Goal: Task Accomplishment & Management: Manage account settings

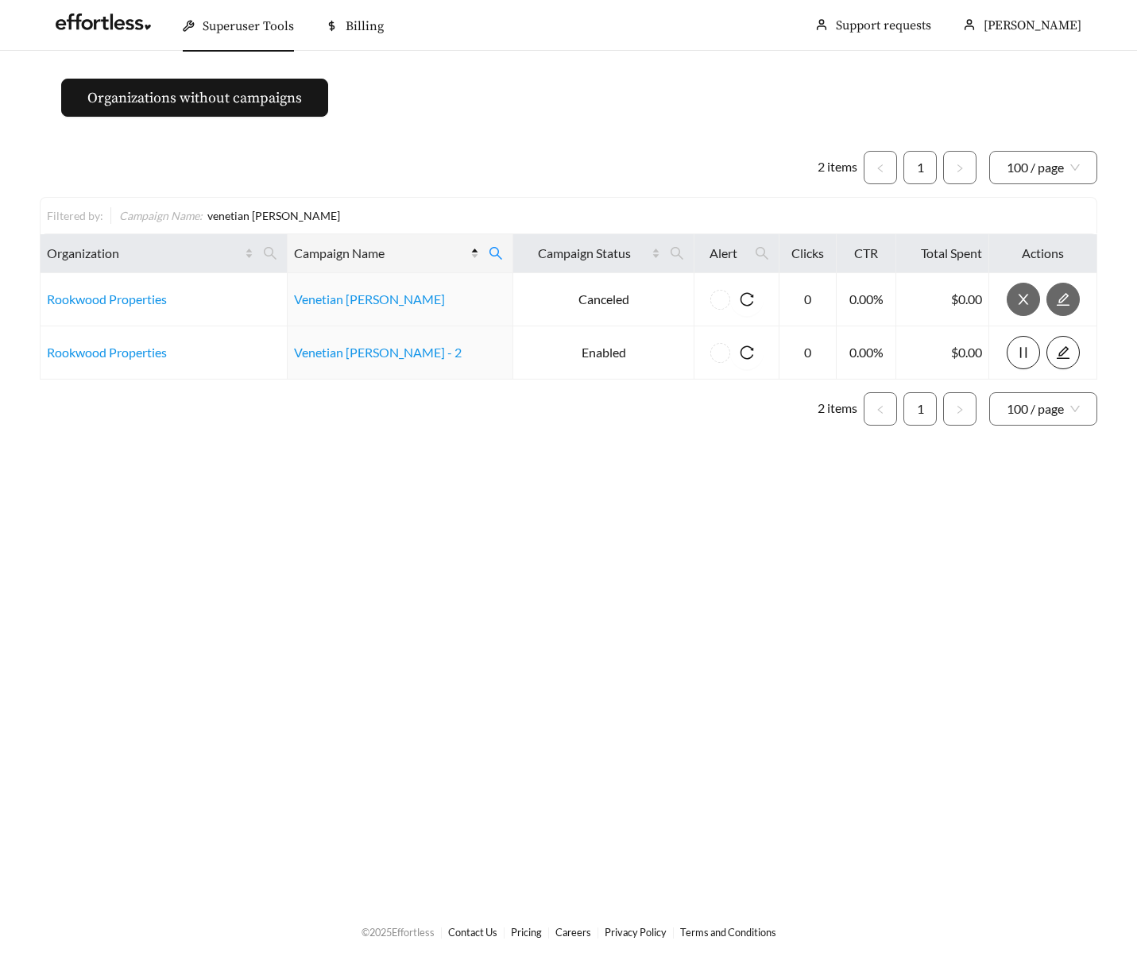
click at [539, 139] on div "2 items 1 100 / page Filtered by: Campaign Name : venetian woods Organization C…" at bounding box center [568, 288] width 1057 height 300
click at [261, 26] on span "Superuser Tools" at bounding box center [248, 26] width 91 height 16
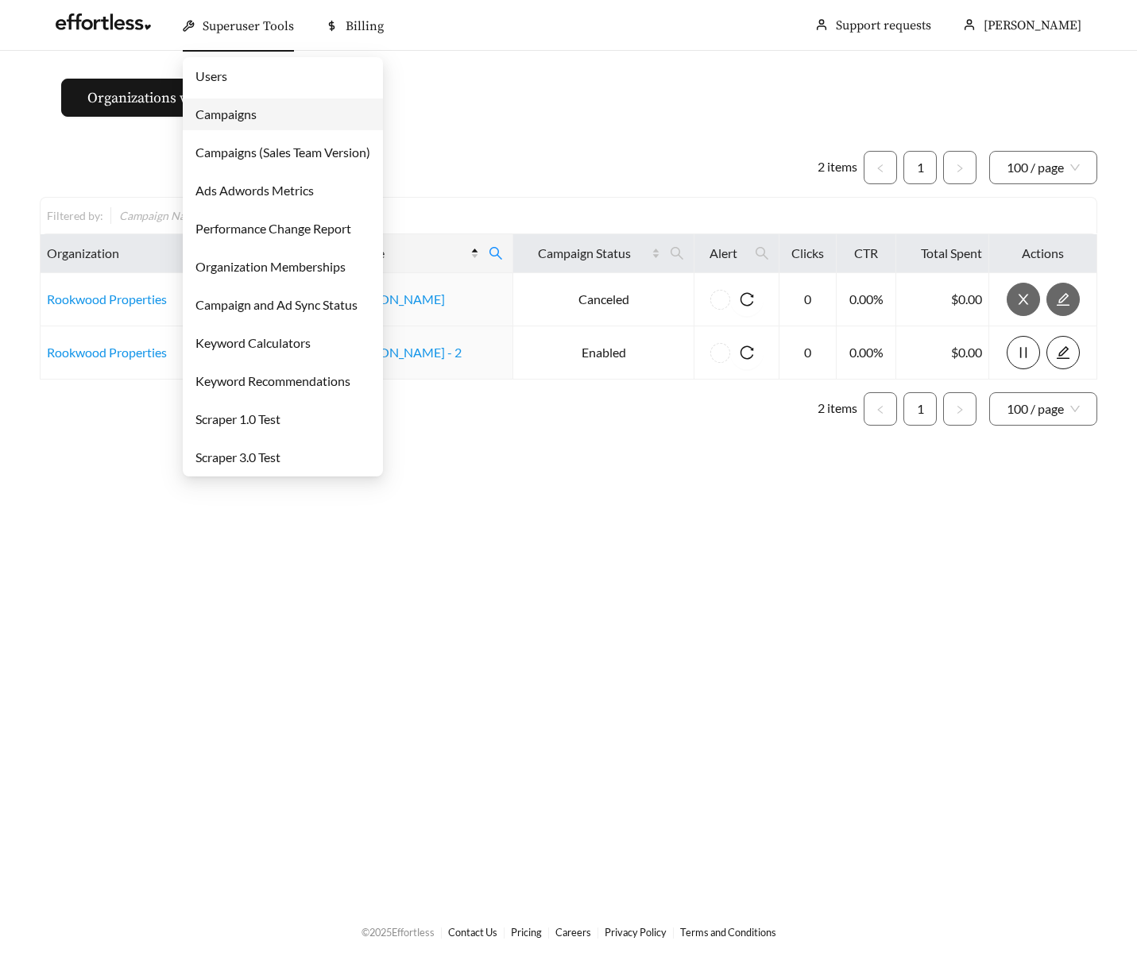
click at [222, 117] on link "Campaigns" at bounding box center [225, 113] width 61 height 15
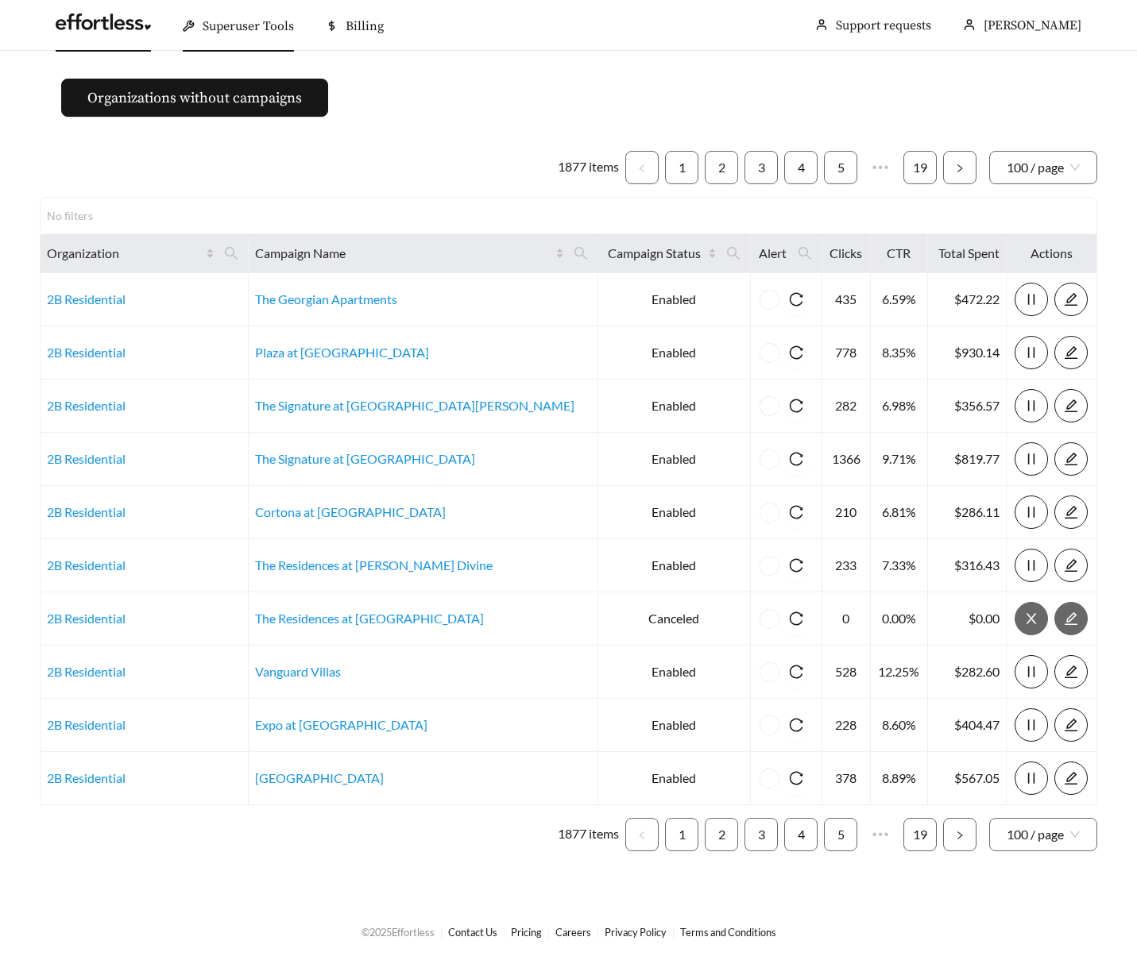
click at [130, 18] on link at bounding box center [103, 26] width 95 height 16
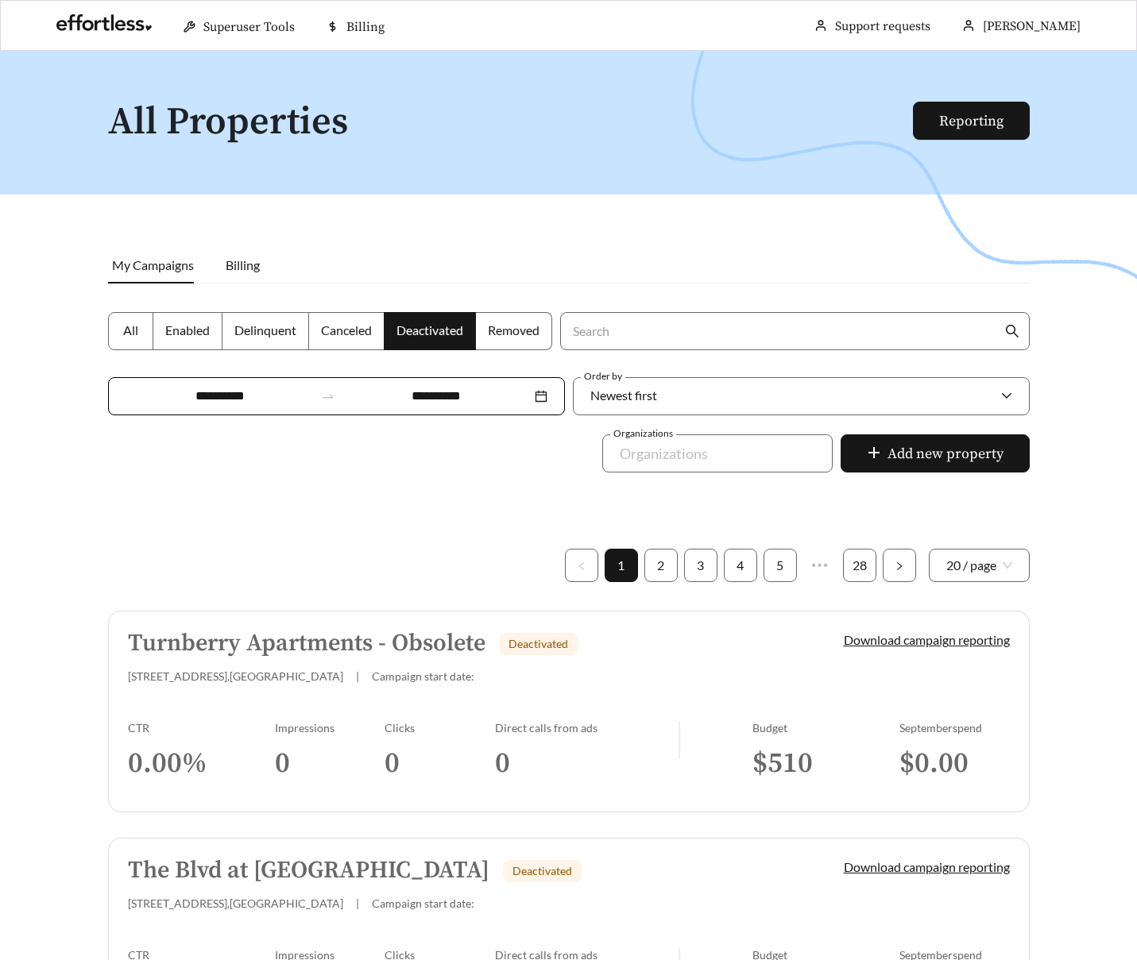
click at [133, 317] on label "All" at bounding box center [130, 331] width 45 height 38
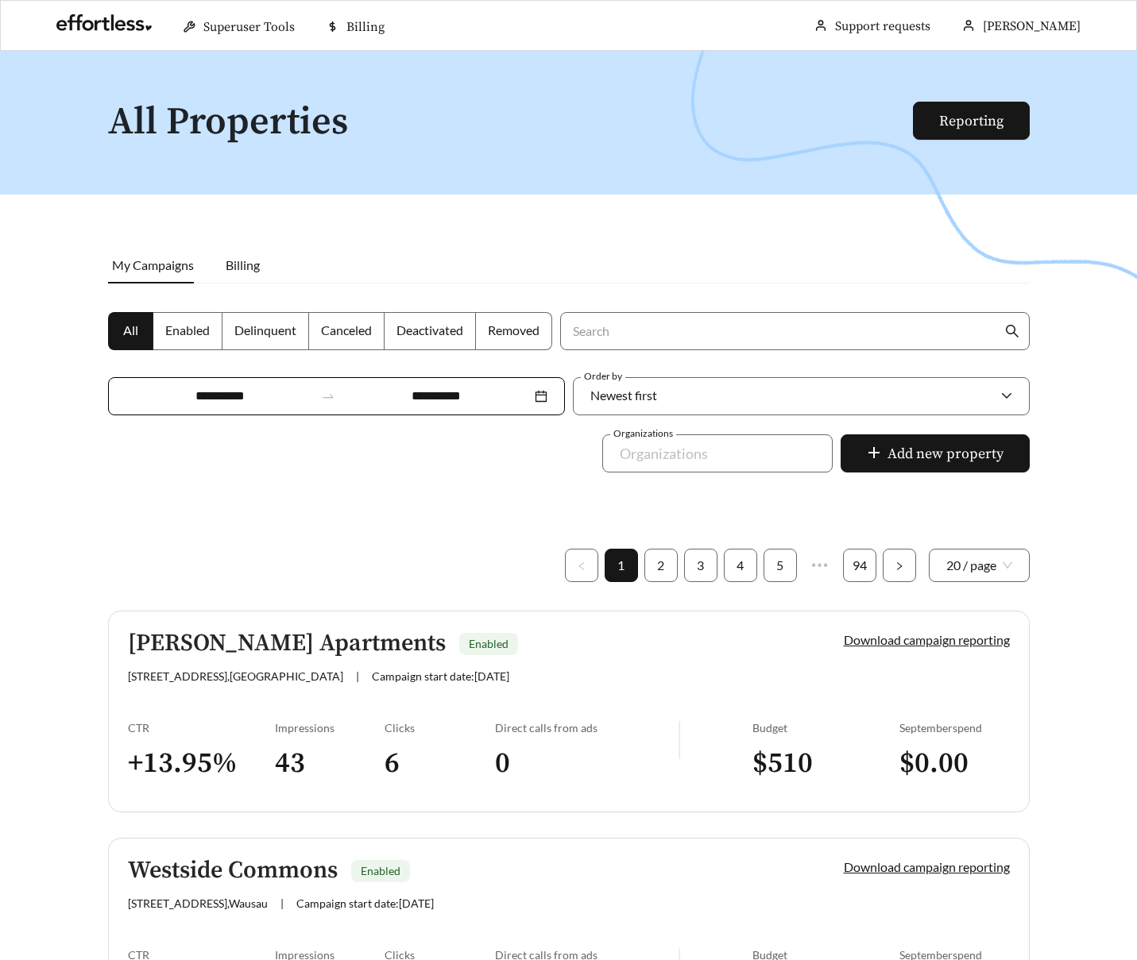
click at [185, 662] on div "Leigh Meadows Apartments Enabled 4320 Sunbeam Rd , Jacksonville | Campaign star…" at bounding box center [459, 657] width 662 height 52
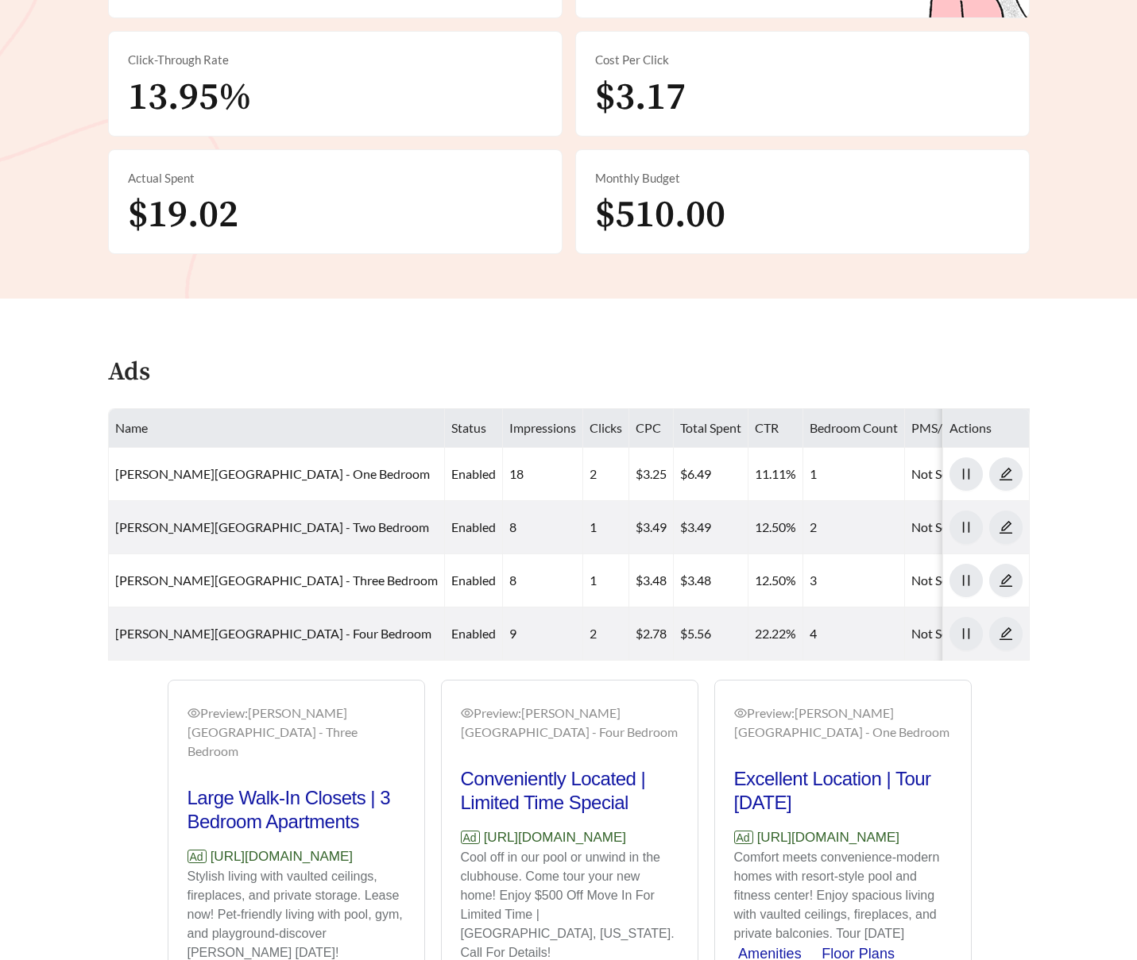
scroll to position [531, 0]
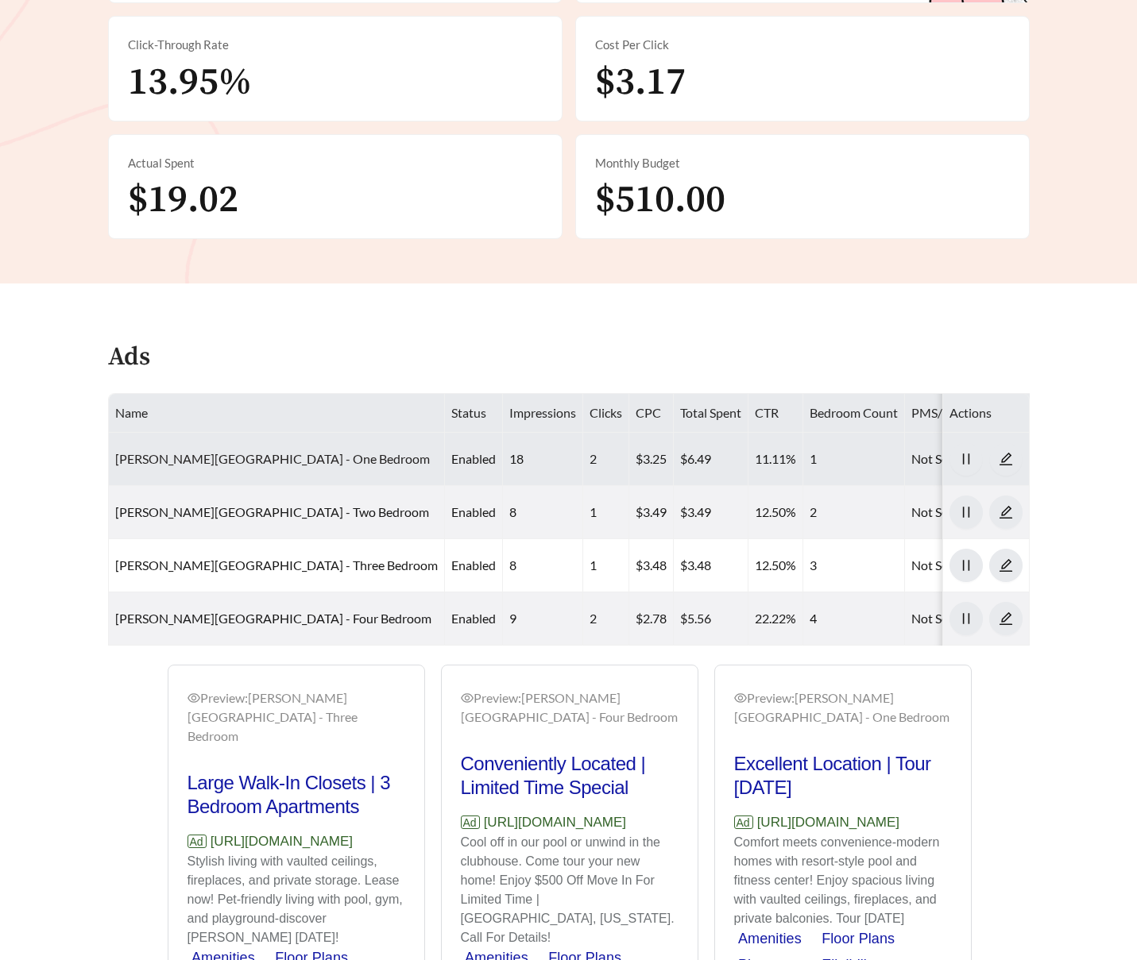
click at [232, 458] on link "Leigh Meadows Apartments - One Bedroom" at bounding box center [272, 458] width 315 height 15
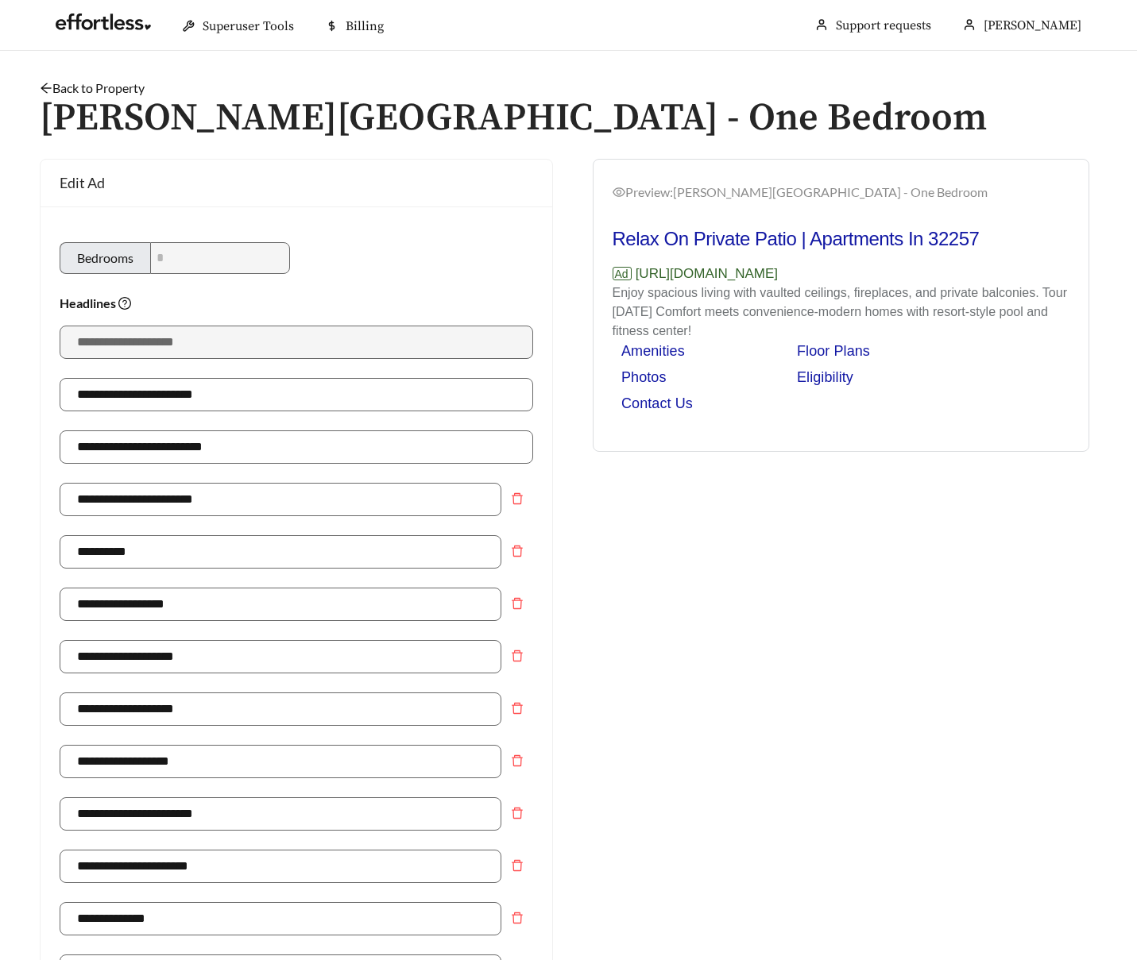
click at [112, 82] on link "Back to Property" at bounding box center [92, 87] width 105 height 15
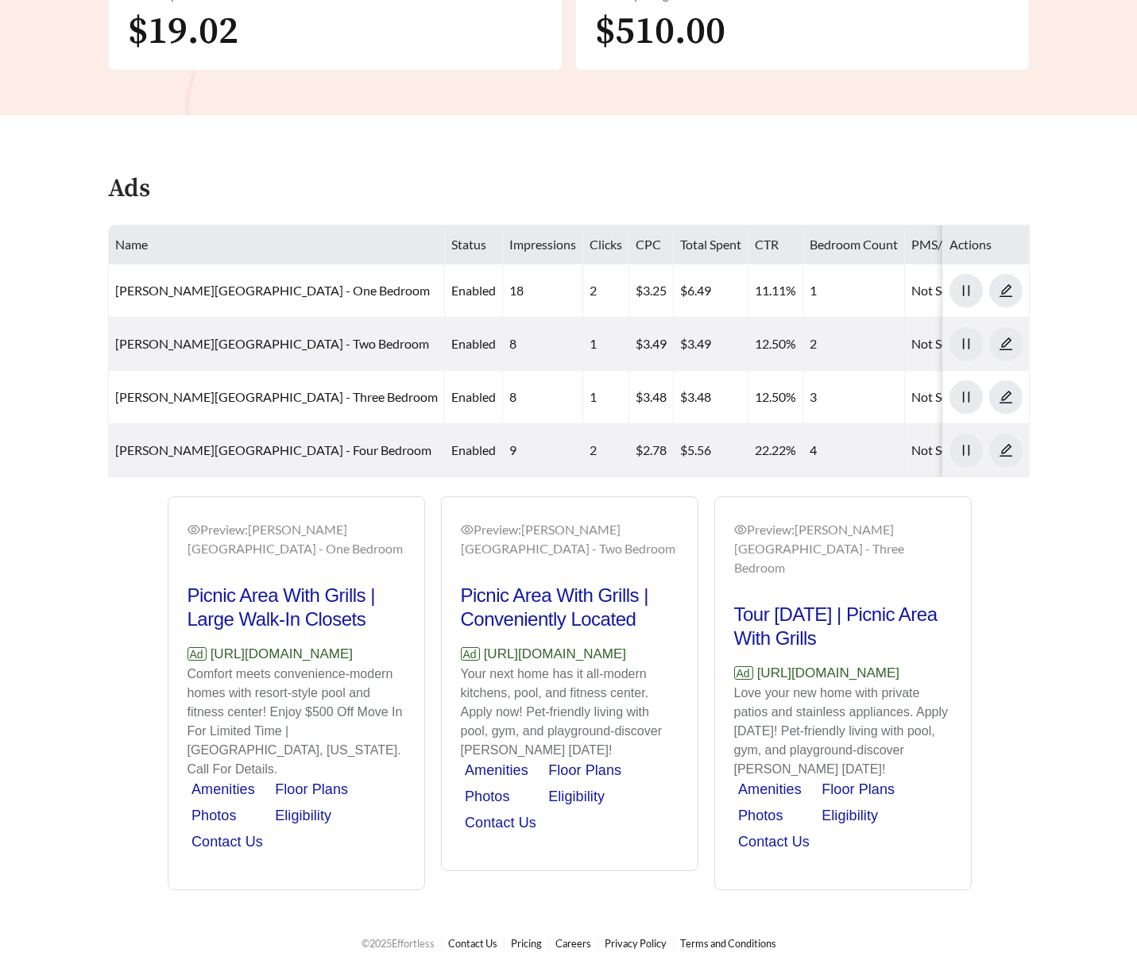
scroll to position [712, 0]
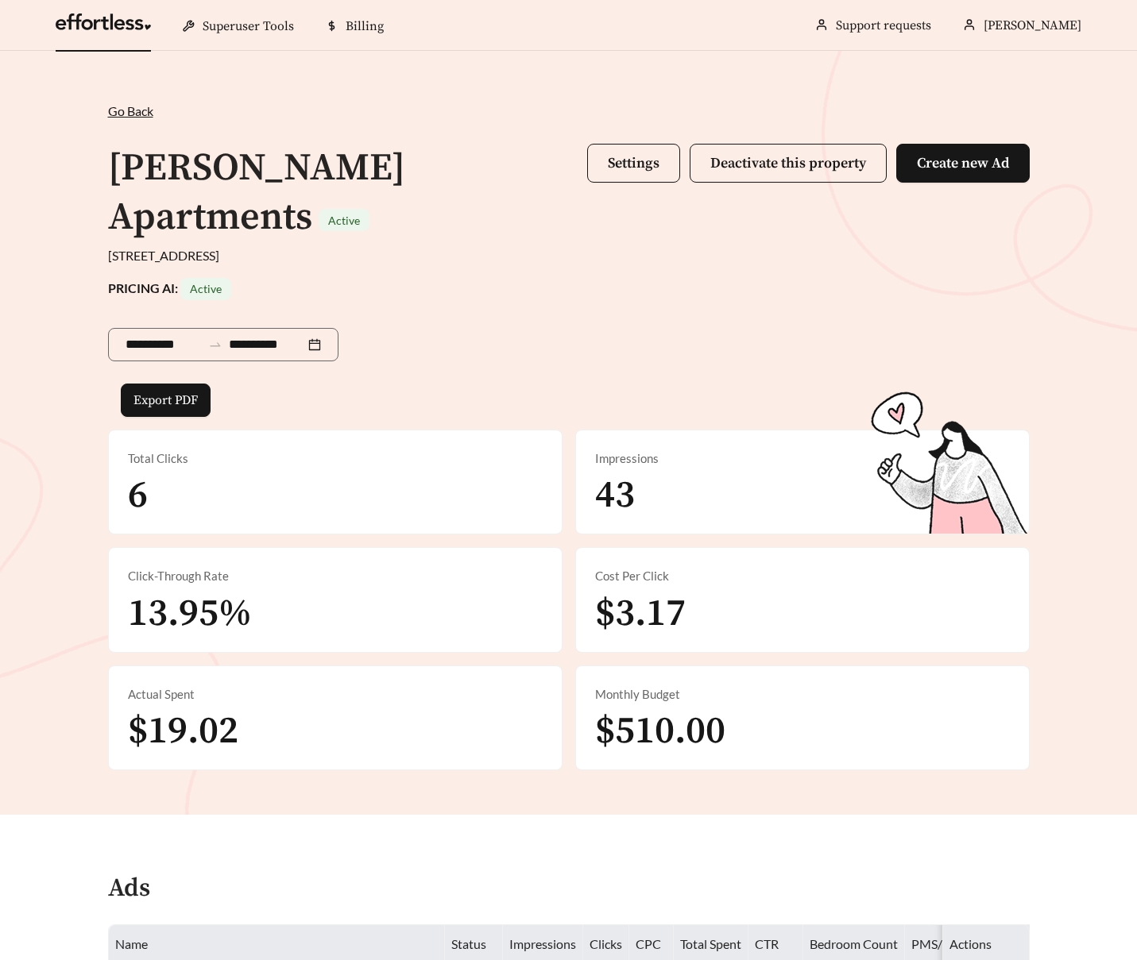
click at [101, 25] on link at bounding box center [103, 26] width 95 height 16
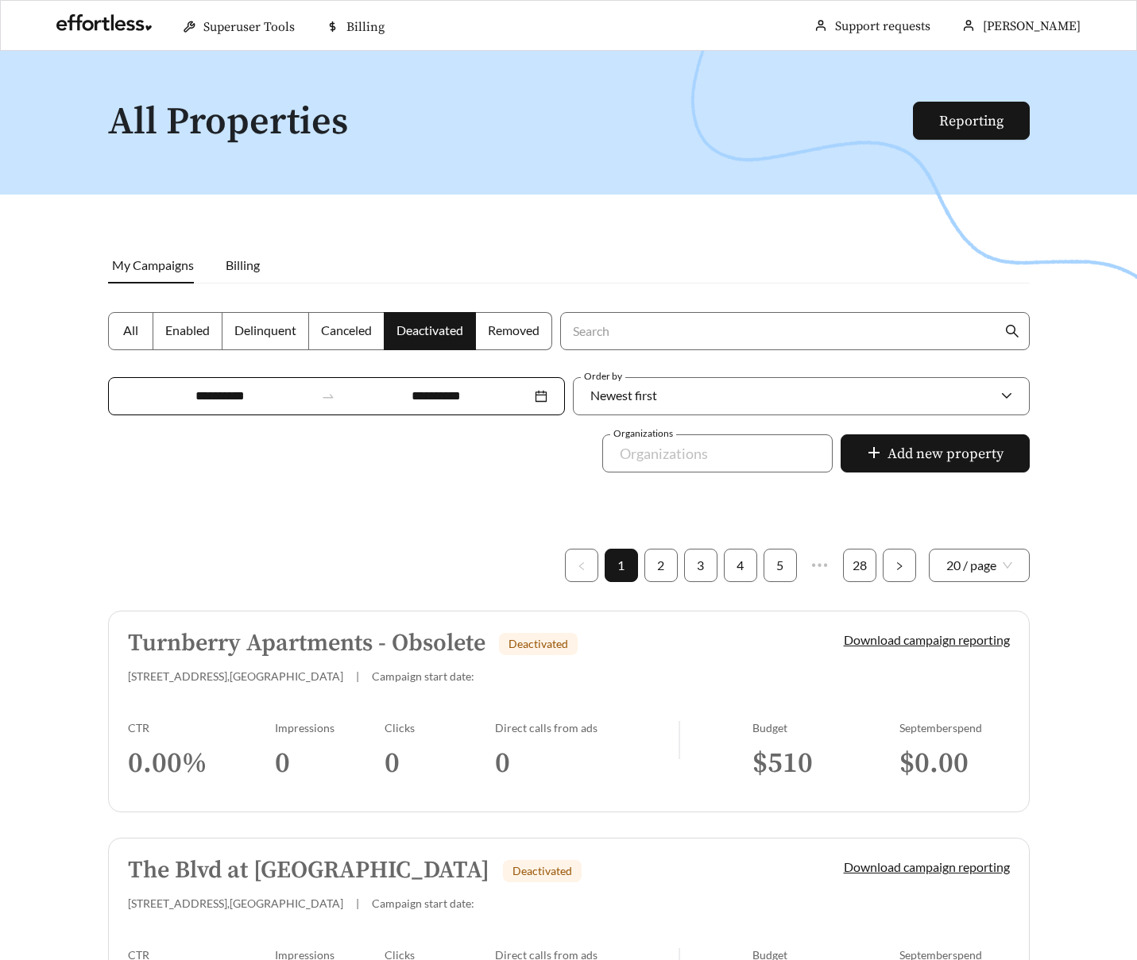
click at [125, 329] on span "All" at bounding box center [130, 329] width 15 height 15
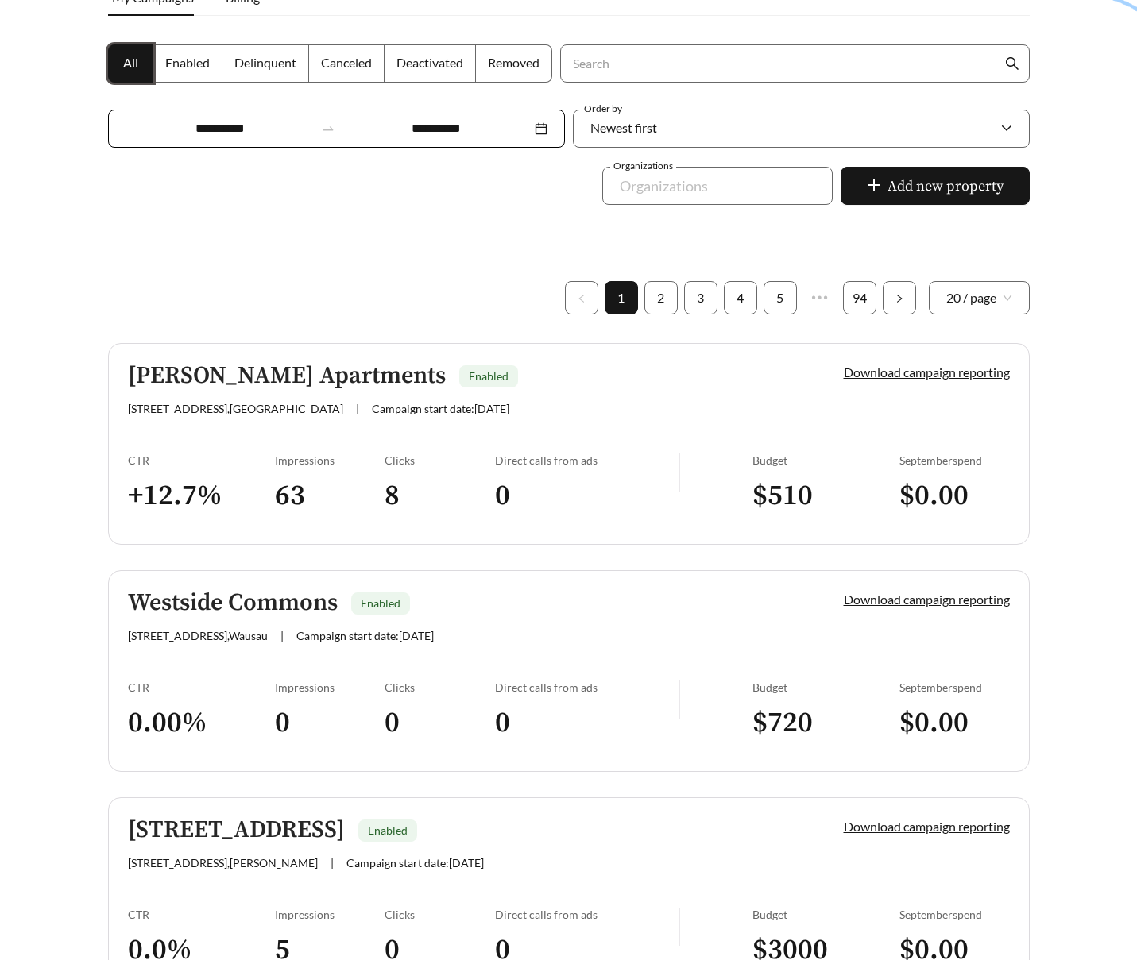
scroll to position [203, 0]
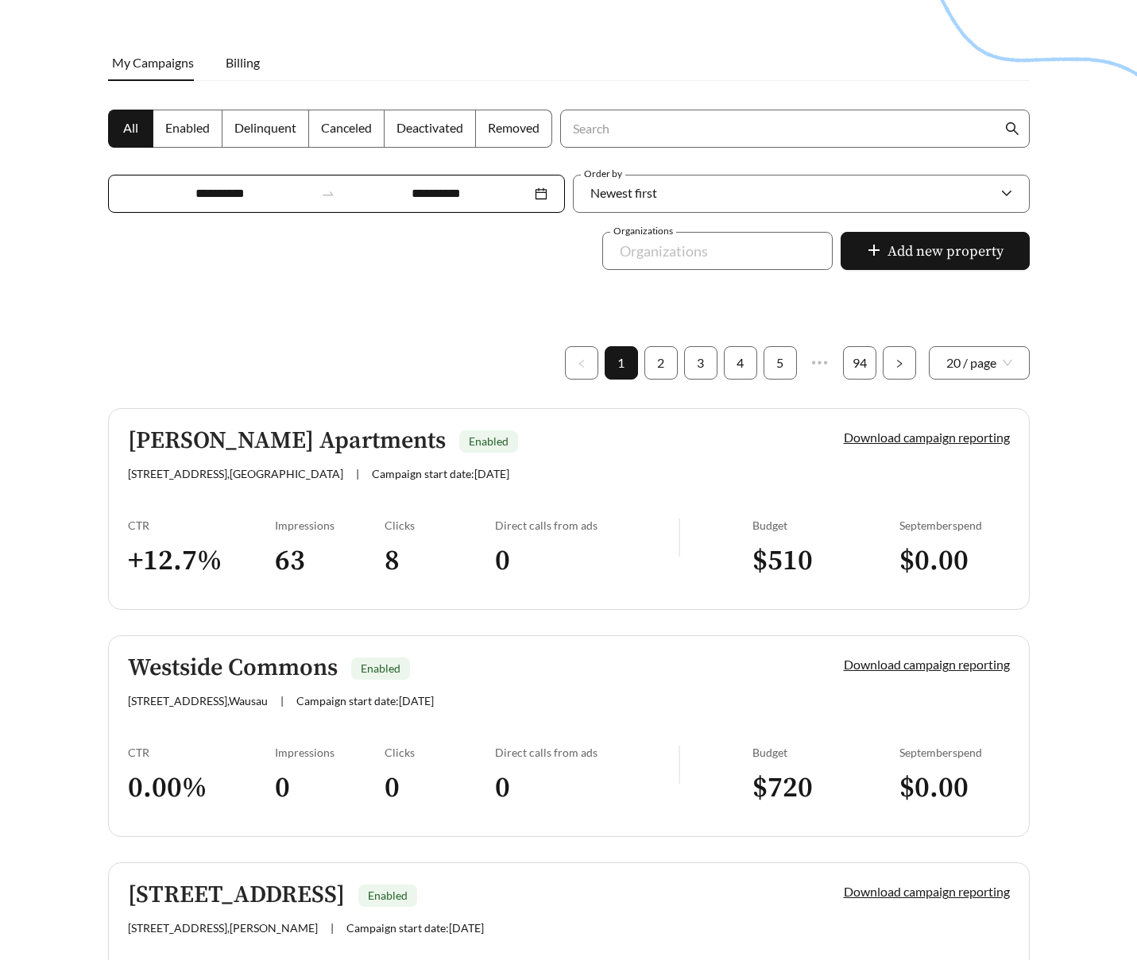
click at [241, 471] on span "4320 Sunbeam Rd , Jacksonville" at bounding box center [235, 474] width 215 height 14
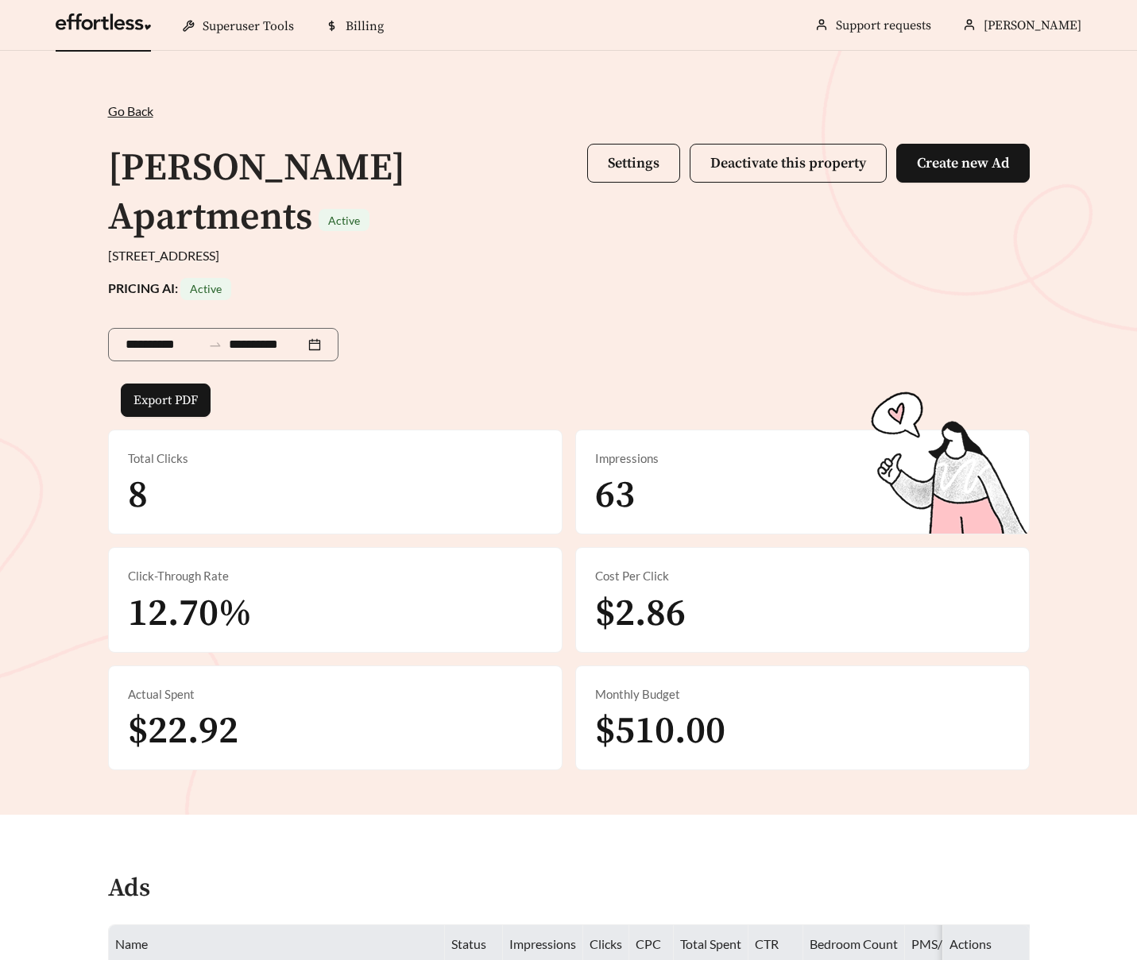
click at [94, 23] on link at bounding box center [103, 26] width 95 height 16
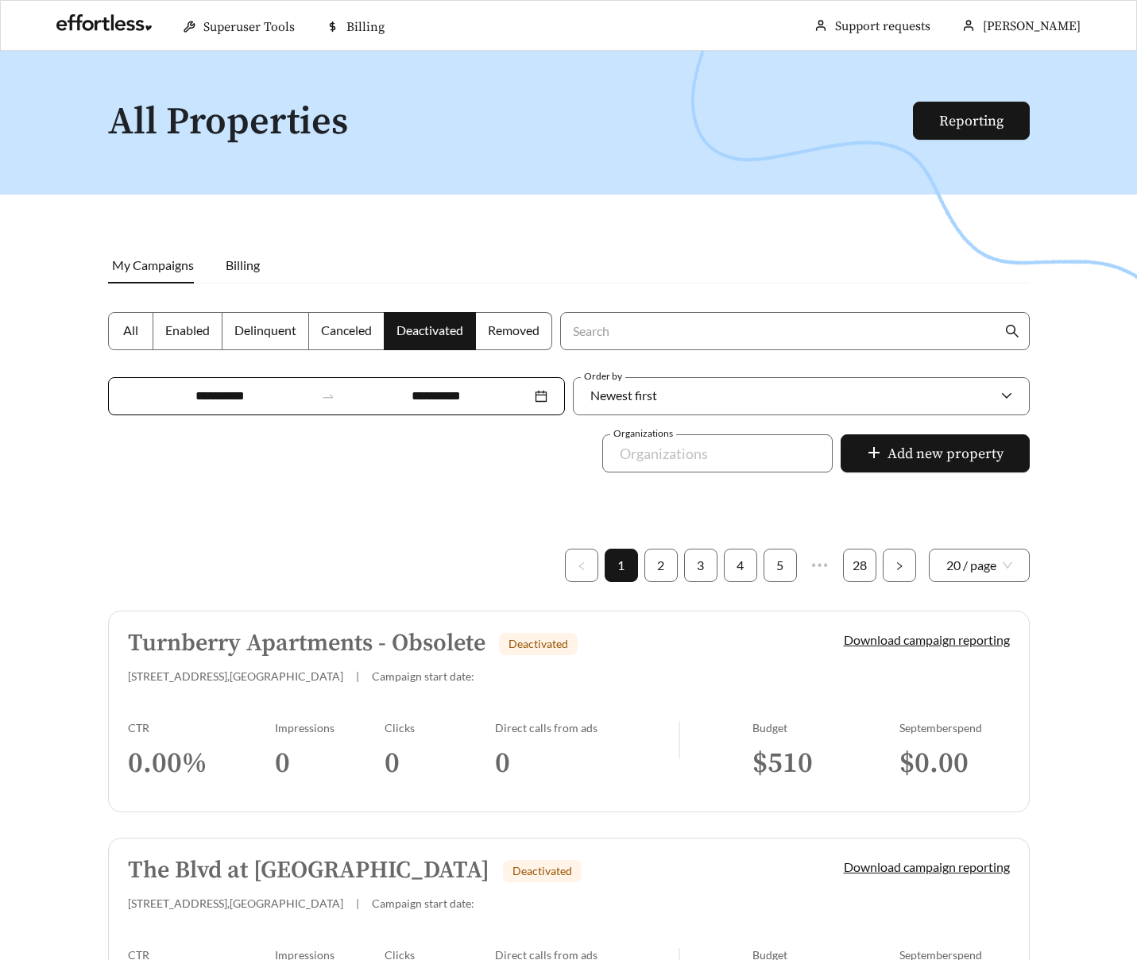
click at [230, 651] on h5 "Turnberry Apartments - Obsolete" at bounding box center [306, 644] width 357 height 26
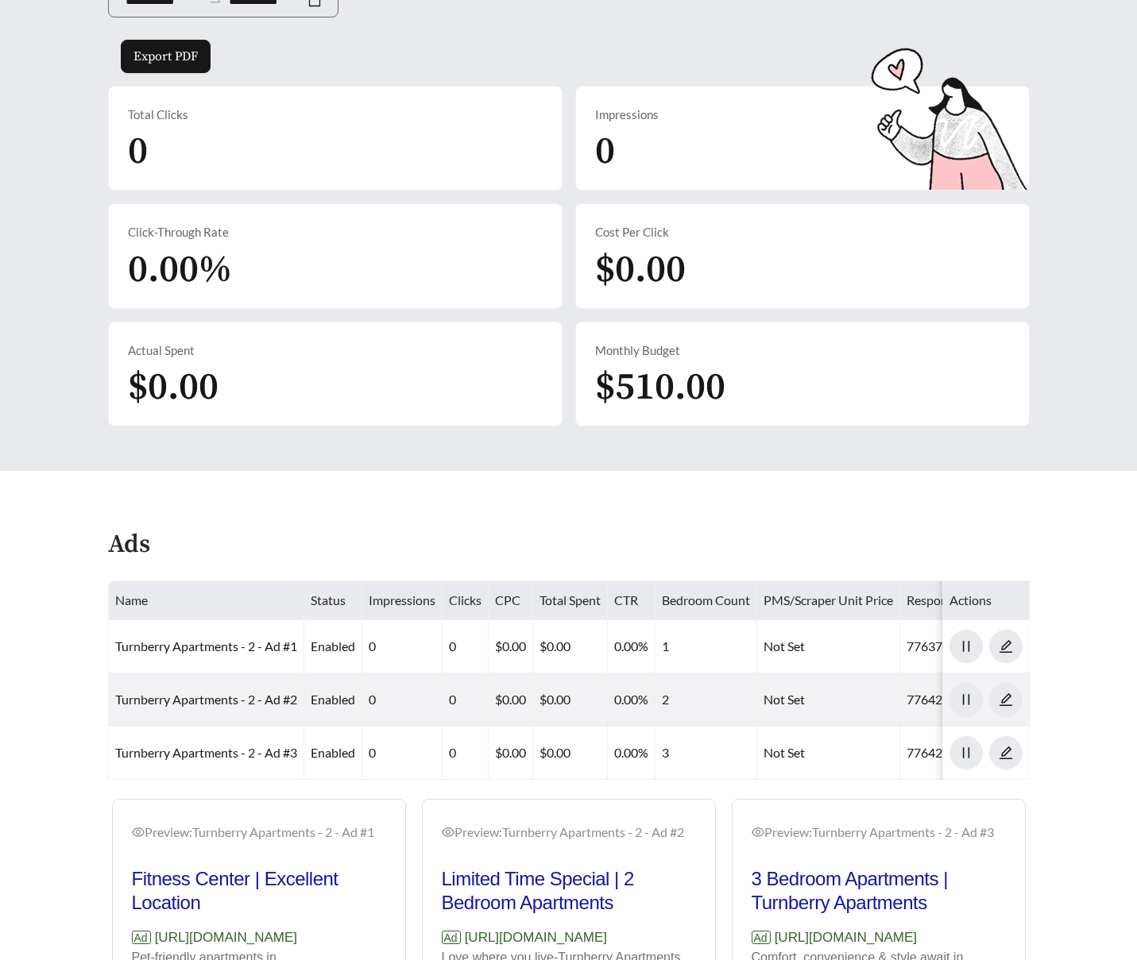
scroll to position [351, 0]
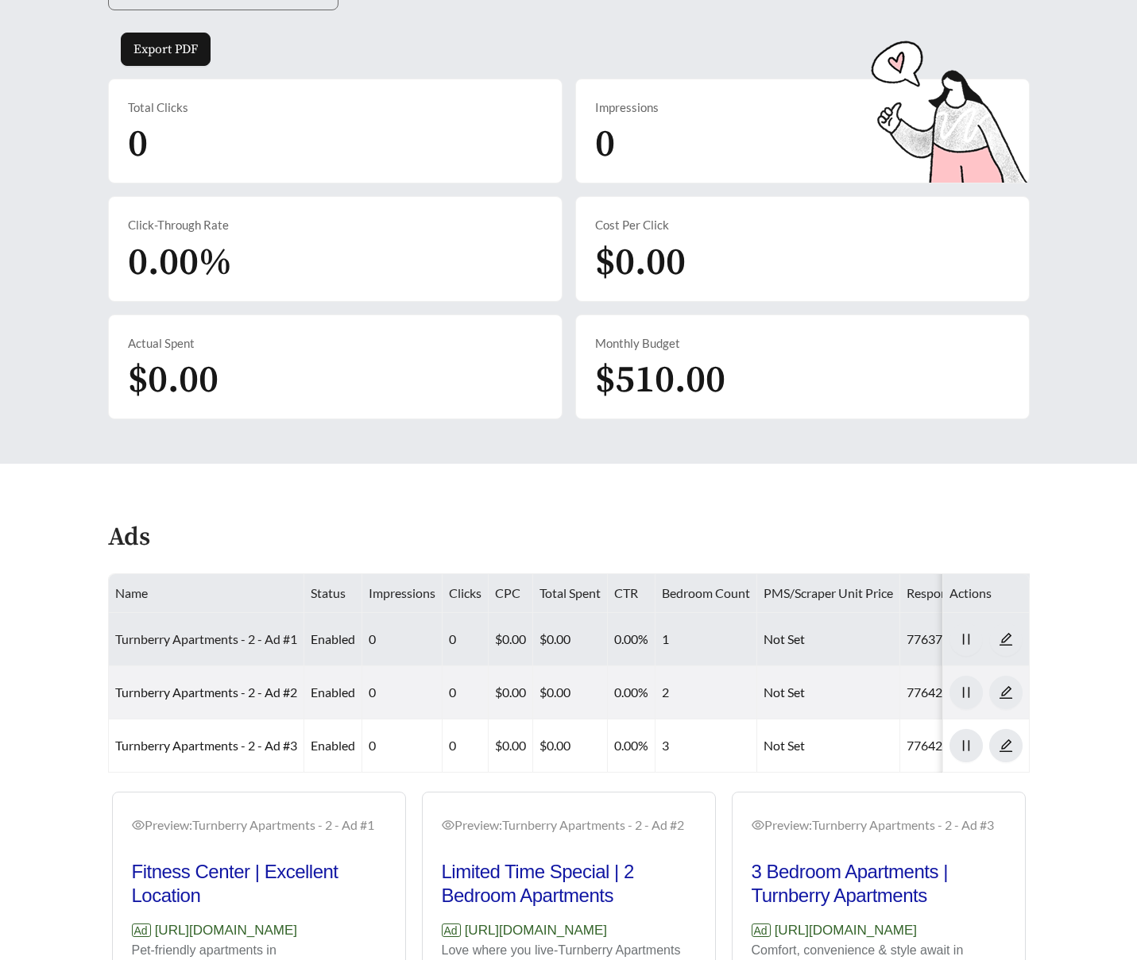
click at [235, 637] on link "Turnberry Apartments - 2 - Ad #1" at bounding box center [206, 638] width 182 height 15
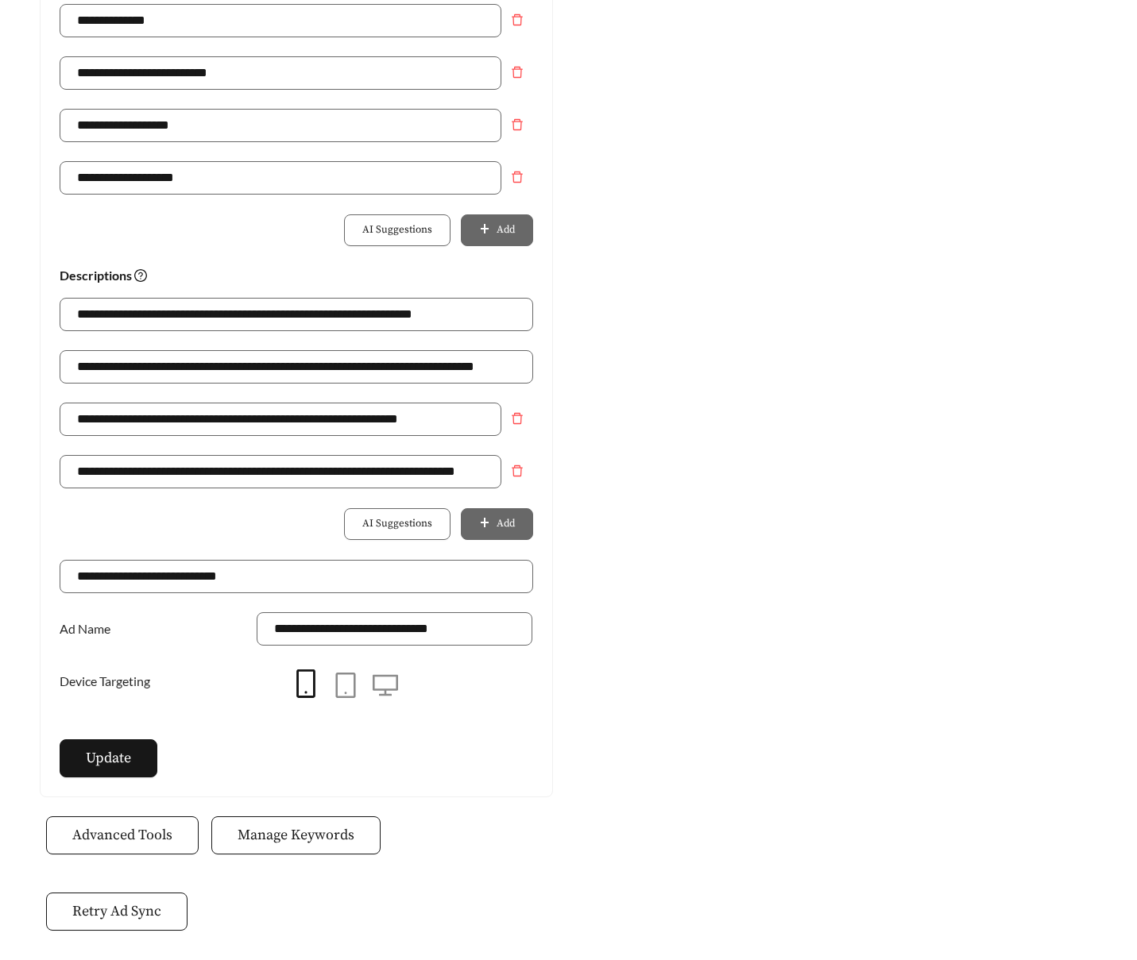
scroll to position [904, 0]
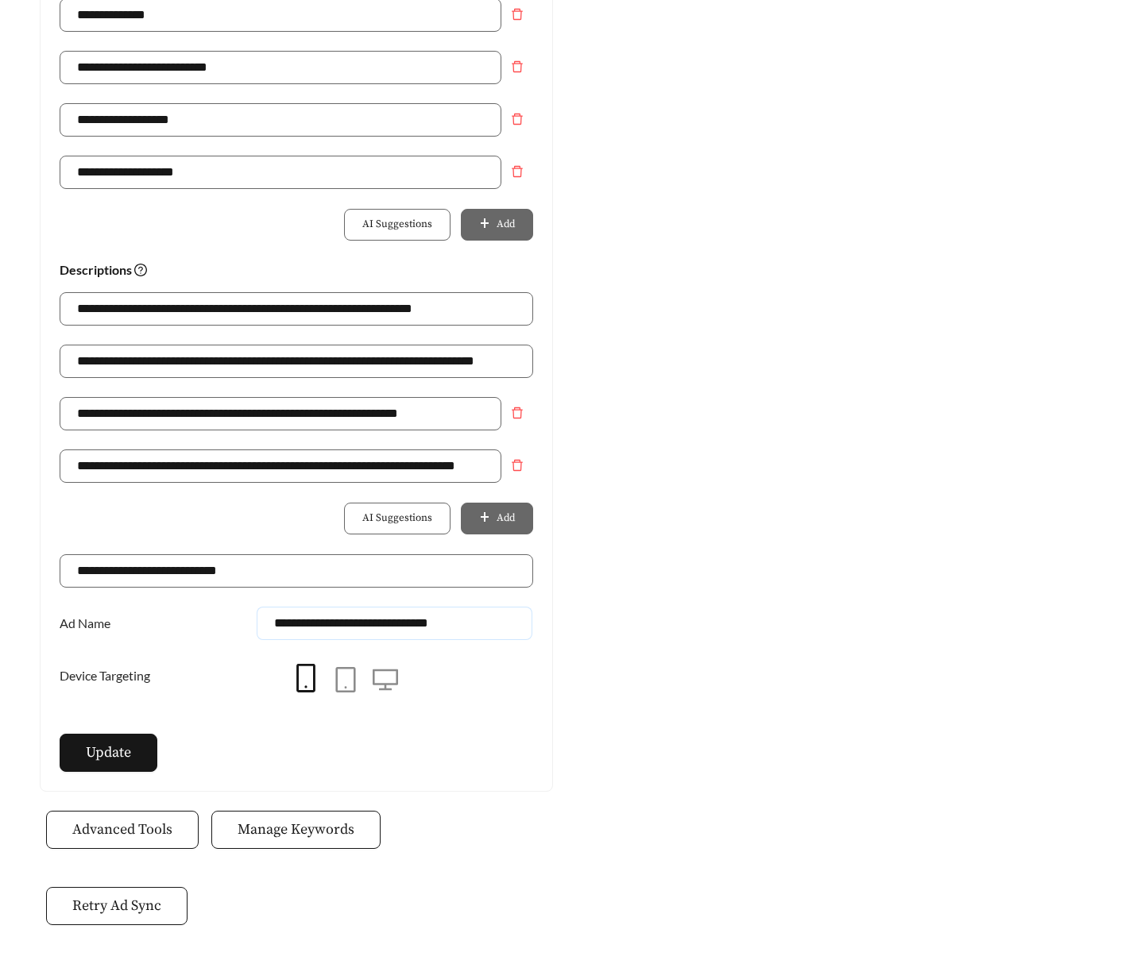
drag, startPoint x: 482, startPoint y: 616, endPoint x: 430, endPoint y: 616, distance: 52.4
click at [430, 616] on input "**********" at bounding box center [395, 623] width 276 height 33
type input "**********"
click at [131, 731] on div "**********" at bounding box center [297, 47] width 512 height 1489
click at [131, 736] on button "Update" at bounding box center [109, 753] width 98 height 38
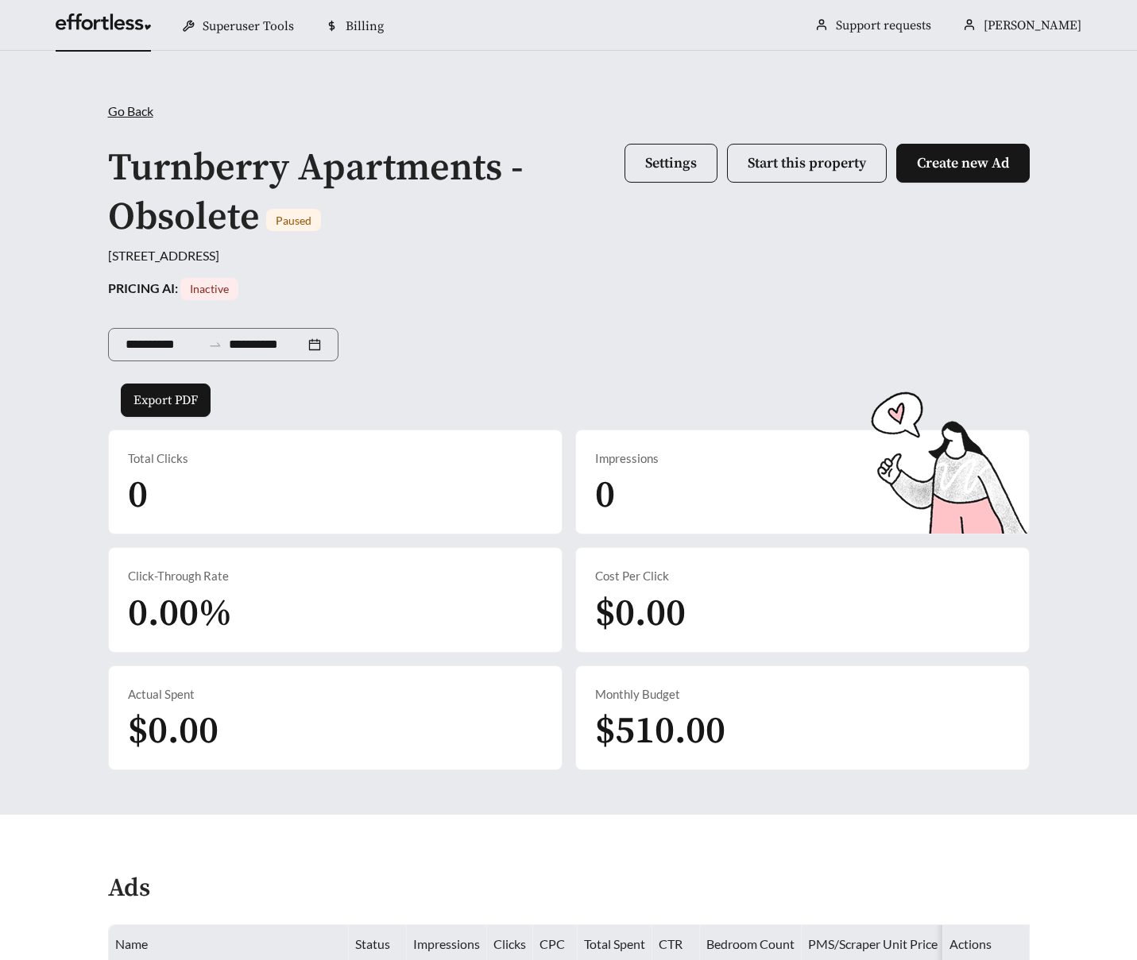
click at [118, 18] on link at bounding box center [103, 26] width 95 height 16
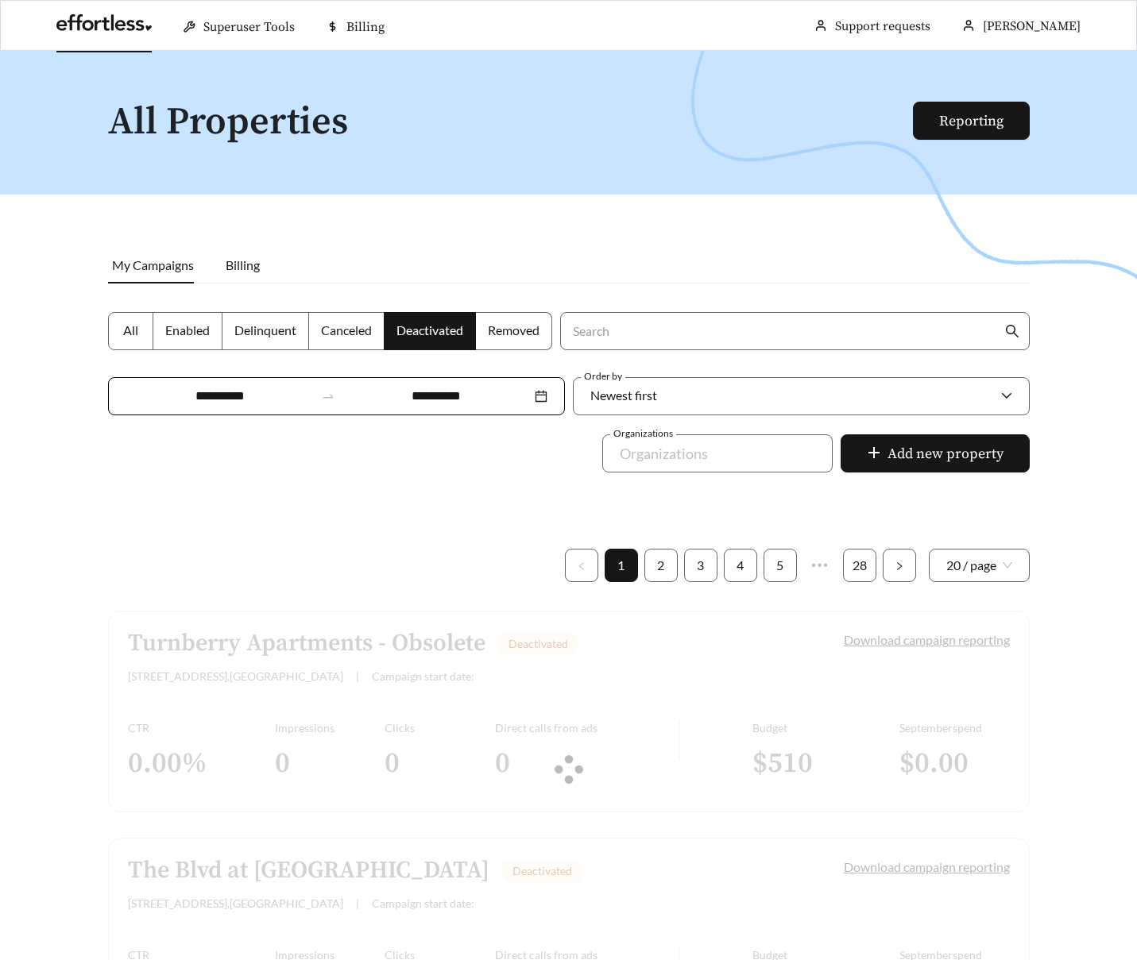
click at [134, 329] on span "All" at bounding box center [130, 329] width 15 height 15
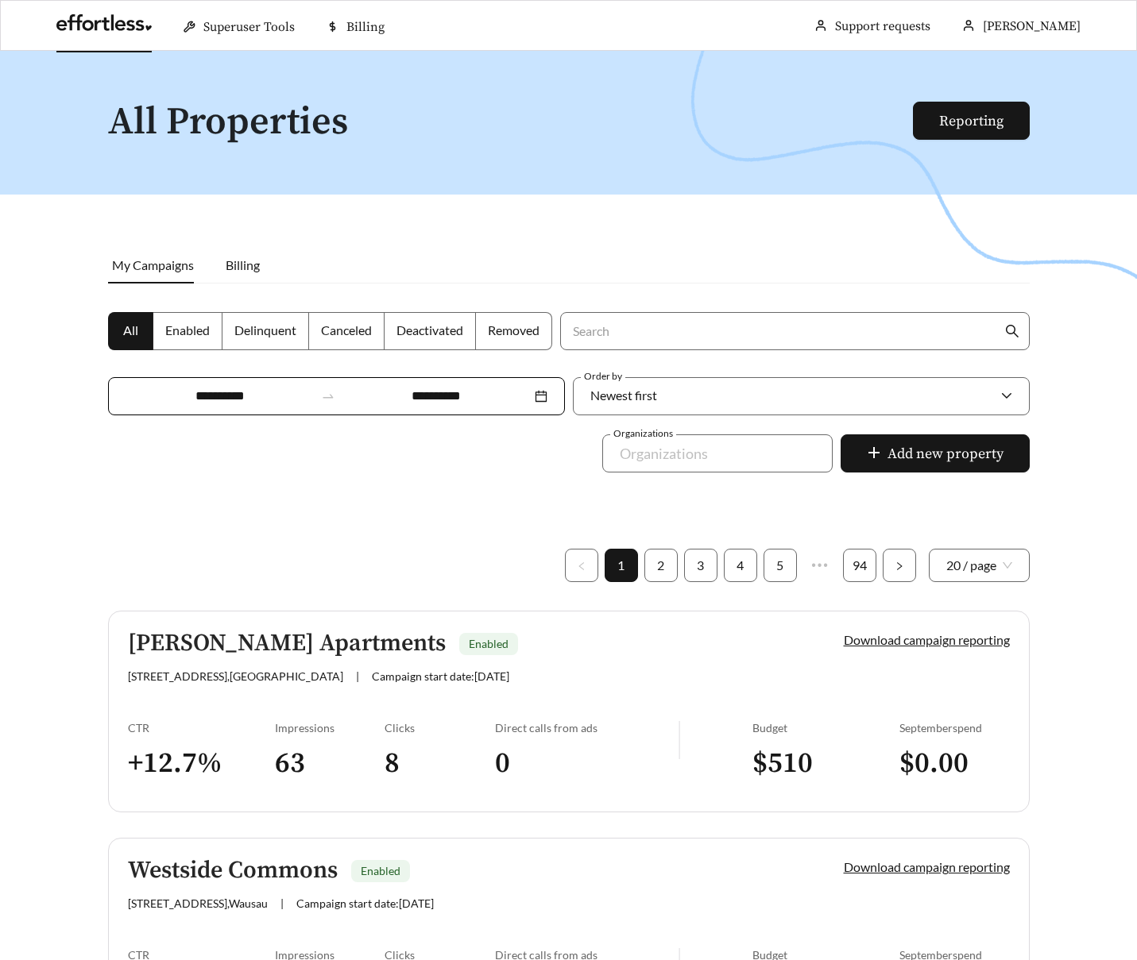
click at [260, 649] on h5 "Leigh Meadows Apartments" at bounding box center [287, 644] width 318 height 26
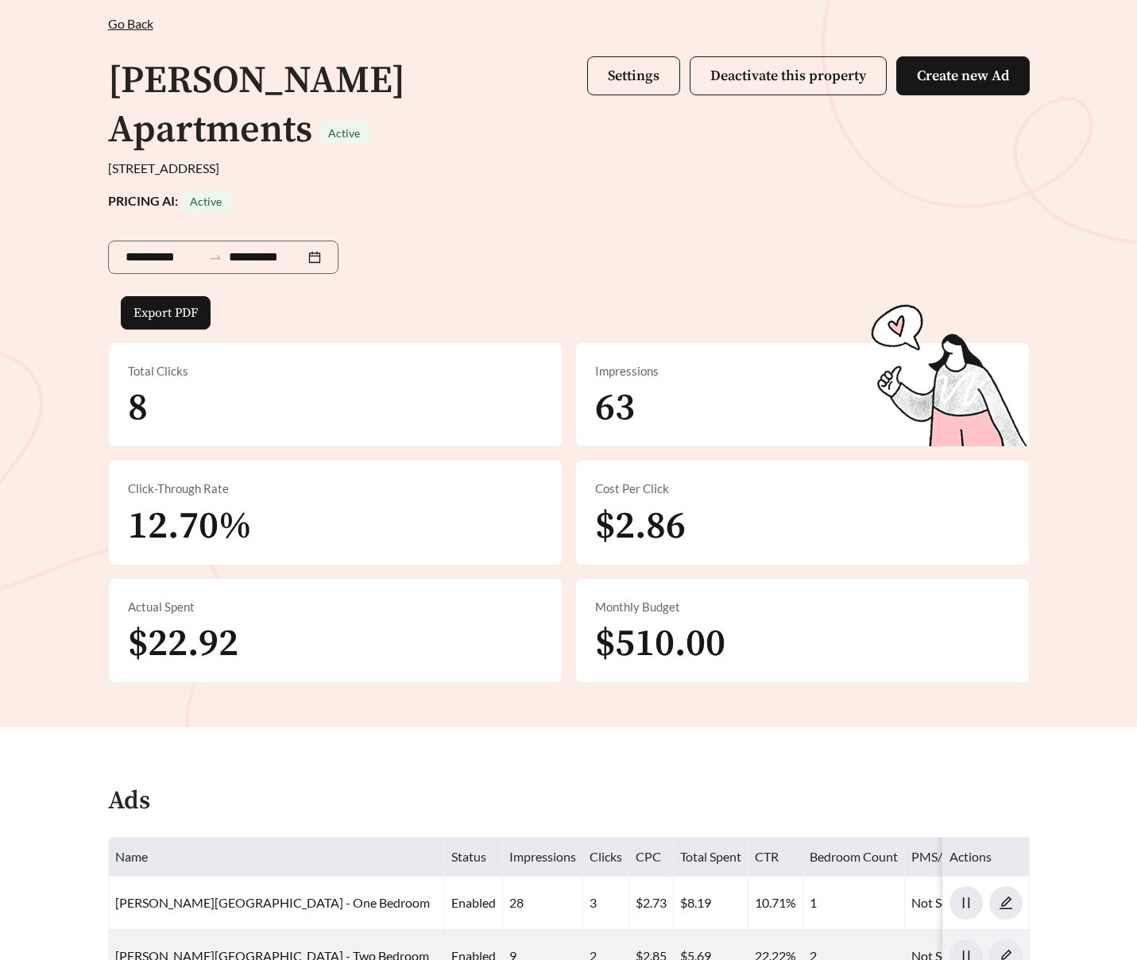
scroll to position [84, 0]
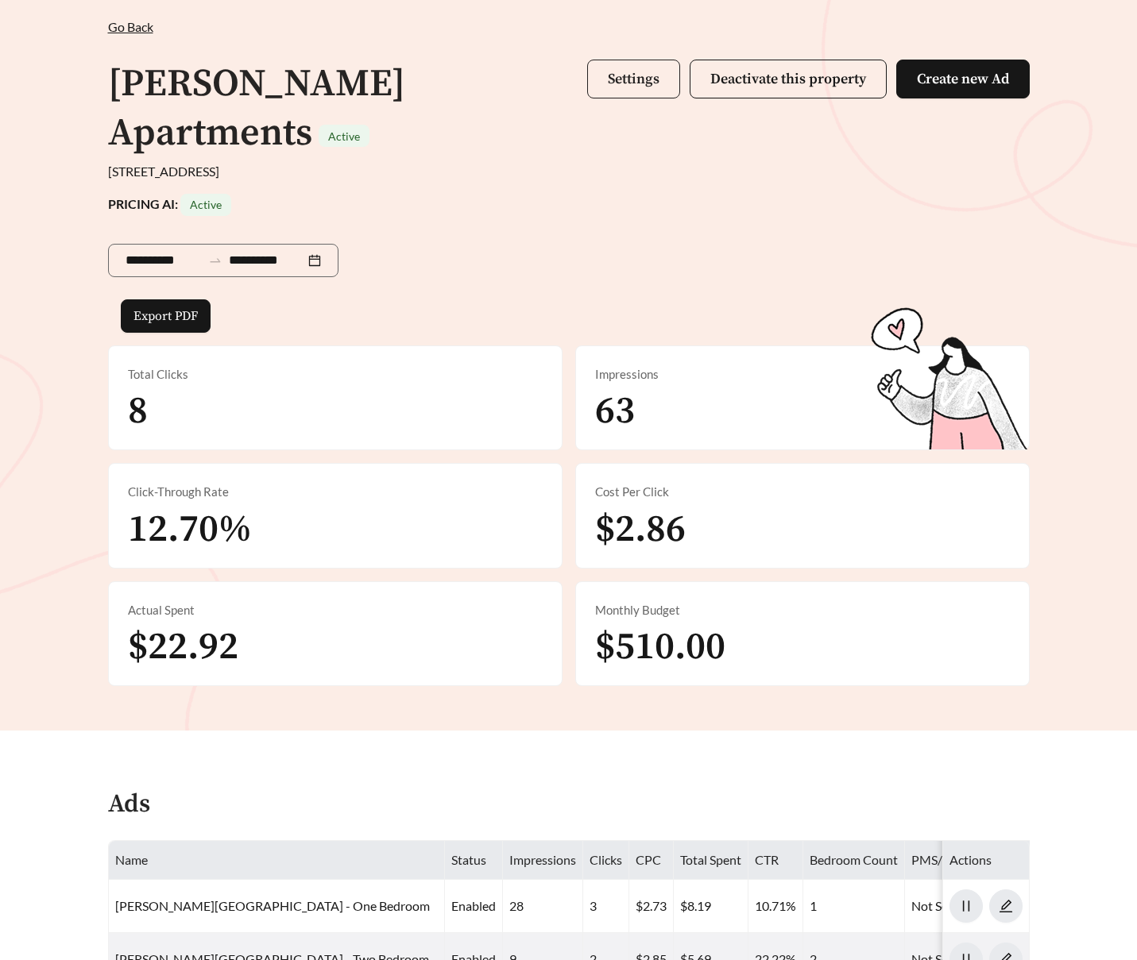
click at [629, 80] on span "Settings" at bounding box center [634, 79] width 52 height 18
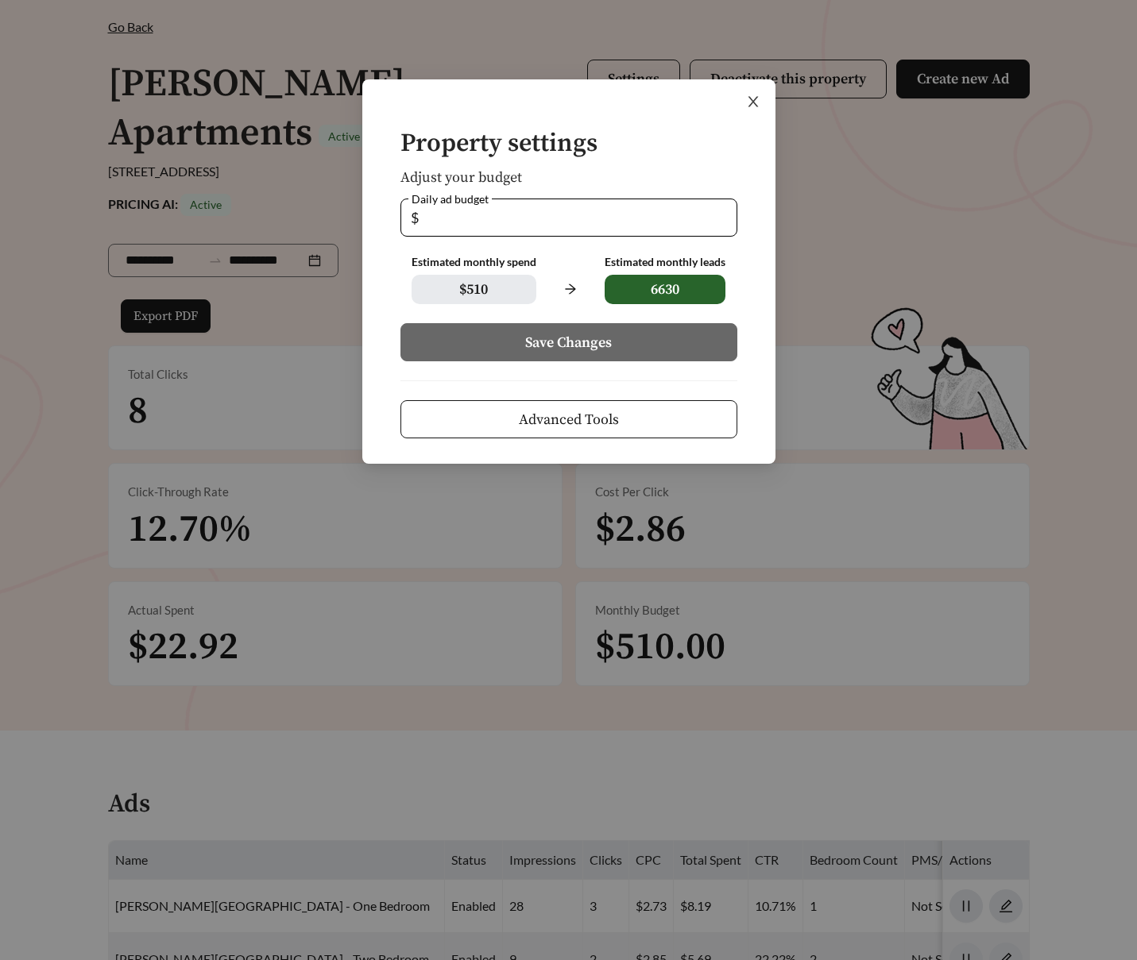
click at [751, 100] on icon "close" at bounding box center [752, 102] width 10 height 10
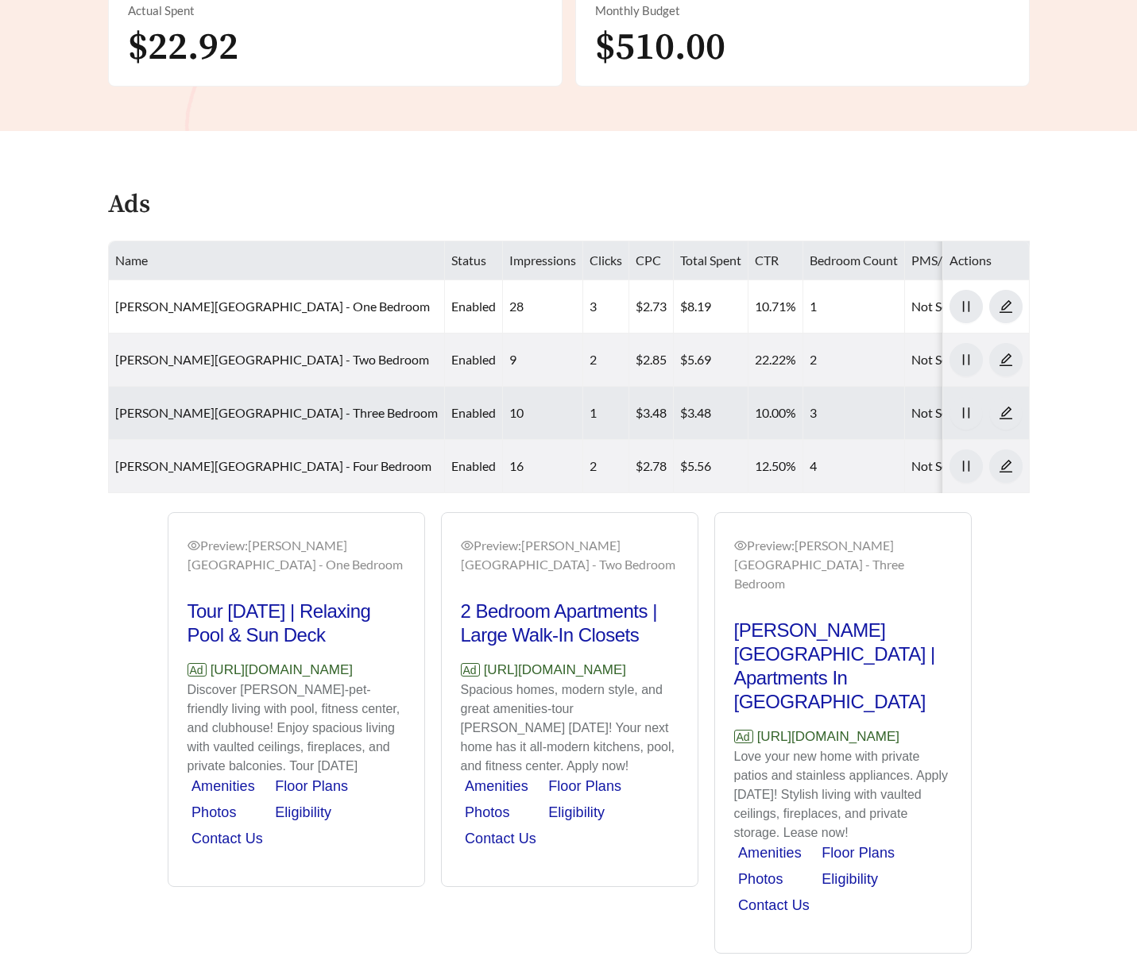
scroll to position [696, 0]
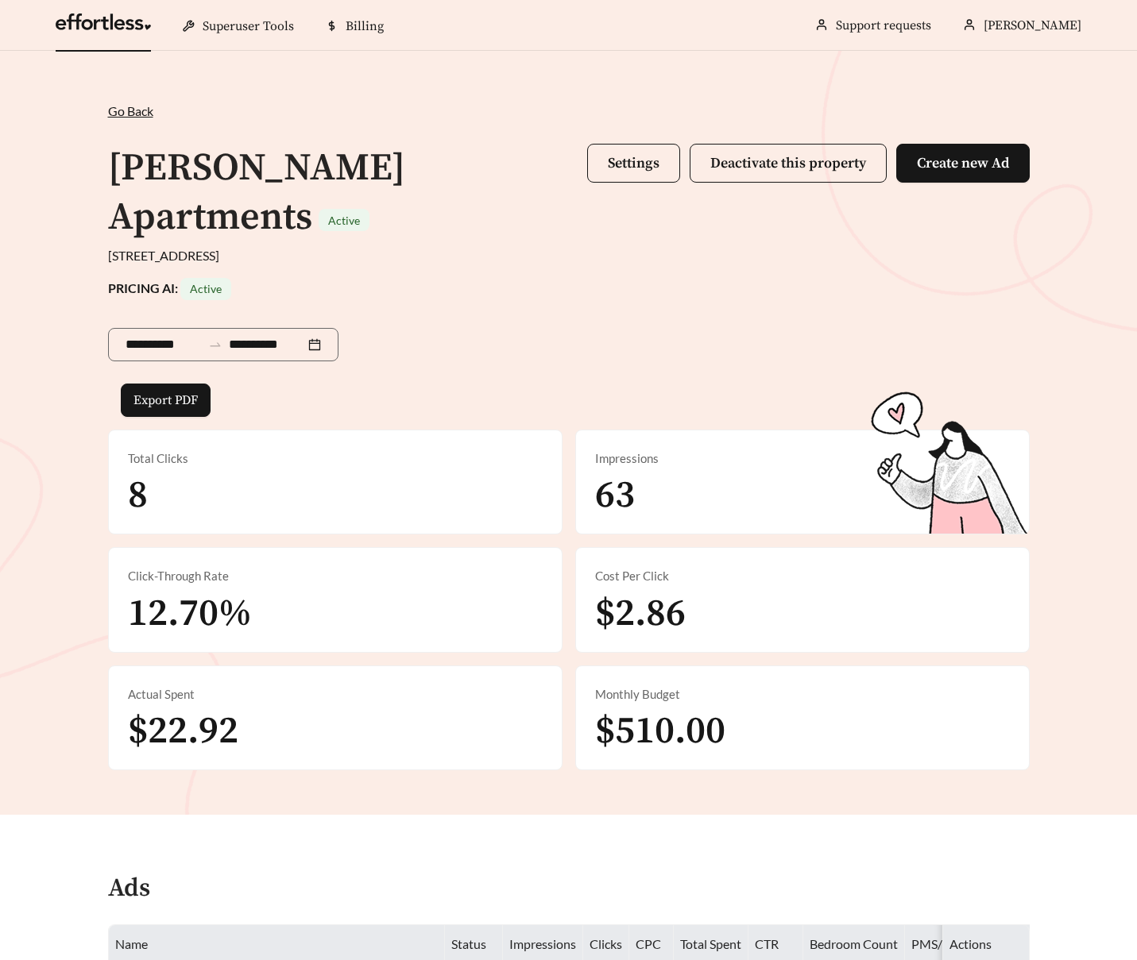
click at [111, 23] on link at bounding box center [103, 26] width 95 height 16
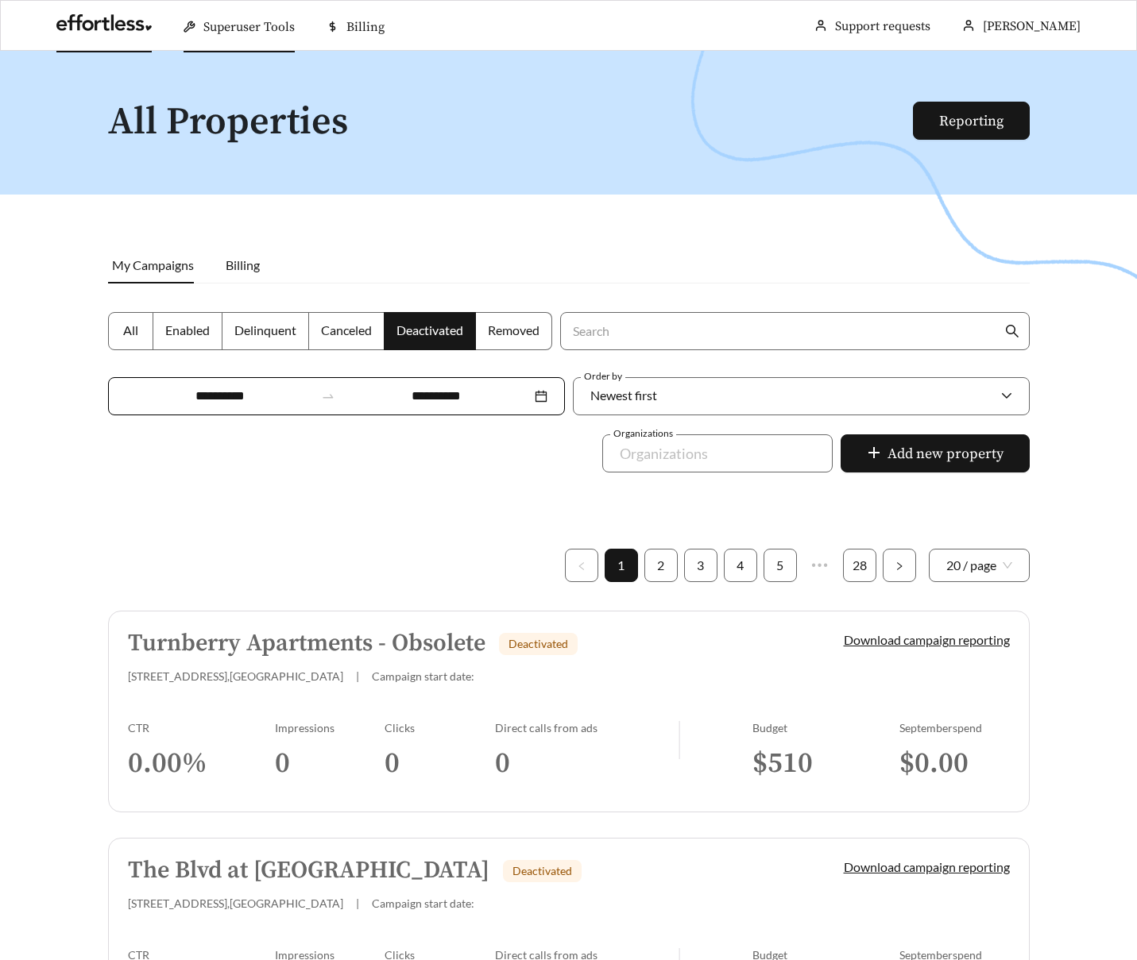
click at [232, 32] on span "Superuser Tools" at bounding box center [248, 27] width 91 height 16
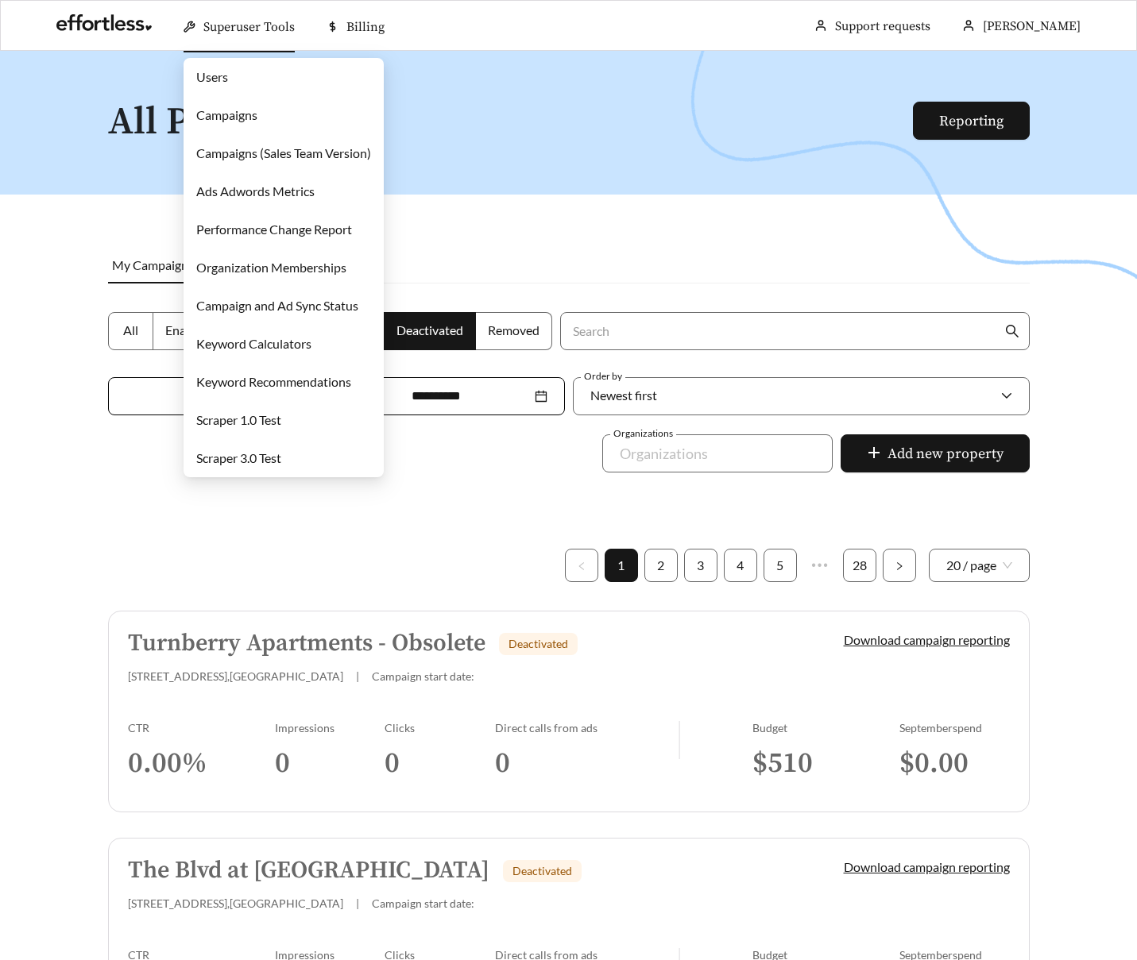
click at [226, 120] on link "Campaigns" at bounding box center [226, 114] width 61 height 15
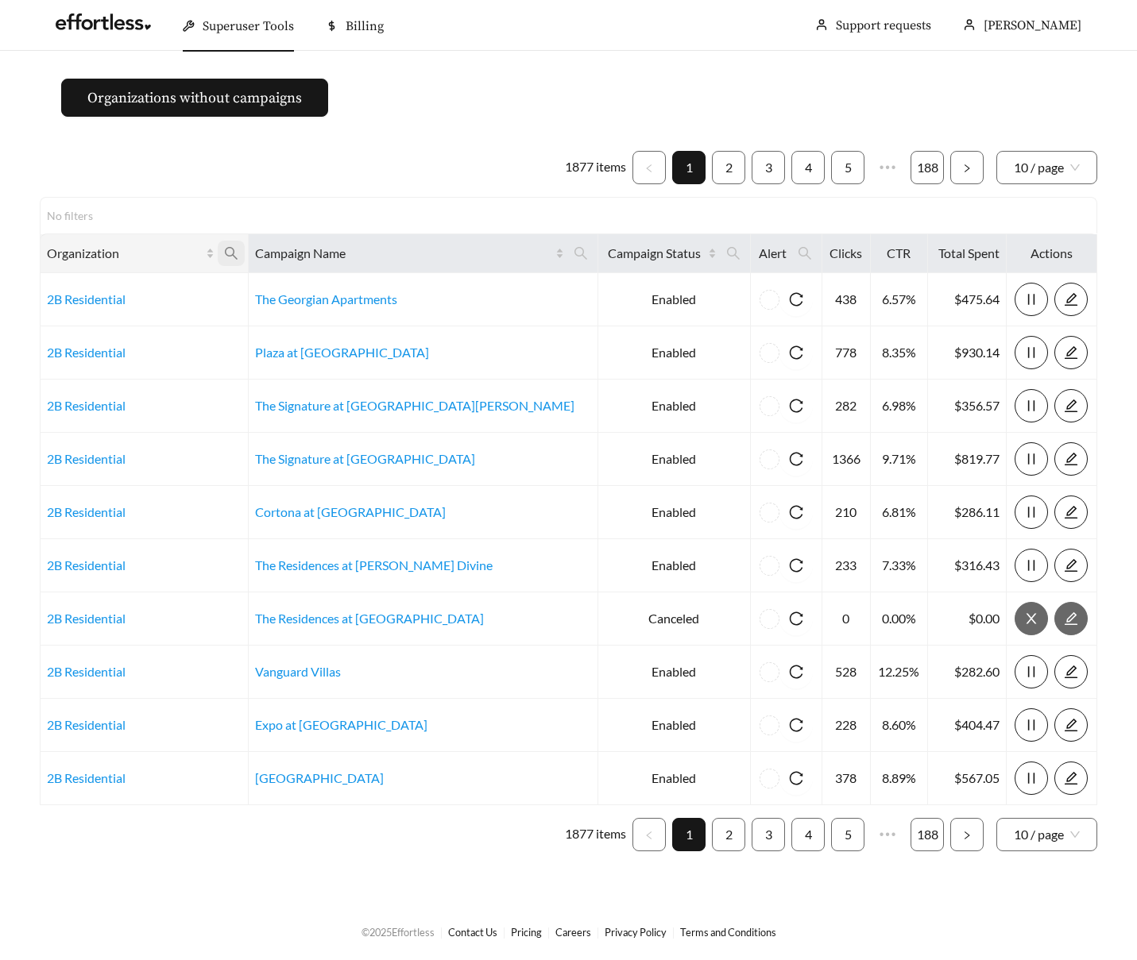
click at [238, 253] on icon "search" at bounding box center [231, 253] width 14 height 14
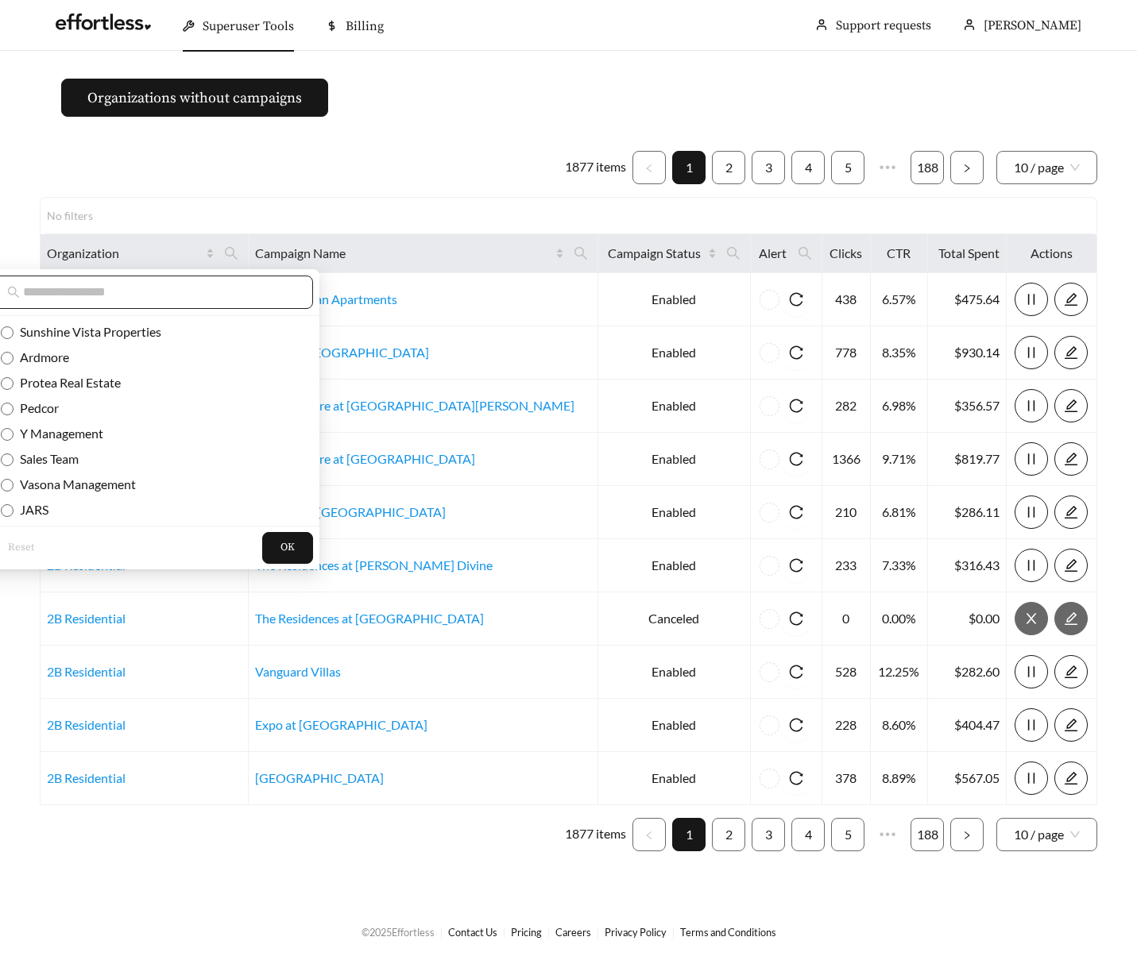
click at [141, 278] on span at bounding box center [151, 292] width 323 height 33
click at [133, 289] on input "text" at bounding box center [159, 292] width 272 height 19
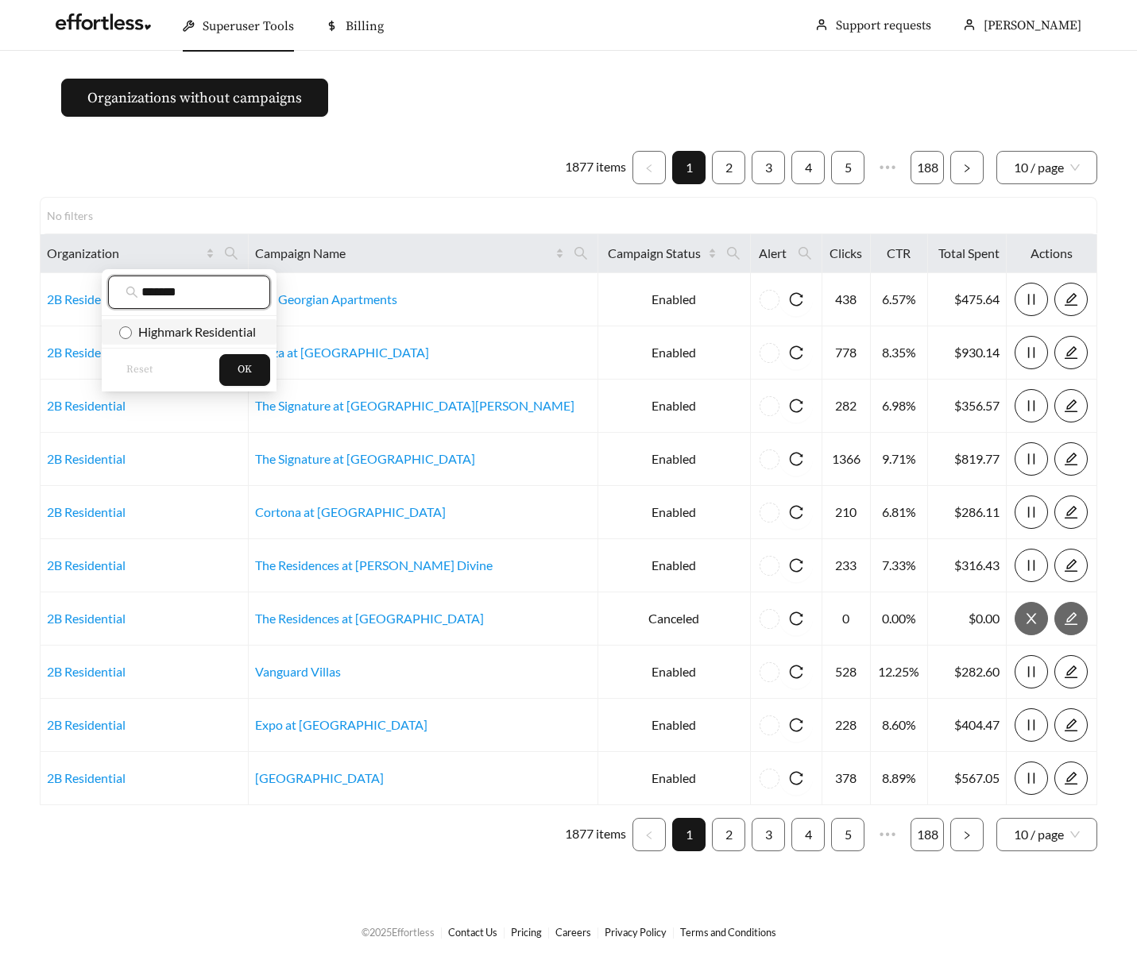
type input "*******"
click at [149, 330] on span "Highmark Residential" at bounding box center [194, 331] width 124 height 15
click at [226, 373] on button "OK" at bounding box center [244, 370] width 51 height 32
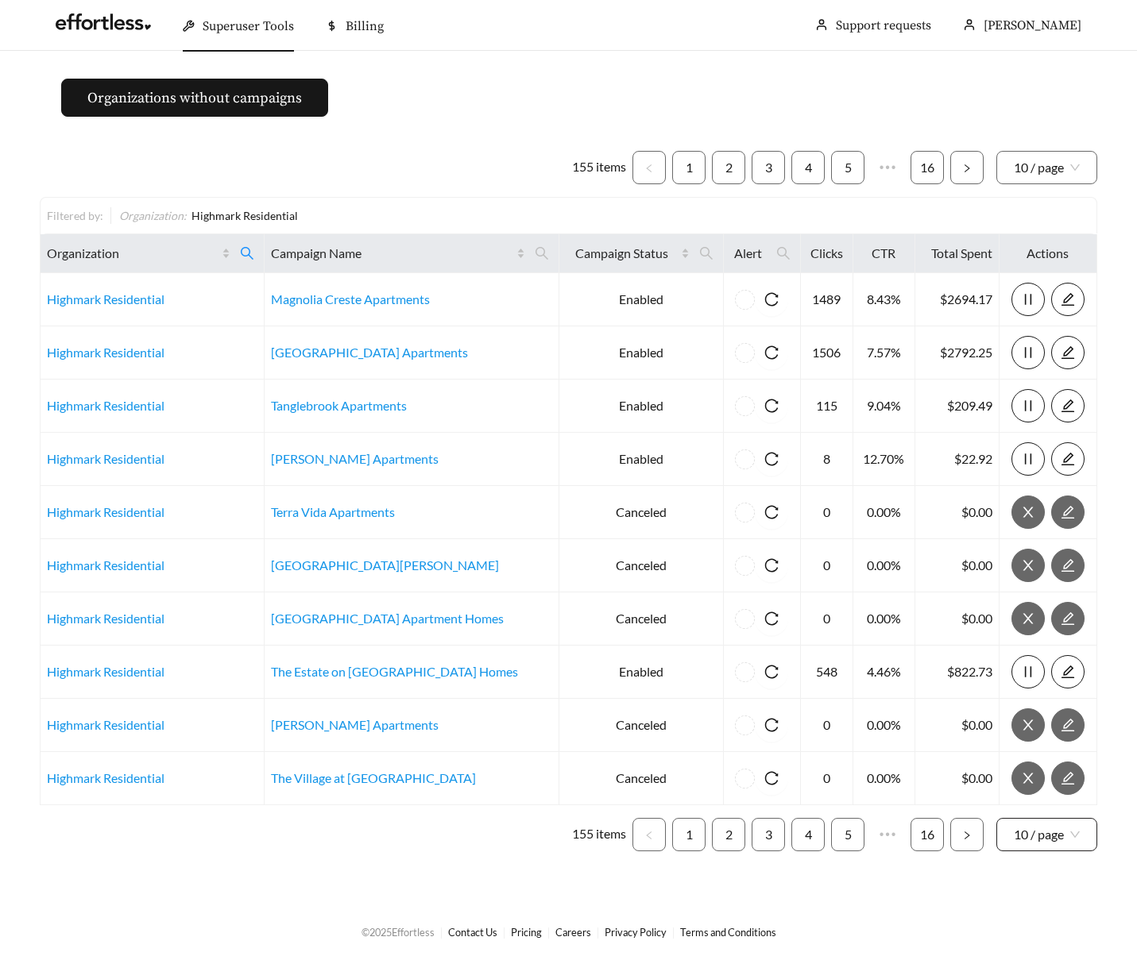
click at [1037, 832] on span "10 / page" at bounding box center [1047, 835] width 66 height 32
click at [1029, 795] on div "100 / page" at bounding box center [1047, 798] width 67 height 17
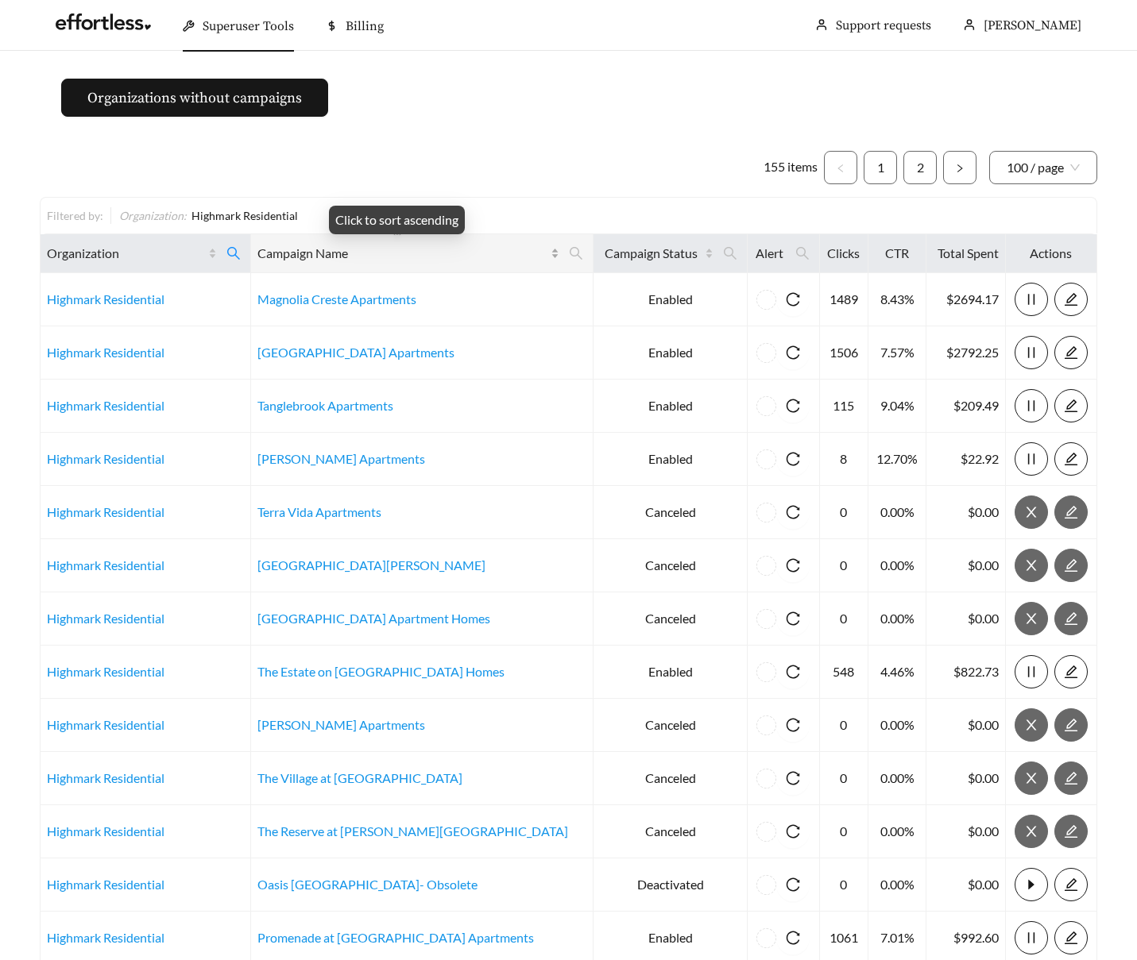
click at [521, 253] on div "Campaign Name" at bounding box center [408, 253] width 303 height 19
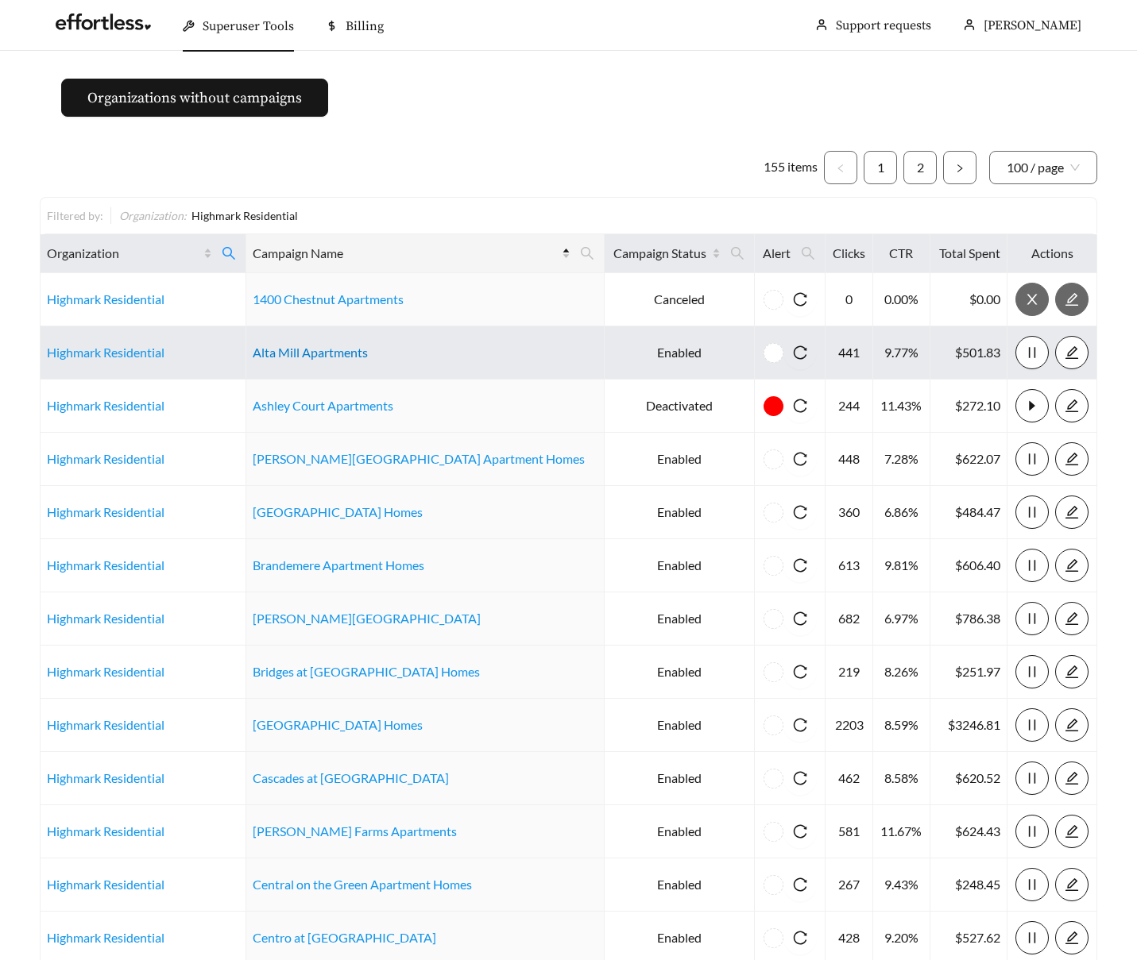
click at [328, 346] on link "Alta Mill Apartments" at bounding box center [310, 352] width 115 height 15
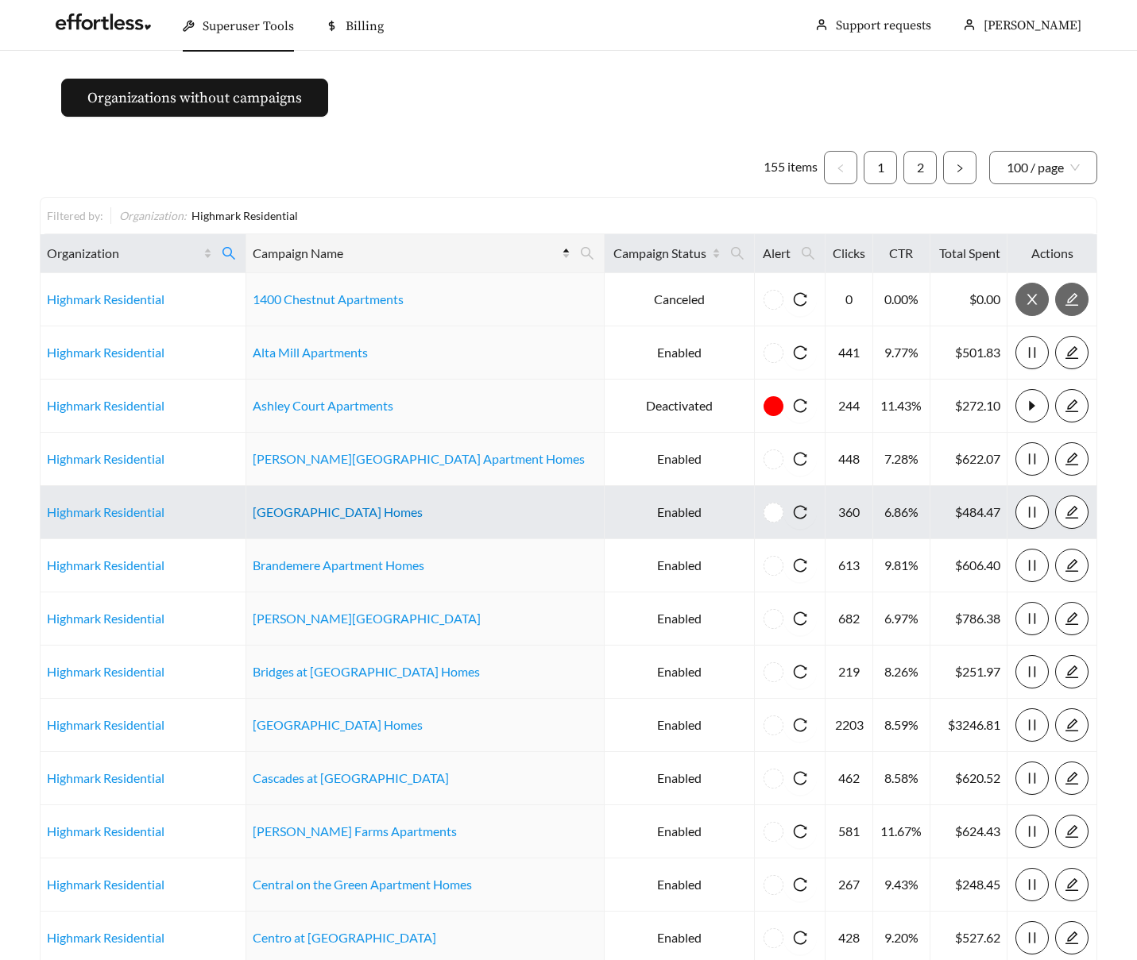
click at [347, 508] on link "[GEOGRAPHIC_DATA] Homes" at bounding box center [338, 511] width 170 height 15
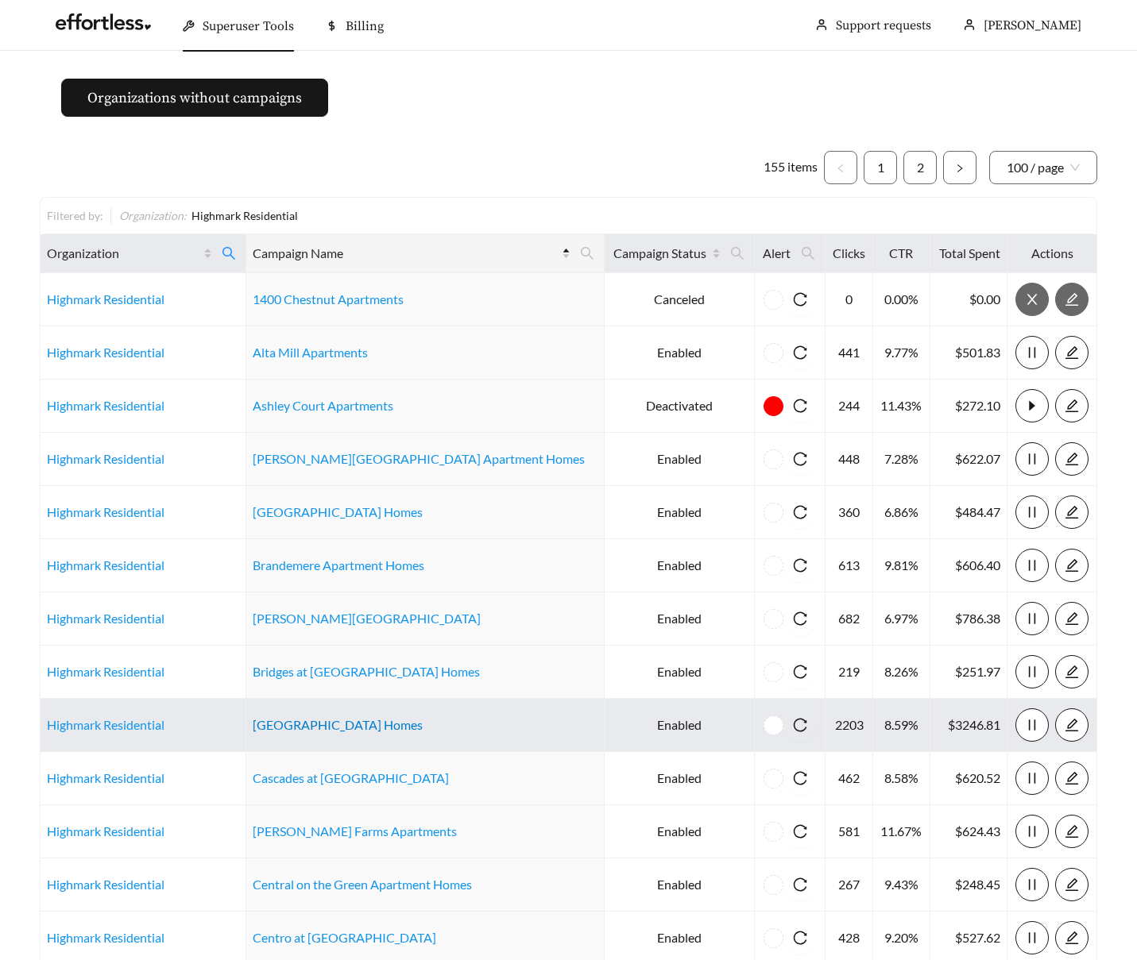
click at [330, 728] on link "[GEOGRAPHIC_DATA] Homes" at bounding box center [338, 724] width 170 height 15
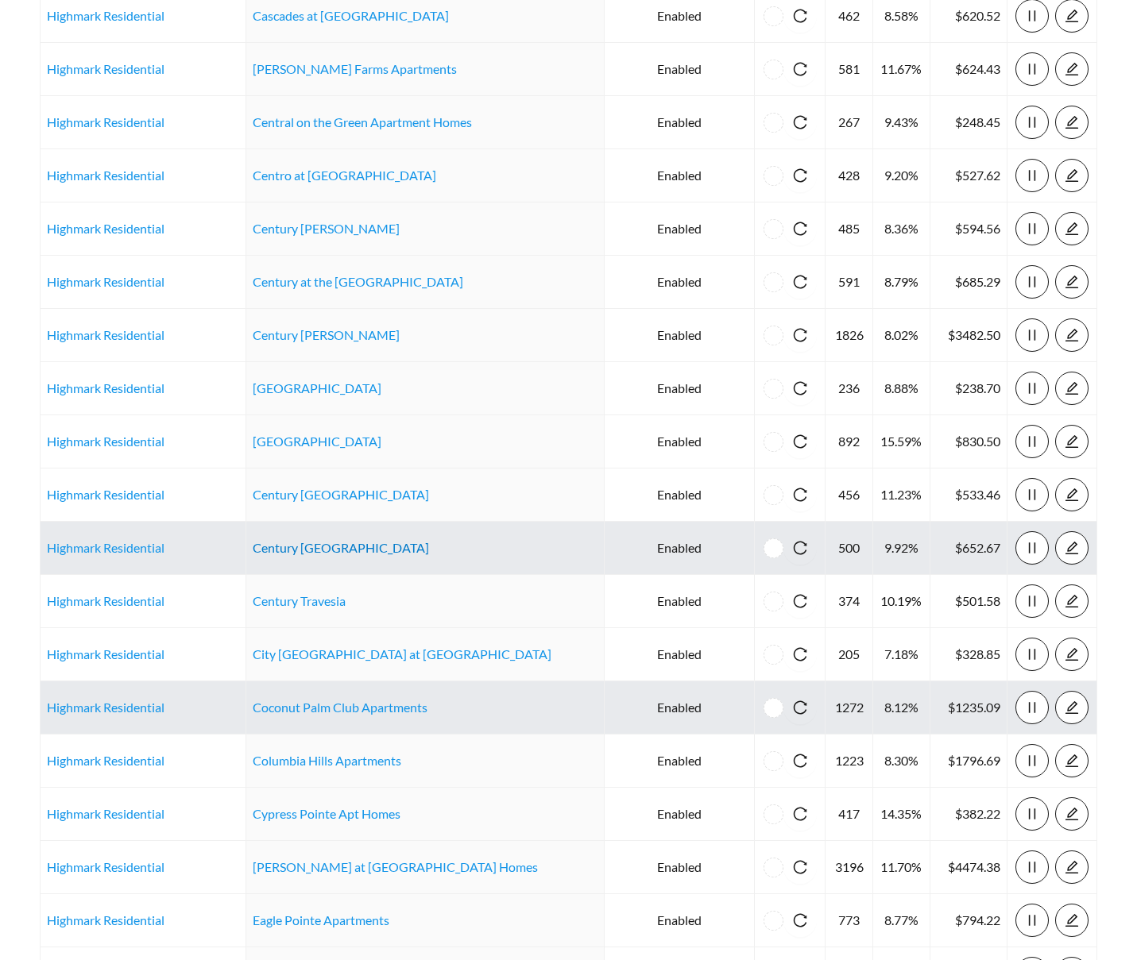
scroll to position [763, 0]
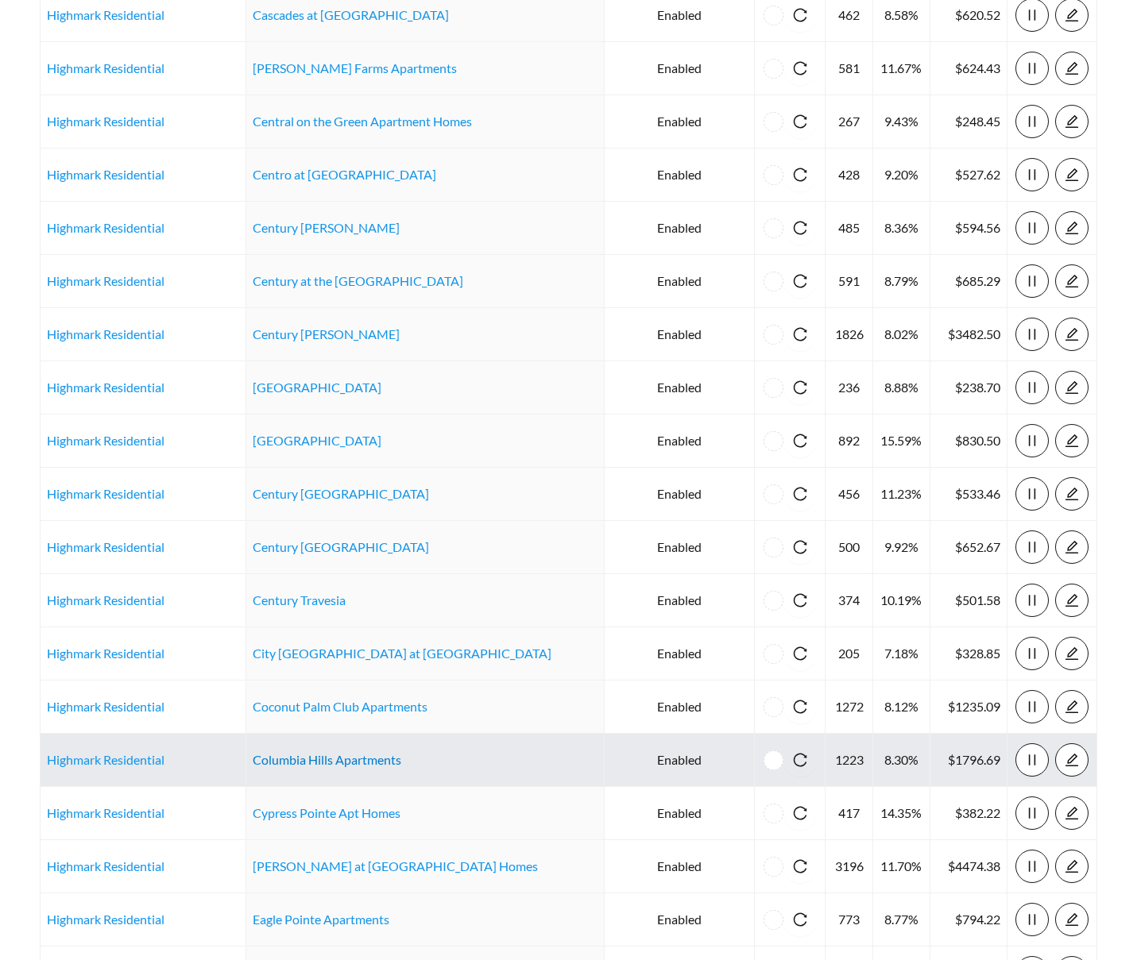
click at [326, 760] on link "Columbia Hills Apartments" at bounding box center [327, 759] width 149 height 15
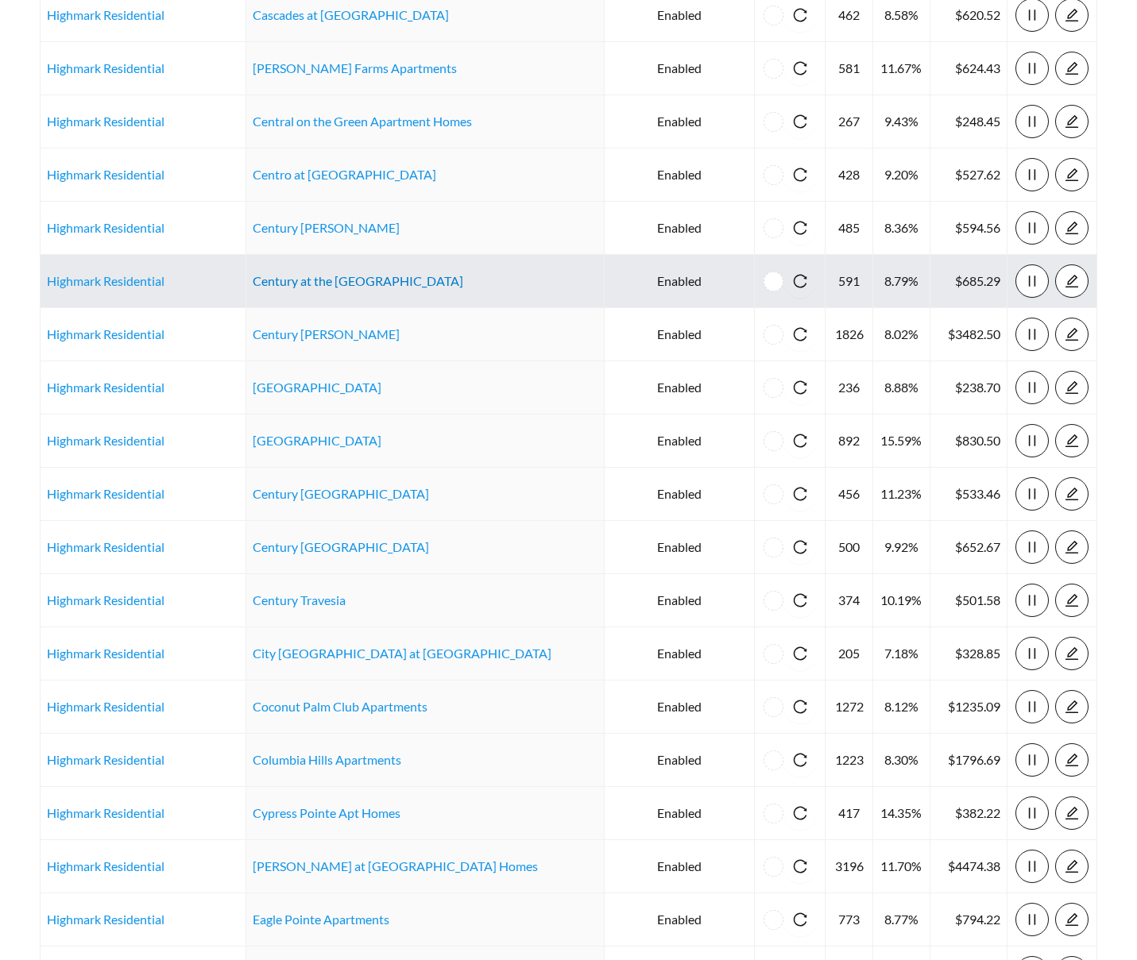
scroll to position [0, 0]
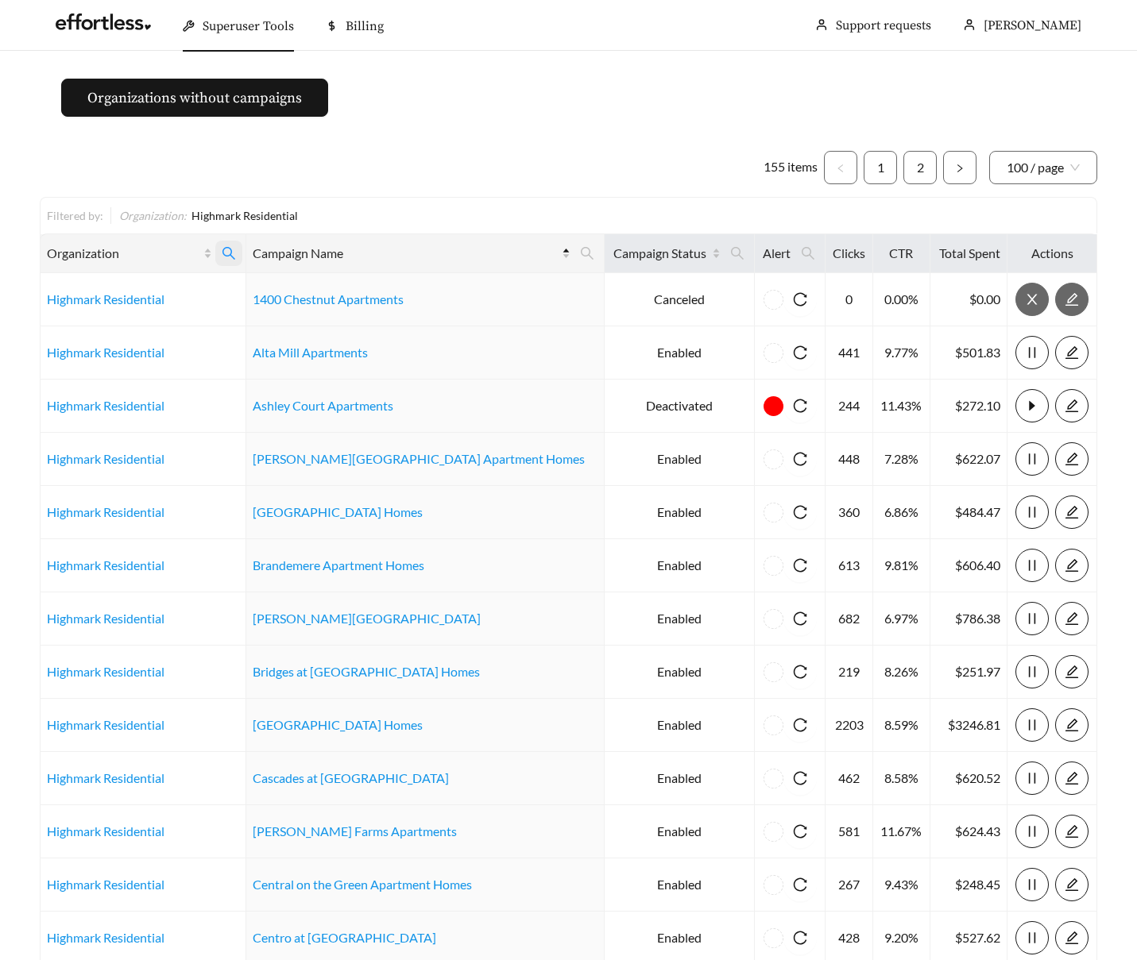
click at [236, 249] on icon "search" at bounding box center [229, 253] width 14 height 14
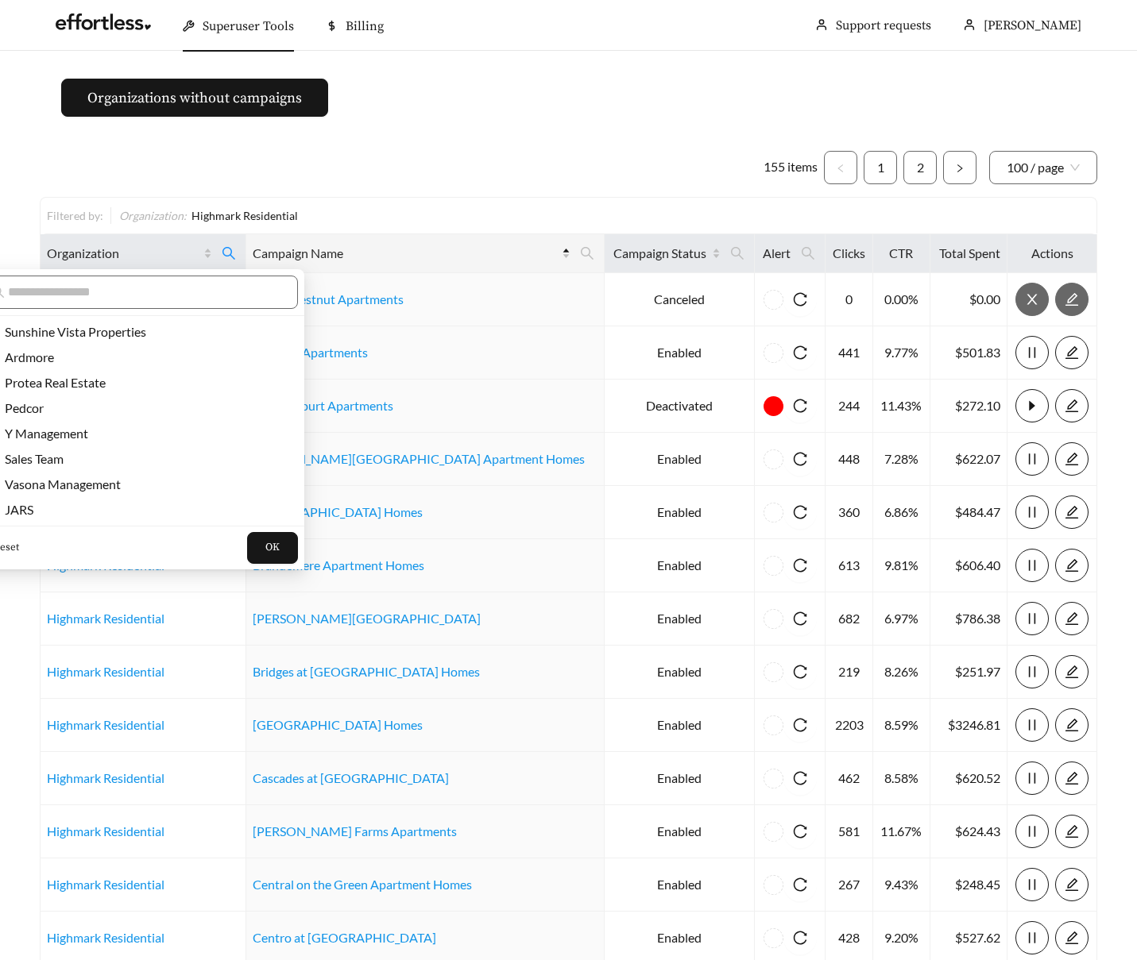
click at [9, 546] on span "Reset" at bounding box center [6, 548] width 26 height 16
click at [265, 548] on span "OK" at bounding box center [272, 548] width 14 height 16
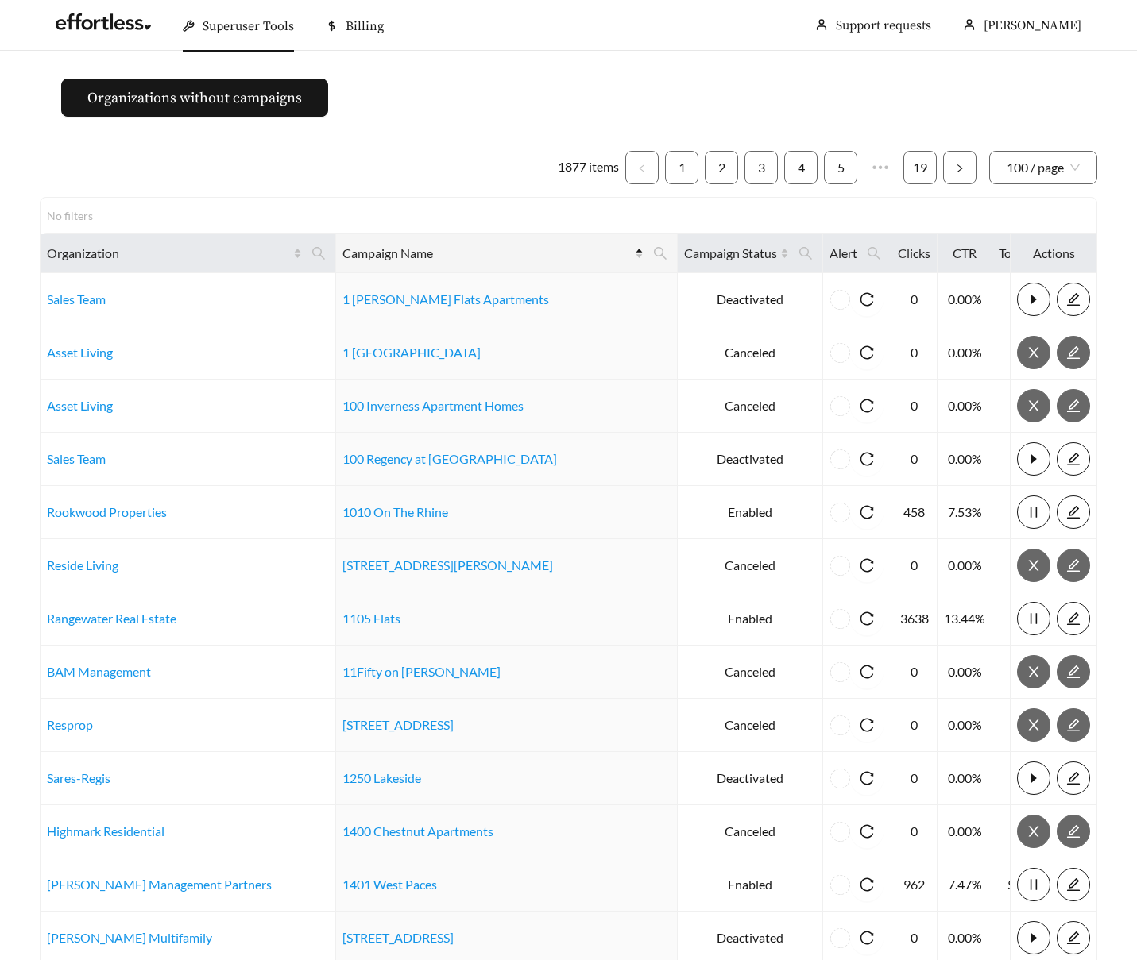
click at [225, 30] on span "Superuser Tools" at bounding box center [248, 26] width 91 height 16
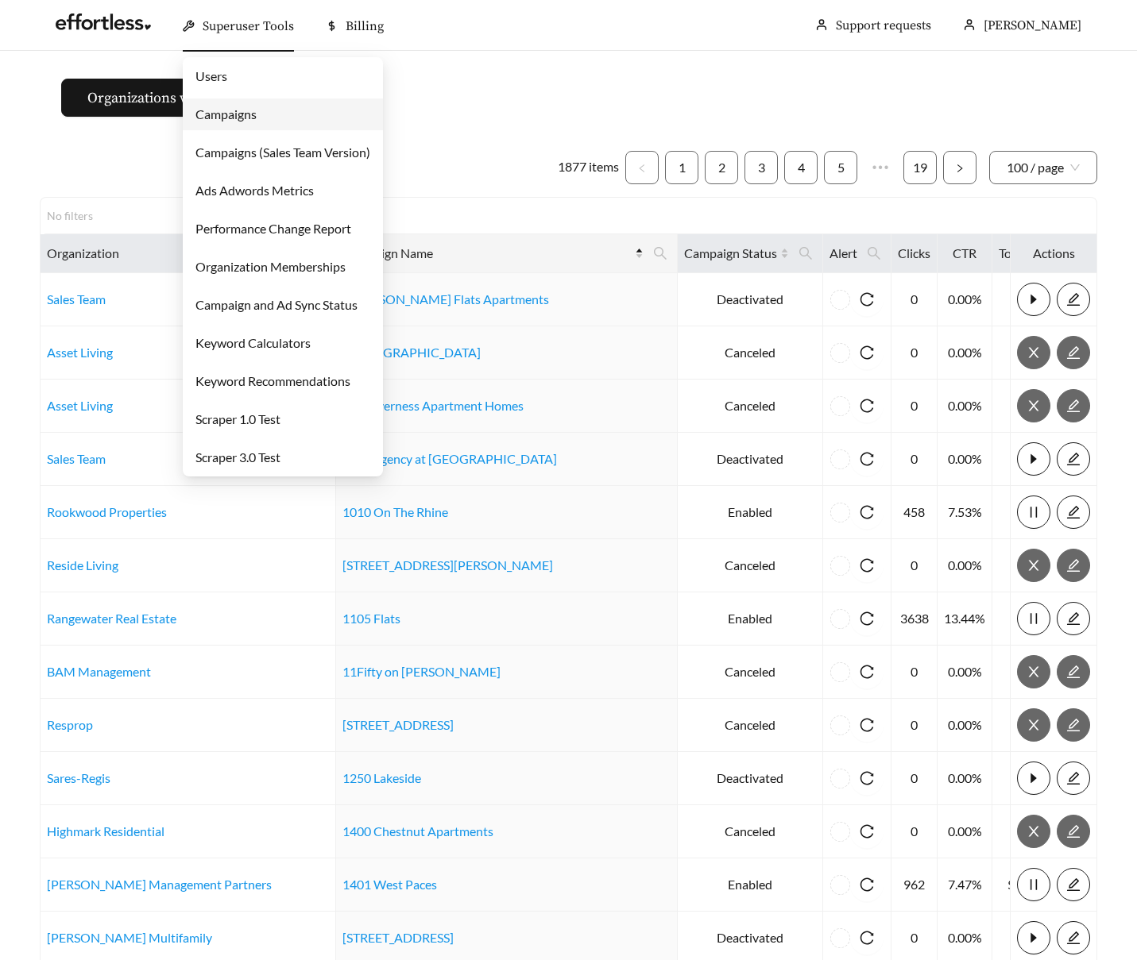
click at [234, 109] on link "Campaigns" at bounding box center [225, 113] width 61 height 15
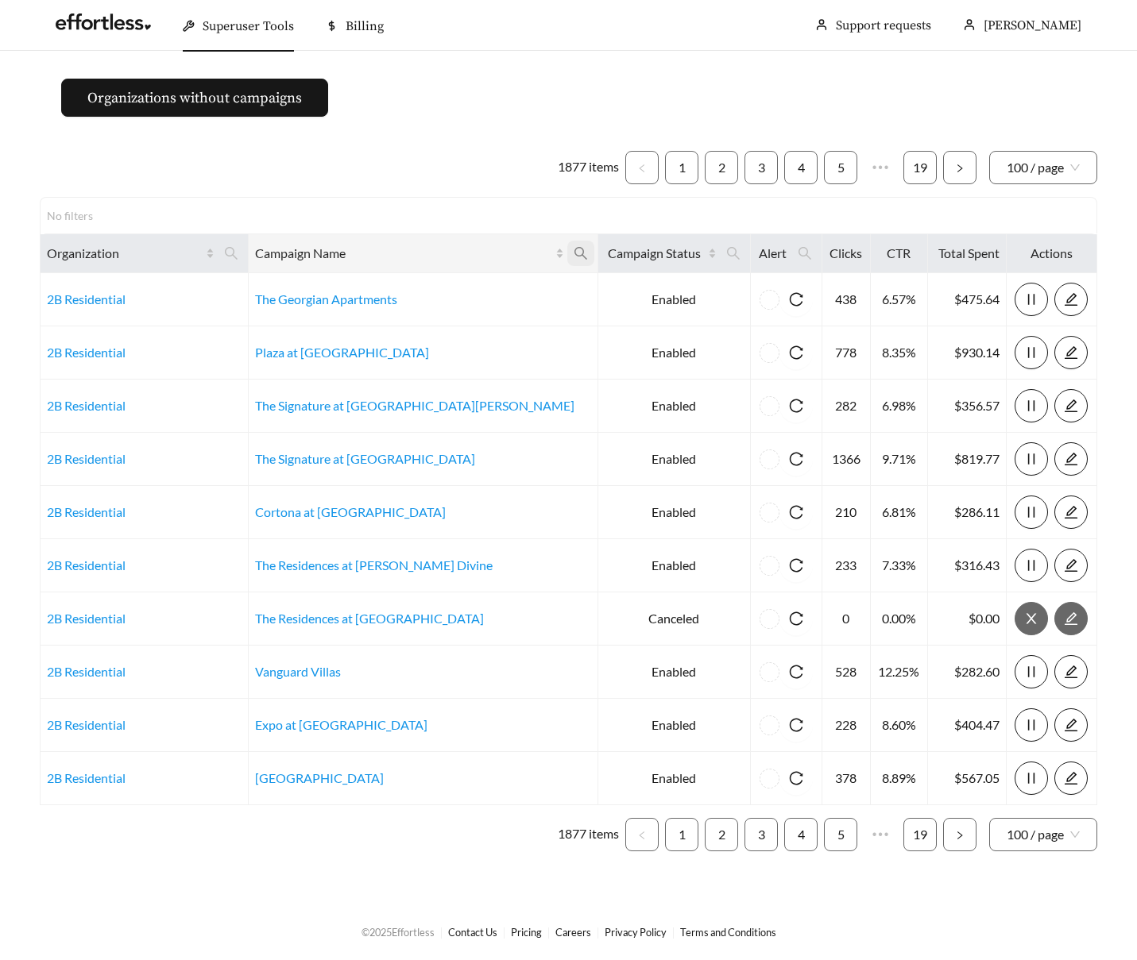
click at [573, 253] on icon "search" at bounding box center [580, 253] width 14 height 14
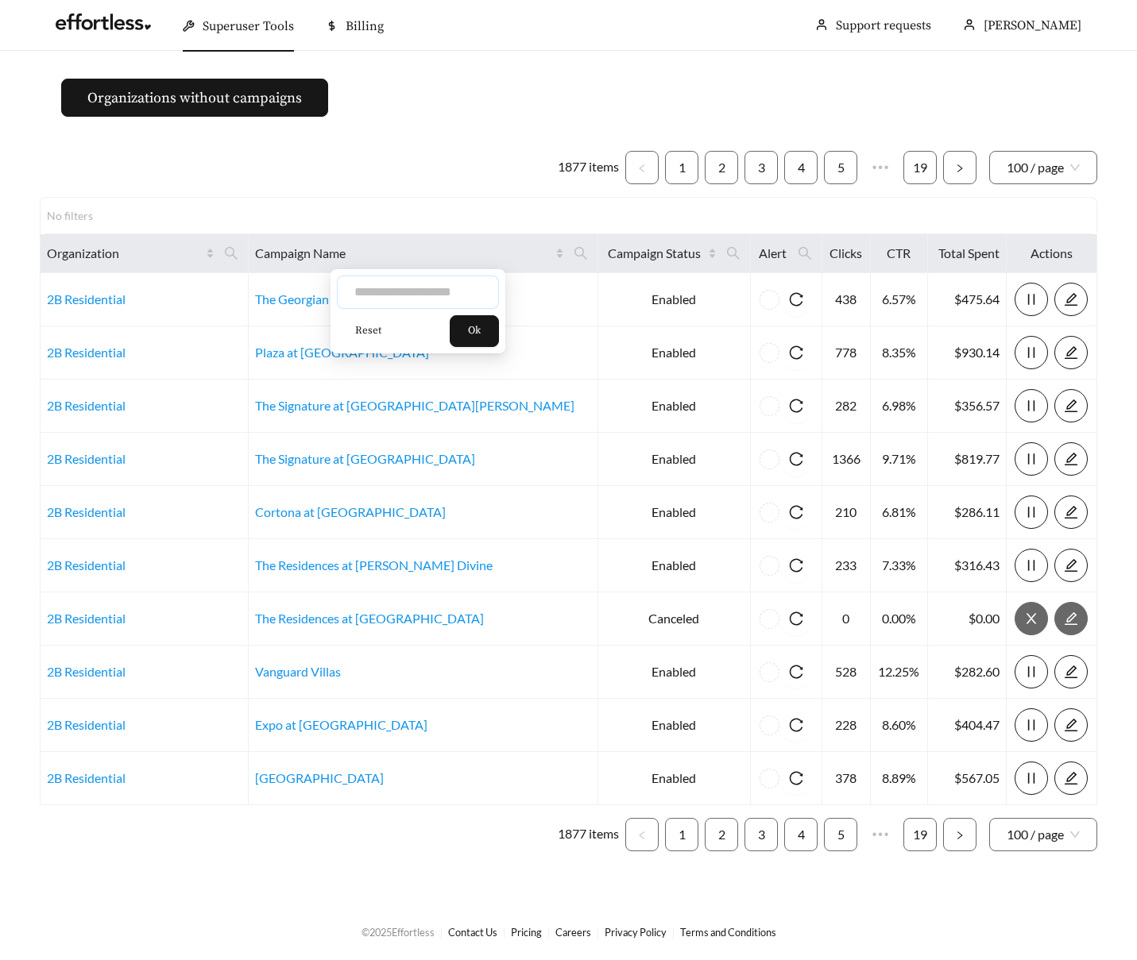
click at [431, 288] on input "text" at bounding box center [418, 292] width 162 height 33
type input "********"
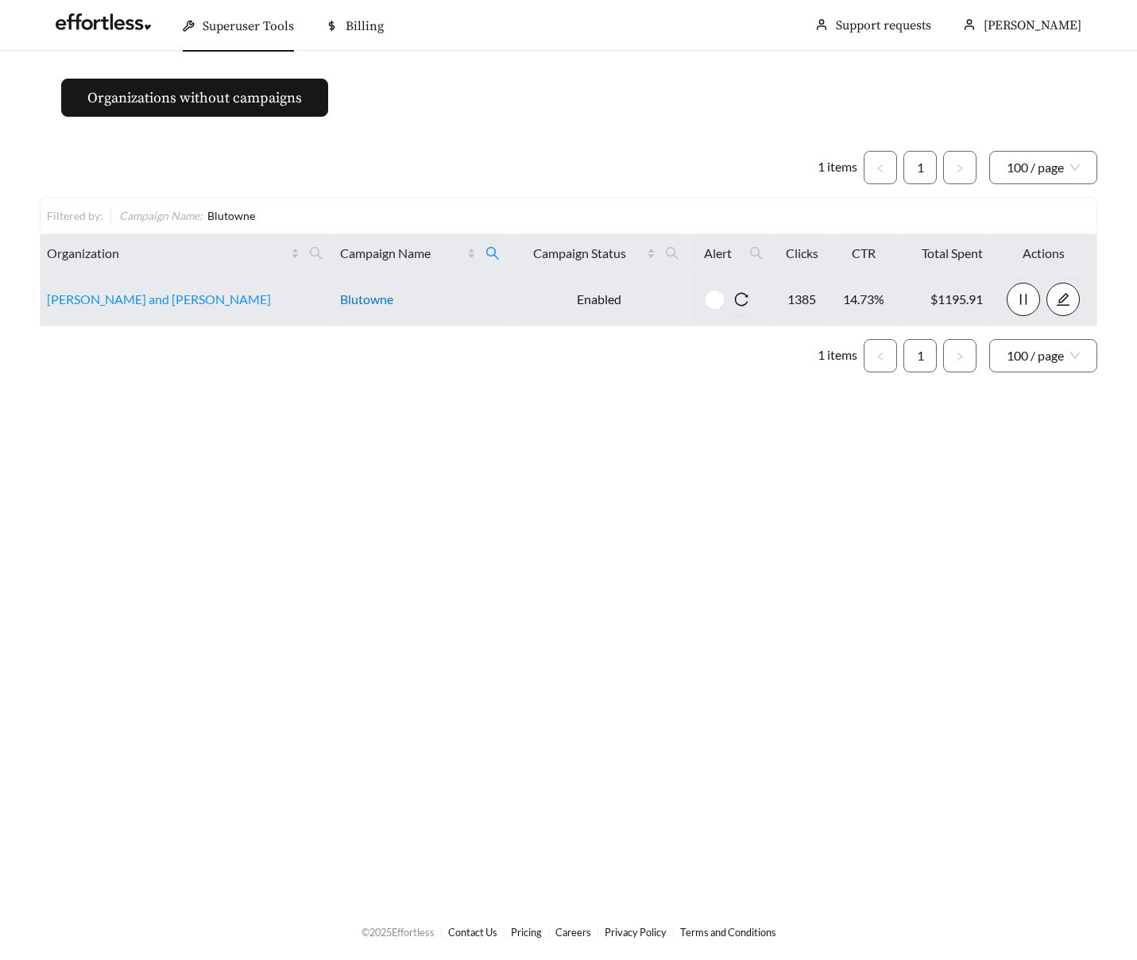
click at [340, 299] on link "Blutowne" at bounding box center [366, 299] width 53 height 15
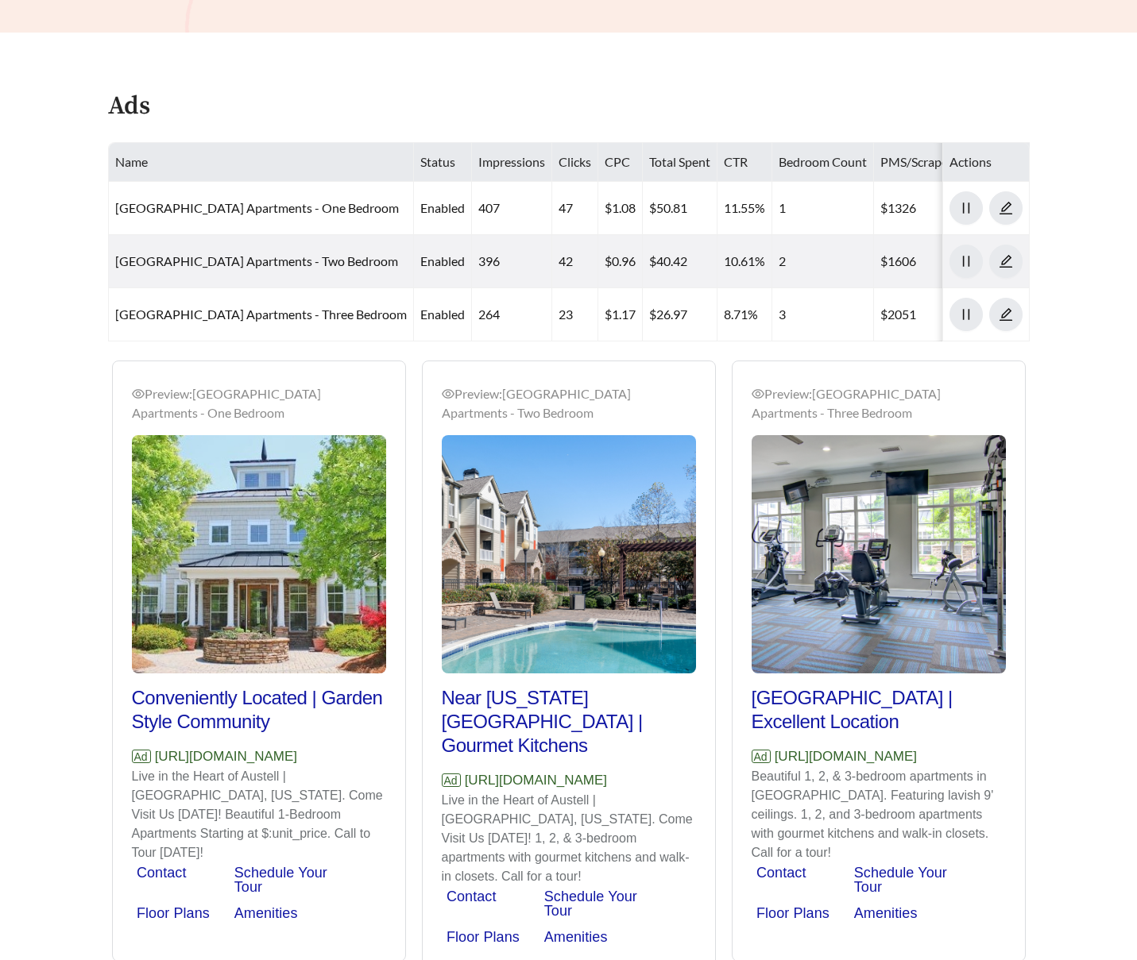
scroll to position [759, 0]
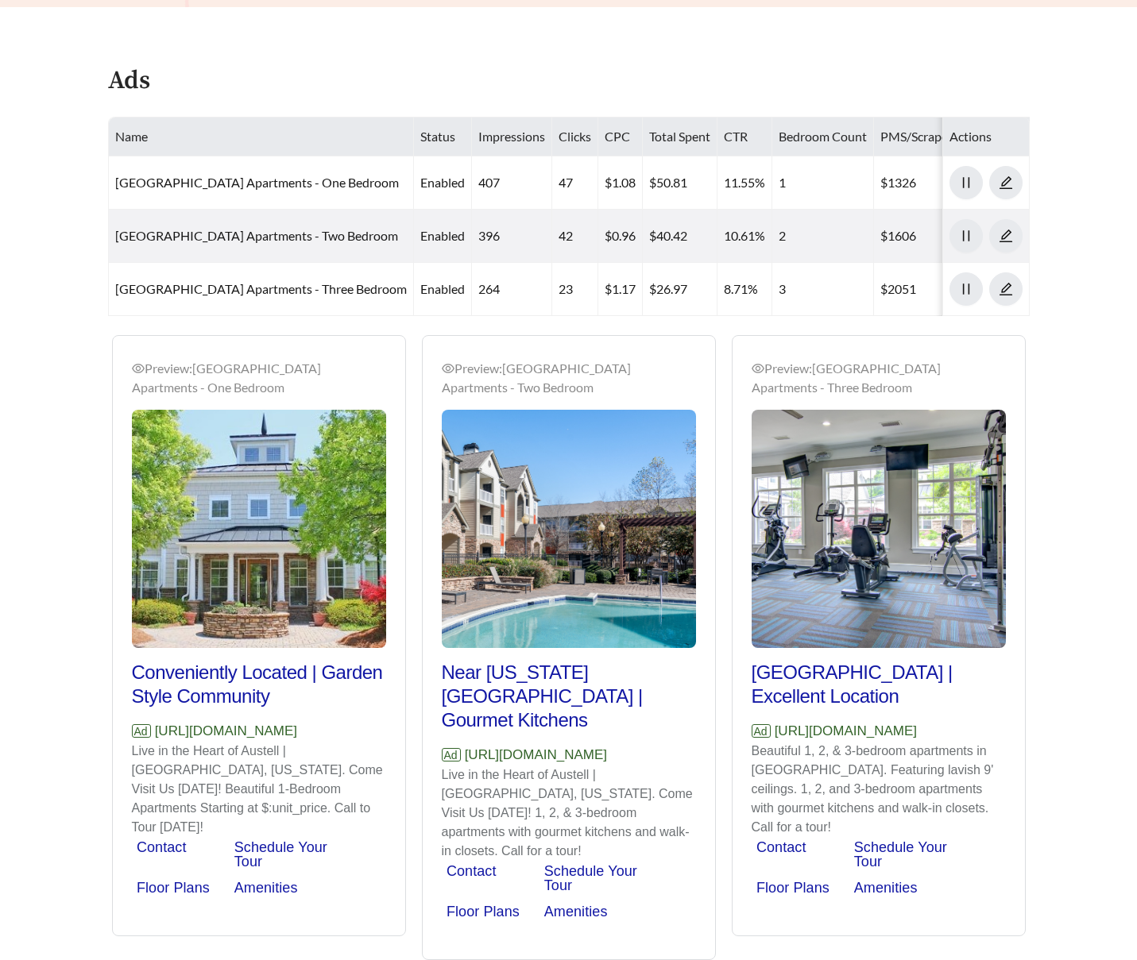
drag, startPoint x: 384, startPoint y: 729, endPoint x: 157, endPoint y: 728, distance: 226.4
click at [157, 728] on p "Ad https://www.altamillapartments.com" at bounding box center [259, 731] width 254 height 21
copy p "https://www.altamillapartments.com"
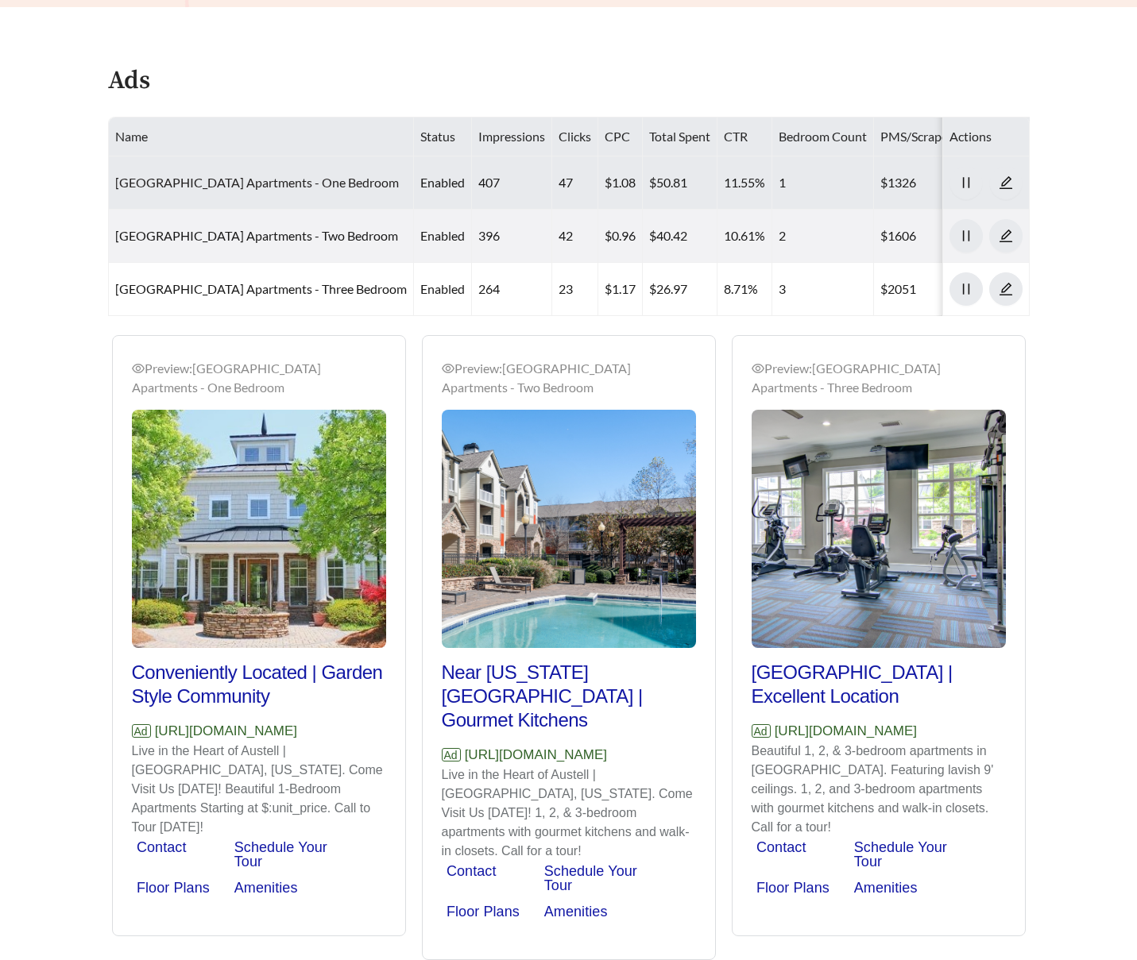
click at [241, 178] on link "Alta Mill Apartments - One Bedroom" at bounding box center [257, 182] width 284 height 15
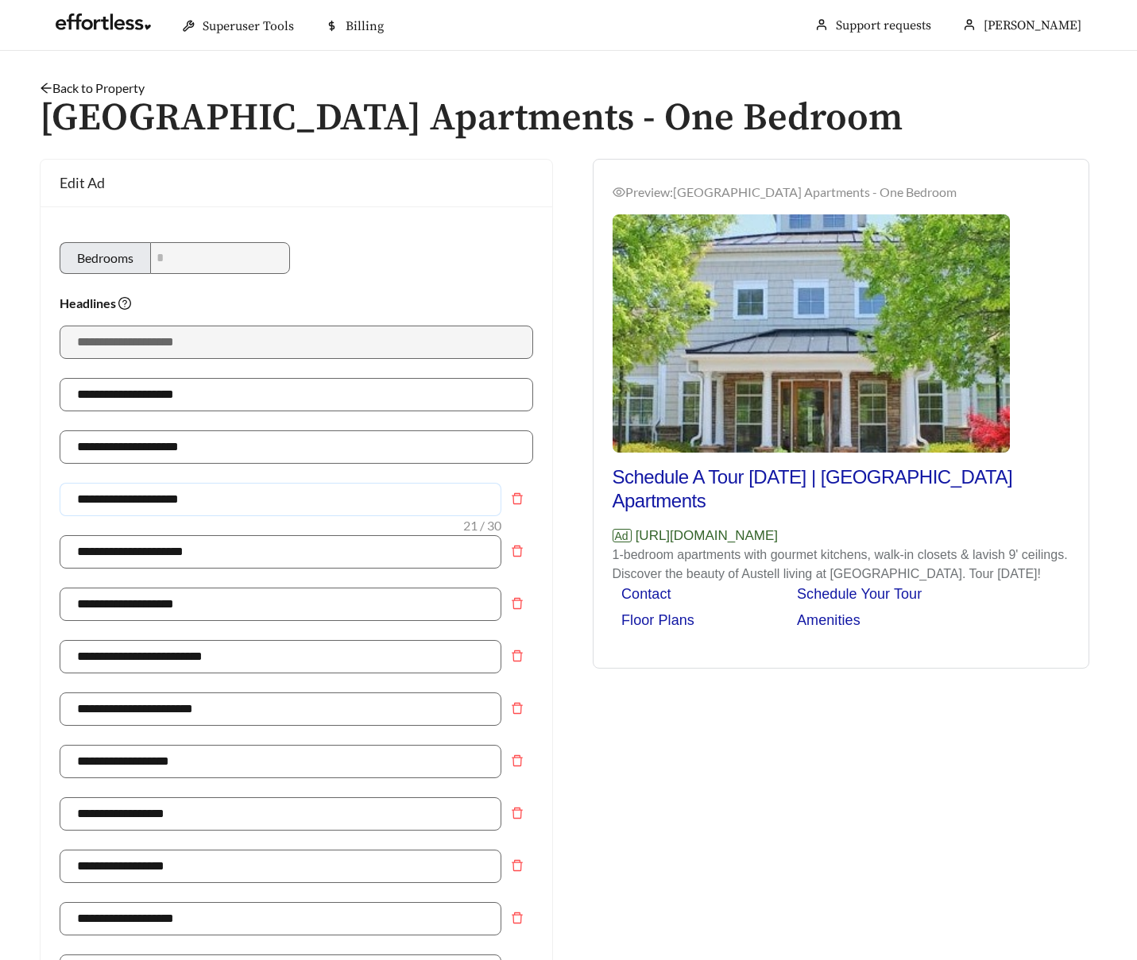
drag, startPoint x: 207, startPoint y: 504, endPoint x: 25, endPoint y: 502, distance: 181.9
click at [25, 502] on div "**********" at bounding box center [296, 935] width 545 height 1553
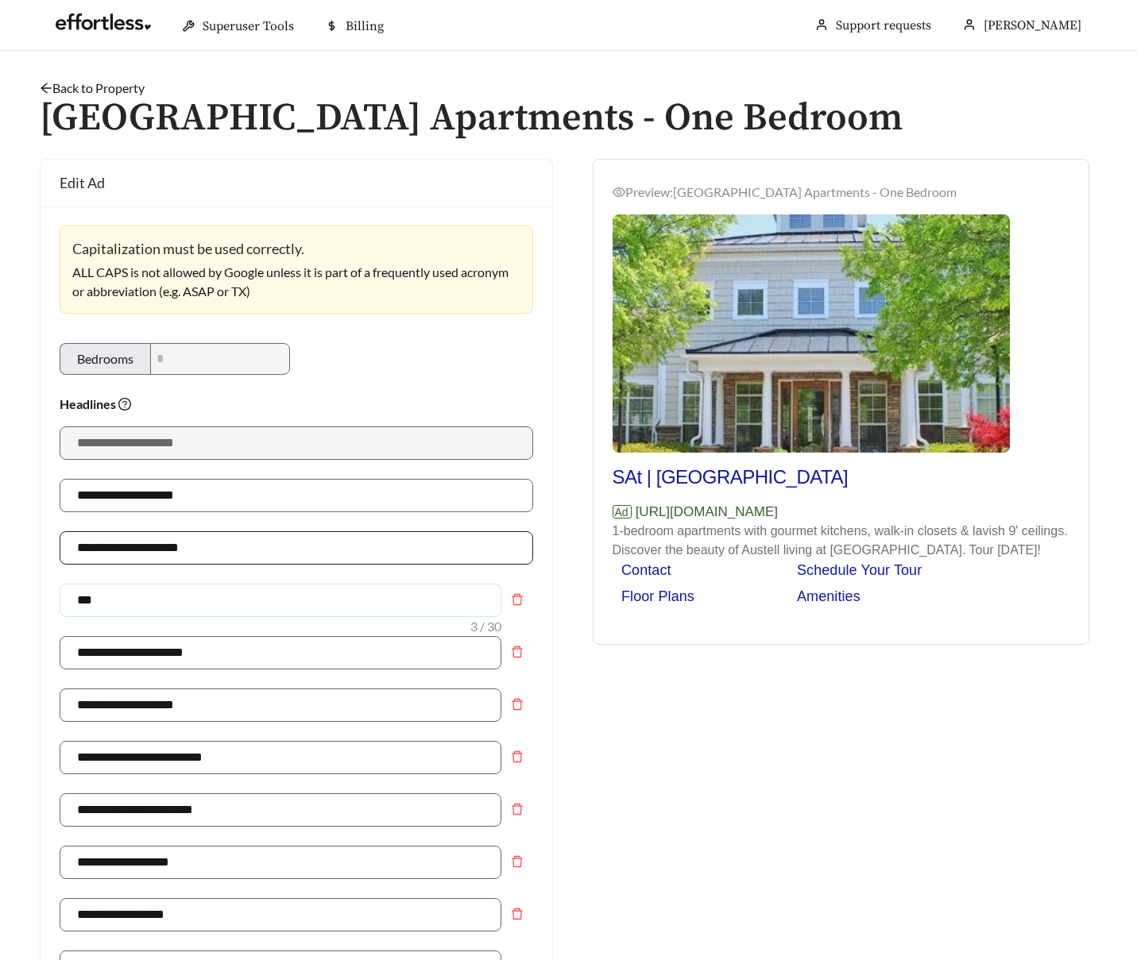
type input "**********"
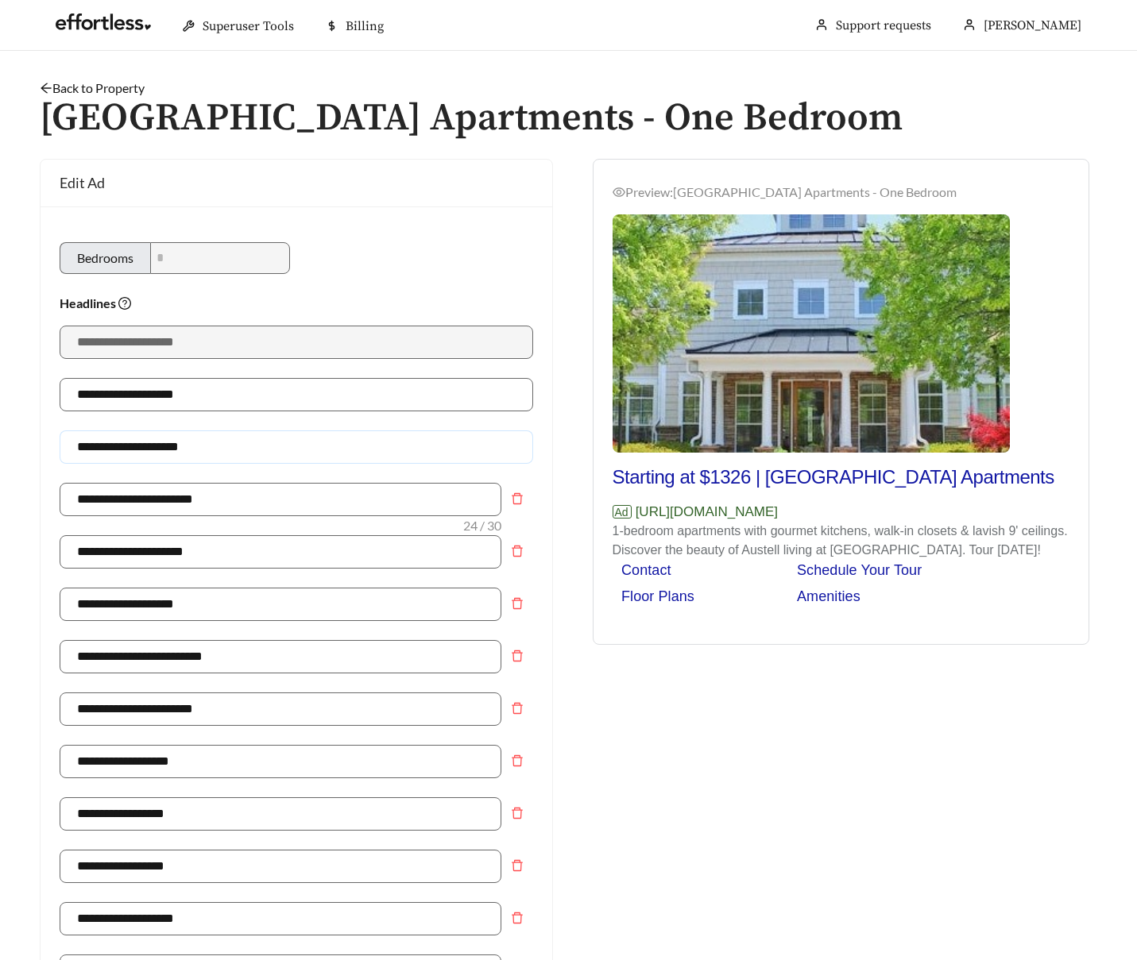
click at [153, 454] on input "**********" at bounding box center [296, 447] width 473 height 33
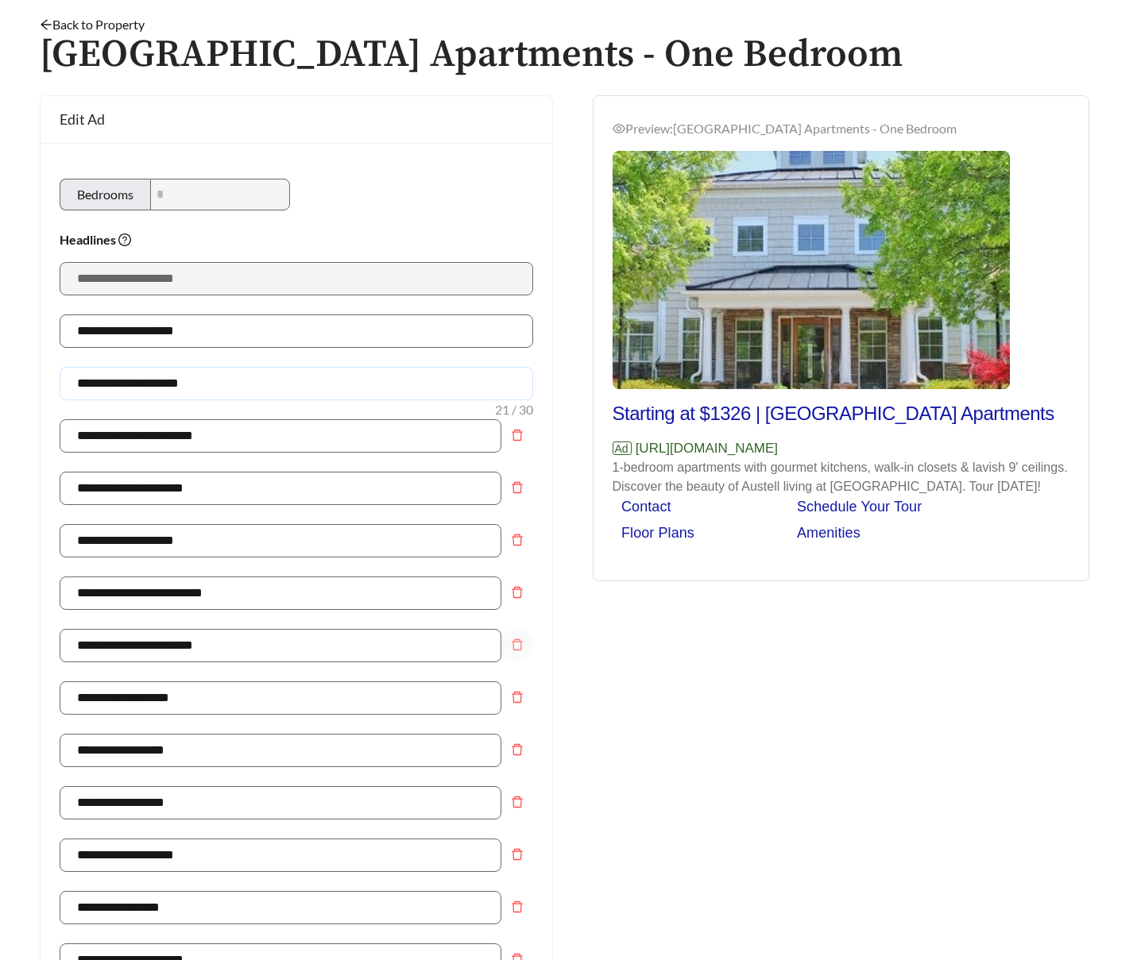
type input "**********"
click at [519, 642] on icon "delete" at bounding box center [517, 645] width 13 height 13
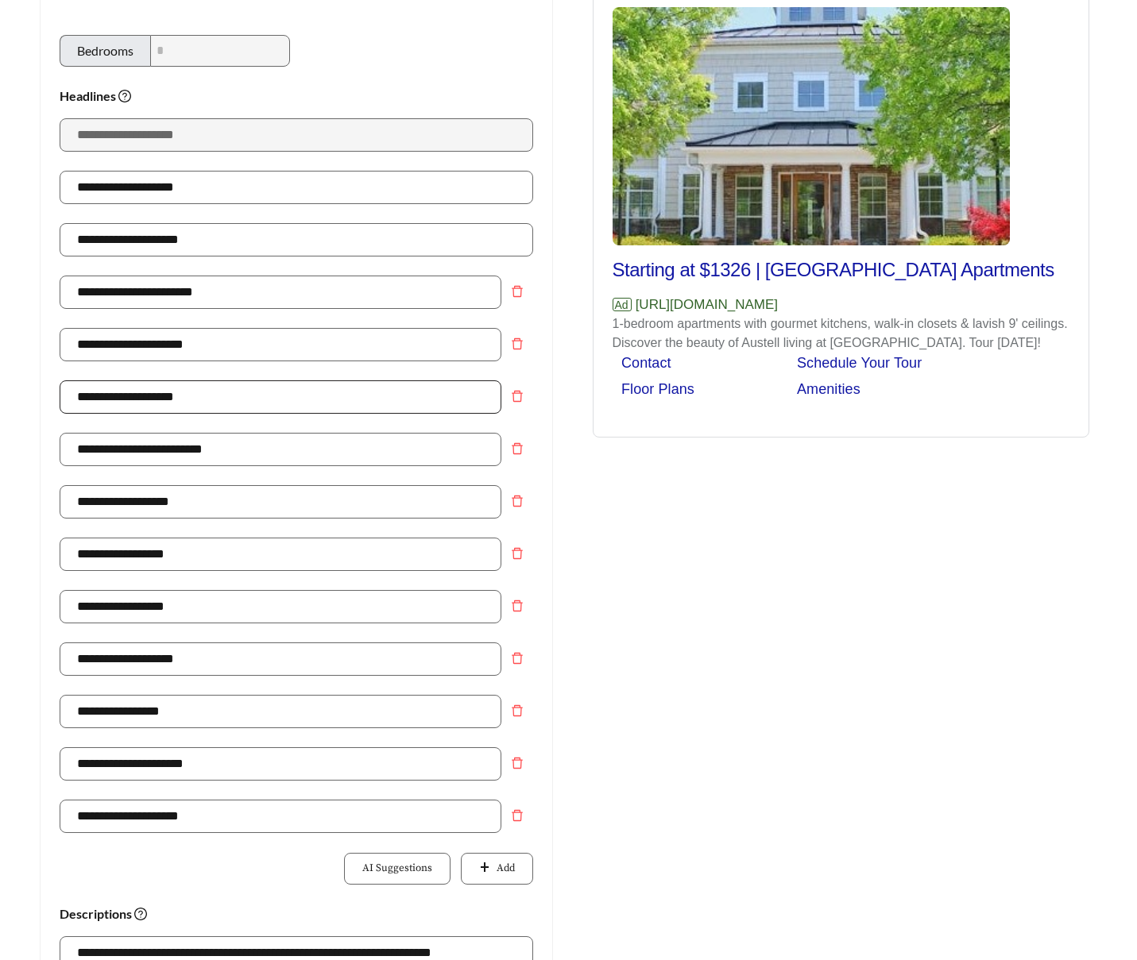
scroll to position [207, 0]
click at [152, 510] on input "**********" at bounding box center [281, 502] width 442 height 33
type input "**********"
click at [515, 863] on button "Add" at bounding box center [496, 870] width 71 height 32
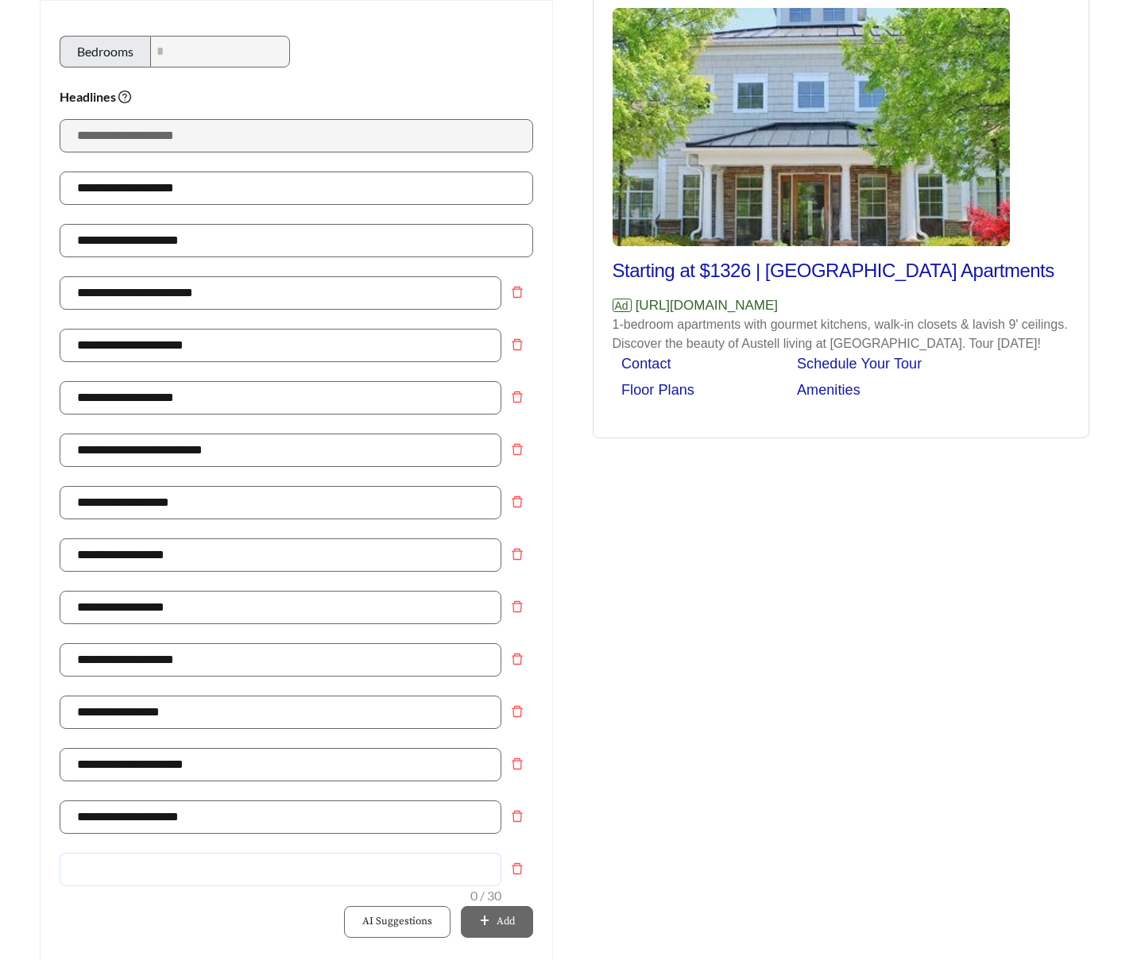
click at [317, 863] on input "text" at bounding box center [281, 869] width 442 height 33
type input "**********"
click at [129, 561] on input "**********" at bounding box center [281, 555] width 442 height 33
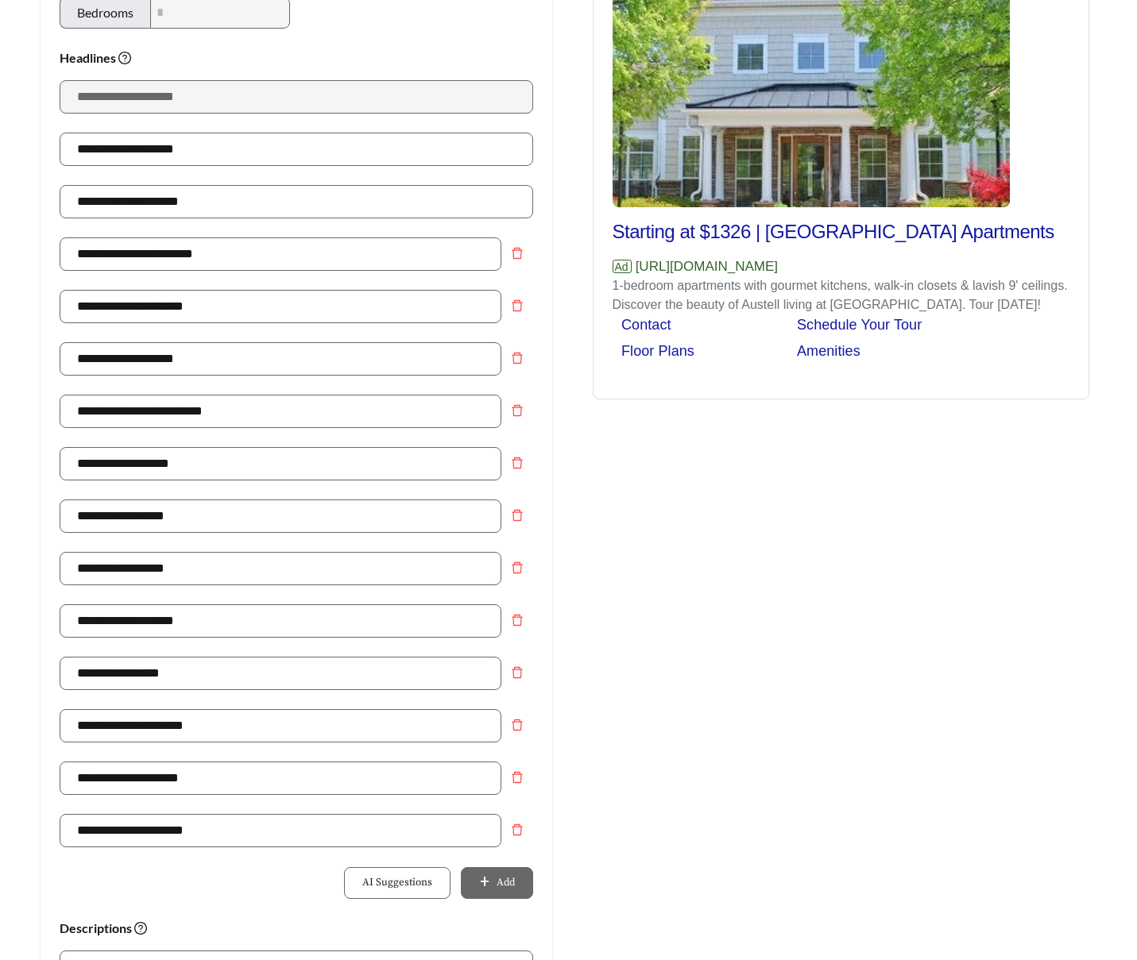
scroll to position [244, 0]
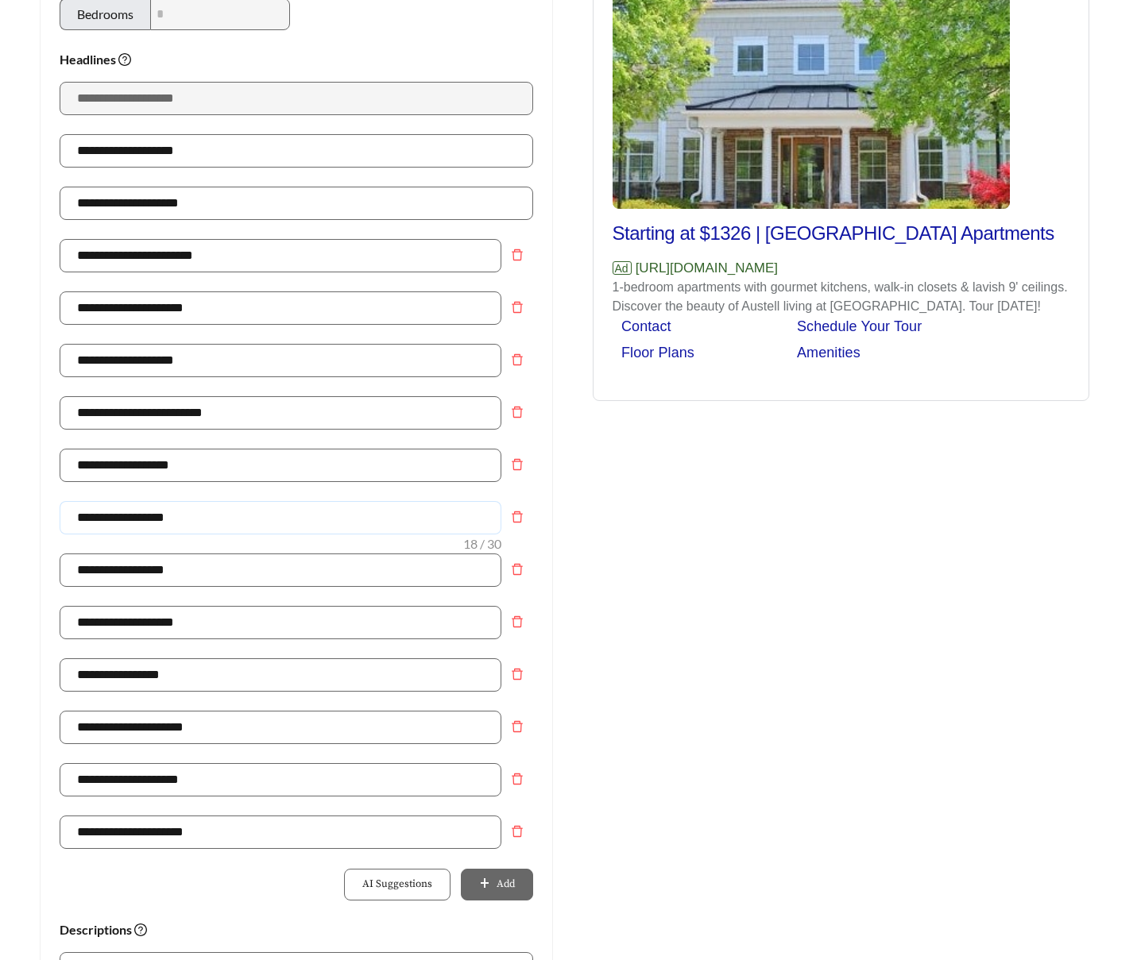
drag, startPoint x: 210, startPoint y: 523, endPoint x: 26, endPoint y: 508, distance: 184.2
click at [26, 508] on div "**********" at bounding box center [296, 691] width 545 height 1553
type input "**********"
click at [210, 630] on input "**********" at bounding box center [281, 622] width 442 height 33
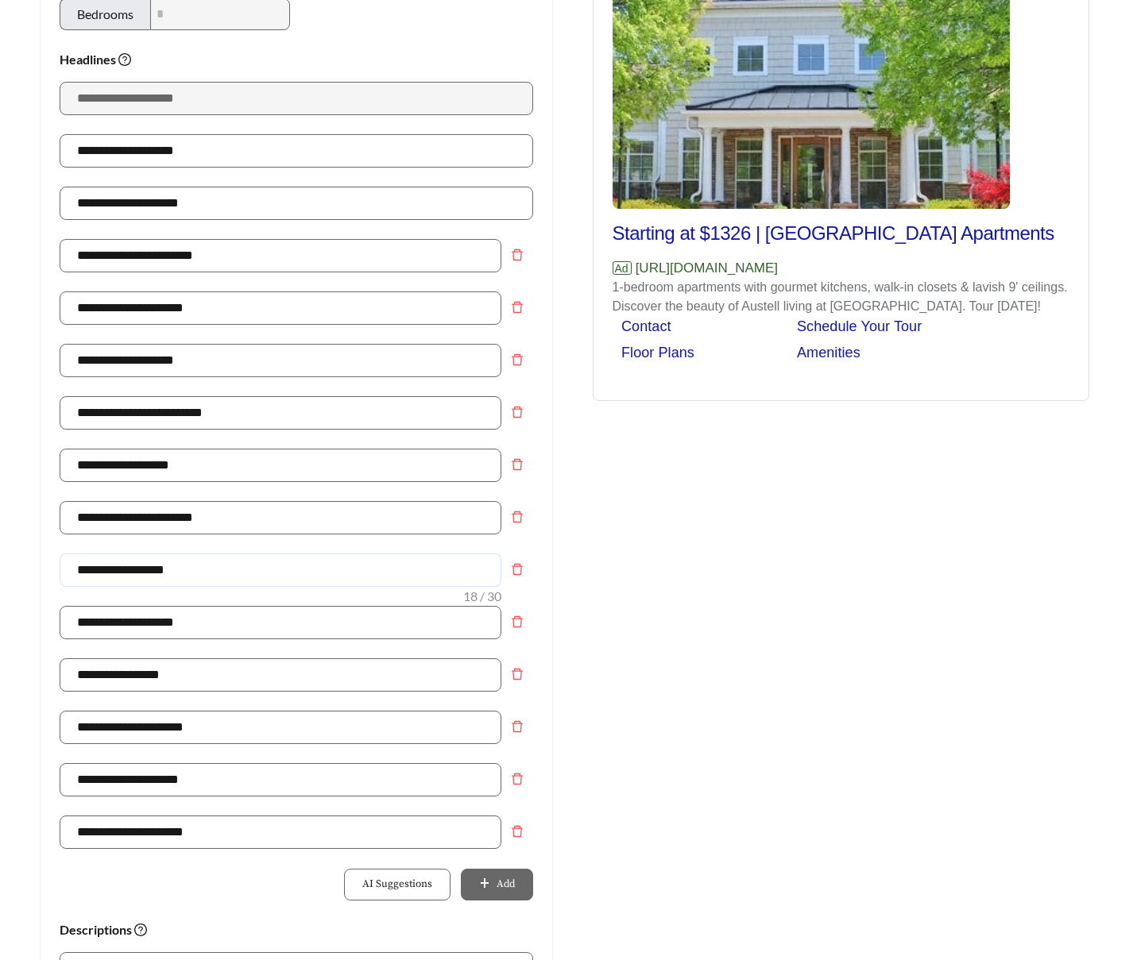
drag, startPoint x: 195, startPoint y: 581, endPoint x: 21, endPoint y: 563, distance: 174.8
click at [21, 564] on main "**********" at bounding box center [568, 727] width 1137 height 1841
type input "**********"
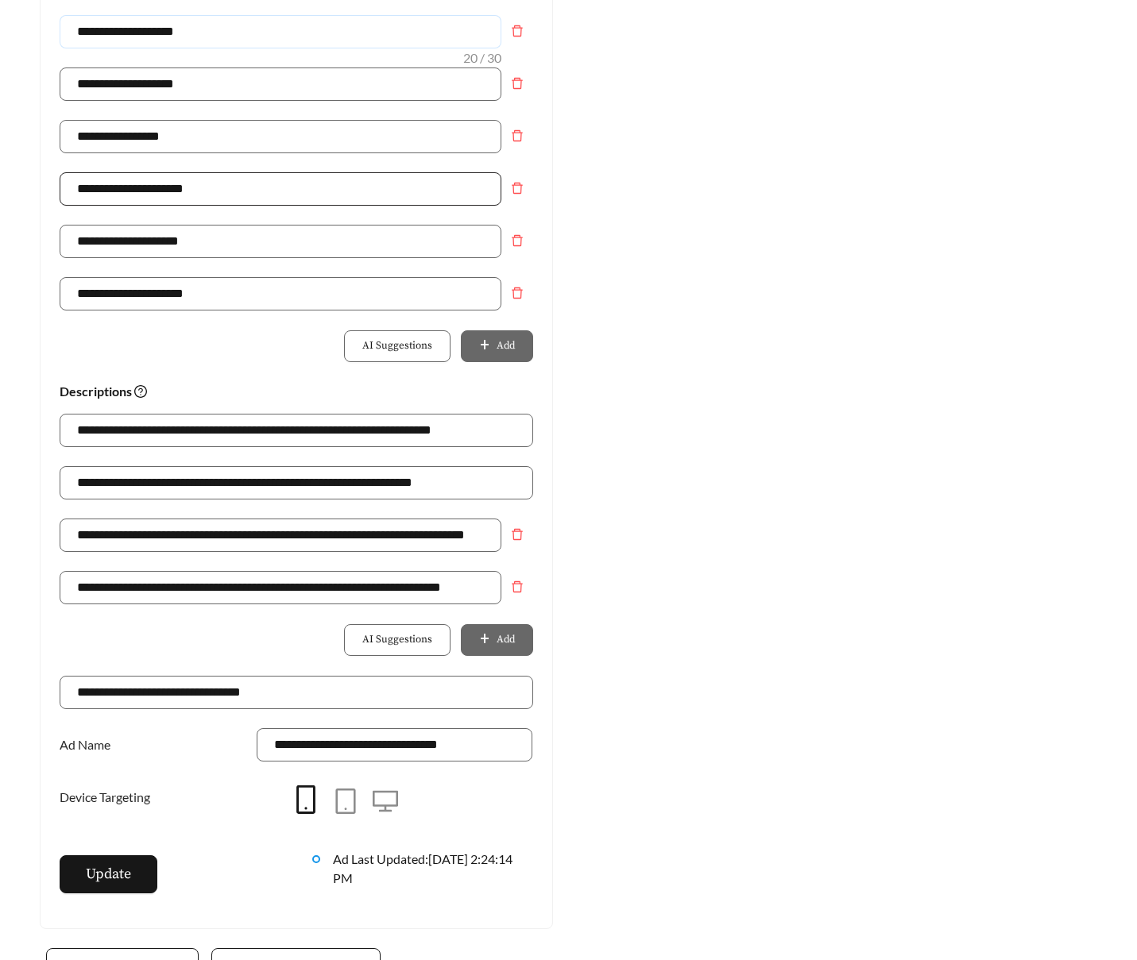
scroll to position [794, 0]
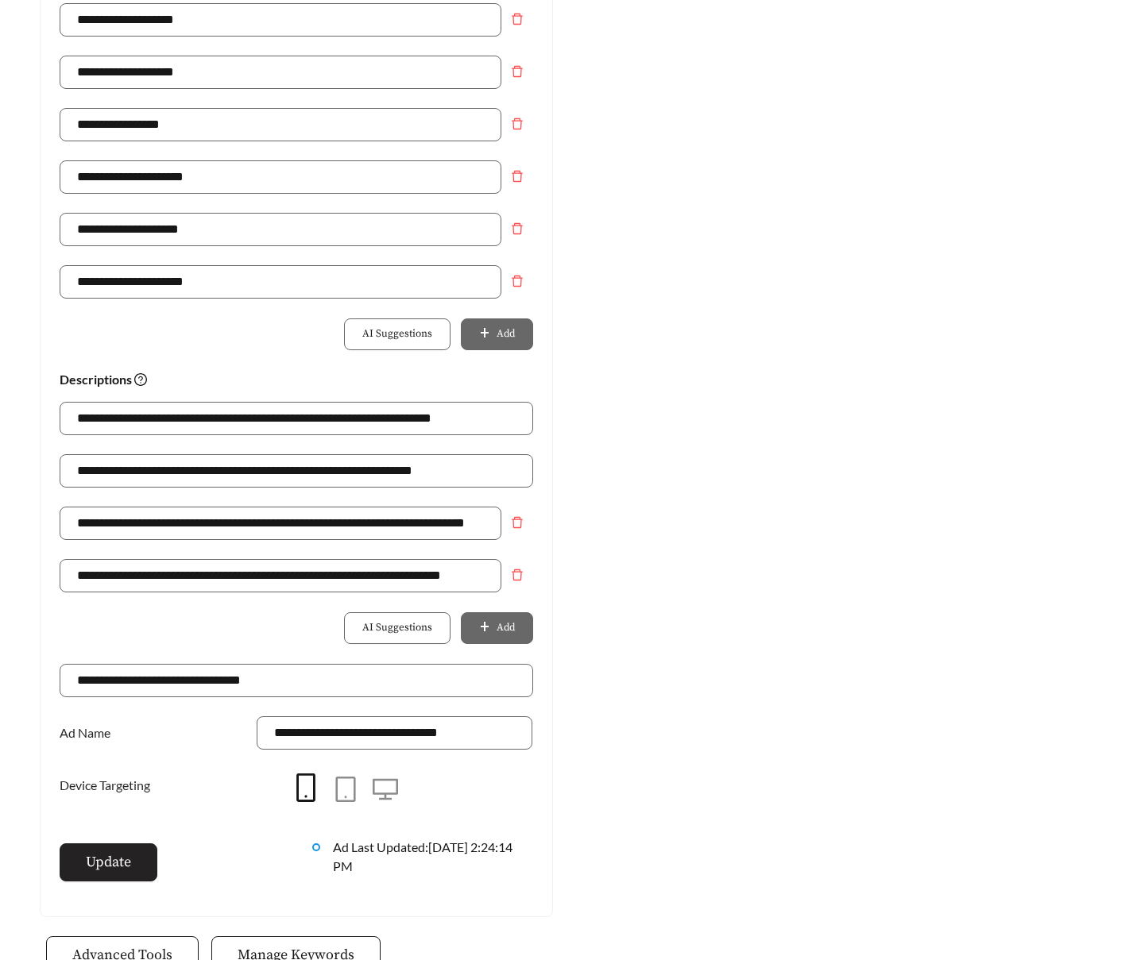
click at [136, 848] on button "Update" at bounding box center [109, 863] width 98 height 38
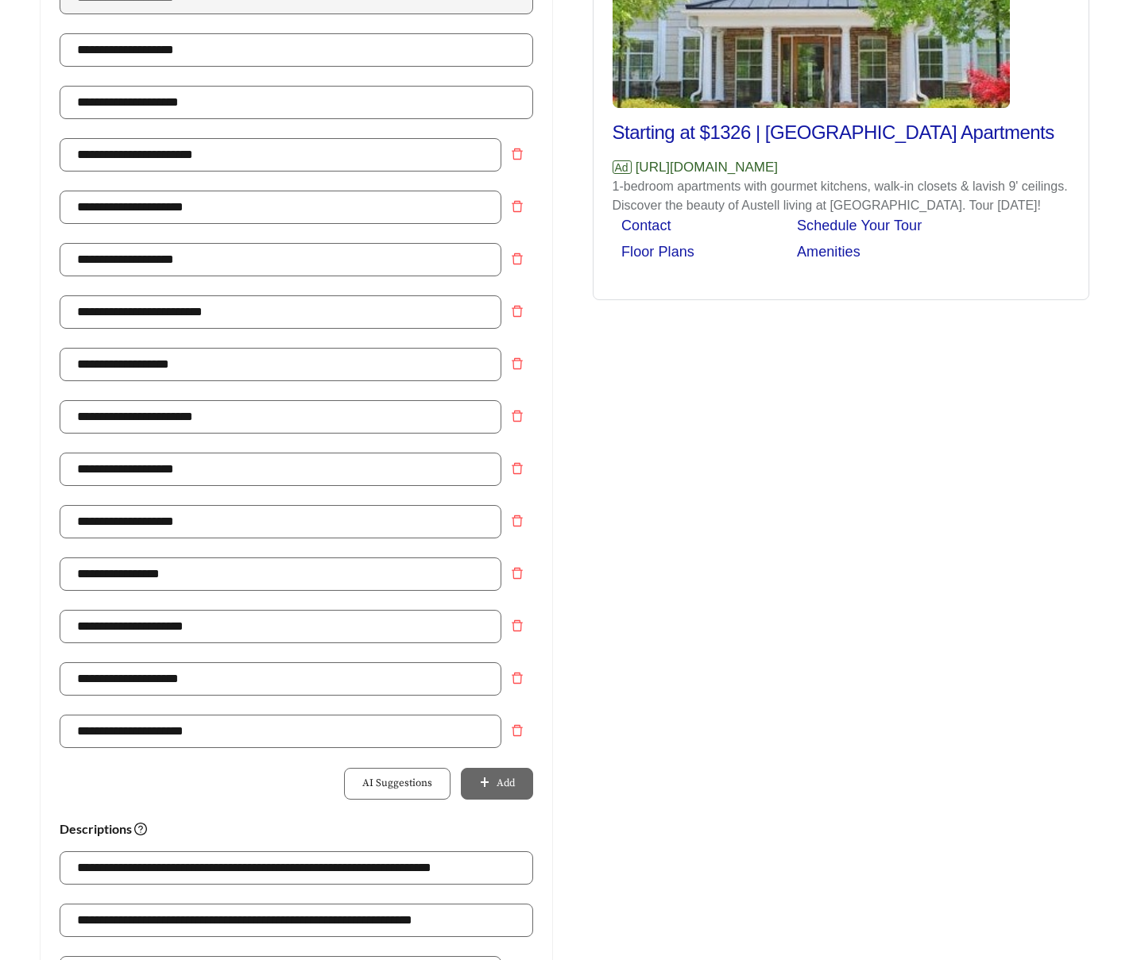
scroll to position [0, 0]
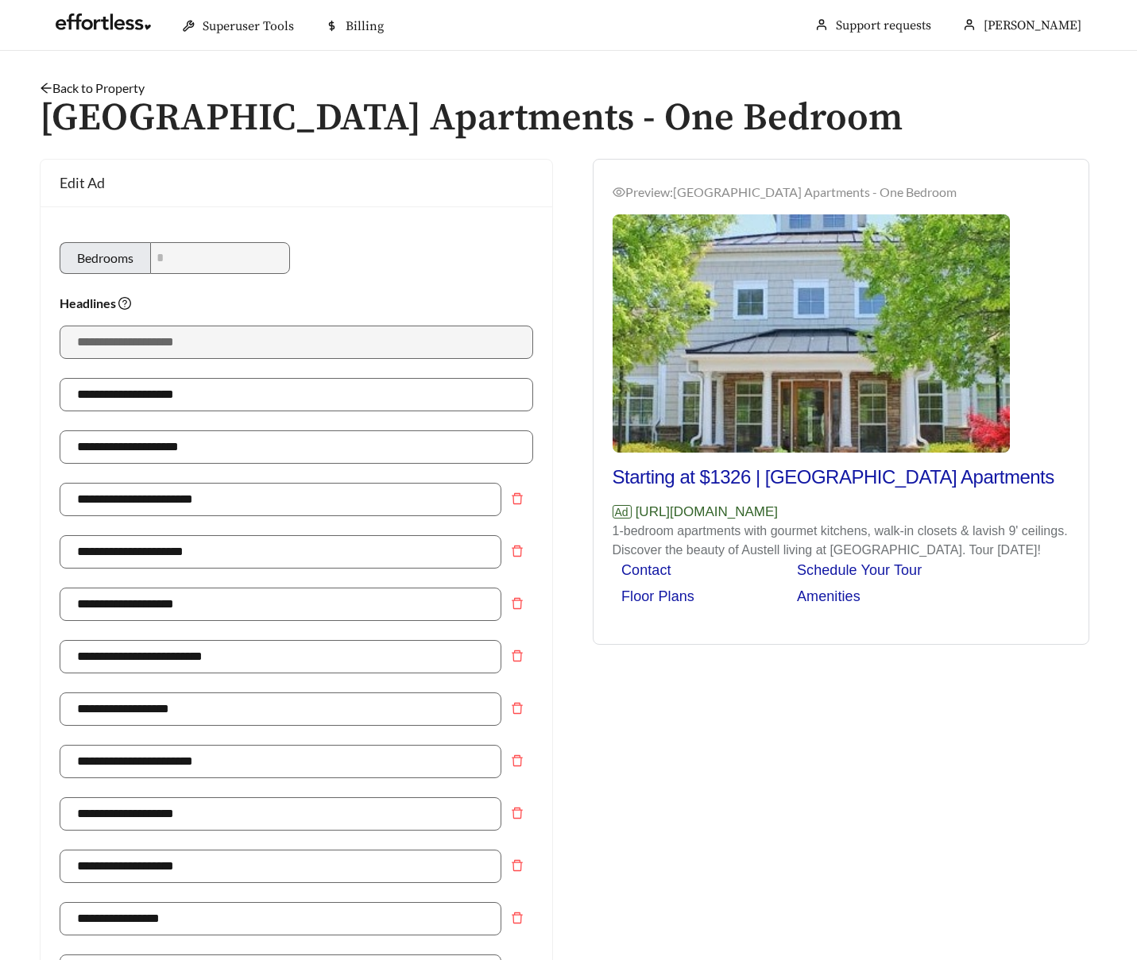
click at [129, 86] on link "Back to Property" at bounding box center [92, 87] width 105 height 15
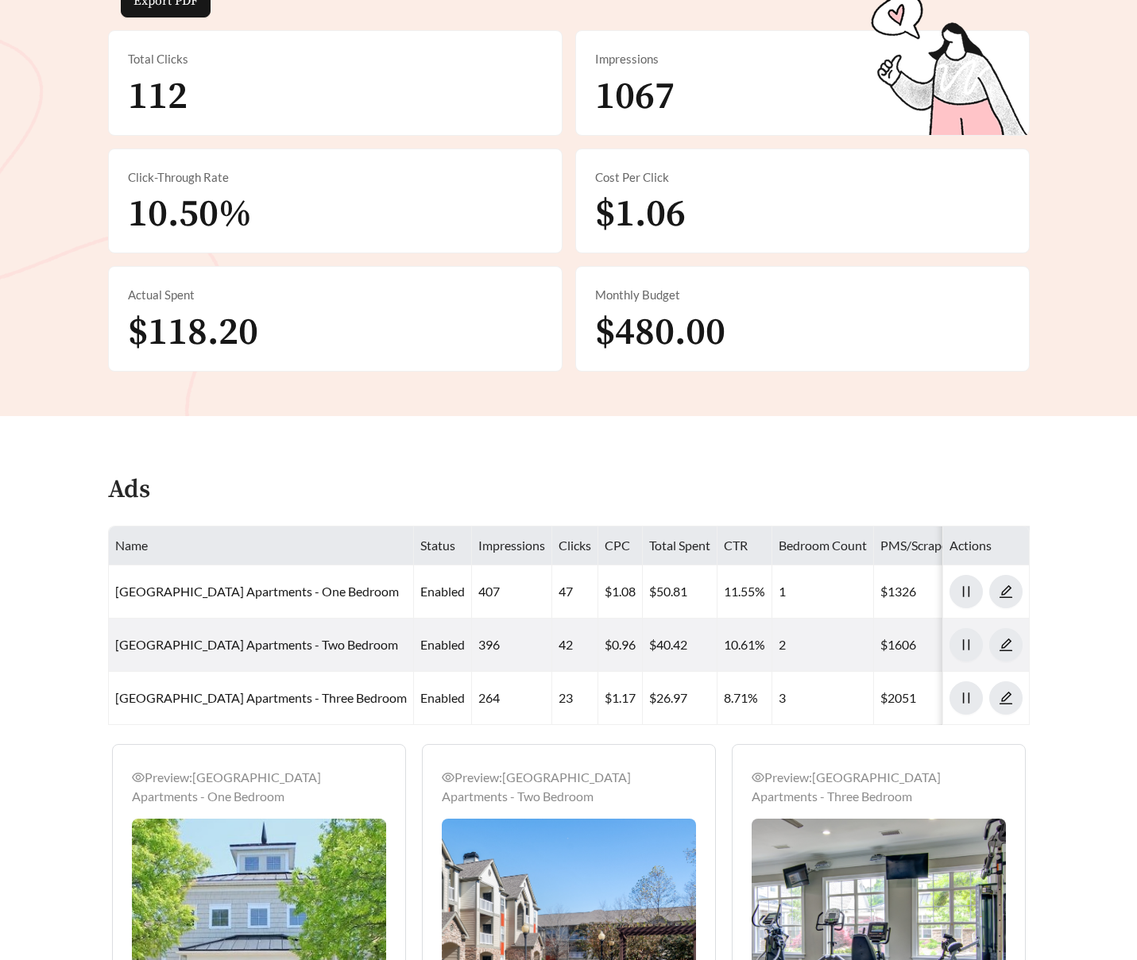
scroll to position [456, 0]
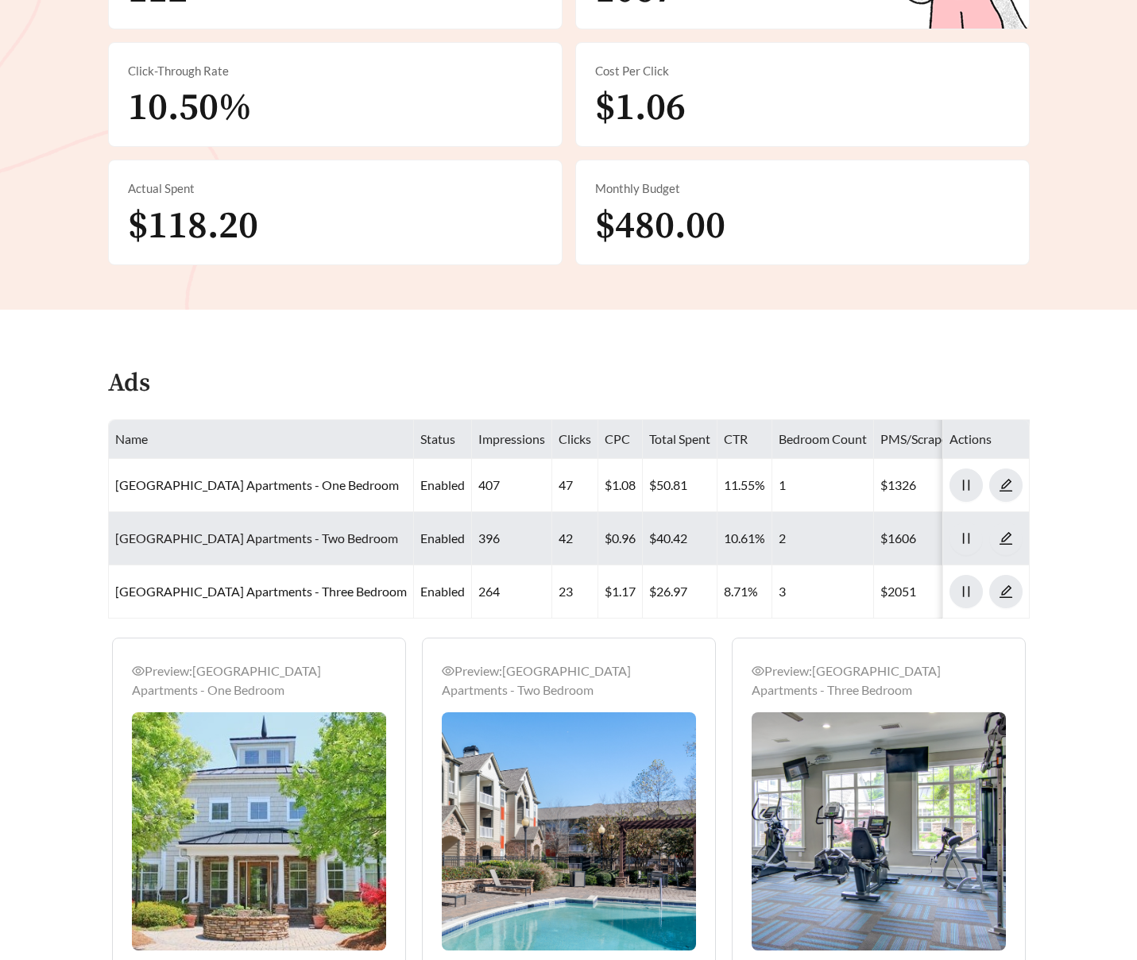
click at [240, 543] on link "Alta Mill Apartments - Two Bedroom" at bounding box center [256, 538] width 283 height 15
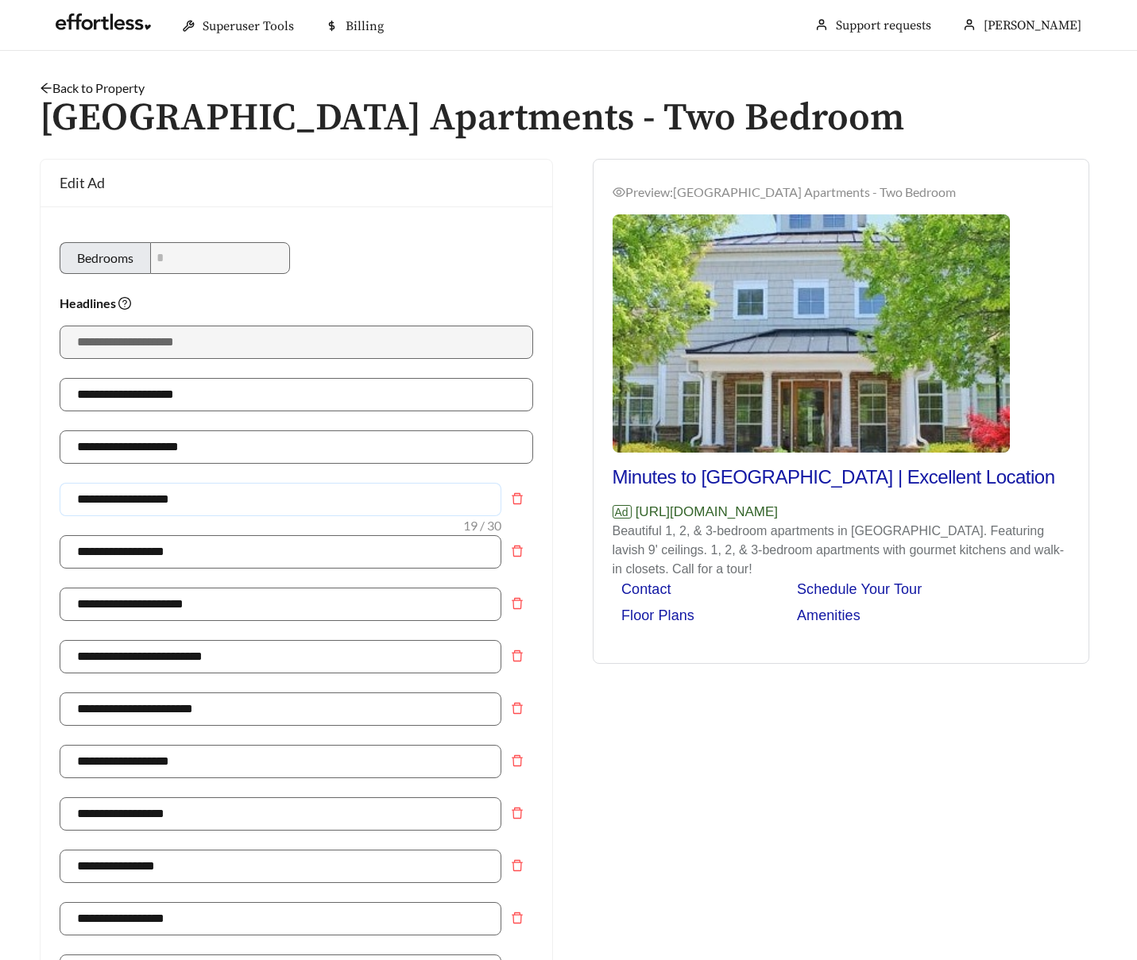
drag, startPoint x: 187, startPoint y: 489, endPoint x: 74, endPoint y: 464, distance: 116.4
click at [72, 473] on div "**********" at bounding box center [296, 745] width 473 height 839
type input "**********"
click at [150, 446] on input "**********" at bounding box center [296, 447] width 473 height 33
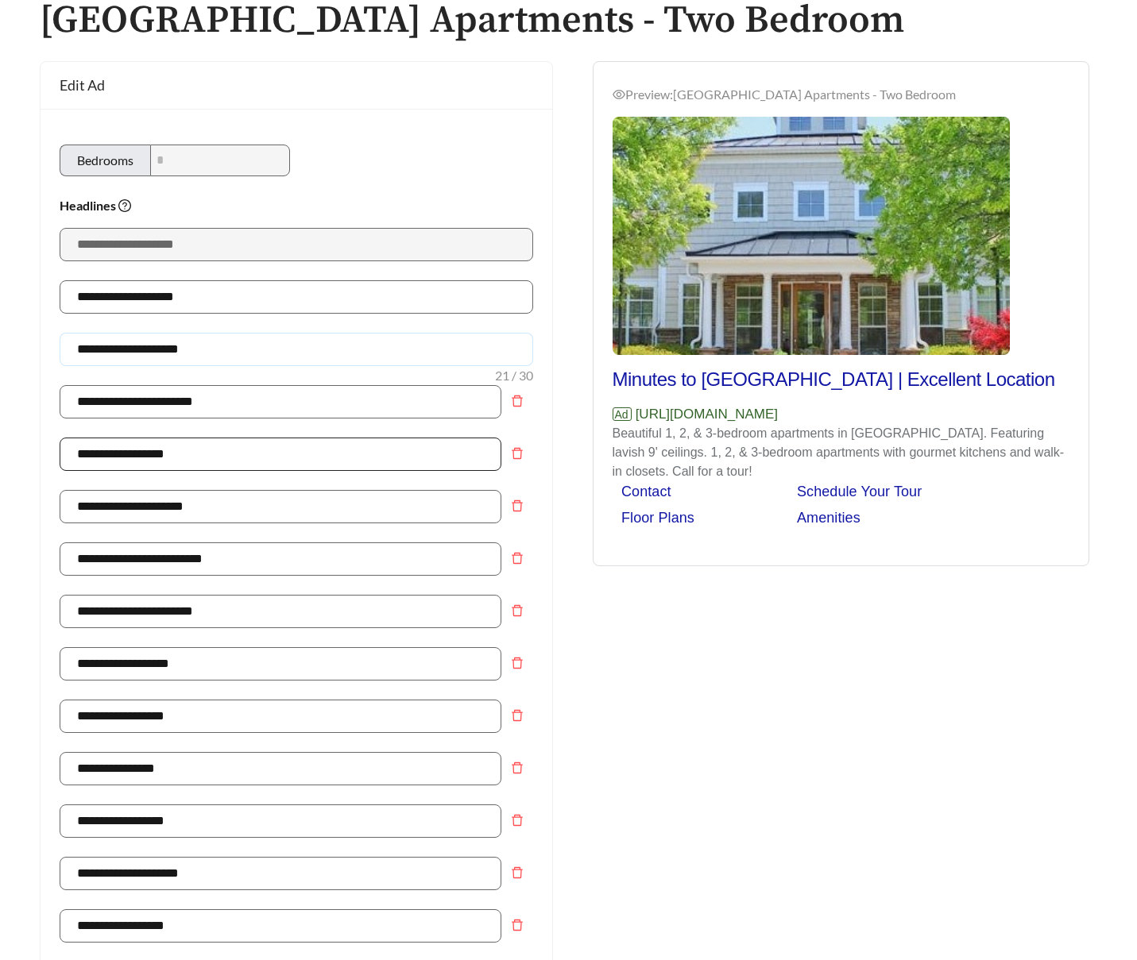
scroll to position [100, 0]
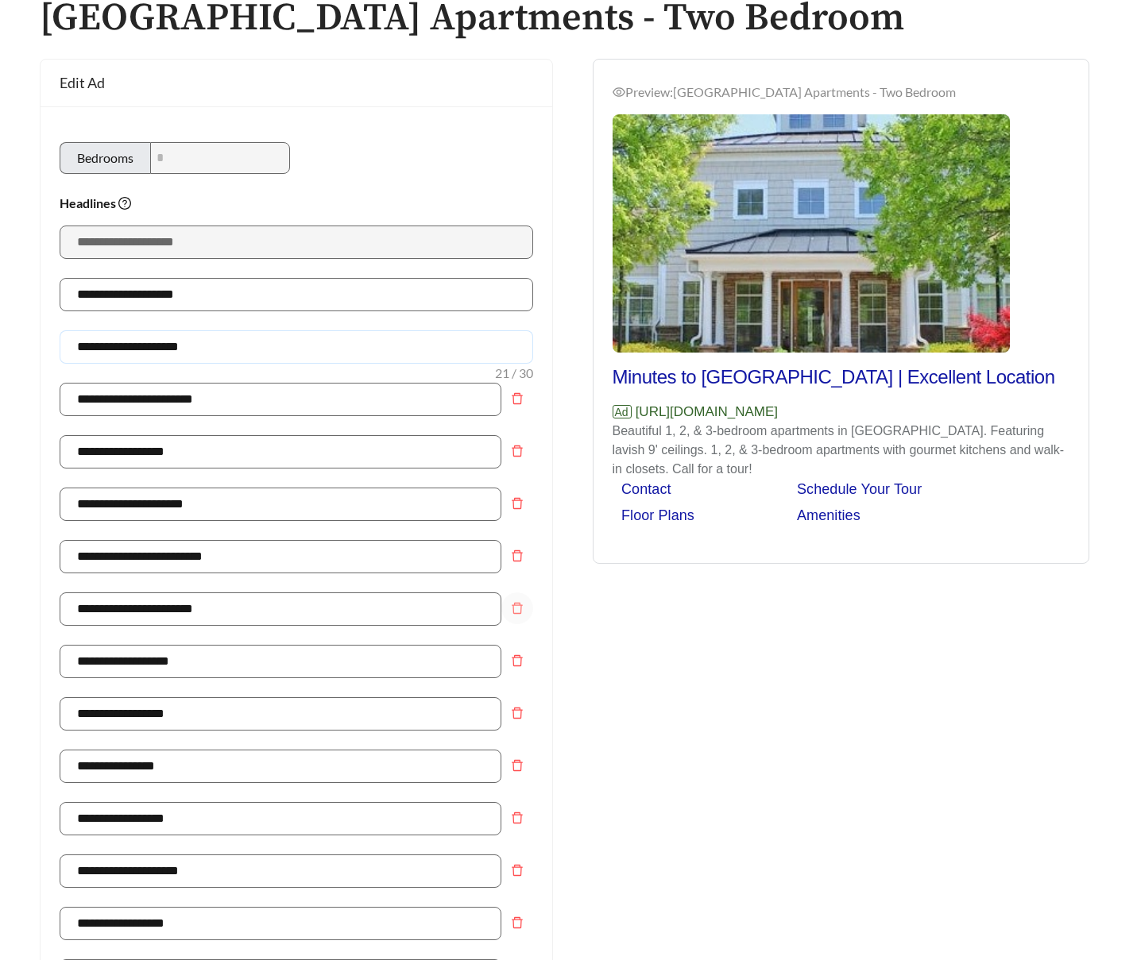
type input "**********"
click at [521, 603] on icon "delete" at bounding box center [517, 608] width 13 height 13
click at [150, 609] on input "**********" at bounding box center [281, 609] width 442 height 33
type input "**********"
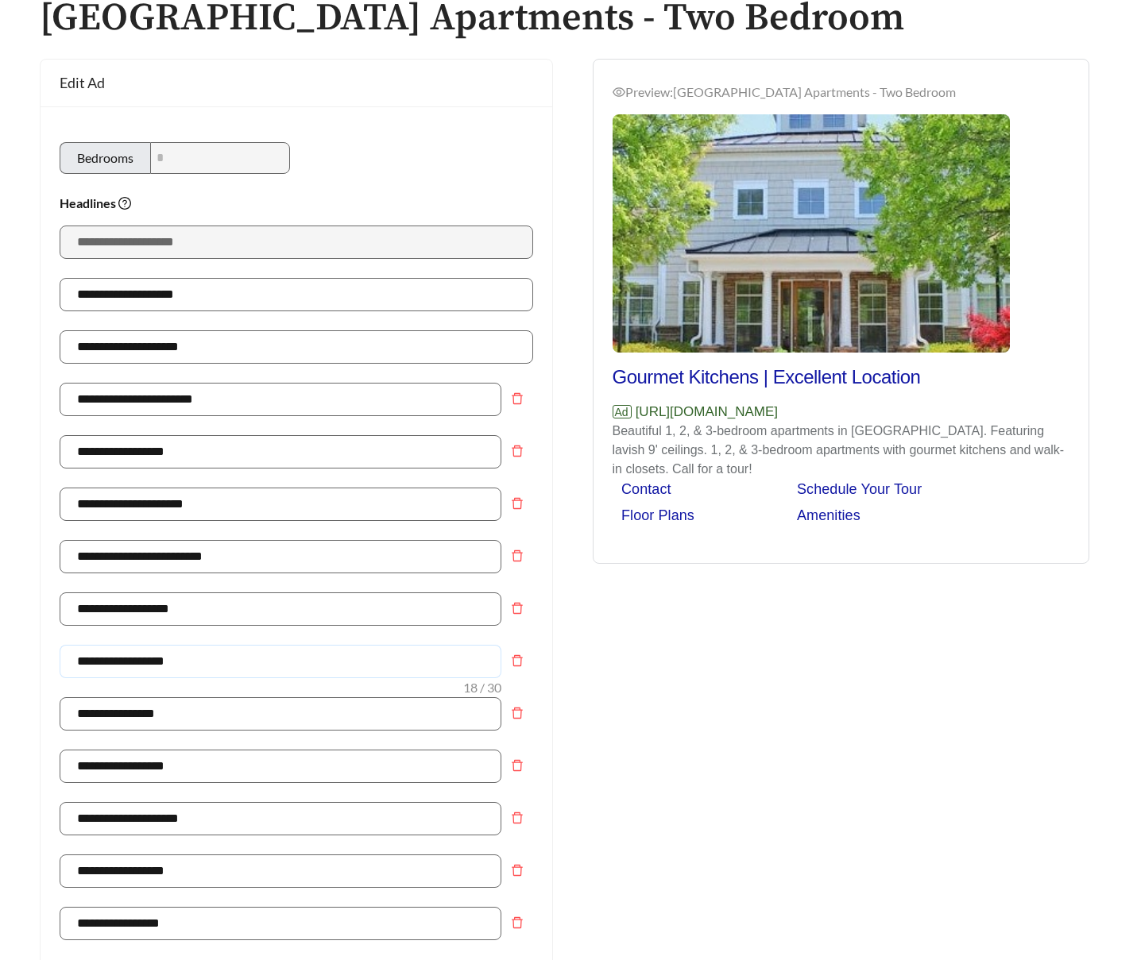
click at [131, 664] on input "**********" at bounding box center [281, 661] width 442 height 33
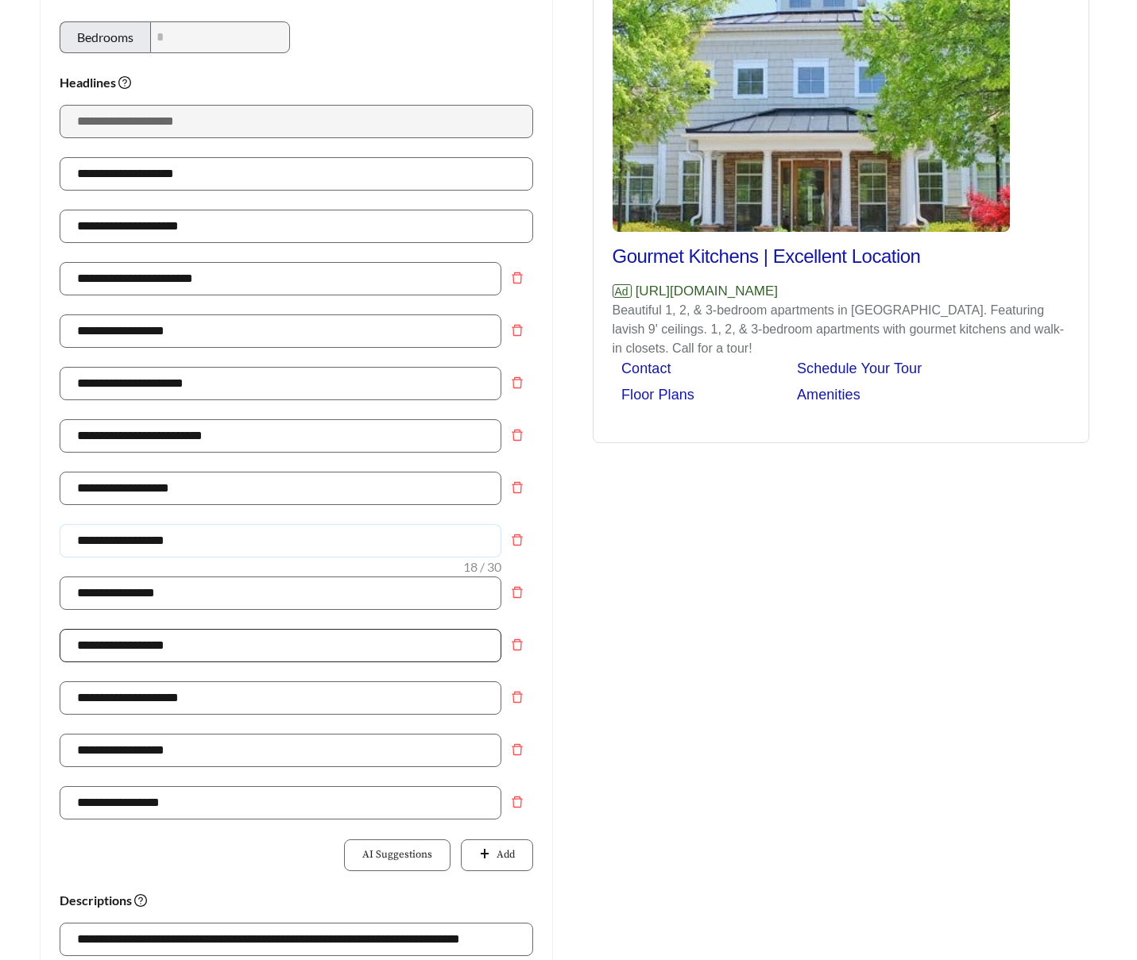
scroll to position [226, 0]
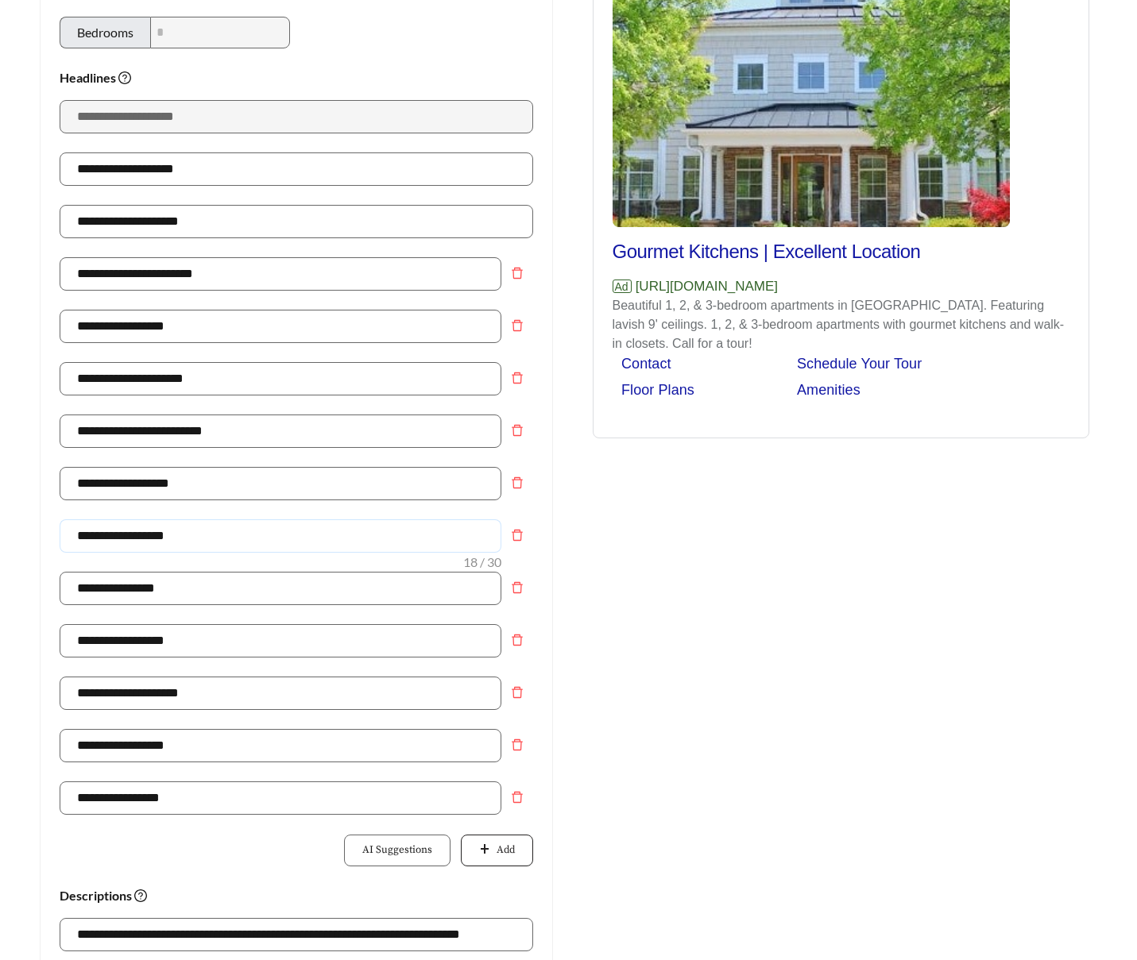
type input "**********"
click at [490, 841] on button "Add" at bounding box center [496, 851] width 71 height 32
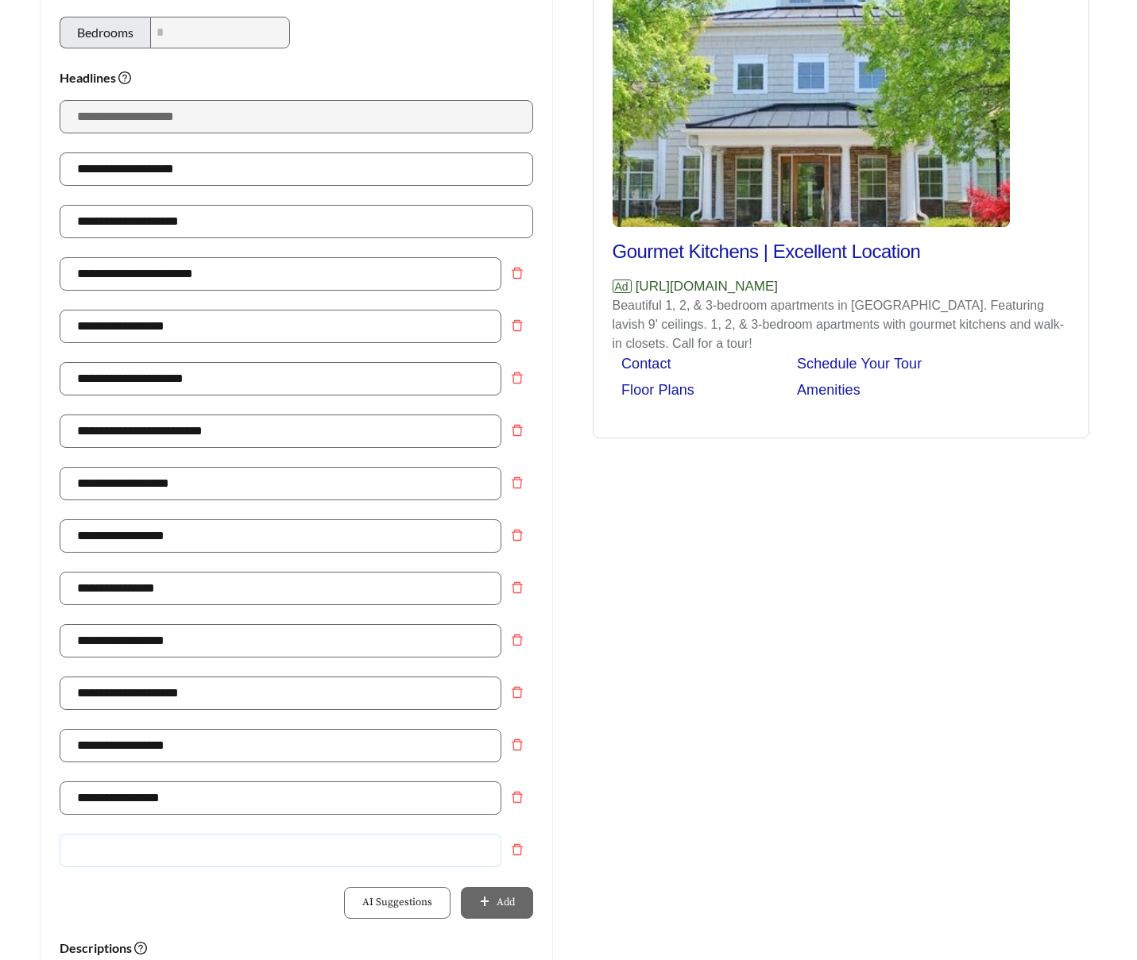
click at [182, 837] on input "text" at bounding box center [281, 850] width 442 height 33
type input "**********"
drag, startPoint x: 205, startPoint y: 651, endPoint x: 29, endPoint y: 618, distance: 178.7
click at [29, 618] on div "**********" at bounding box center [296, 709] width 545 height 1553
type input "**********"
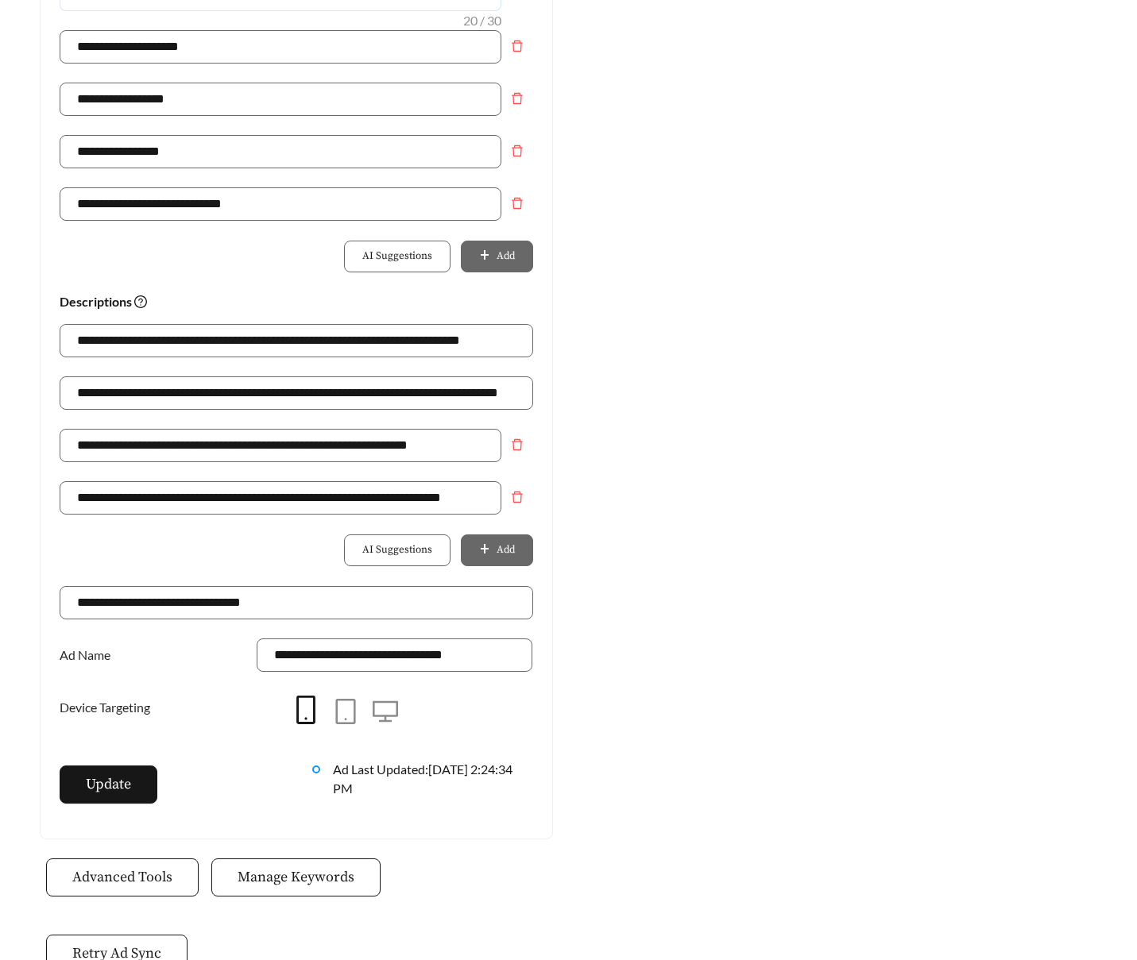
scroll to position [874, 0]
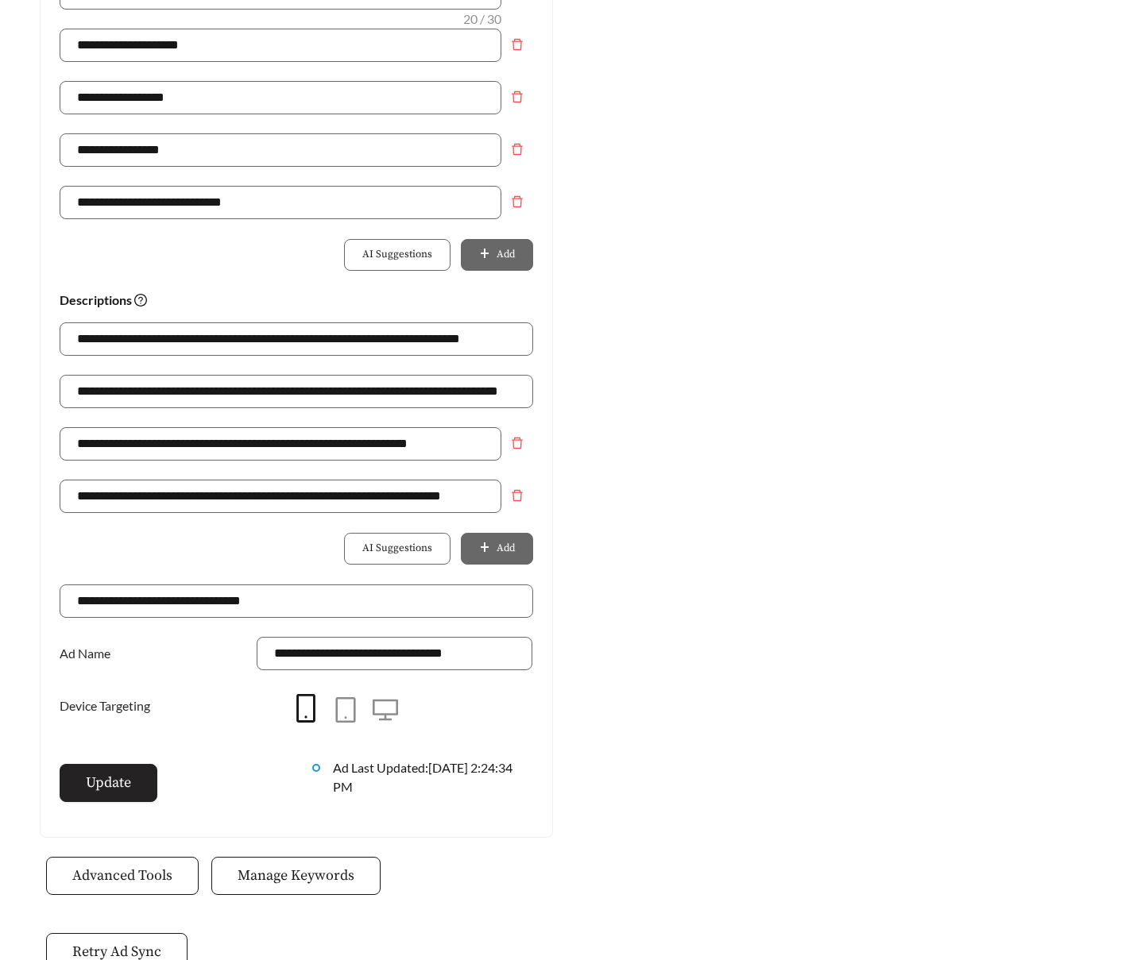
click at [117, 778] on span "Update" at bounding box center [108, 782] width 45 height 21
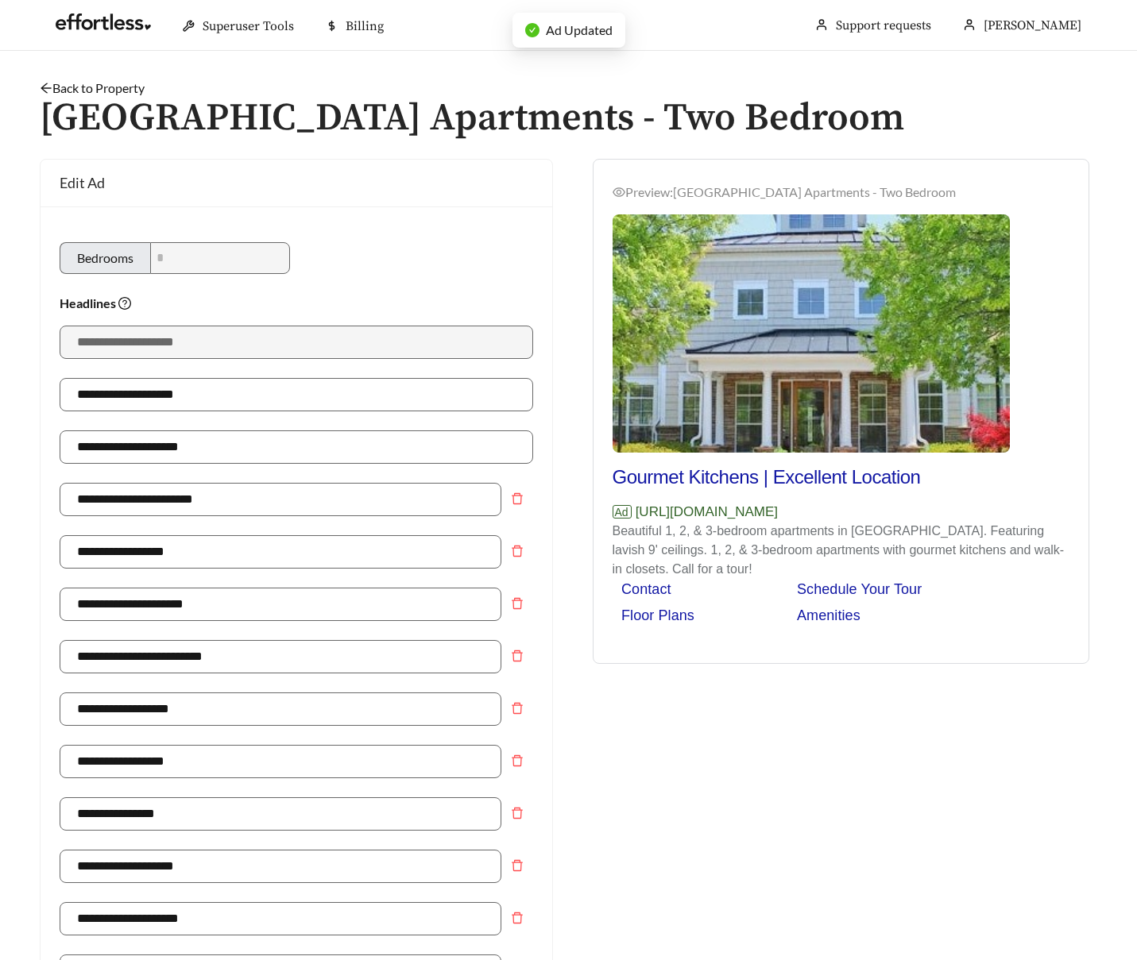
click at [117, 84] on link "Back to Property" at bounding box center [92, 87] width 105 height 15
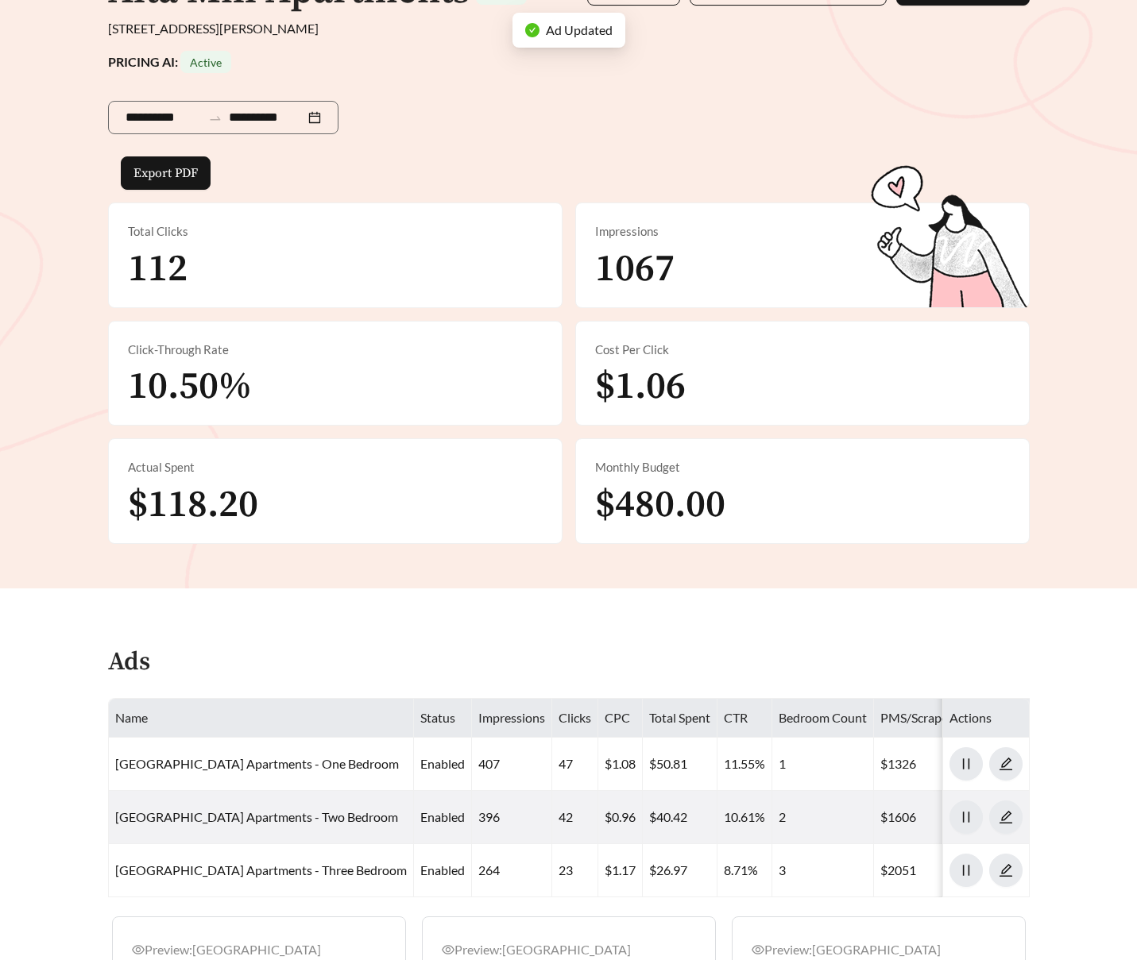
scroll to position [492, 0]
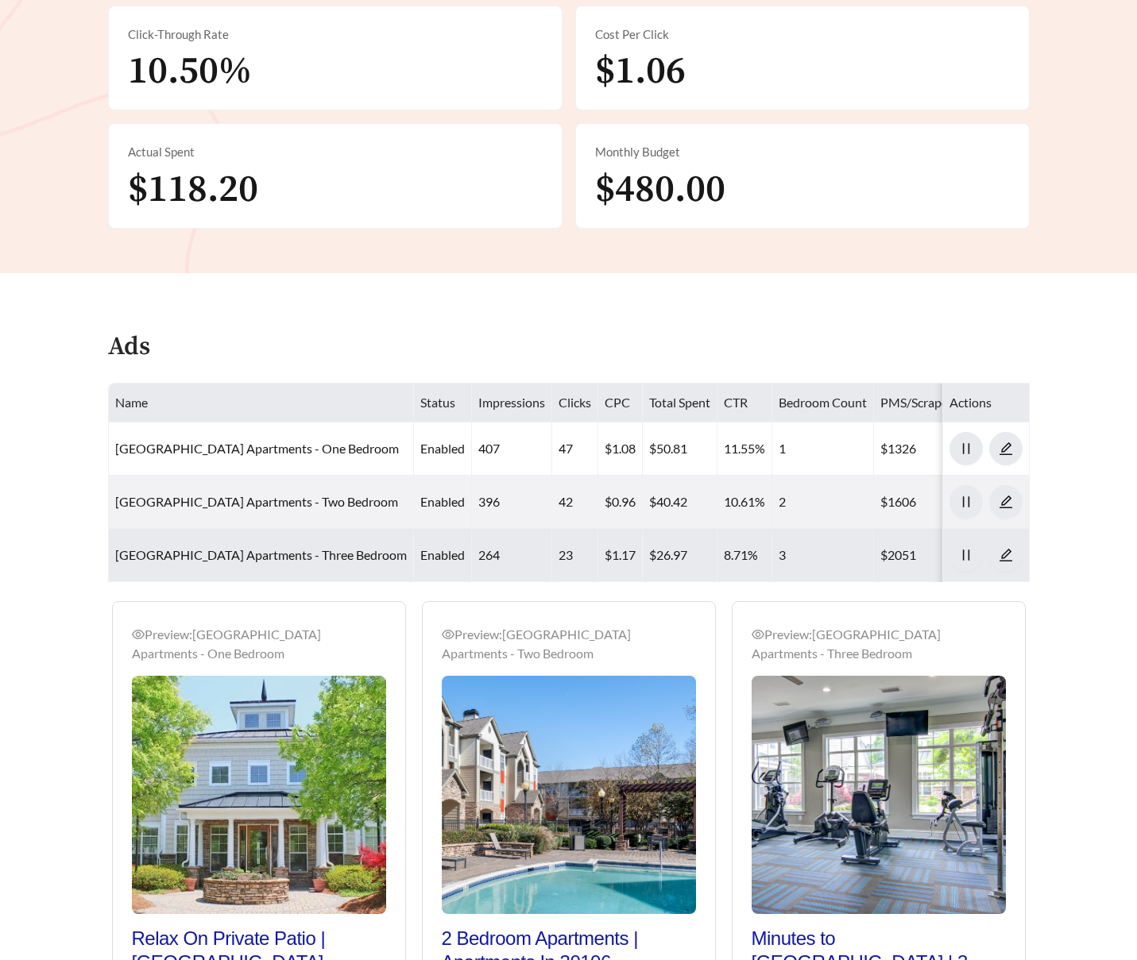
click at [257, 545] on td "Alta Mill Apartments - Three Bedroom" at bounding box center [261, 555] width 305 height 53
click at [259, 557] on link "Alta Mill Apartments - Three Bedroom" at bounding box center [261, 554] width 292 height 15
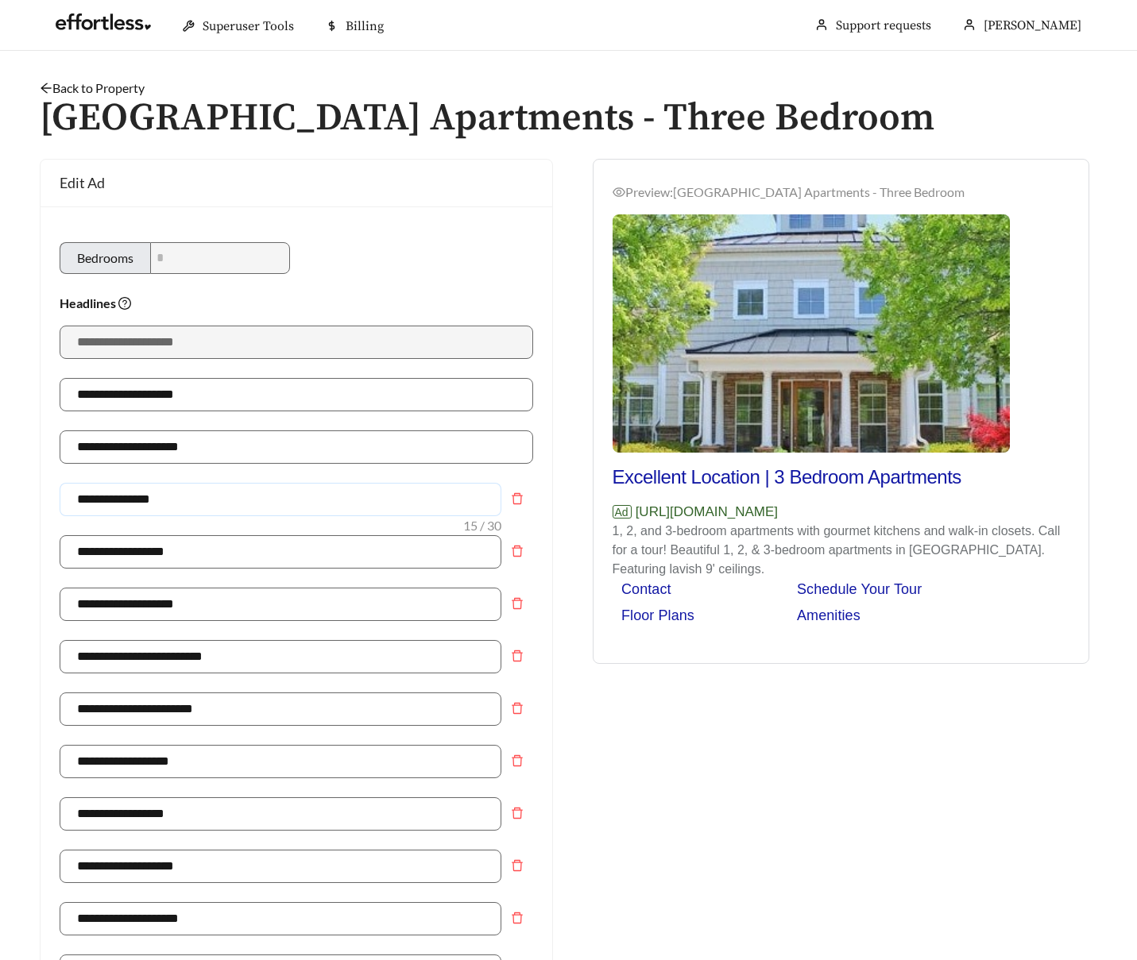
drag, startPoint x: 232, startPoint y: 507, endPoint x: 46, endPoint y: 482, distance: 187.5
click at [47, 483] on div "**********" at bounding box center [297, 959] width 512 height 1504
type input "**********"
drag, startPoint x: 186, startPoint y: 541, endPoint x: 14, endPoint y: 517, distance: 173.2
click at [14, 517] on main "**********" at bounding box center [568, 971] width 1137 height 1841
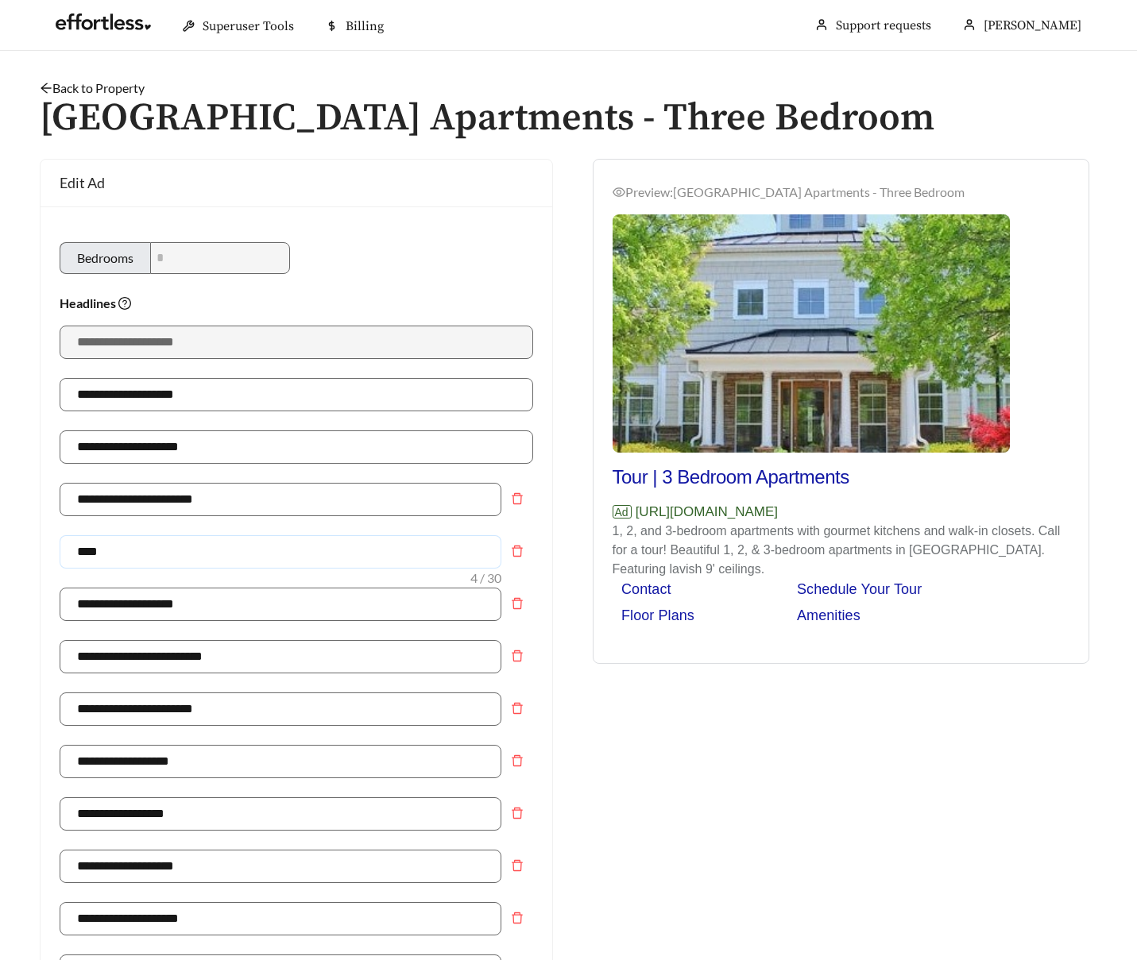
type input "**********"
click at [149, 455] on input "**********" at bounding box center [296, 447] width 473 height 33
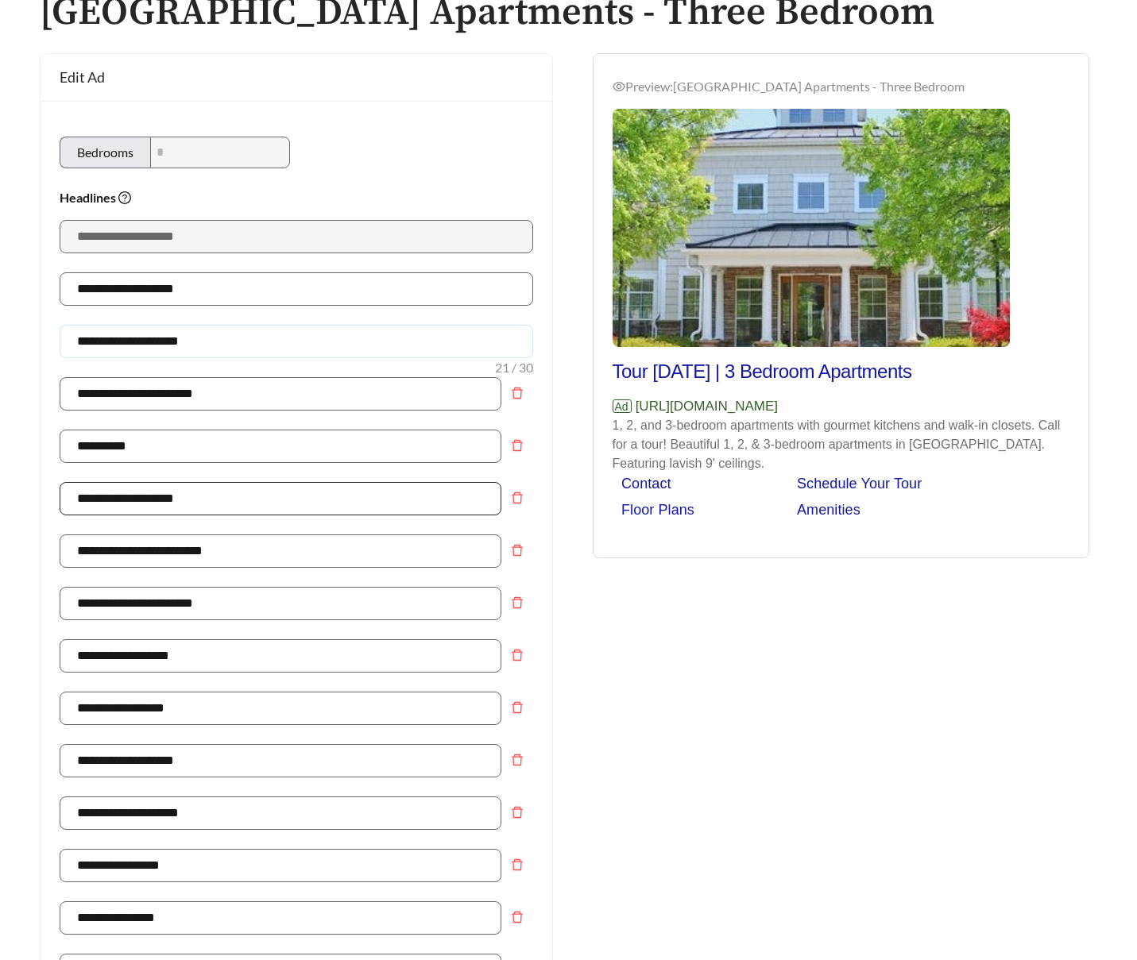
scroll to position [104, 0]
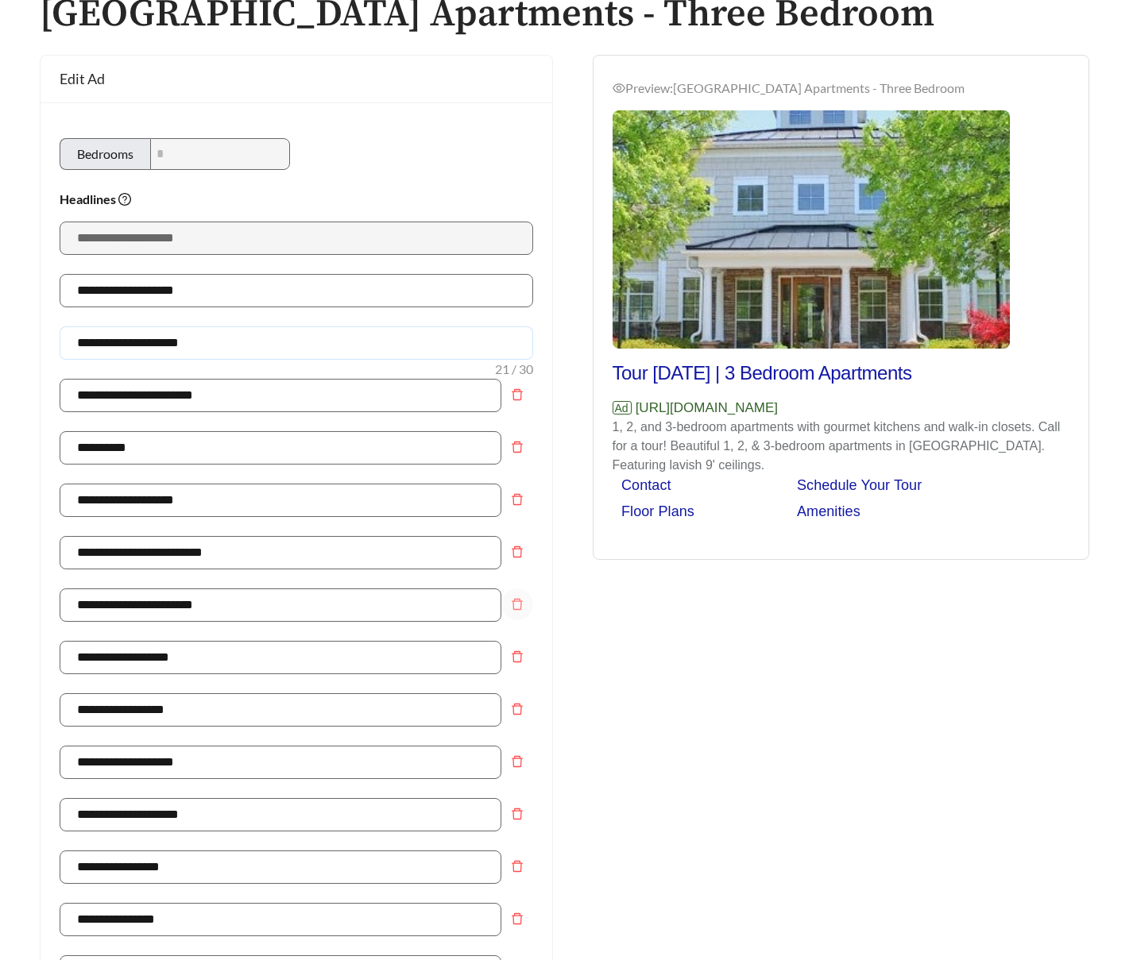
type input "**********"
click at [511, 607] on icon "delete" at bounding box center [517, 604] width 13 height 13
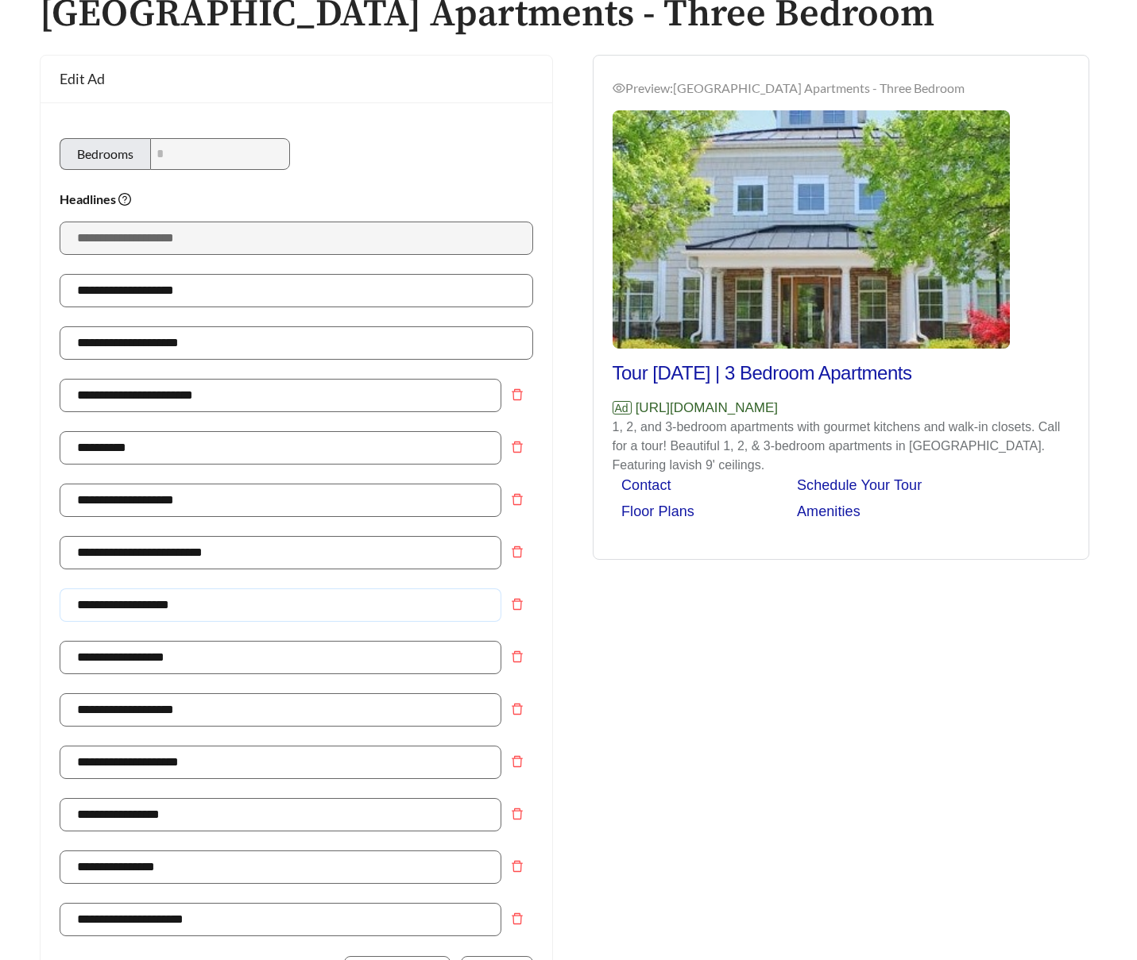
click at [151, 608] on input "**********" at bounding box center [281, 605] width 442 height 33
type input "**********"
click at [133, 664] on input "**********" at bounding box center [281, 657] width 442 height 33
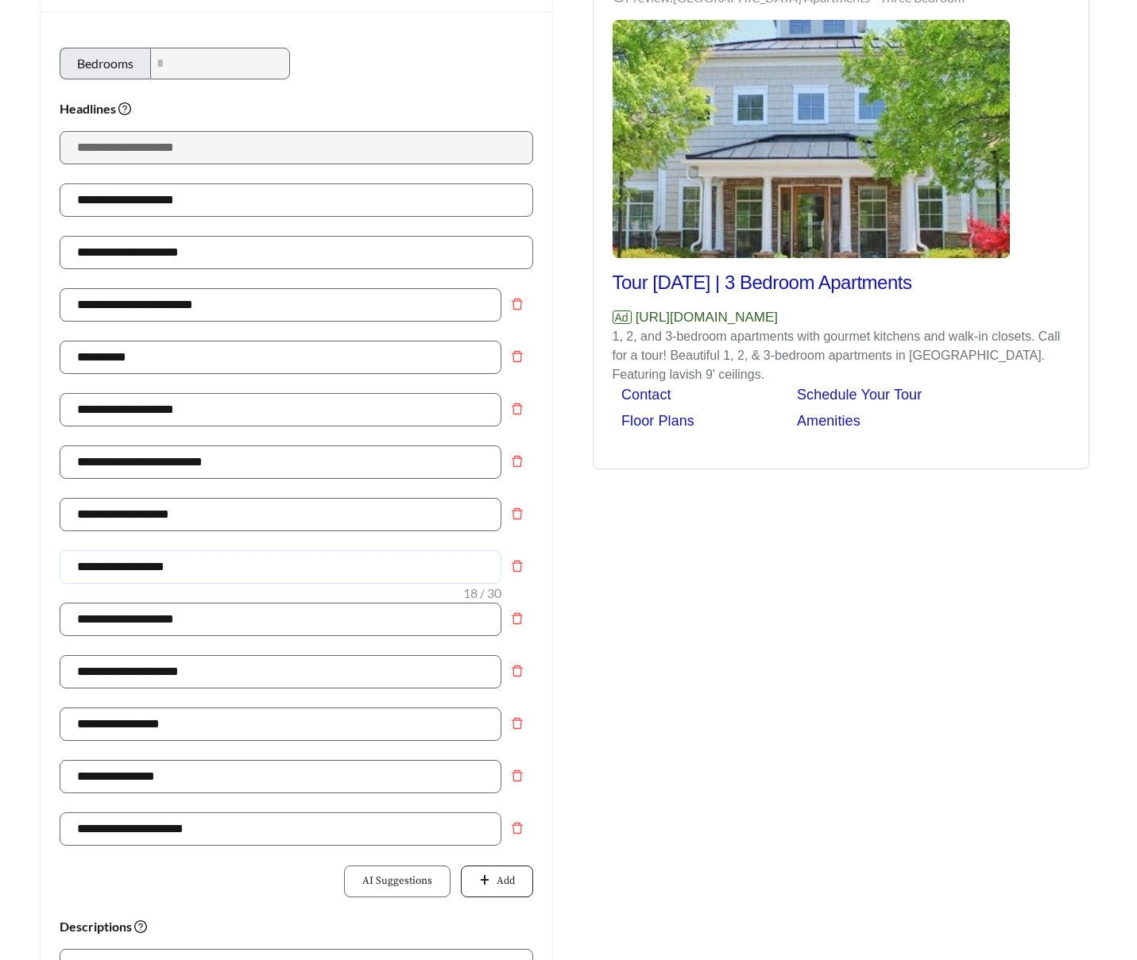
type input "**********"
click at [514, 881] on button "Add" at bounding box center [496, 882] width 71 height 32
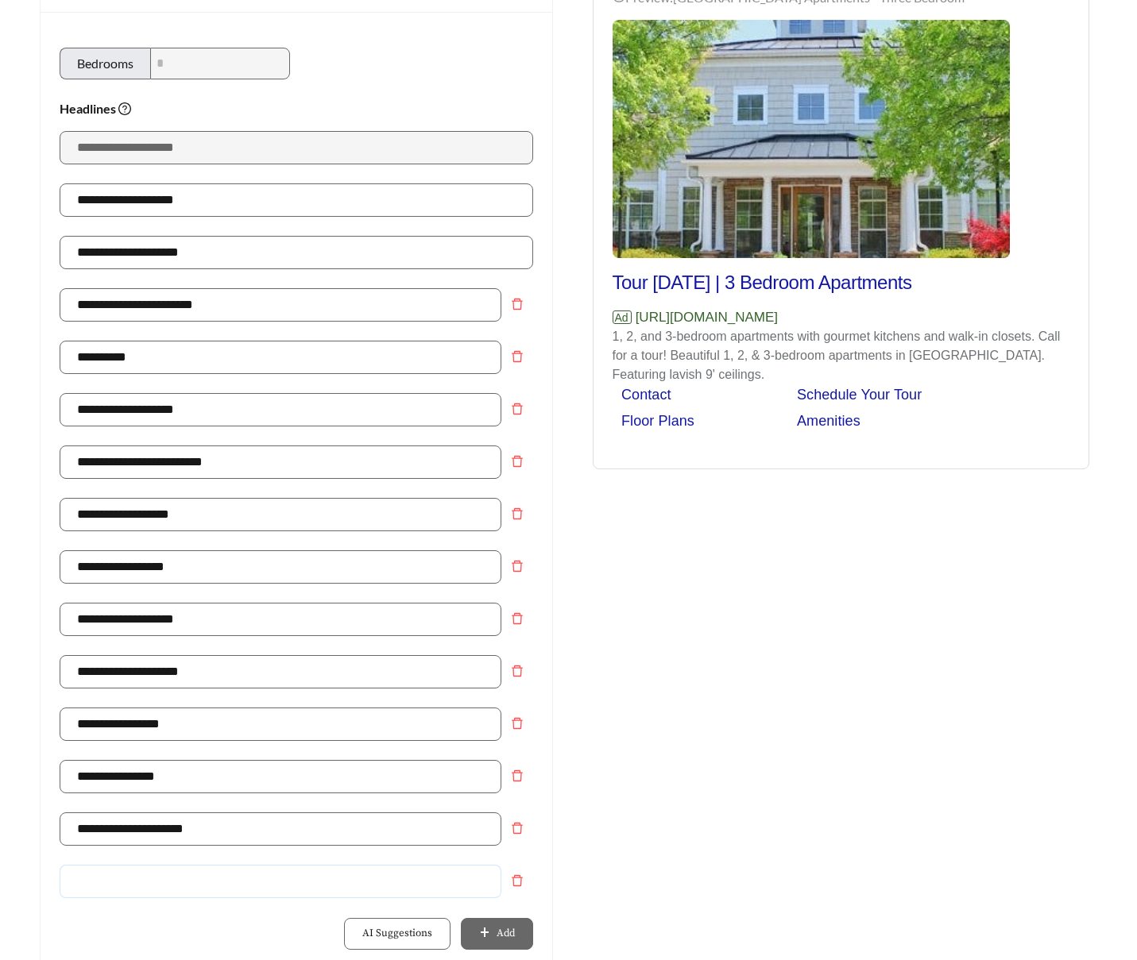
click at [266, 880] on input "text" at bounding box center [281, 881] width 442 height 33
type input "**********"
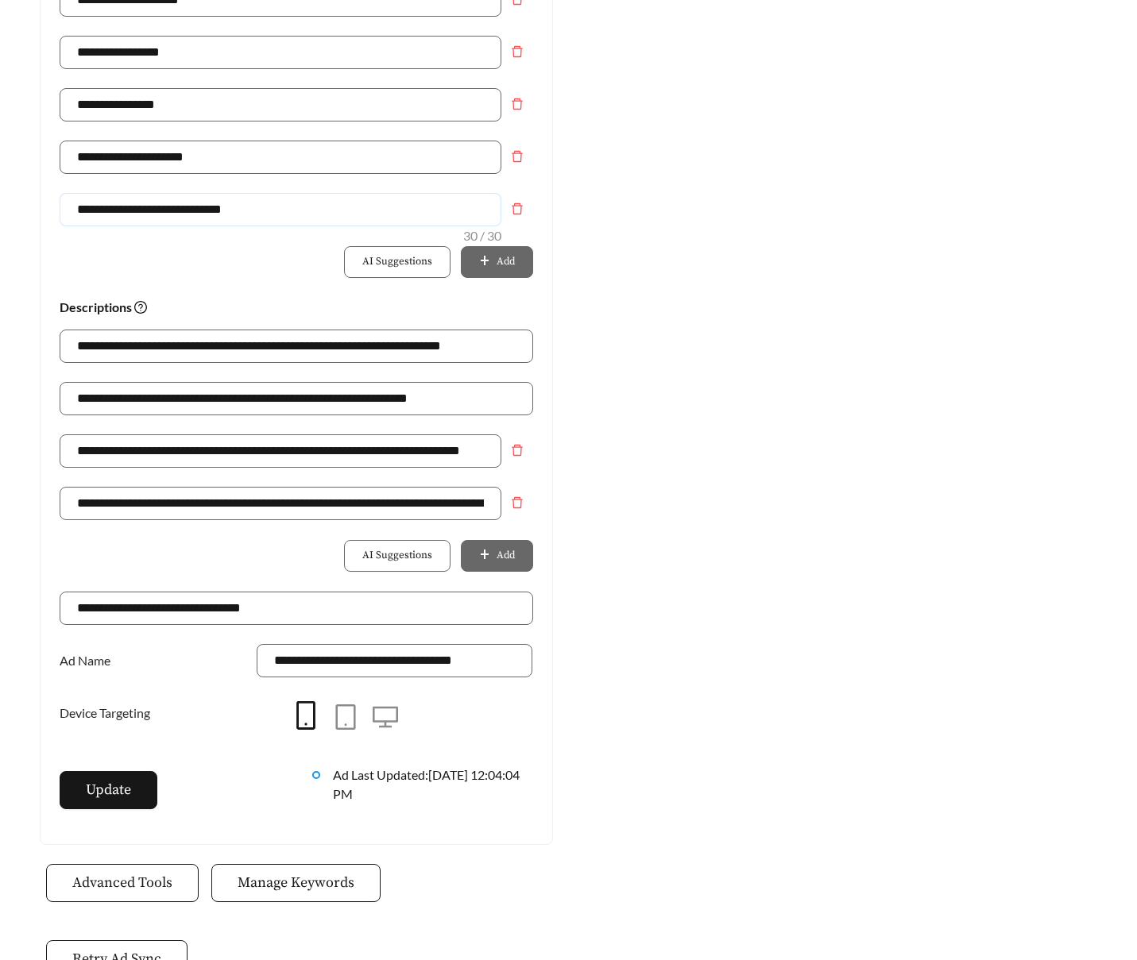
scroll to position [879, 0]
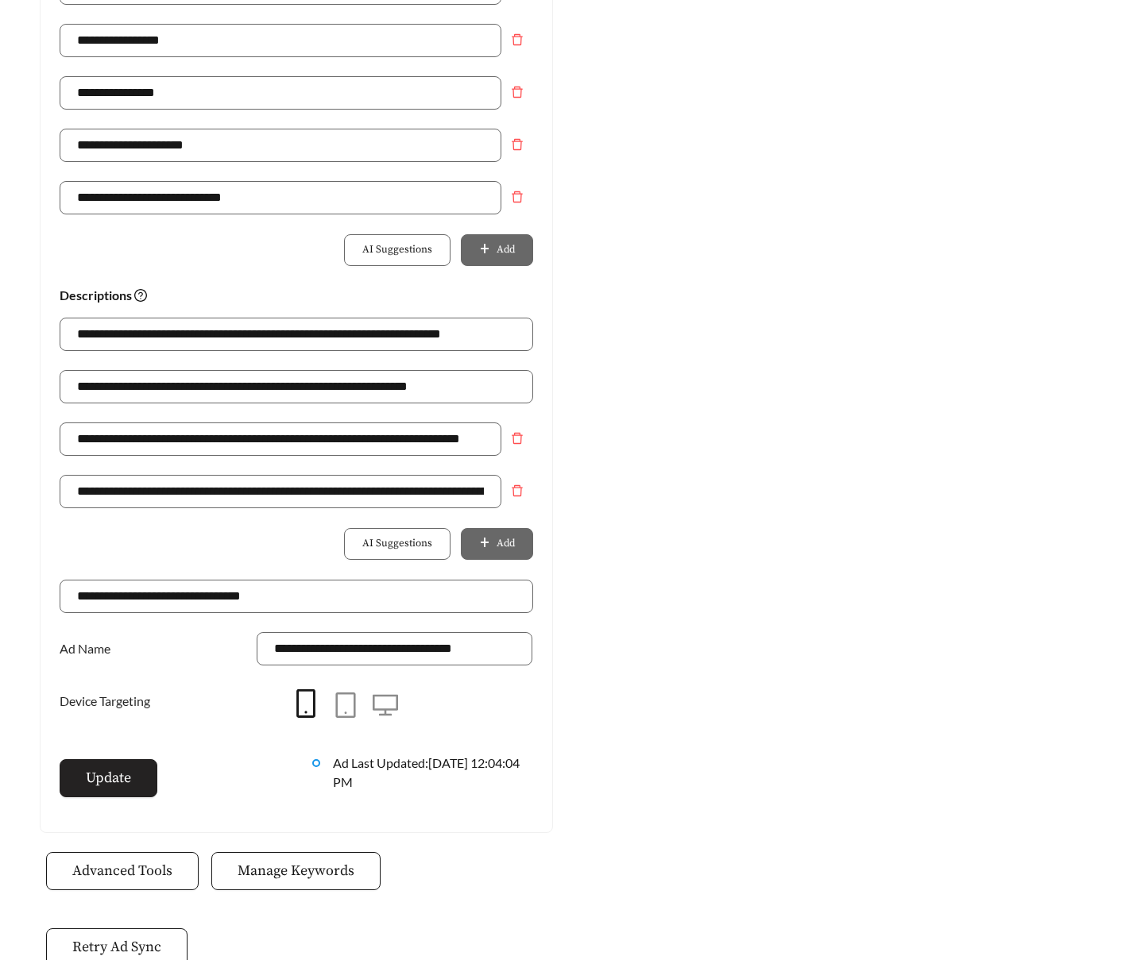
click at [101, 782] on span "Update" at bounding box center [108, 777] width 45 height 21
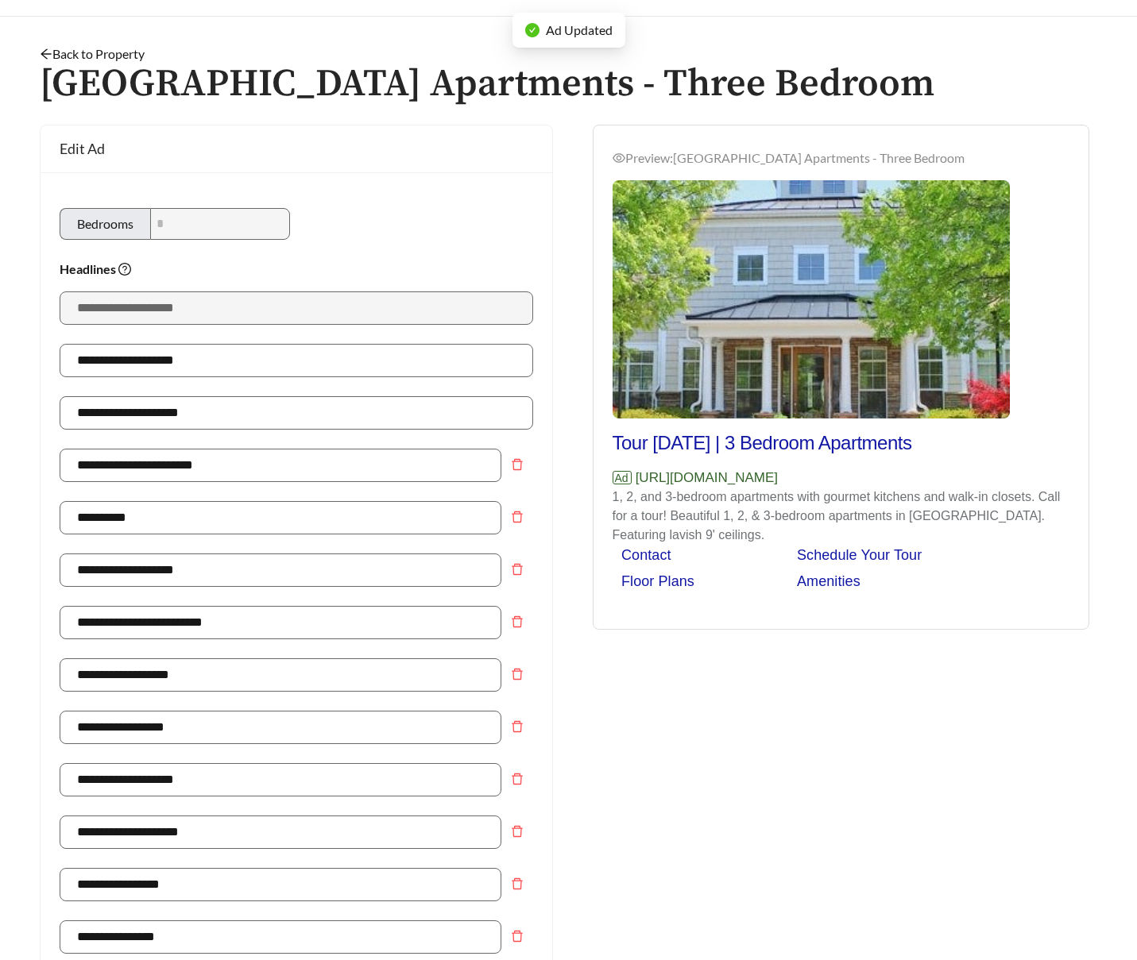
scroll to position [0, 0]
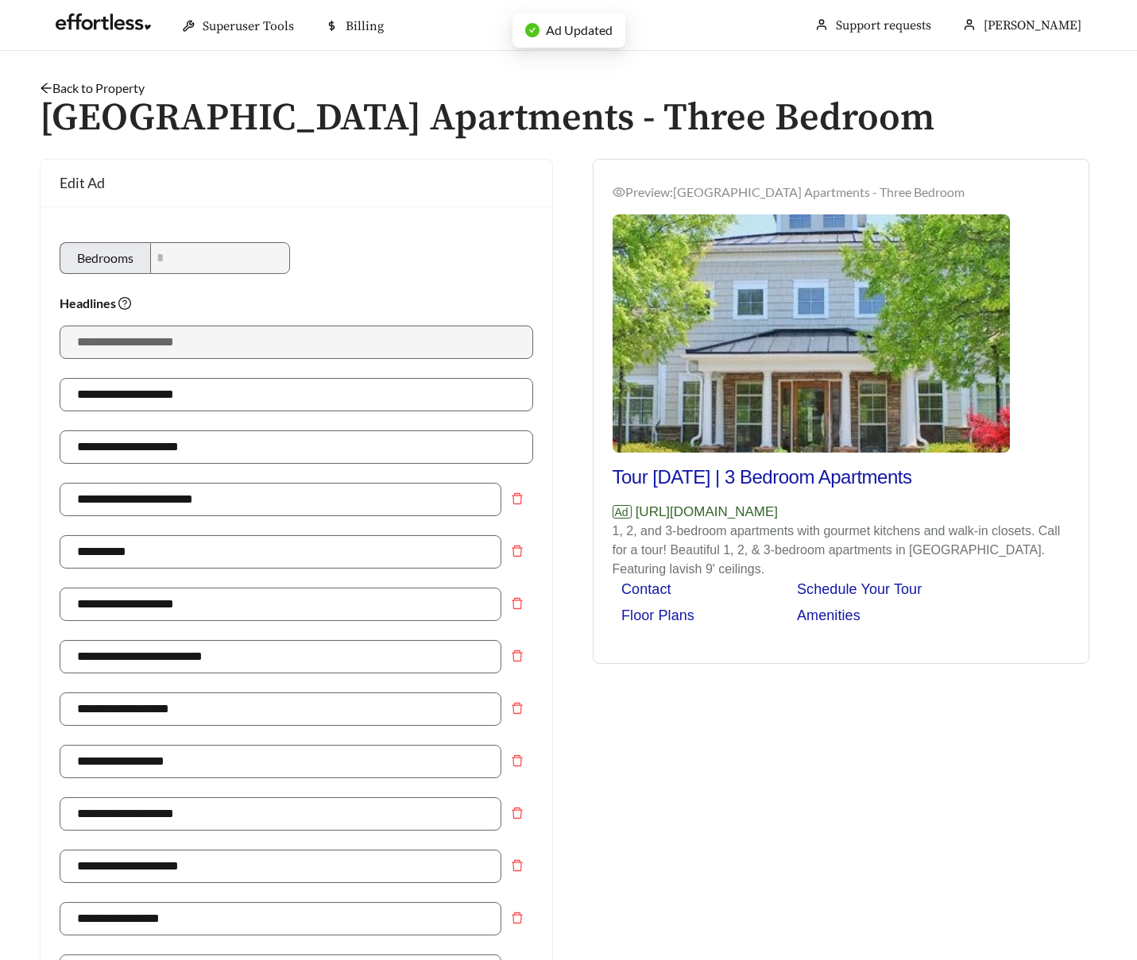
click at [129, 85] on link "Back to Property" at bounding box center [92, 87] width 105 height 15
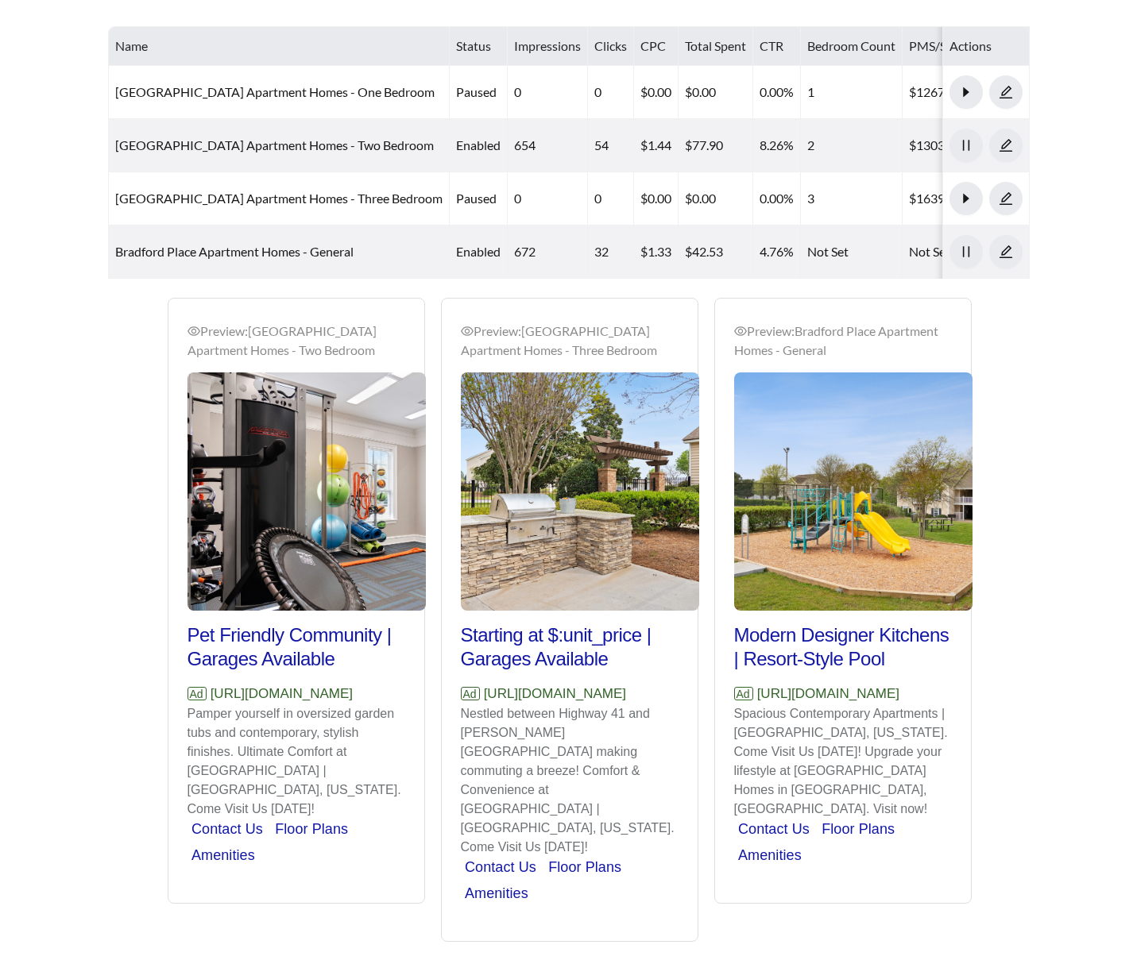
scroll to position [963, 0]
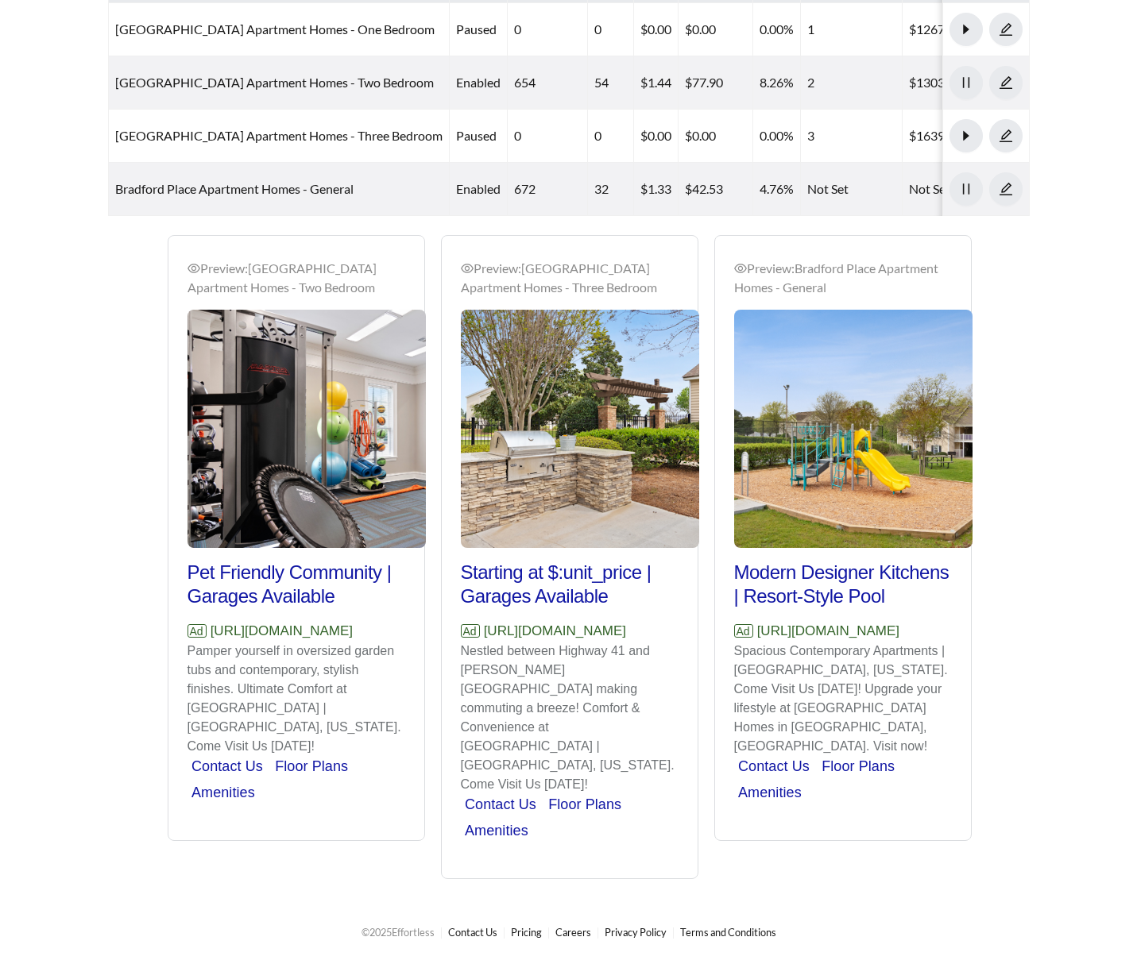
drag, startPoint x: 276, startPoint y: 670, endPoint x: 176, endPoint y: 655, distance: 101.2
click at [176, 655] on div "Preview: [GEOGRAPHIC_DATA] Apartment Homes - Two Bedroom Pet Friendly Community…" at bounding box center [296, 540] width 256 height 600
copy p "[URL][DOMAIN_NAME]"
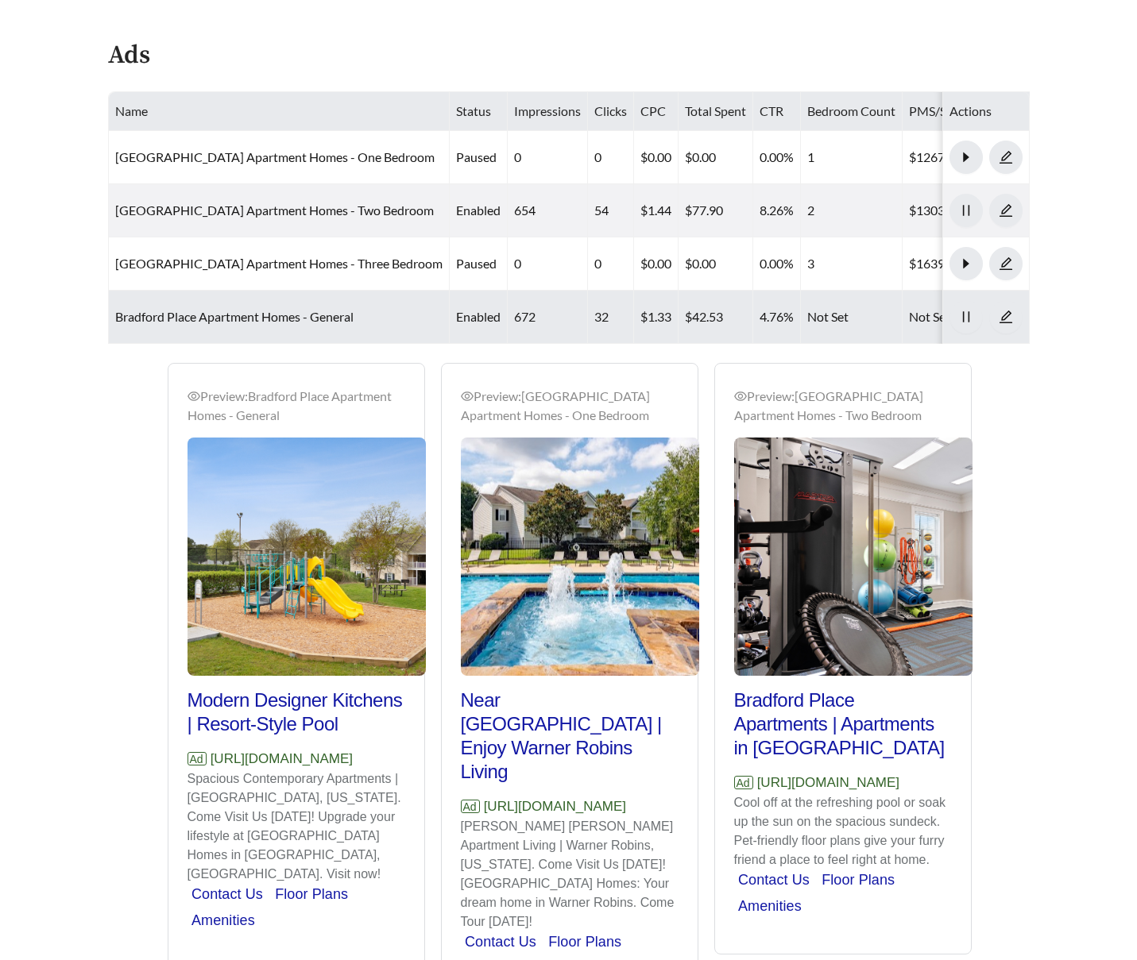
scroll to position [836, 0]
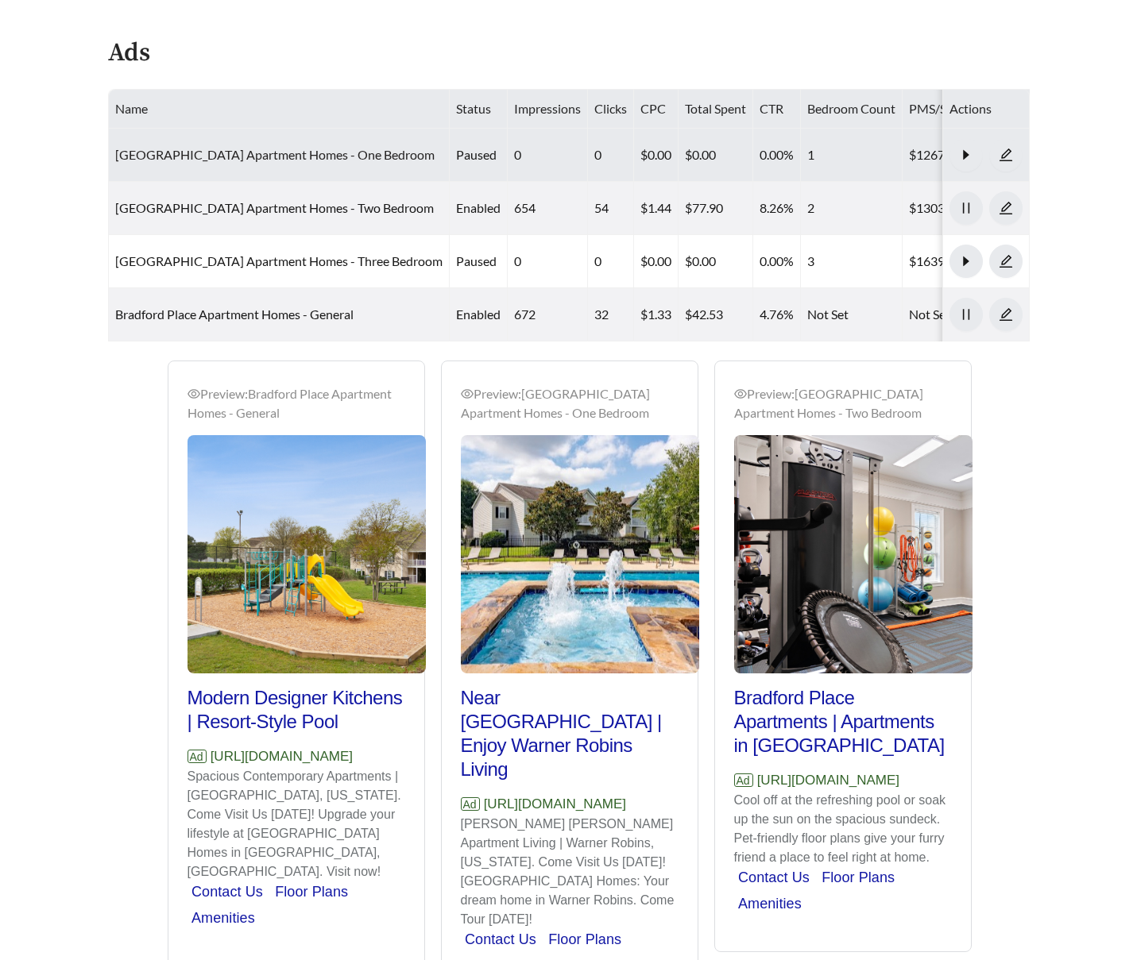
click at [291, 153] on link "[GEOGRAPHIC_DATA] Apartment Homes - One Bedroom" at bounding box center [274, 154] width 319 height 15
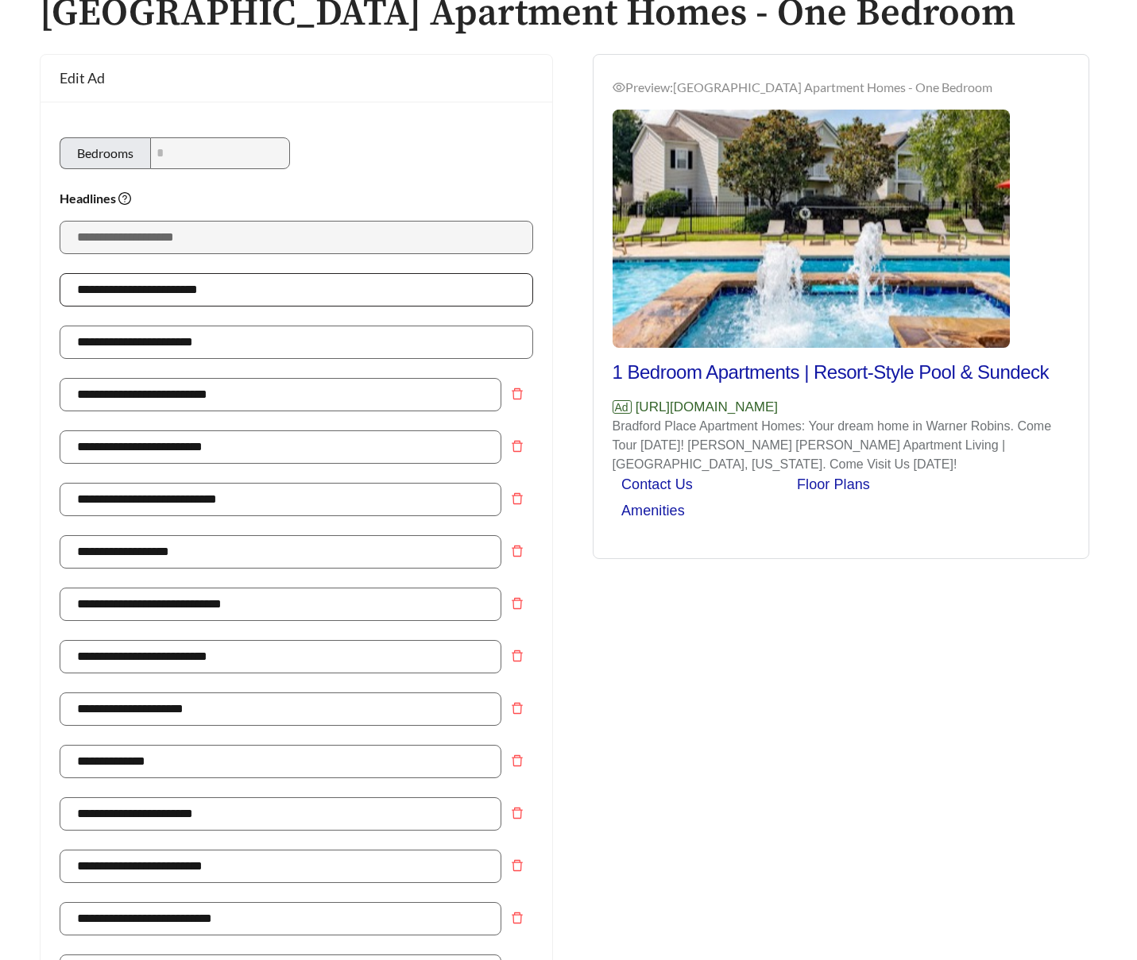
scroll to position [104, 0]
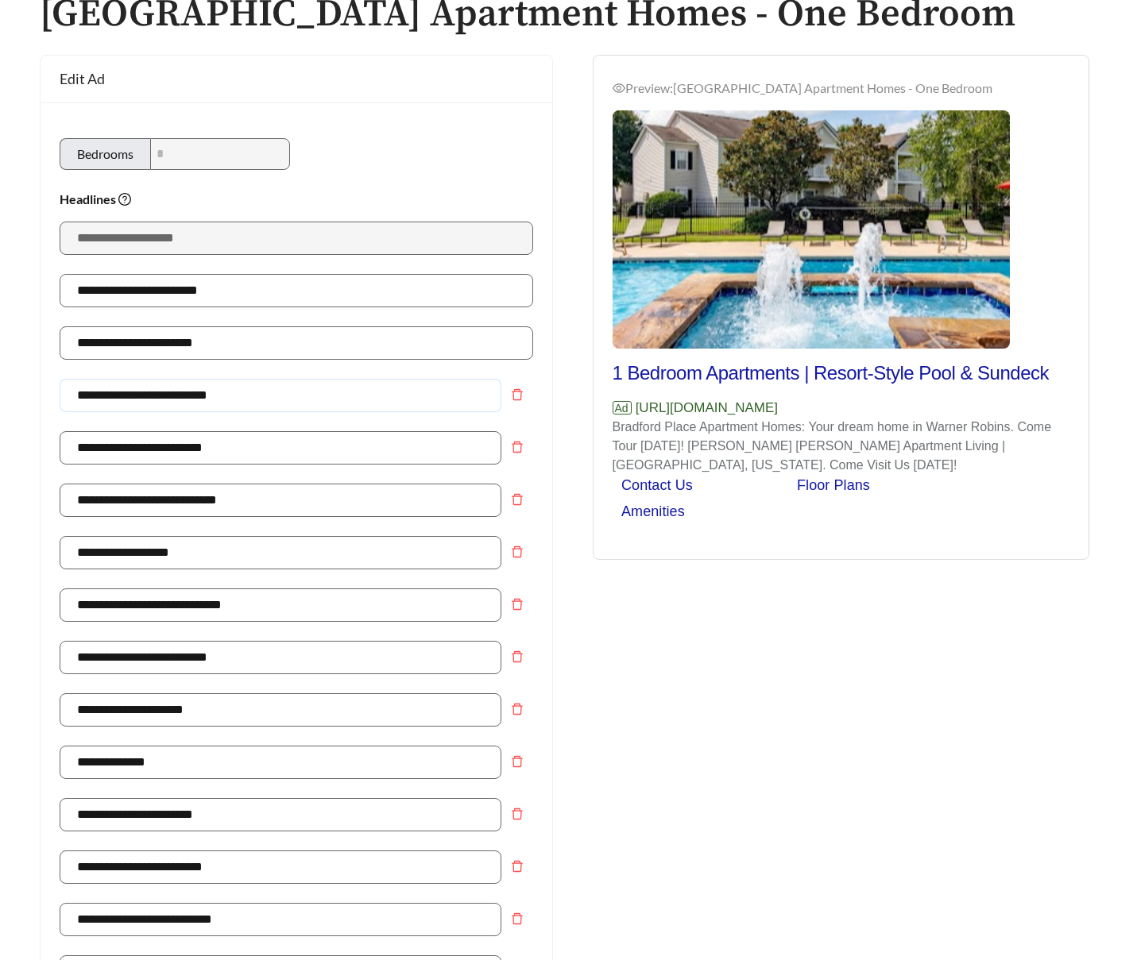
click at [151, 395] on input "**********" at bounding box center [281, 395] width 442 height 33
type input "**********"
click at [519, 487] on button "Remove field" at bounding box center [517, 500] width 32 height 32
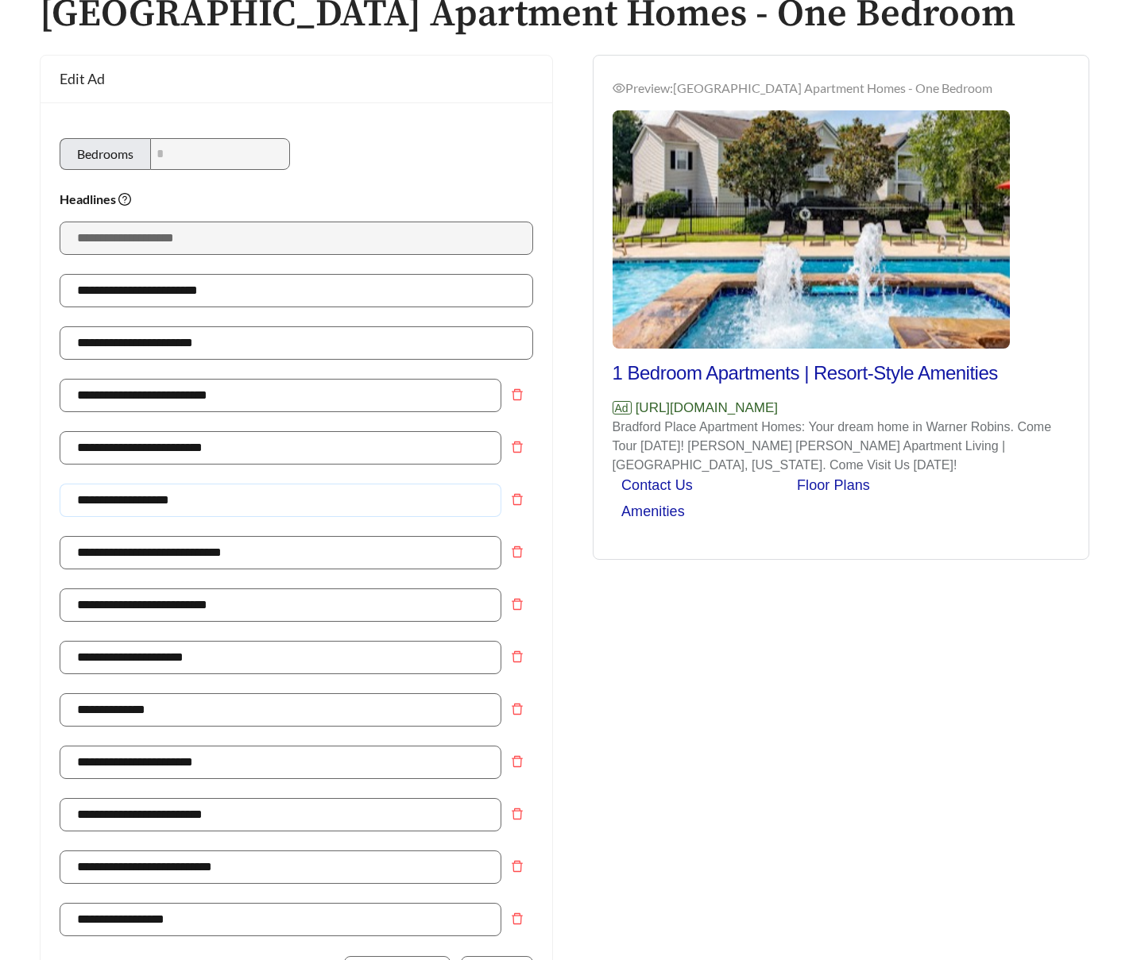
click at [149, 505] on input "**********" at bounding box center [281, 500] width 442 height 33
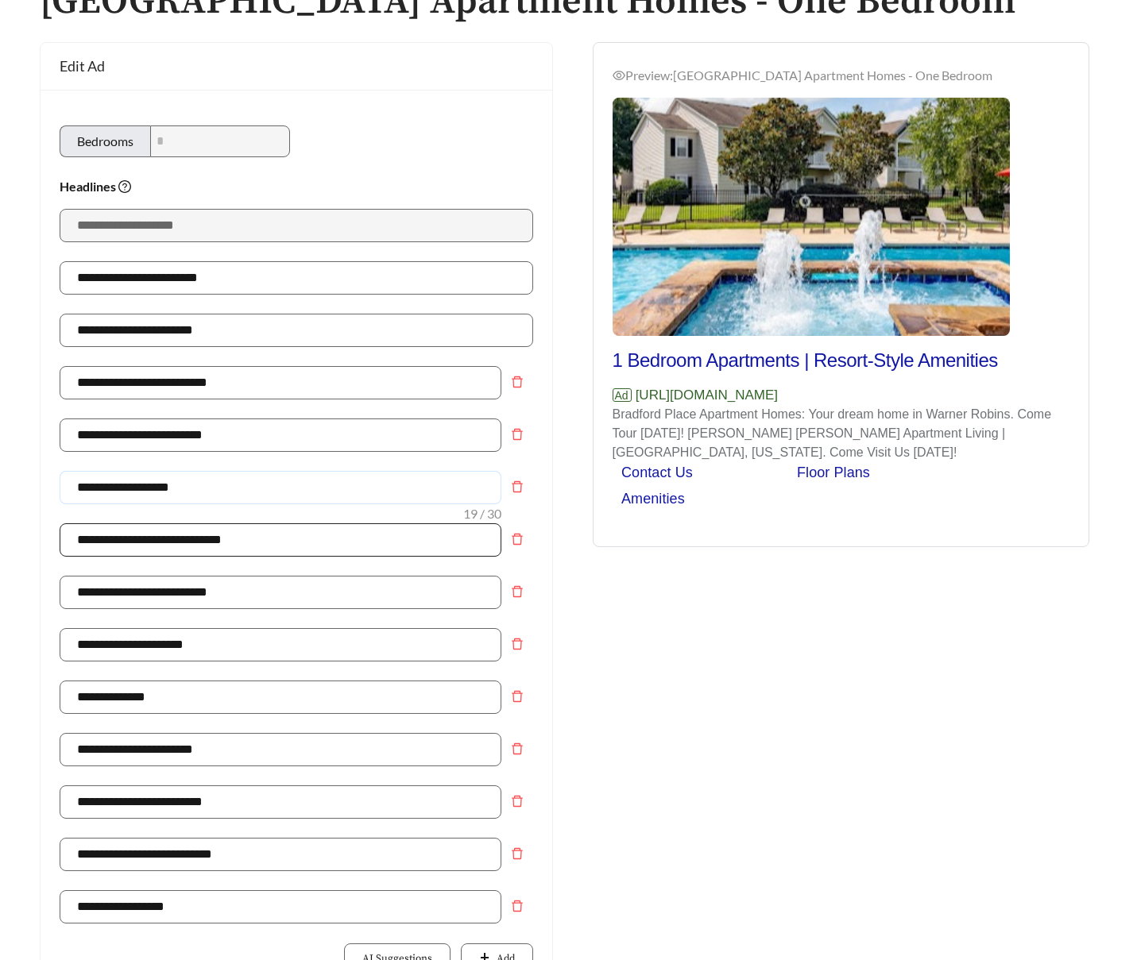
scroll to position [118, 0]
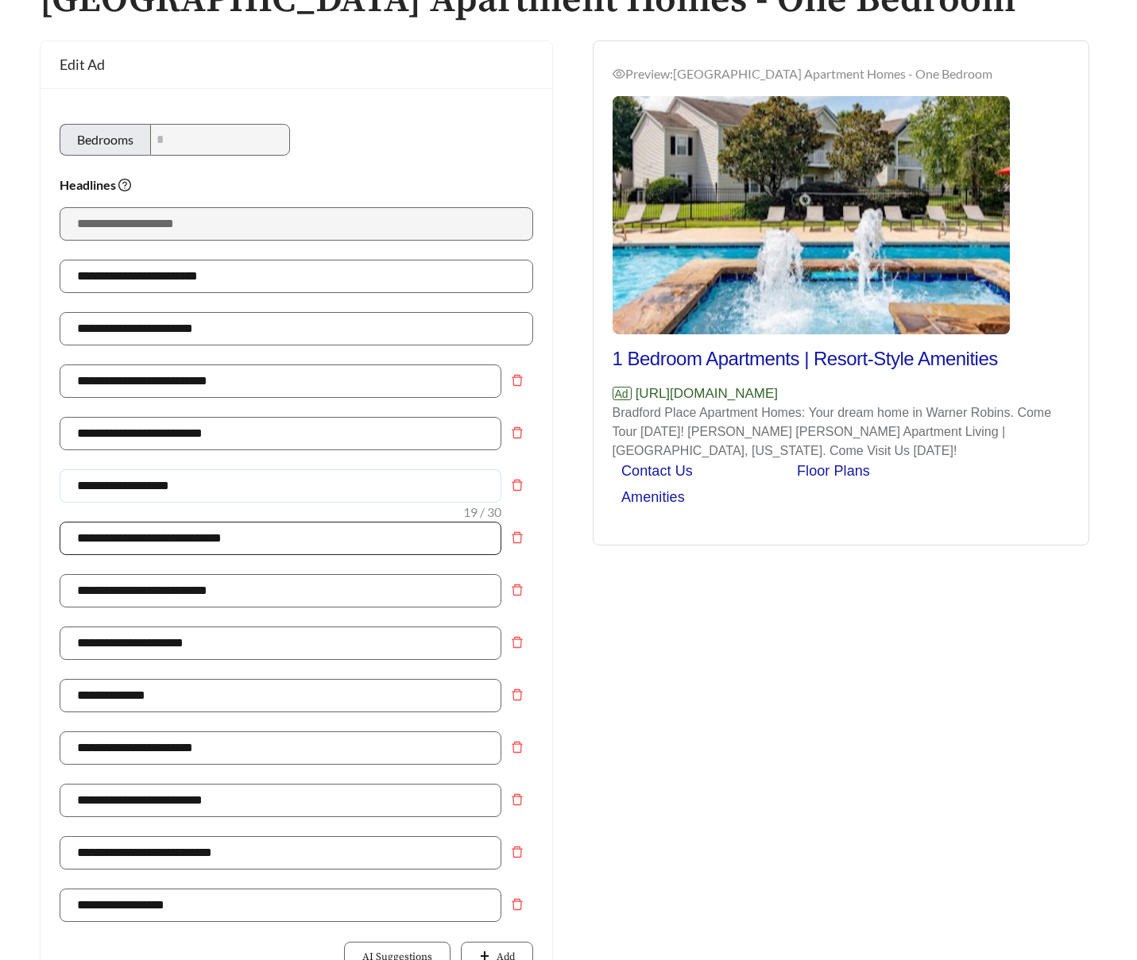
type input "**********"
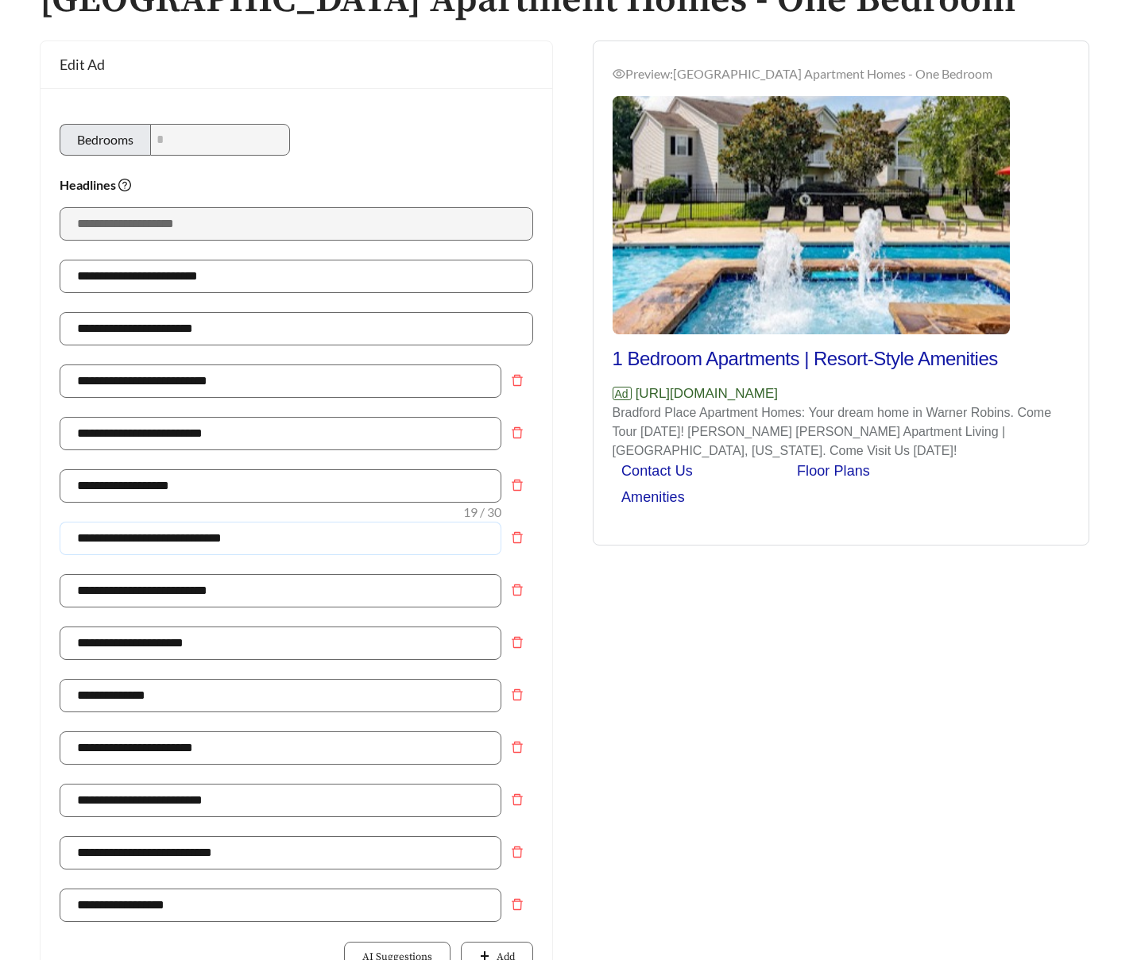
click at [160, 544] on input "**********" at bounding box center [281, 538] width 442 height 33
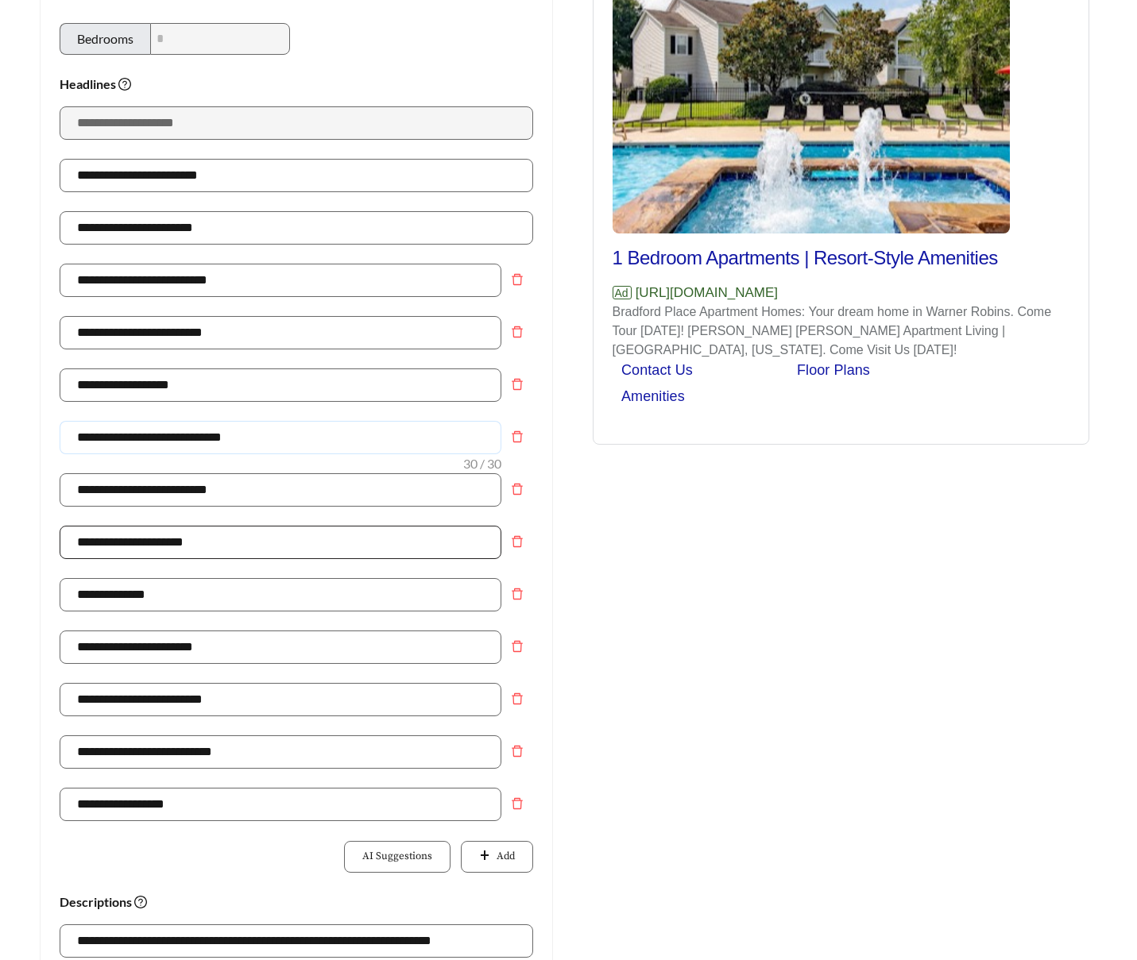
scroll to position [236, 0]
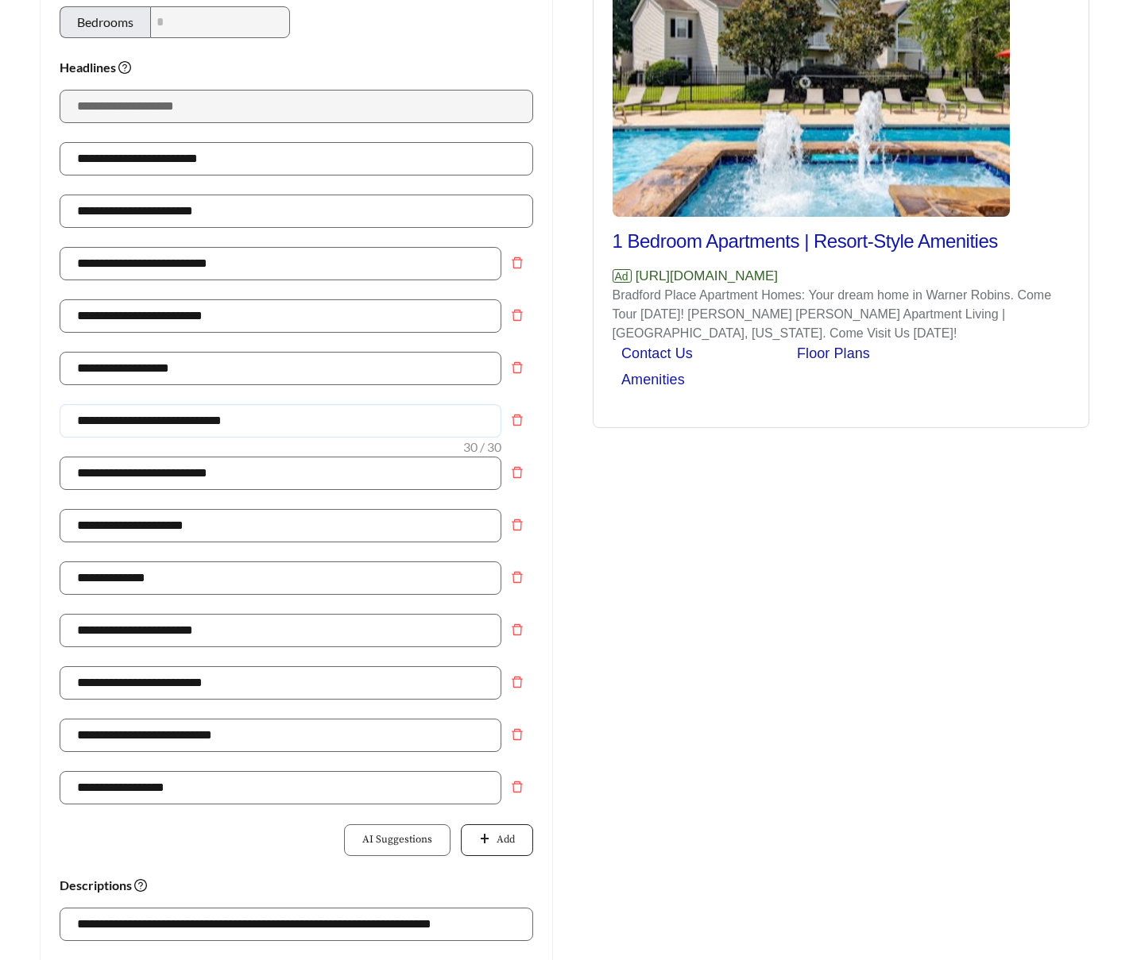
type input "**********"
click at [477, 832] on button "Add" at bounding box center [496, 840] width 71 height 32
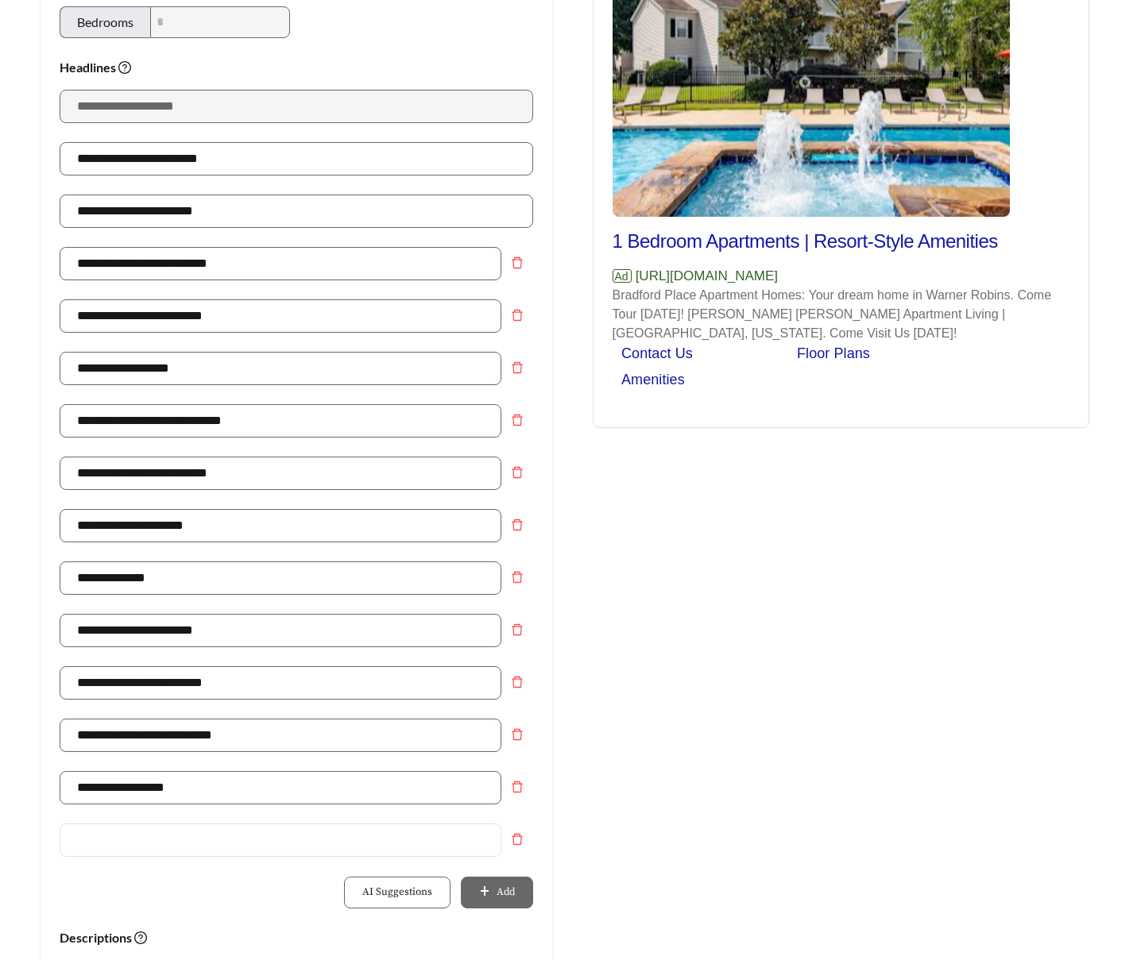
click at [228, 842] on input "text" at bounding box center [281, 840] width 442 height 33
click at [440, 817] on div "**********" at bounding box center [296, 797] width 473 height 52
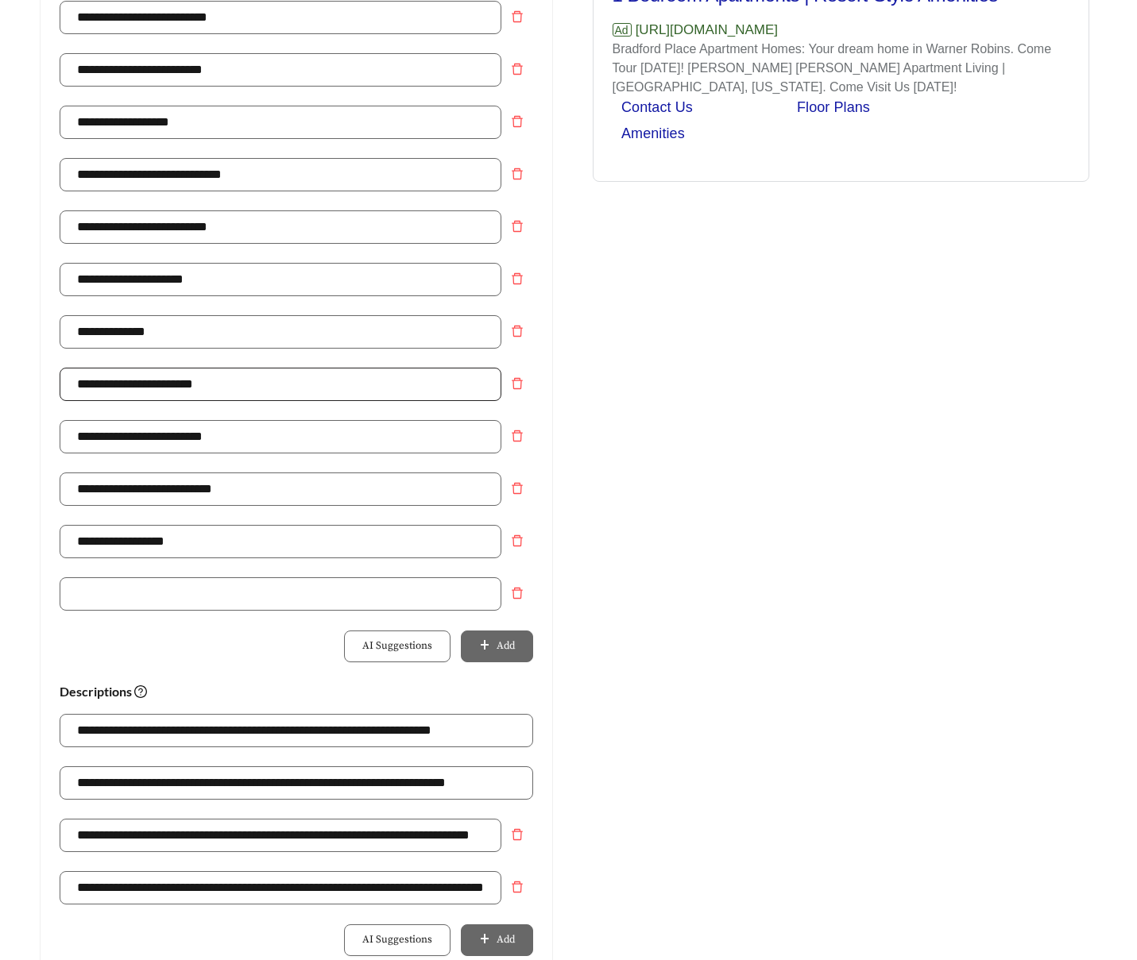
scroll to position [486, 0]
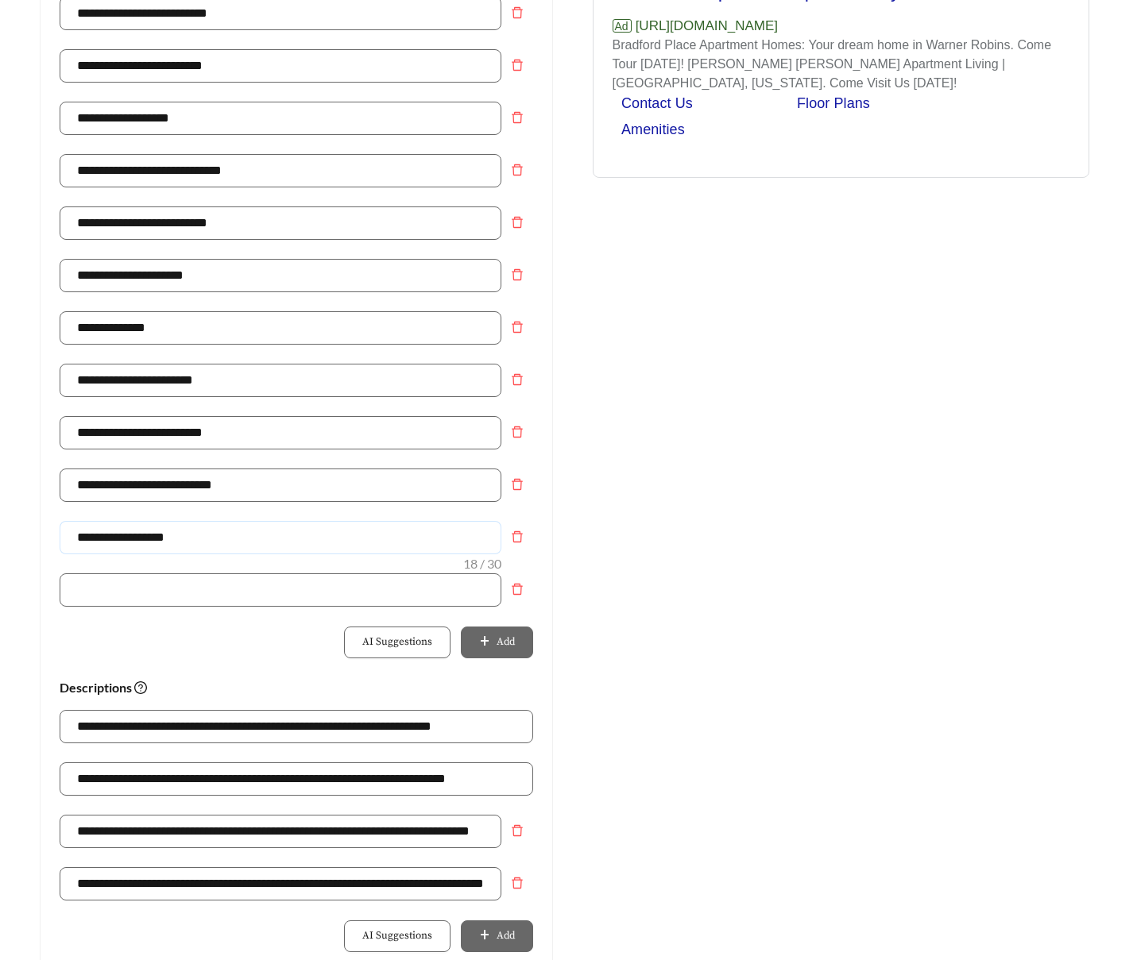
drag, startPoint x: 244, startPoint y: 544, endPoint x: 44, endPoint y: 533, distance: 200.5
click at [44, 533] on div "**********" at bounding box center [297, 472] width 512 height 1504
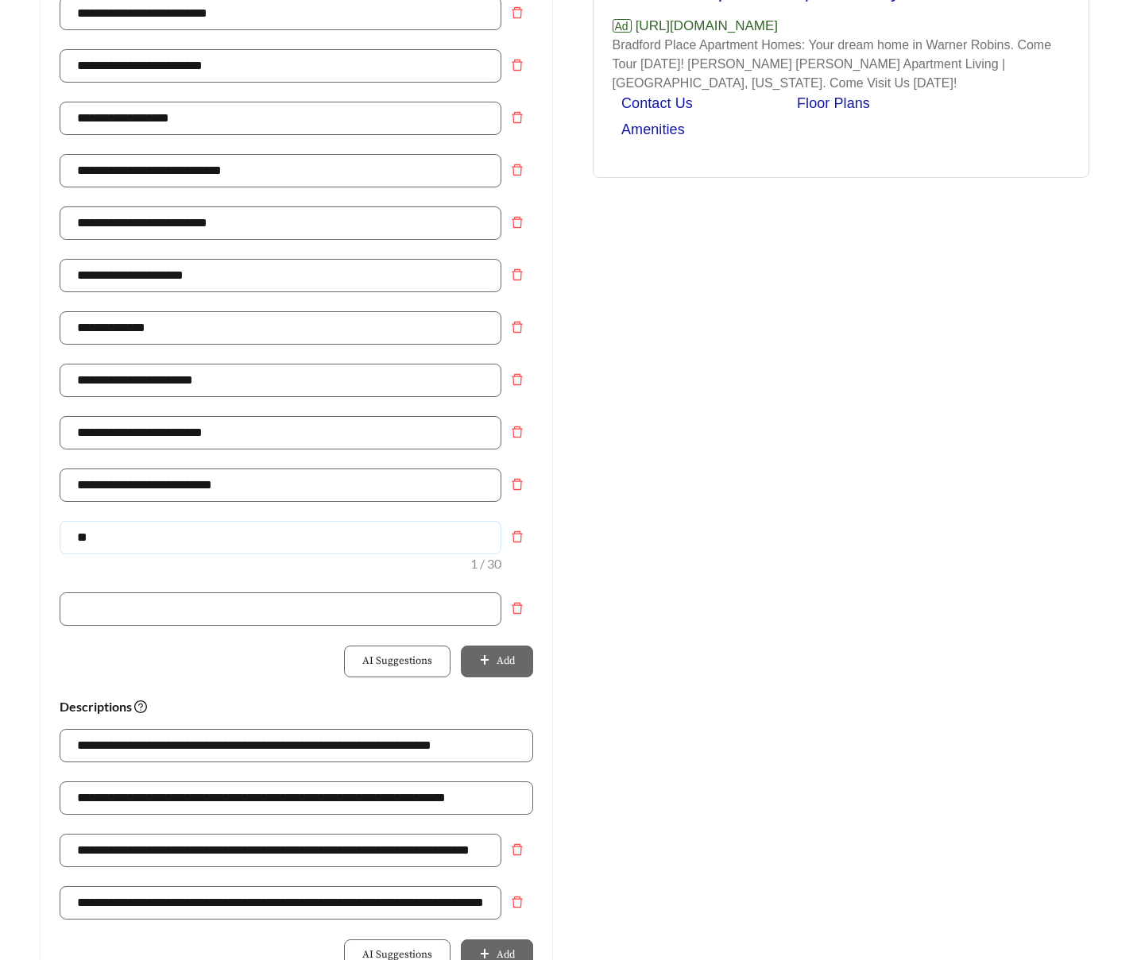
scroll to position [587, 0]
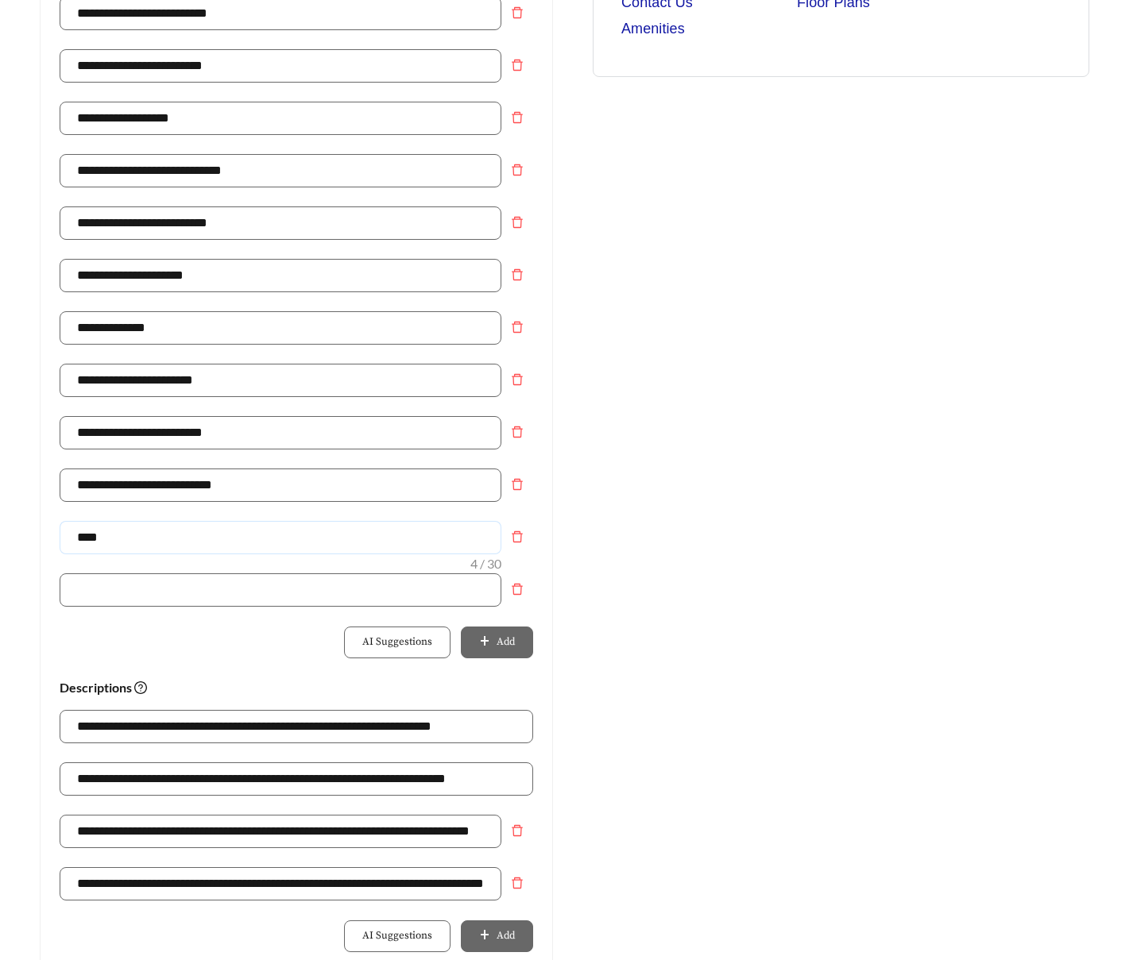
type input "**********"
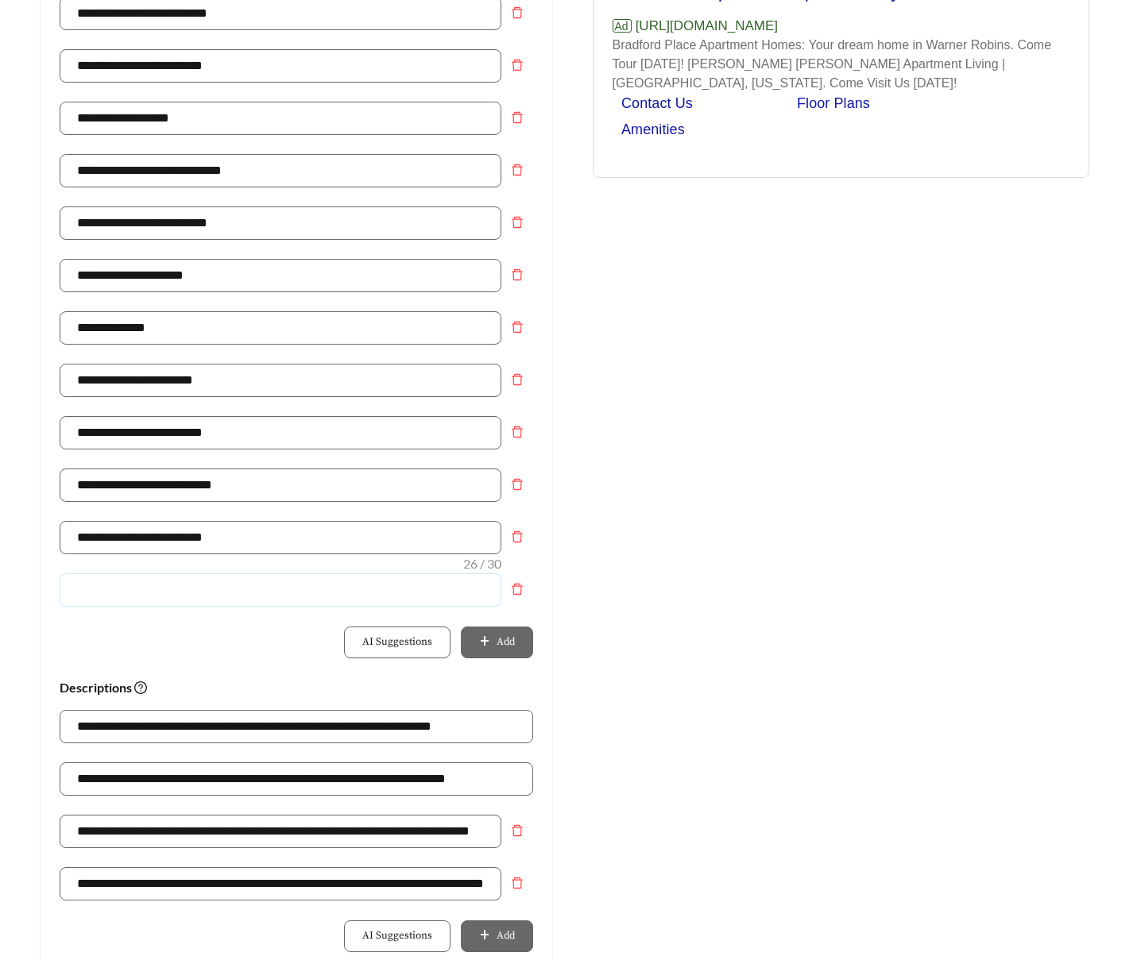
click at [227, 593] on input "text" at bounding box center [281, 589] width 442 height 33
click at [134, 588] on input "text" at bounding box center [281, 589] width 442 height 33
type input "**********"
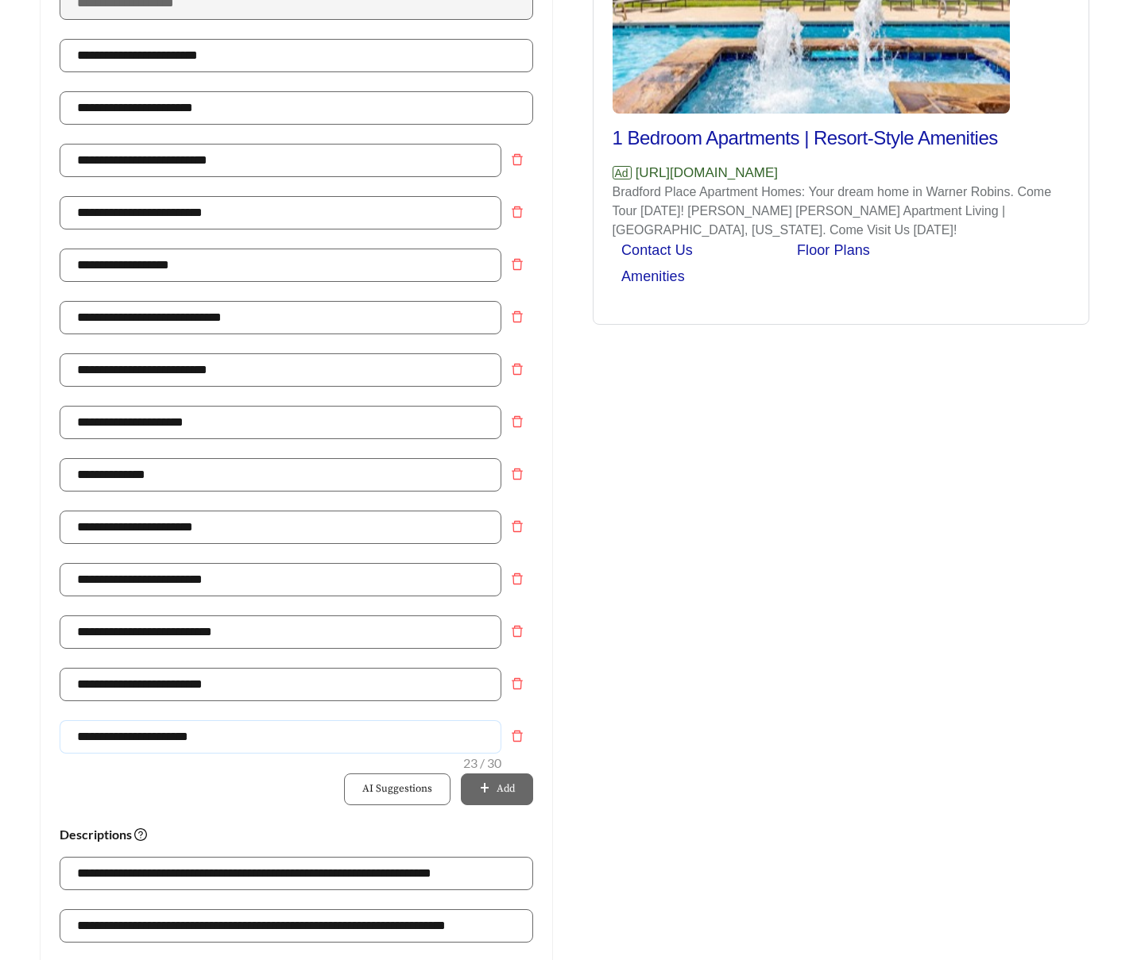
scroll to position [337, 0]
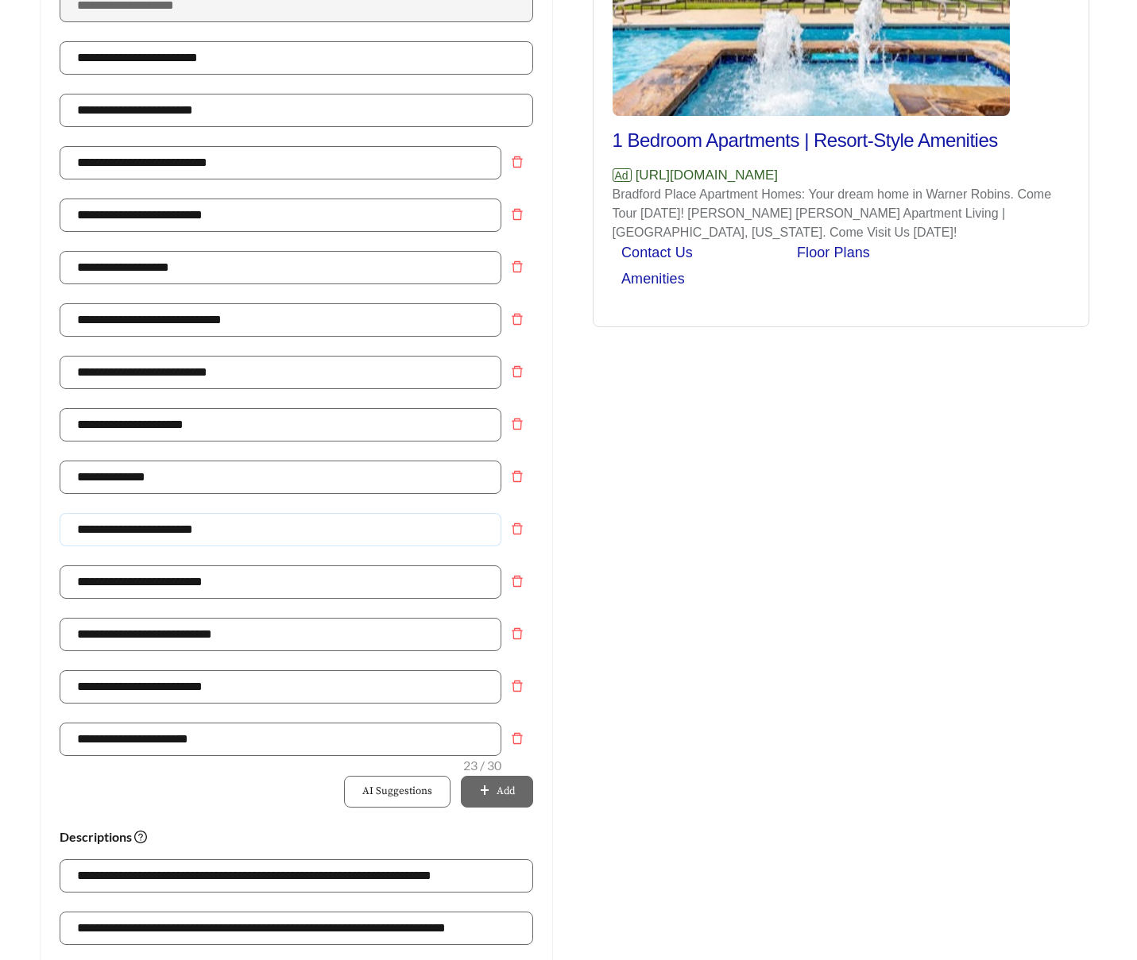
click at [155, 537] on input "**********" at bounding box center [281, 529] width 442 height 33
type input "**********"
drag, startPoint x: 220, startPoint y: 427, endPoint x: -27, endPoint y: 423, distance: 247.1
click at [0, 423] on html "**********" at bounding box center [568, 143] width 1137 height 960
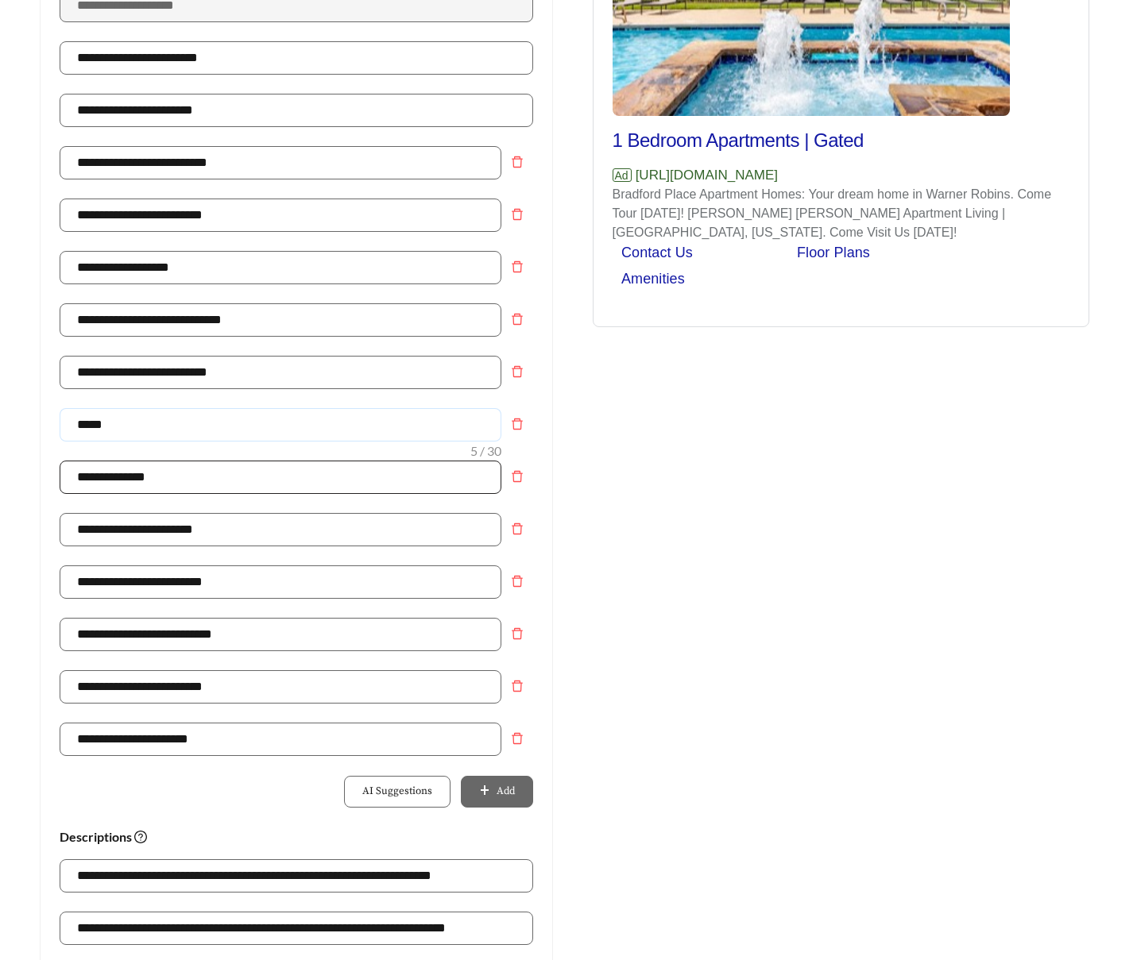
type input "**********"
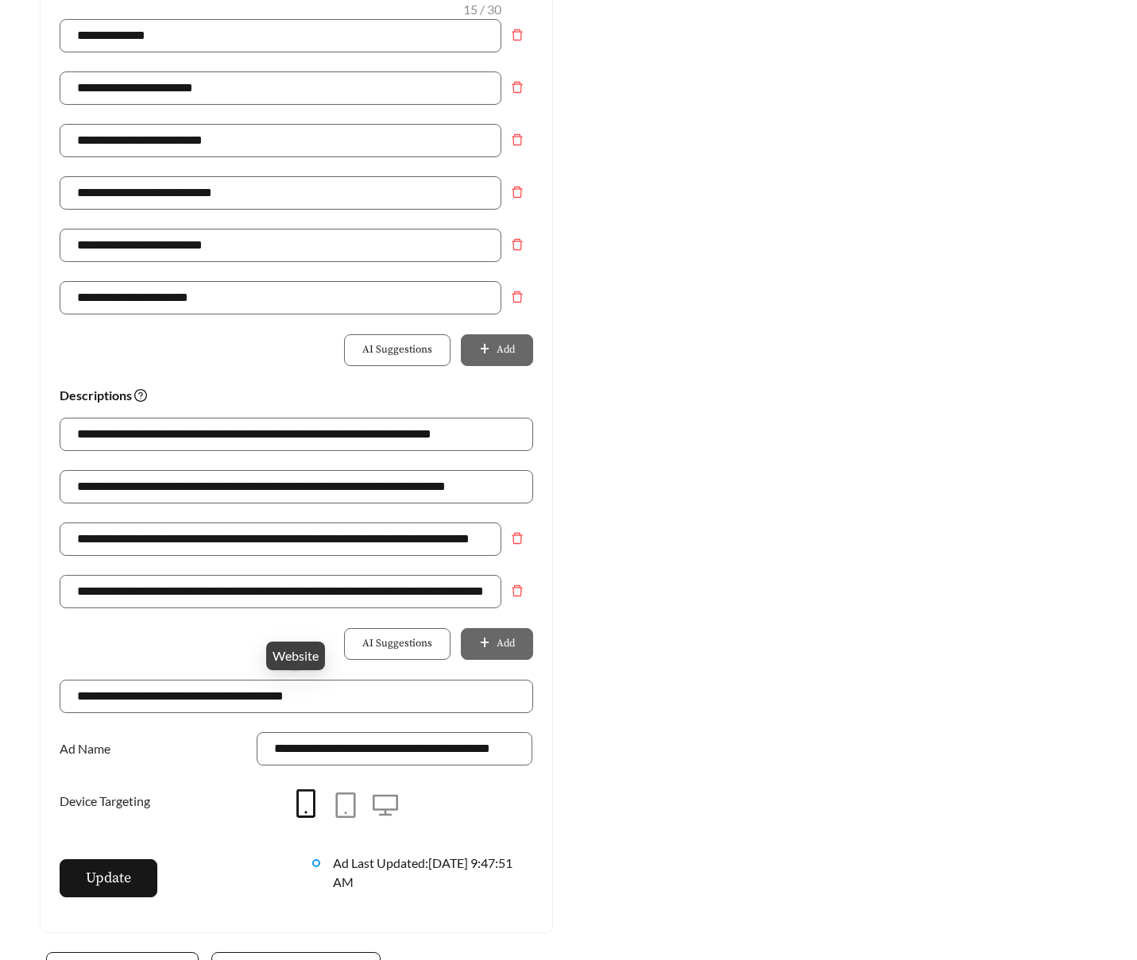
scroll to position [779, 0]
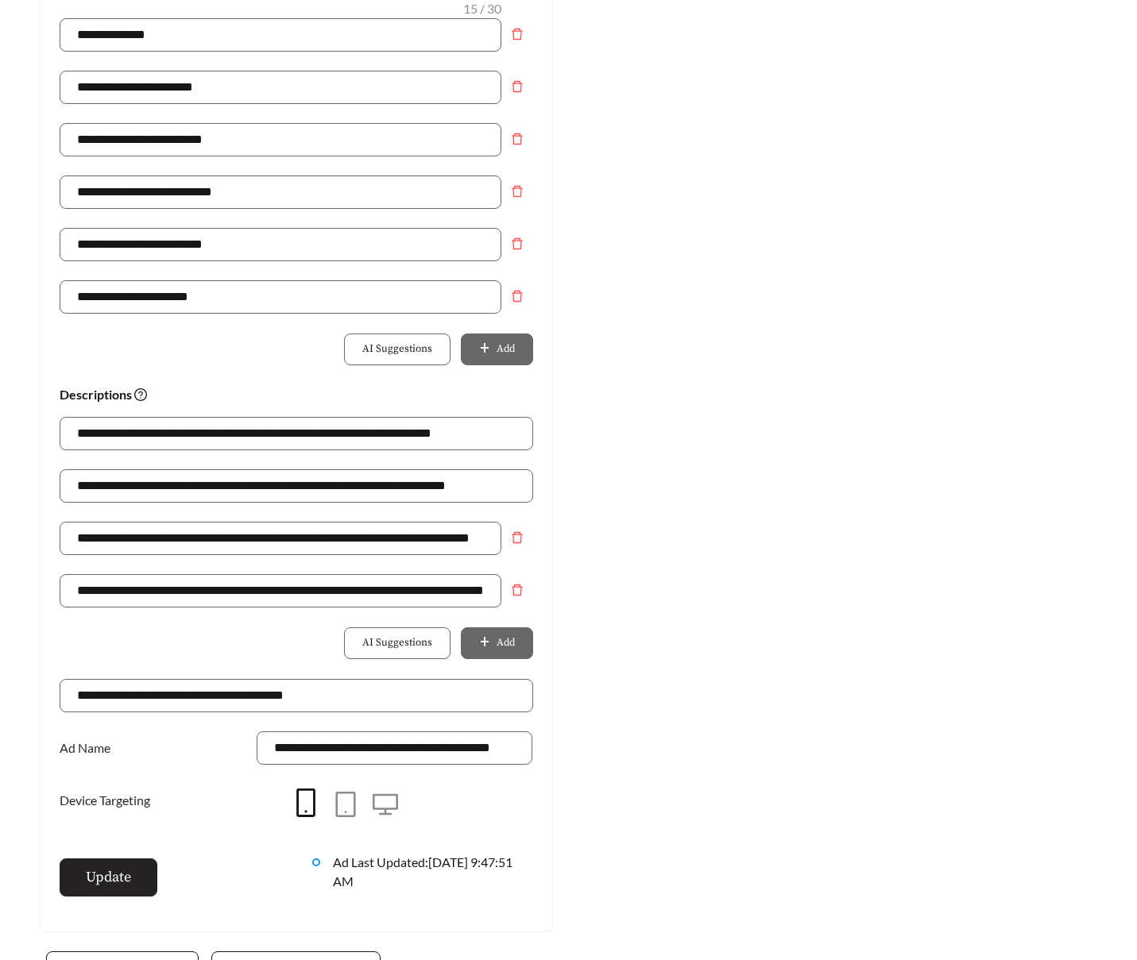
click at [127, 865] on button "Update" at bounding box center [109, 878] width 98 height 38
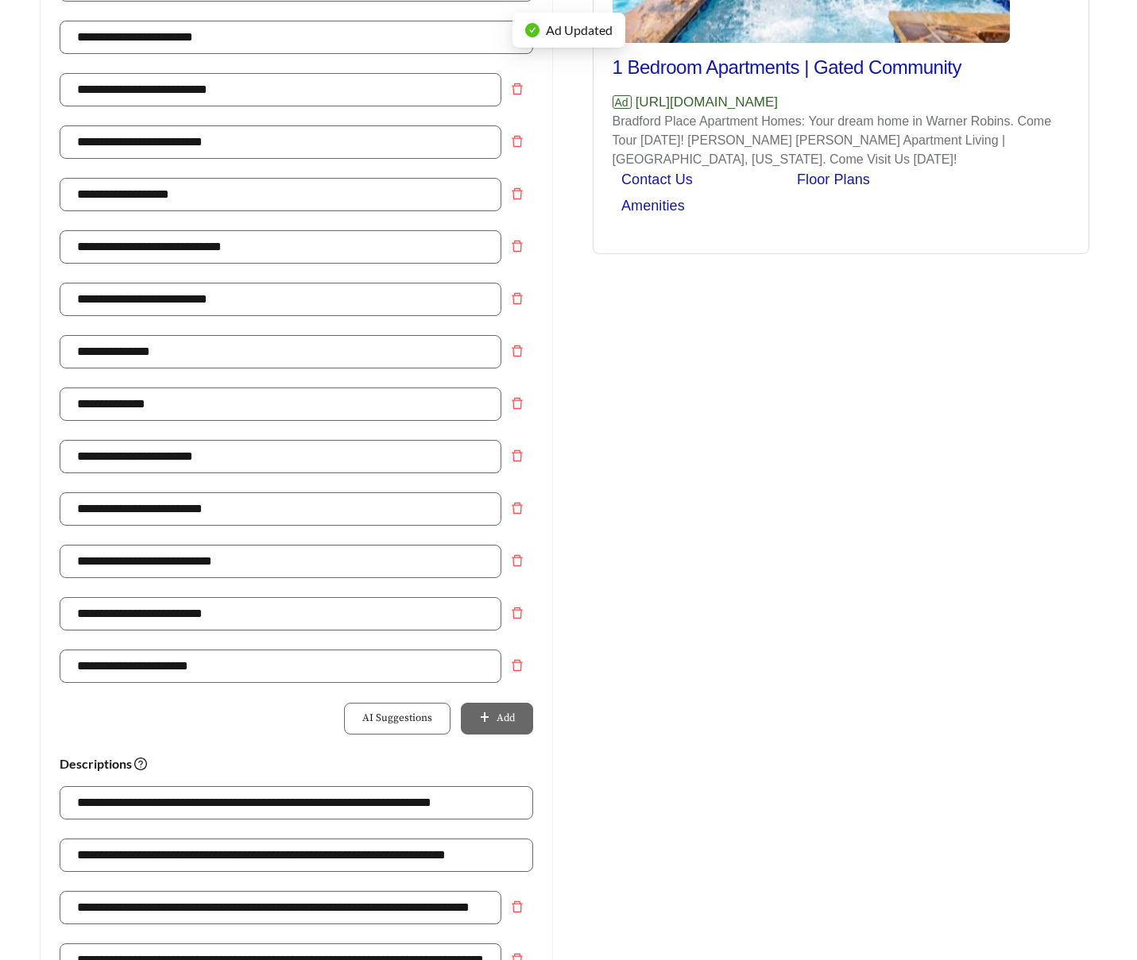
scroll to position [0, 0]
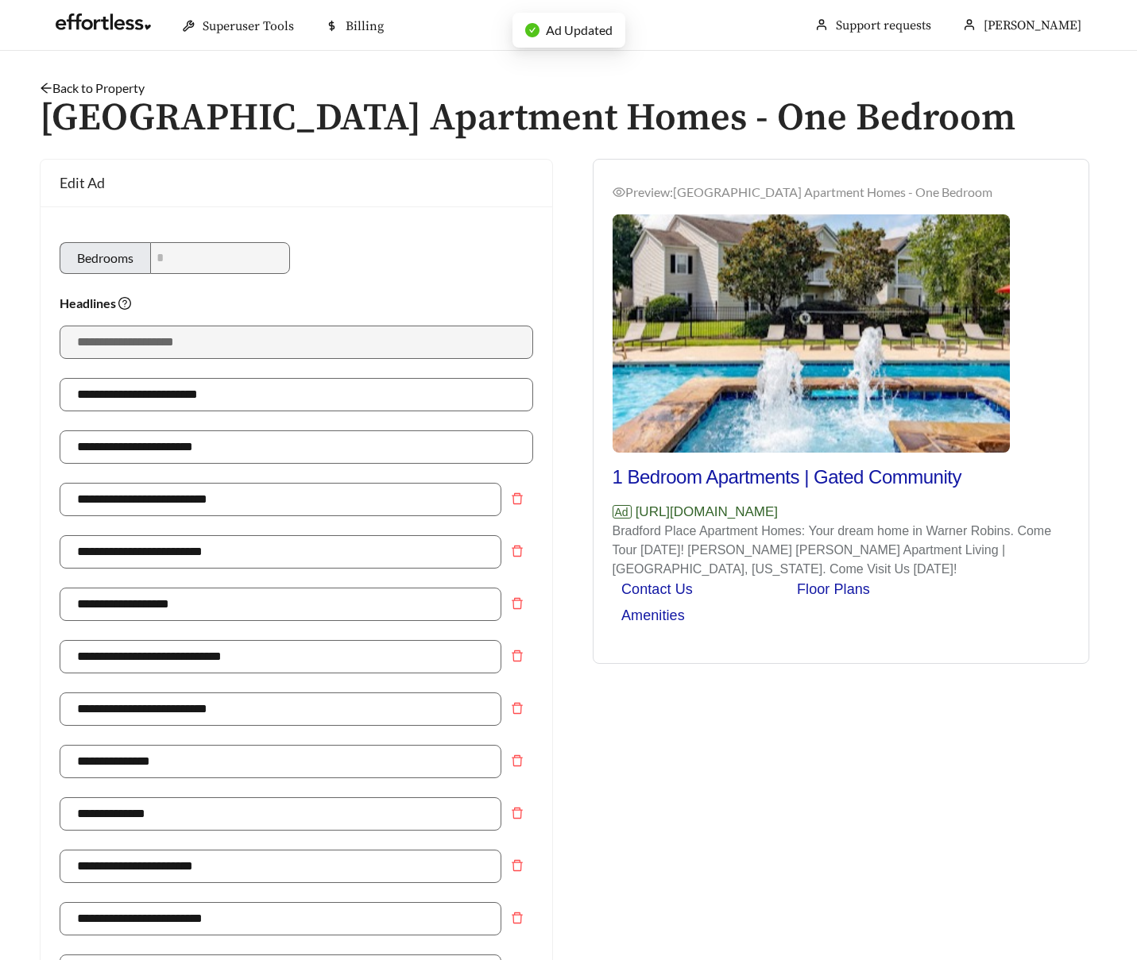
click at [107, 88] on link "Back to Property" at bounding box center [92, 87] width 105 height 15
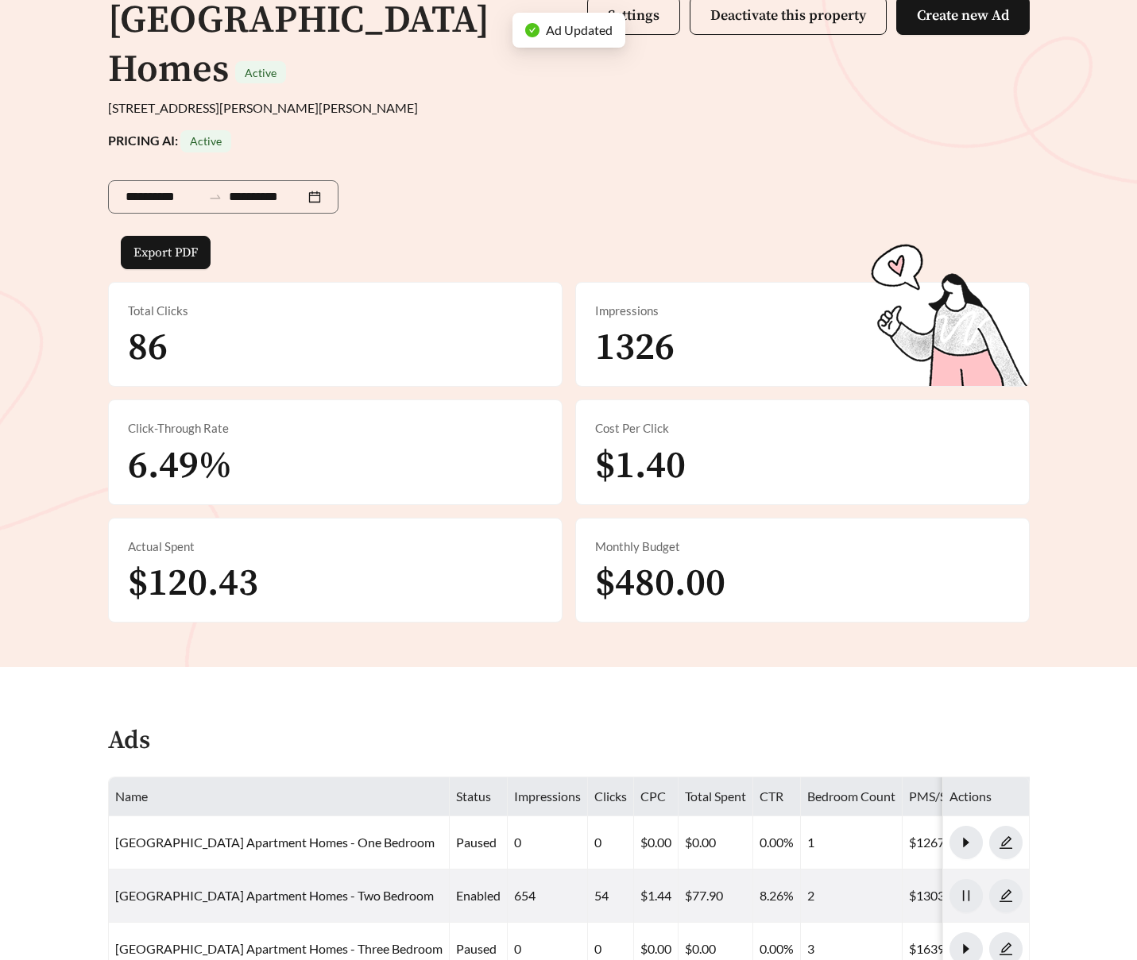
scroll to position [296, 0]
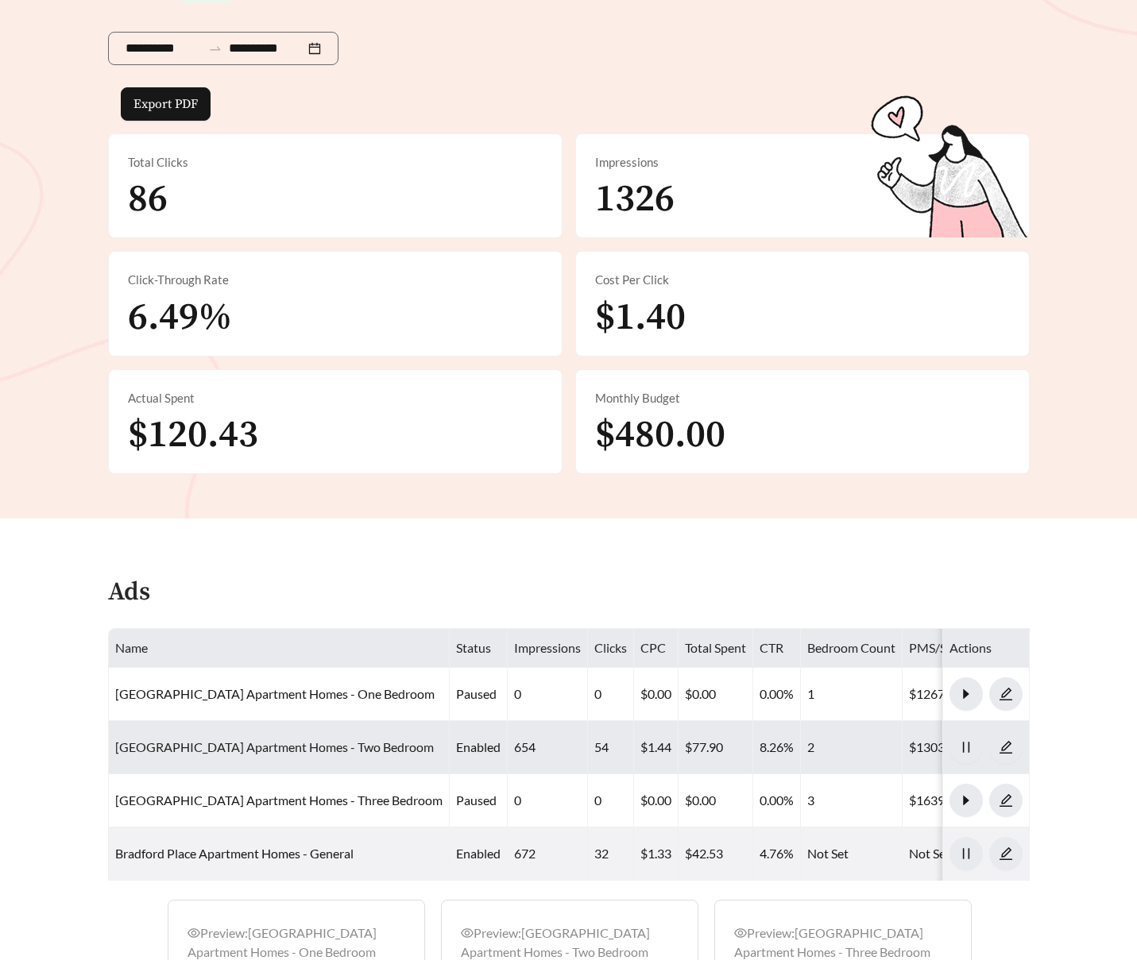
click at [312, 740] on link "Bradford Place Apartment Homes - Two Bedroom" at bounding box center [274, 747] width 319 height 15
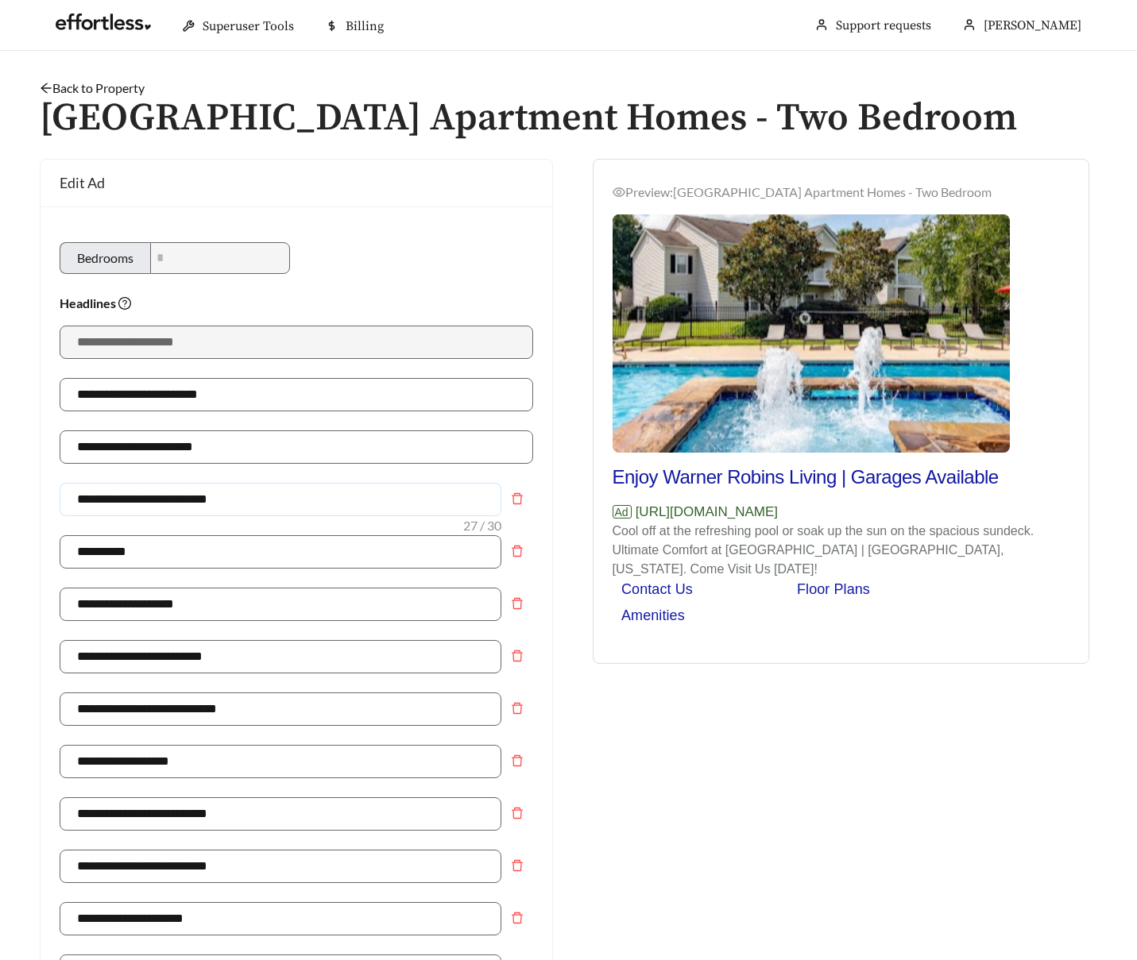
click at [152, 502] on input "**********" at bounding box center [281, 499] width 442 height 33
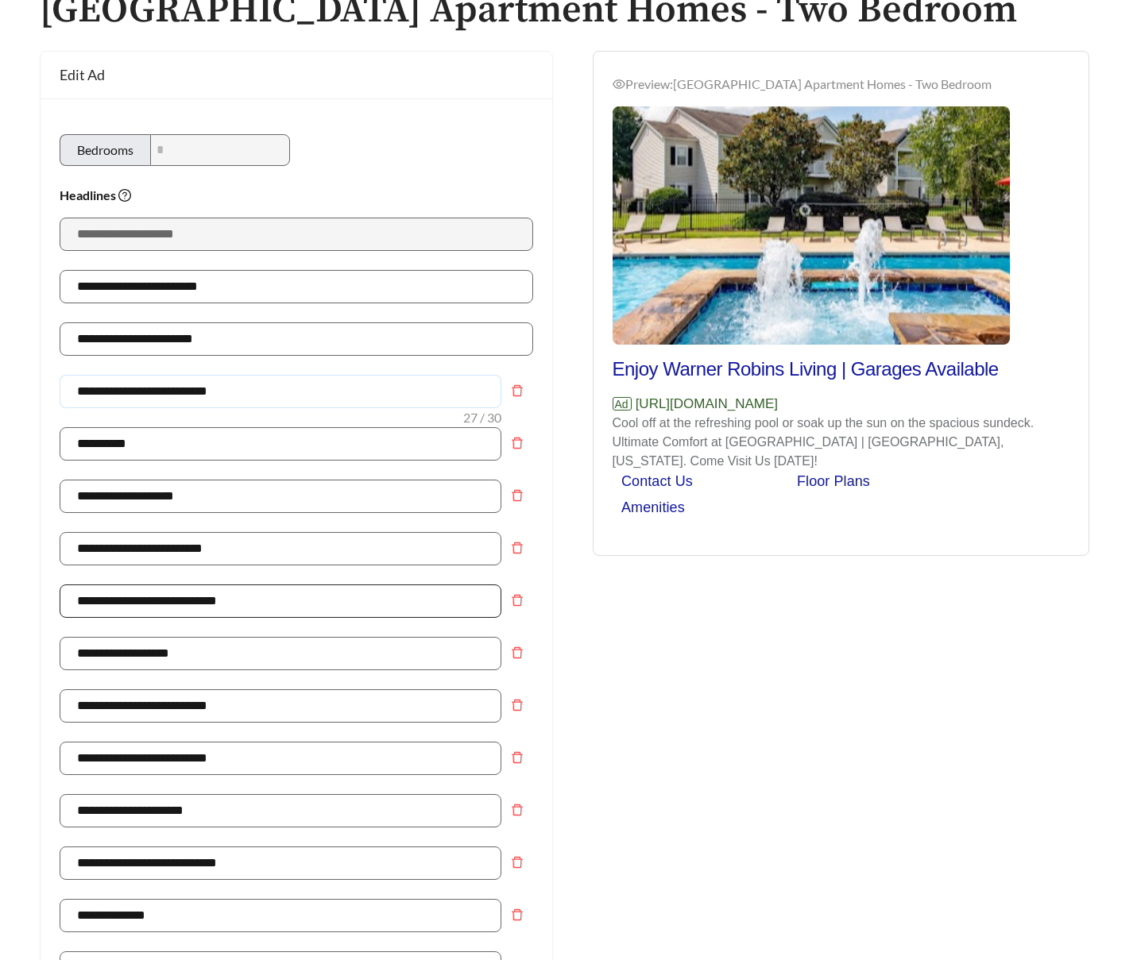
scroll to position [110, 0]
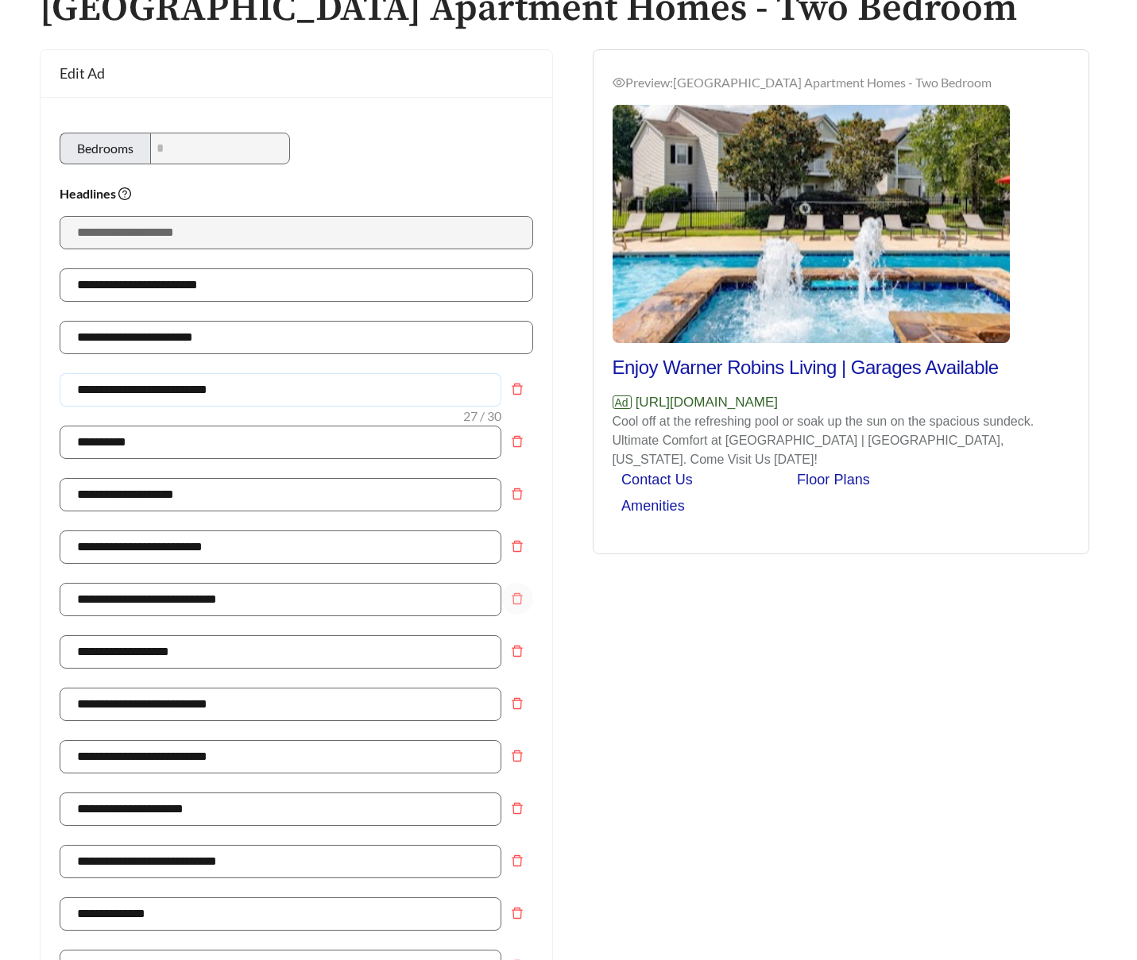
type input "**********"
click at [522, 594] on icon "delete" at bounding box center [517, 599] width 13 height 13
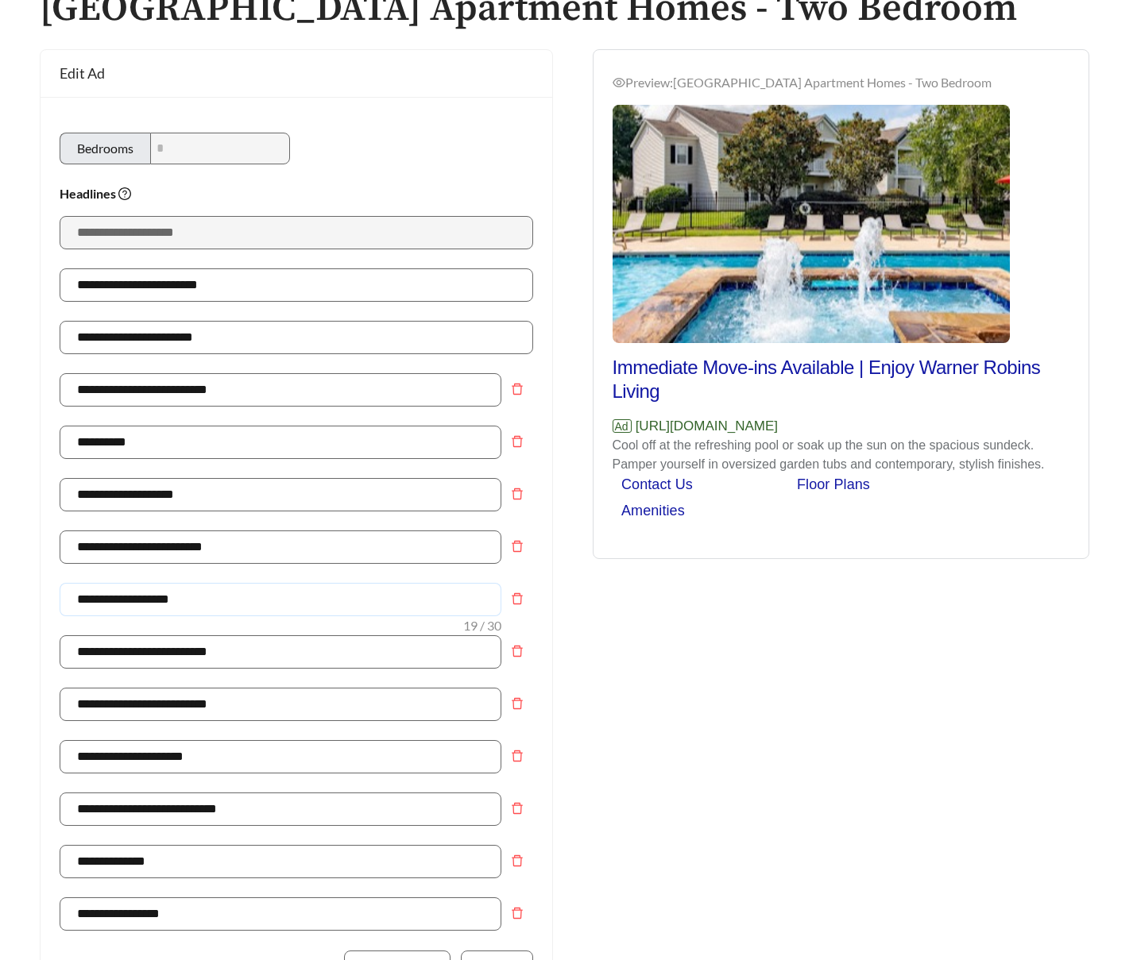
click at [150, 600] on input "**********" at bounding box center [281, 599] width 442 height 33
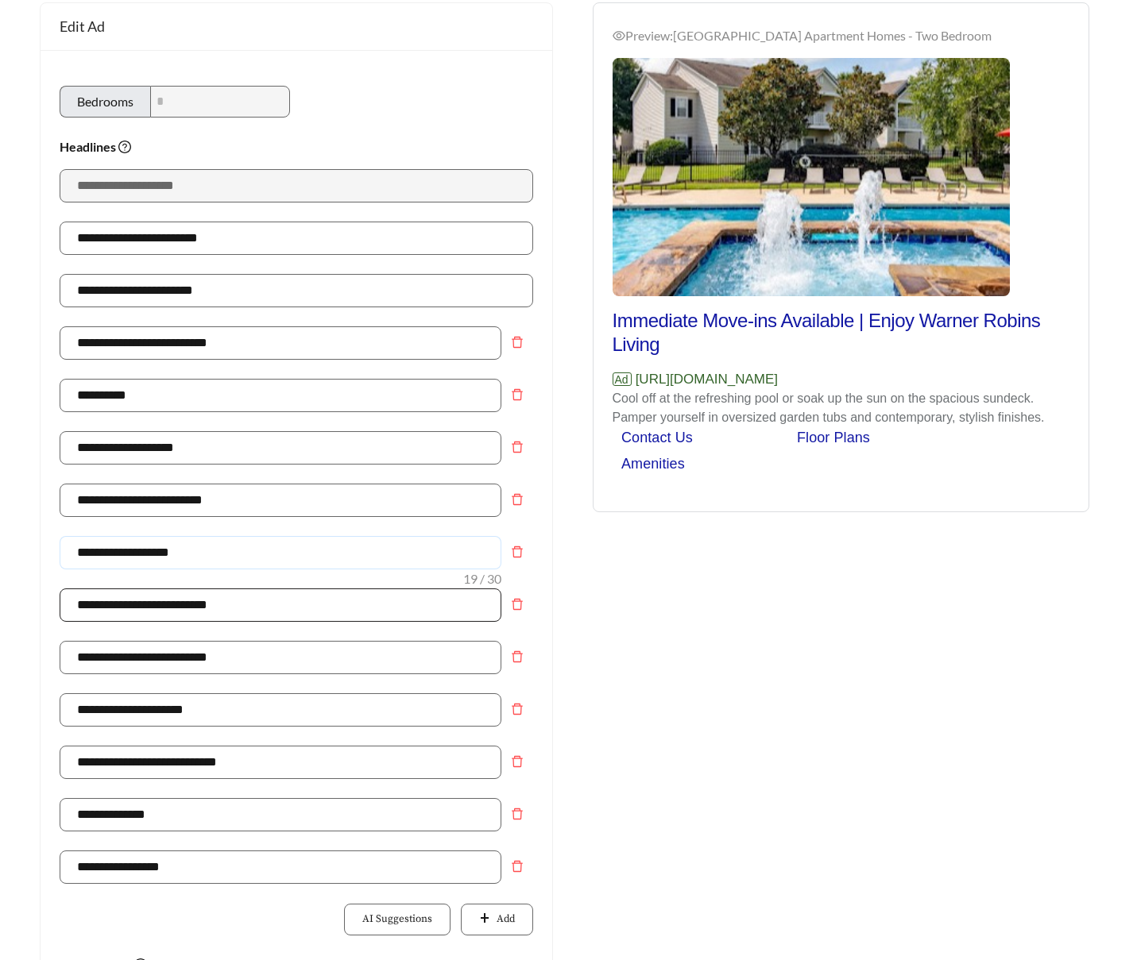
scroll to position [157, 0]
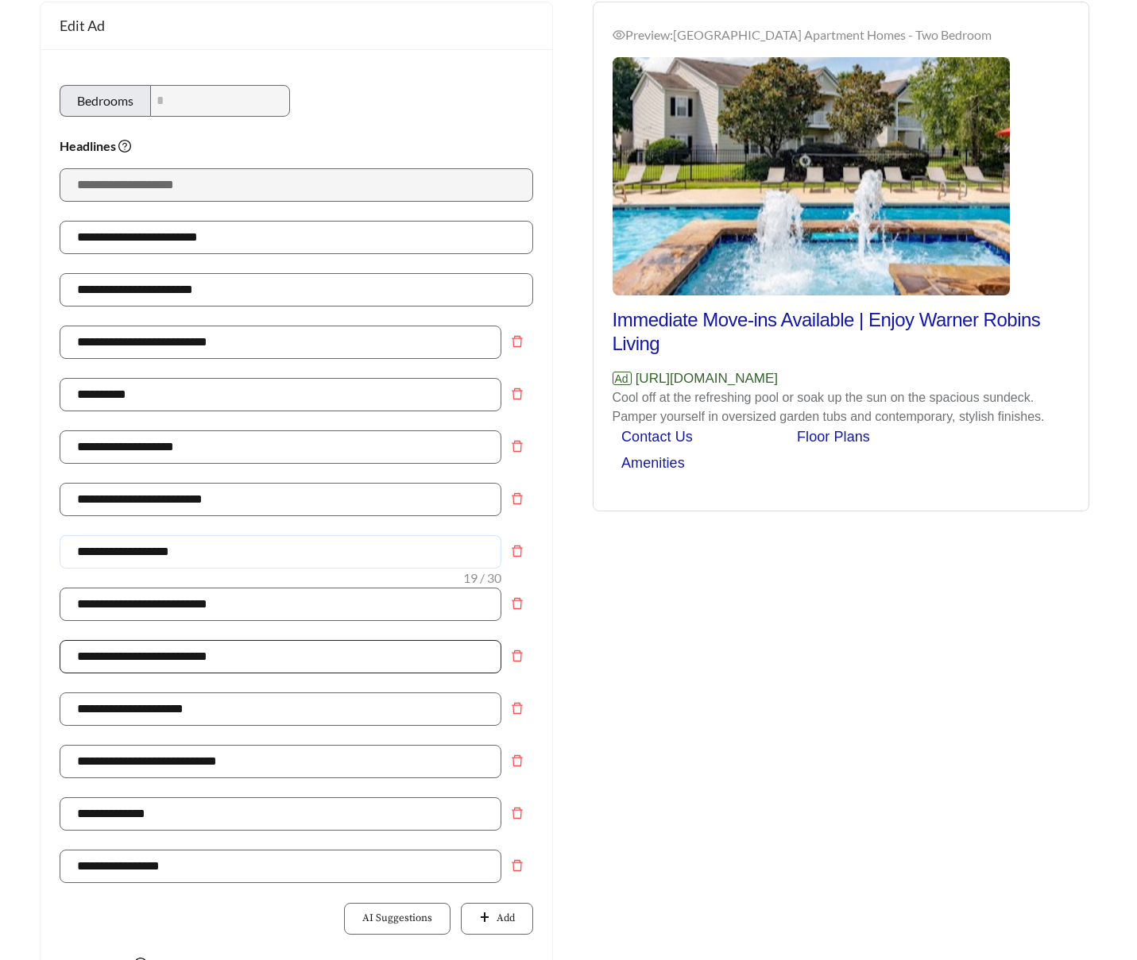
type input "**********"
click at [172, 662] on input "**********" at bounding box center [281, 656] width 442 height 33
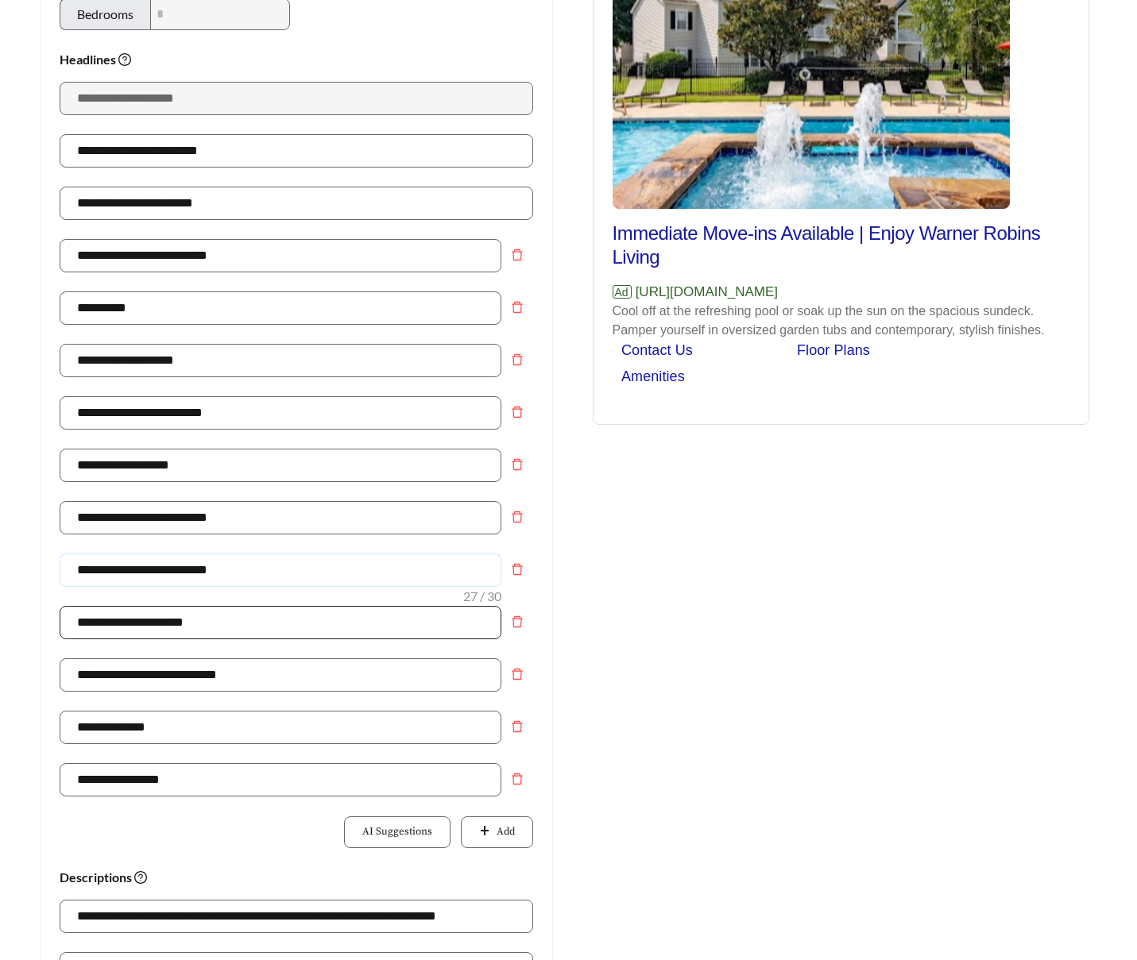
scroll to position [258, 0]
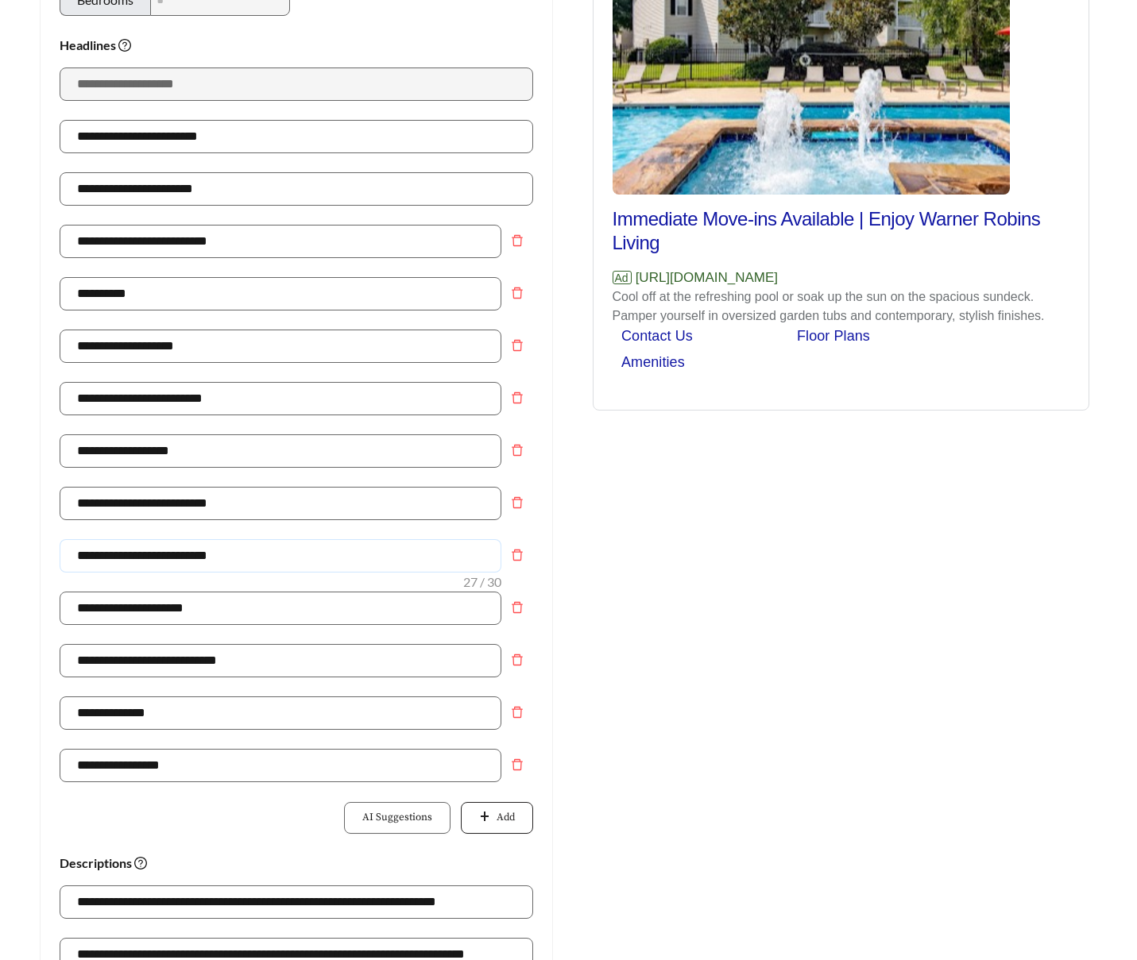
type input "**********"
click at [507, 810] on span "Add" at bounding box center [505, 818] width 18 height 16
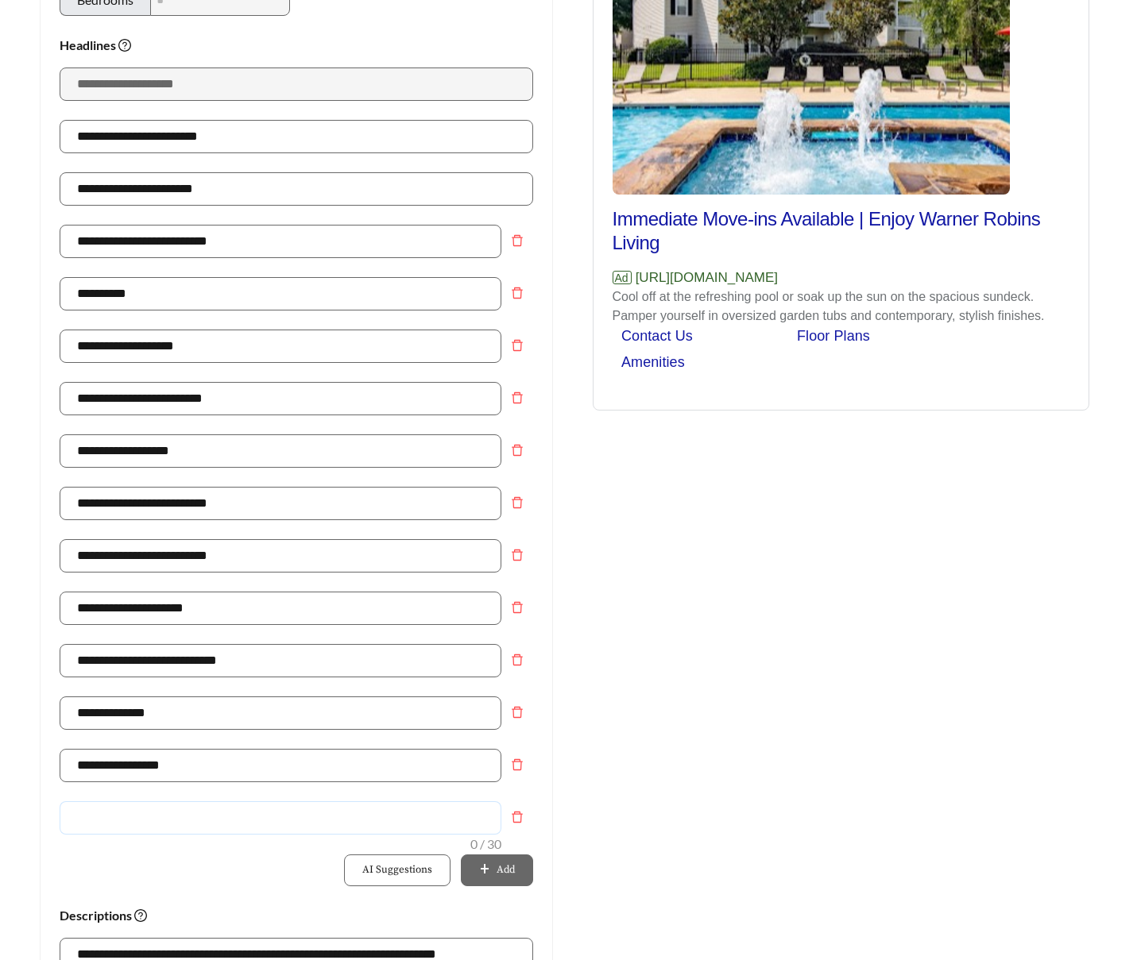
click at [325, 826] on input "text" at bounding box center [281, 817] width 442 height 33
click at [664, 564] on div "Preview: Bradford Place Apartment Homes - Two Bedroom Immediate Move-ins Availa…" at bounding box center [841, 677] width 545 height 1553
click at [117, 817] on input "text" at bounding box center [281, 817] width 442 height 33
type input "**********"
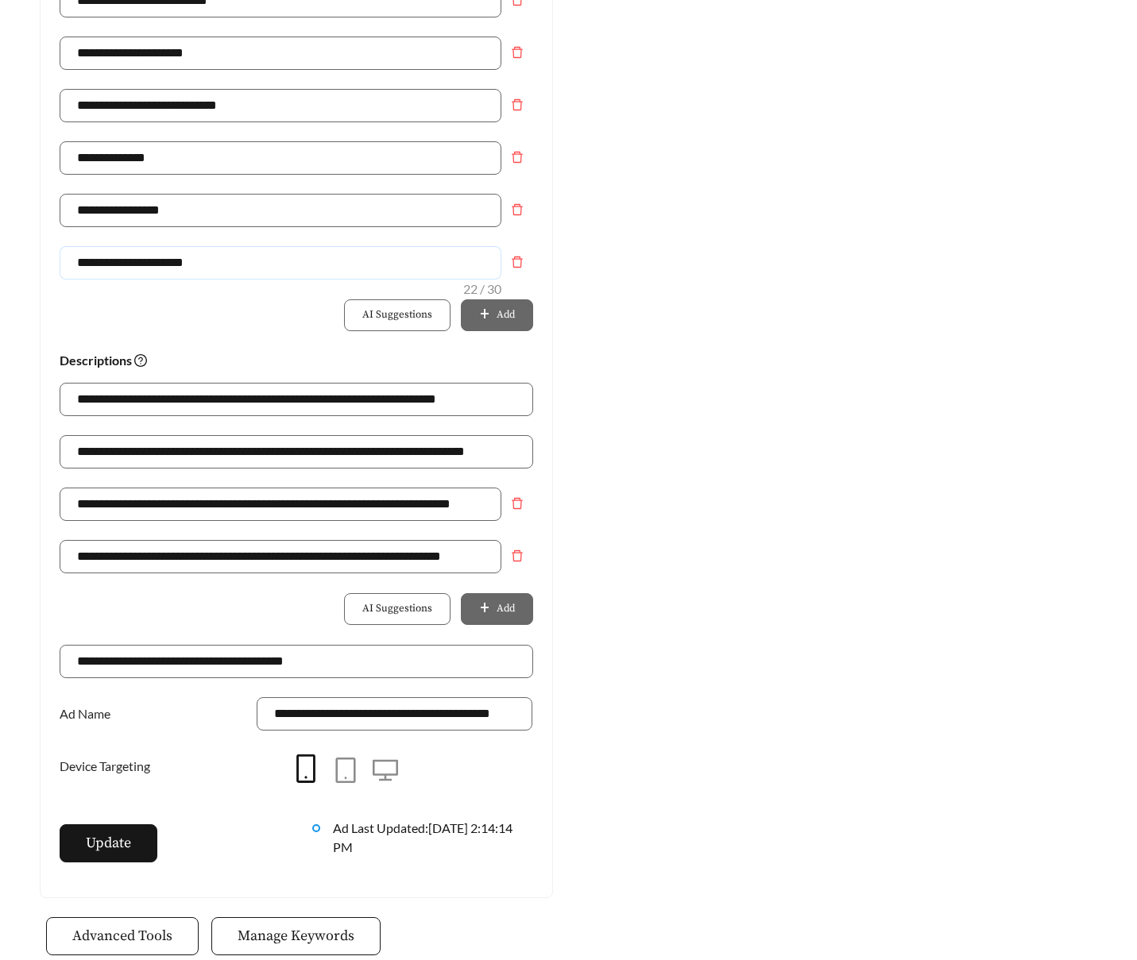
scroll to position [824, 0]
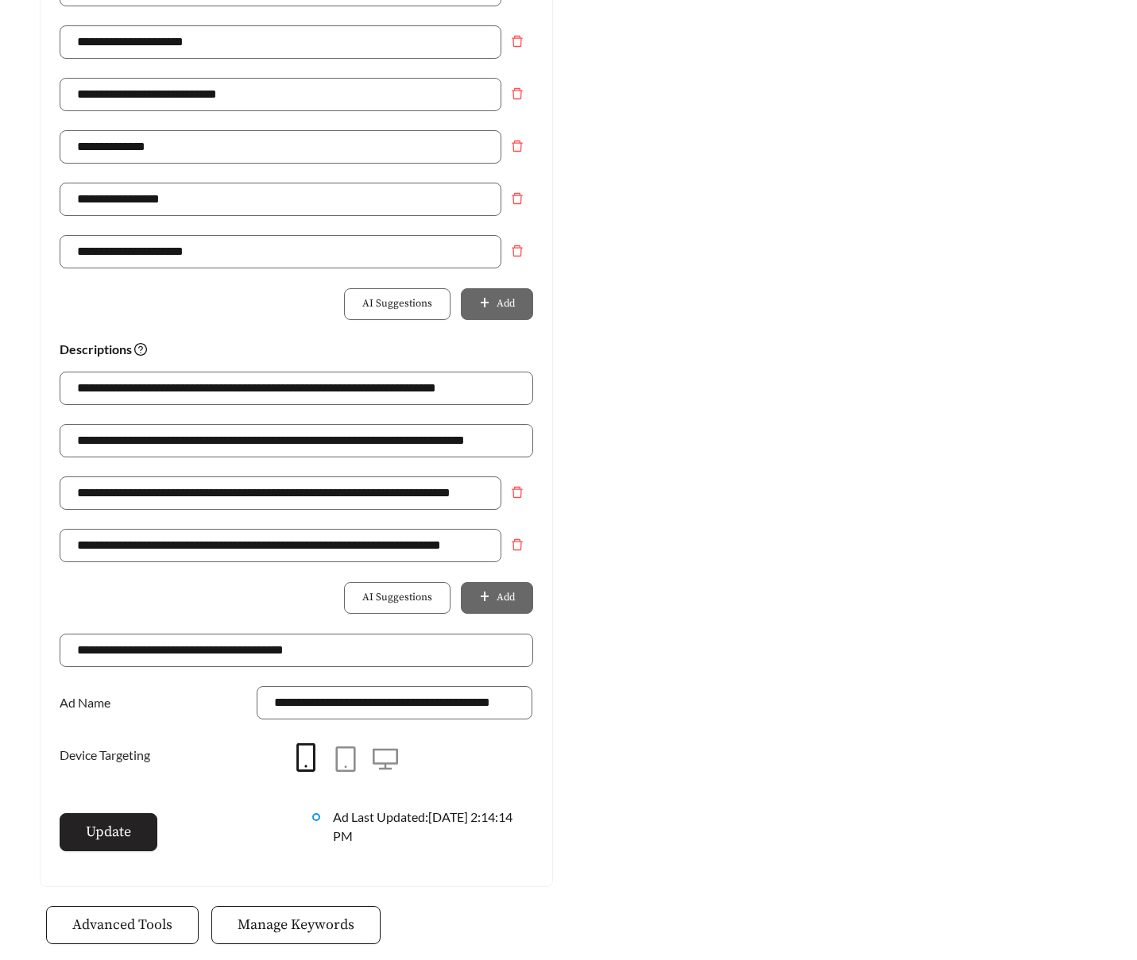
click at [109, 832] on span "Update" at bounding box center [108, 831] width 45 height 21
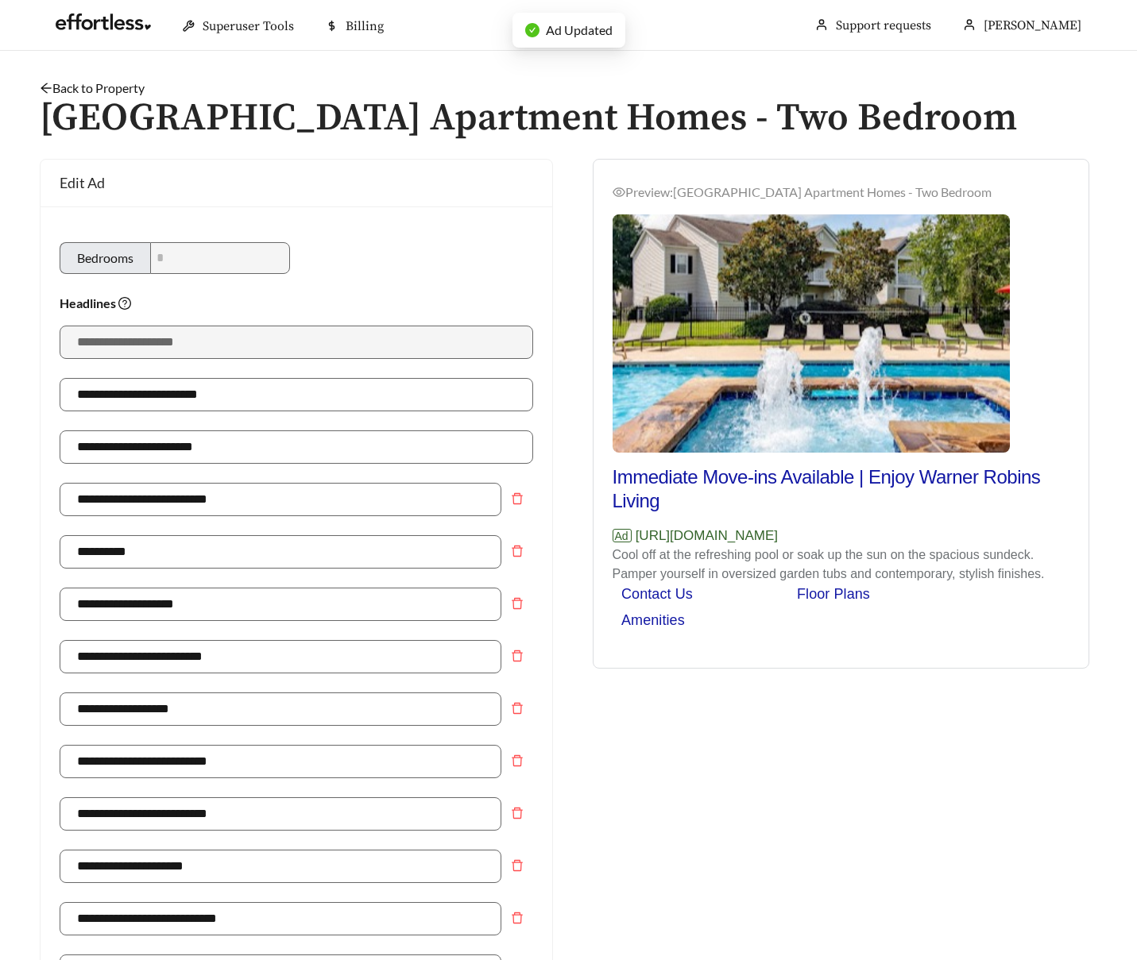
click at [75, 81] on link "Back to Property" at bounding box center [92, 87] width 105 height 15
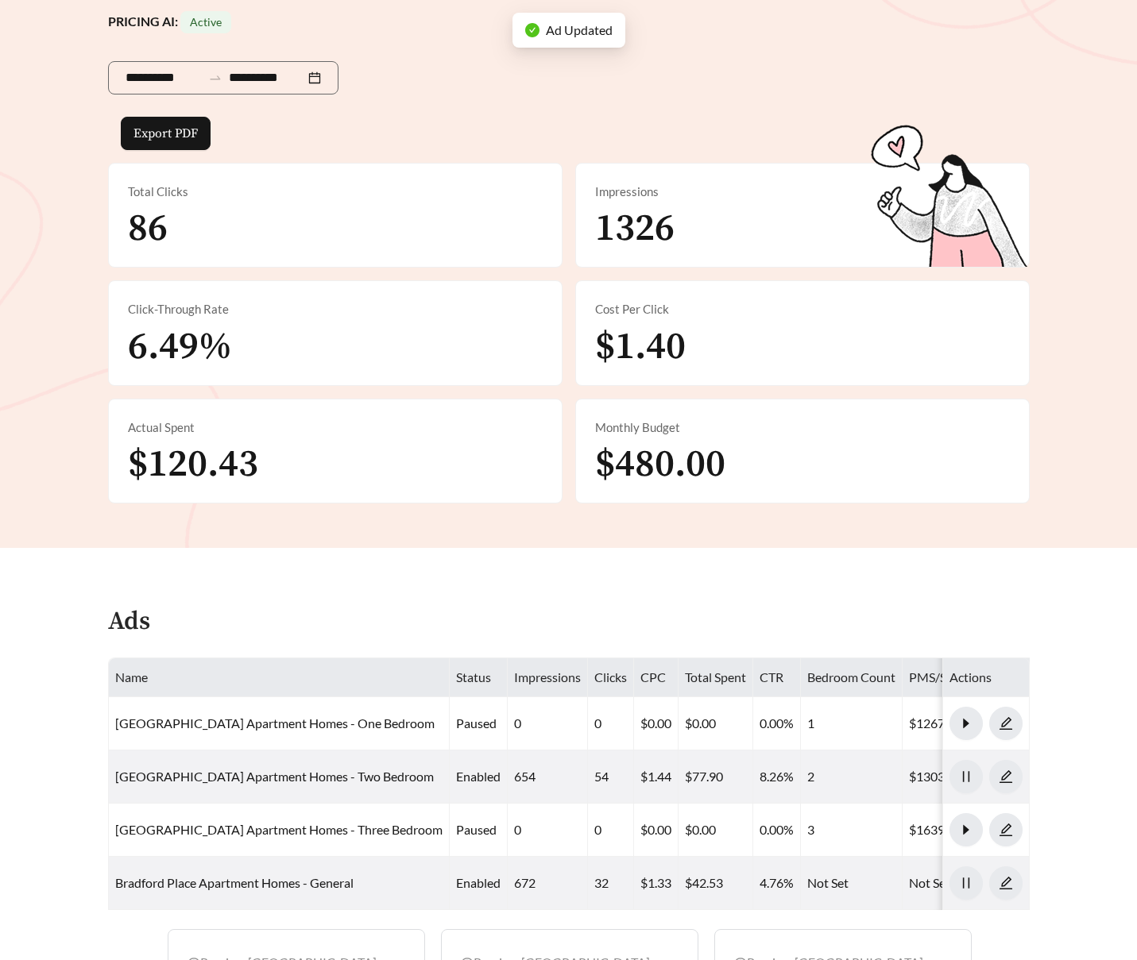
scroll to position [307, 0]
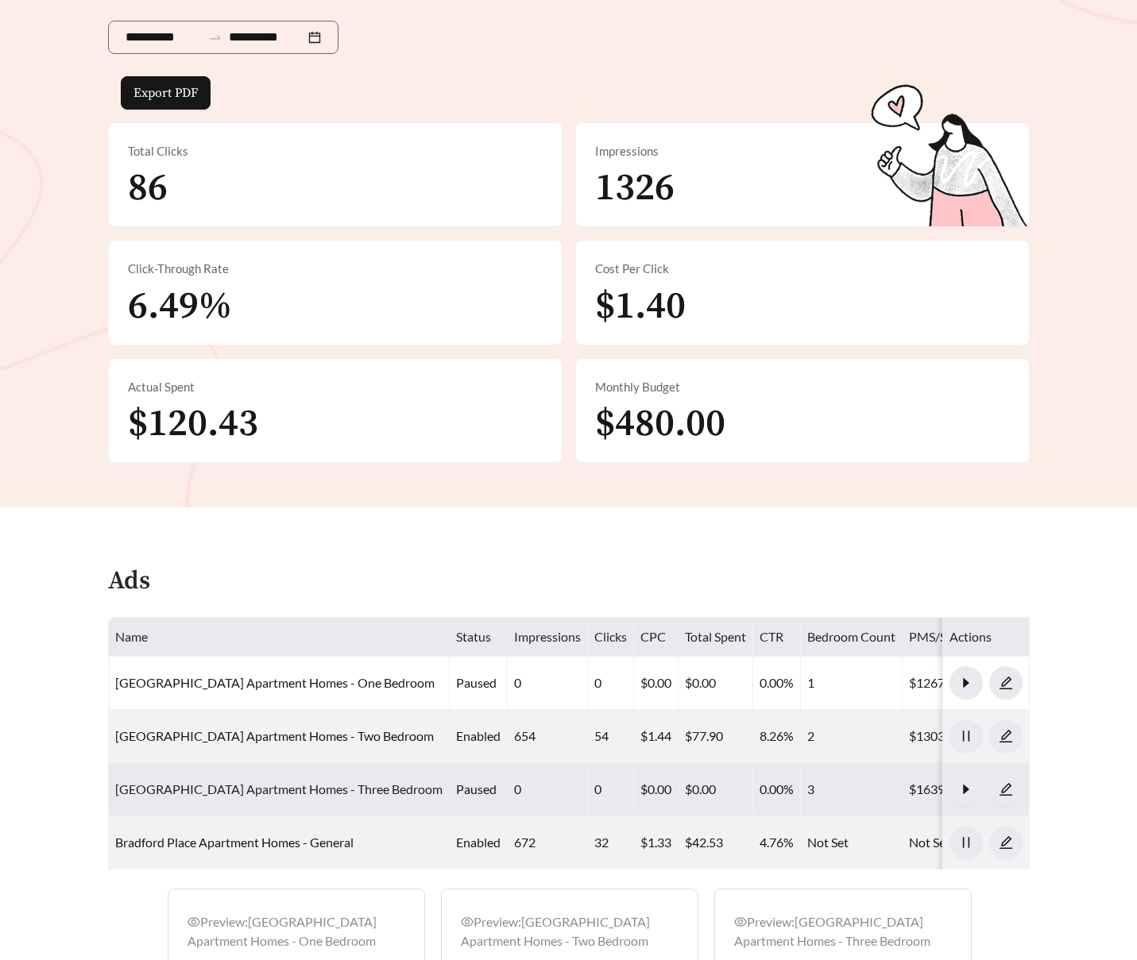
click at [268, 790] on link "Bradford Place Apartment Homes - Three Bedroom" at bounding box center [278, 789] width 327 height 15
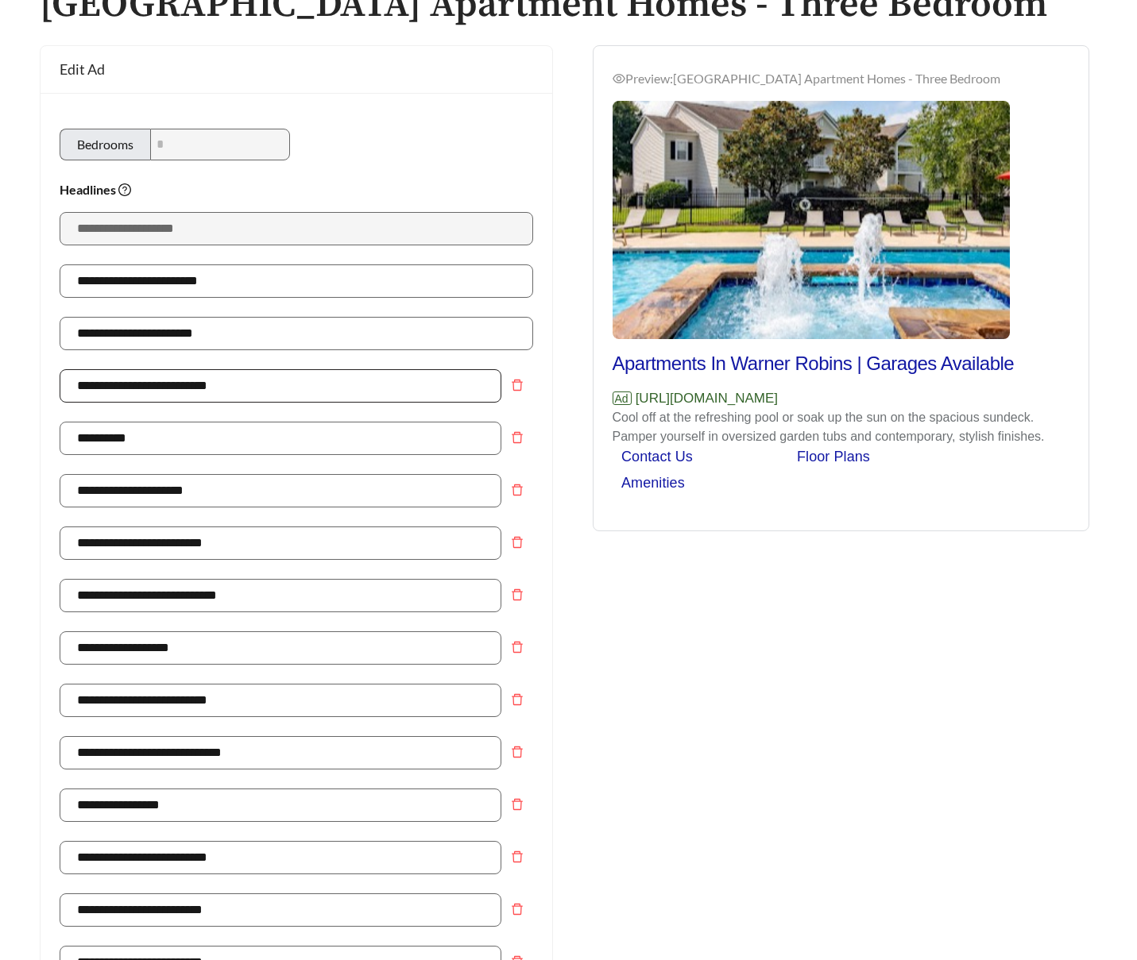
scroll to position [115, 0]
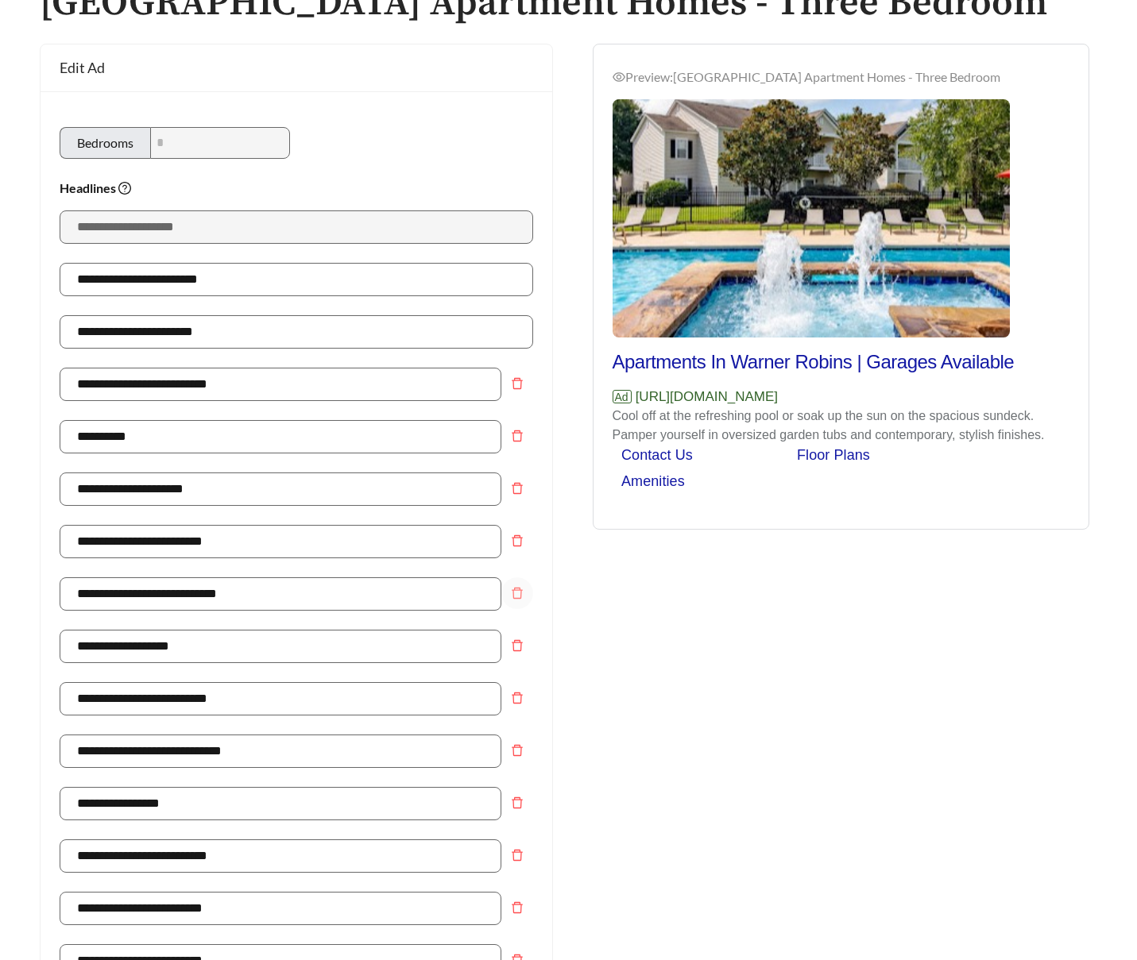
click at [511, 592] on icon "delete" at bounding box center [517, 593] width 13 height 13
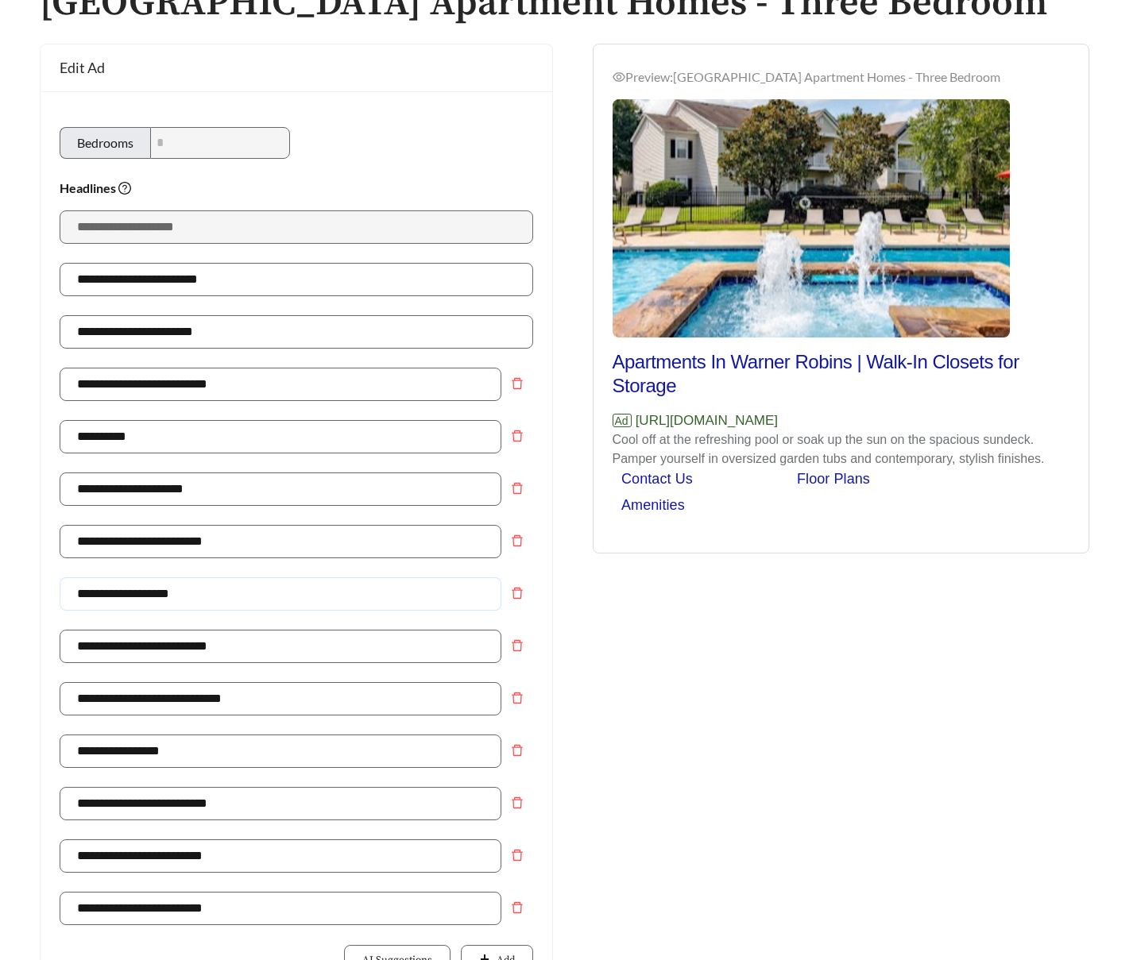
click at [151, 600] on input "**********" at bounding box center [281, 593] width 442 height 33
type input "**********"
click at [159, 703] on input "**********" at bounding box center [281, 698] width 442 height 33
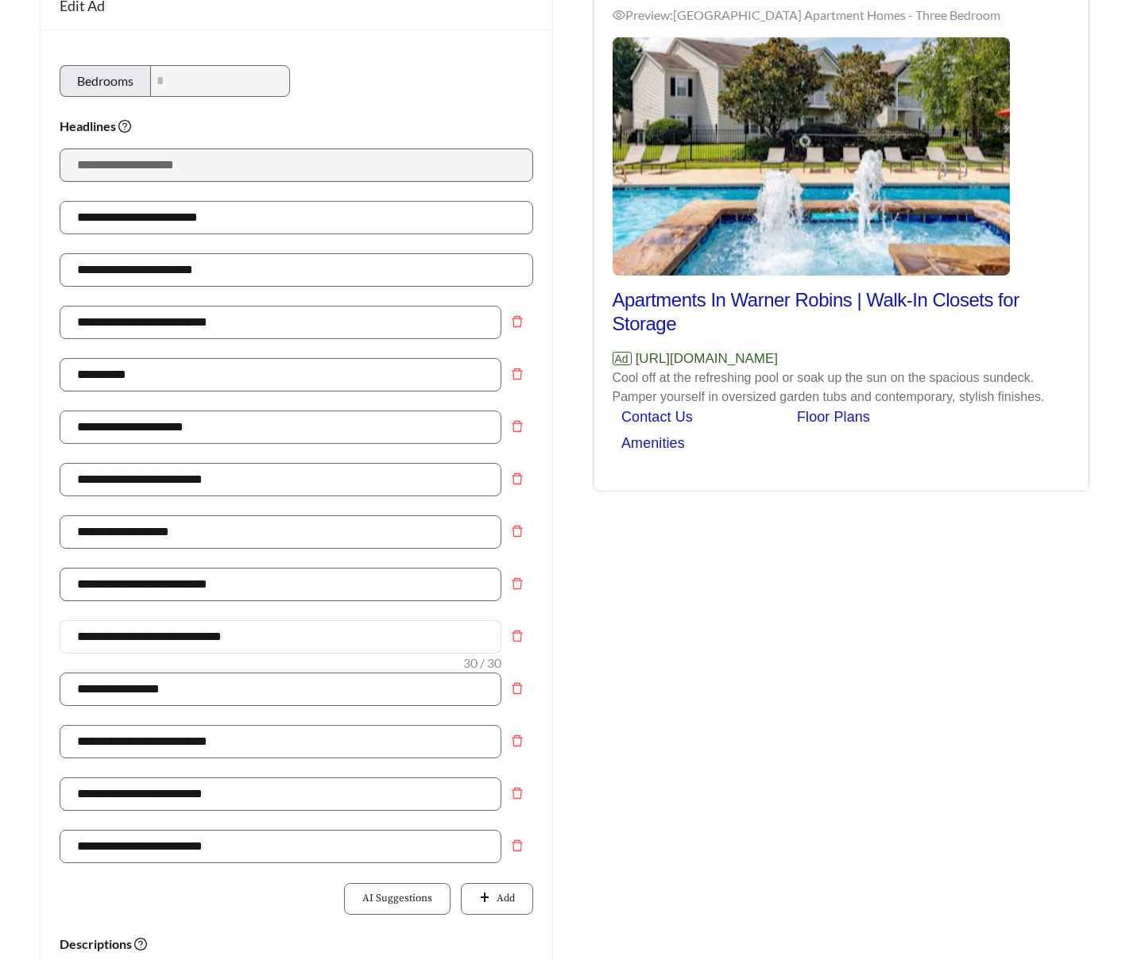
scroll to position [178, 0]
type input "**********"
click at [172, 745] on input "**********" at bounding box center [281, 740] width 442 height 33
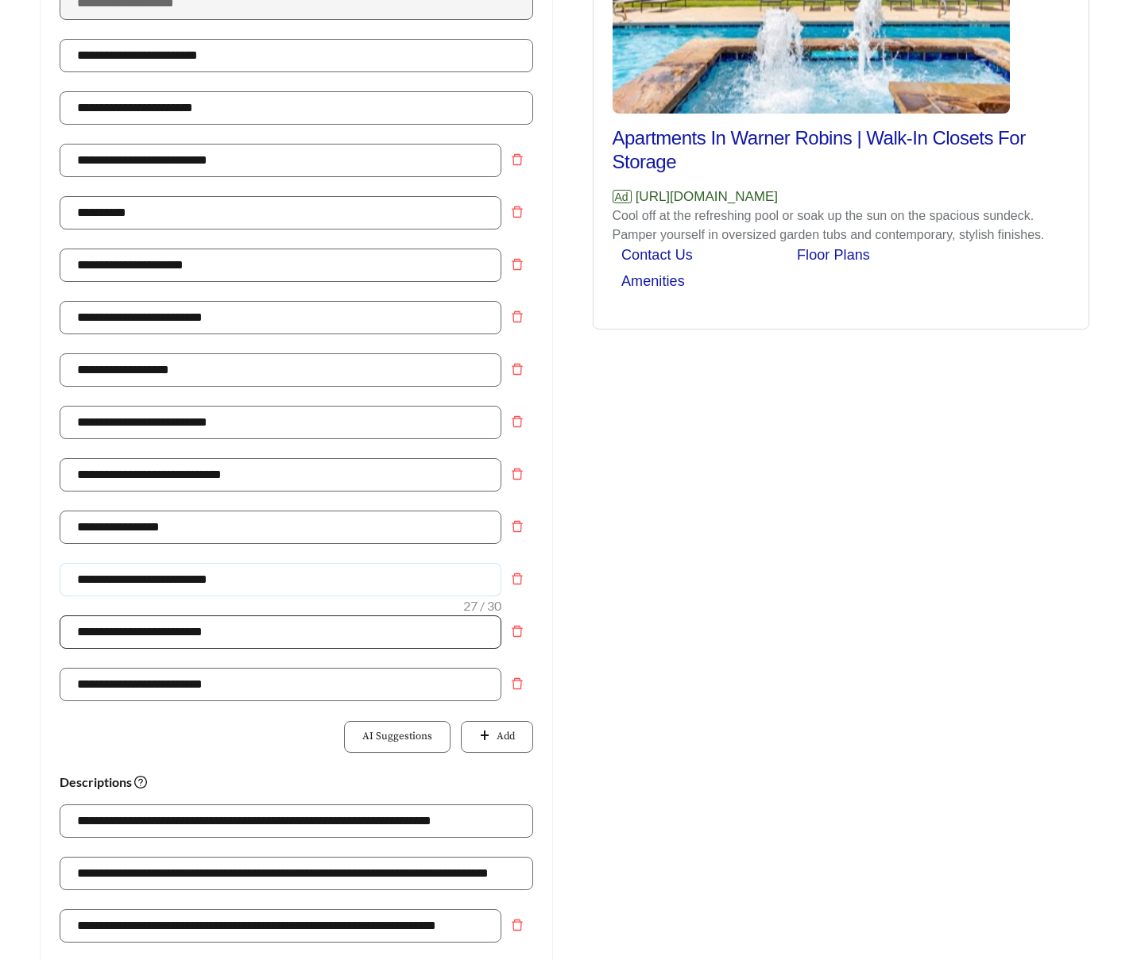
scroll to position [340, 0]
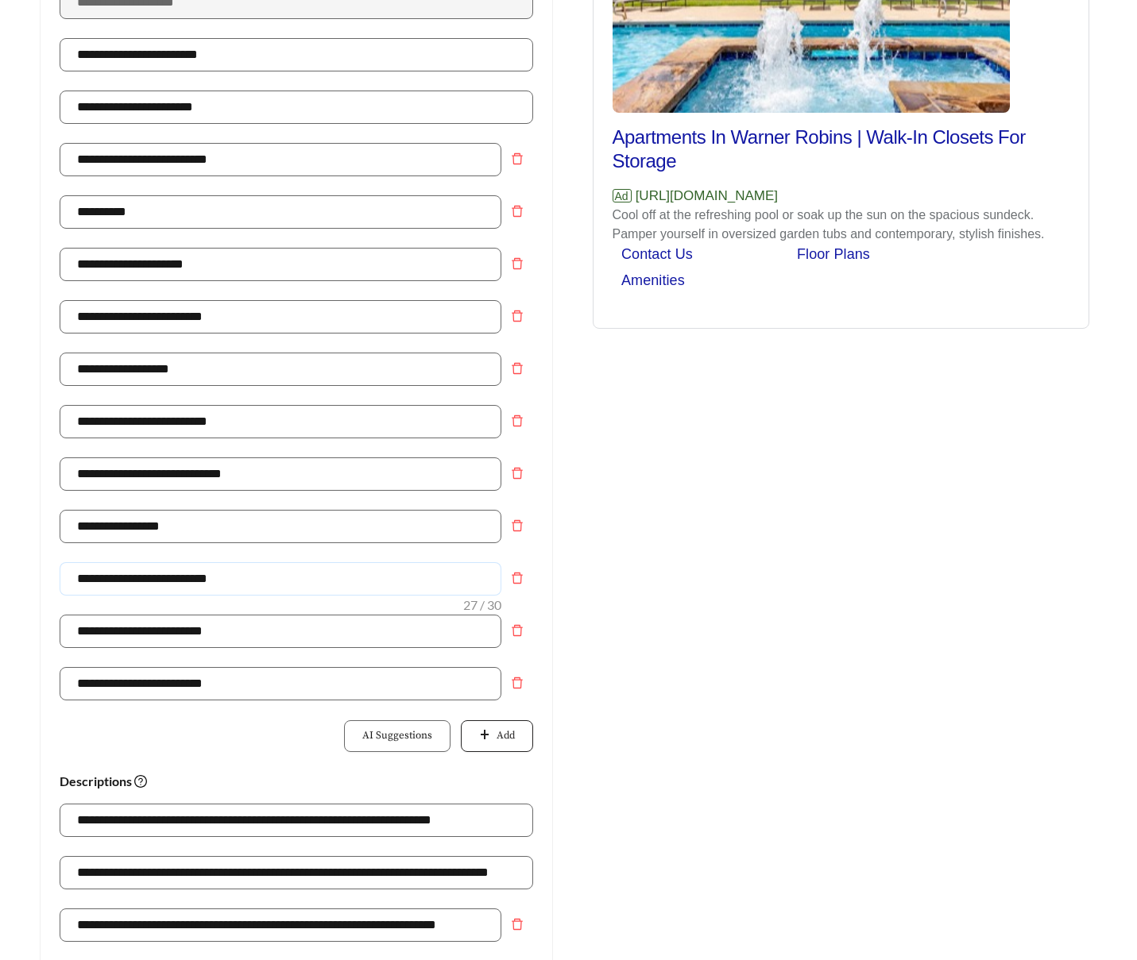
type input "**********"
click at [497, 731] on span "Add" at bounding box center [505, 736] width 18 height 16
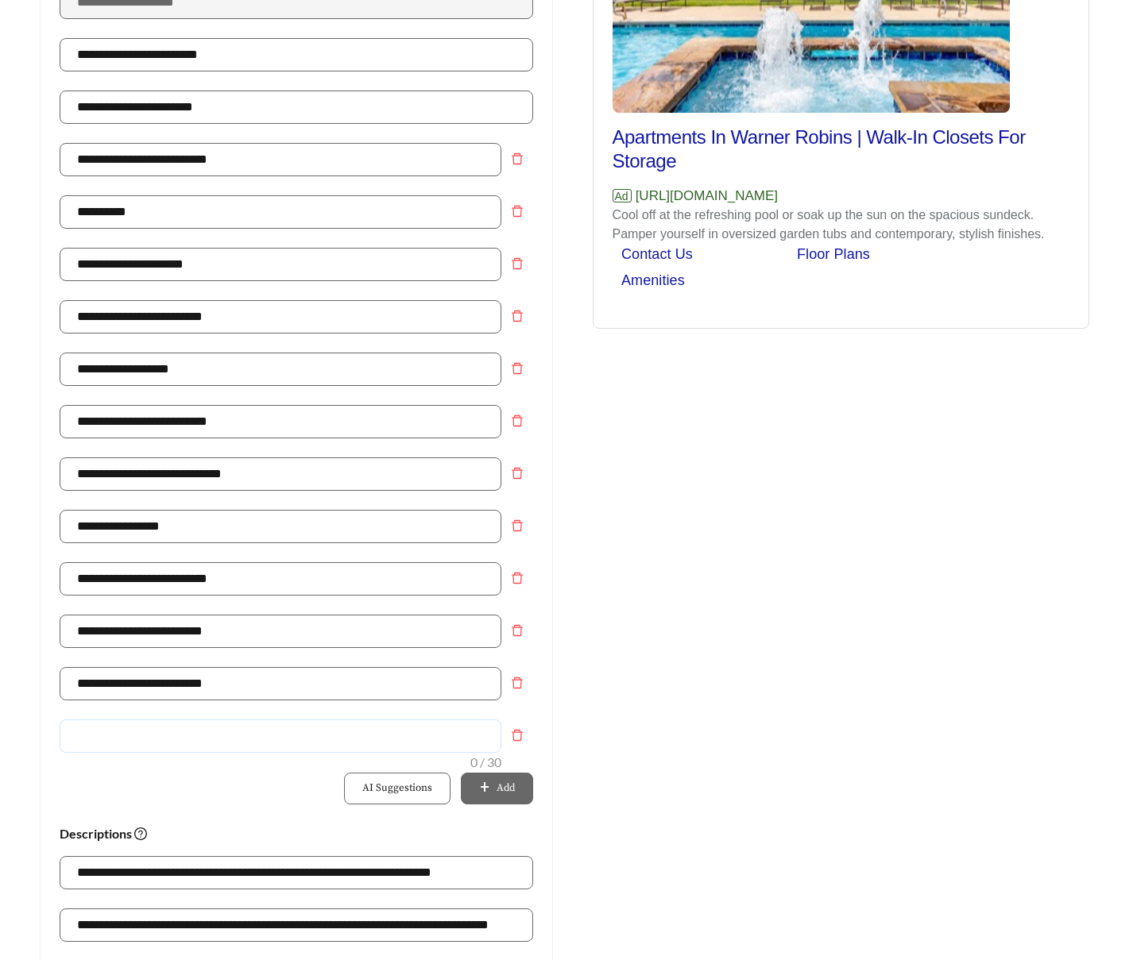
click at [326, 742] on input "text" at bounding box center [281, 736] width 442 height 33
type input "**********"
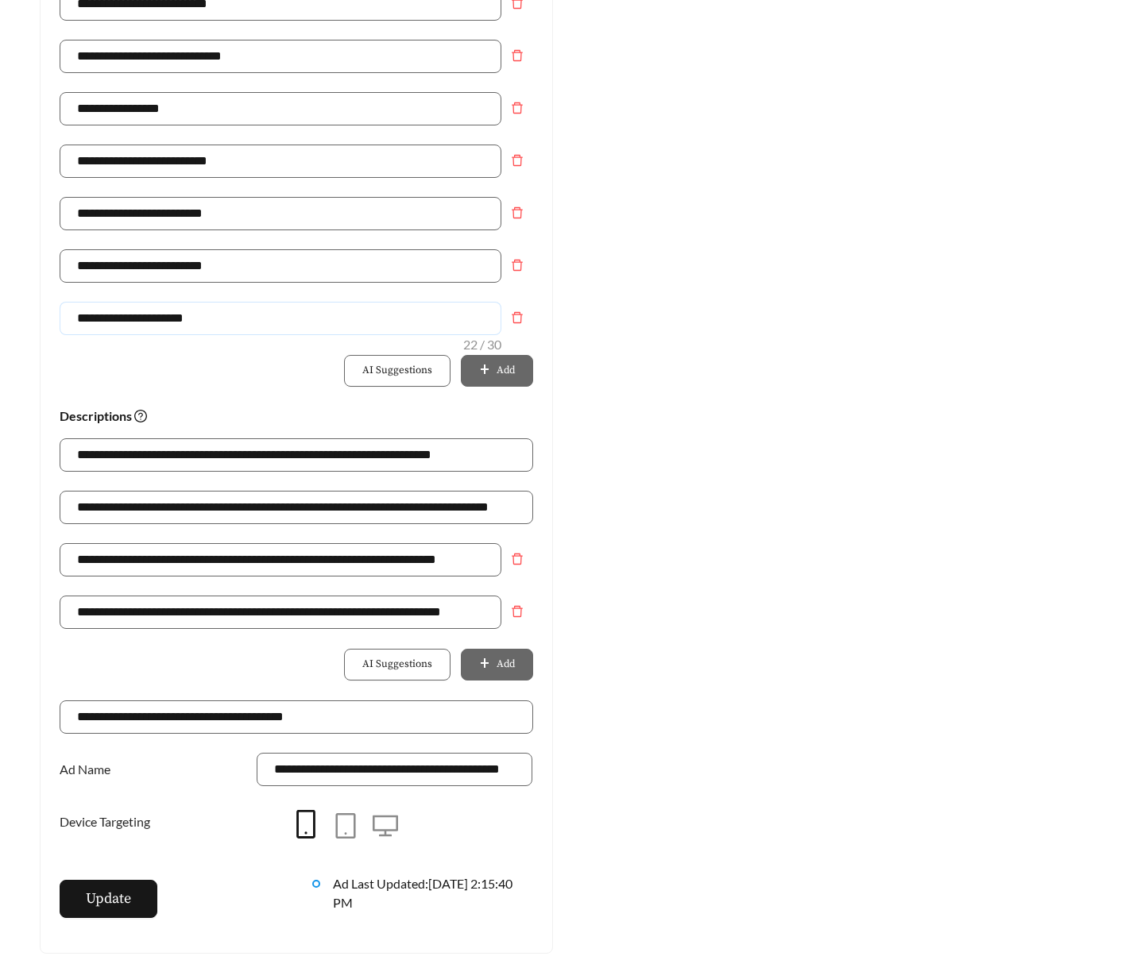
scroll to position [763, 0]
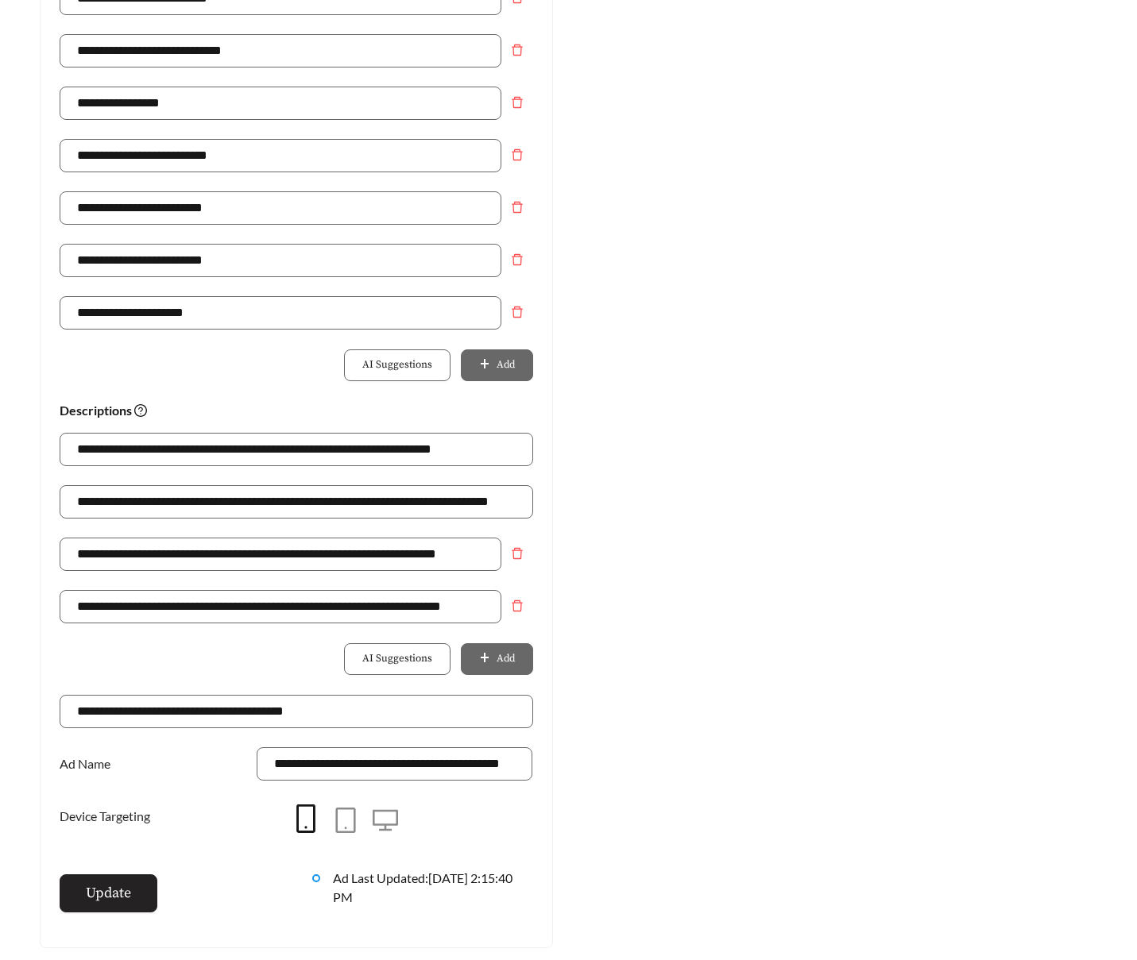
click at [141, 882] on button "Update" at bounding box center [109, 894] width 98 height 38
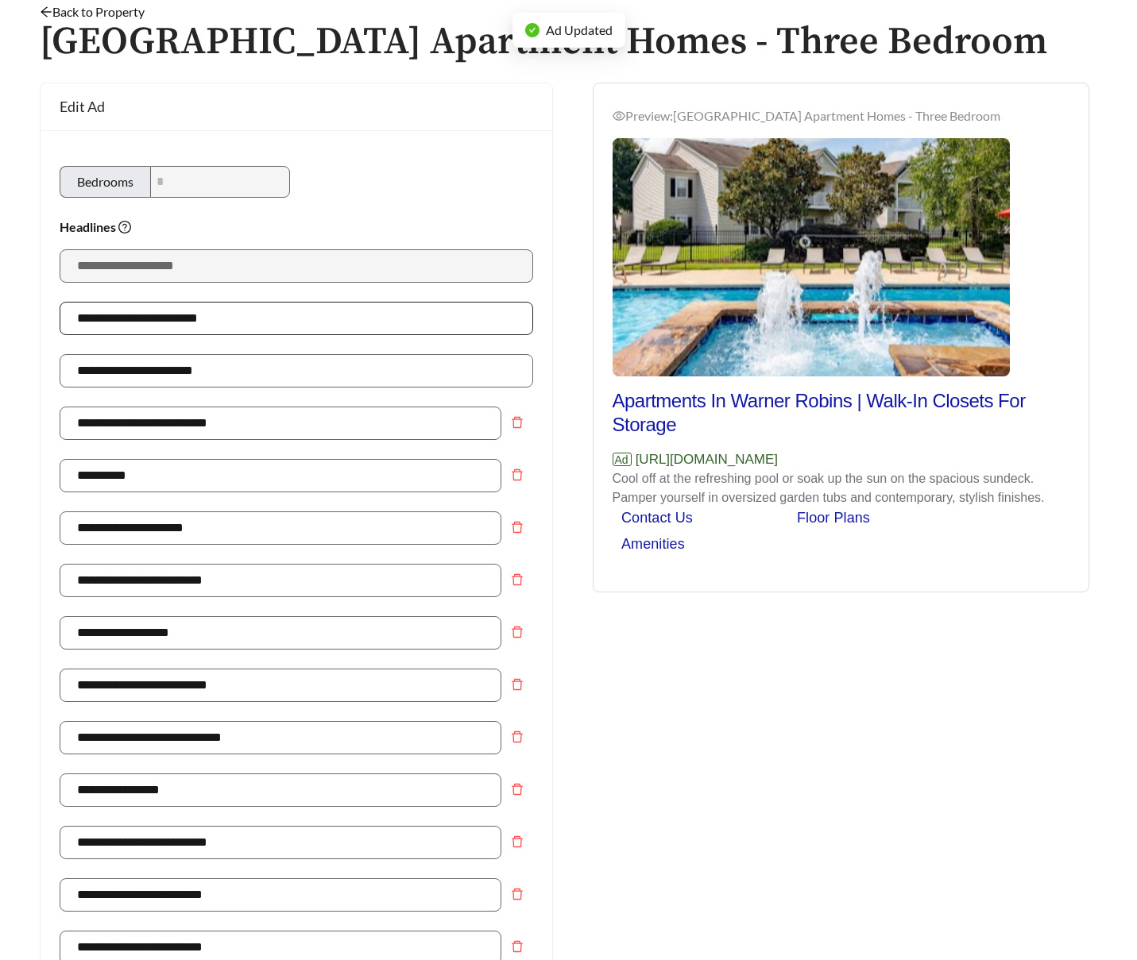
scroll to position [63, 0]
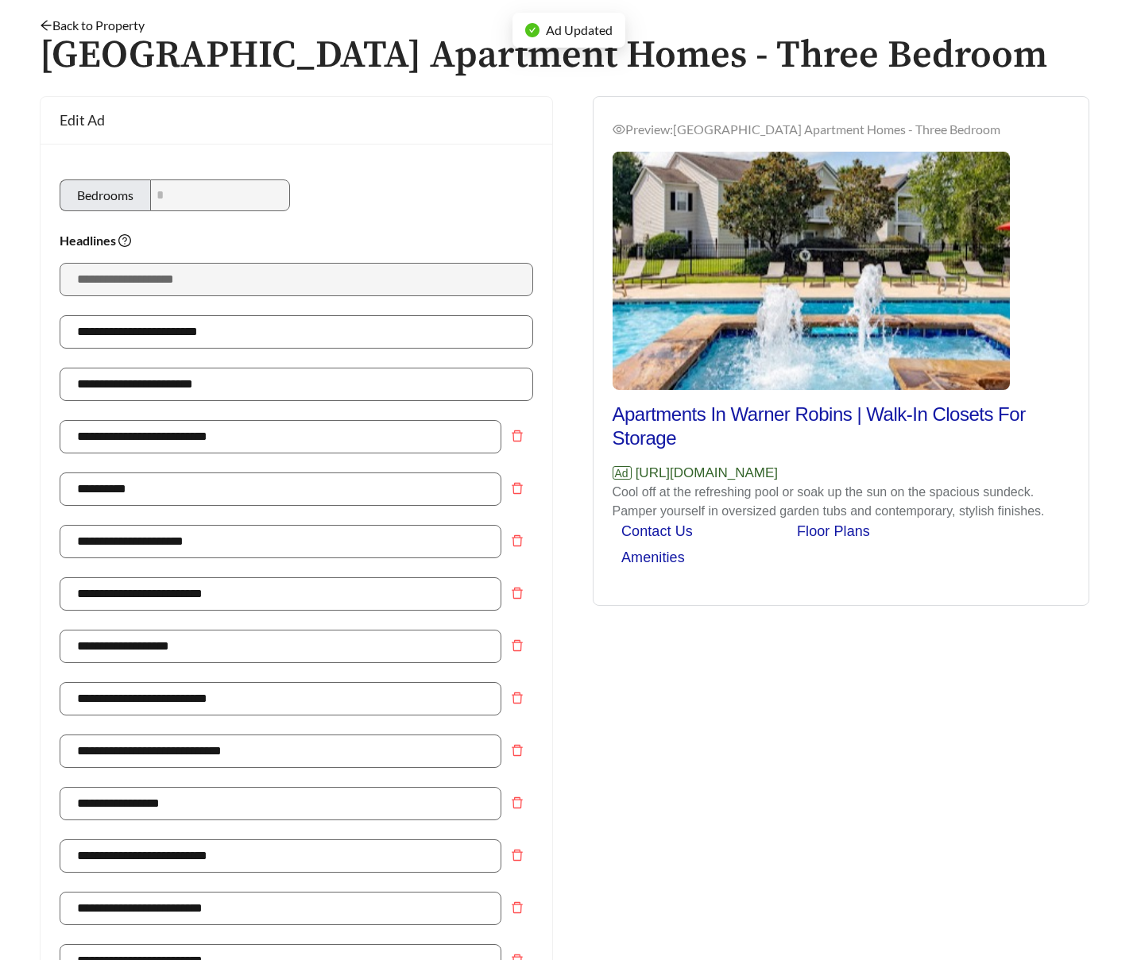
click at [122, 35] on h1 "Bradford Place Apartment Homes - Three Bedroom" at bounding box center [568, 56] width 1057 height 42
click at [118, 22] on link "Back to Property" at bounding box center [92, 24] width 105 height 15
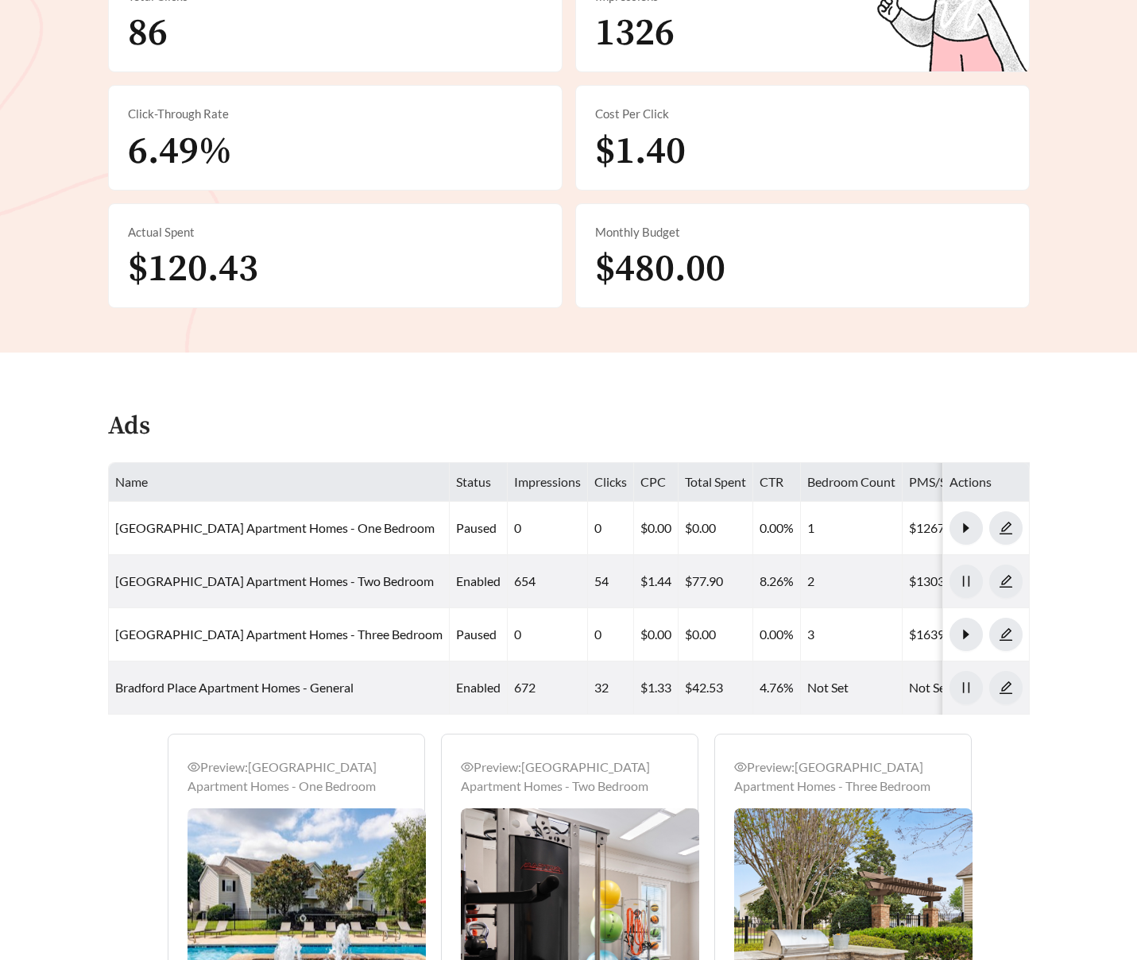
scroll to position [522, 0]
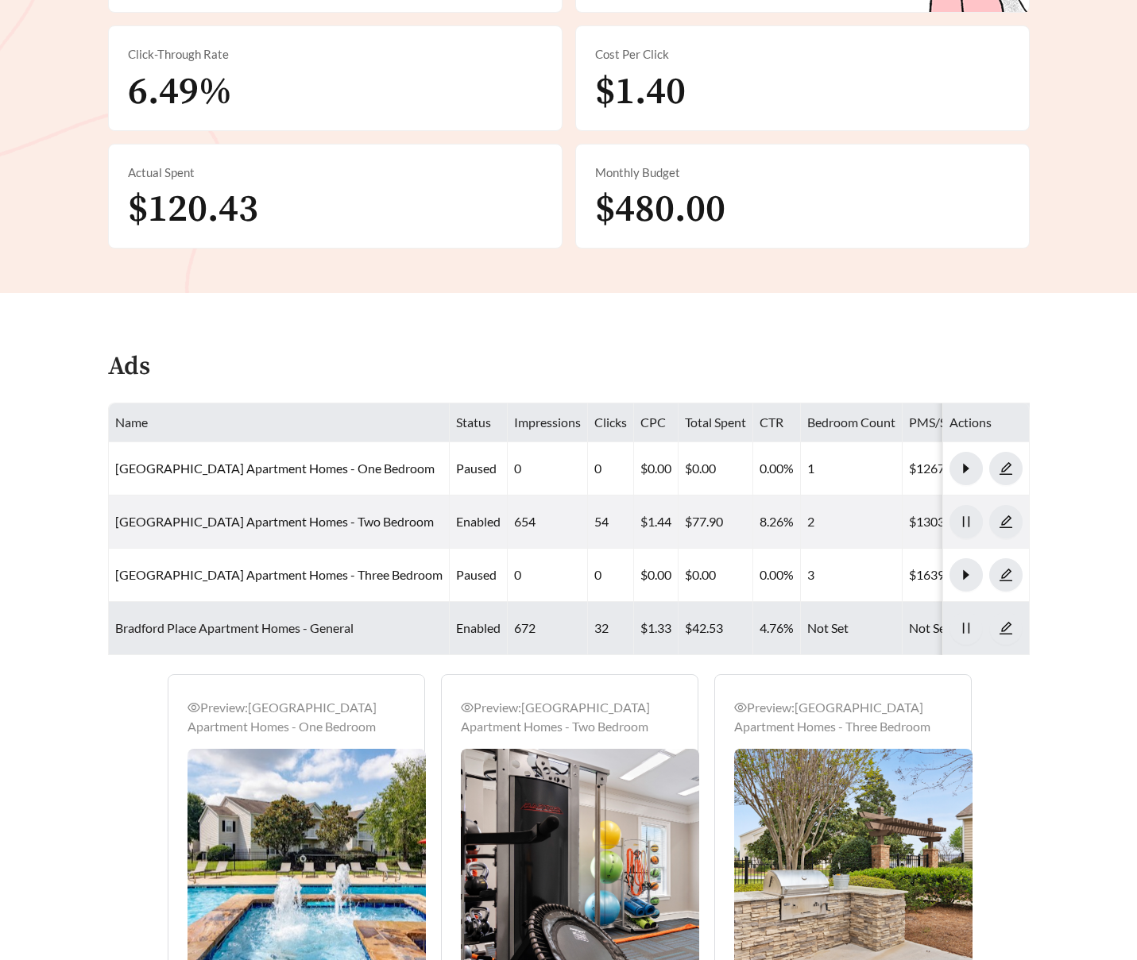
click at [280, 634] on link "Bradford Place Apartment Homes - General" at bounding box center [234, 627] width 238 height 15
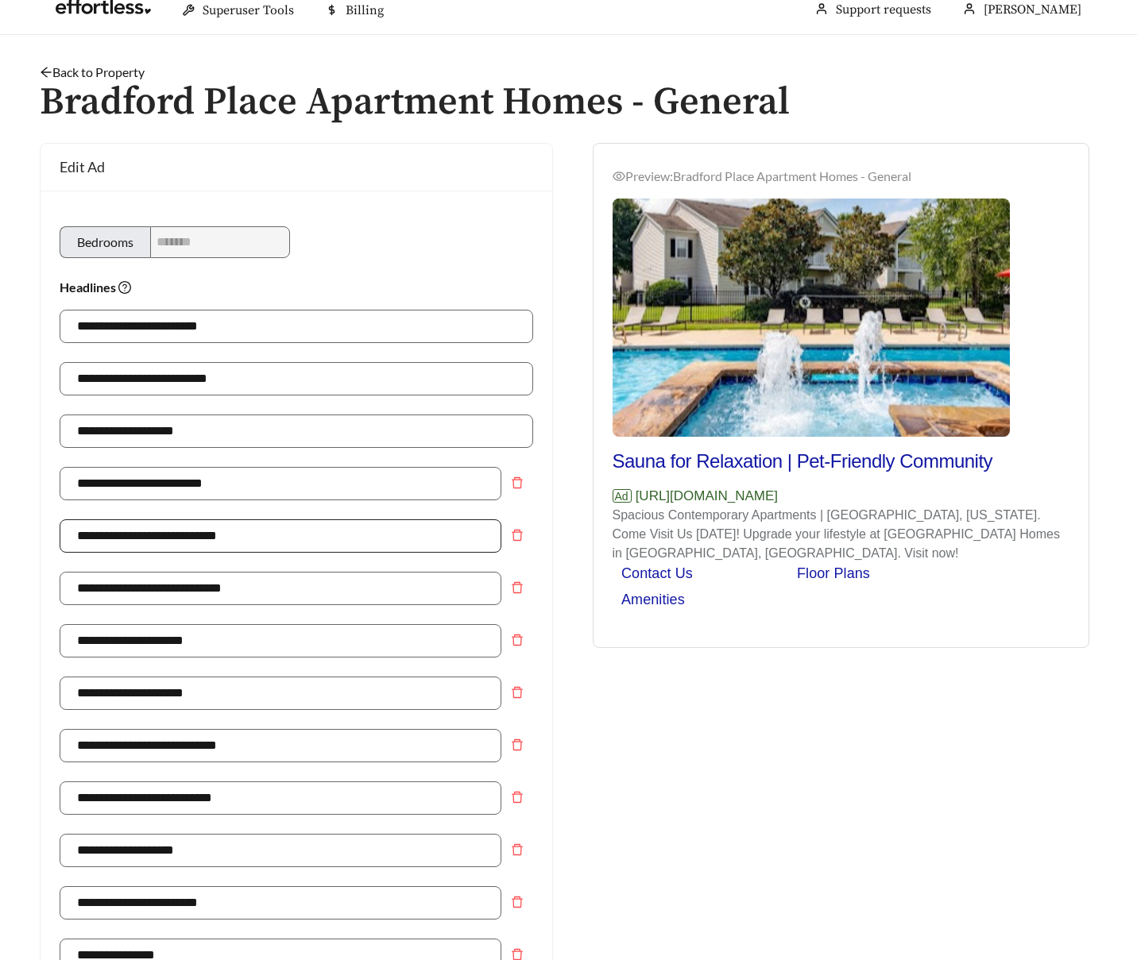
scroll to position [15, 0]
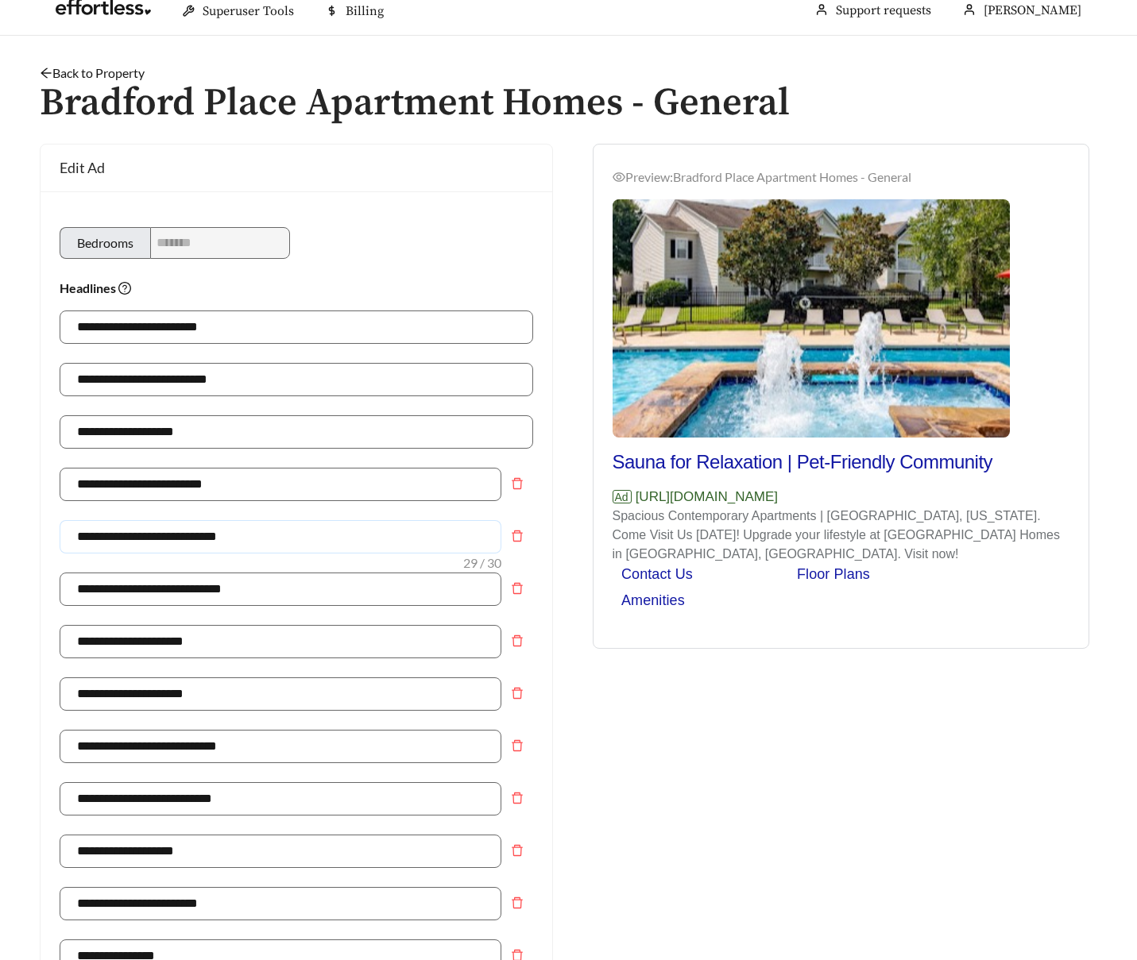
drag, startPoint x: 276, startPoint y: 542, endPoint x: 46, endPoint y: 525, distance: 231.0
click at [46, 525] on div "**********" at bounding box center [297, 943] width 512 height 1504
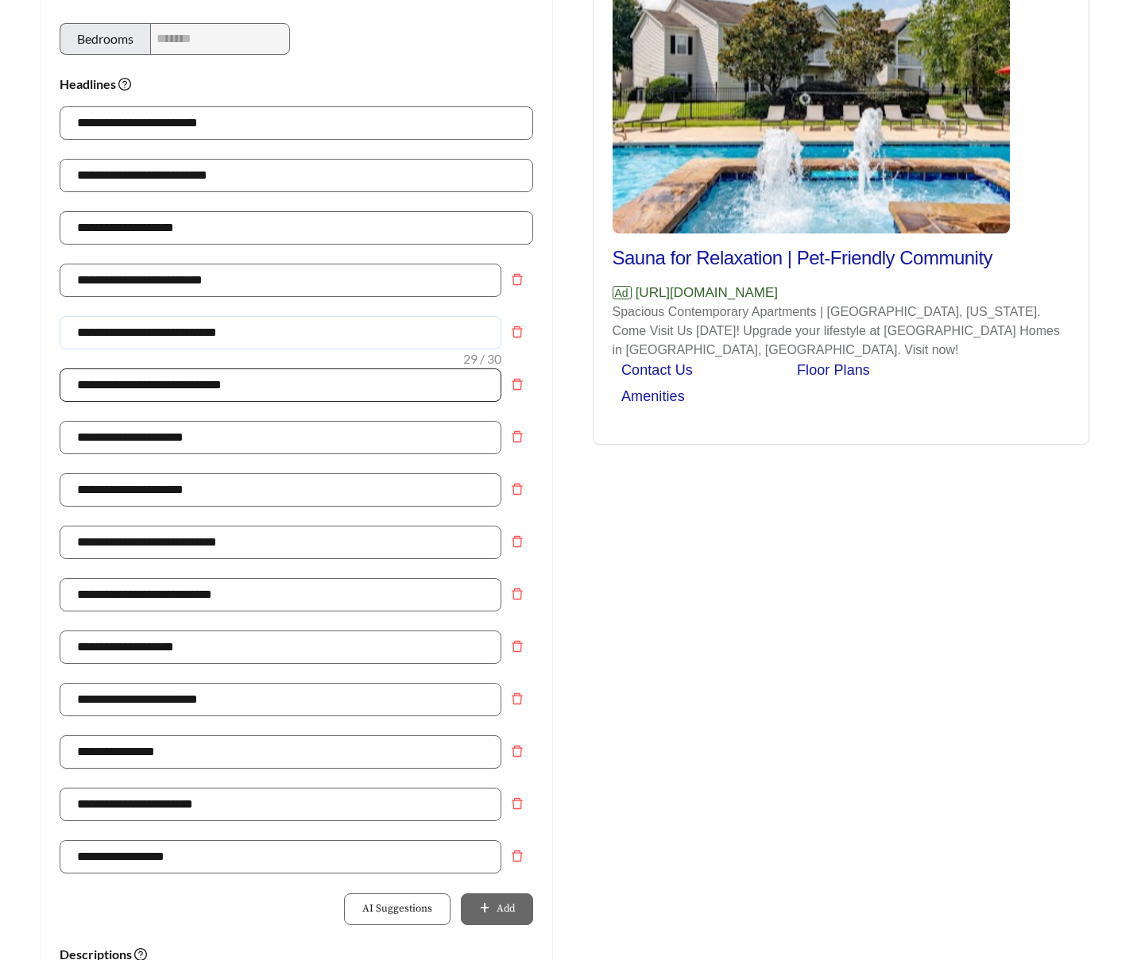
scroll to position [220, 0]
type input "**********"
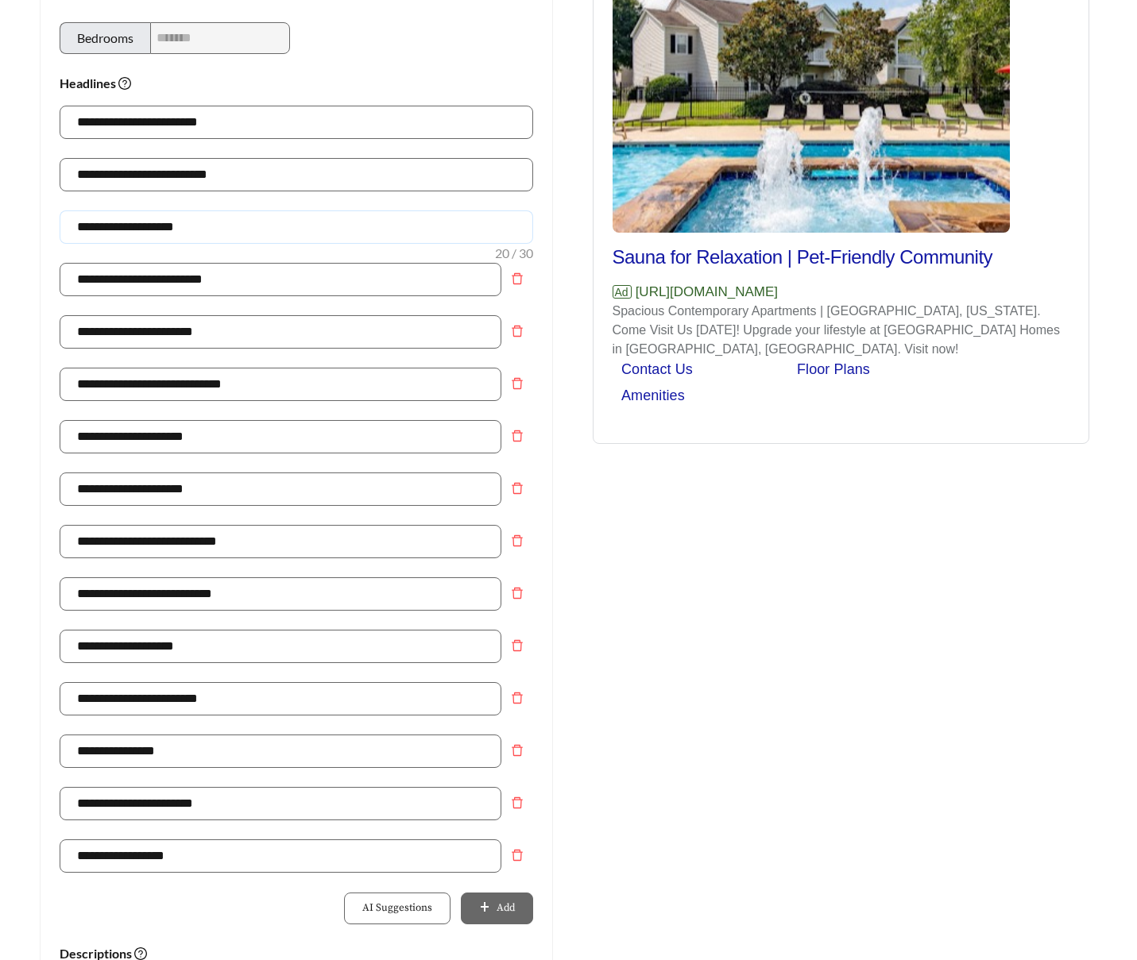
click at [146, 233] on input "**********" at bounding box center [296, 226] width 473 height 33
click at [149, 233] on input "**********" at bounding box center [296, 226] width 473 height 33
type input "**********"
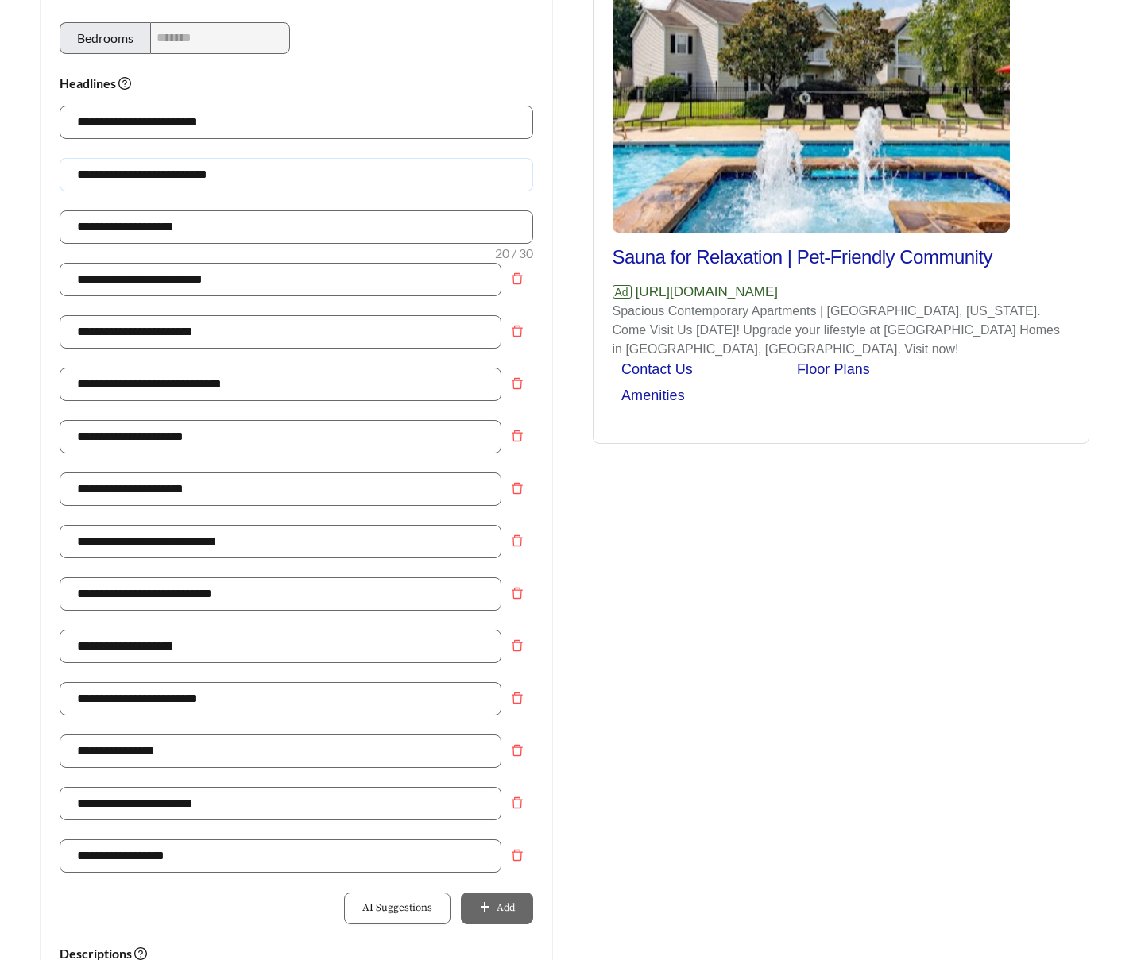
click at [152, 172] on input "**********" at bounding box center [296, 174] width 473 height 33
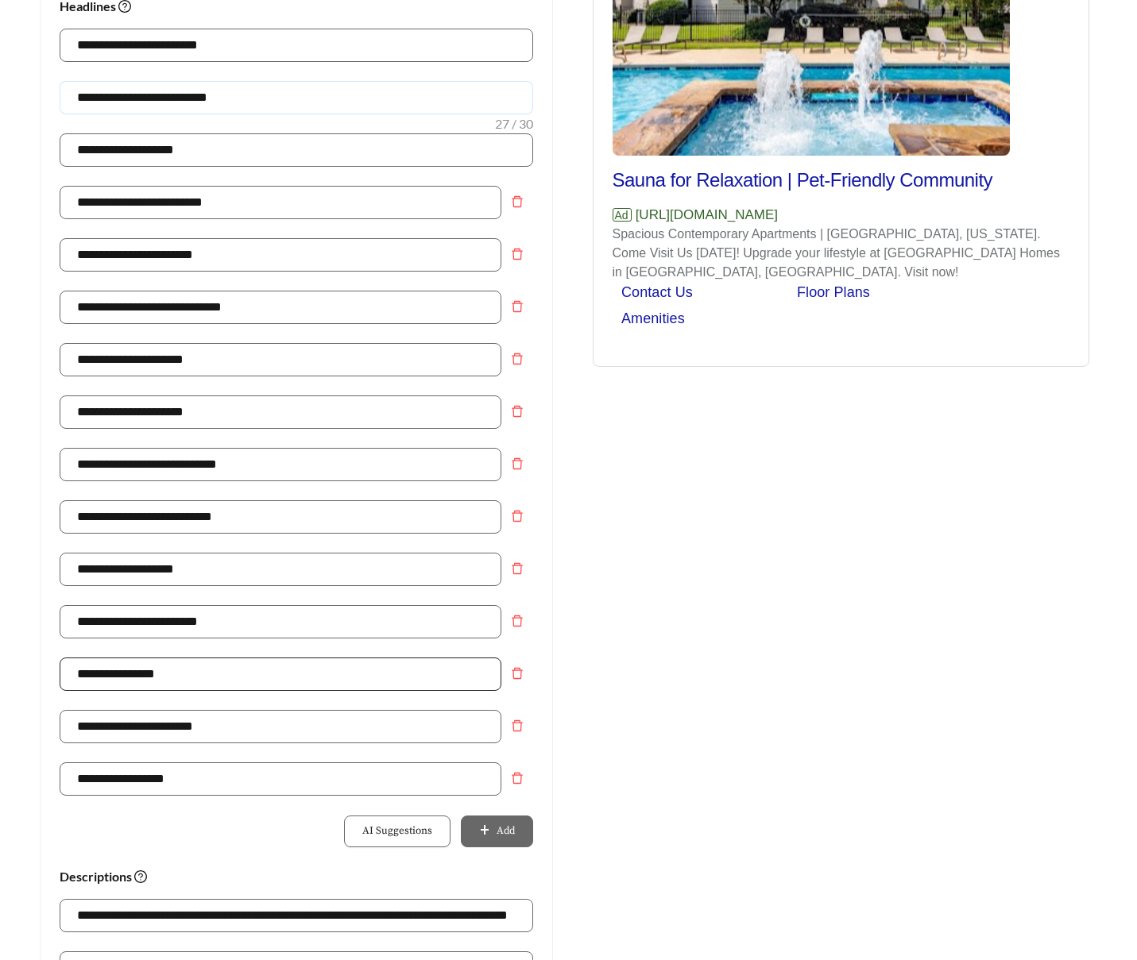
scroll to position [299, 0]
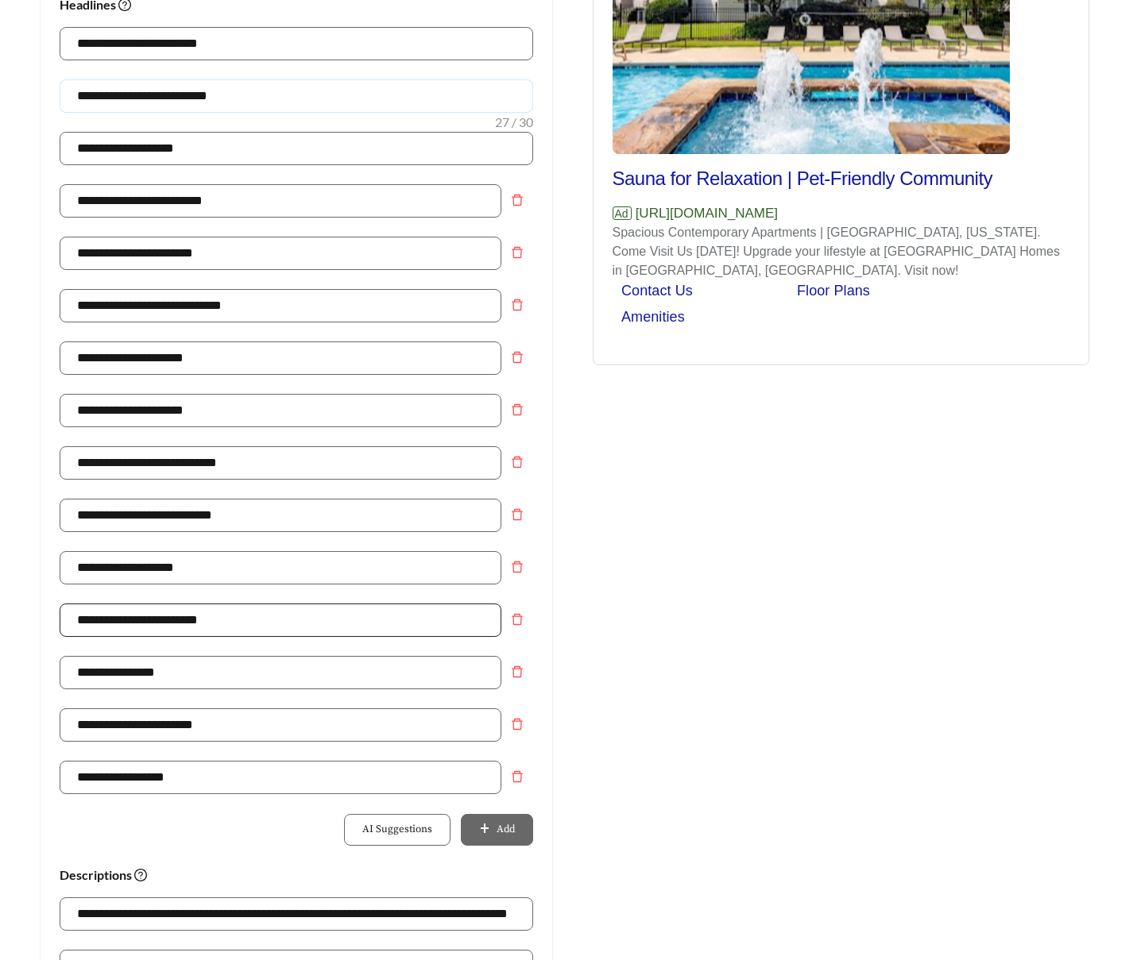
type input "**********"
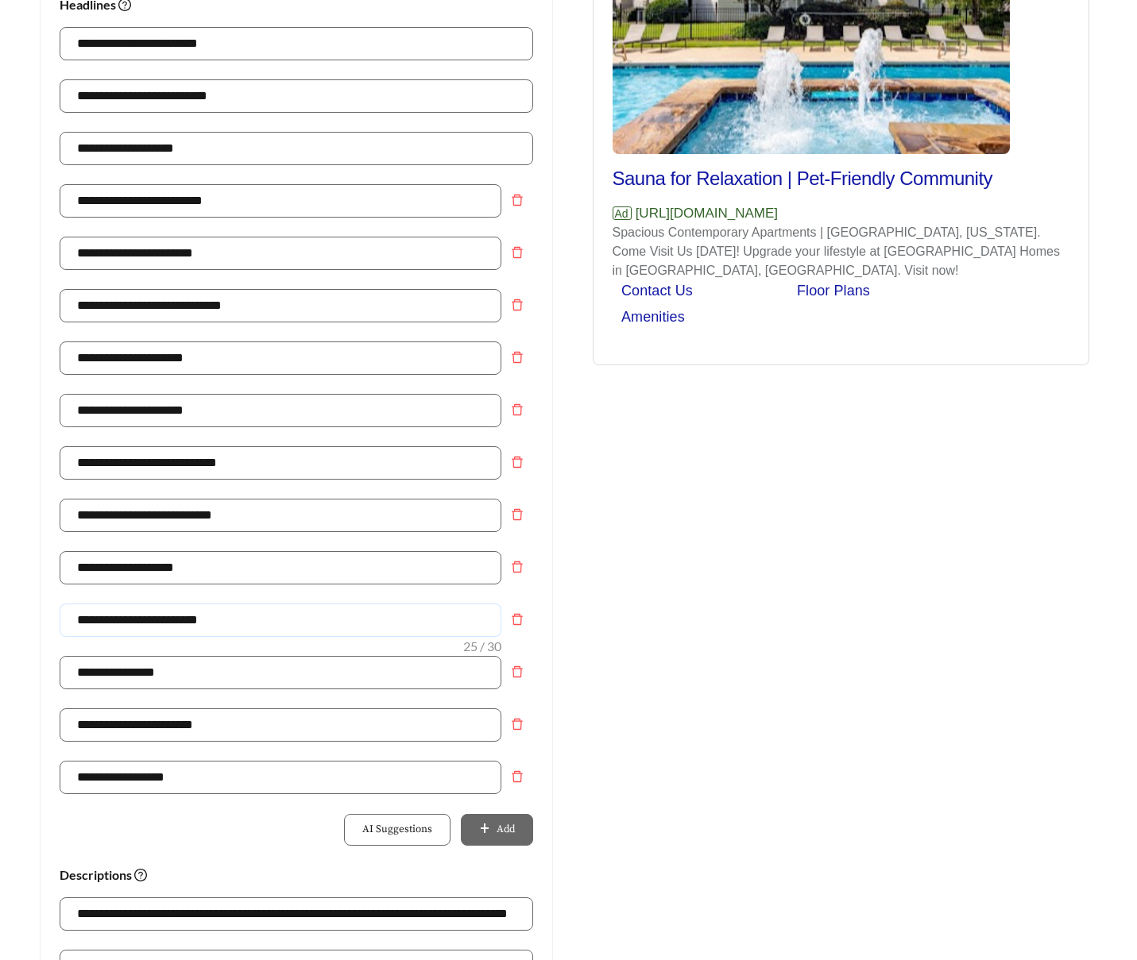
click at [145, 620] on input "**********" at bounding box center [281, 620] width 442 height 33
type input "**********"
click at [121, 566] on input "**********" at bounding box center [281, 567] width 442 height 33
type input "**********"
click at [163, 518] on input "**********" at bounding box center [281, 515] width 442 height 33
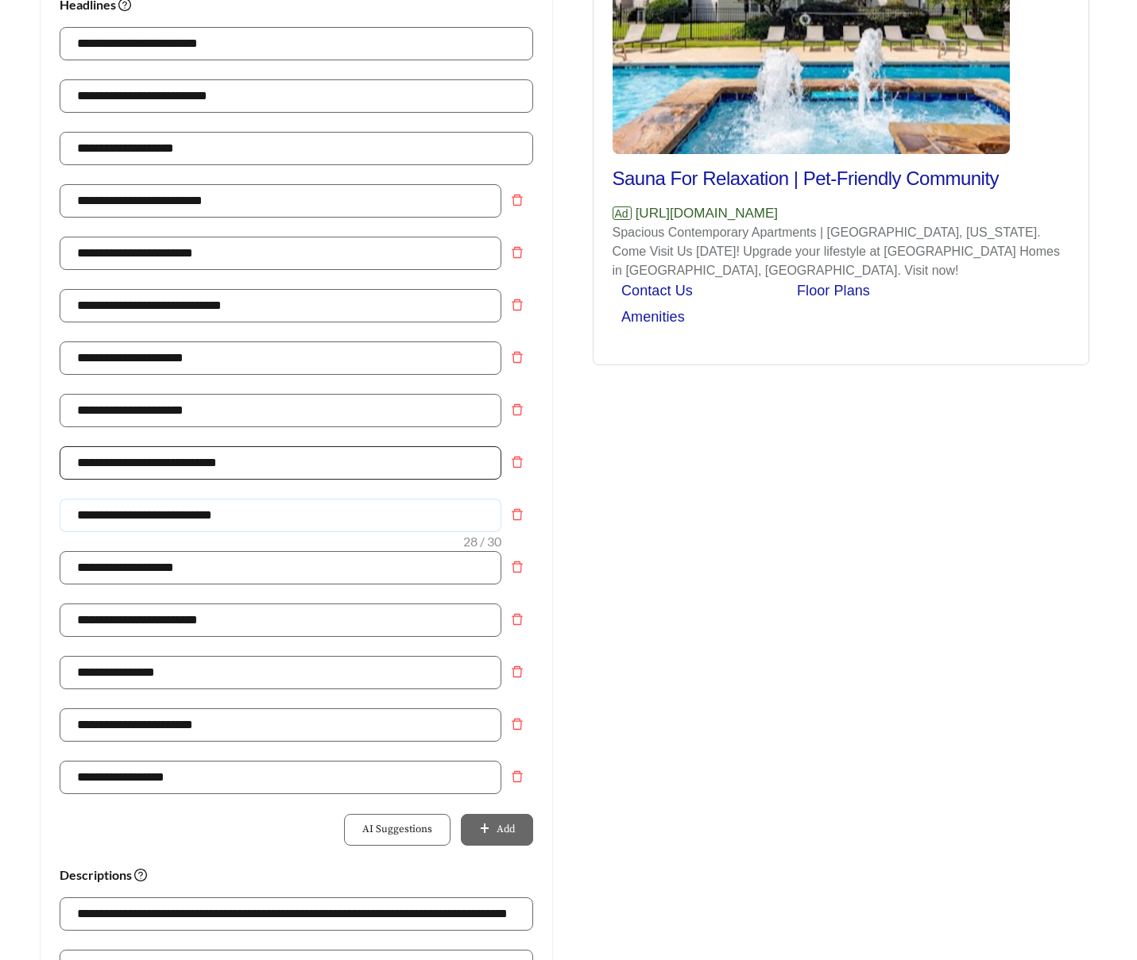
type input "**********"
click at [176, 460] on input "**********" at bounding box center [281, 462] width 442 height 33
type input "**********"
click at [155, 310] on input "**********" at bounding box center [281, 305] width 442 height 33
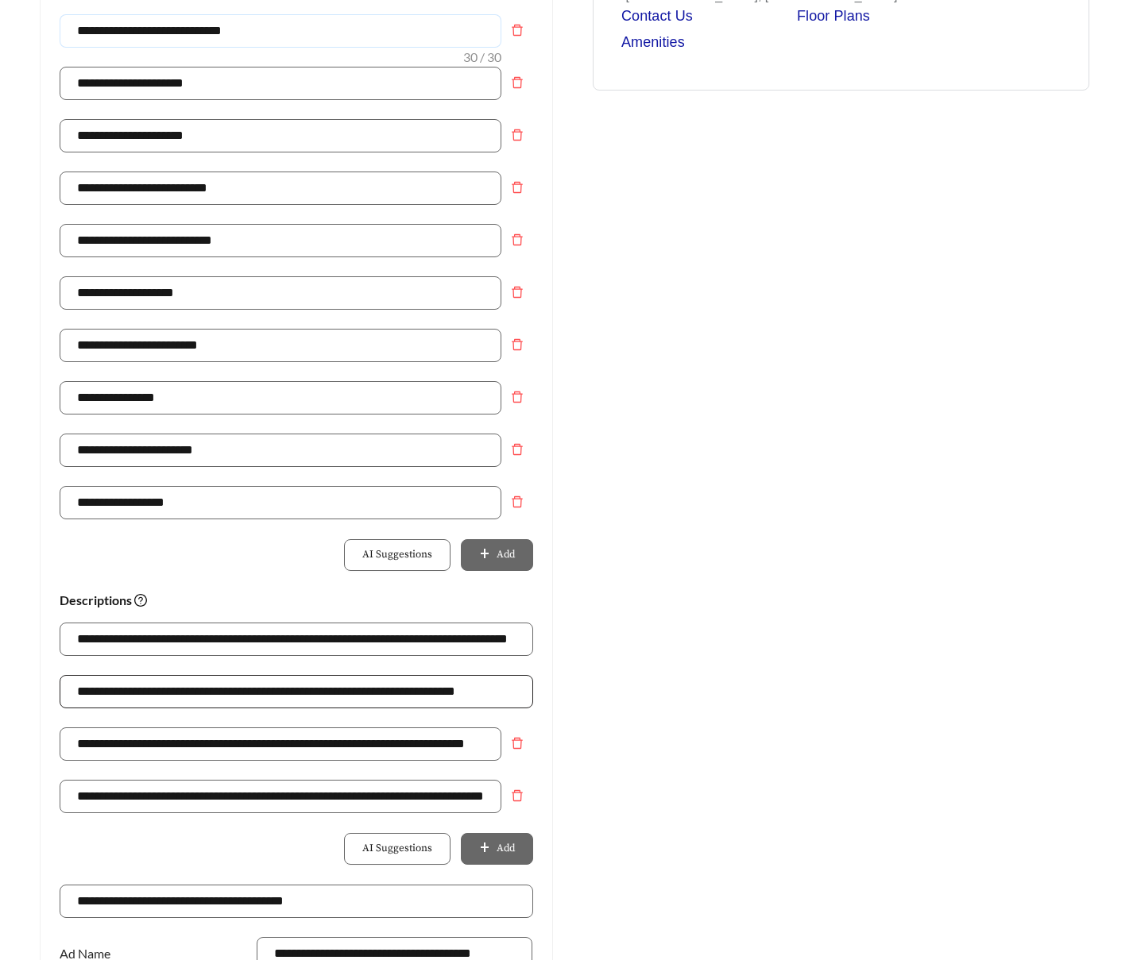
scroll to position [635, 0]
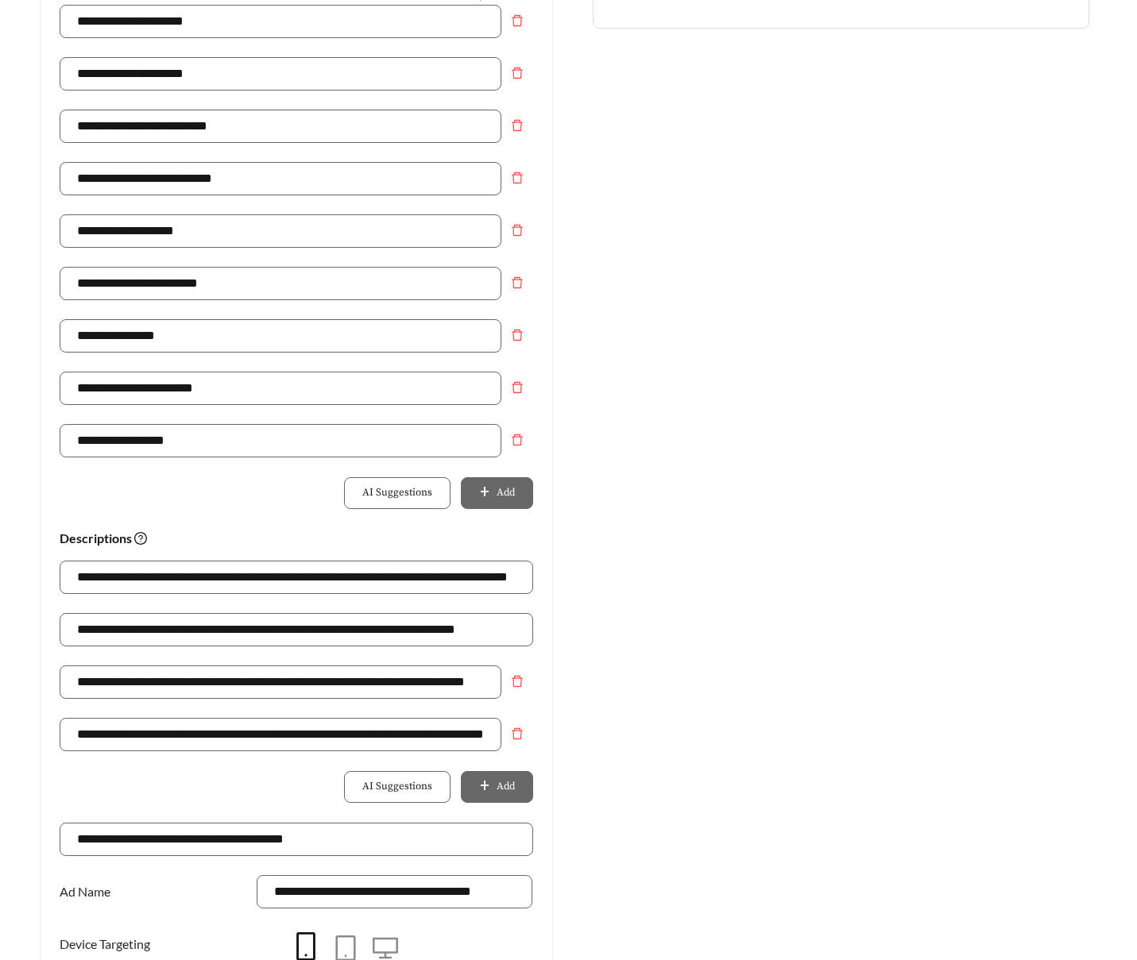
type input "**********"
click at [209, 632] on input "**********" at bounding box center [296, 629] width 473 height 33
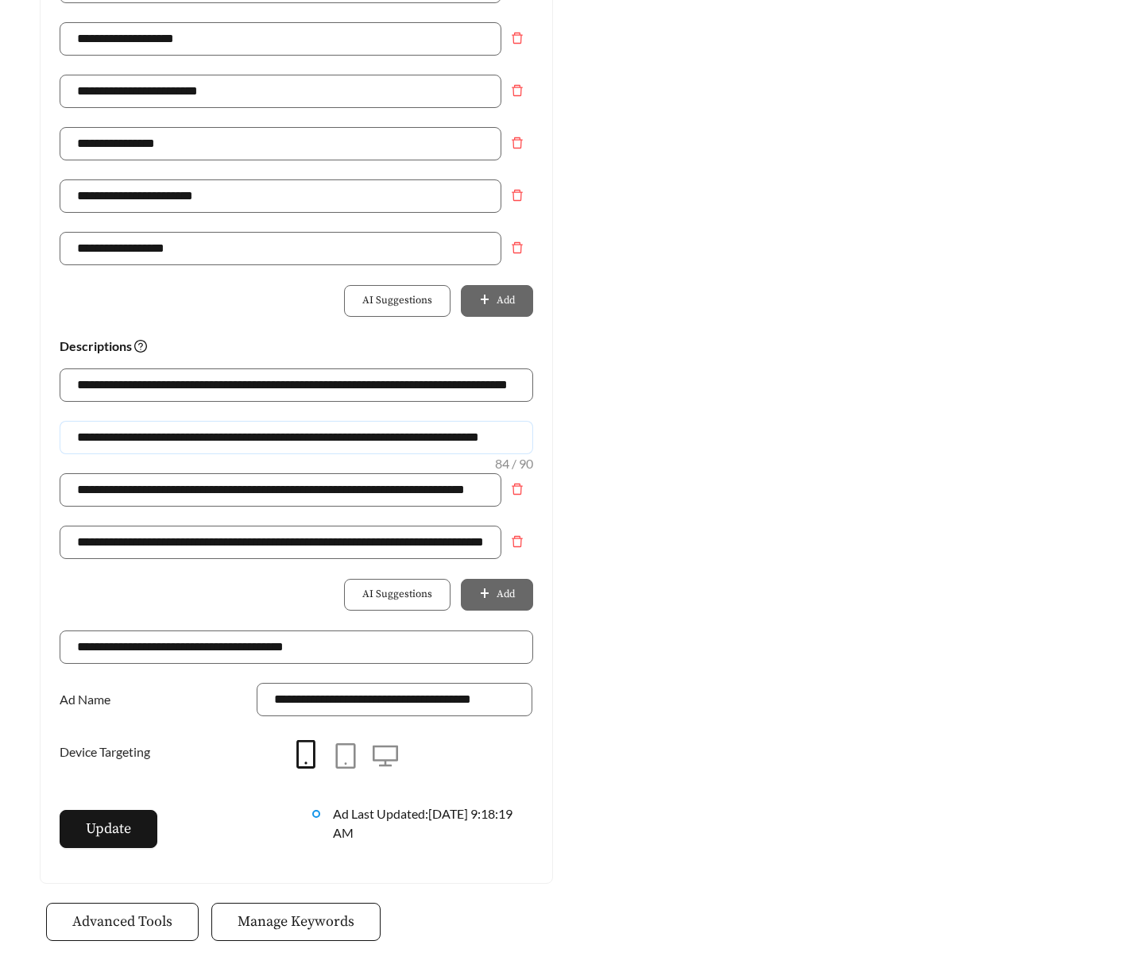
scroll to position [835, 0]
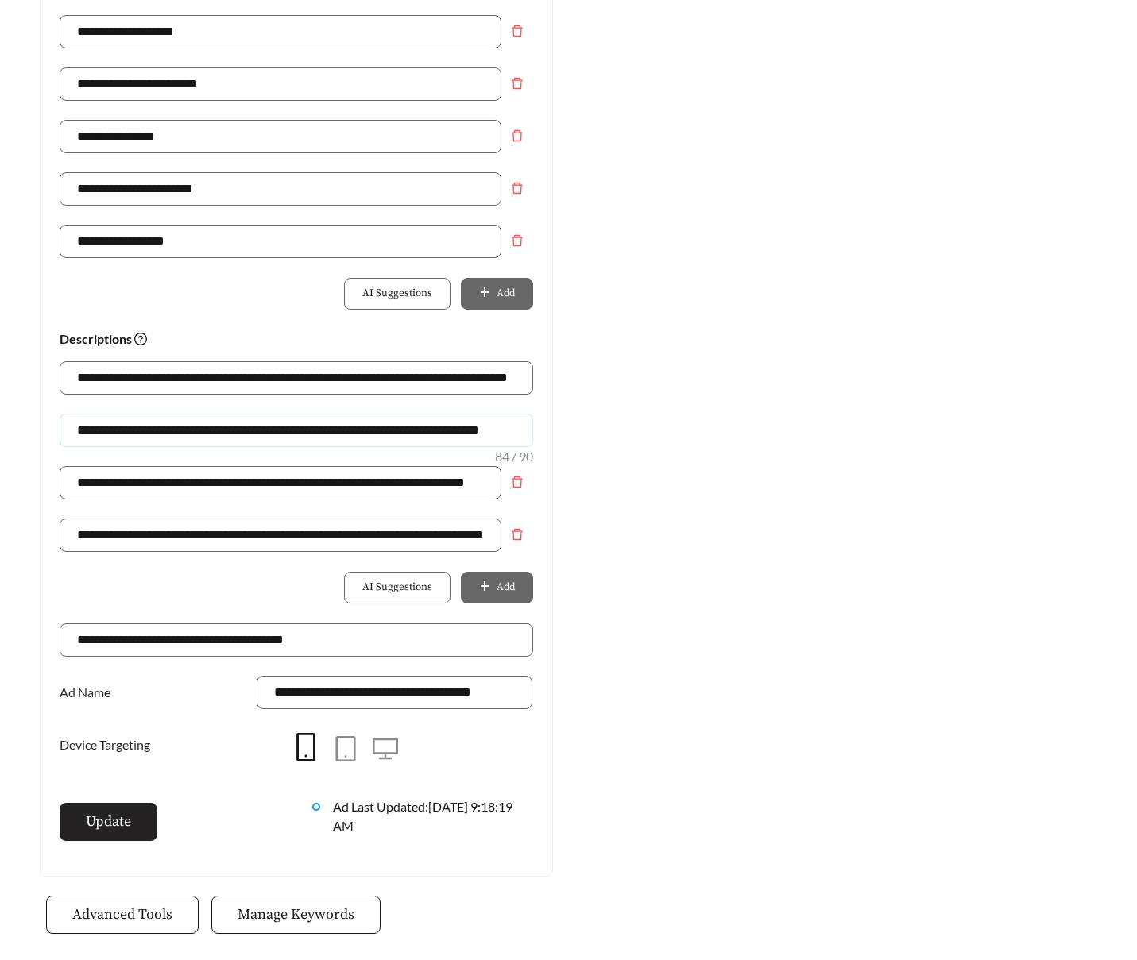
type input "**********"
click at [114, 816] on span "Update" at bounding box center [108, 821] width 45 height 21
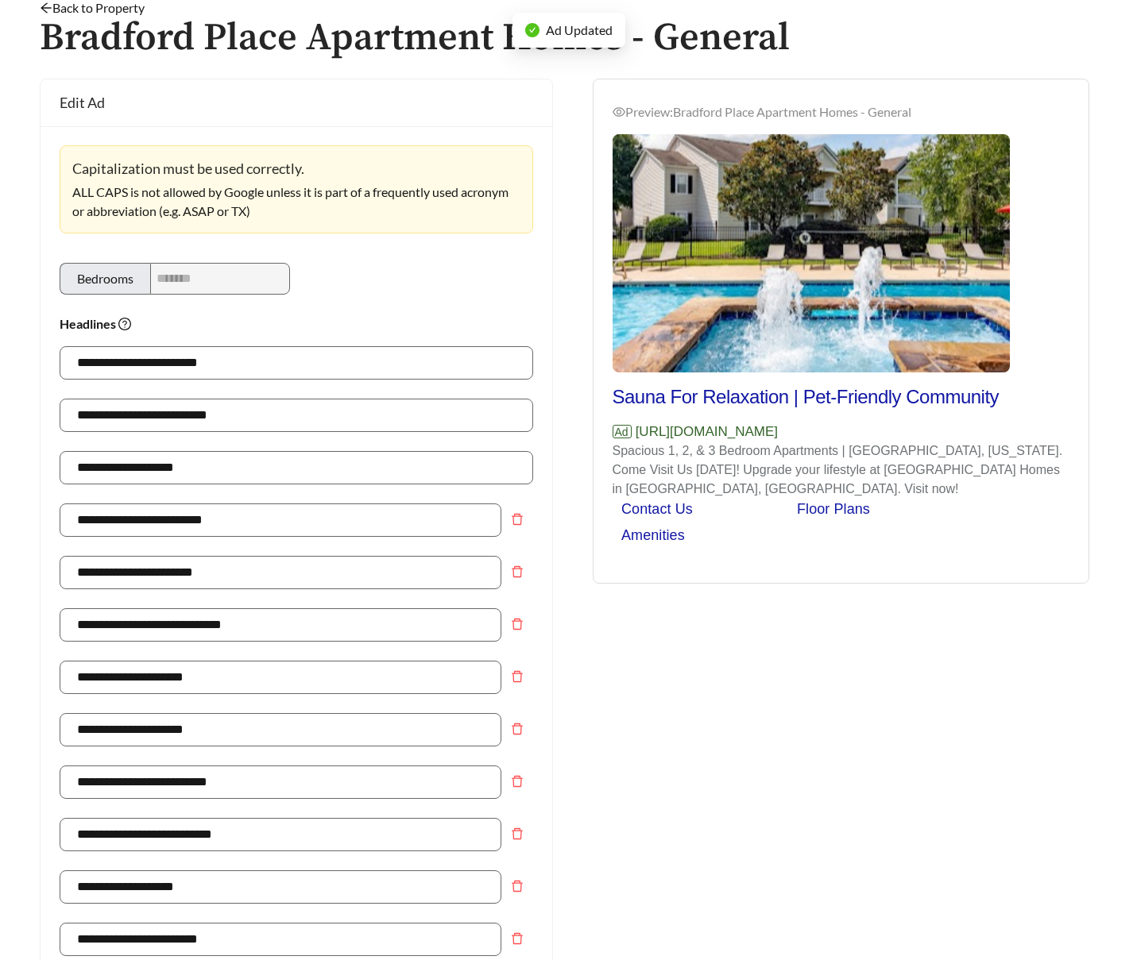
scroll to position [0, 0]
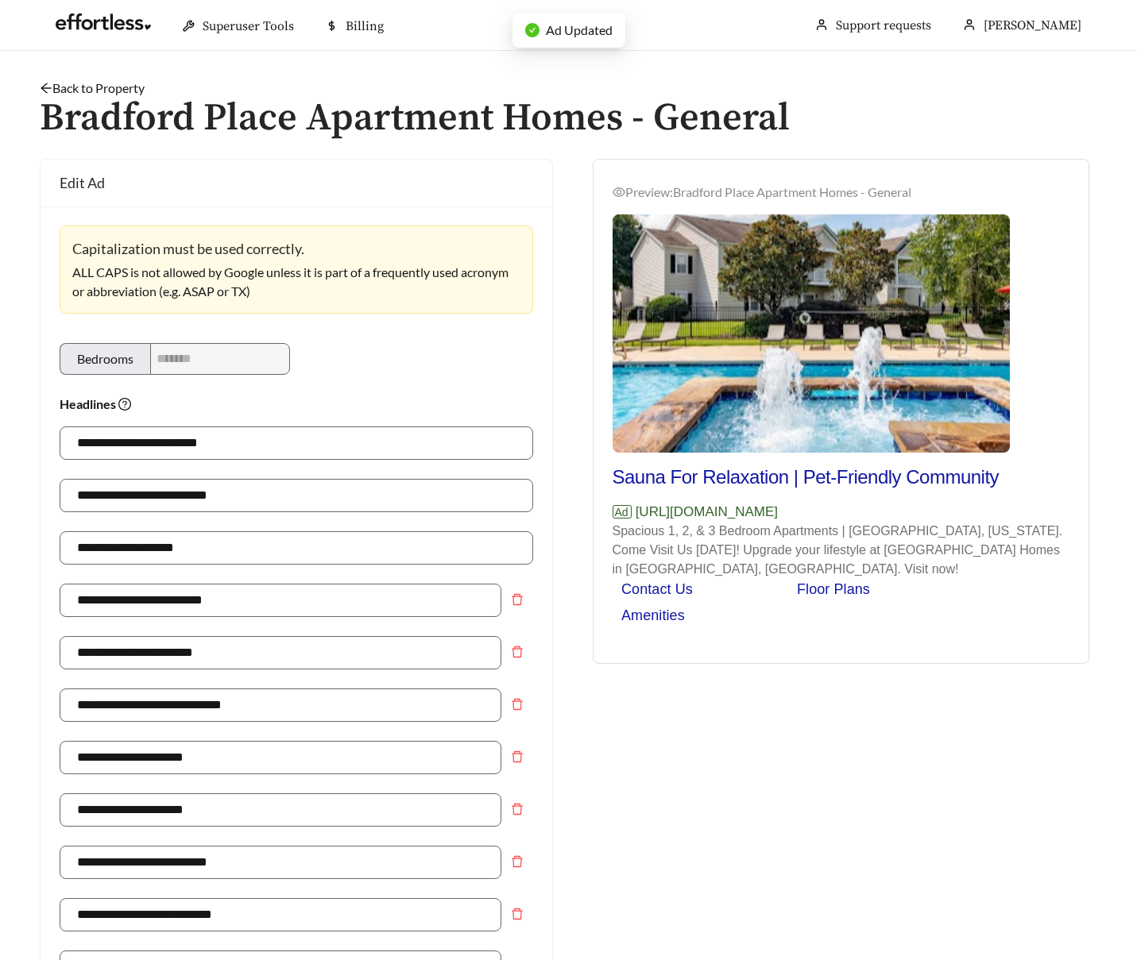
click at [115, 85] on link "Back to Property" at bounding box center [92, 87] width 105 height 15
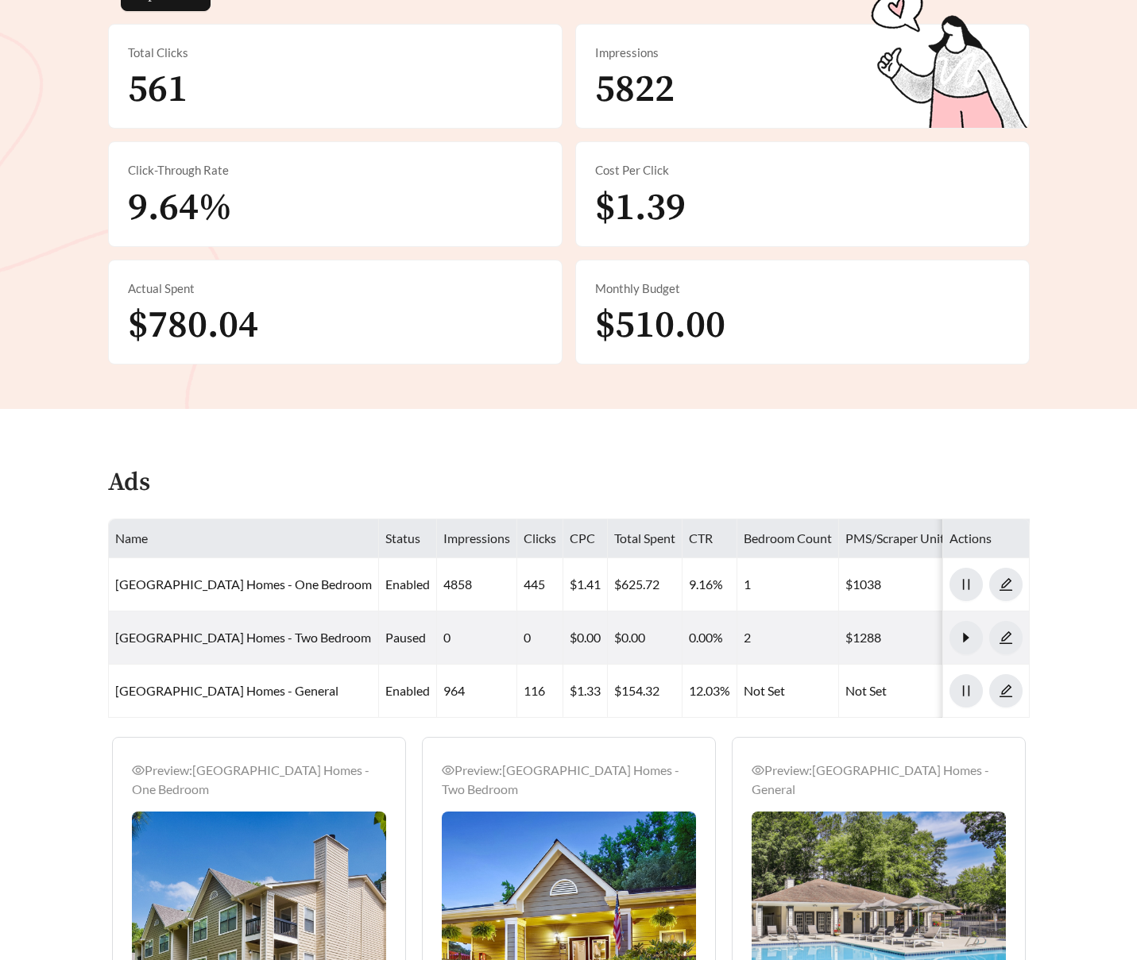
scroll to position [407, 0]
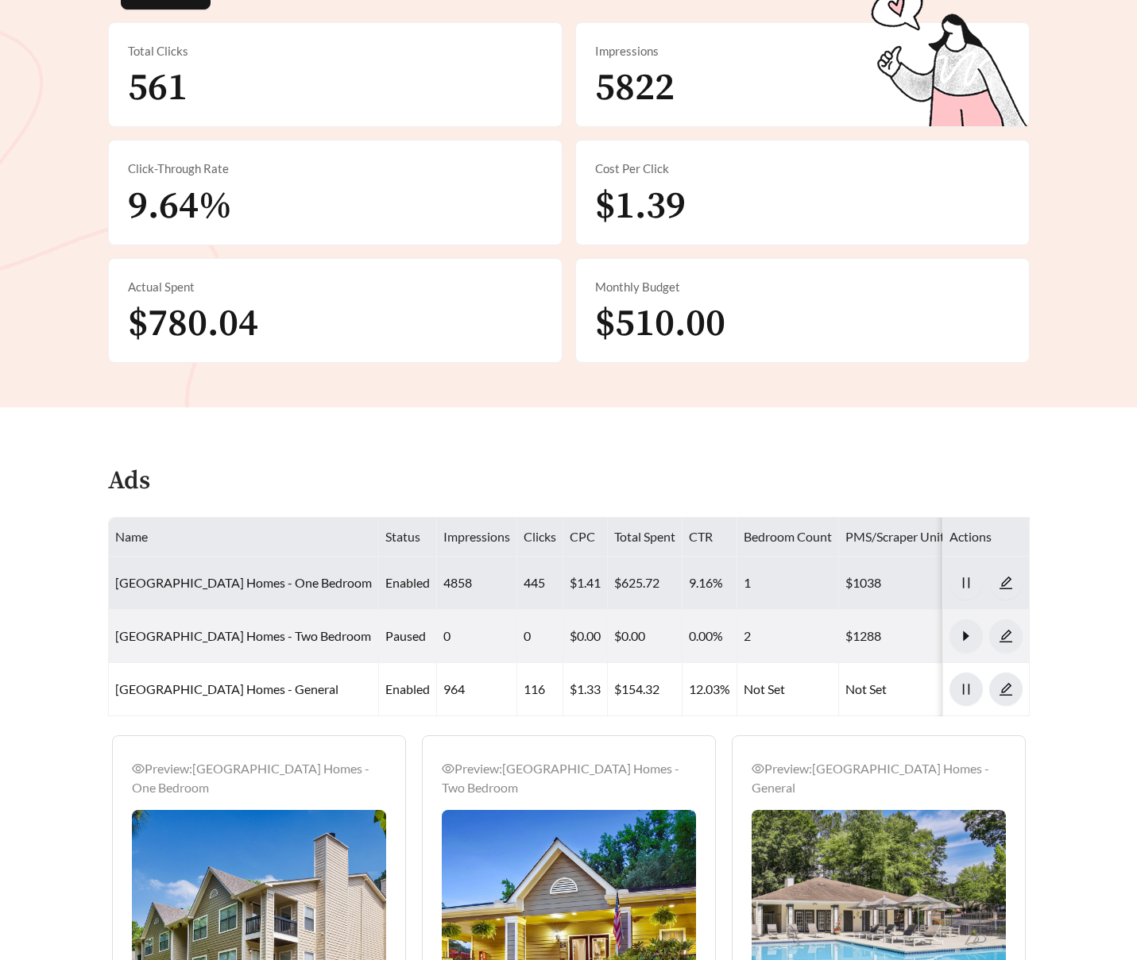
click at [301, 592] on td "[GEOGRAPHIC_DATA] Homes - One Bedroom" at bounding box center [244, 583] width 270 height 53
click at [308, 581] on link "[GEOGRAPHIC_DATA] Homes - One Bedroom" at bounding box center [243, 582] width 257 height 15
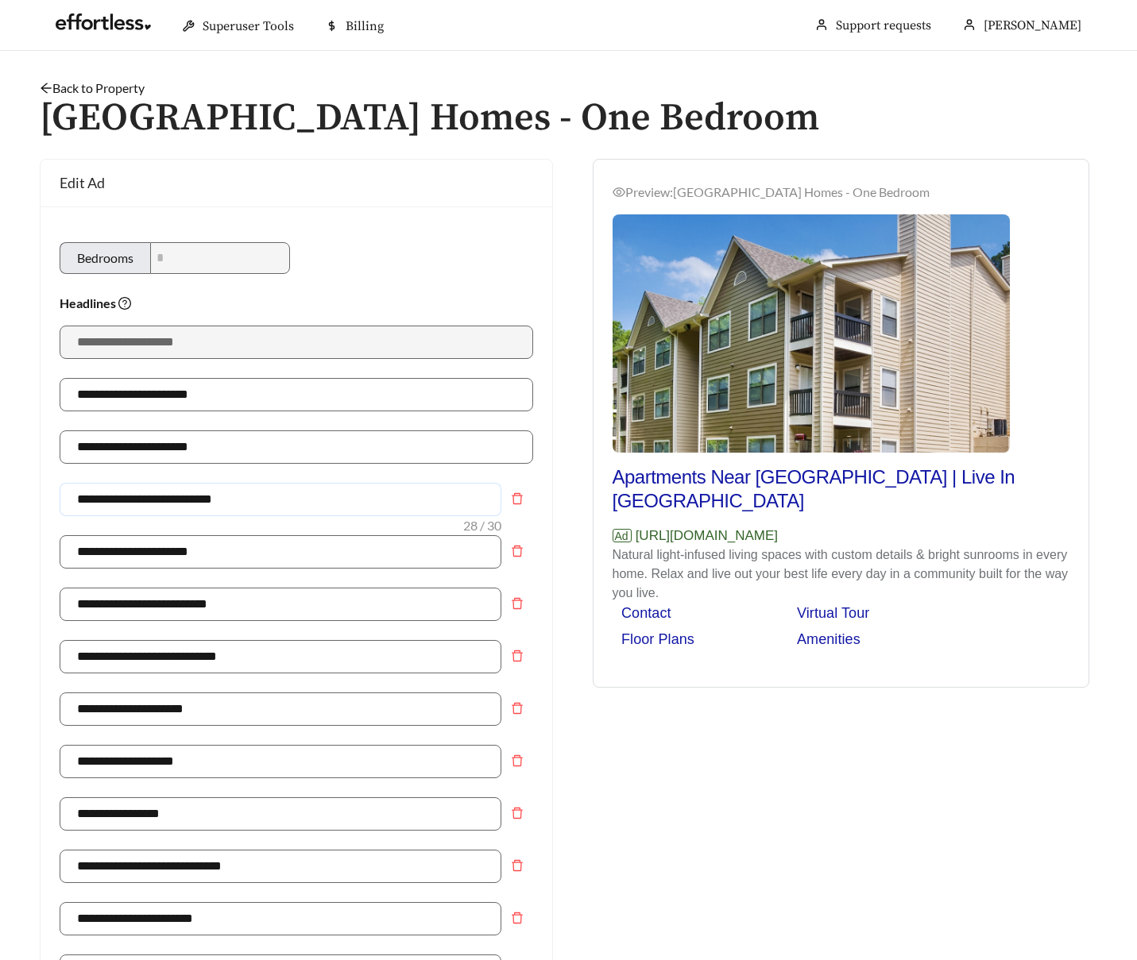
drag, startPoint x: 295, startPoint y: 499, endPoint x: -4, endPoint y: 489, distance: 299.6
click at [0, 489] on html "**********" at bounding box center [568, 480] width 1137 height 960
click at [423, 257] on div "**********" at bounding box center [297, 959] width 512 height 1504
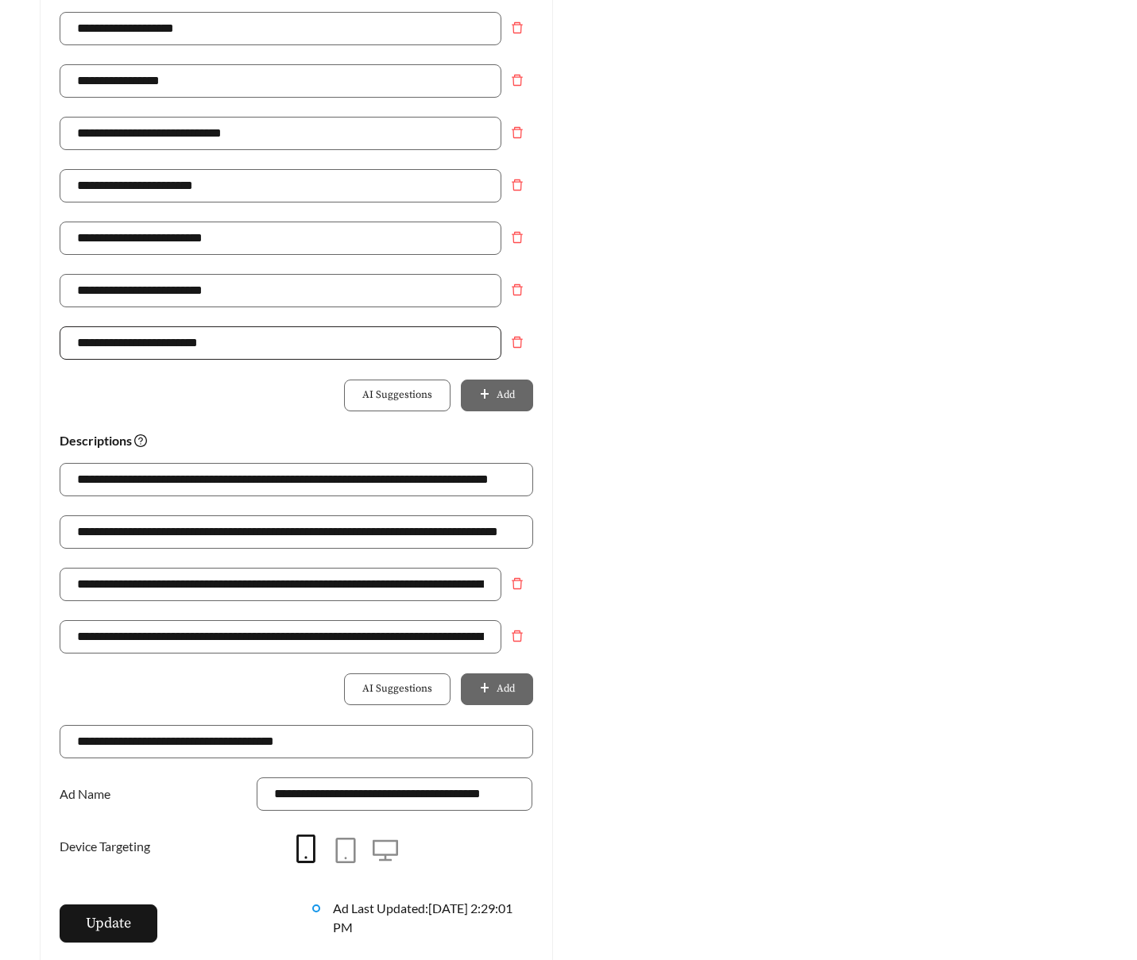
scroll to position [766, 0]
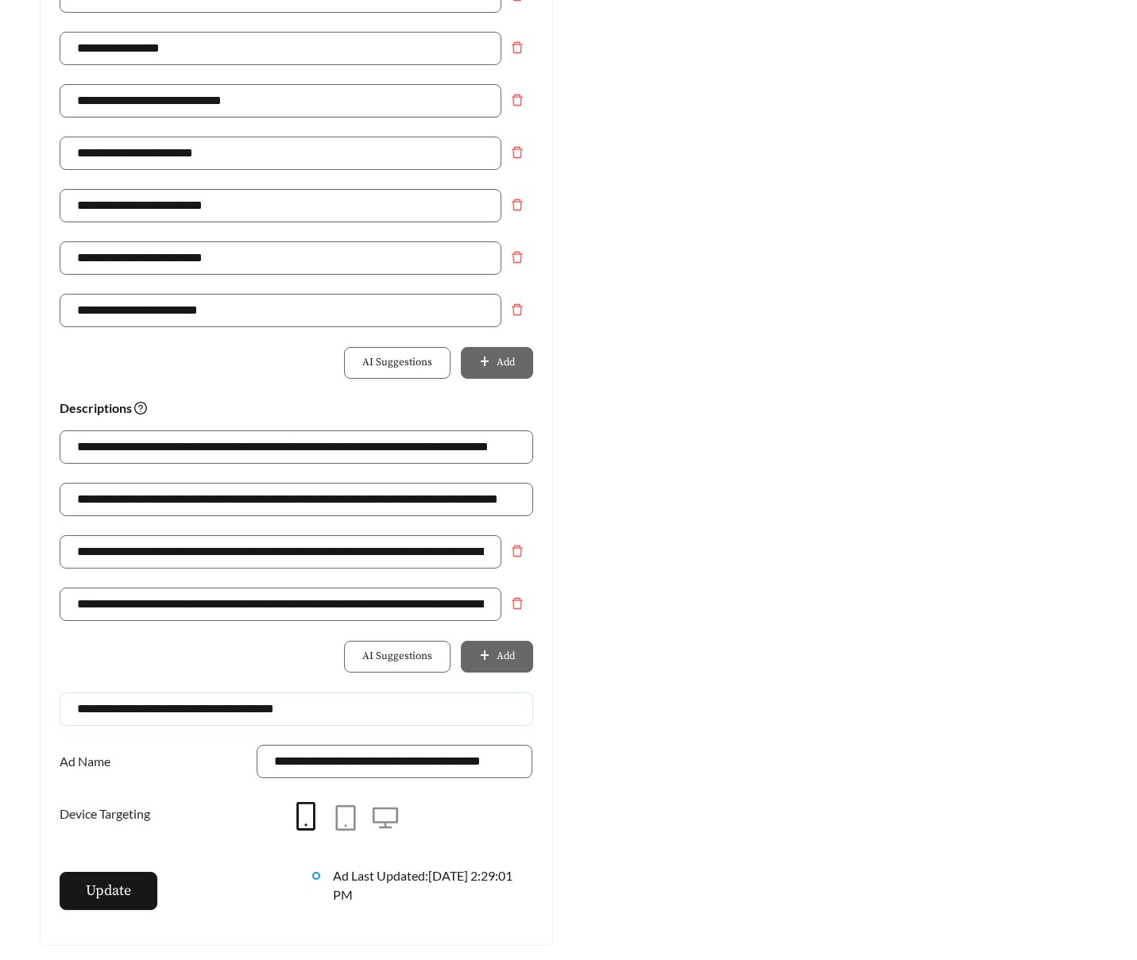
drag, startPoint x: 364, startPoint y: 713, endPoint x: 5, endPoint y: 712, distance: 359.0
click at [5, 712] on main "**********" at bounding box center [568, 205] width 1137 height 1841
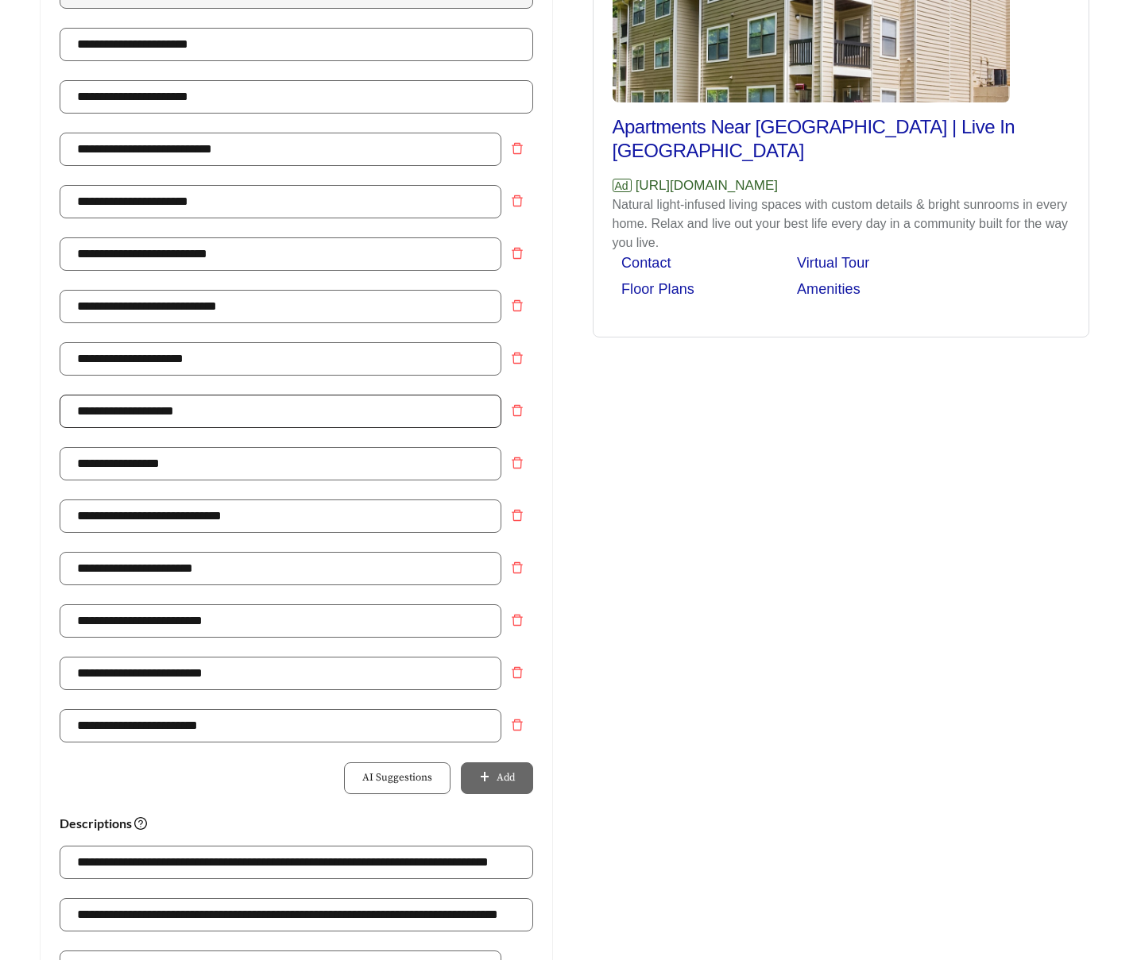
scroll to position [347, 0]
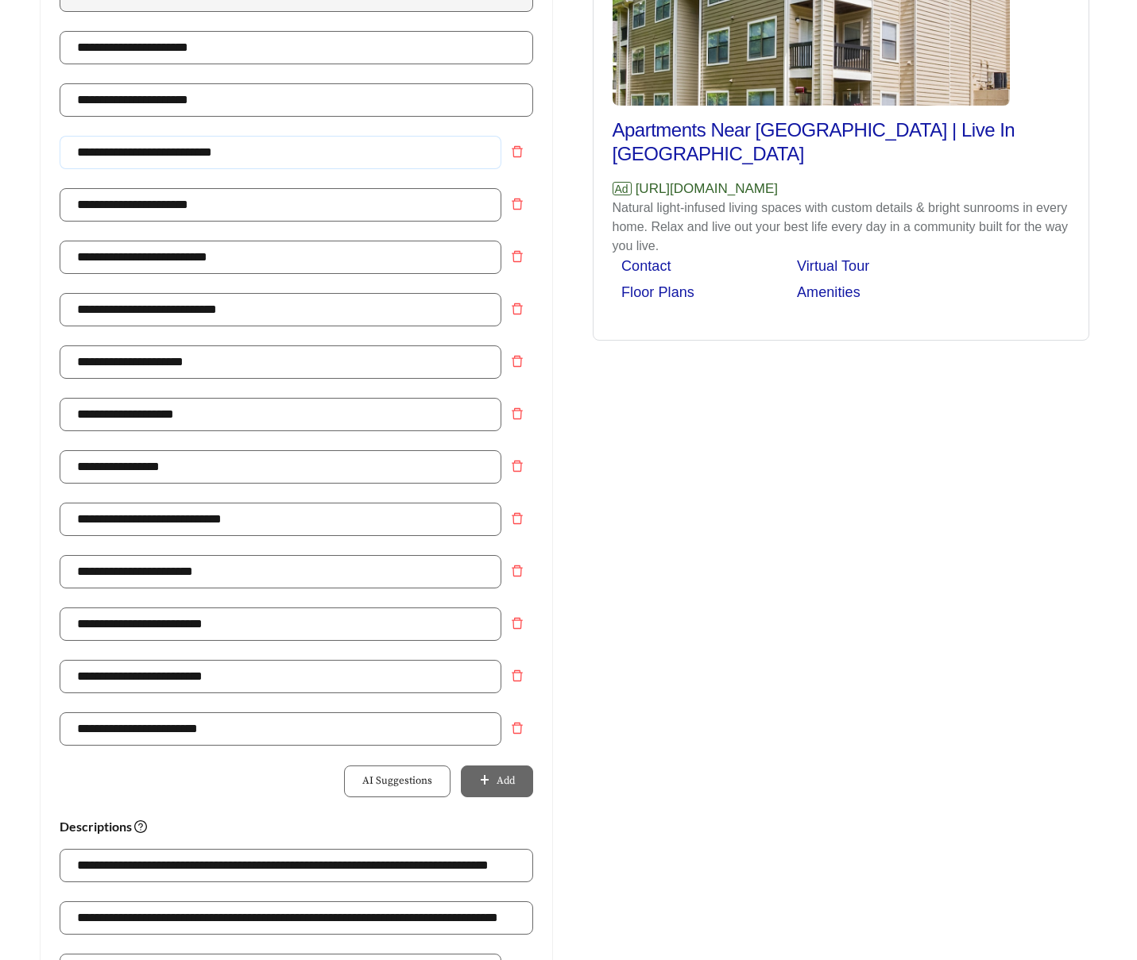
click at [172, 152] on input "**********" at bounding box center [281, 152] width 442 height 33
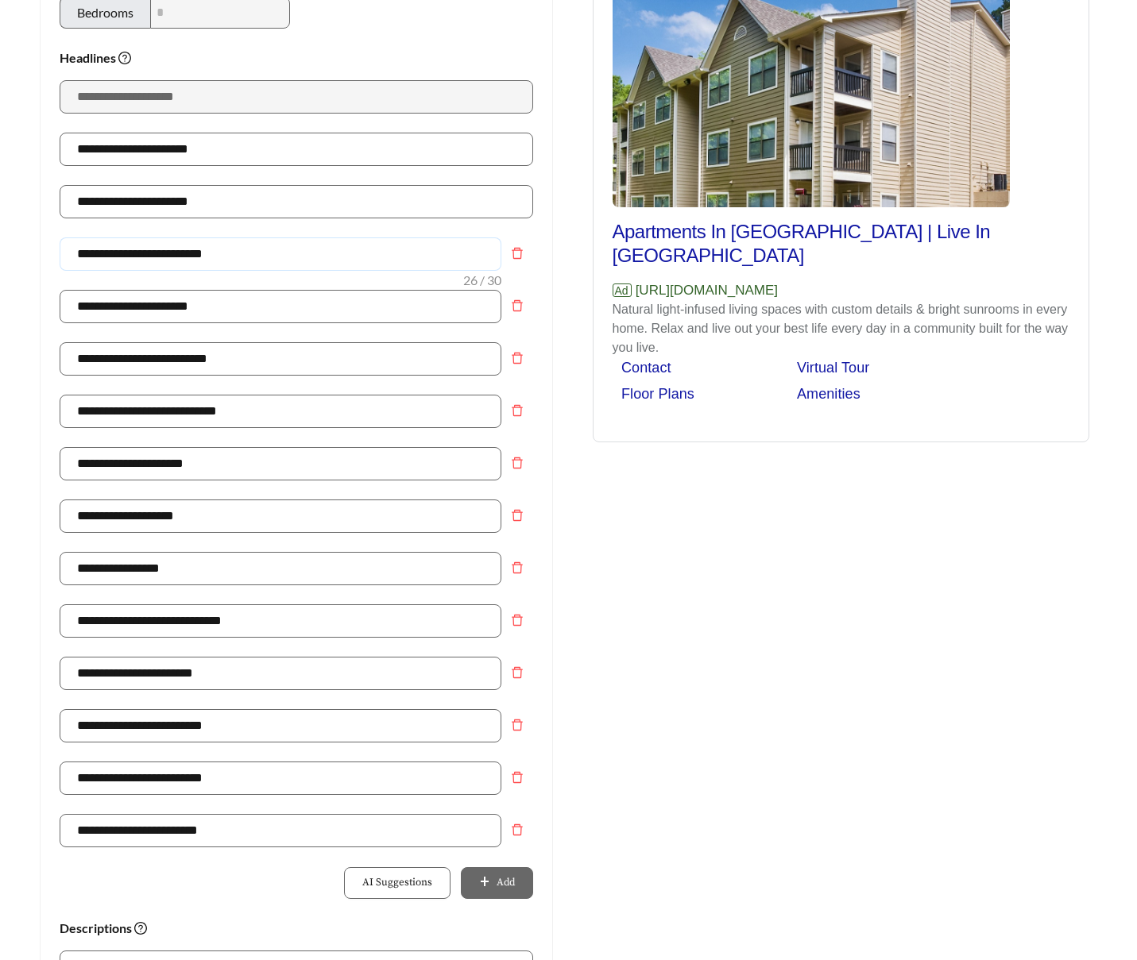
scroll to position [249, 0]
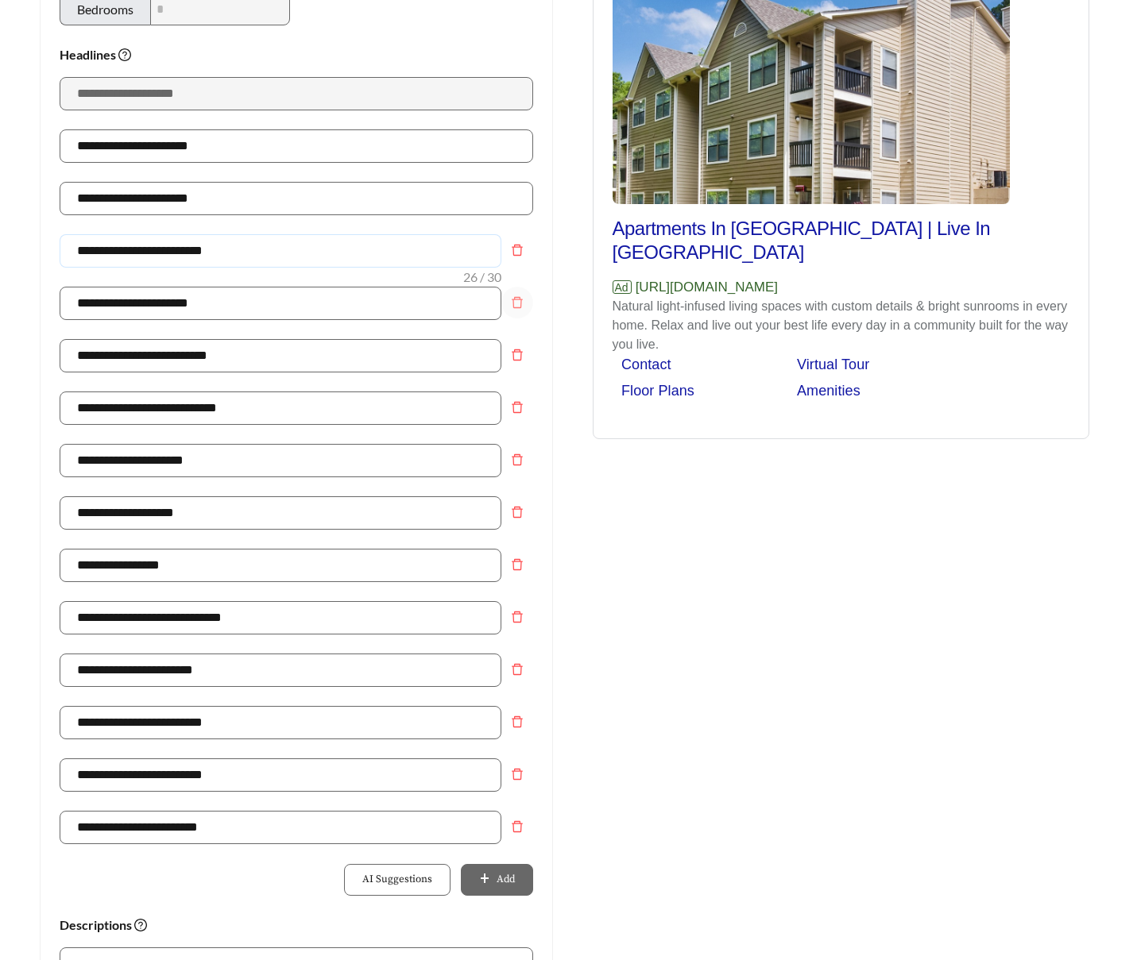
type input "**********"
click at [515, 302] on icon "delete" at bounding box center [517, 302] width 13 height 13
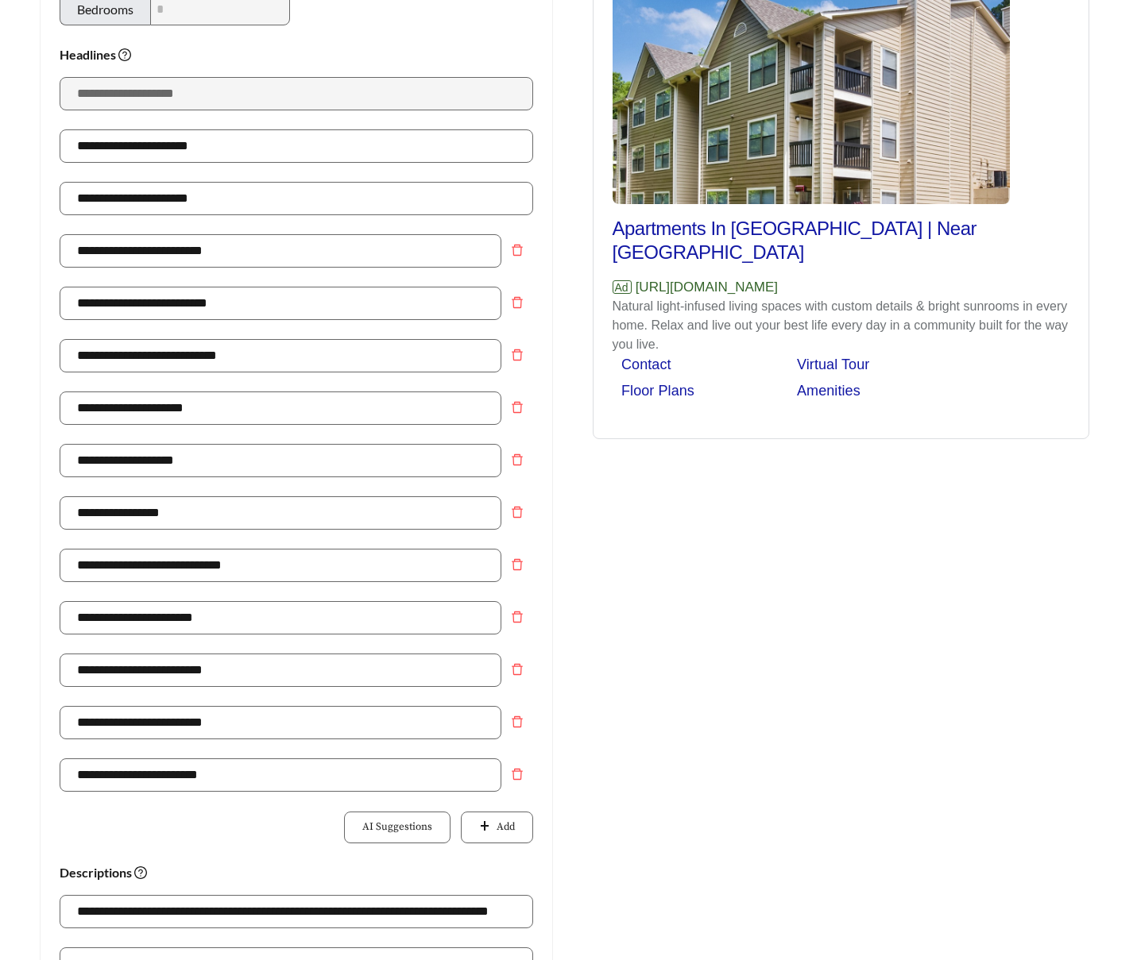
click at [538, 818] on div "**********" at bounding box center [297, 684] width 512 height 1452
click at [529, 821] on button "Add" at bounding box center [496, 828] width 71 height 32
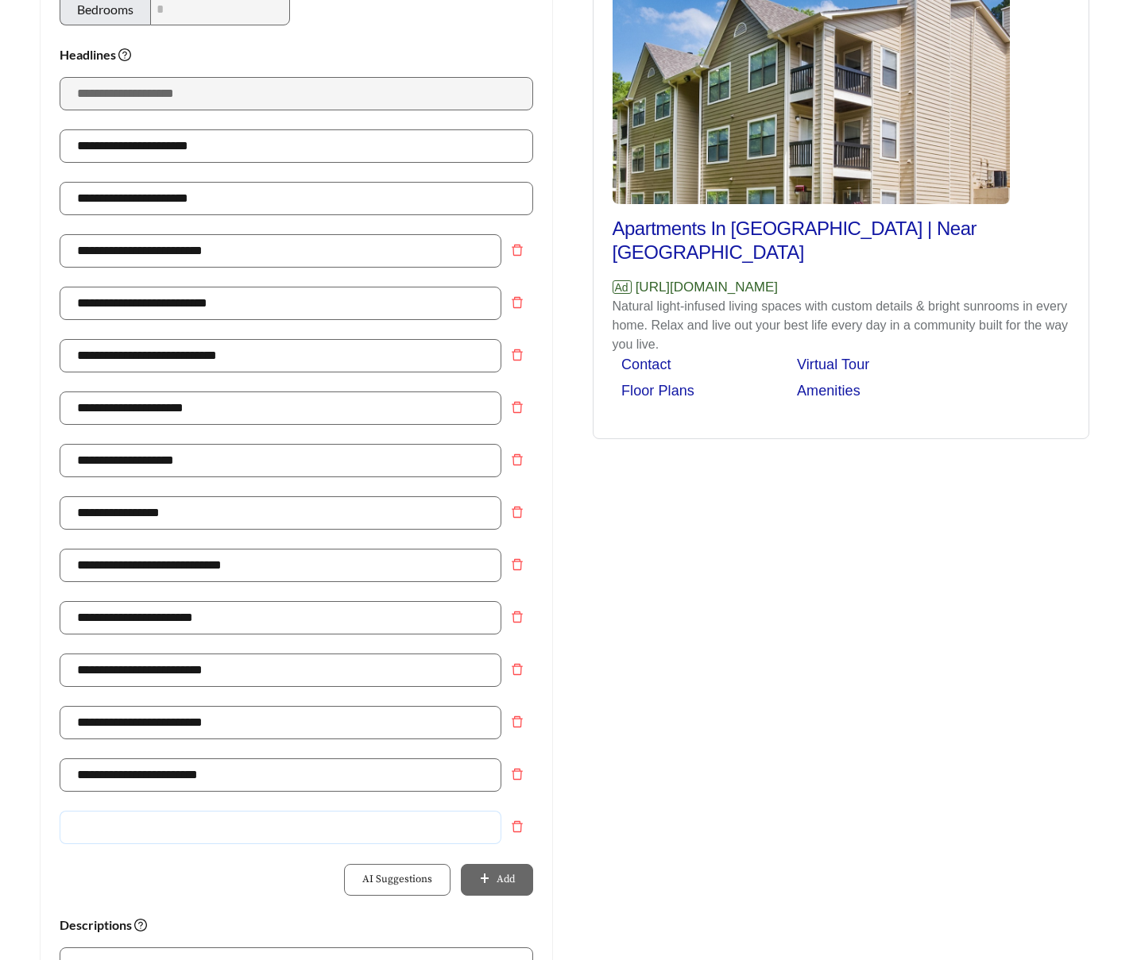
click at [198, 825] on input "text" at bounding box center [281, 827] width 442 height 33
type input "**********"
drag, startPoint x: 209, startPoint y: 513, endPoint x: -66, endPoint y: 470, distance: 278.2
click at [0, 470] on html "**********" at bounding box center [568, 231] width 1137 height 960
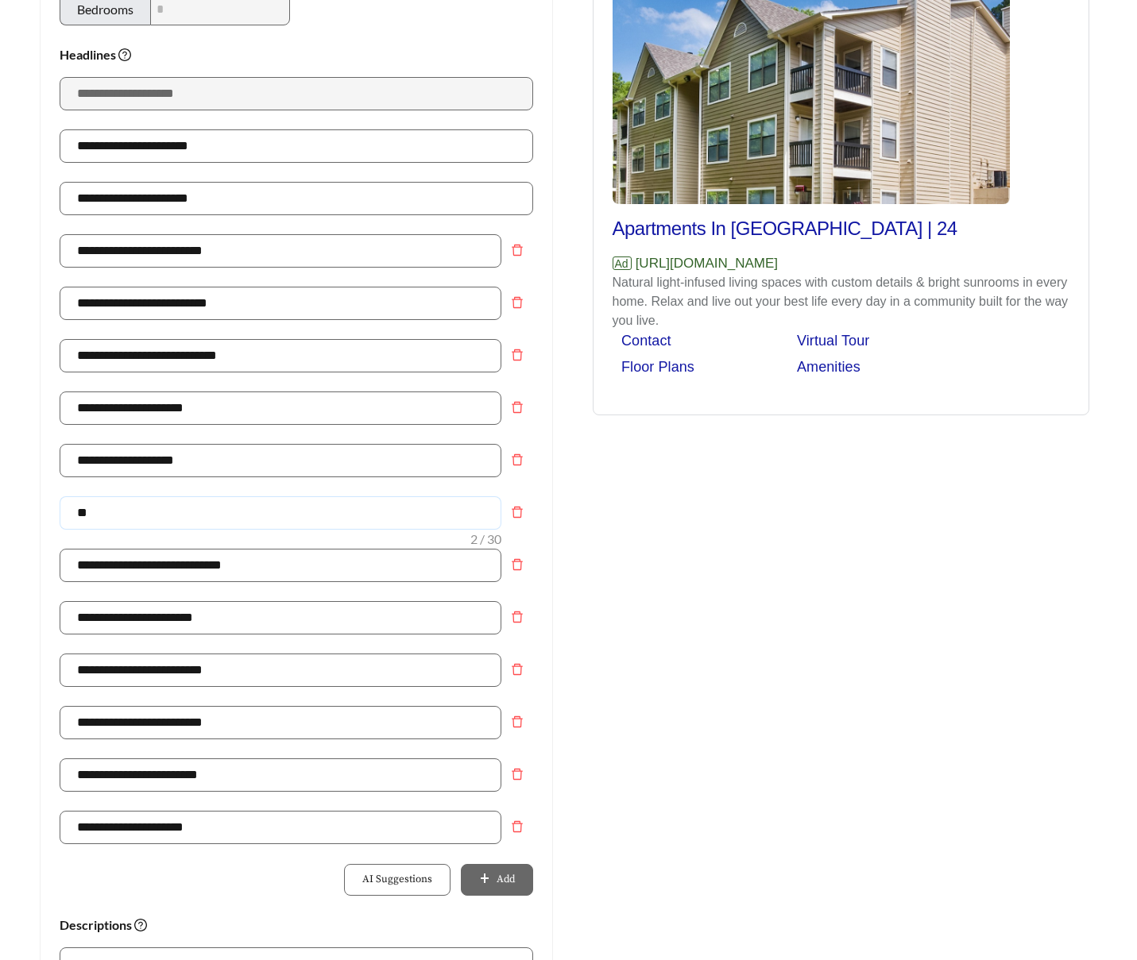
type input "**********"
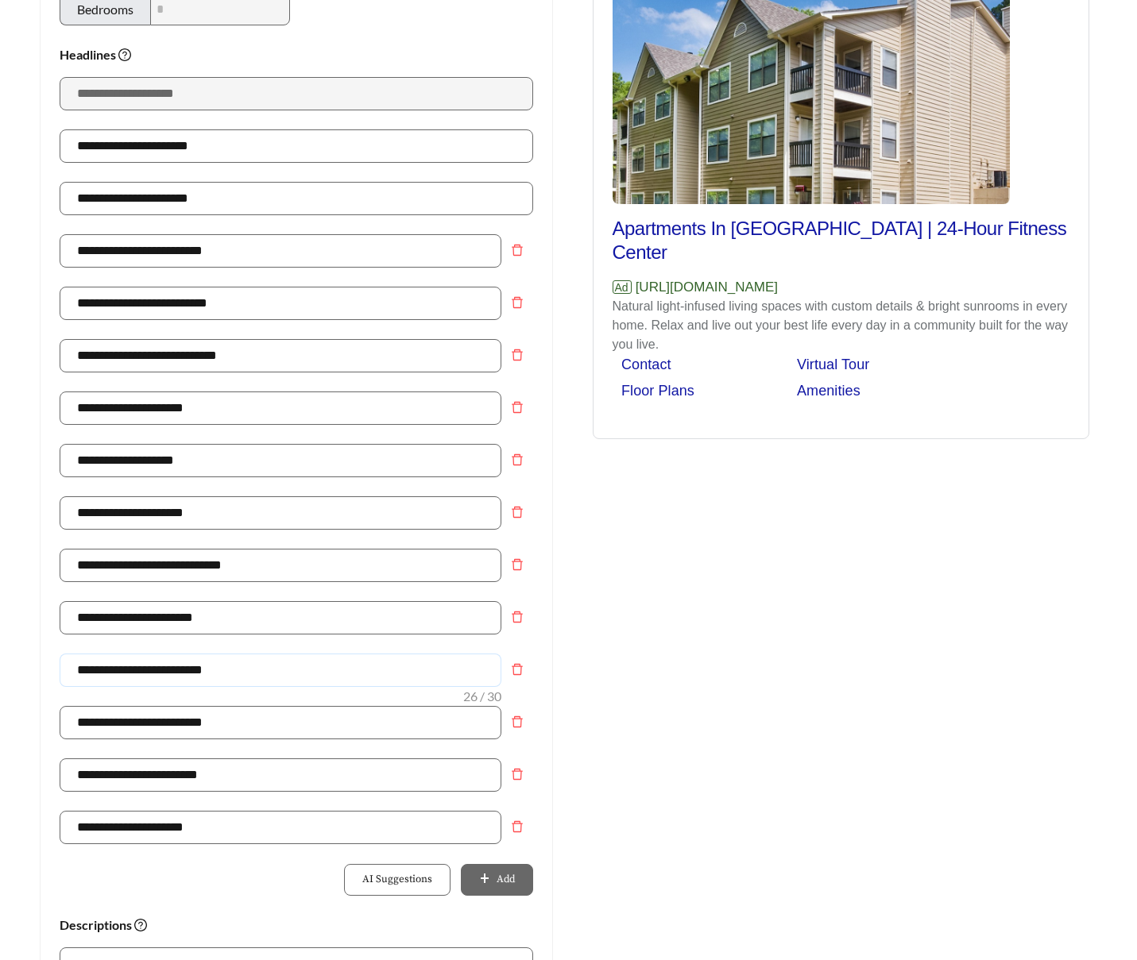
click at [149, 679] on input "**********" at bounding box center [281, 670] width 442 height 33
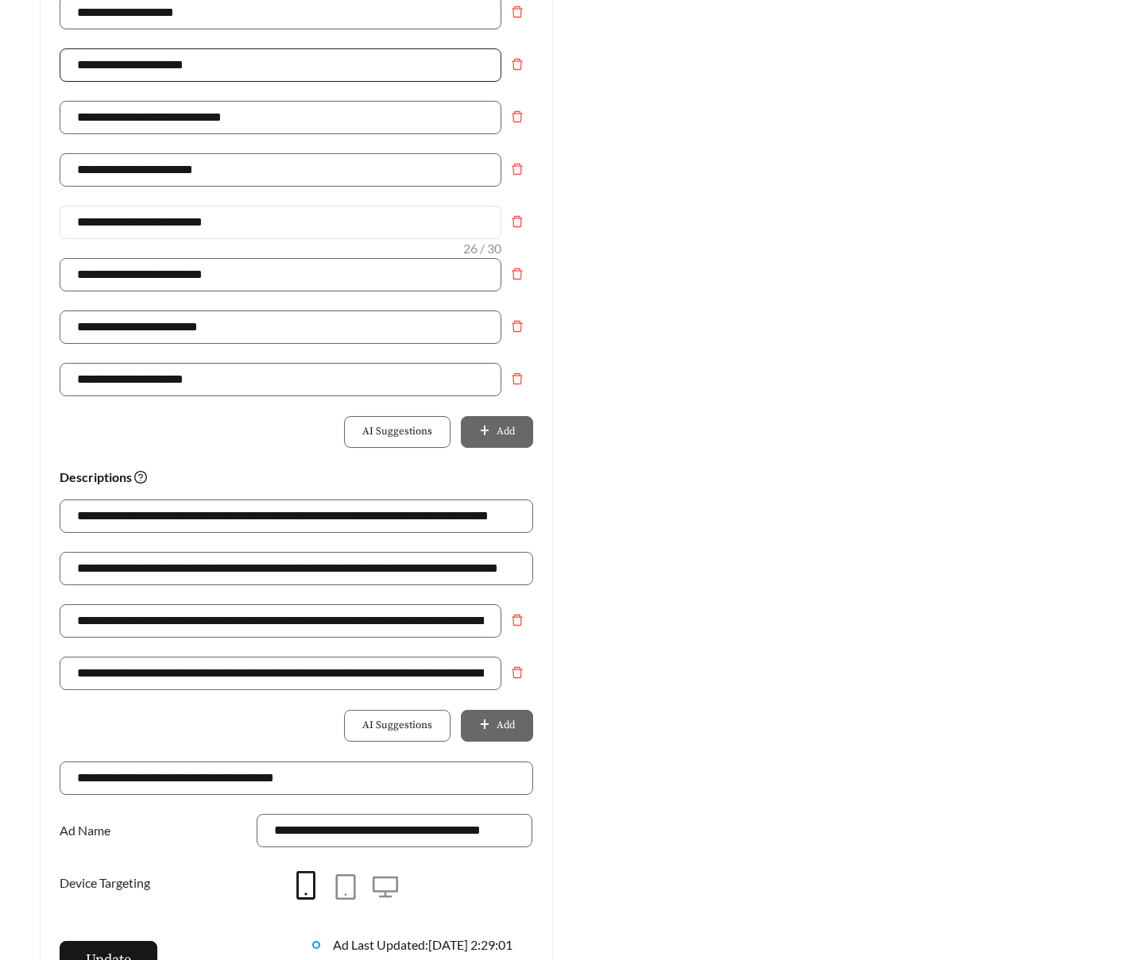
scroll to position [789, 0]
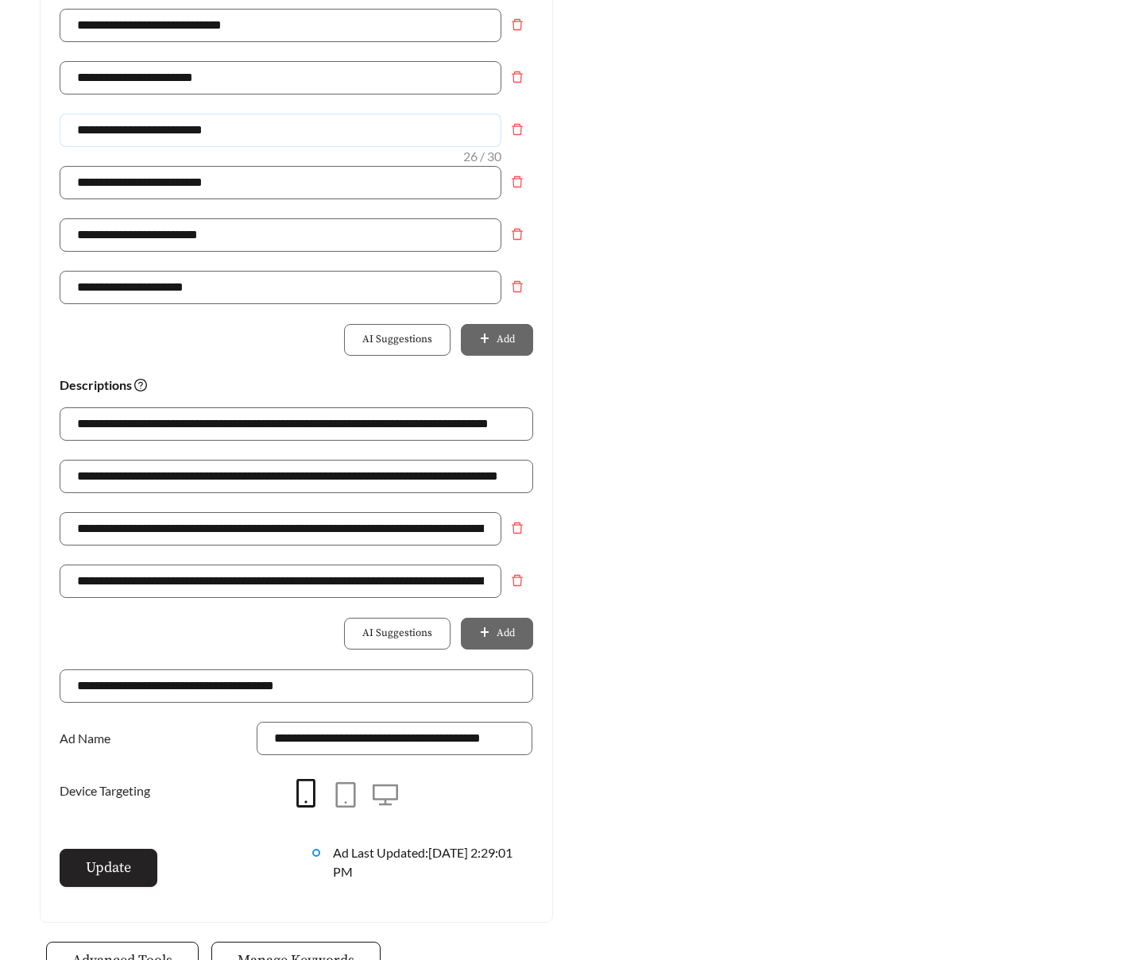
type input "**********"
click at [122, 870] on span "Update" at bounding box center [108, 867] width 45 height 21
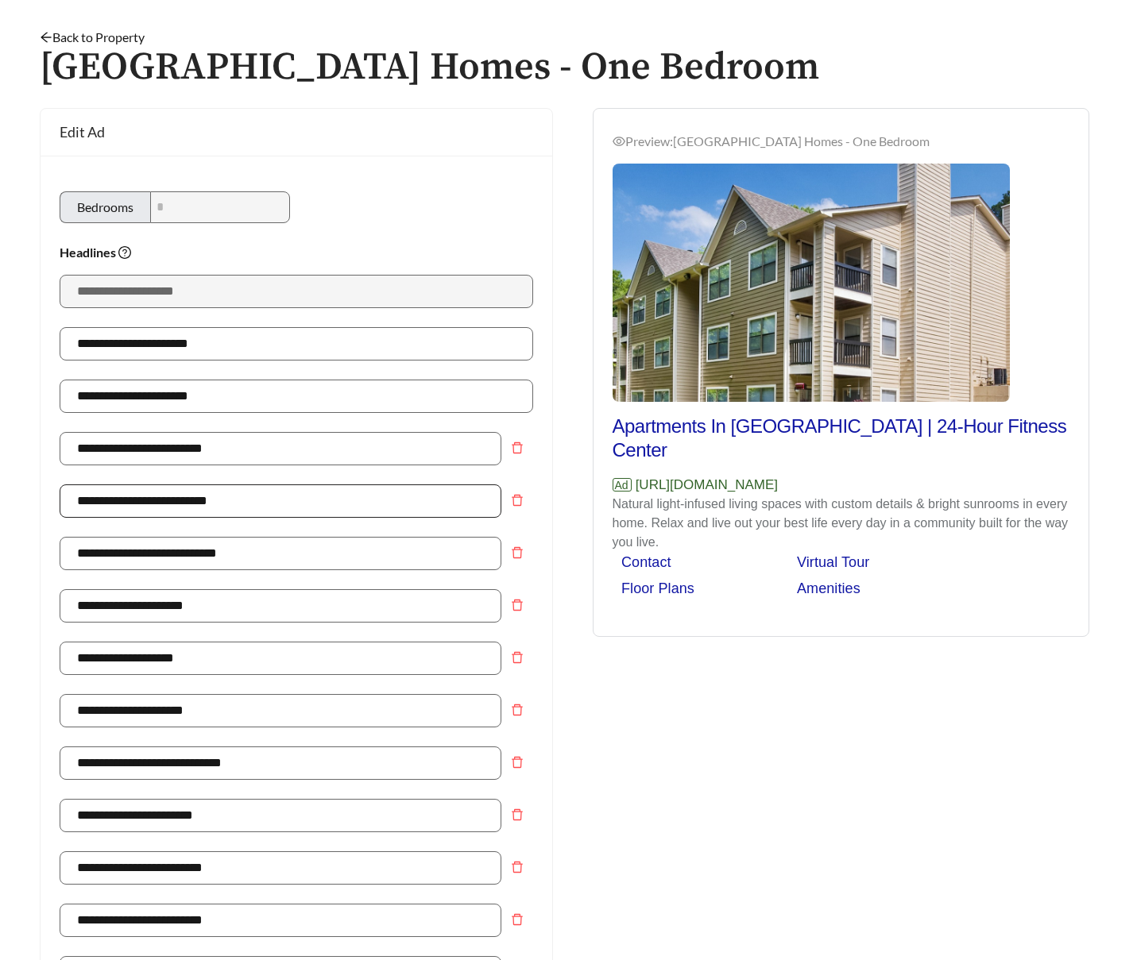
scroll to position [0, 0]
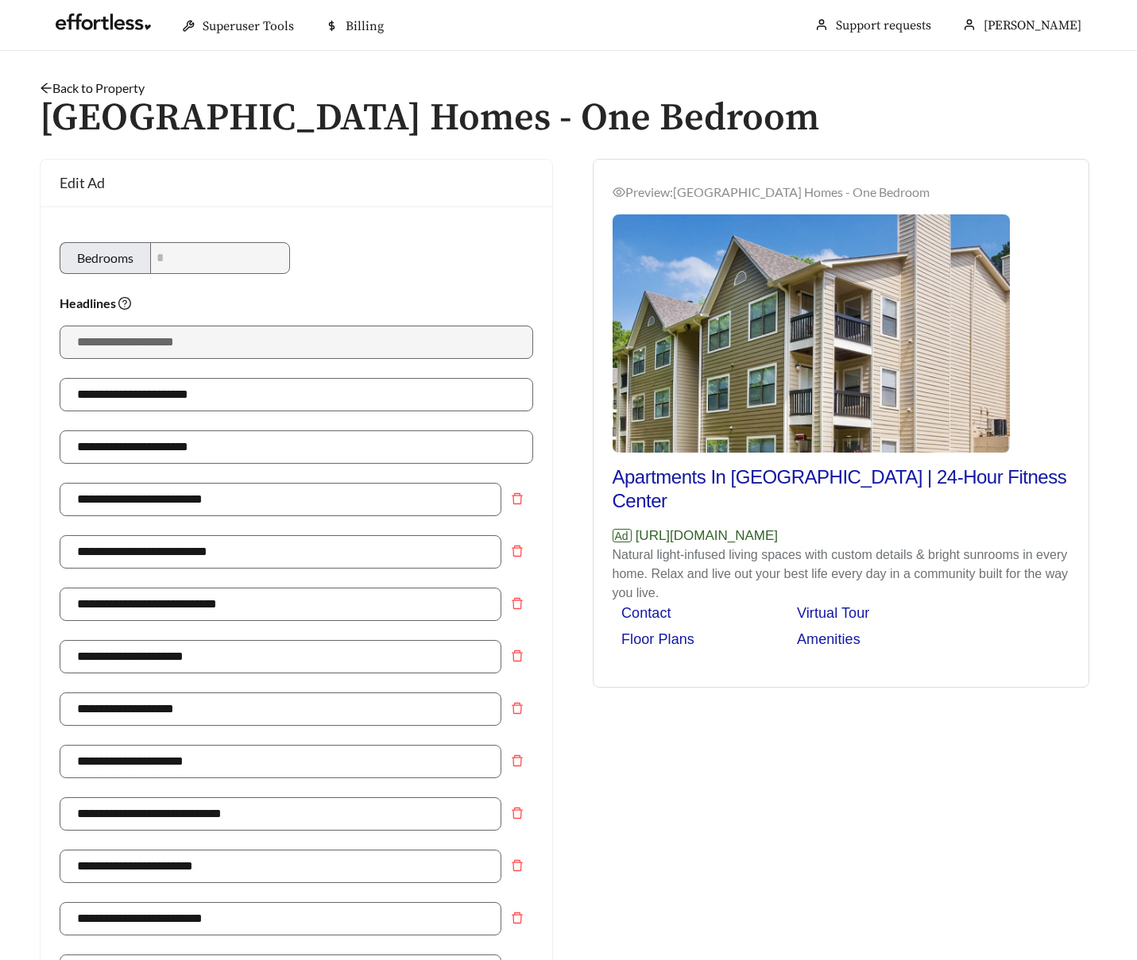
click at [93, 82] on link "Back to Property" at bounding box center [92, 87] width 105 height 15
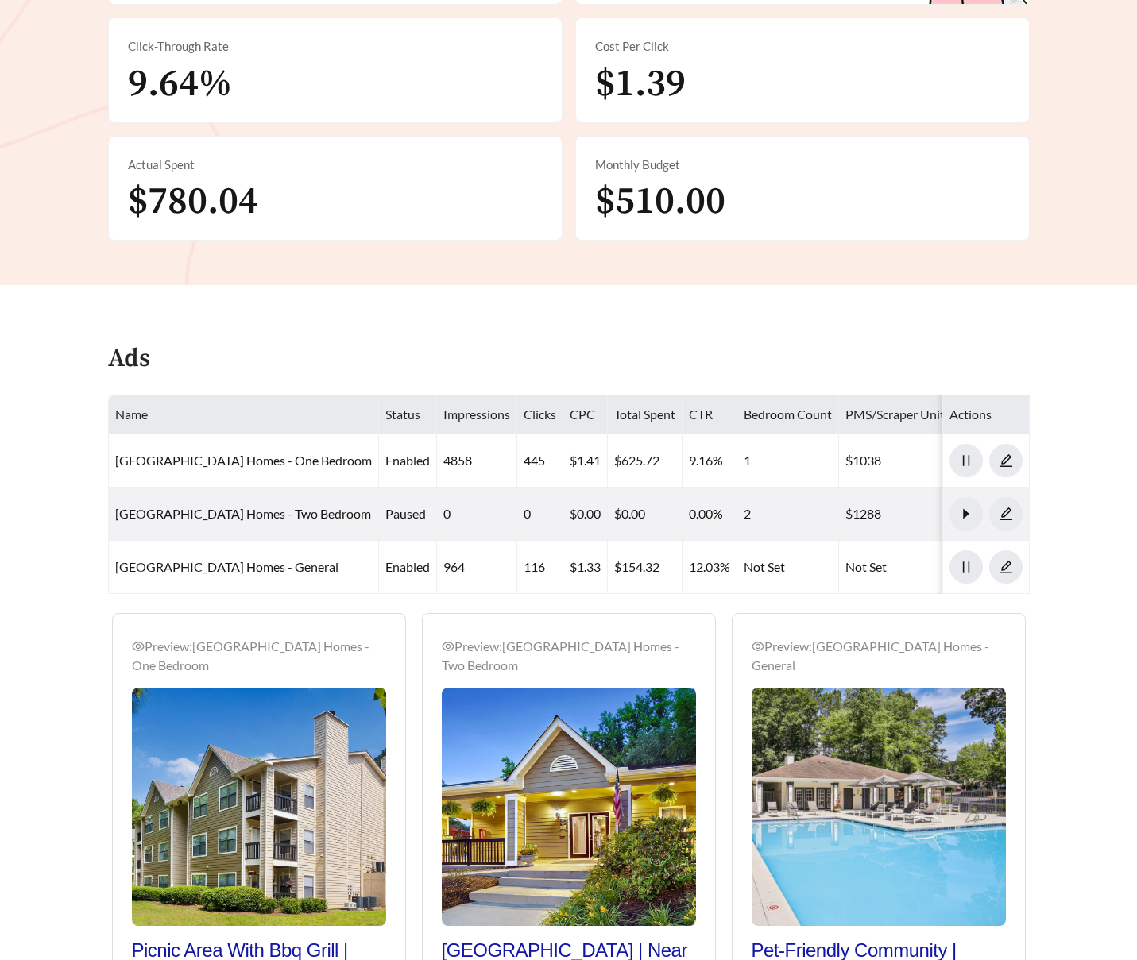
scroll to position [620, 0]
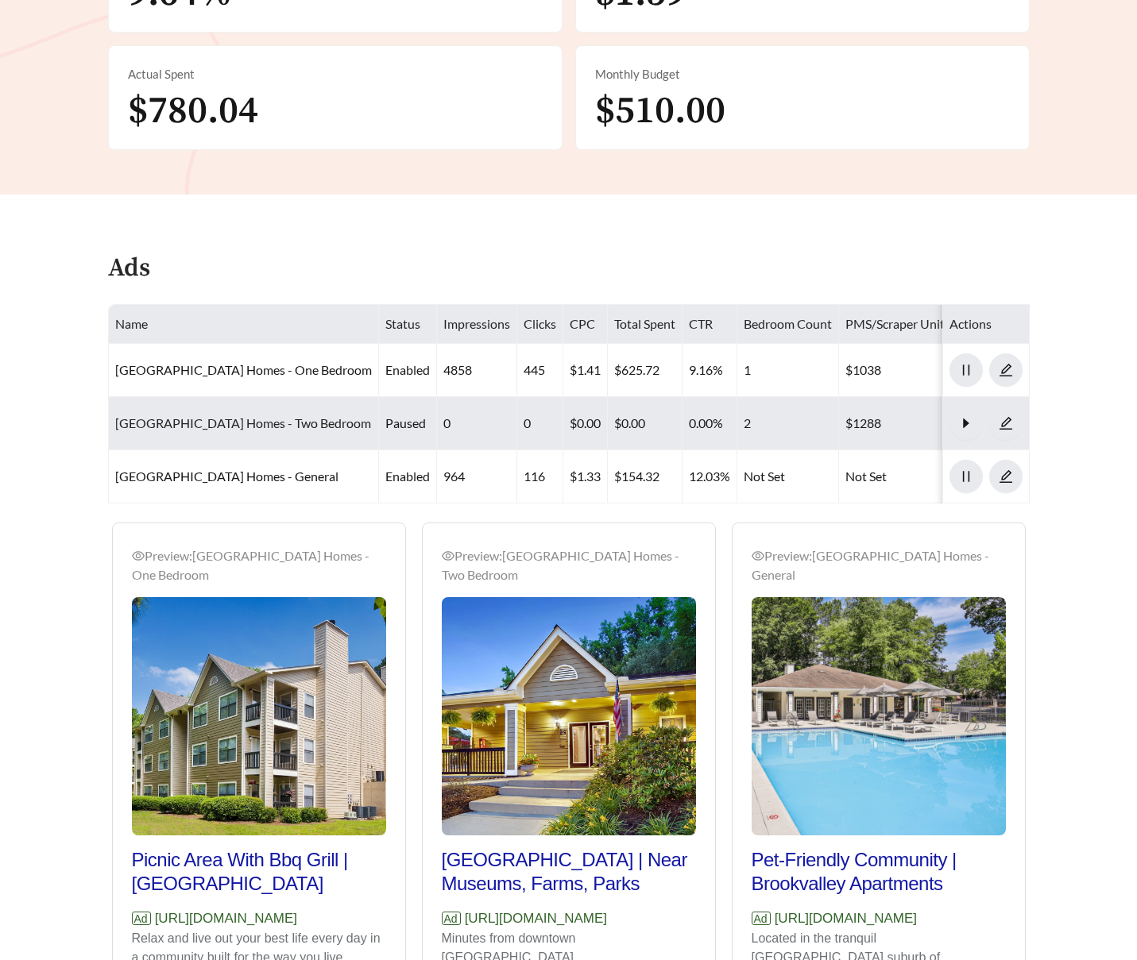
click at [304, 422] on link "Brook Valley Apartment Homes - Two Bedroom" at bounding box center [243, 422] width 256 height 15
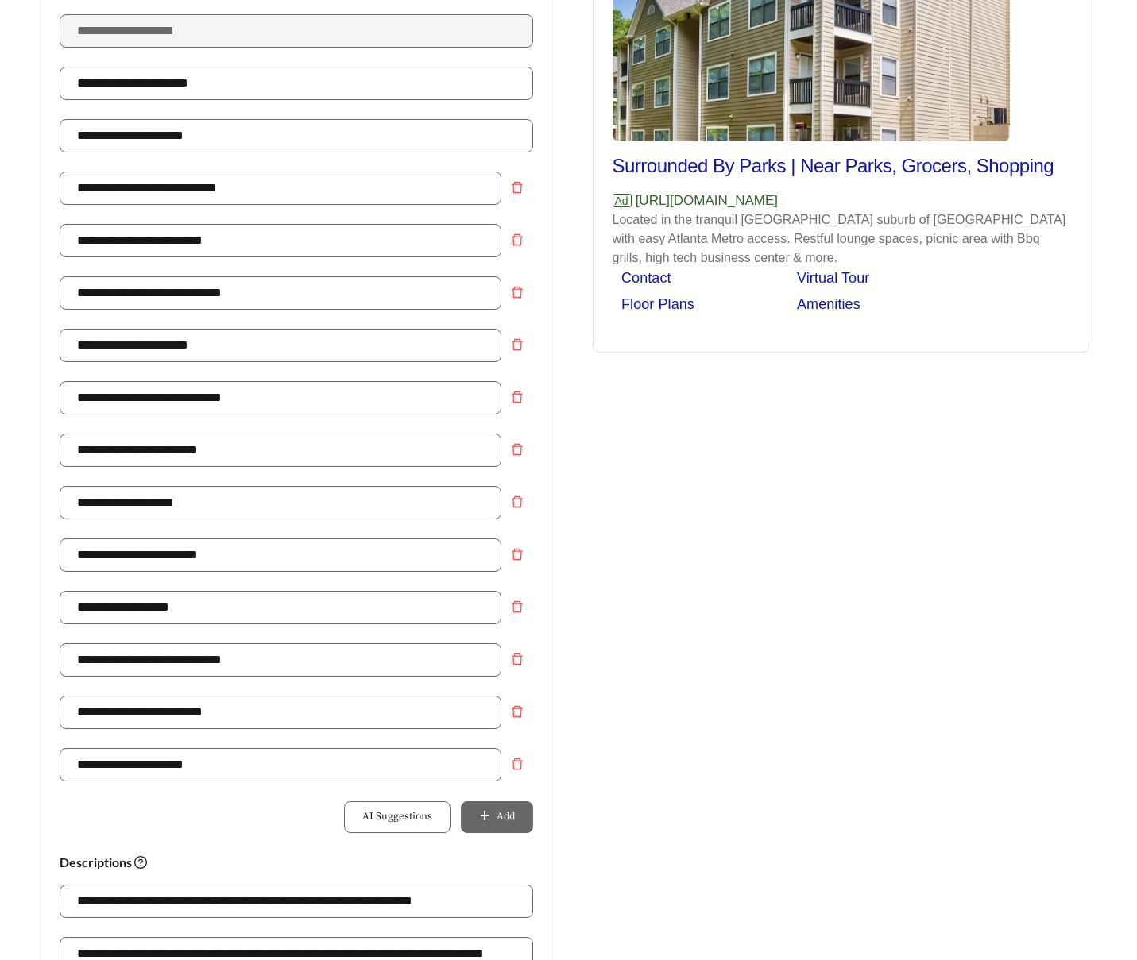
scroll to position [312, 0]
drag, startPoint x: 235, startPoint y: 343, endPoint x: -51, endPoint y: 356, distance: 286.2
click at [0, 356] on html "**********" at bounding box center [568, 168] width 1137 height 960
drag, startPoint x: 218, startPoint y: 342, endPoint x: 21, endPoint y: 327, distance: 197.6
click at [21, 327] on main "**********" at bounding box center [568, 659] width 1137 height 1841
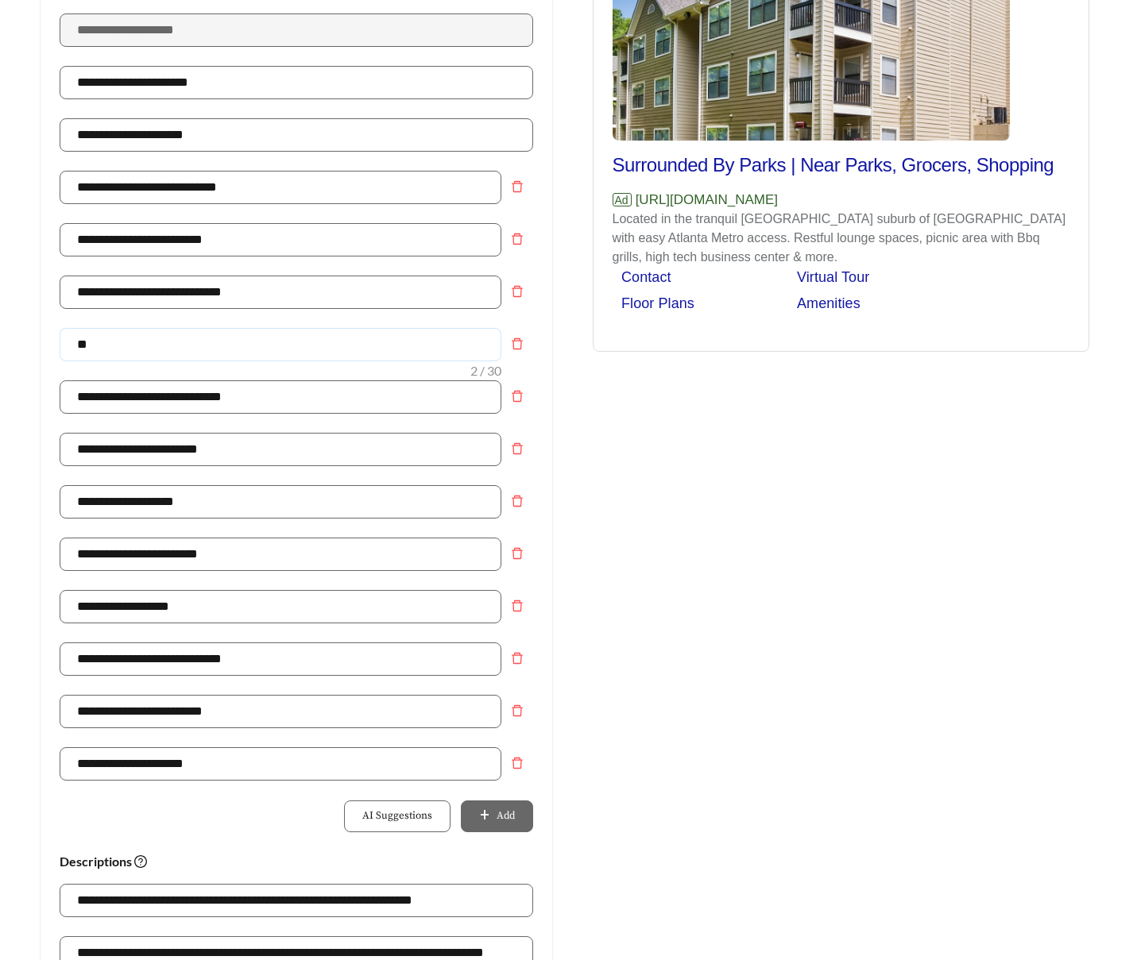
type input "**********"
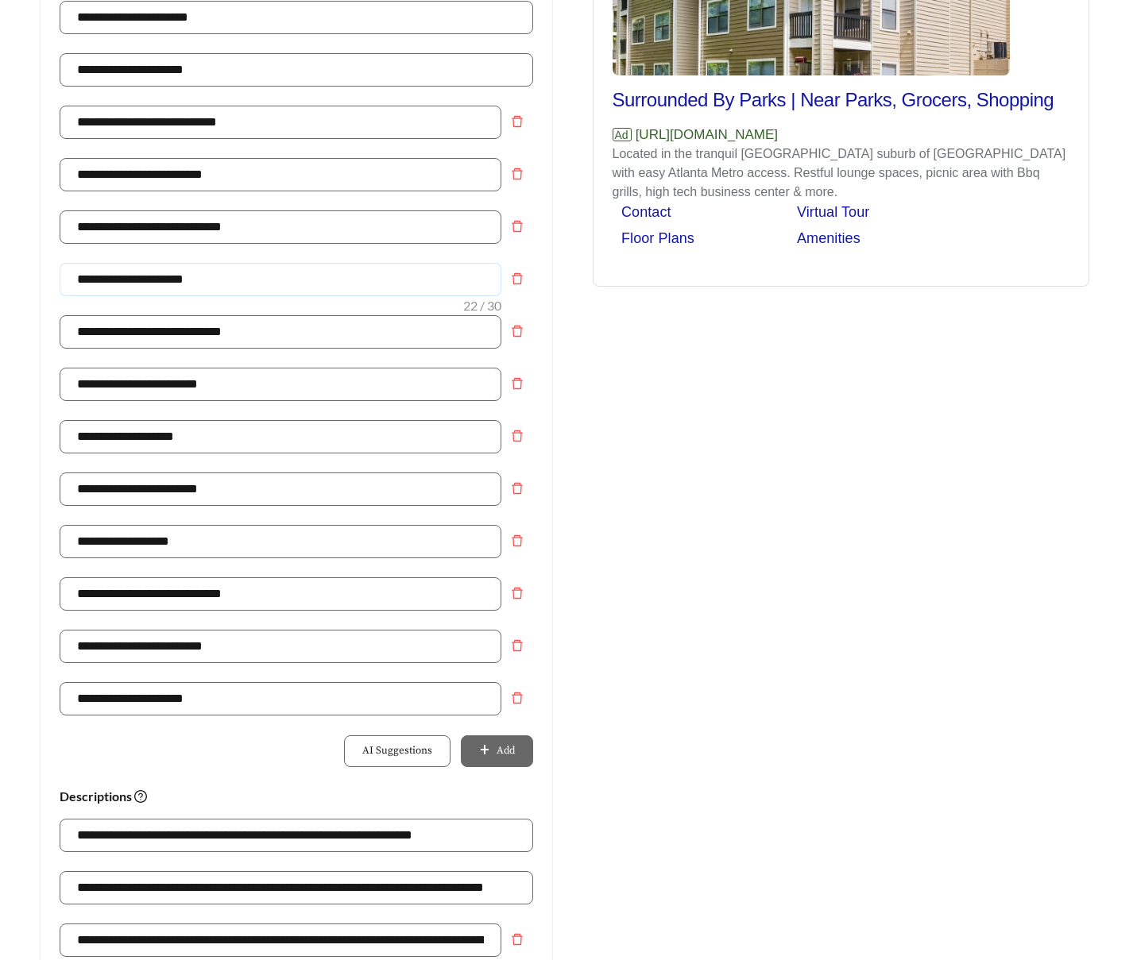
scroll to position [376, 0]
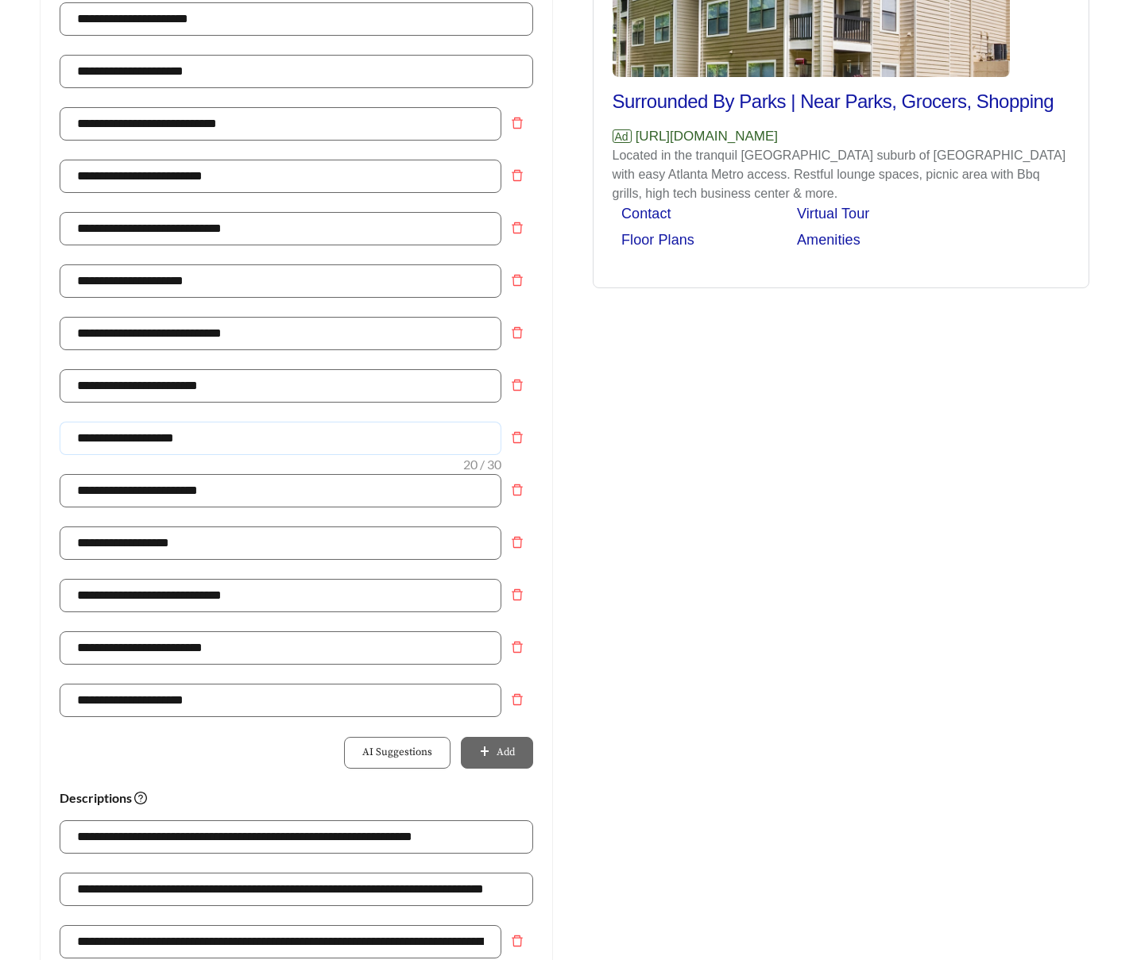
drag, startPoint x: 224, startPoint y: 434, endPoint x: 4, endPoint y: 421, distance: 220.4
click at [4, 423] on main "**********" at bounding box center [568, 595] width 1137 height 1841
type input "**********"
drag, startPoint x: 231, startPoint y: 493, endPoint x: 24, endPoint y: 485, distance: 207.5
click at [24, 485] on div "**********" at bounding box center [296, 559] width 545 height 1553
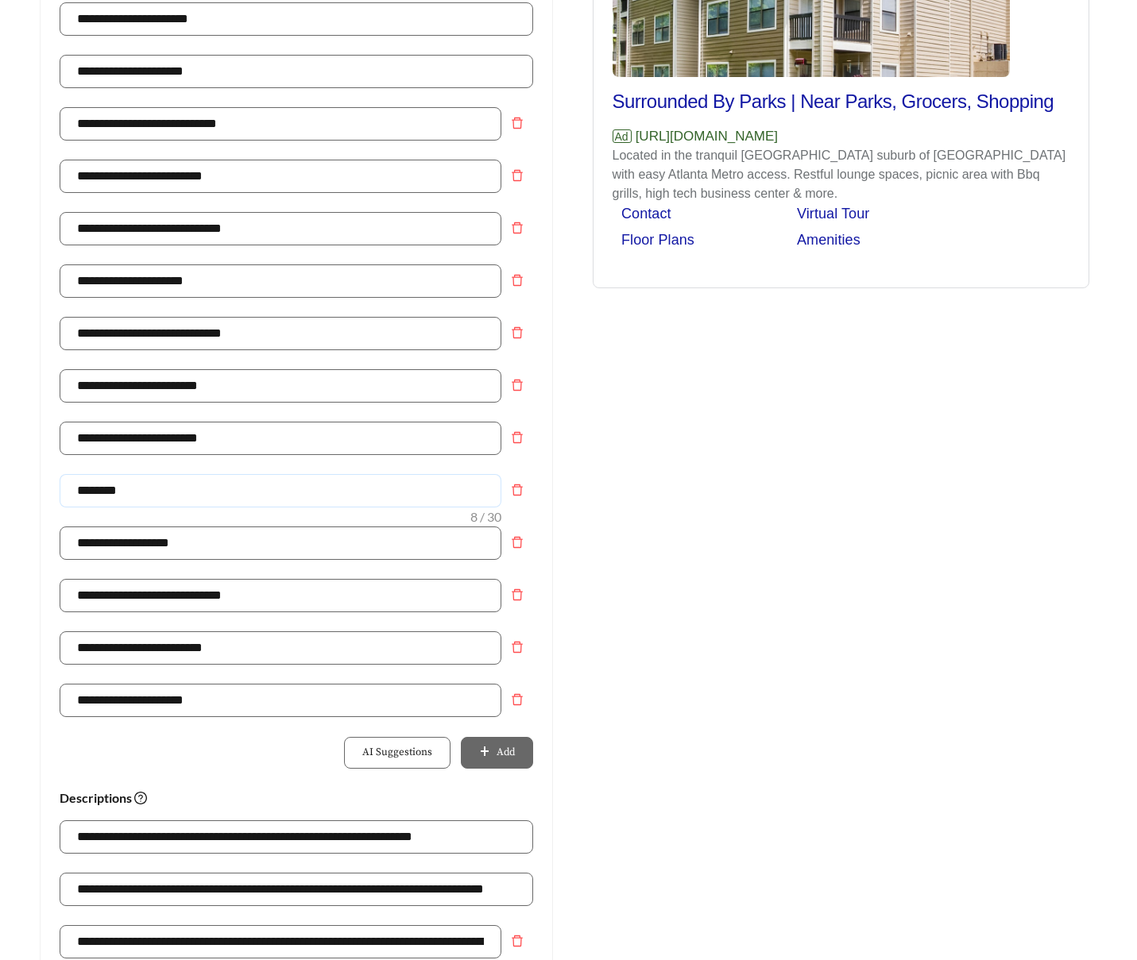
type input "**********"
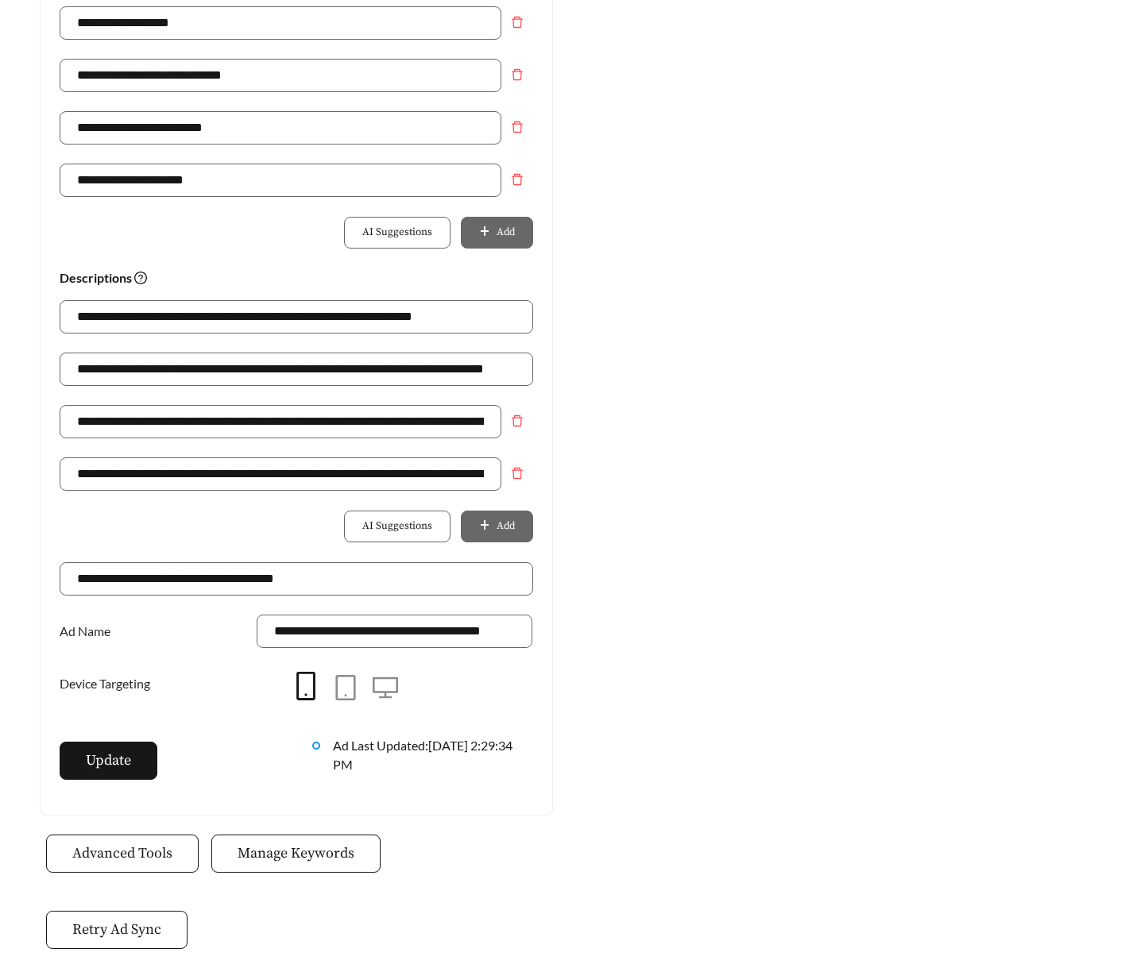
scroll to position [989, 0]
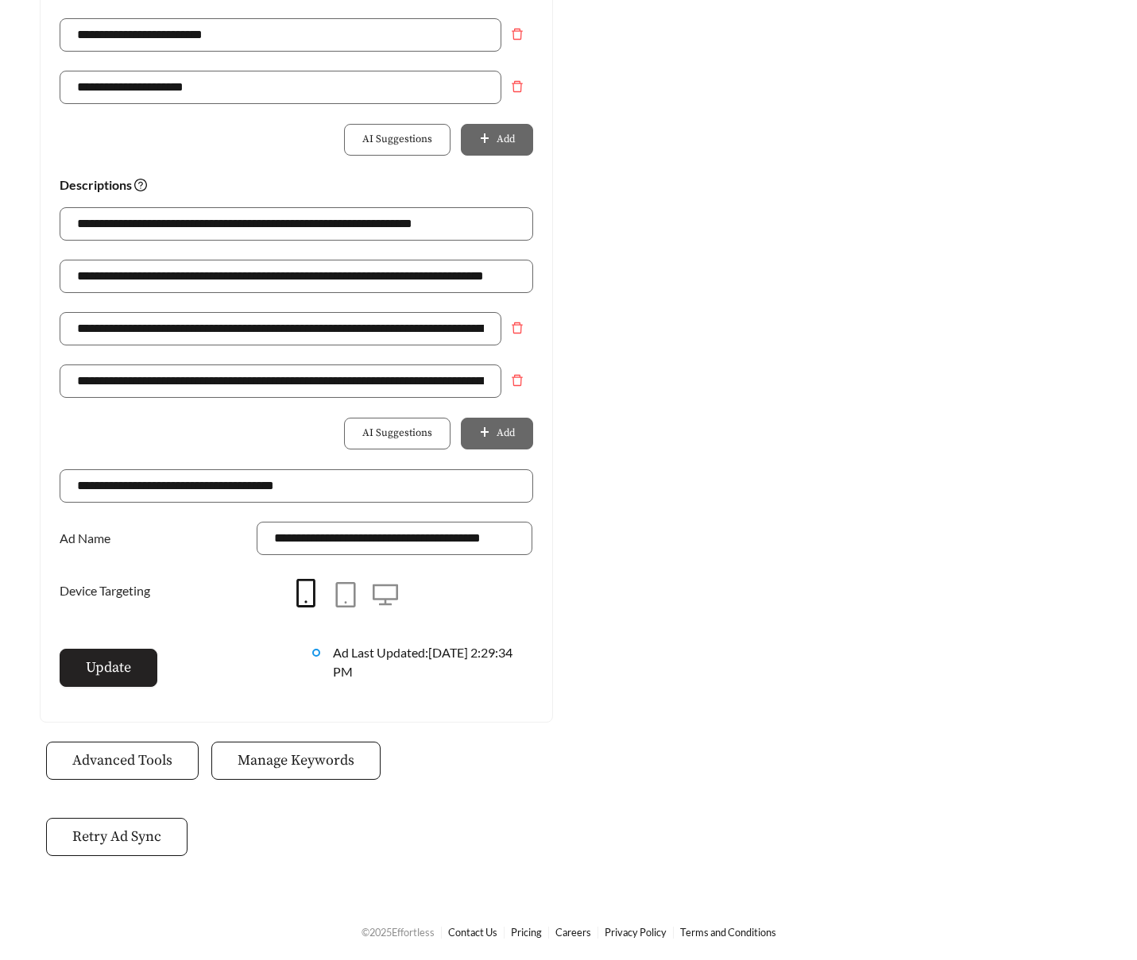
click at [111, 668] on span "Update" at bounding box center [108, 667] width 45 height 21
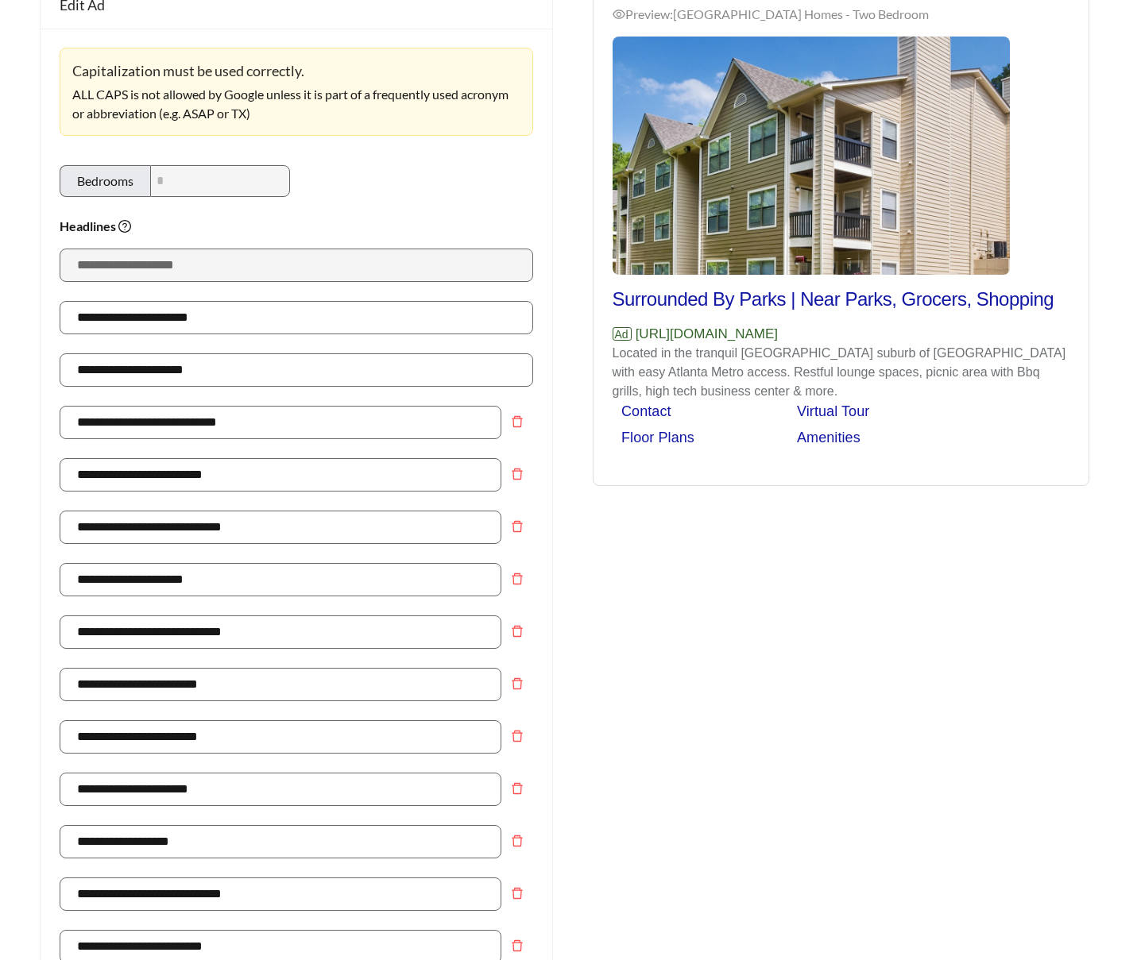
scroll to position [9, 0]
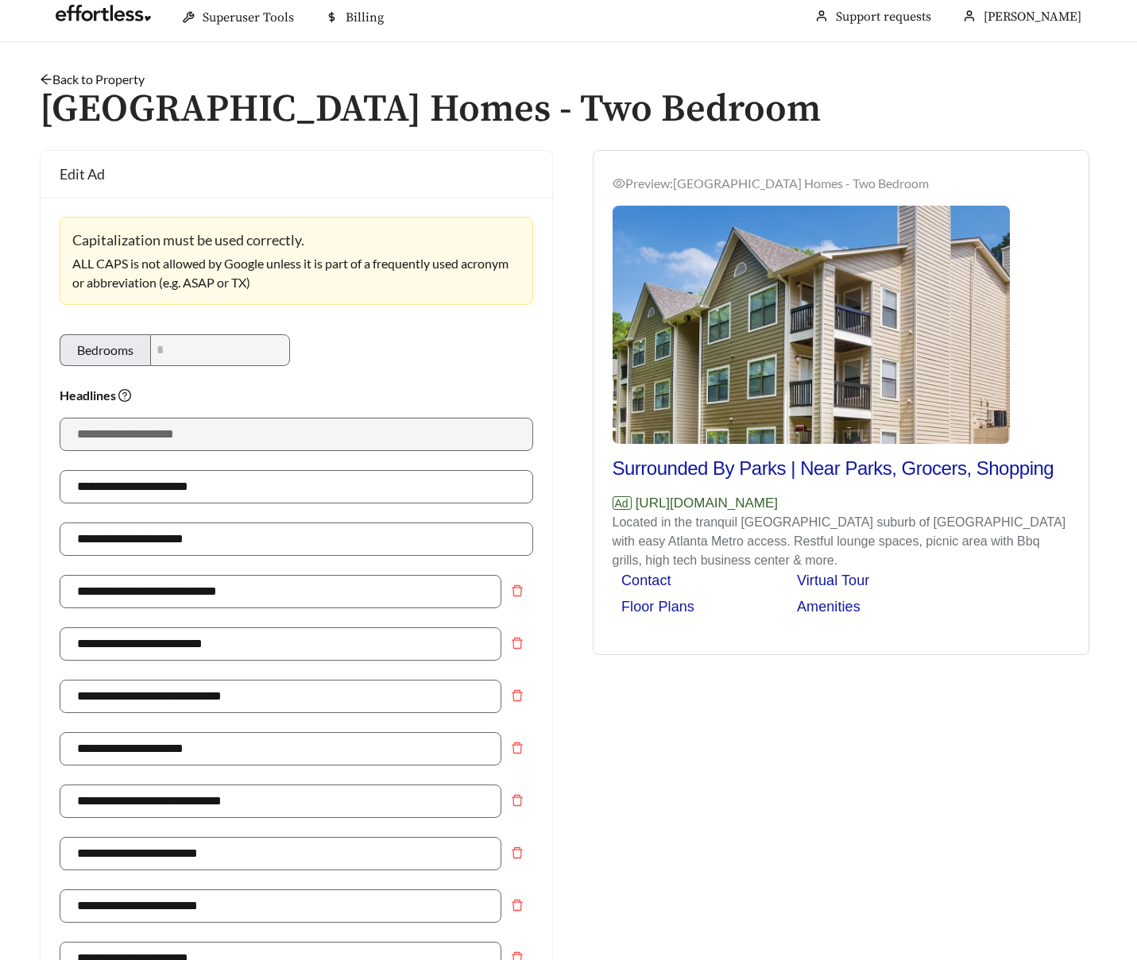
click at [129, 81] on link "Back to Property" at bounding box center [92, 78] width 105 height 15
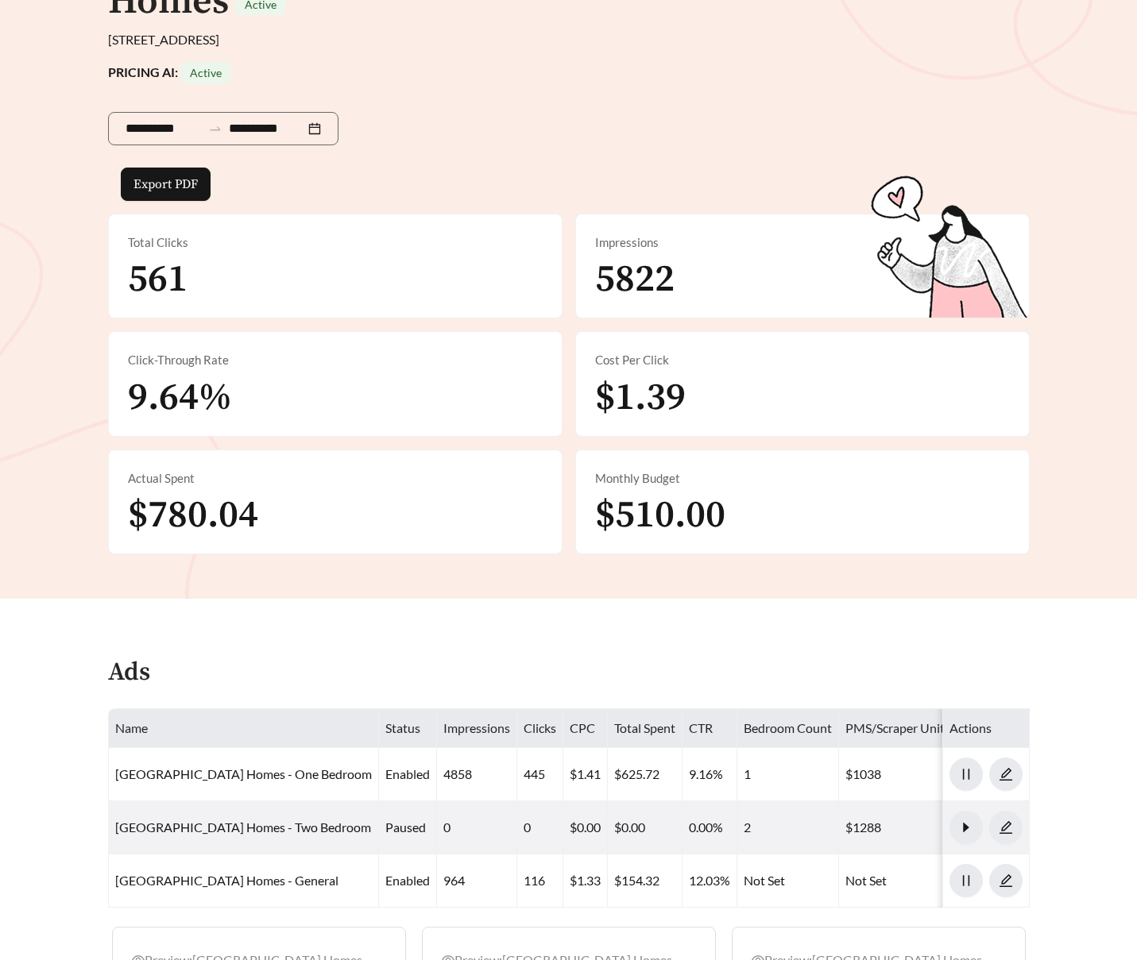
scroll to position [530, 0]
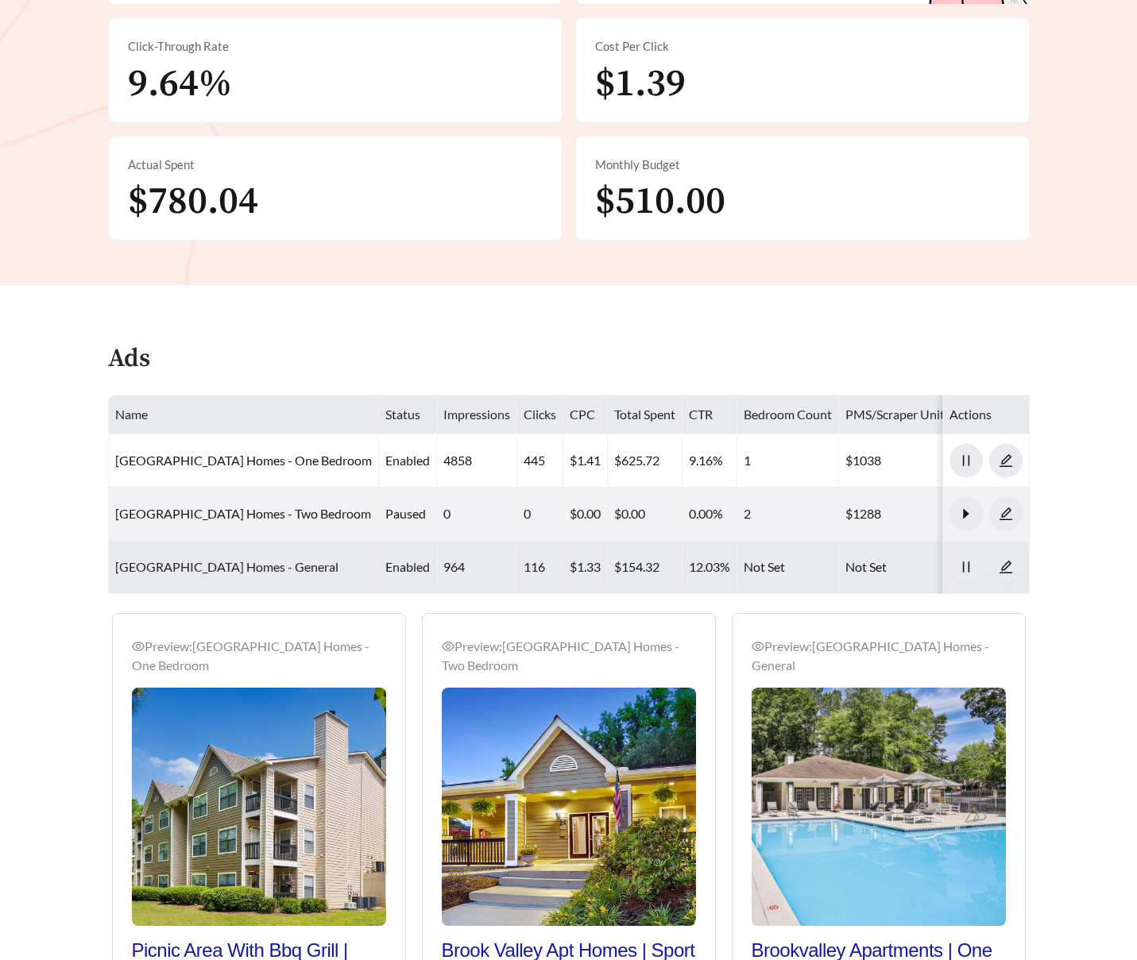
click at [277, 571] on link "Brook Valley Apartment Homes - General" at bounding box center [226, 566] width 223 height 15
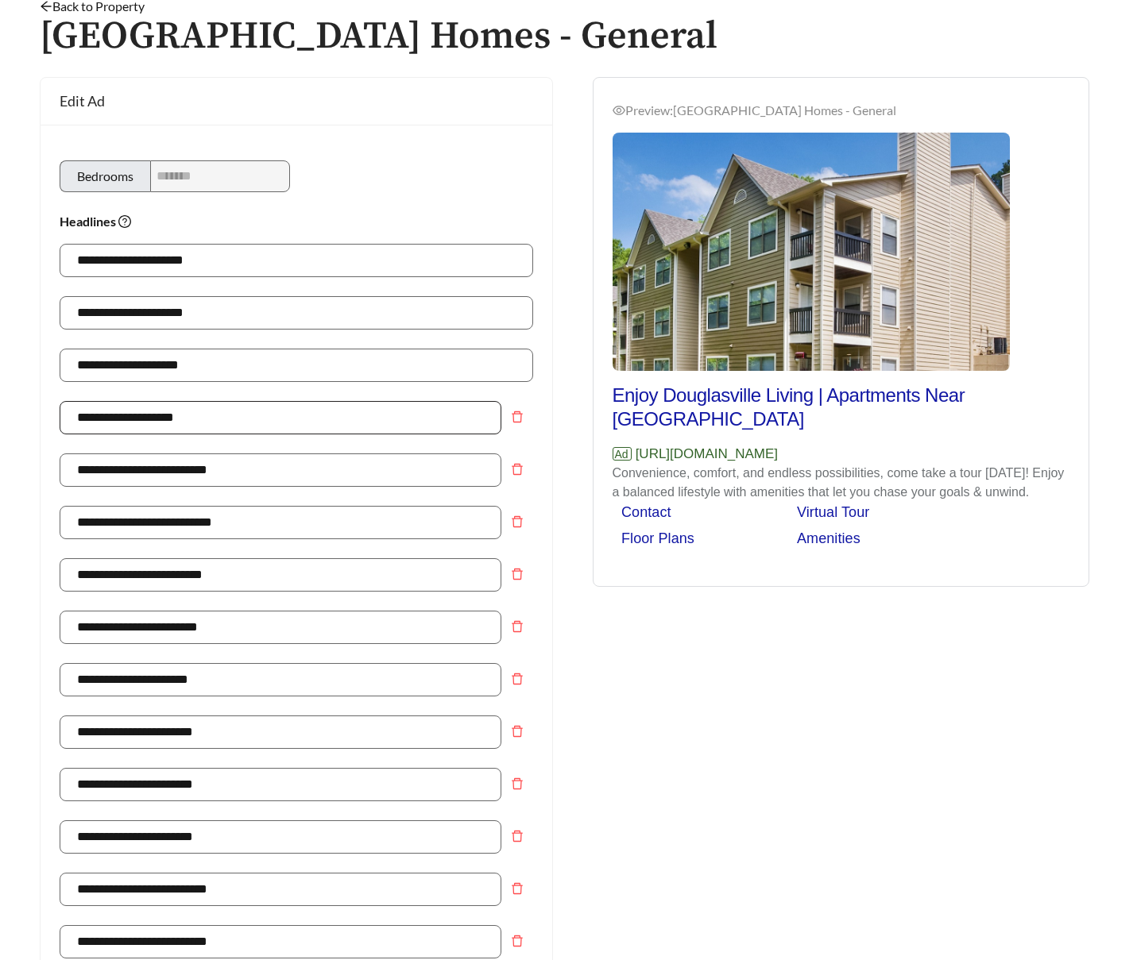
scroll to position [83, 0]
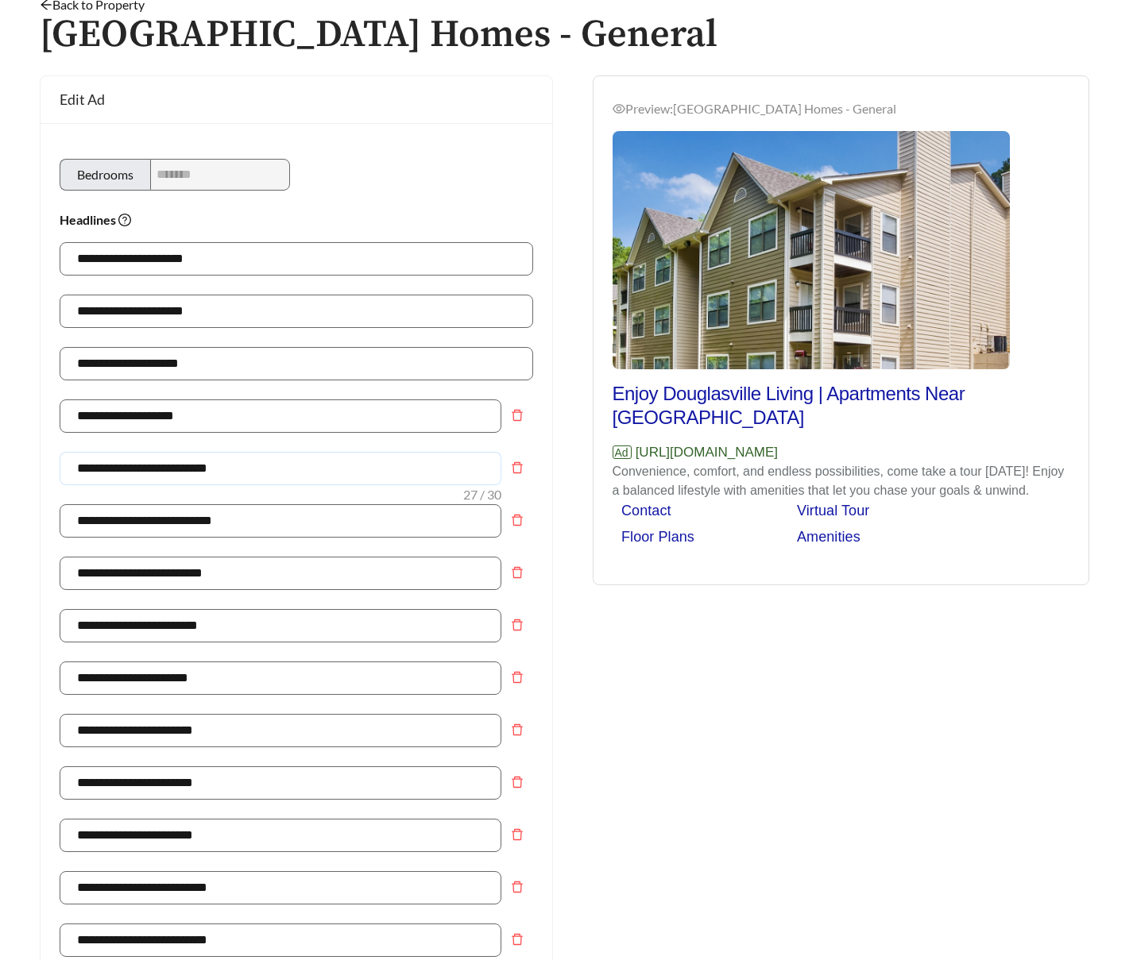
drag, startPoint x: 255, startPoint y: 471, endPoint x: -107, endPoint y: 472, distance: 362.2
click at [0, 472] on html "**********" at bounding box center [568, 397] width 1137 height 960
type input "**********"
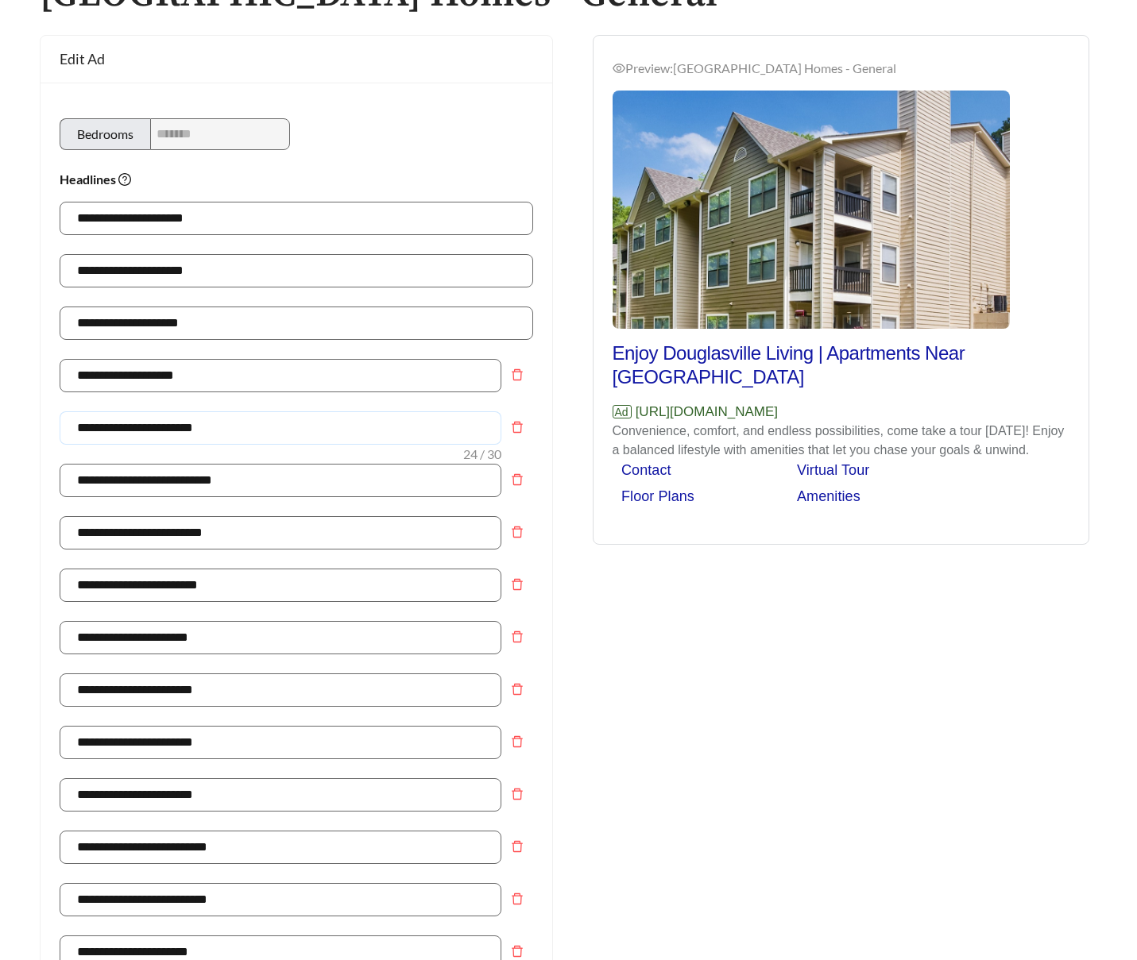
scroll to position [149, 0]
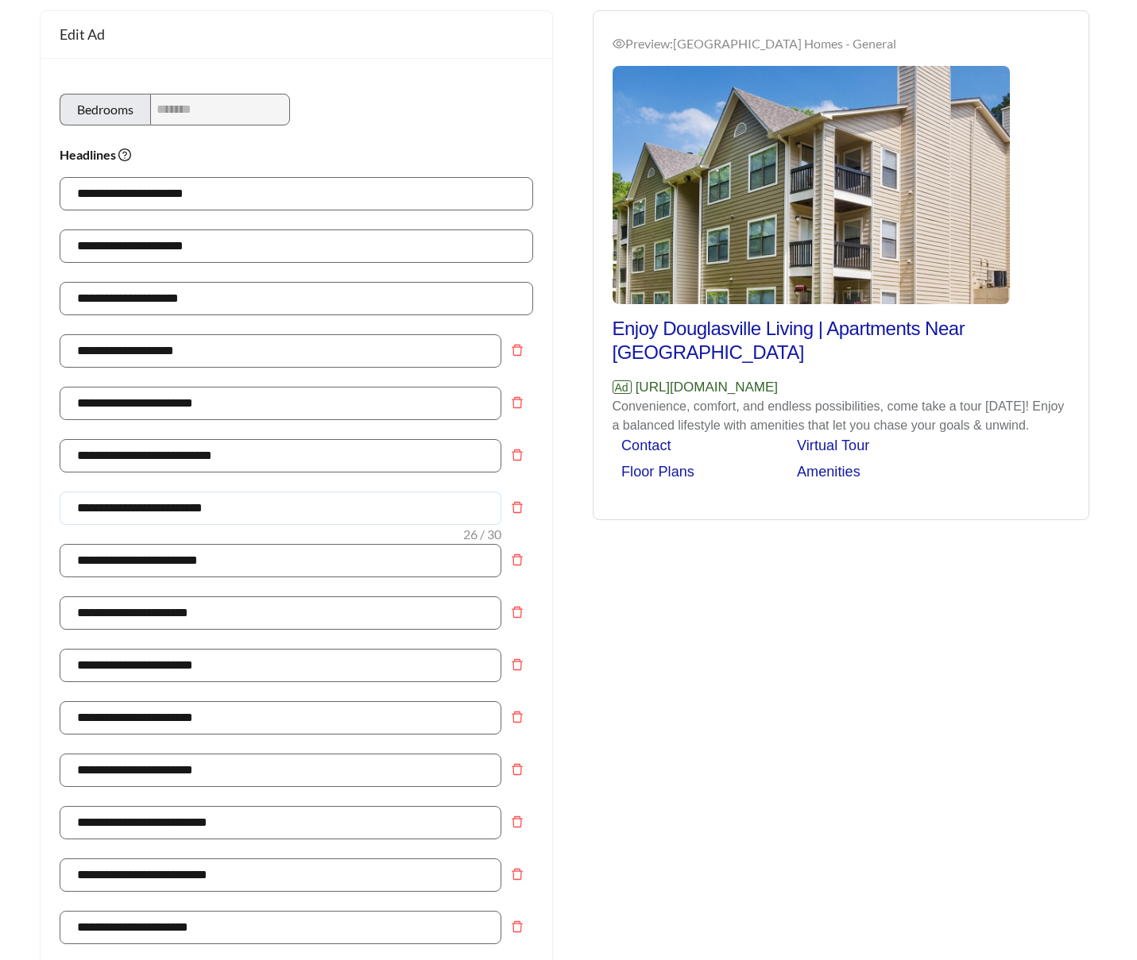
drag, startPoint x: 243, startPoint y: 511, endPoint x: -50, endPoint y: 508, distance: 293.1
click at [0, 508] on html "**********" at bounding box center [568, 331] width 1137 height 960
type input "**********"
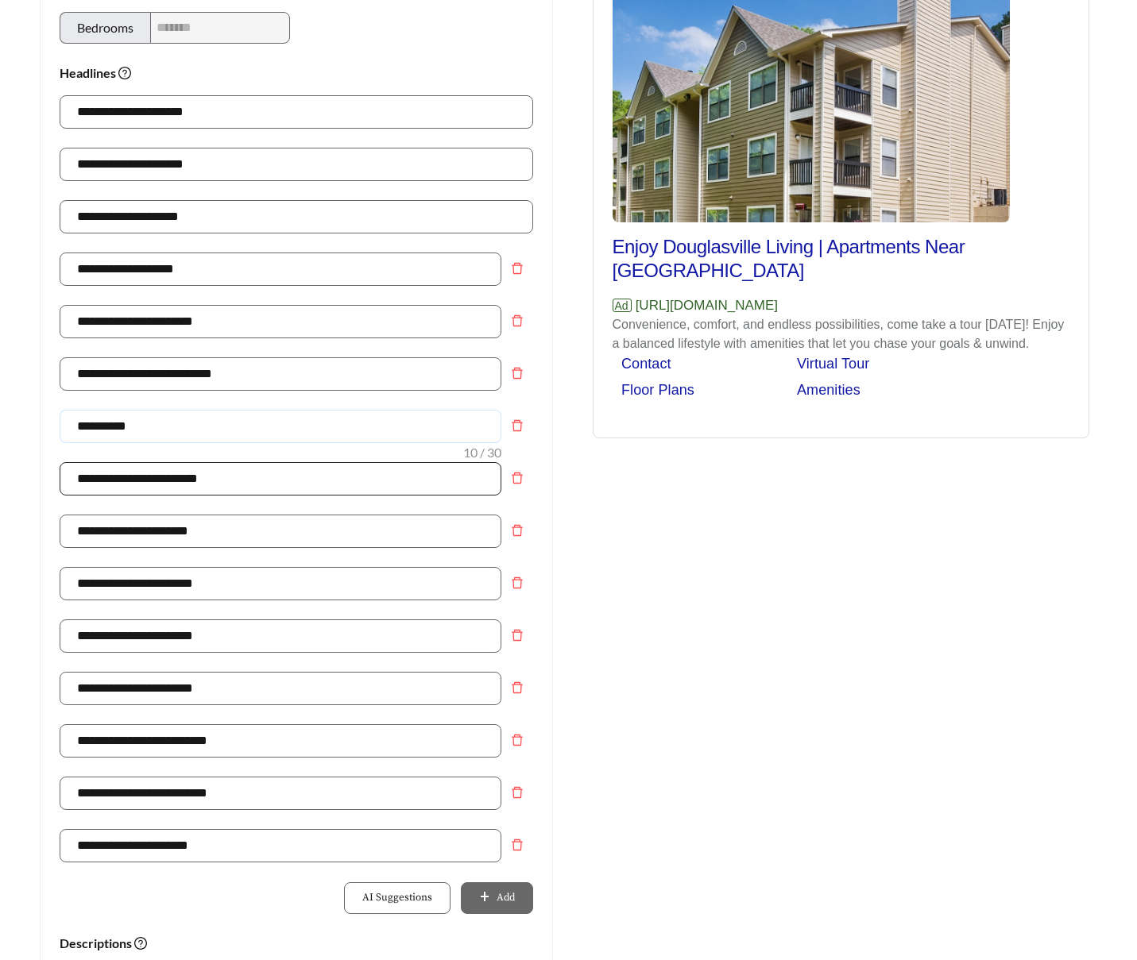
scroll to position [228, 0]
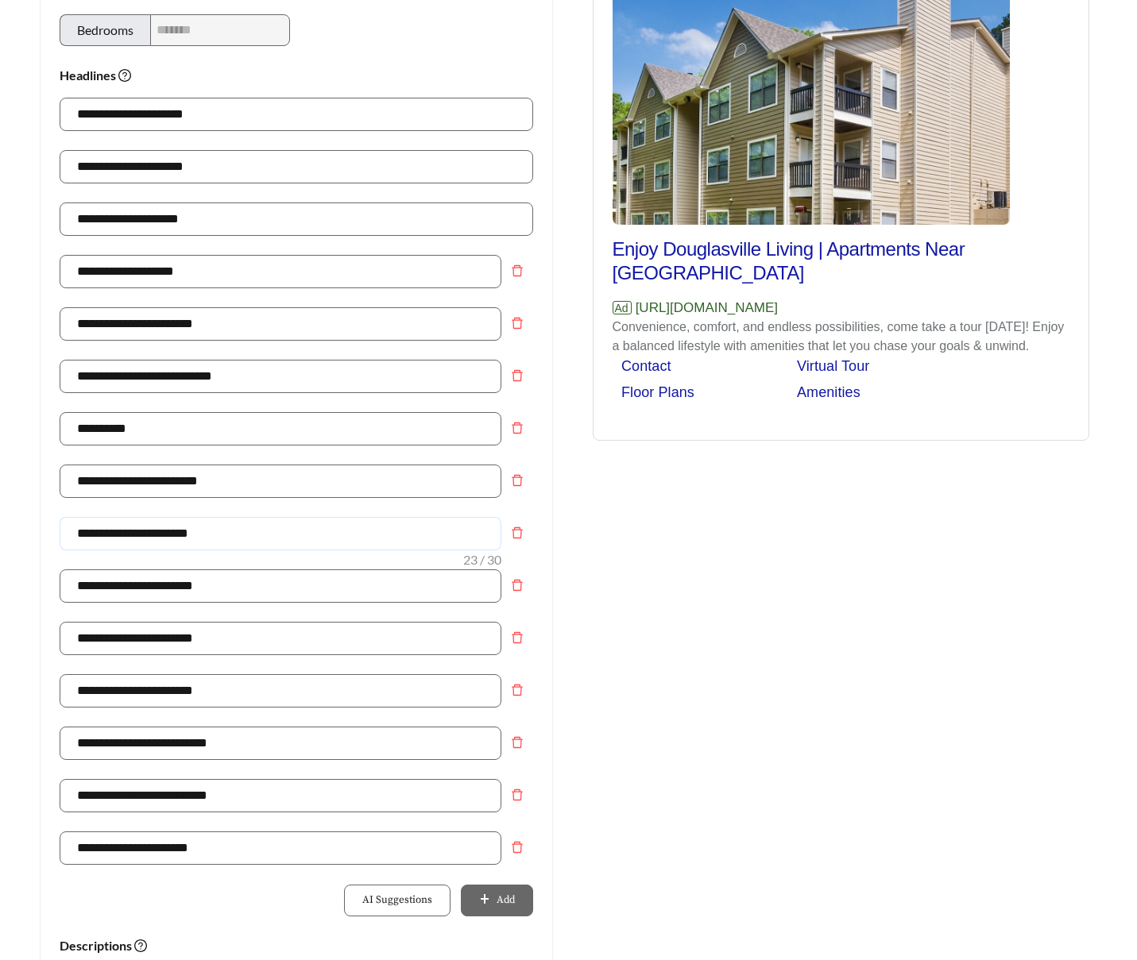
drag, startPoint x: 303, startPoint y: 531, endPoint x: 64, endPoint y: 523, distance: 239.2
click at [64, 523] on input "**********" at bounding box center [281, 533] width 442 height 33
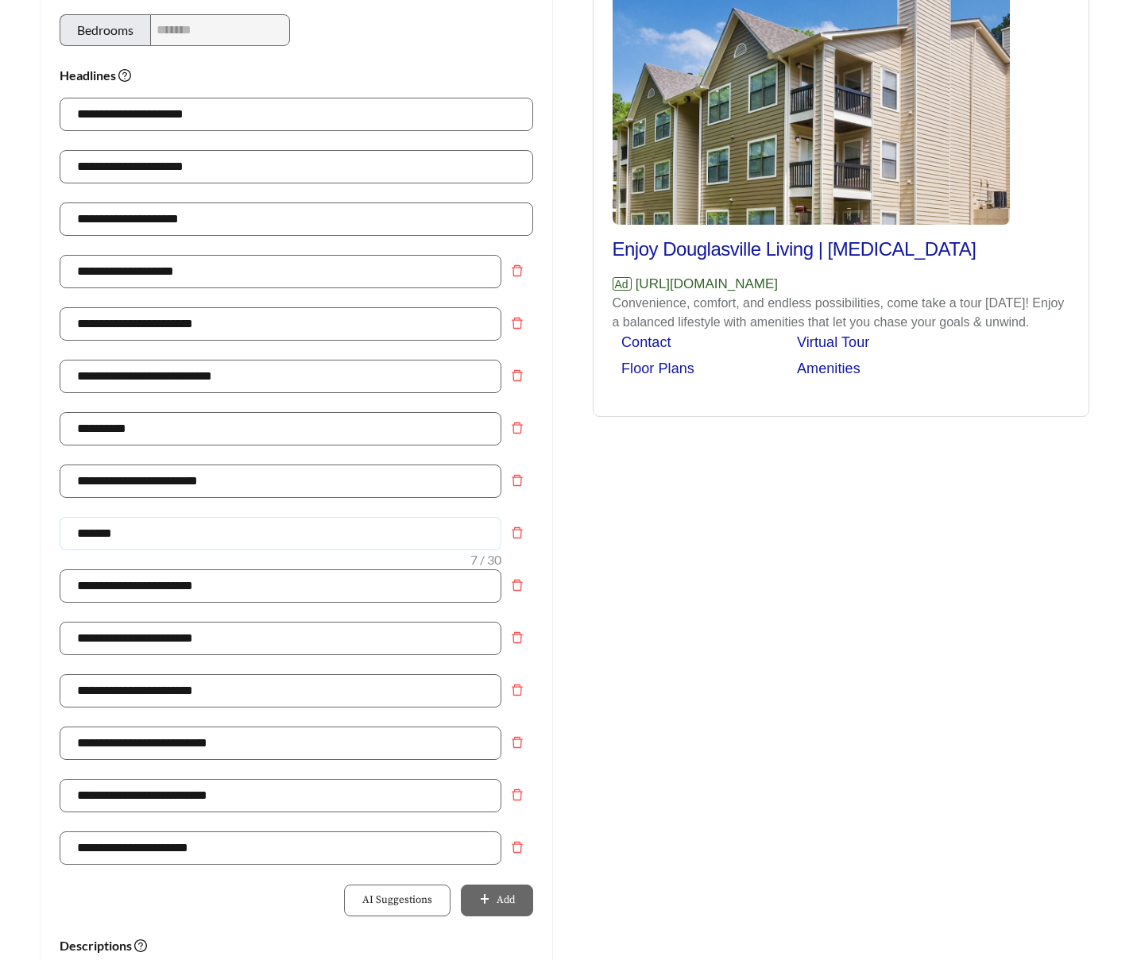
type input "**********"
click at [189, 687] on input "**********" at bounding box center [281, 690] width 442 height 33
drag, startPoint x: 257, startPoint y: 694, endPoint x: 66, endPoint y: 647, distance: 196.3
click at [66, 647] on div "**********" at bounding box center [296, 517] width 473 height 839
type input "**********"
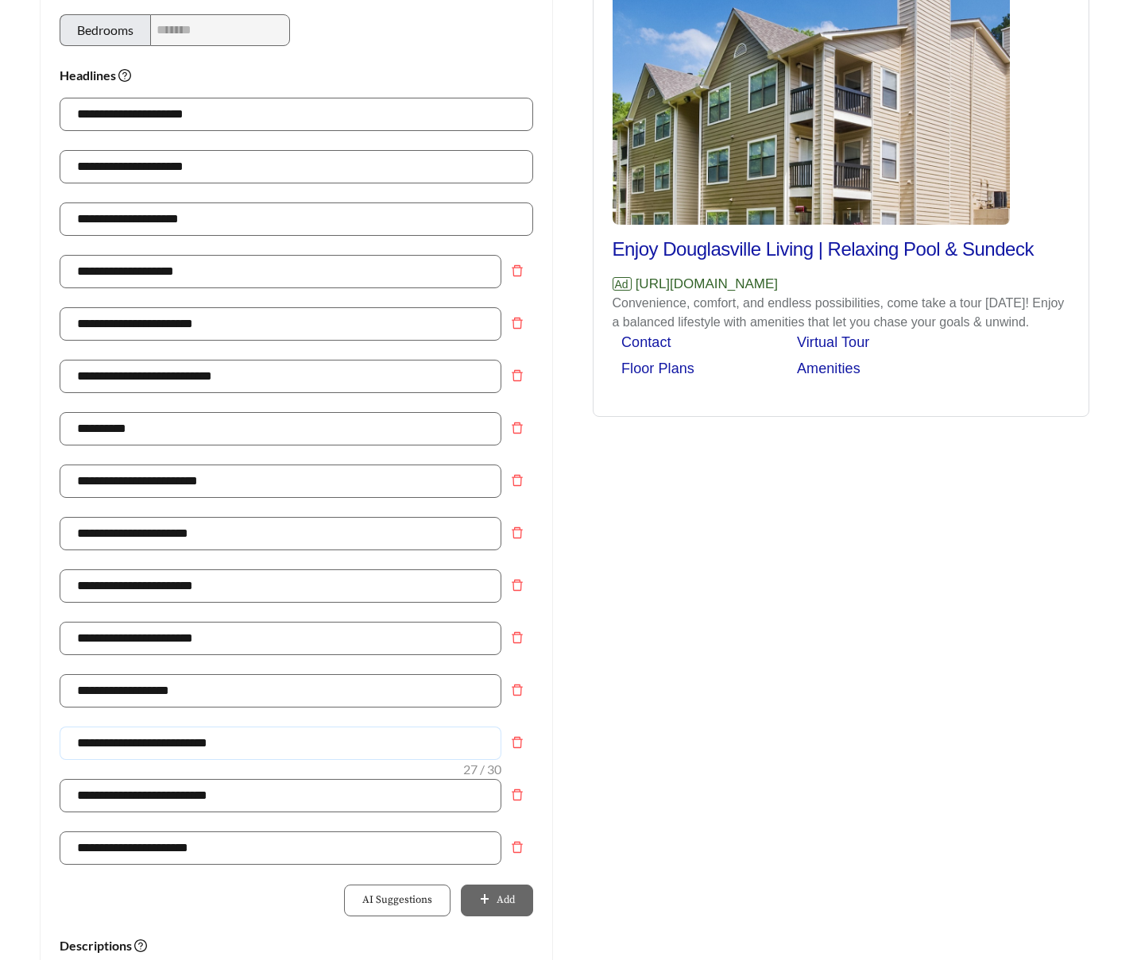
click at [146, 745] on input "**********" at bounding box center [281, 743] width 442 height 33
type input "**********"
click at [173, 799] on input "**********" at bounding box center [281, 795] width 442 height 33
type input "**********"
drag, startPoint x: 252, startPoint y: 643, endPoint x: 64, endPoint y: 639, distance: 187.5
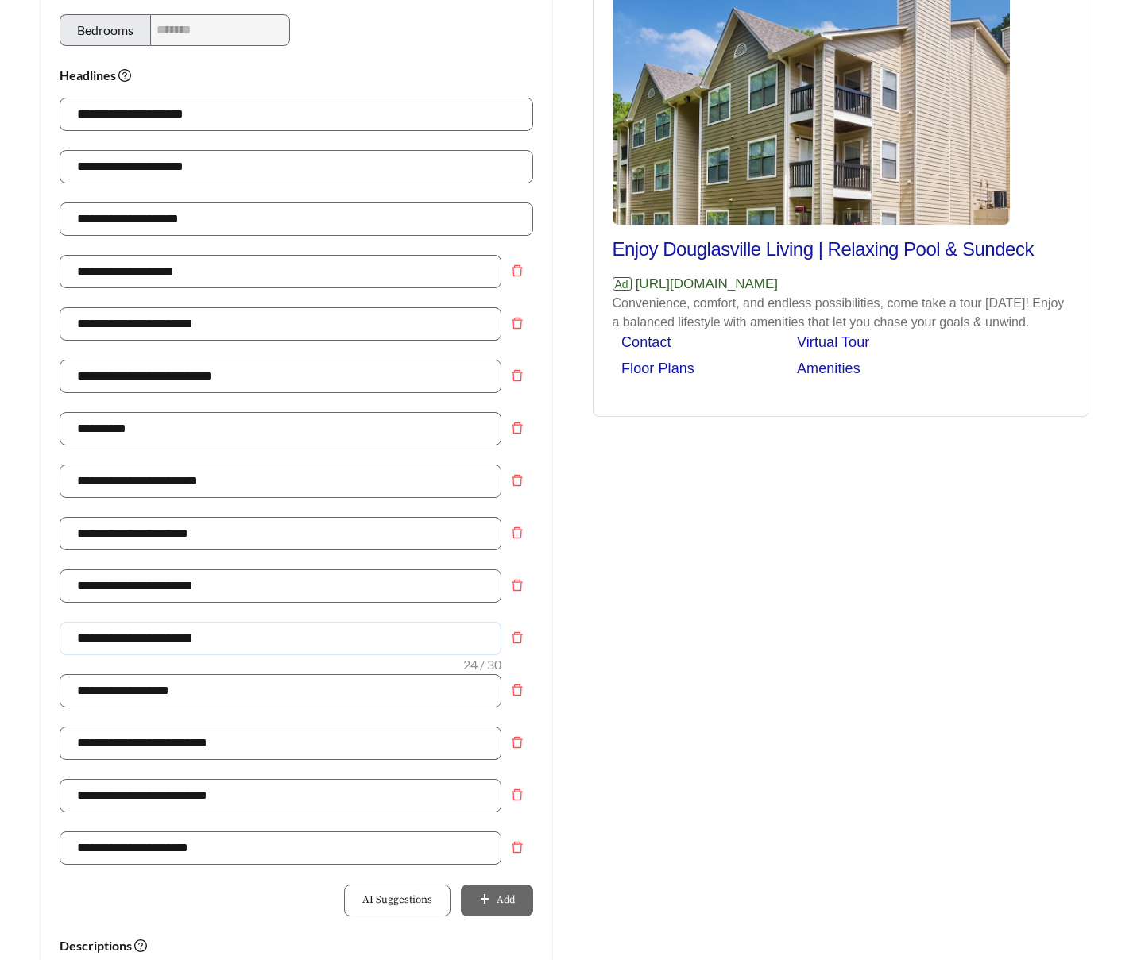
click at [64, 639] on input "**********" at bounding box center [281, 638] width 442 height 33
type input "**********"
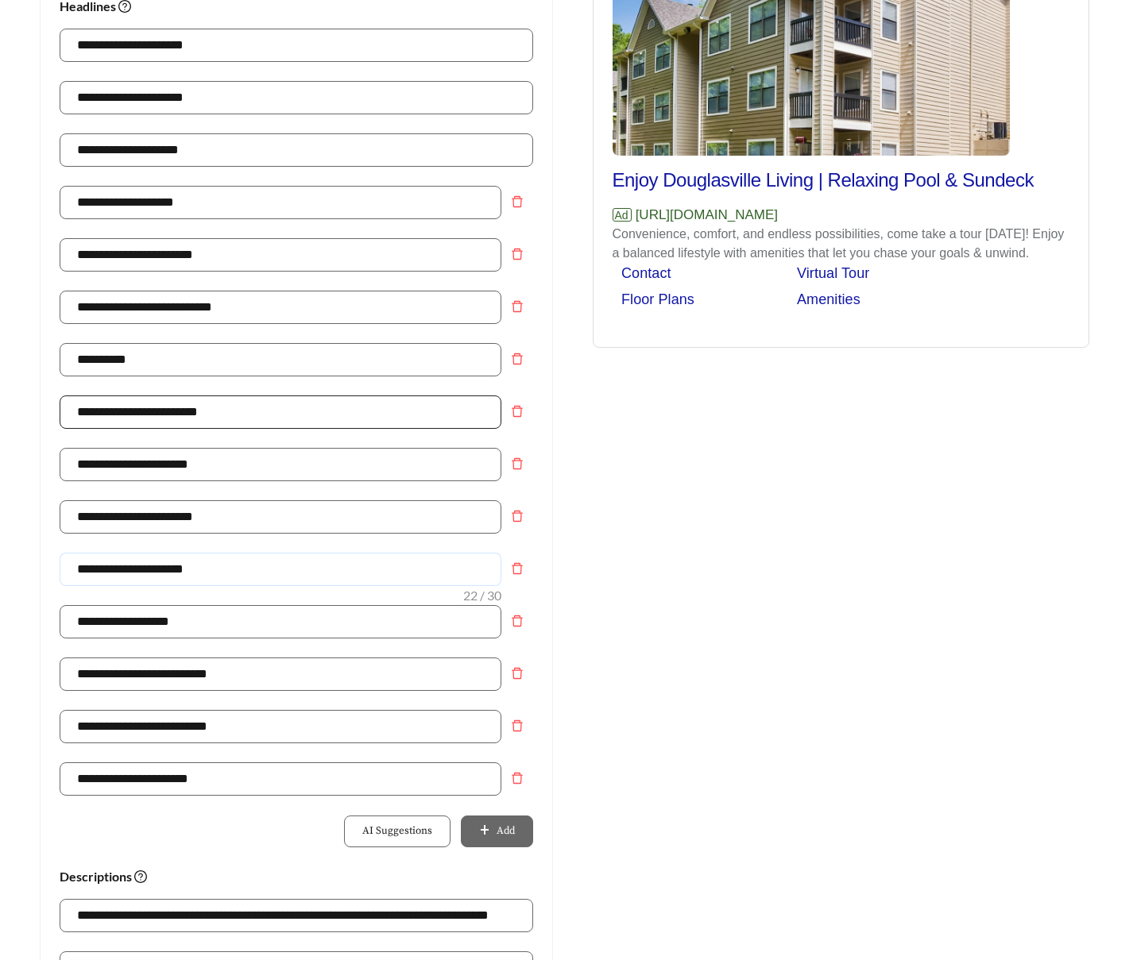
scroll to position [295, 0]
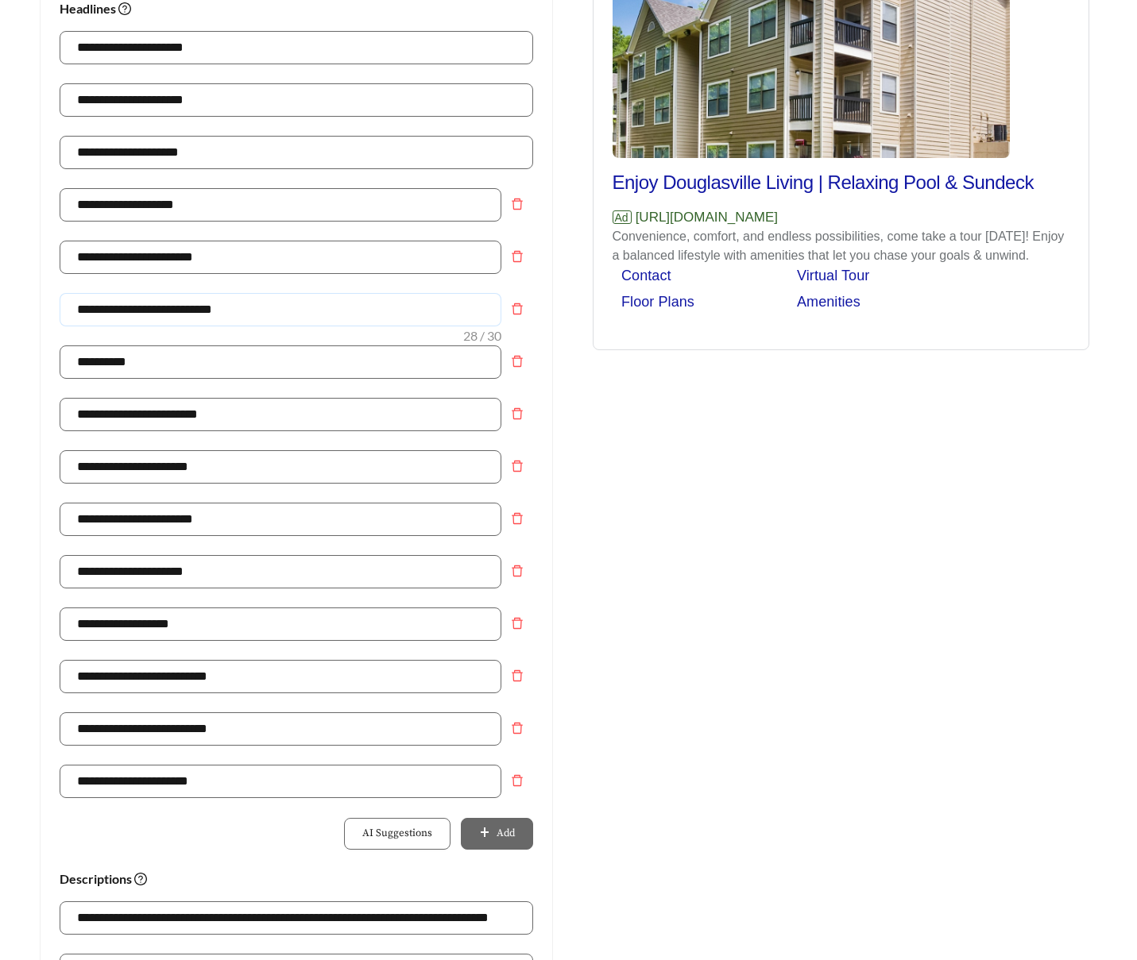
click at [149, 311] on input "**********" at bounding box center [281, 309] width 442 height 33
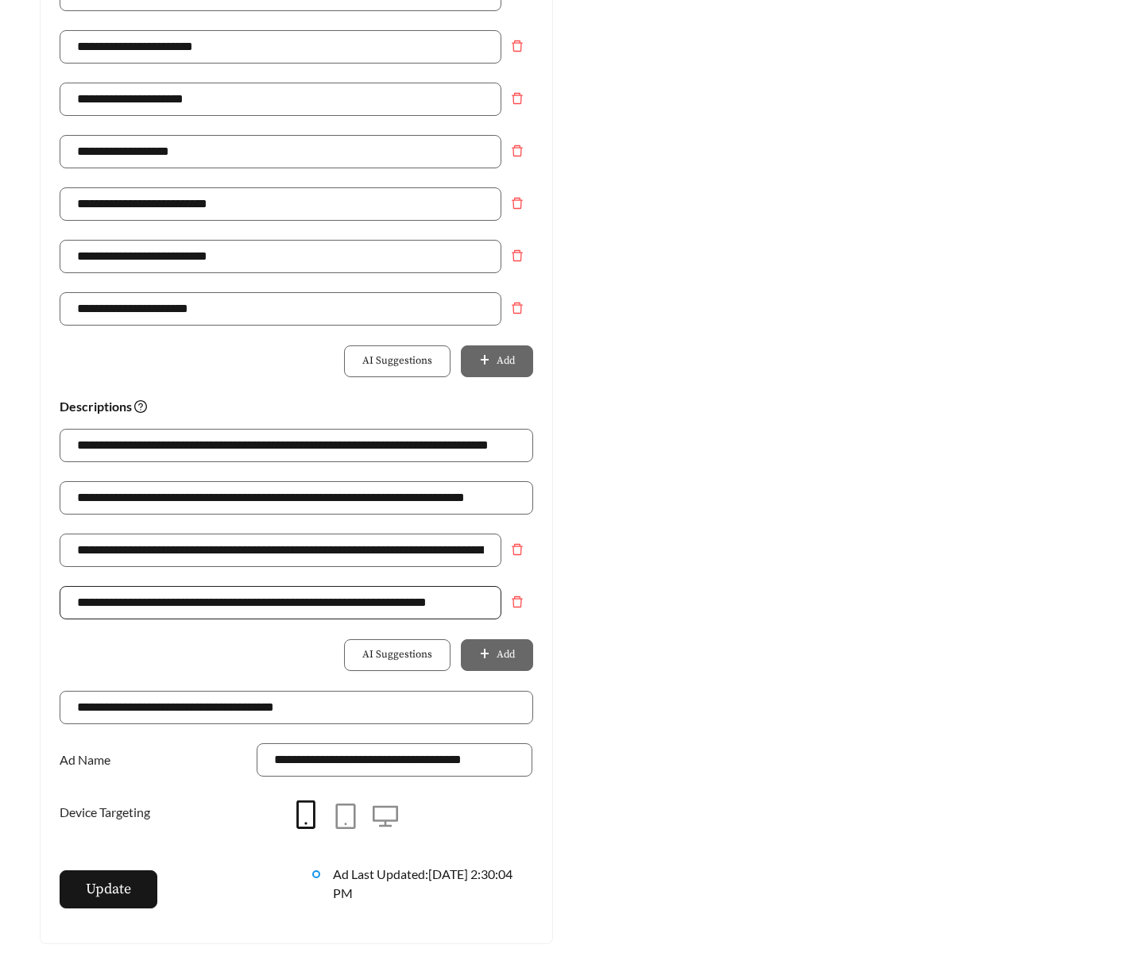
scroll to position [778, 0]
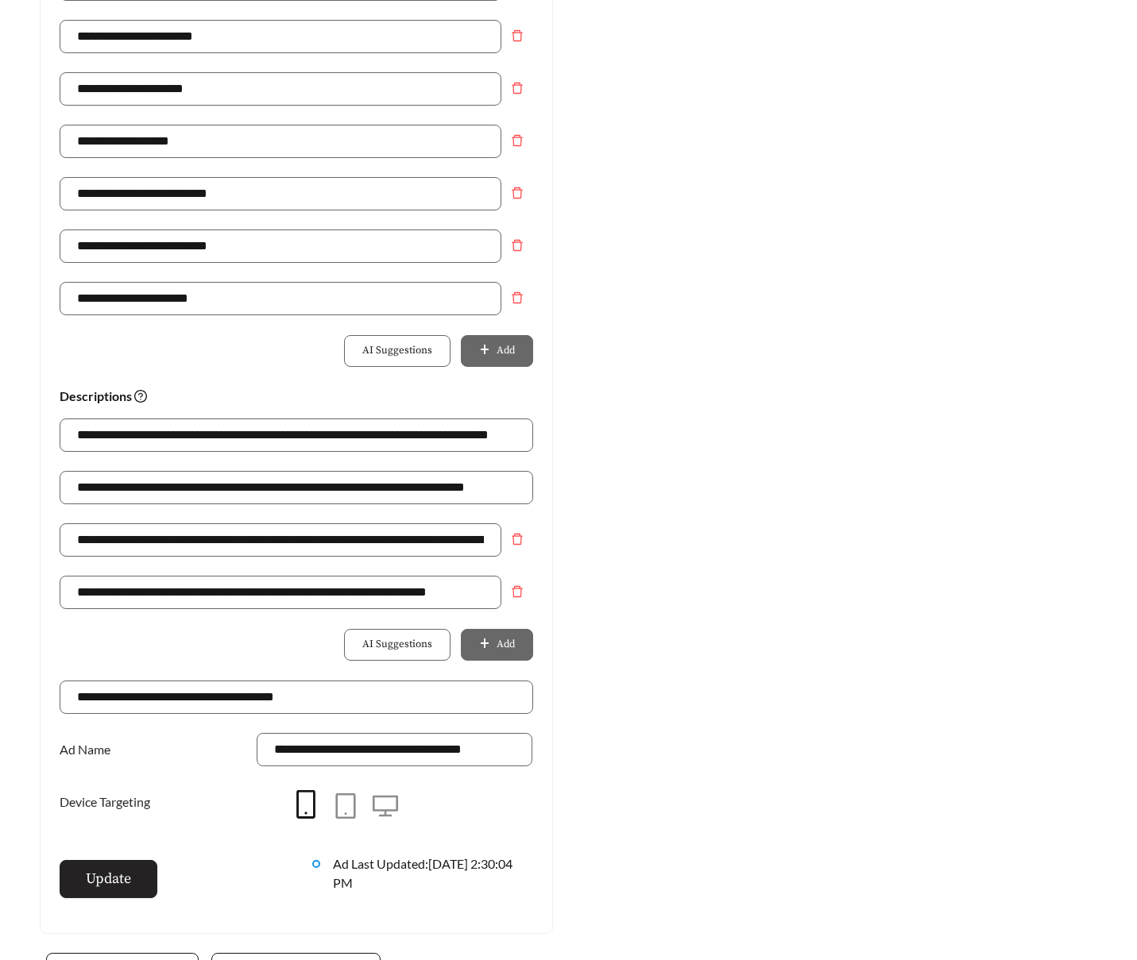
type input "**********"
click at [129, 879] on span "Update" at bounding box center [108, 878] width 45 height 21
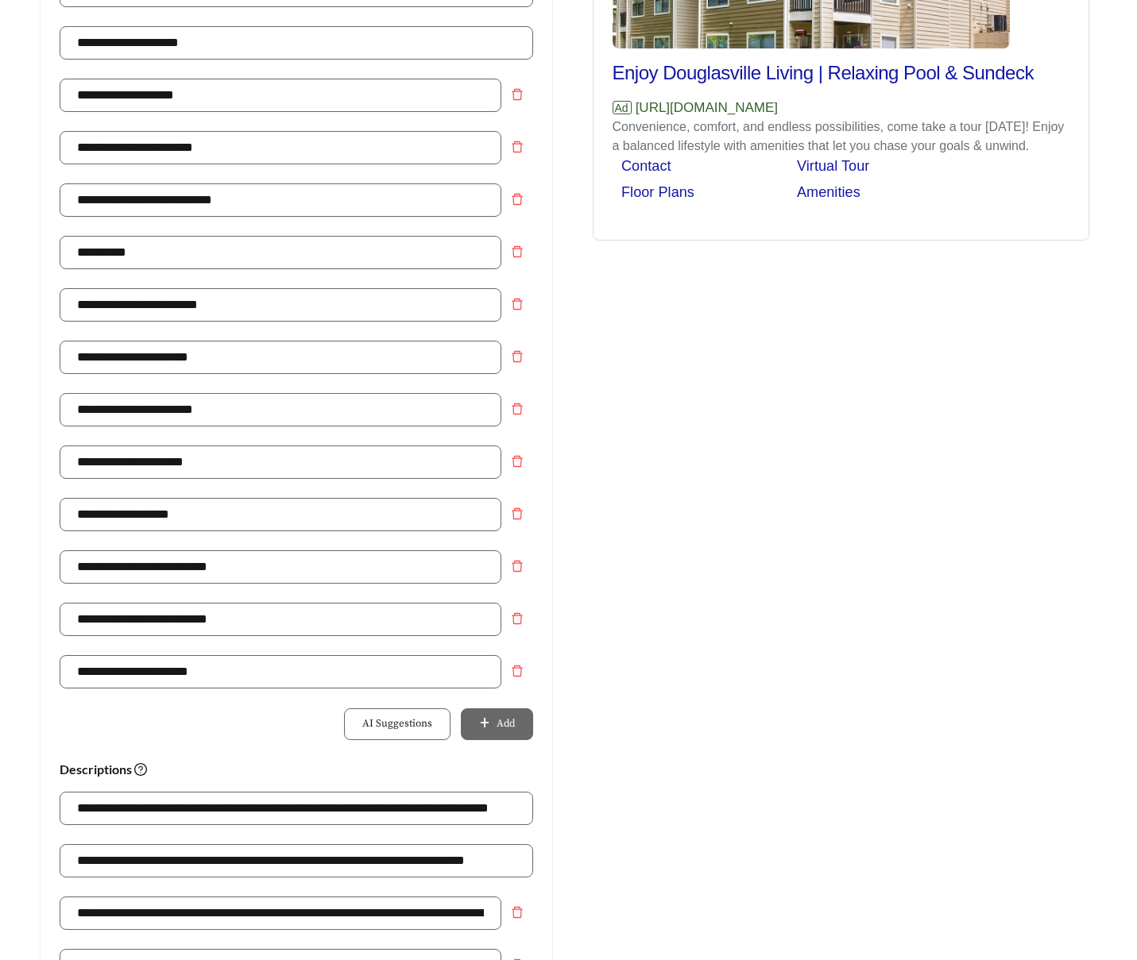
scroll to position [0, 0]
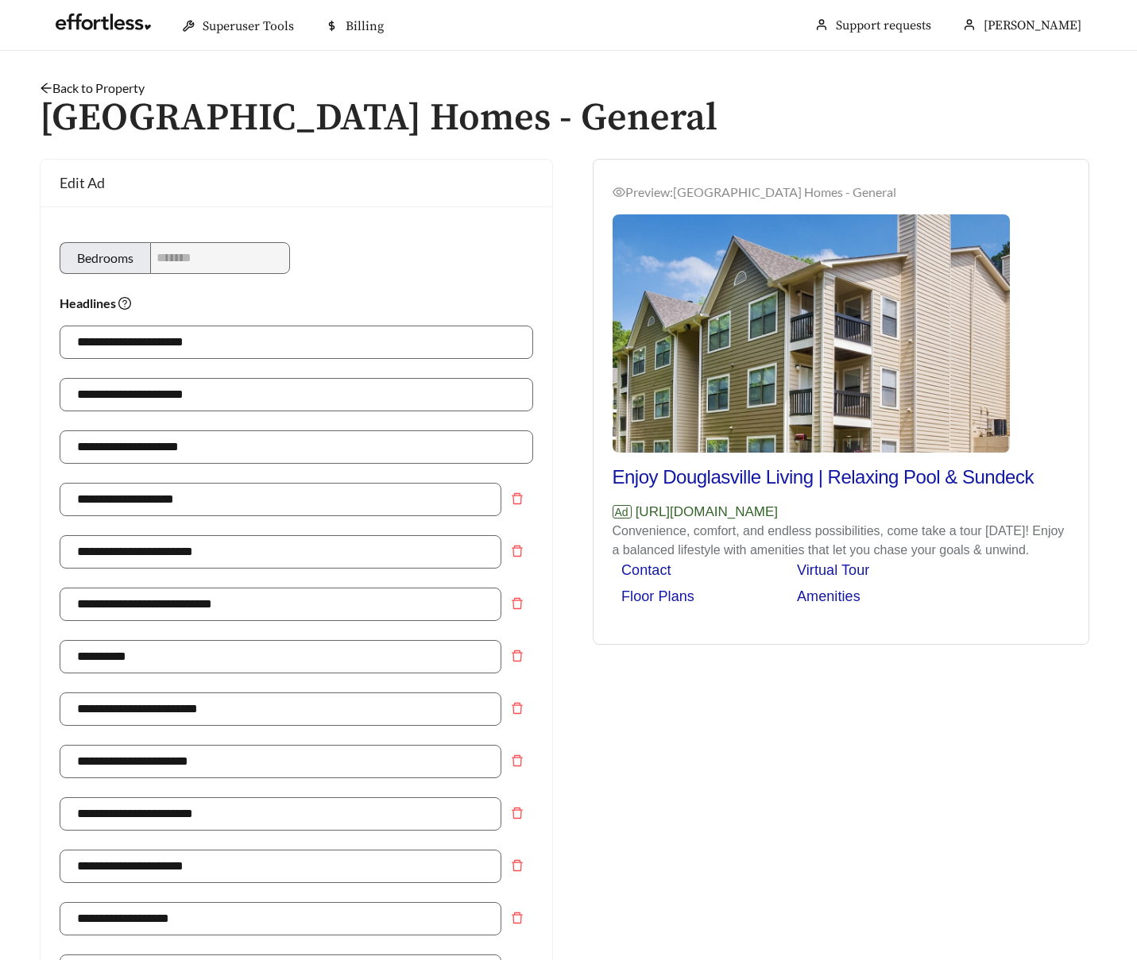
click at [83, 84] on link "Back to Property" at bounding box center [92, 87] width 105 height 15
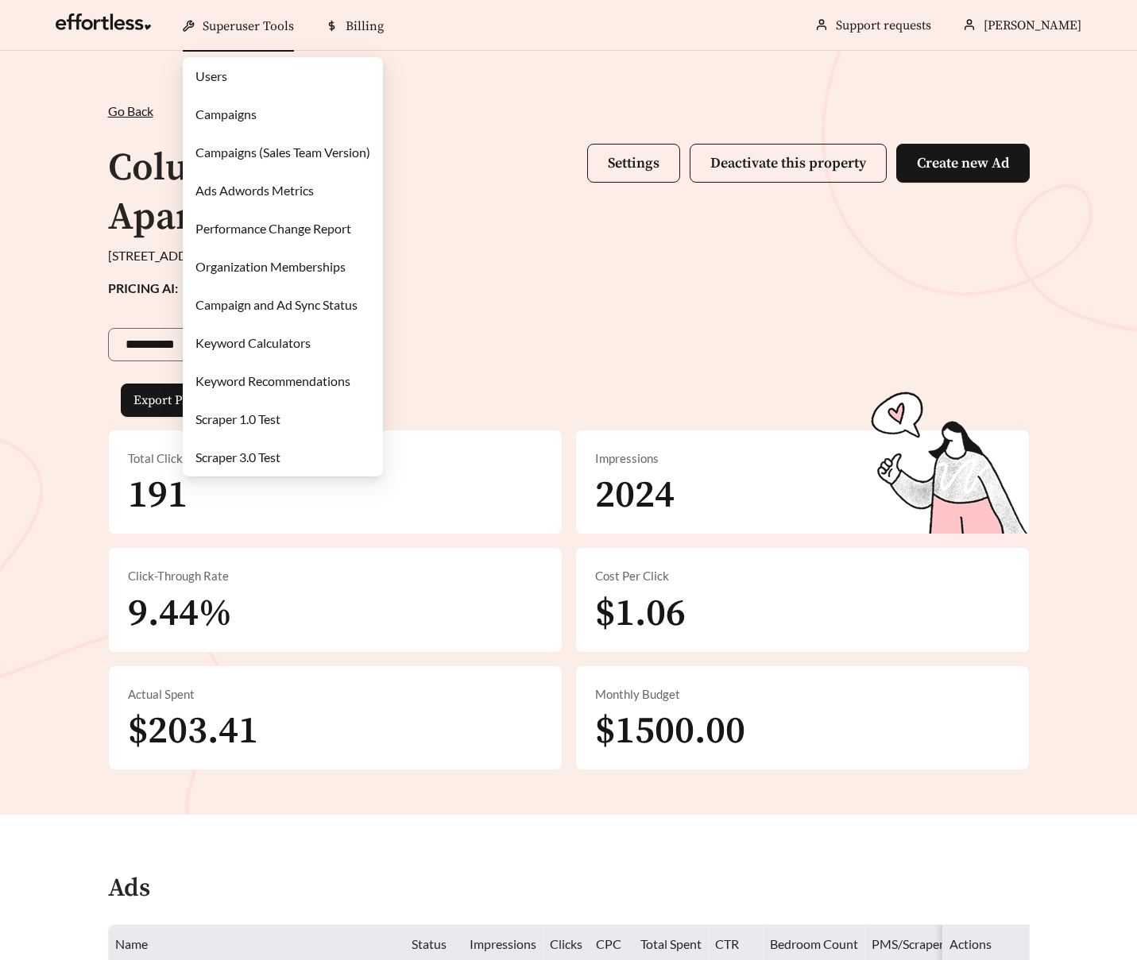
click at [220, 29] on span "Superuser Tools" at bounding box center [248, 26] width 91 height 16
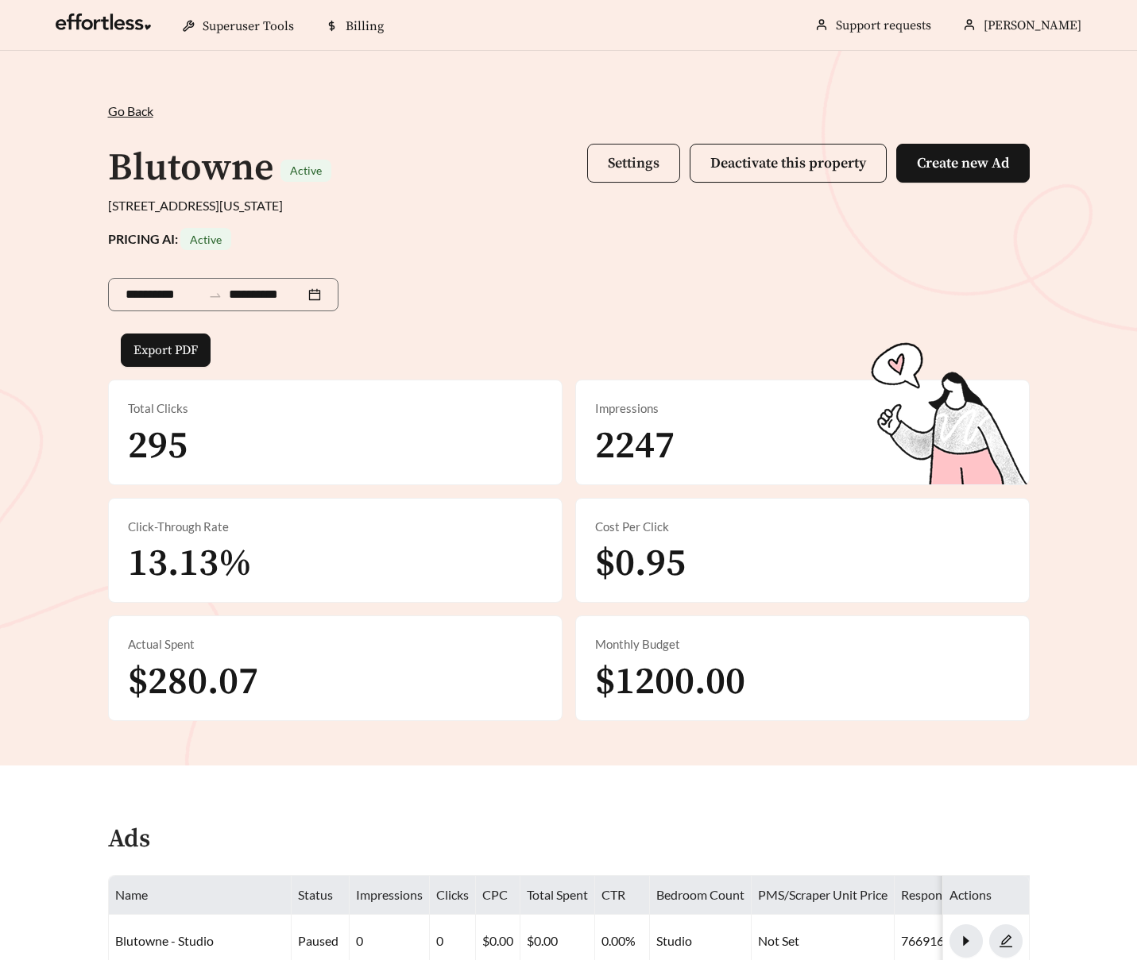
click at [639, 149] on button "Settings" at bounding box center [633, 163] width 93 height 39
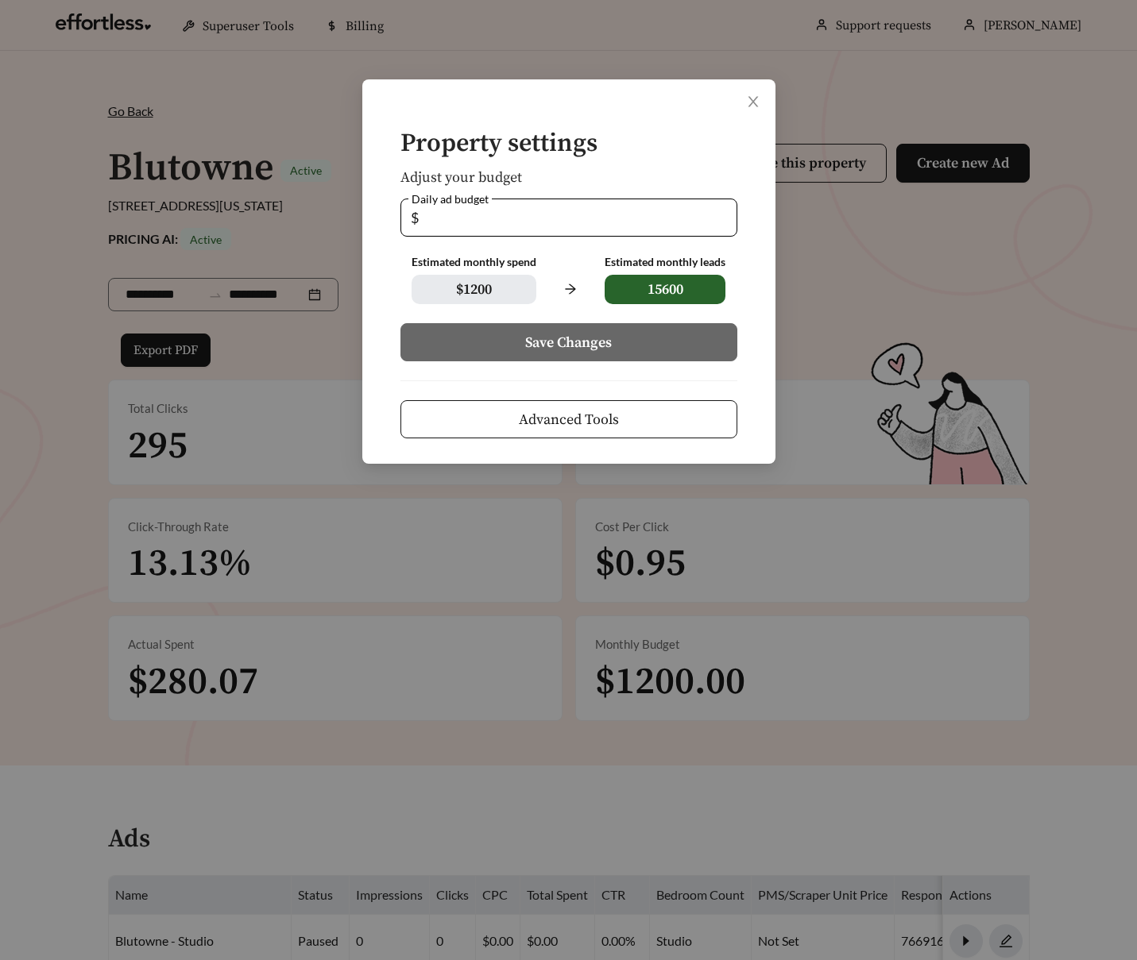
click at [593, 416] on span "Advanced Tools" at bounding box center [569, 419] width 100 height 21
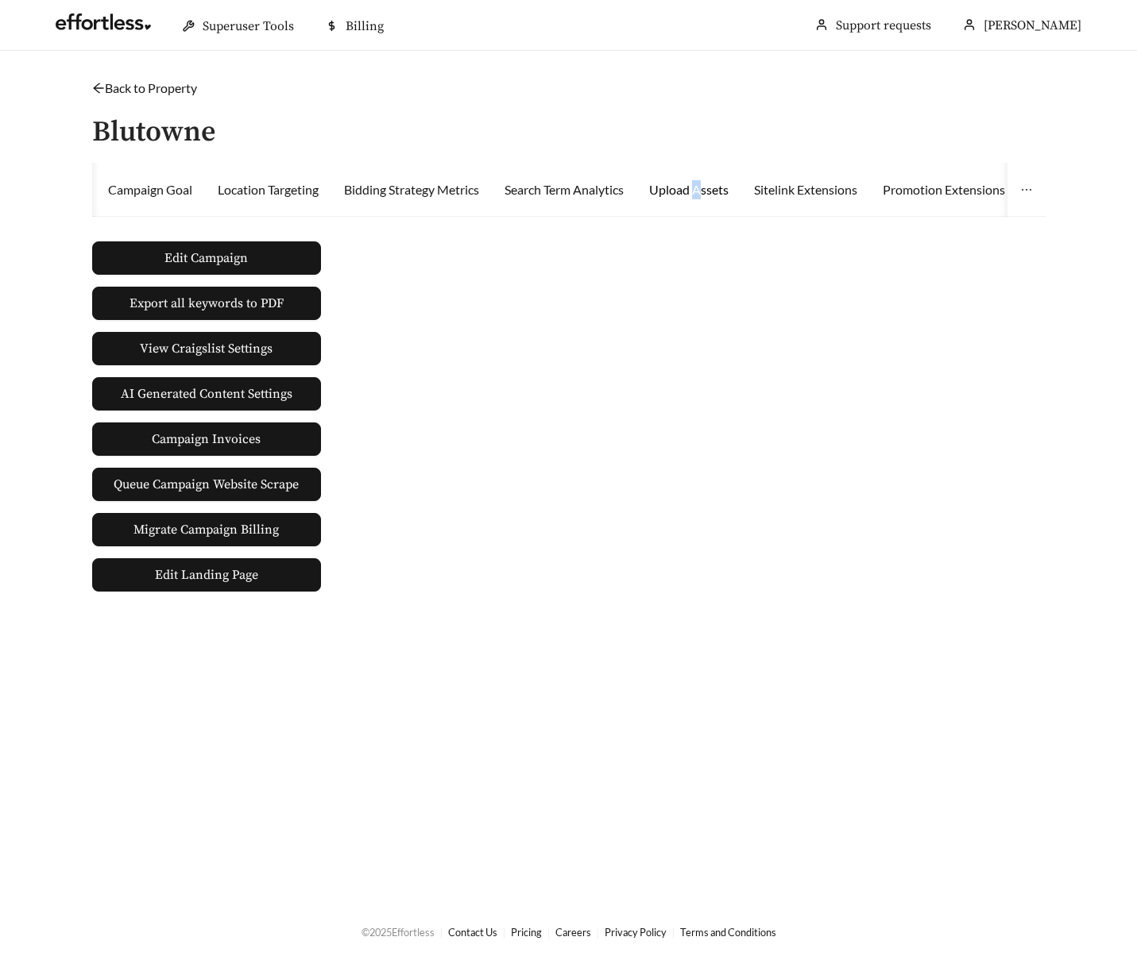
click at [705, 184] on div "Upload Assets" at bounding box center [688, 189] width 79 height 19
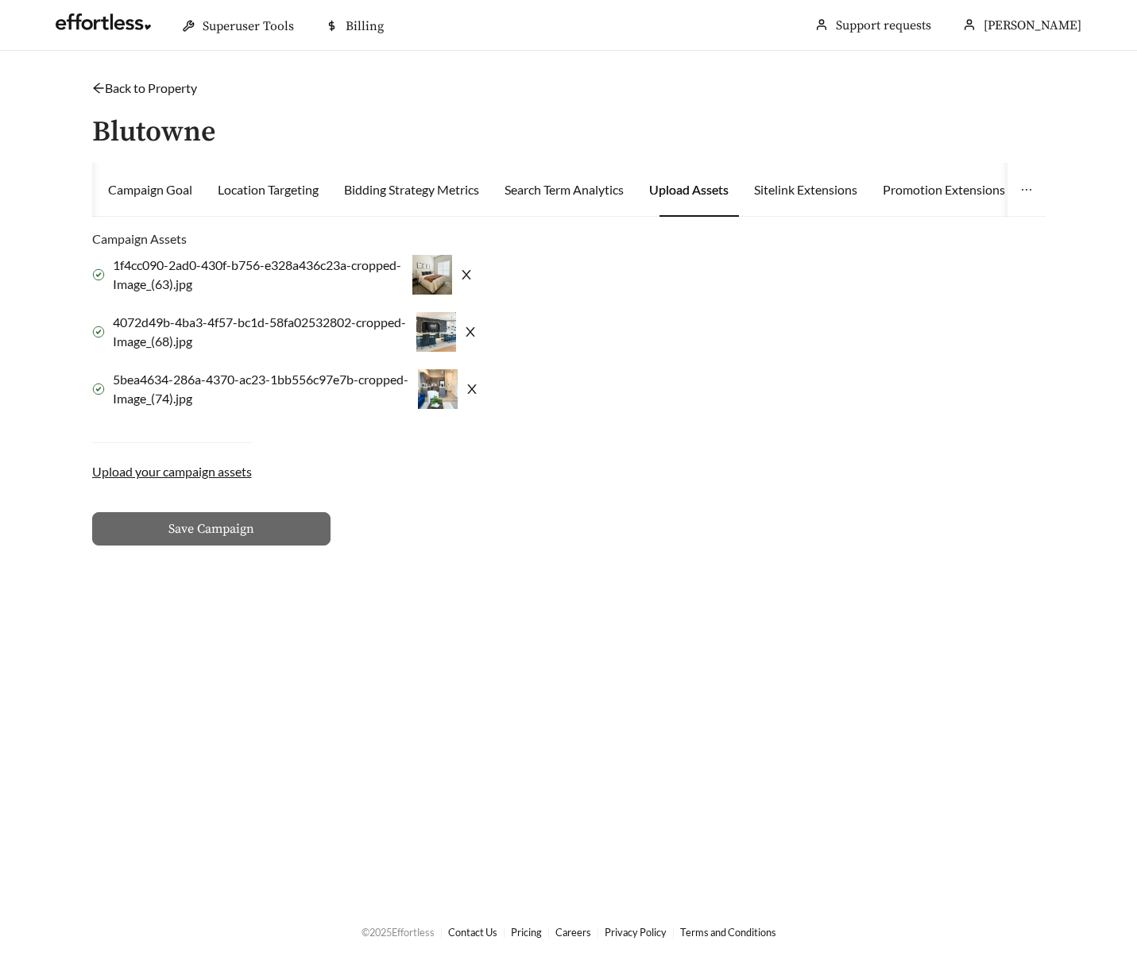
click at [164, 469] on label "Upload your campaign assets" at bounding box center [172, 471] width 160 height 19
click at [0, 0] on input "Upload your campaign assets" at bounding box center [0, 0] width 0 height 0
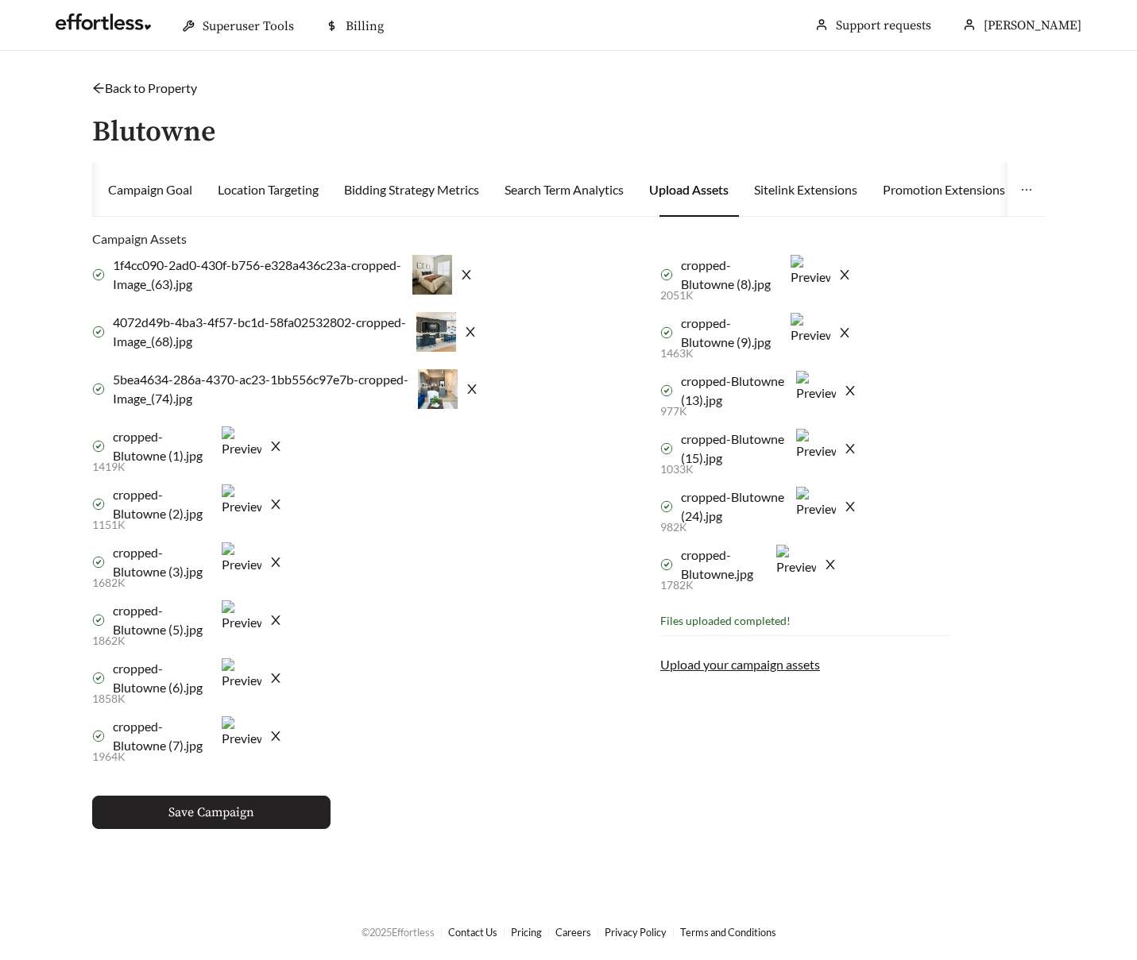
click at [199, 812] on span "Save Campaign" at bounding box center [211, 812] width 86 height 19
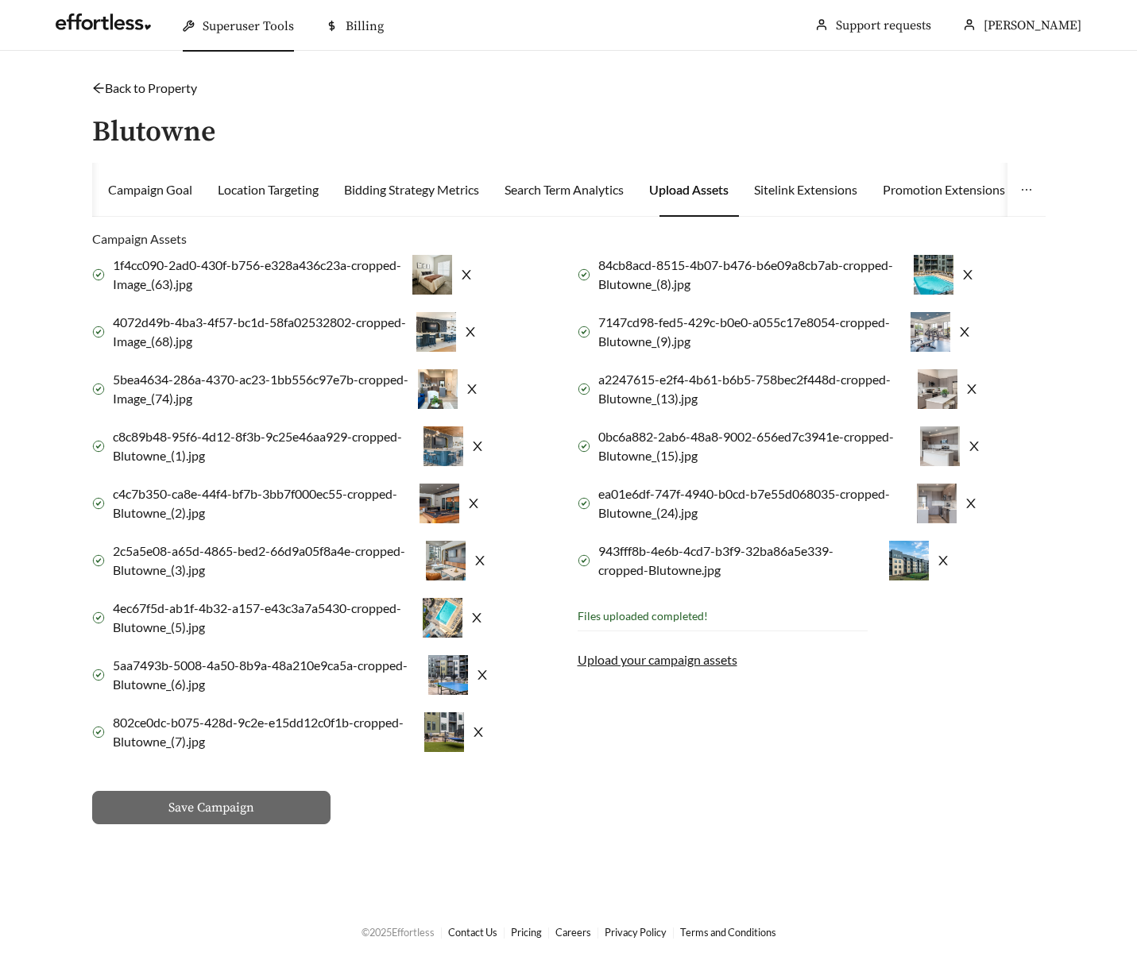
click at [256, 24] on span "Superuser Tools" at bounding box center [248, 26] width 91 height 16
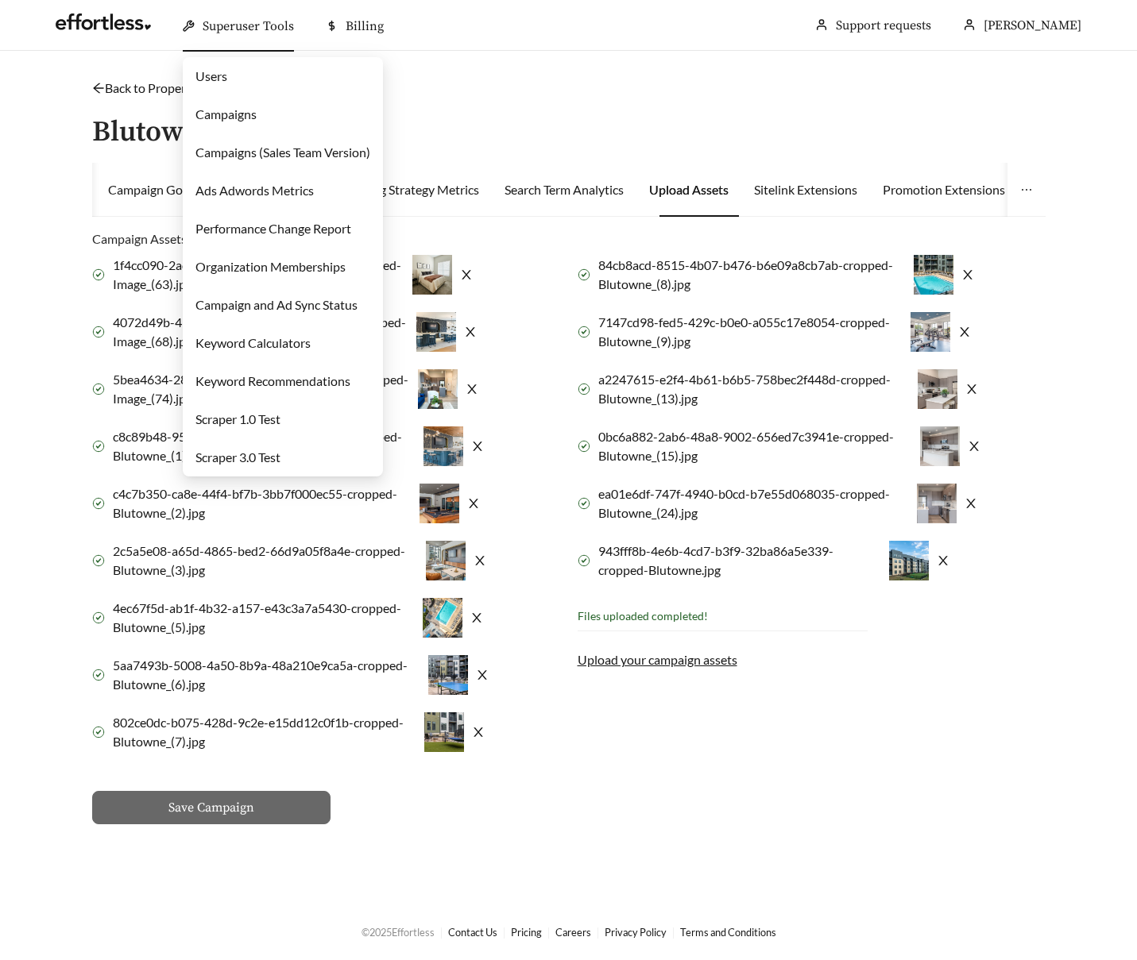
click at [238, 109] on link "Campaigns" at bounding box center [225, 113] width 61 height 15
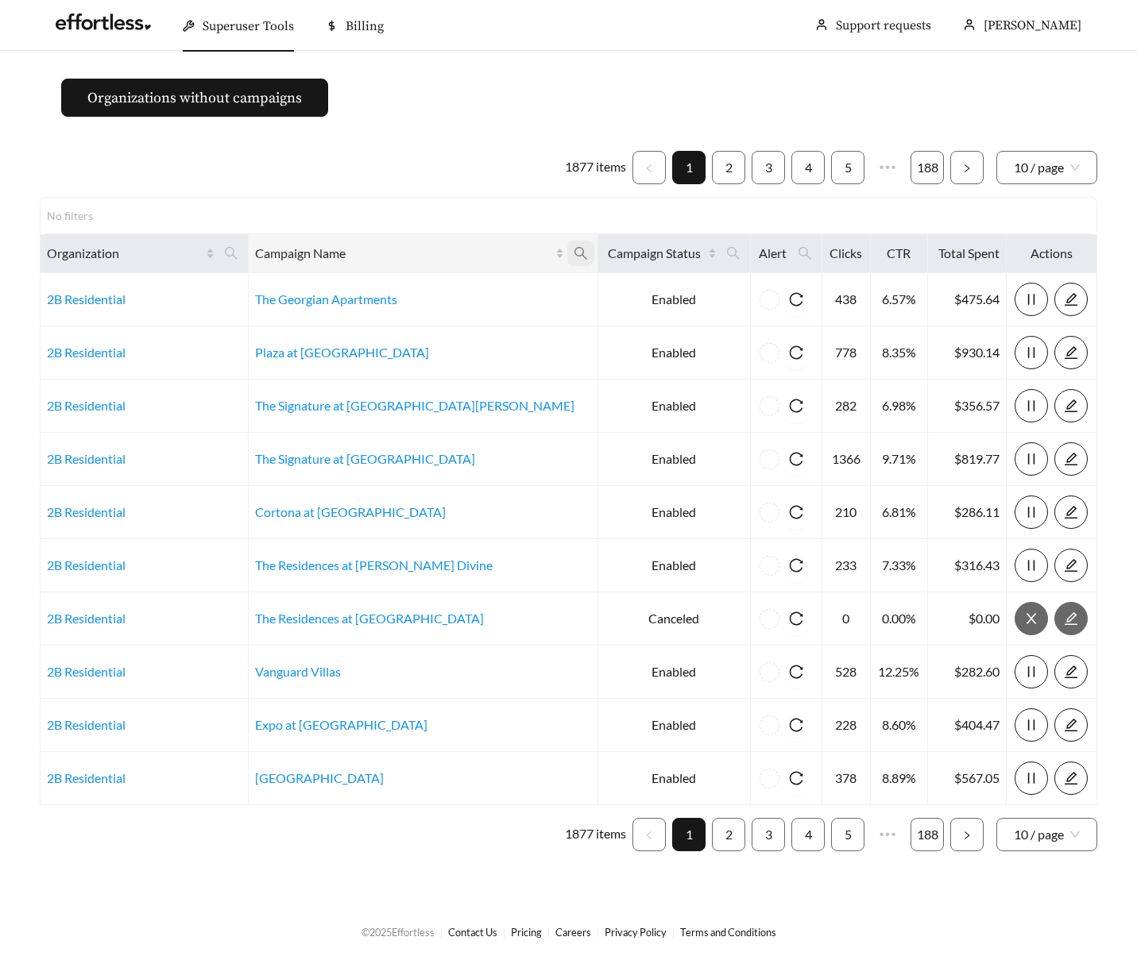
click at [573, 248] on icon "search" at bounding box center [580, 253] width 14 height 14
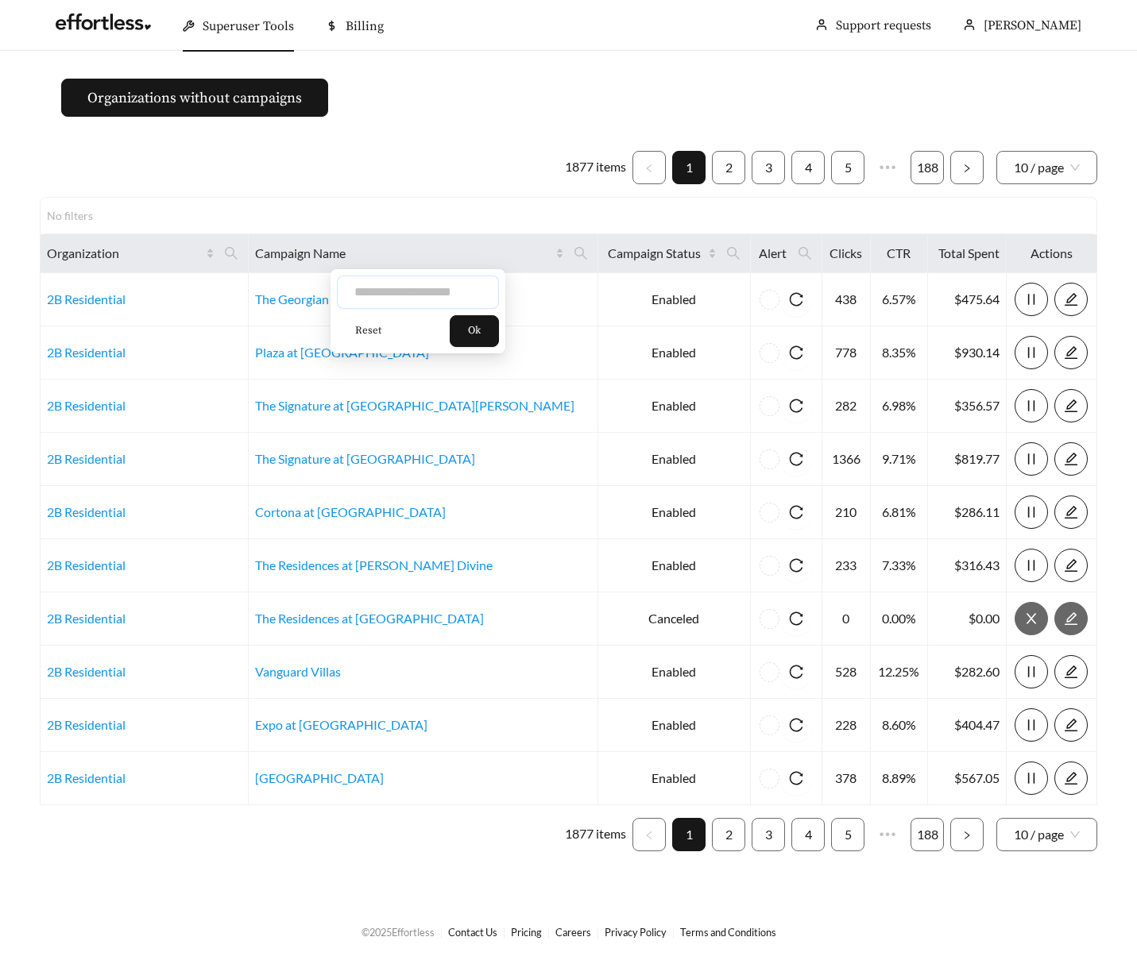
click at [410, 297] on input "text" at bounding box center [418, 292] width 162 height 33
type input "**********"
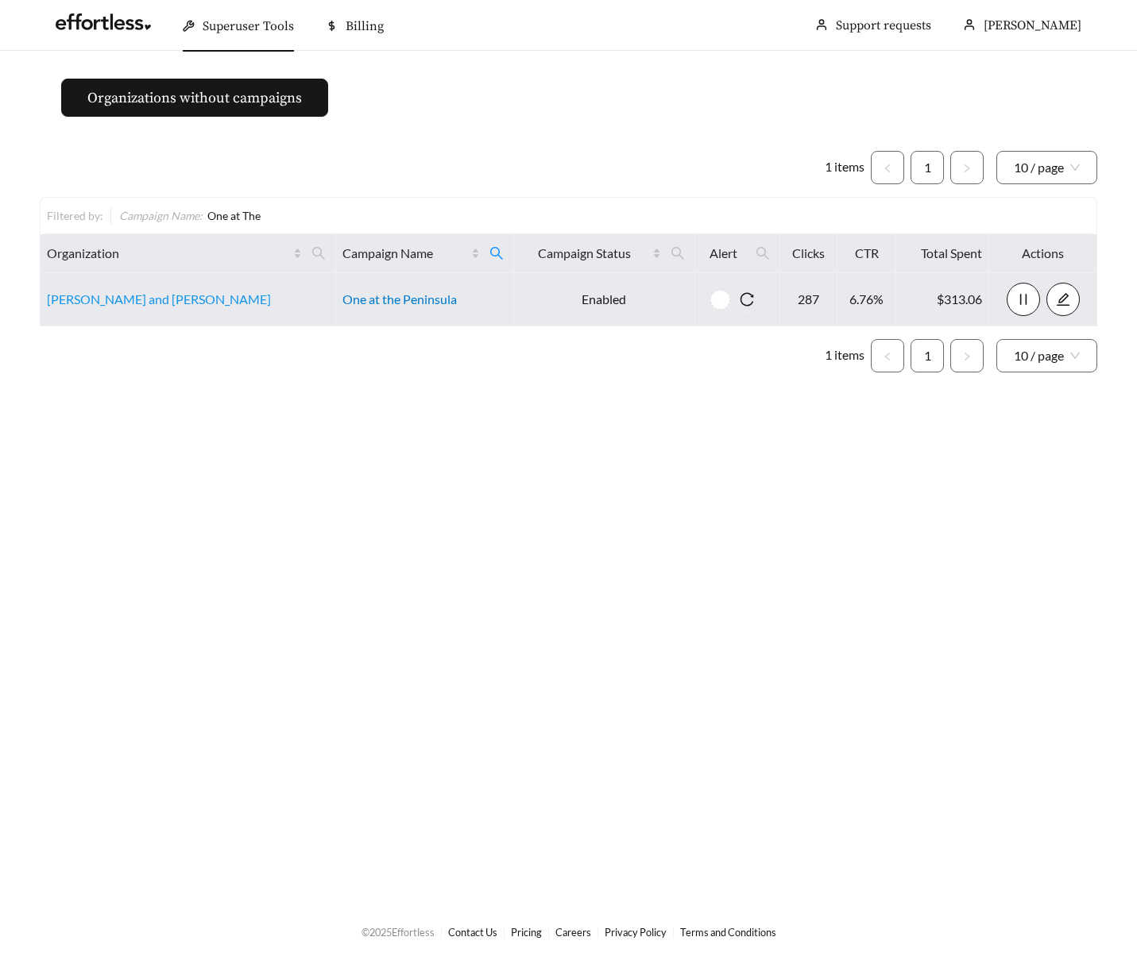
click at [361, 300] on link "One at the Peninsula" at bounding box center [399, 299] width 114 height 15
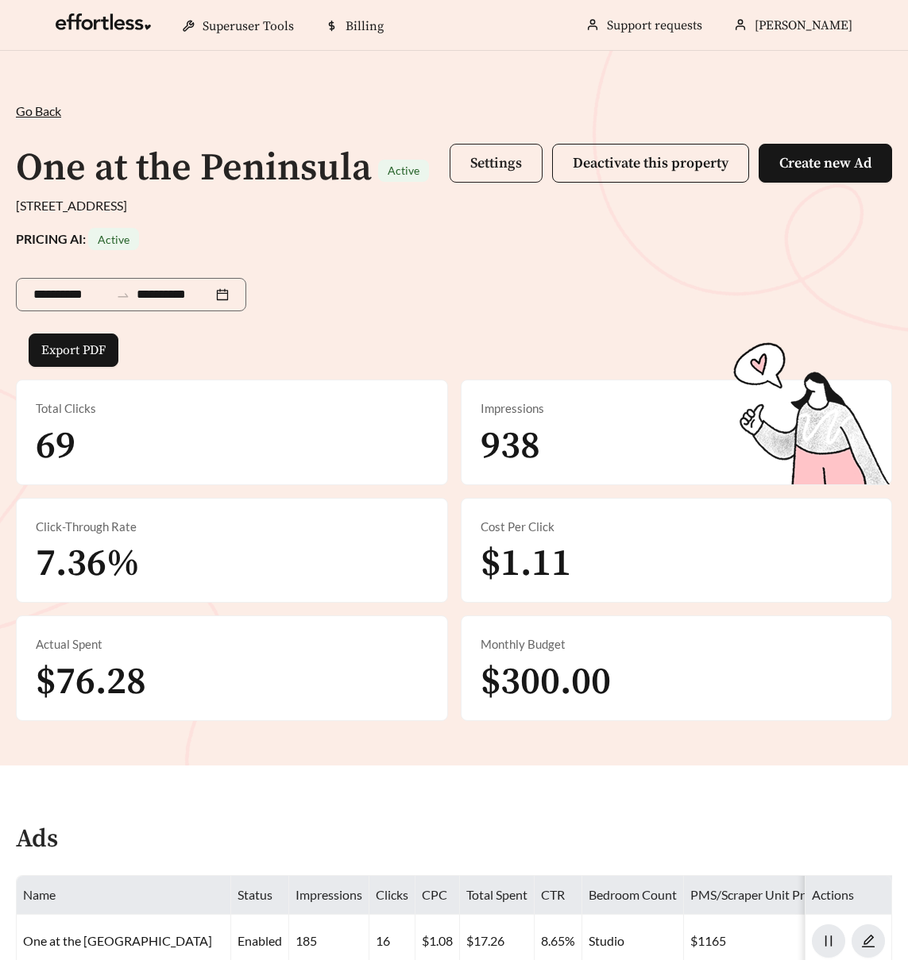
click at [505, 160] on span "Settings" at bounding box center [496, 163] width 52 height 18
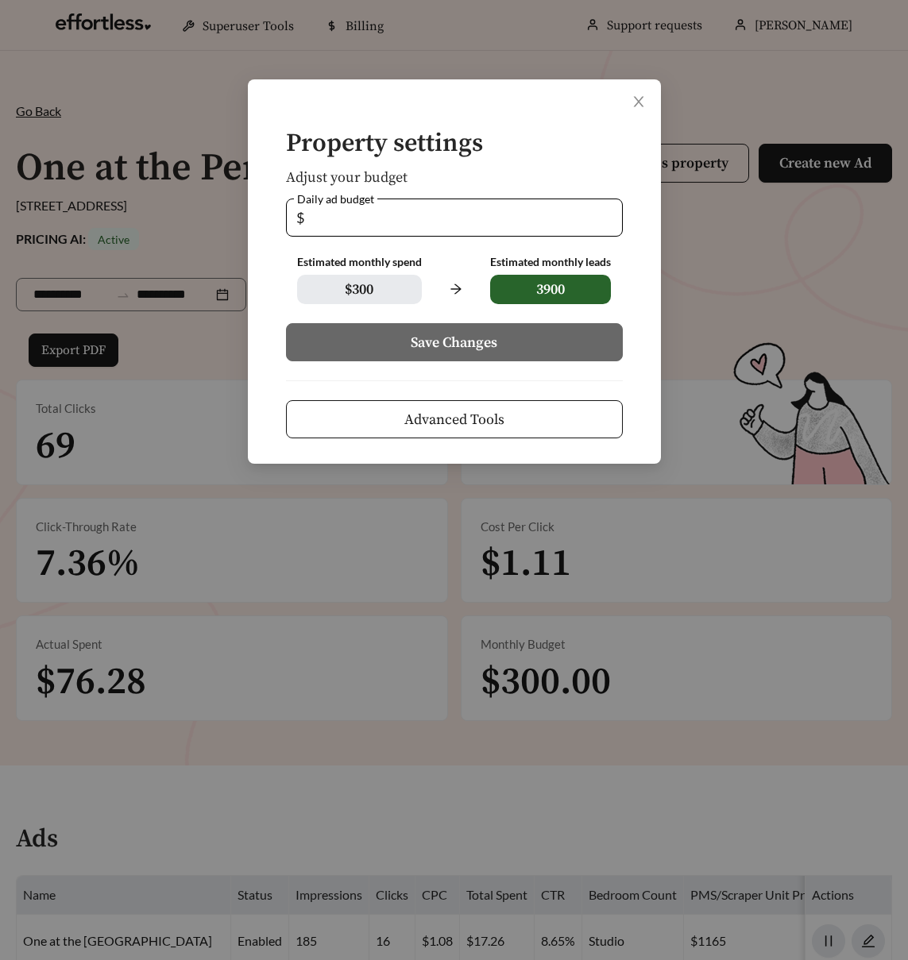
click at [449, 436] on button "Advanced Tools" at bounding box center [454, 419] width 337 height 38
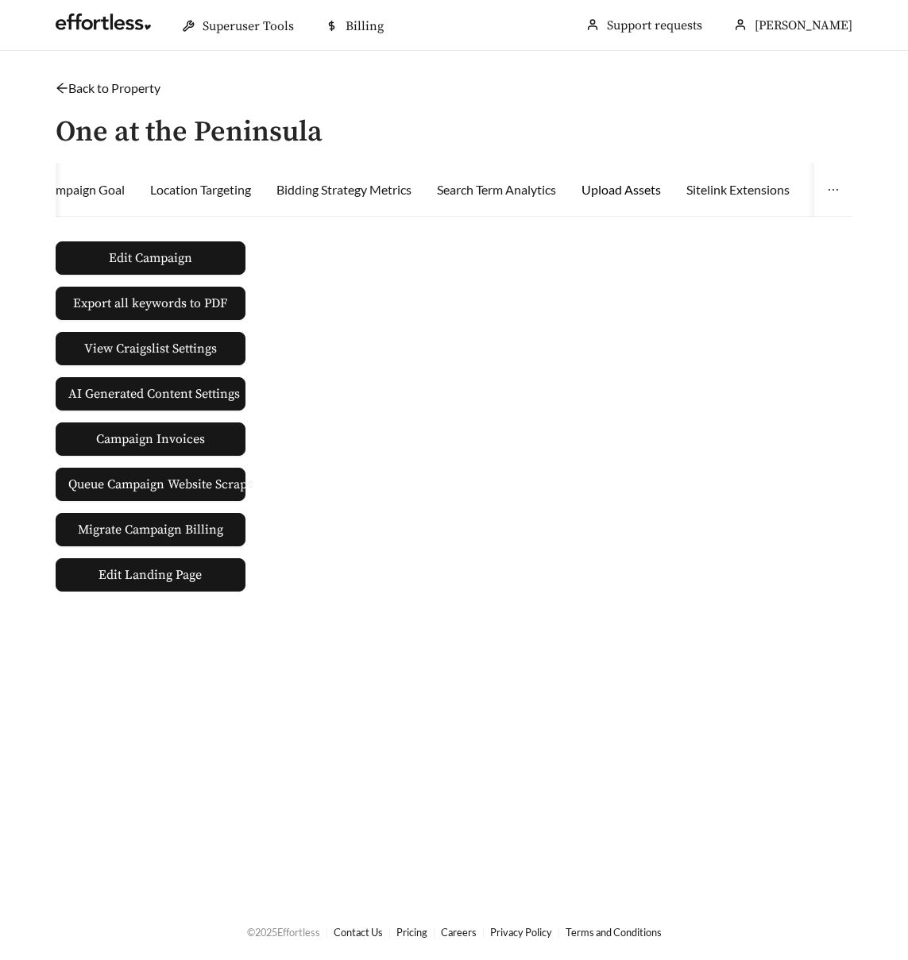
click at [640, 195] on div "Upload Assets" at bounding box center [620, 189] width 79 height 19
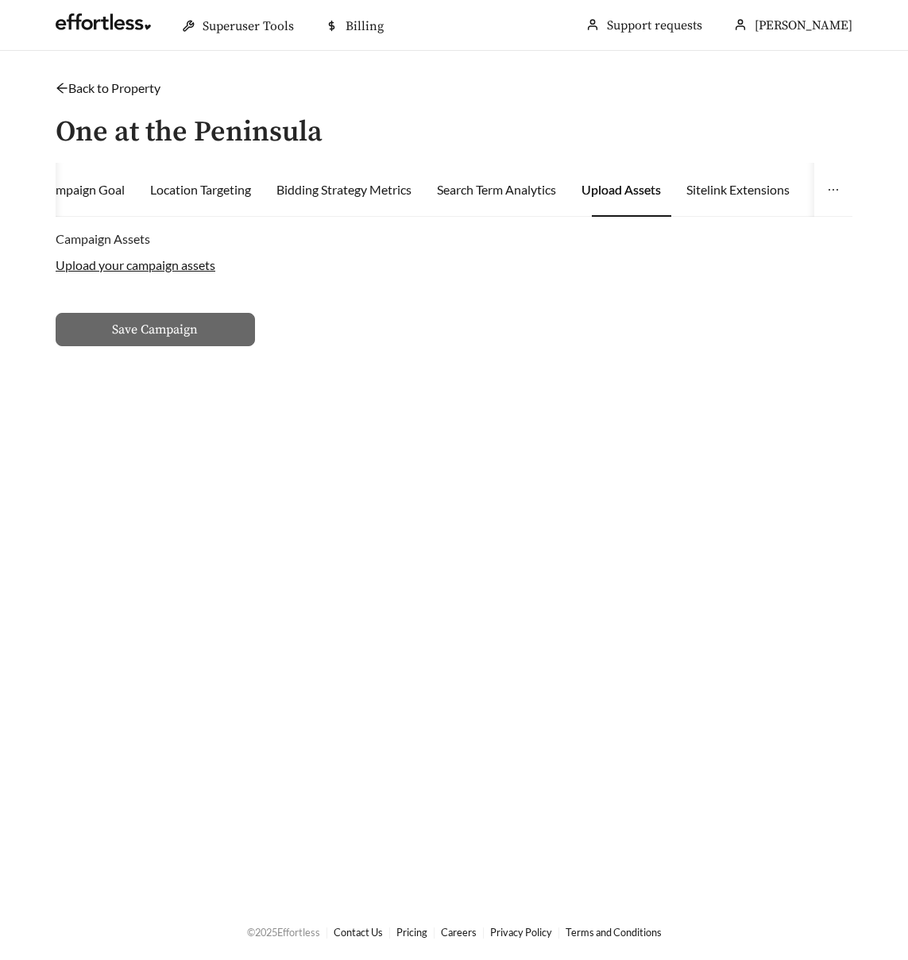
click at [115, 271] on label "Upload your campaign assets" at bounding box center [136, 264] width 160 height 15
click at [0, 0] on input "Upload your campaign assets" at bounding box center [0, 0] width 0 height 0
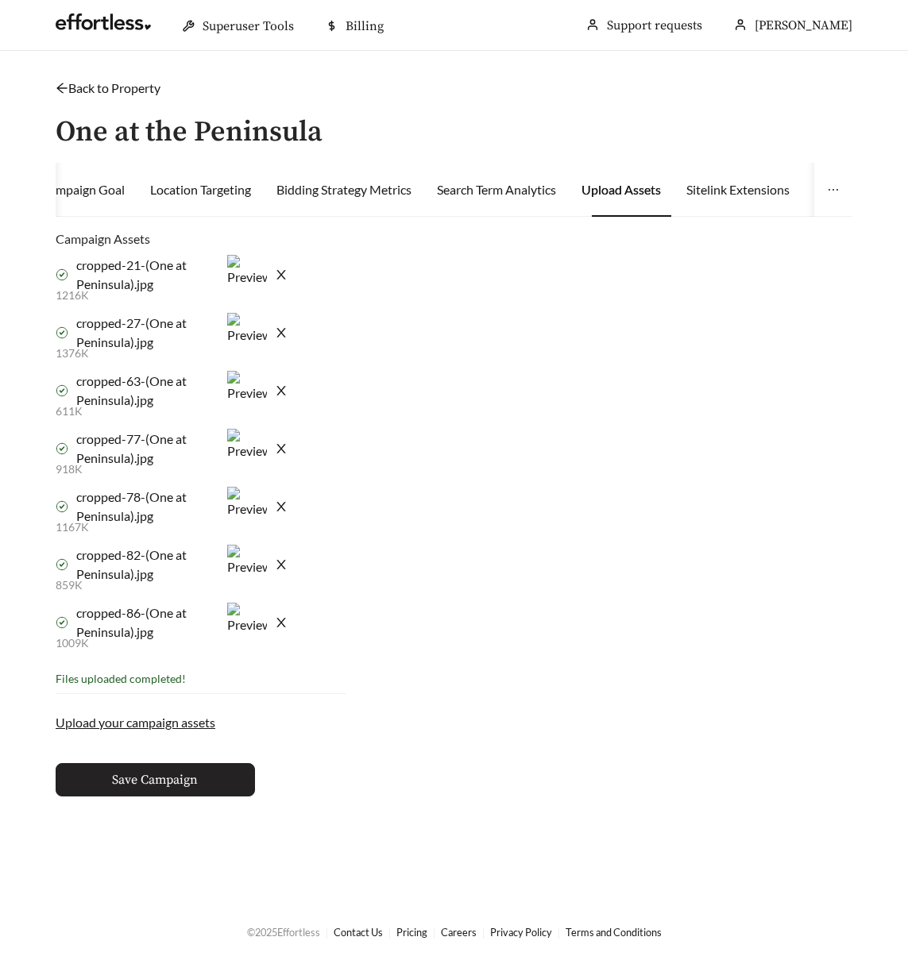
click at [186, 777] on span "Save Campaign" at bounding box center [155, 779] width 86 height 19
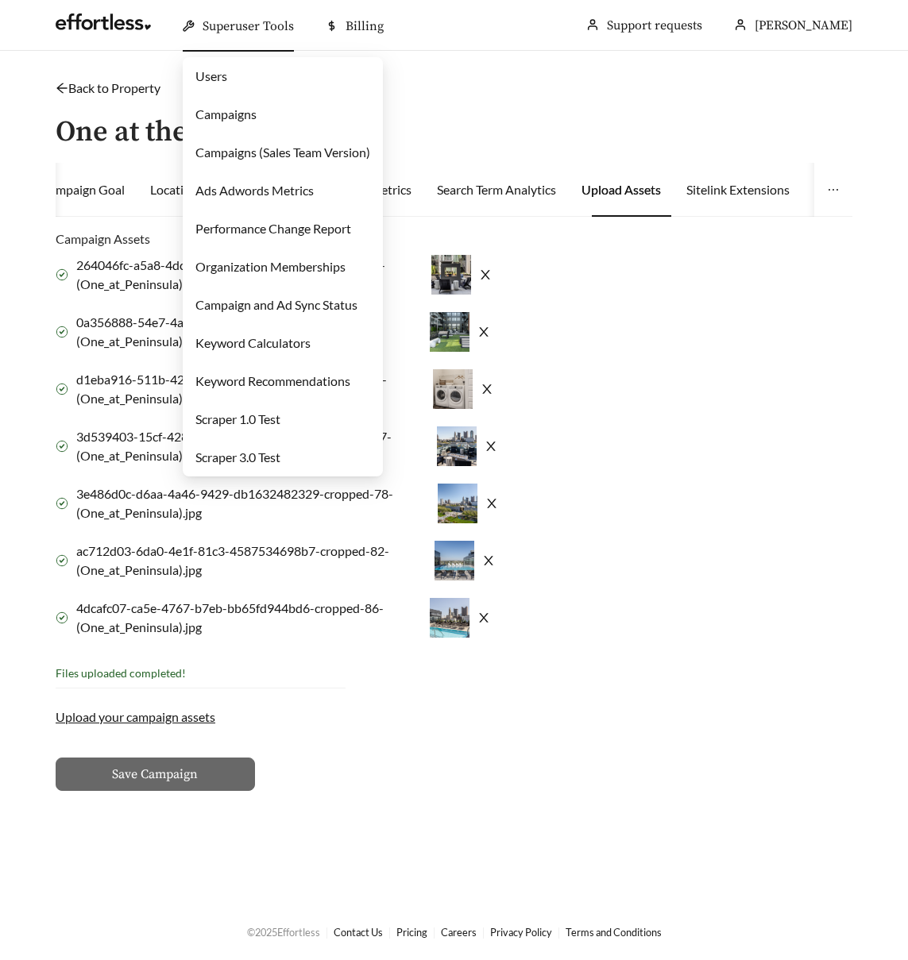
click at [245, 23] on span "Superuser Tools" at bounding box center [248, 26] width 91 height 16
click at [230, 113] on link "Campaigns" at bounding box center [225, 113] width 61 height 15
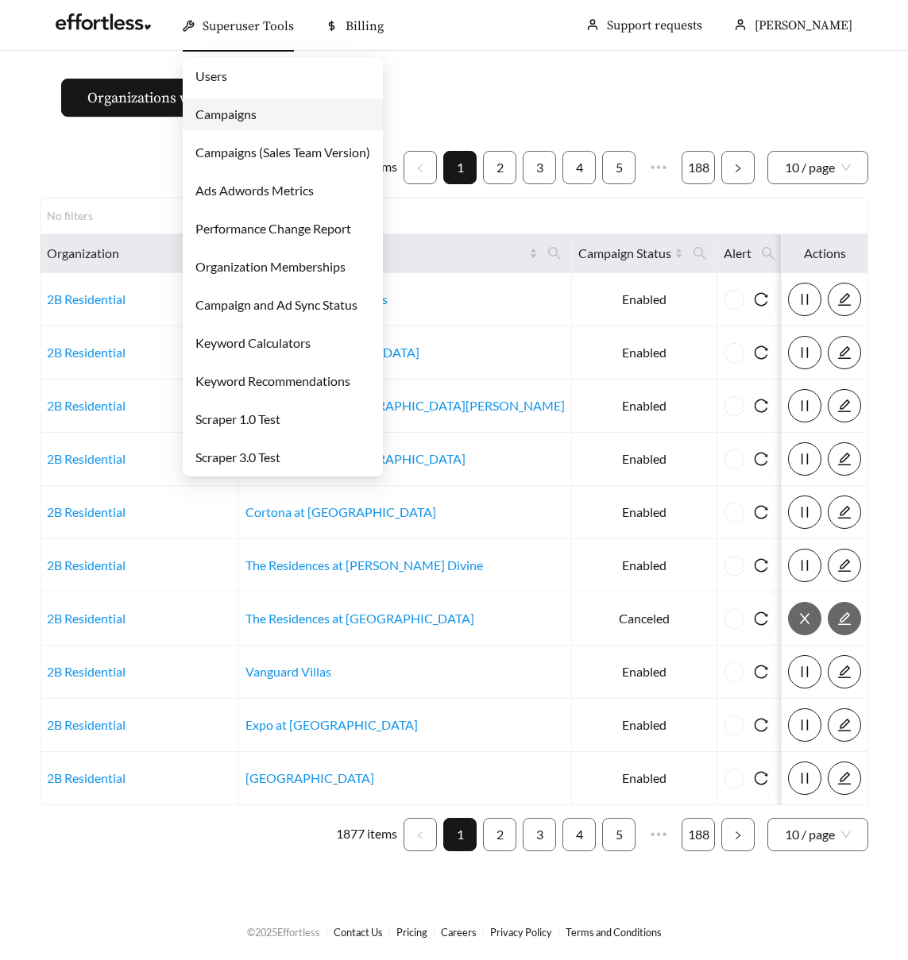
click at [243, 28] on span "Superuser Tools" at bounding box center [248, 26] width 91 height 16
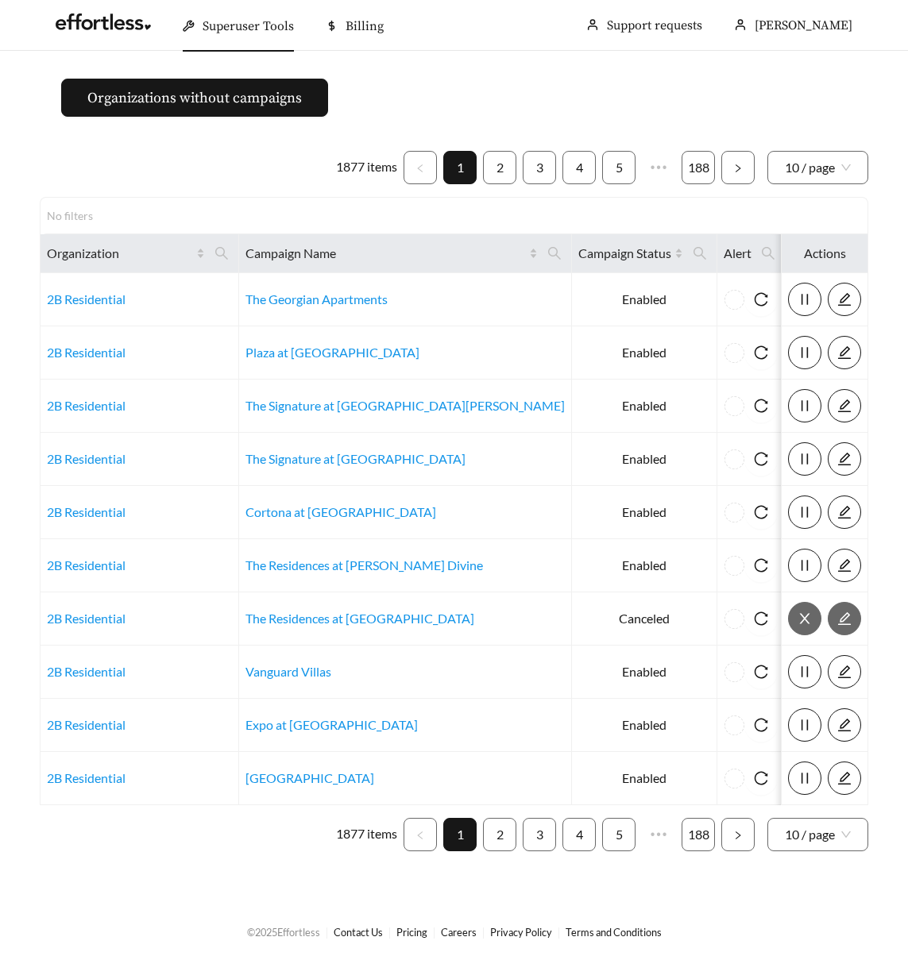
click at [486, 54] on main "Organizations without campaigns 1877 items 1 2 3 4 5 ••• 188 10 / page No filte…" at bounding box center [454, 477] width 908 height 852
click at [547, 247] on icon "search" at bounding box center [554, 253] width 14 height 14
click at [330, 303] on input "text" at bounding box center [336, 292] width 162 height 33
type input "**********"
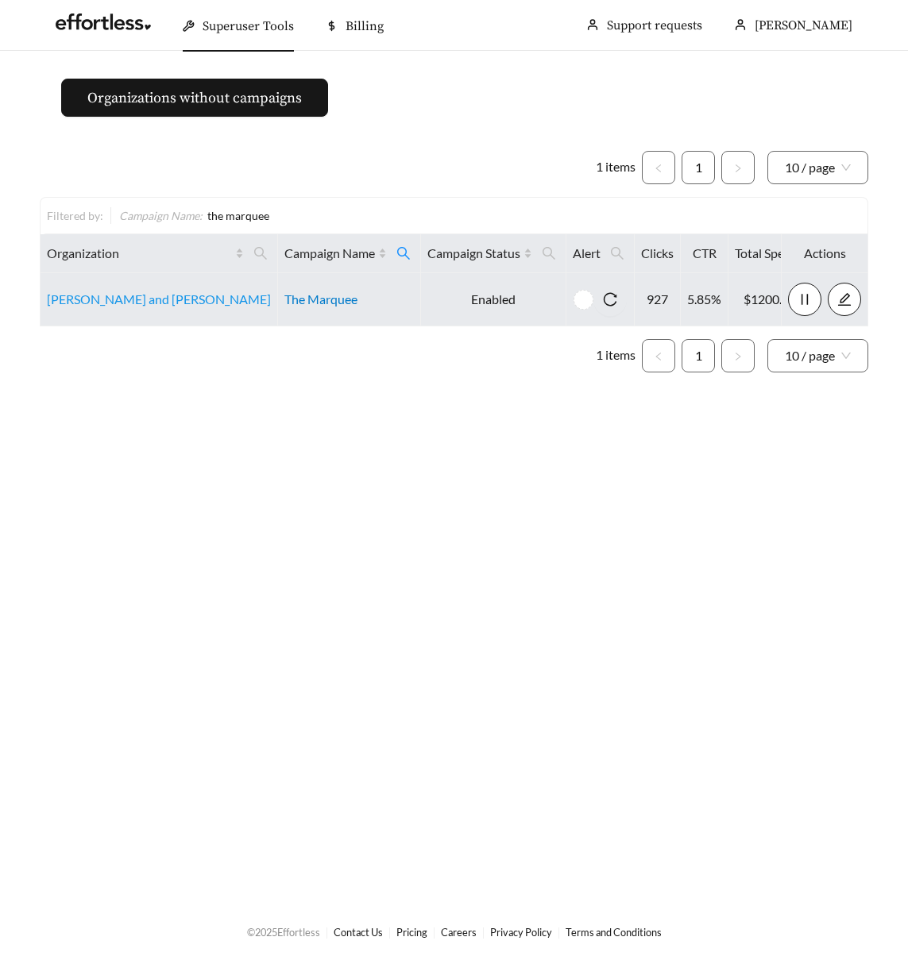
click at [303, 296] on link "The Marquee" at bounding box center [320, 299] width 73 height 15
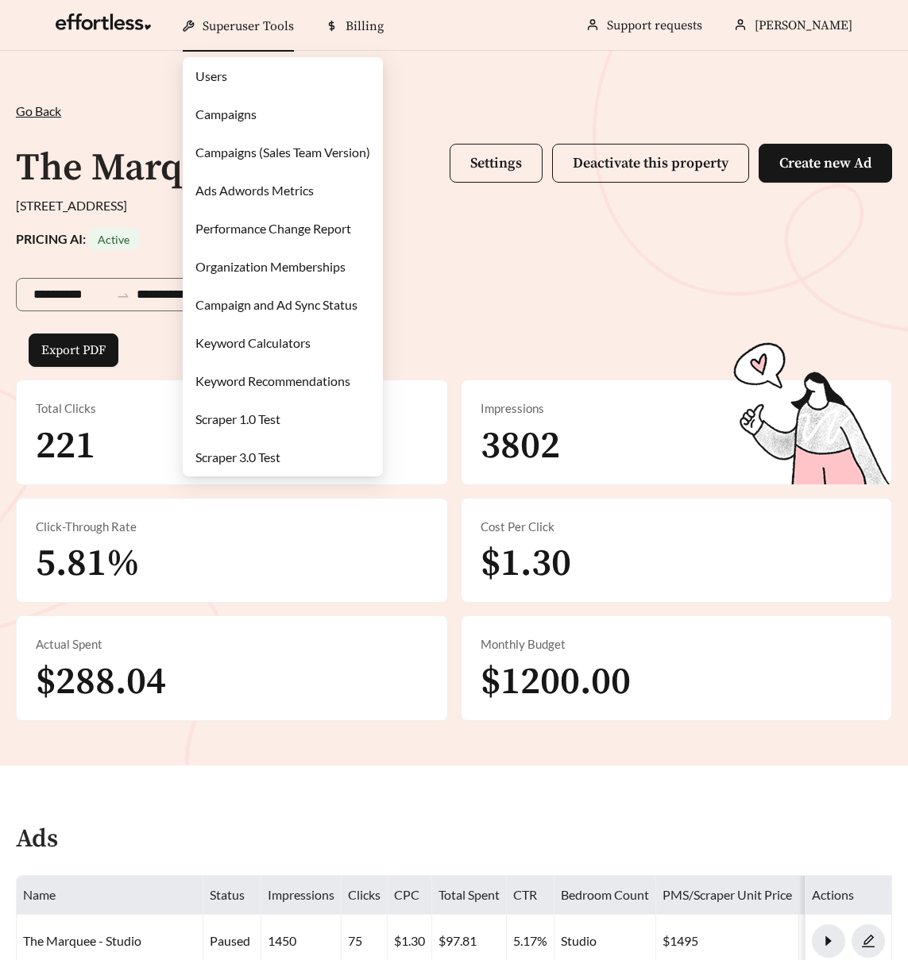
click at [222, 23] on span "Superuser Tools" at bounding box center [248, 26] width 91 height 16
click at [224, 106] on link "Campaigns" at bounding box center [225, 113] width 61 height 15
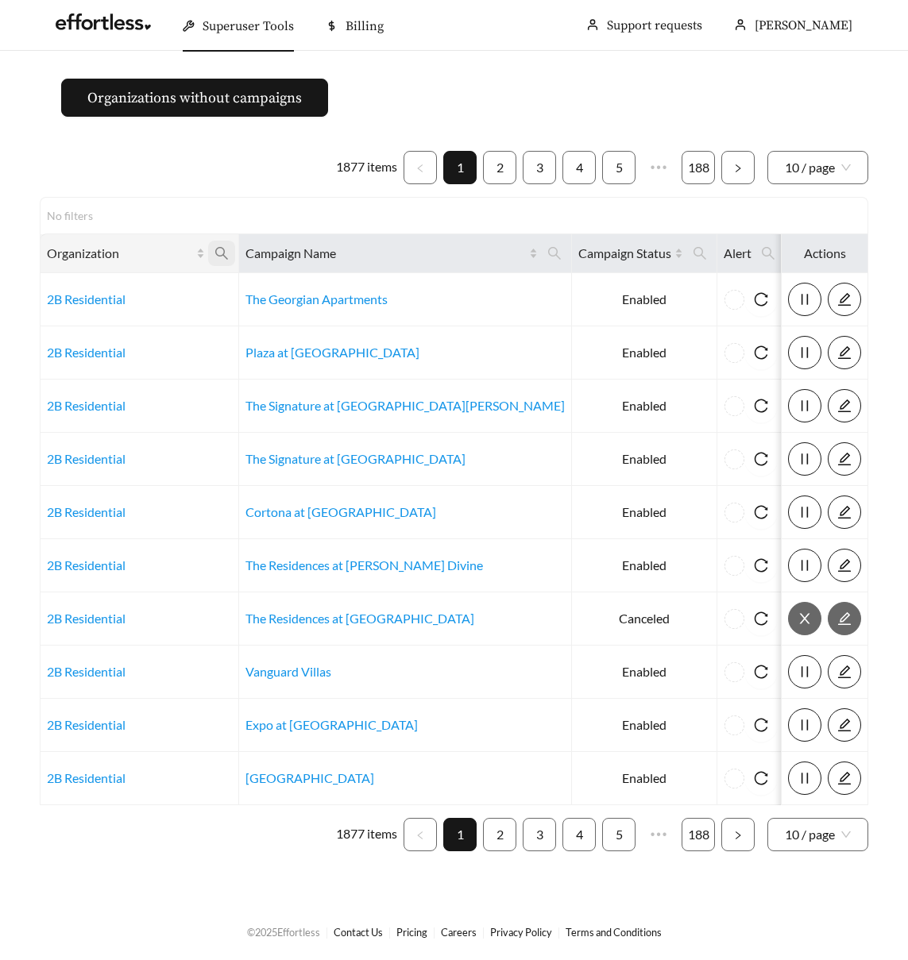
click at [222, 254] on icon "search" at bounding box center [221, 253] width 14 height 14
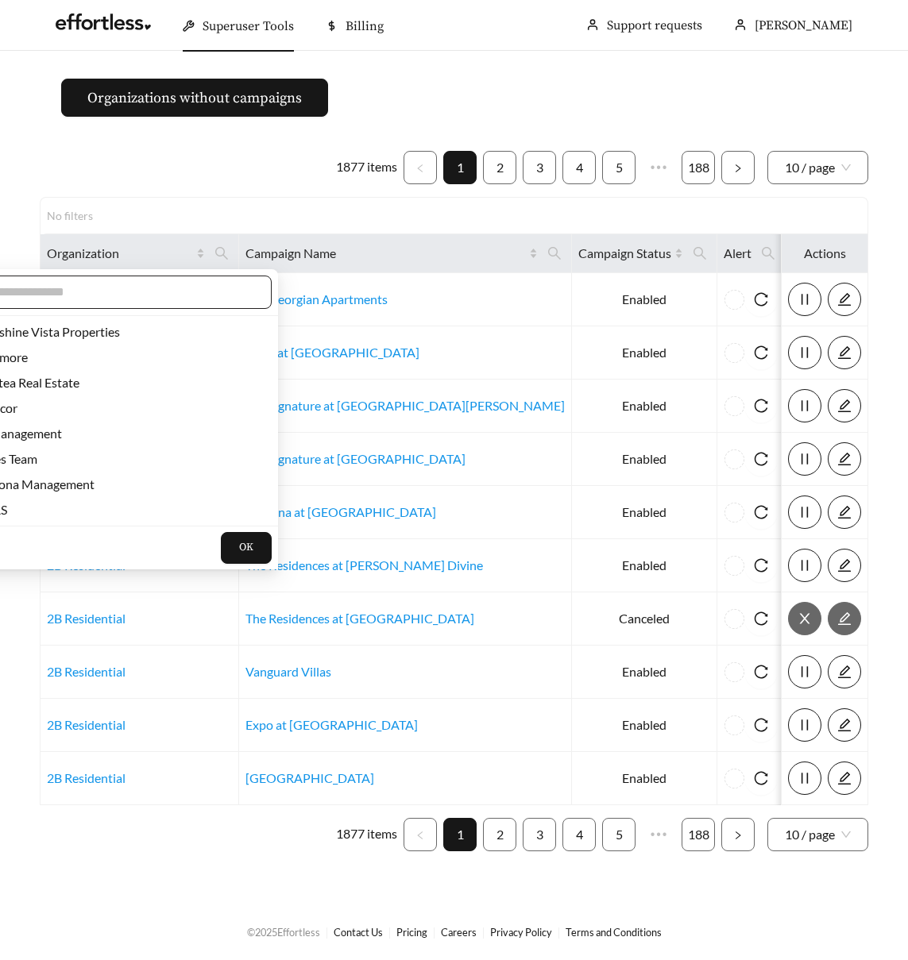
click at [136, 289] on input "text" at bounding box center [118, 292] width 272 height 19
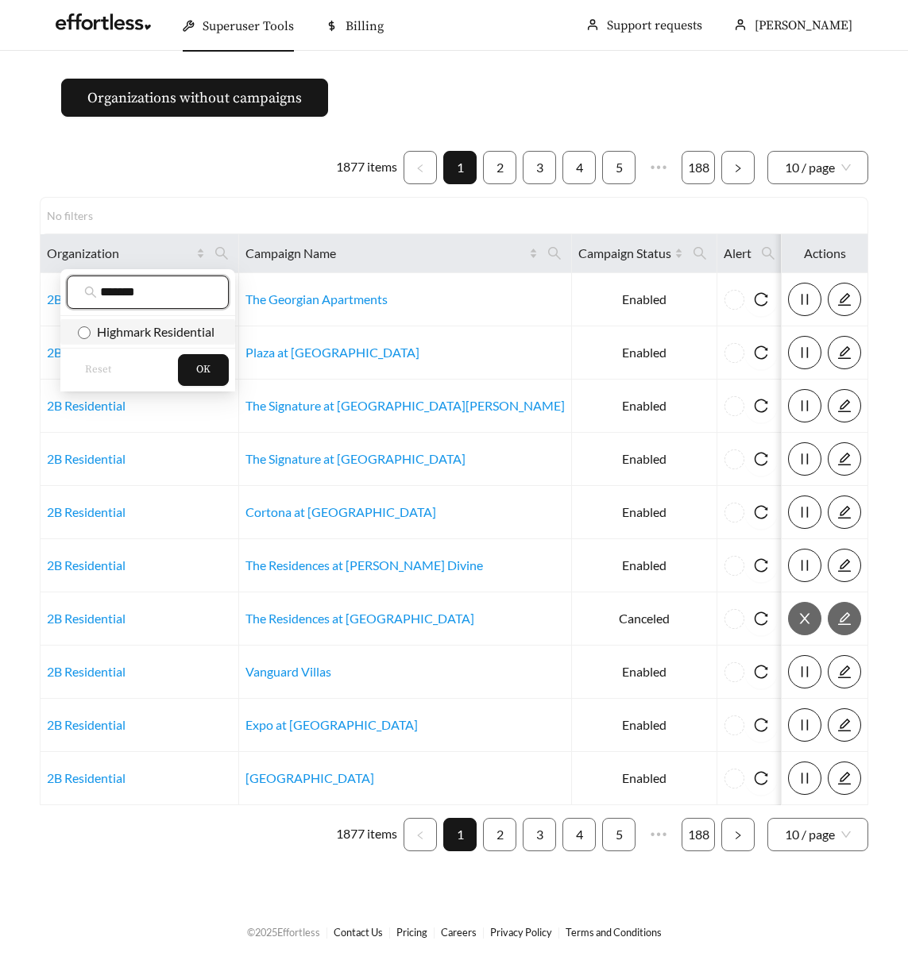
type input "*******"
click at [176, 332] on span "Highmark Residential" at bounding box center [153, 331] width 124 height 15
click at [203, 358] on button "OK" at bounding box center [203, 370] width 51 height 32
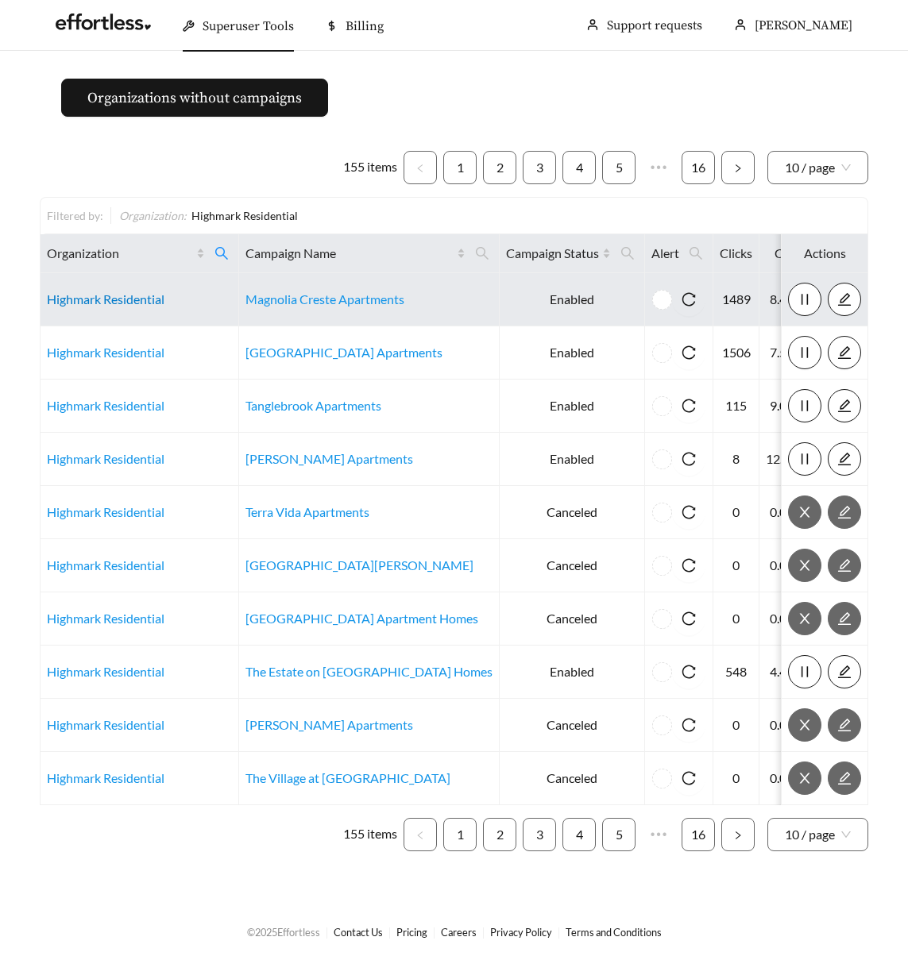
click at [103, 300] on link "Highmark Residential" at bounding box center [106, 299] width 118 height 15
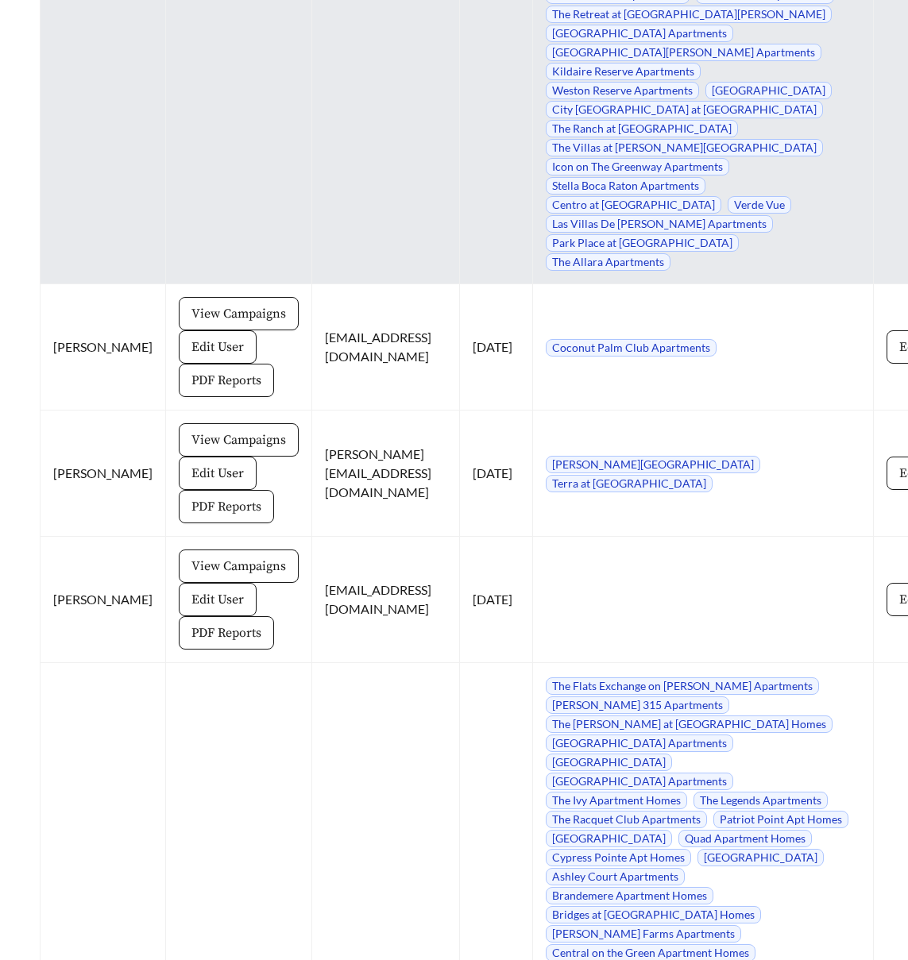
scroll to position [17518, 0]
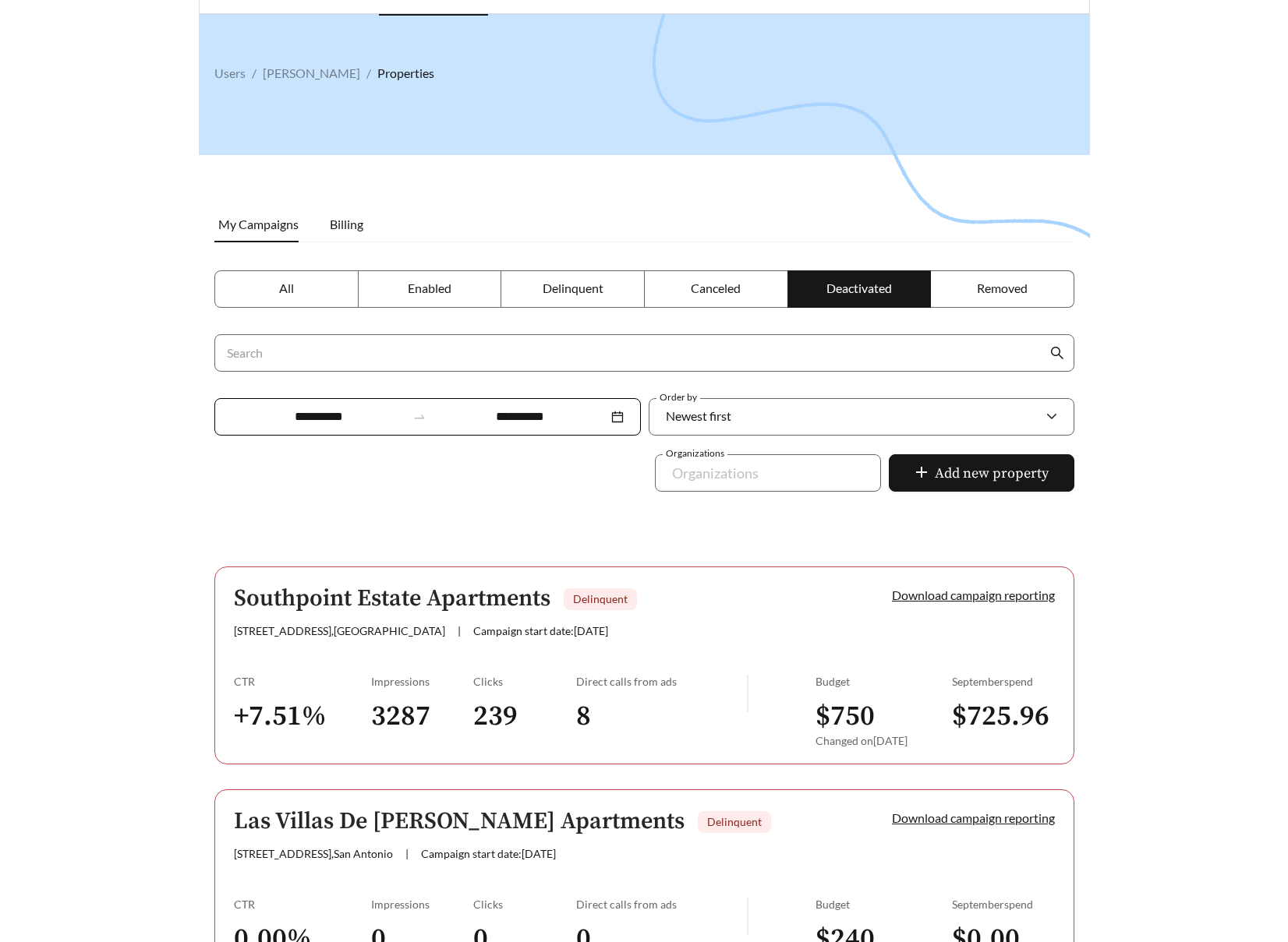
scroll to position [37, 0]
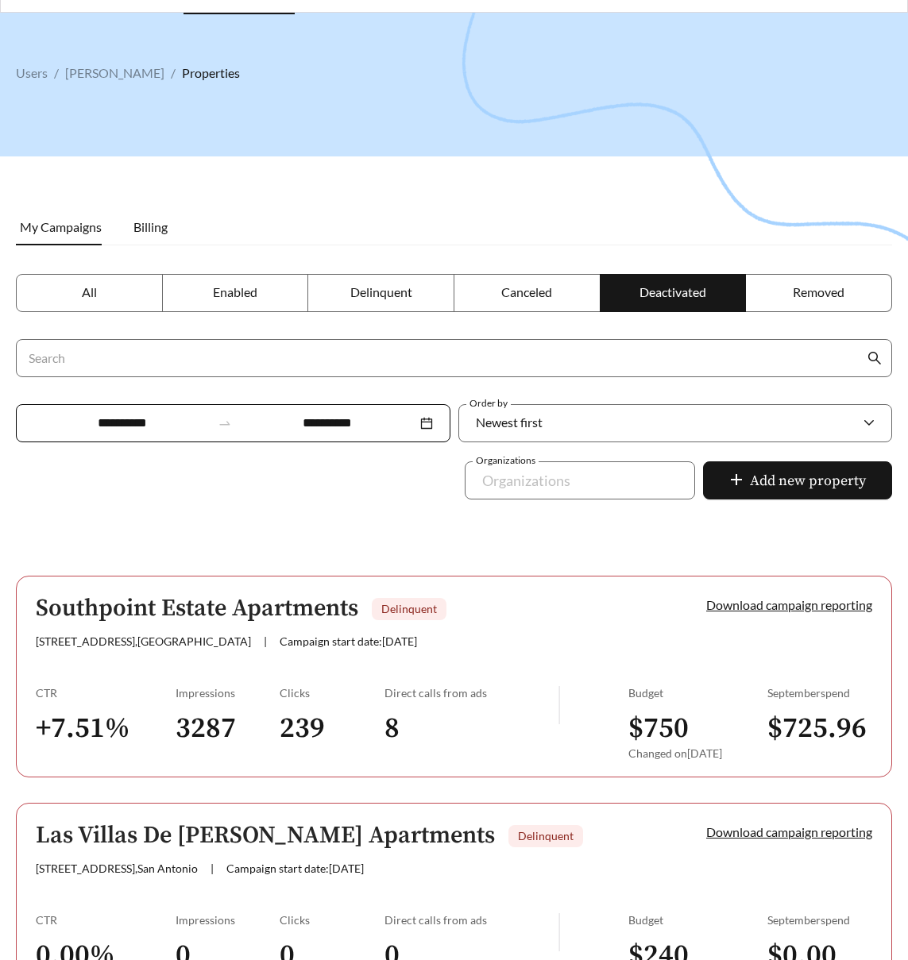
click at [68, 288] on label "All" at bounding box center [89, 293] width 147 height 38
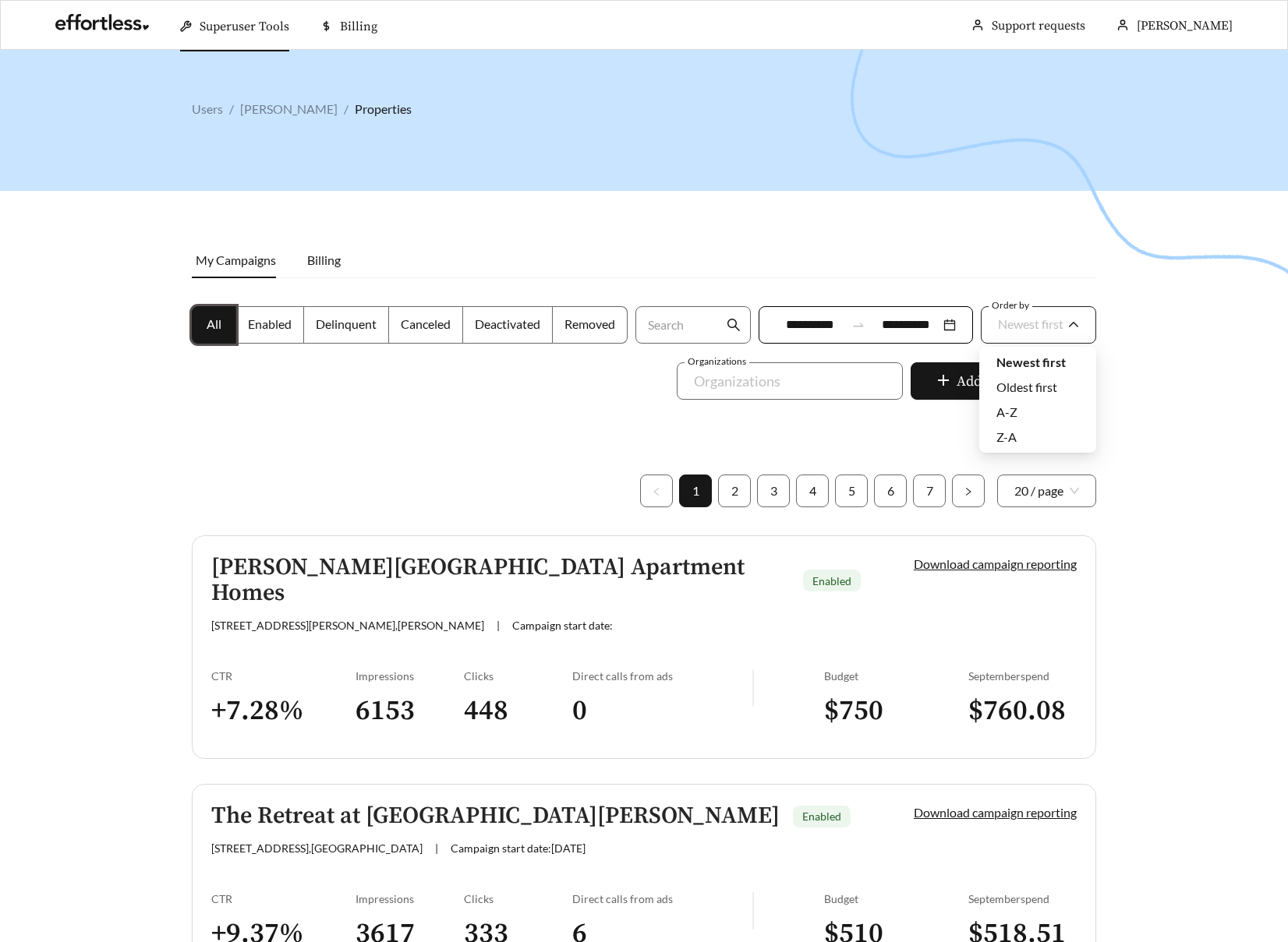
click at [890, 323] on span "Newest first" at bounding box center [1031, 323] width 66 height 15
click at [890, 412] on span "A-Z" at bounding box center [1006, 411] width 21 height 15
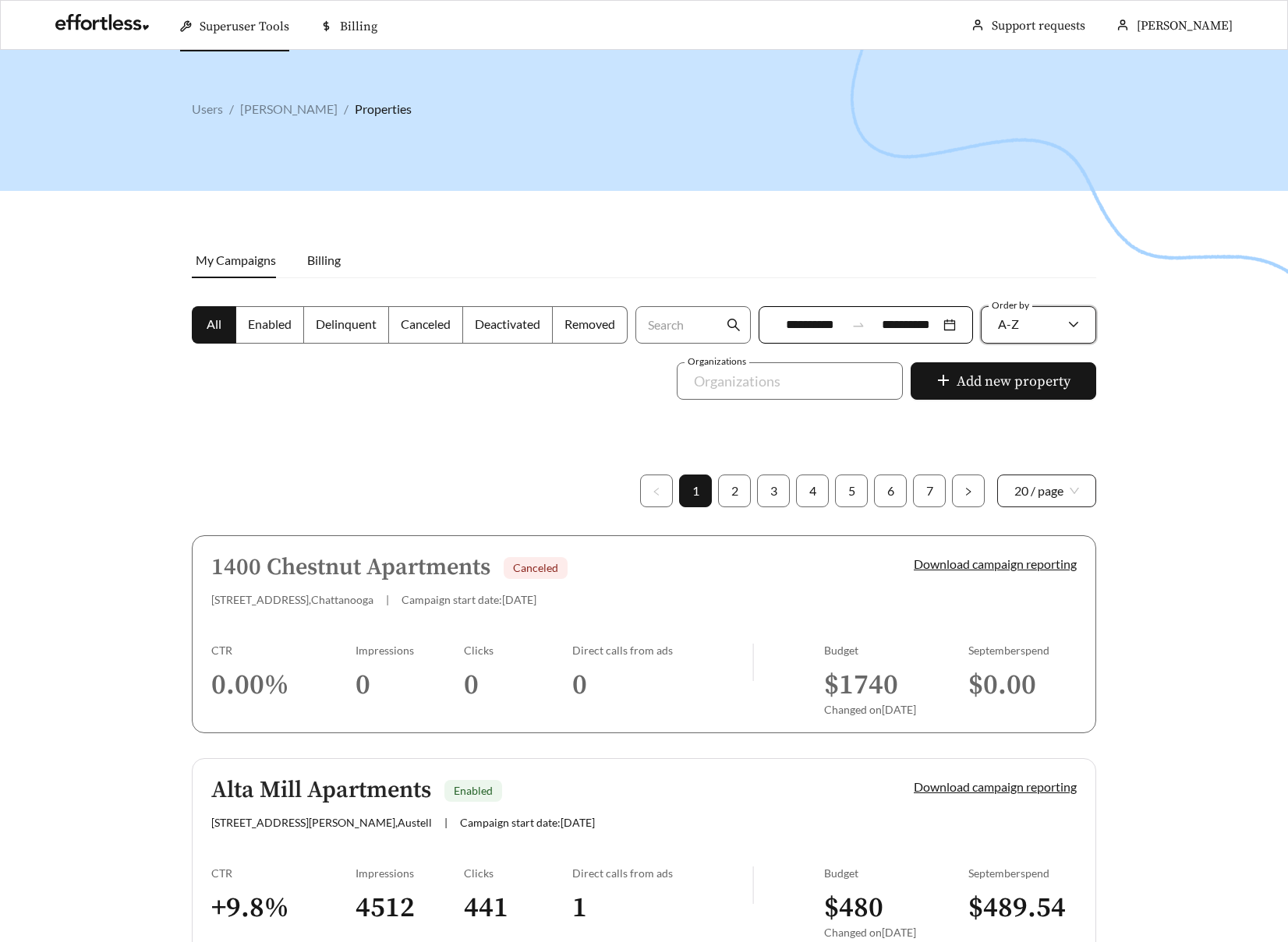
click at [890, 487] on span "20 / page" at bounding box center [1046, 492] width 65 height 31
click at [890, 608] on div "100 / page" at bounding box center [1046, 601] width 66 height 17
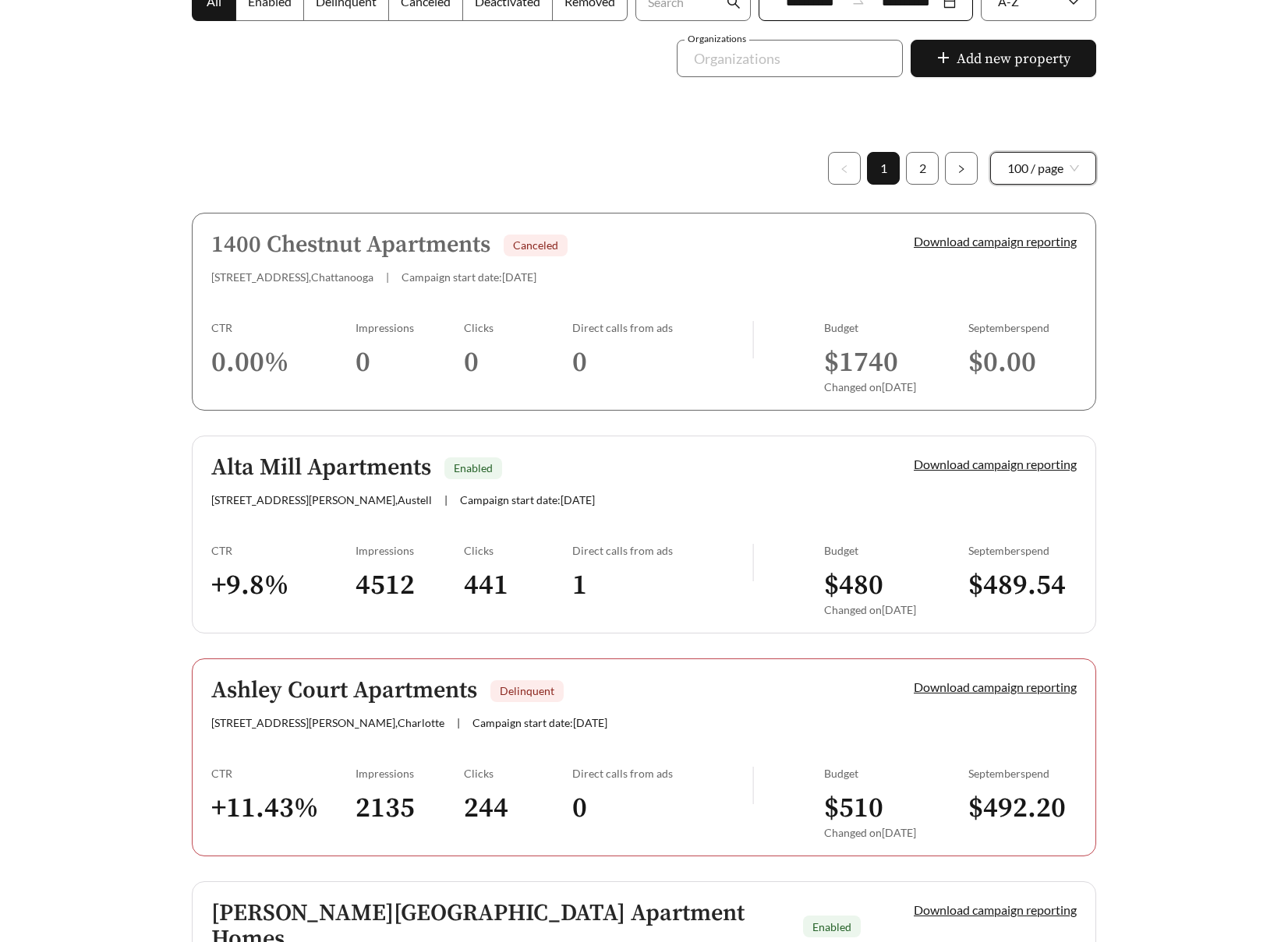
scroll to position [322, 0]
click at [332, 482] on h5 "Alta Mill Apartments" at bounding box center [321, 469] width 220 height 26
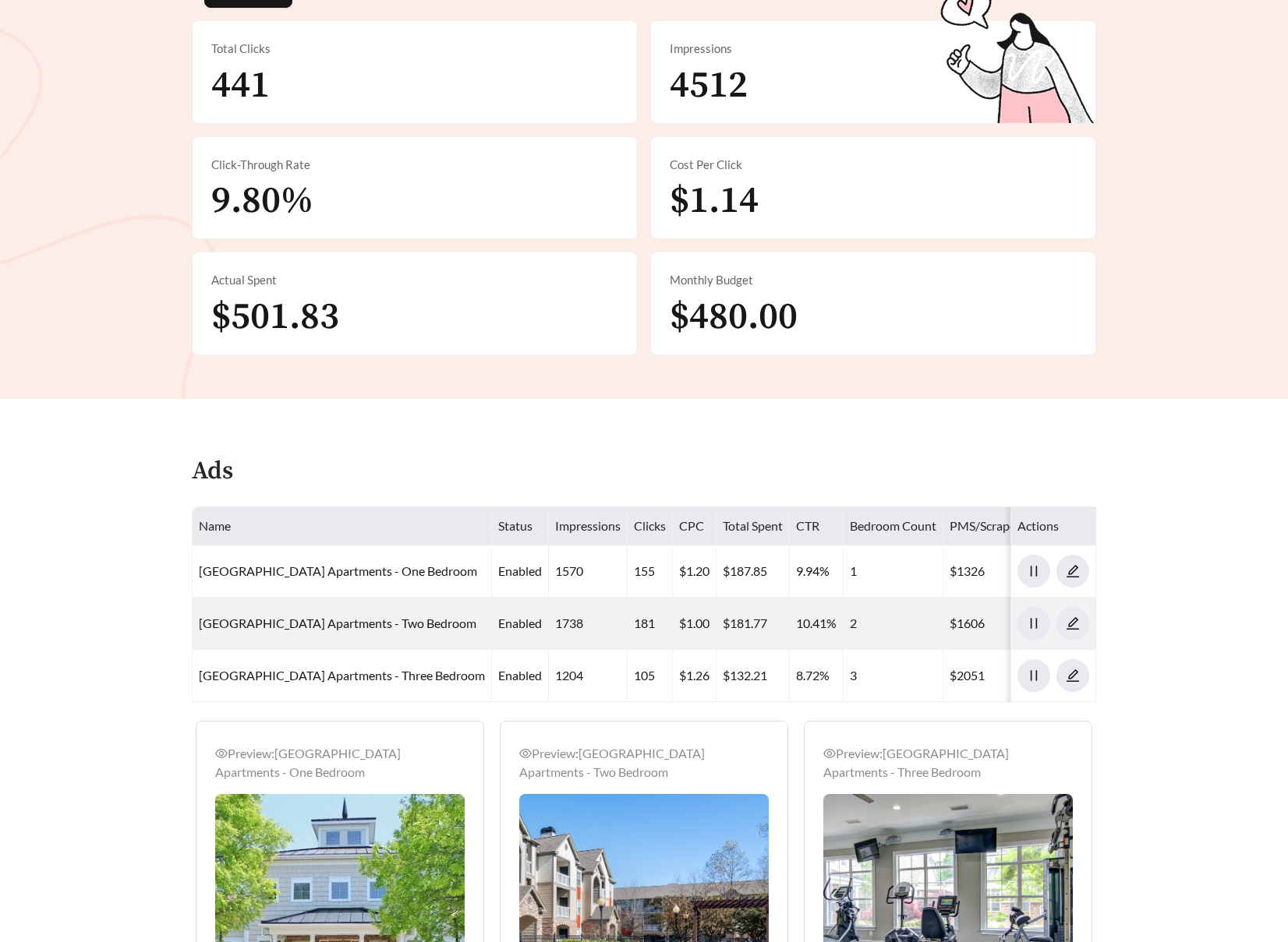
scroll to position [359, 0]
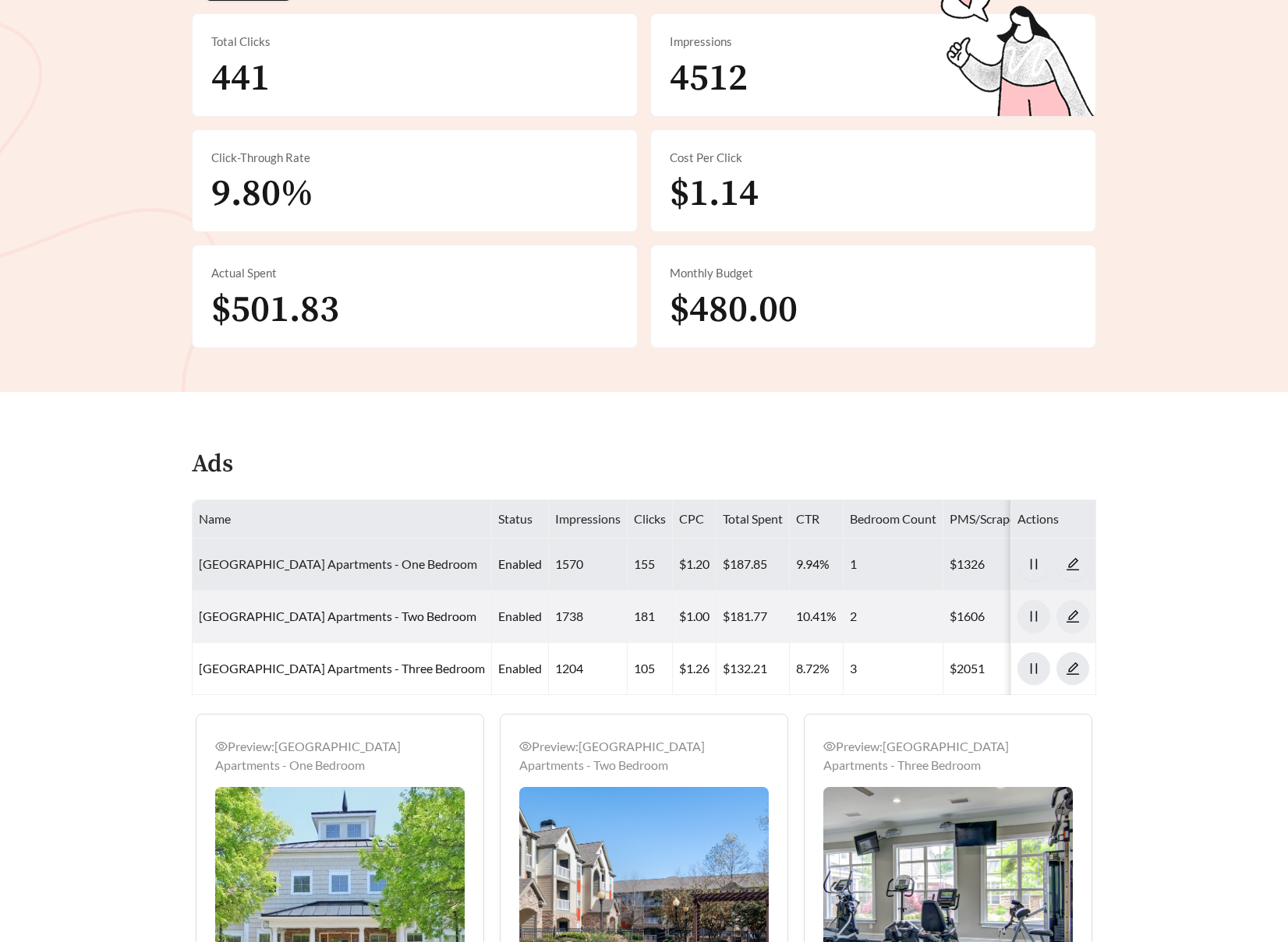
click at [315, 561] on link "[GEOGRAPHIC_DATA] Apartments - One Bedroom" at bounding box center [339, 563] width 279 height 15
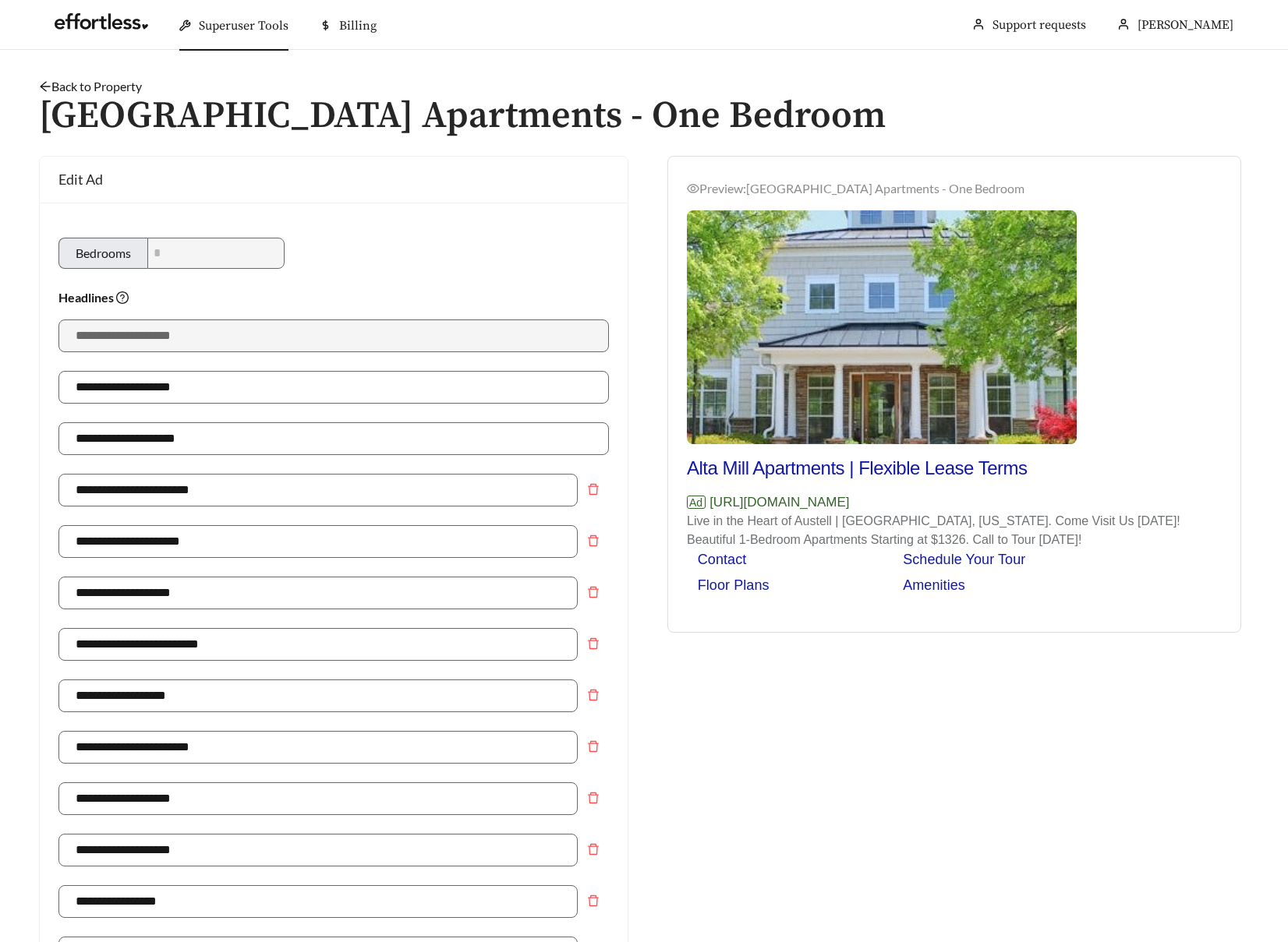
click at [112, 85] on link "Back to Property" at bounding box center [90, 85] width 103 height 15
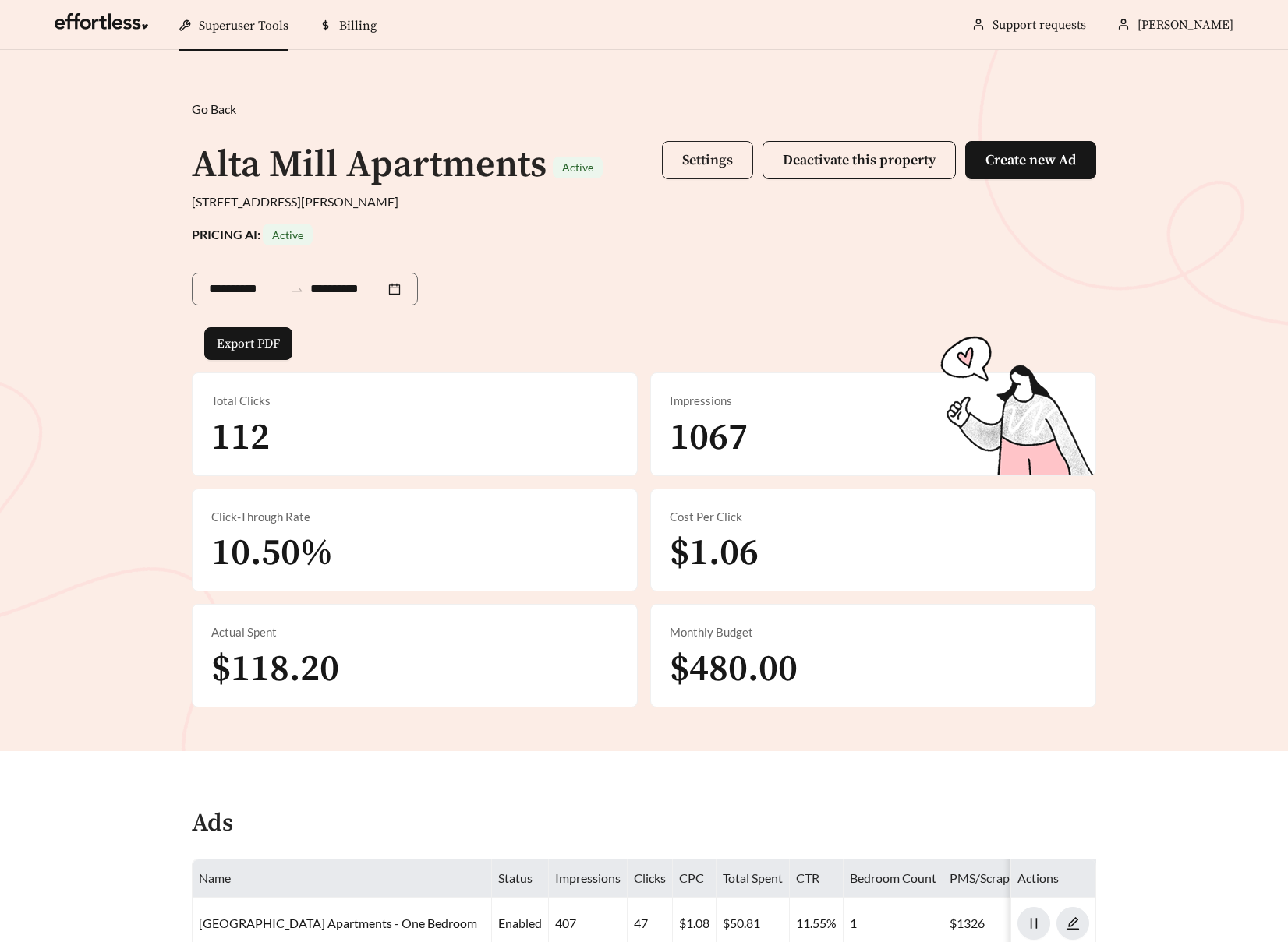
click at [674, 171] on button "Settings" at bounding box center [707, 160] width 91 height 38
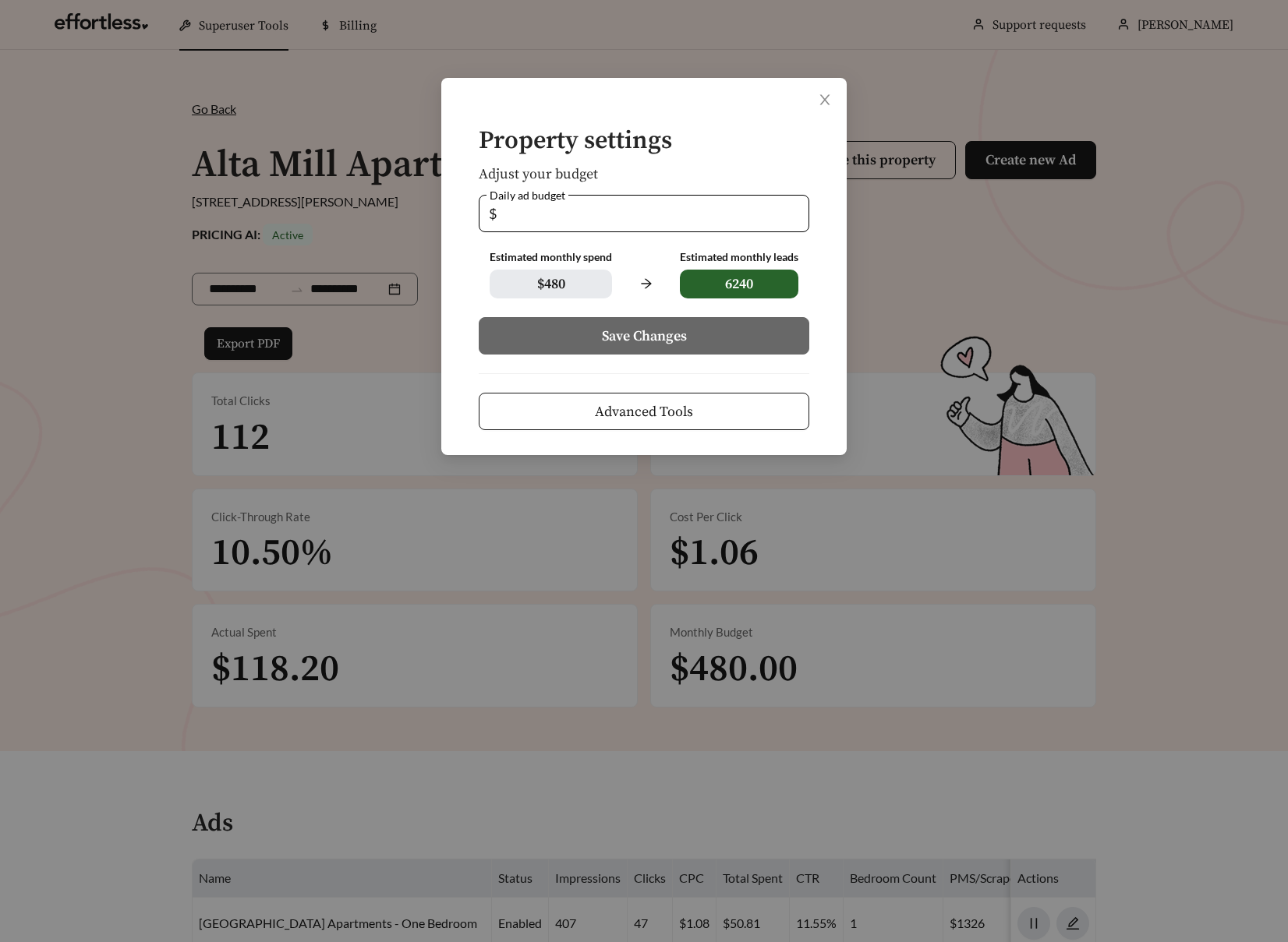
click at [651, 399] on button "Advanced Tools" at bounding box center [644, 411] width 331 height 37
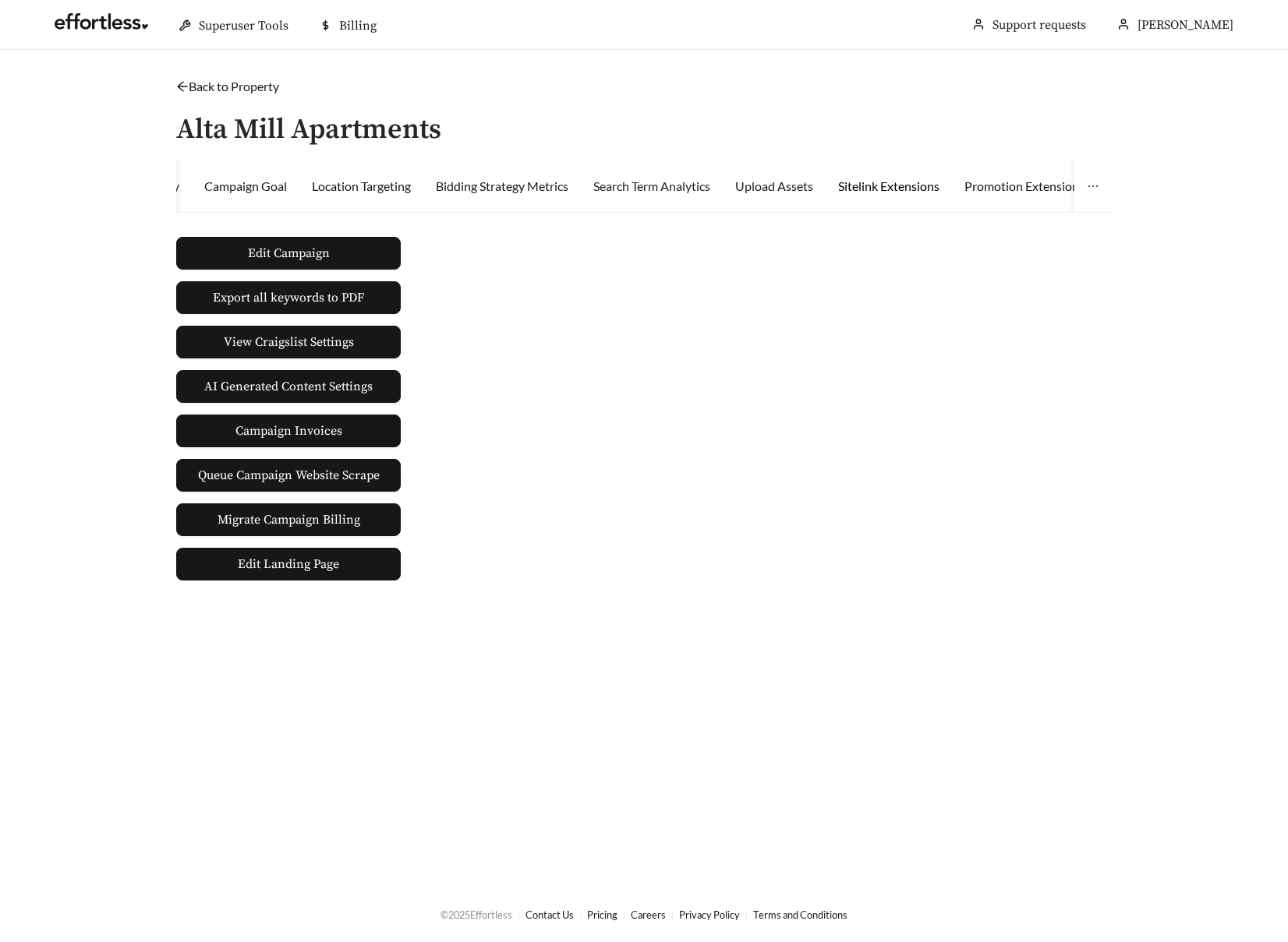
click at [890, 183] on div "Sitelink Extensions" at bounding box center [888, 185] width 101 height 19
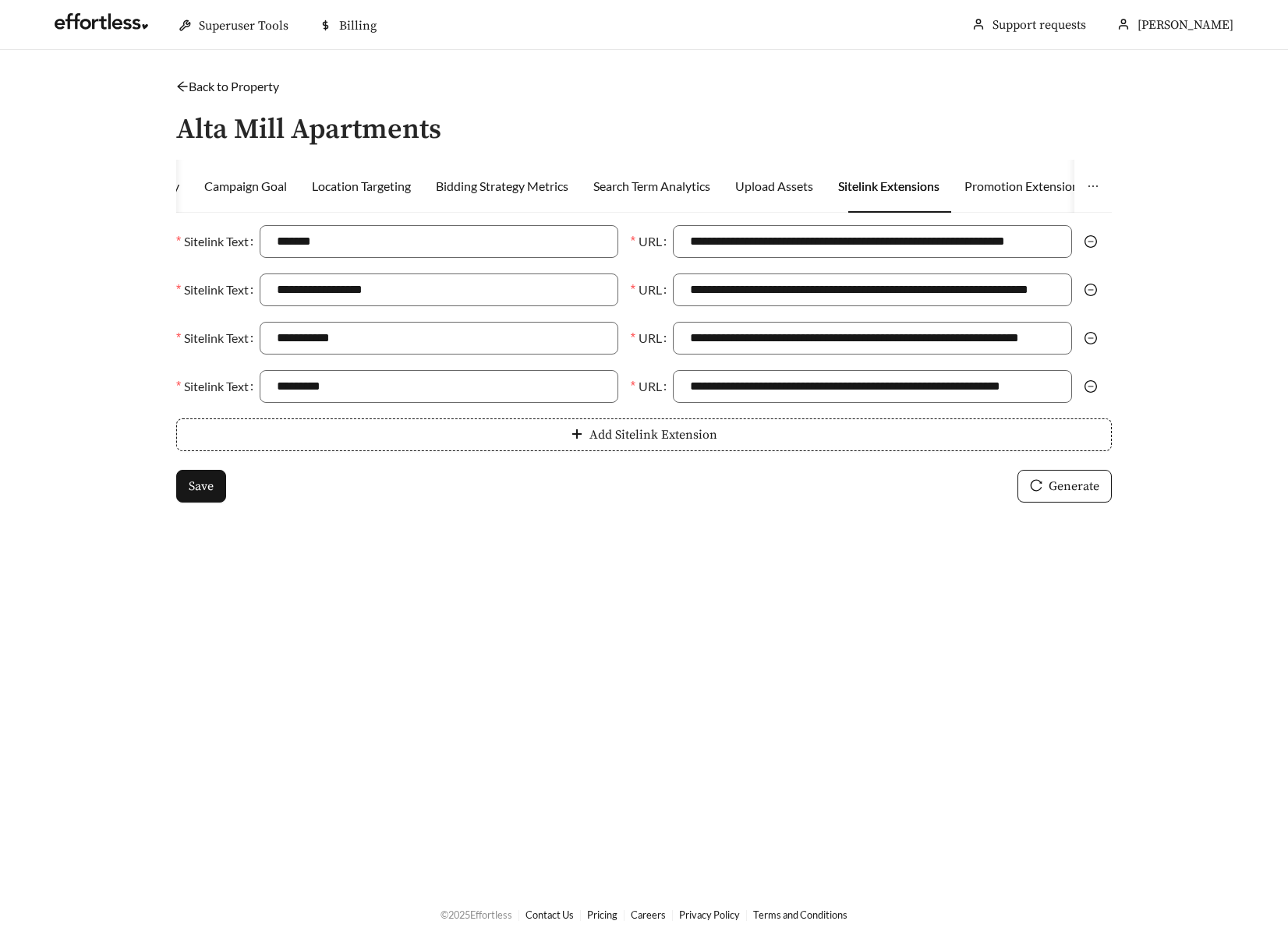
click at [247, 83] on link "Back to Property" at bounding box center [228, 85] width 103 height 15
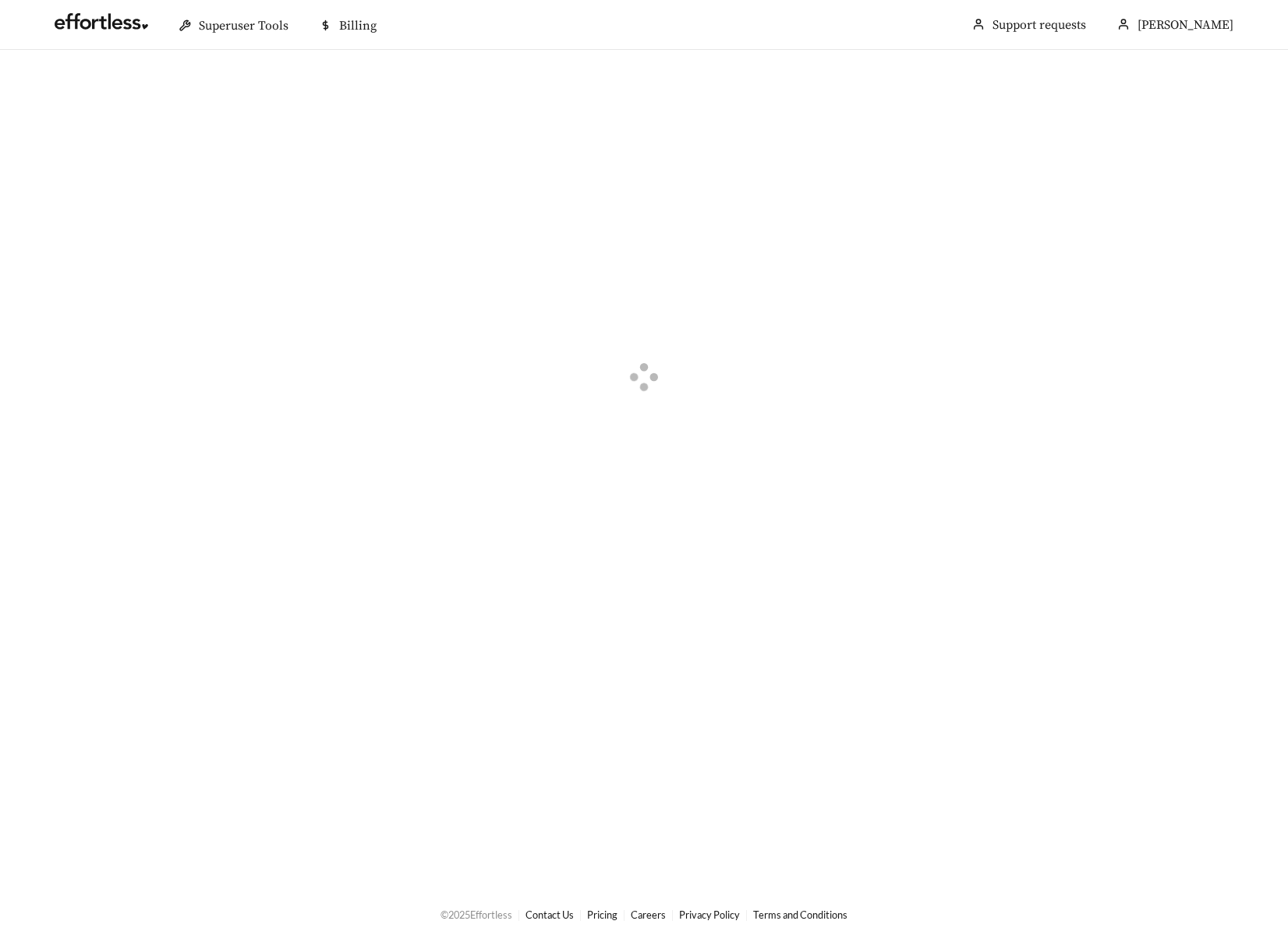
click at [247, 83] on div at bounding box center [644, 380] width 1288 height 659
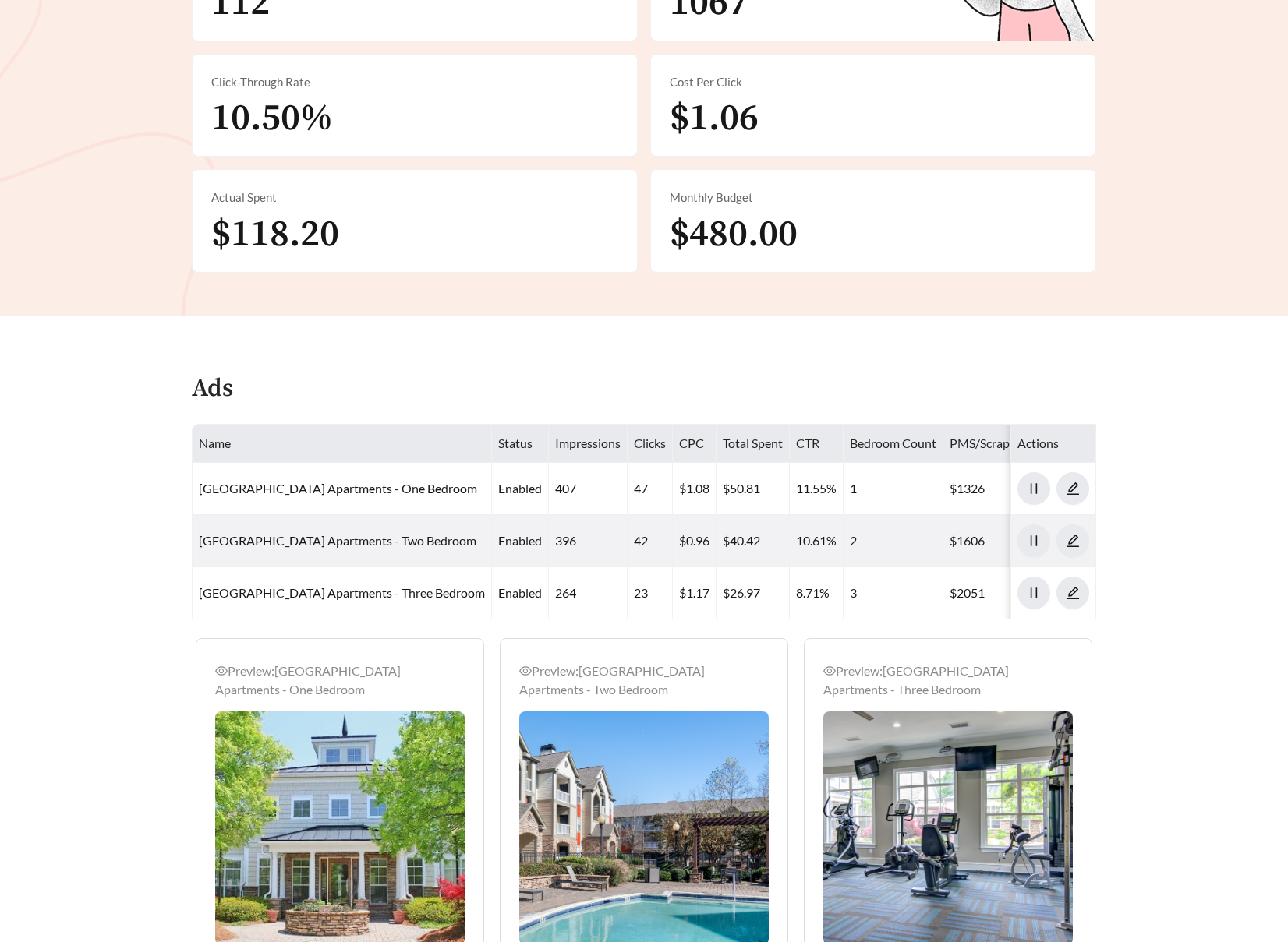
scroll to position [558, 0]
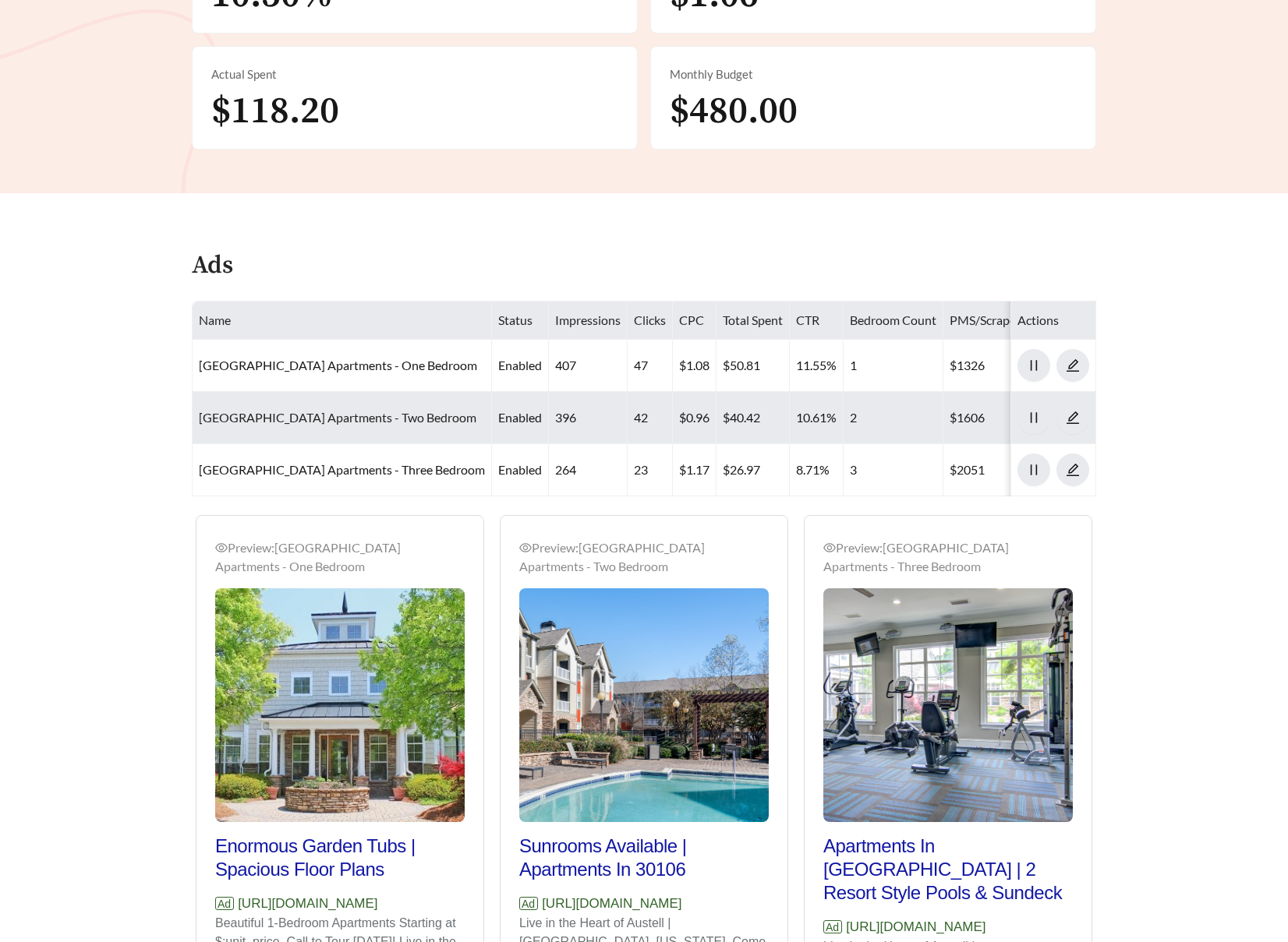
click at [332, 423] on link "[GEOGRAPHIC_DATA] Apartments - Two Bedroom" at bounding box center [338, 417] width 278 height 15
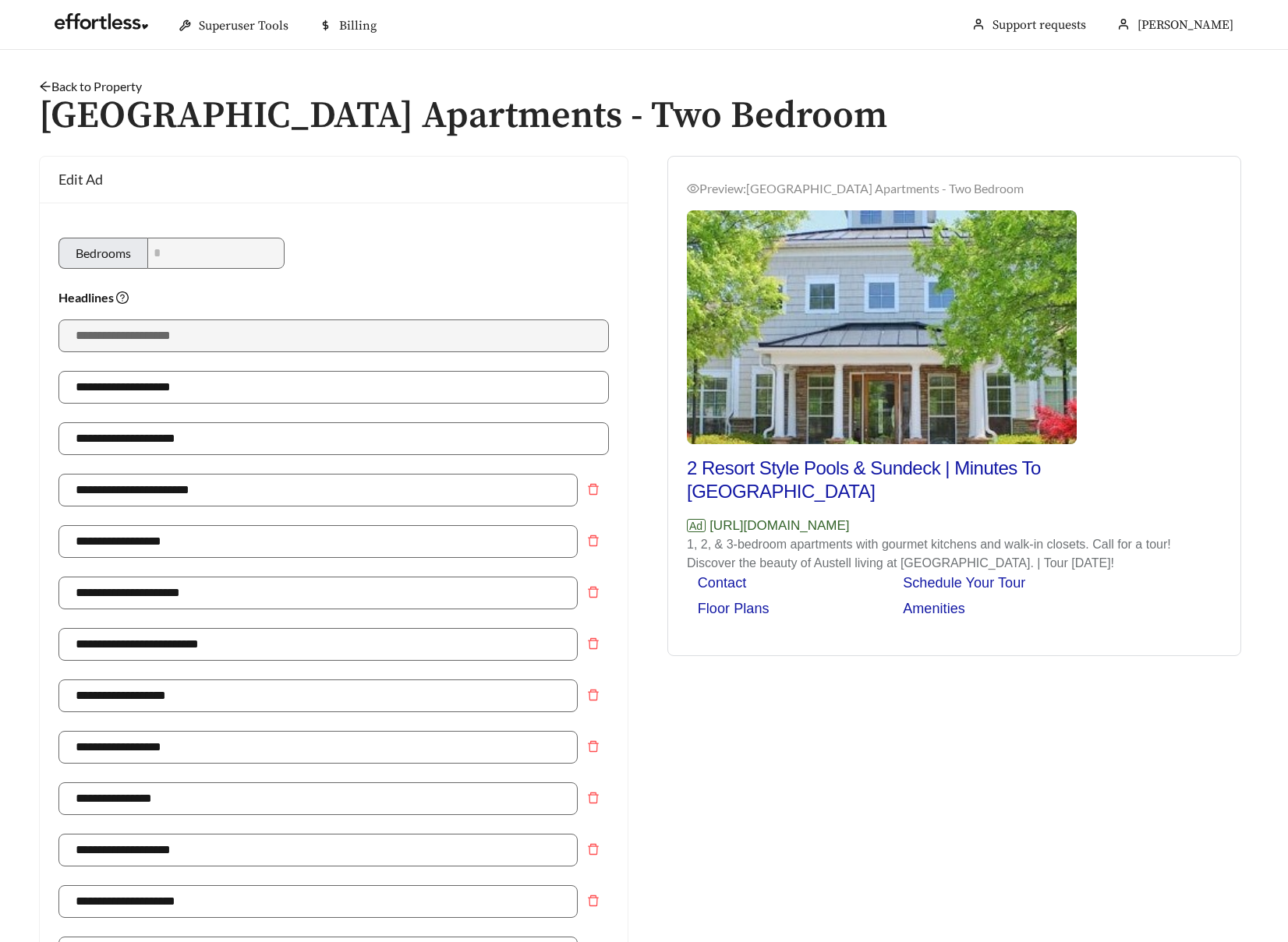
click at [112, 85] on link "Back to Property" at bounding box center [90, 85] width 103 height 15
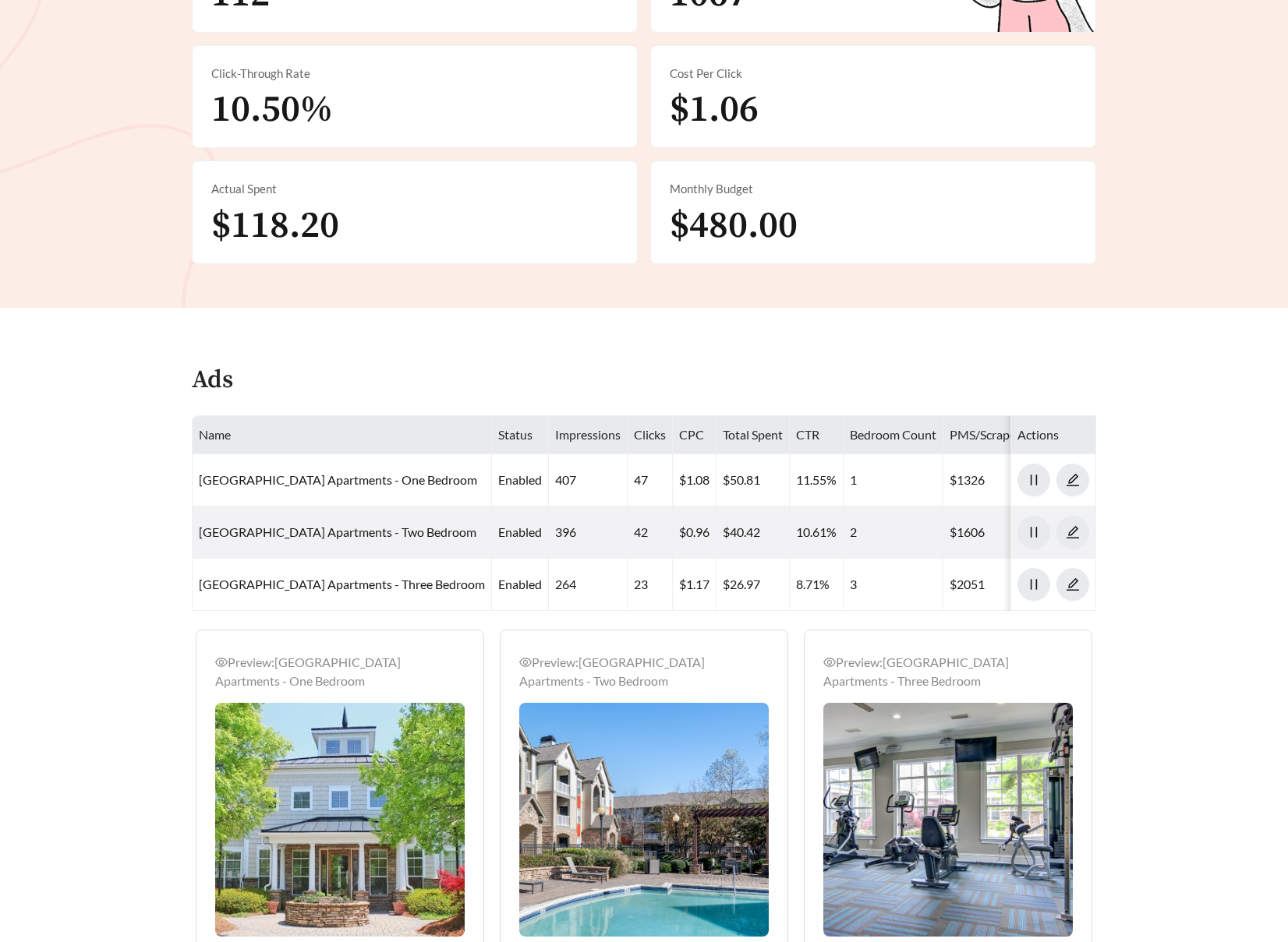
scroll to position [581, 0]
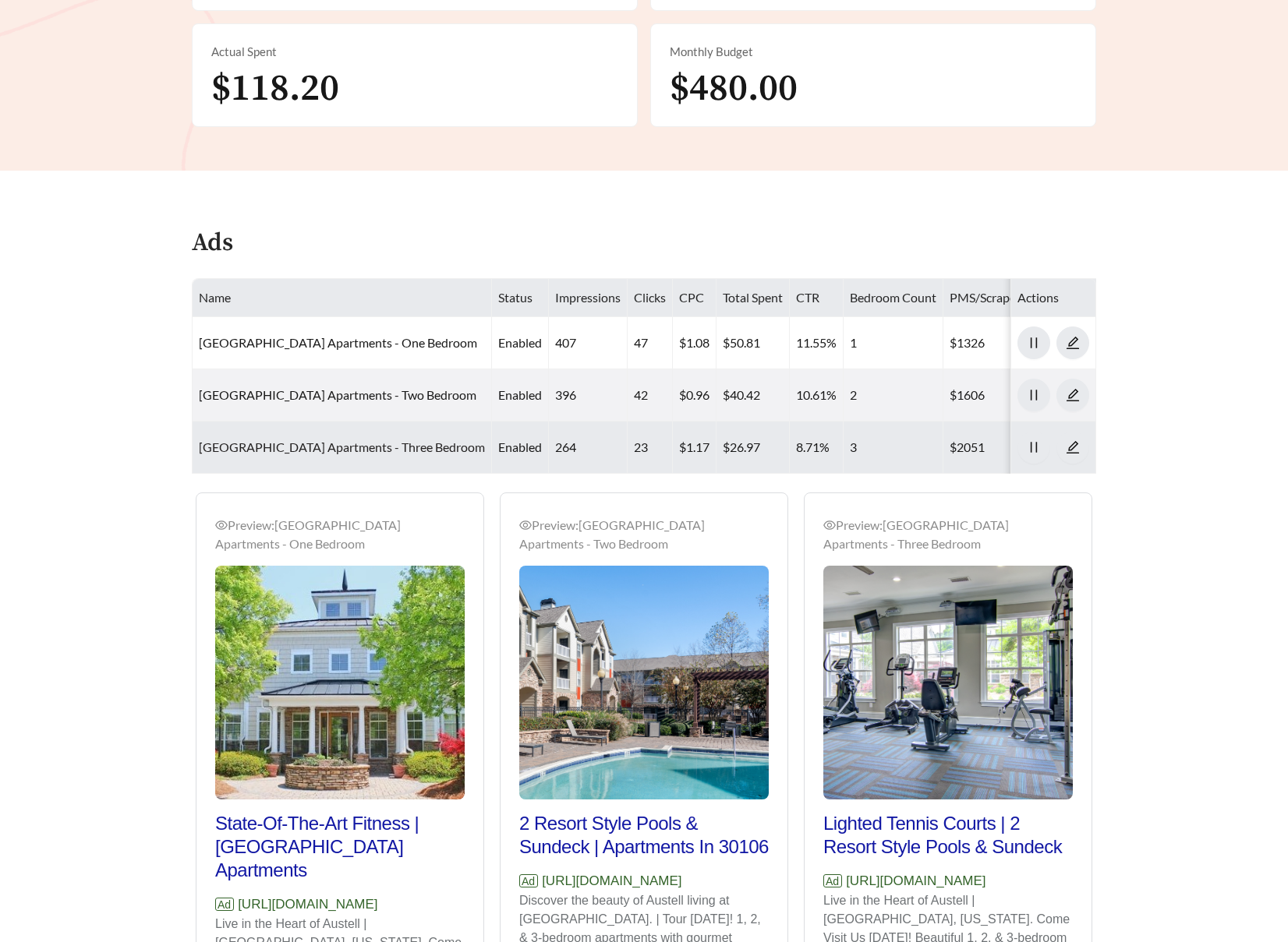
click at [325, 441] on link "[GEOGRAPHIC_DATA] Apartments - Three Bedroom" at bounding box center [343, 446] width 287 height 15
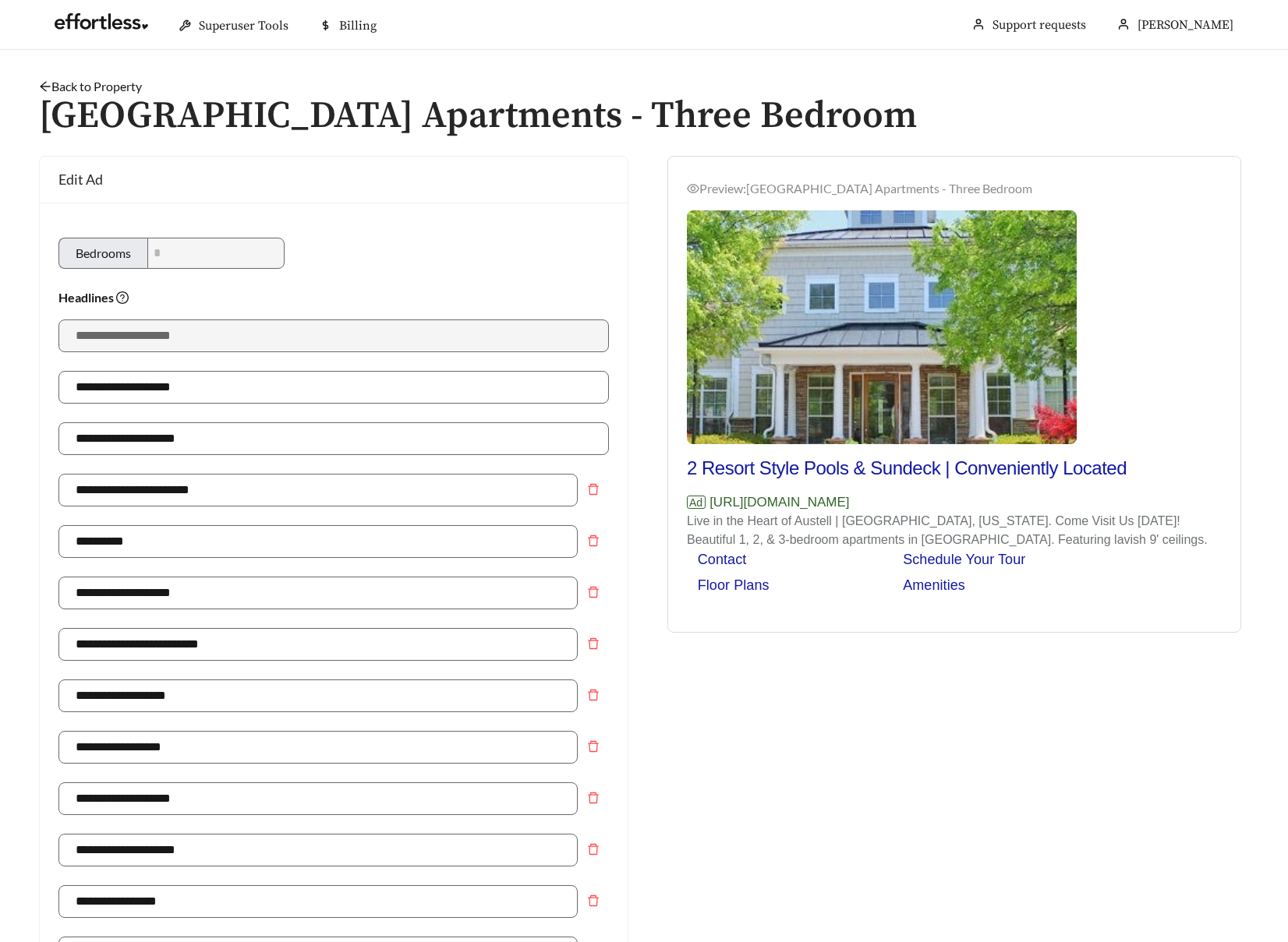
click at [113, 88] on link "Back to Property" at bounding box center [90, 85] width 103 height 15
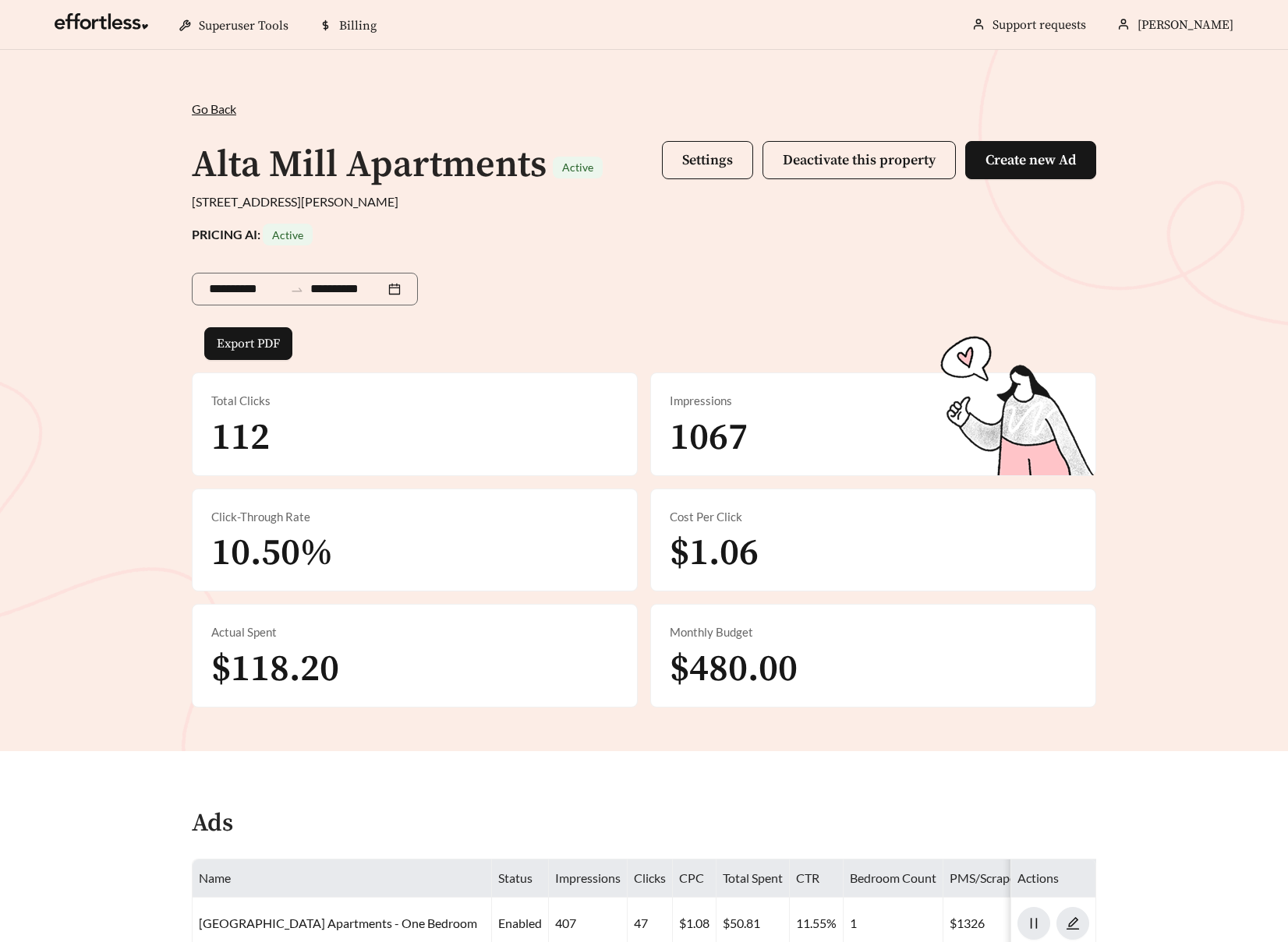
click at [226, 109] on span "Go Back" at bounding box center [213, 108] width 44 height 15
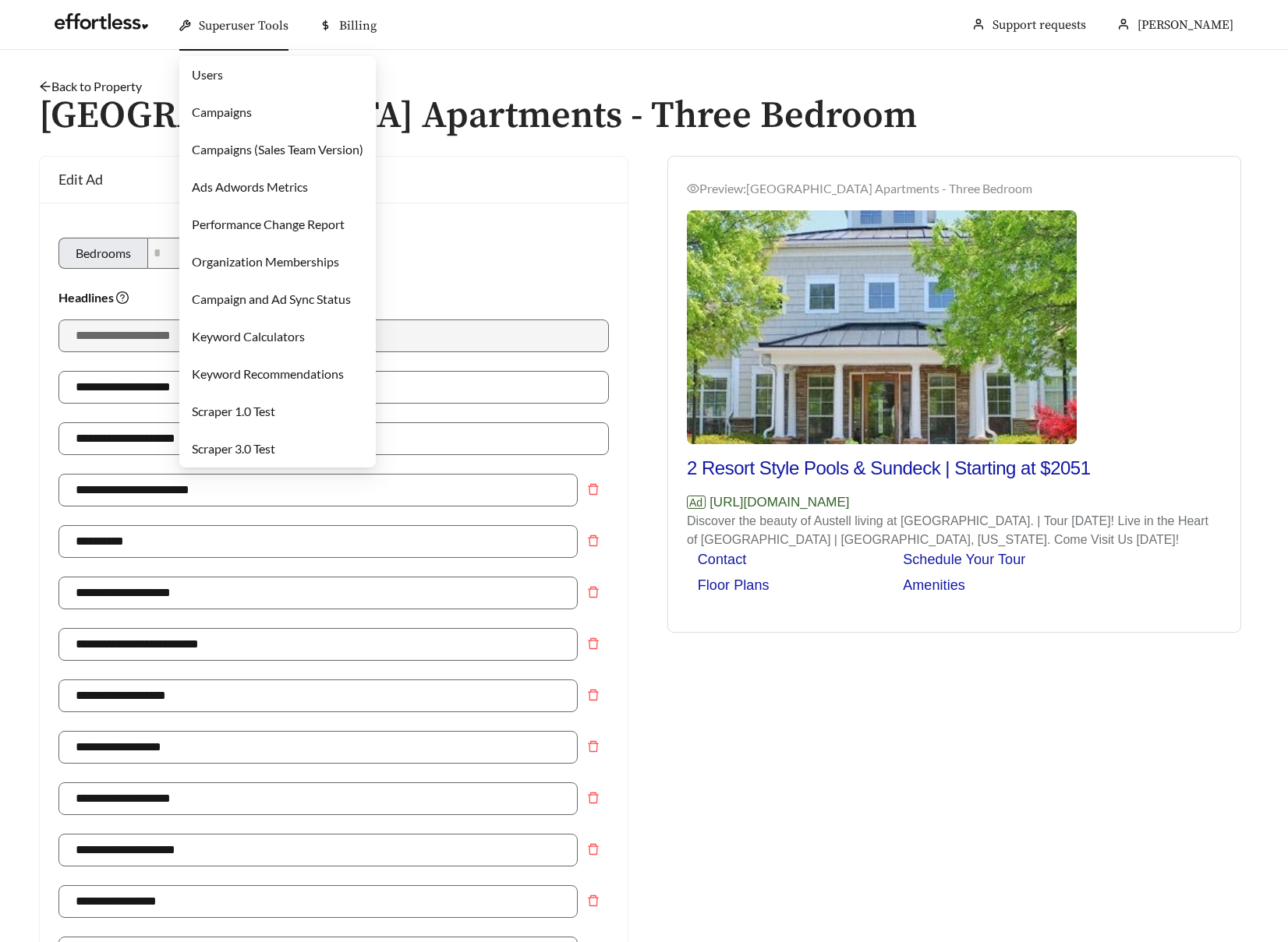
click at [235, 24] on span "Superuser Tools" at bounding box center [243, 26] width 89 height 16
click at [223, 78] on link "Users" at bounding box center [207, 74] width 31 height 15
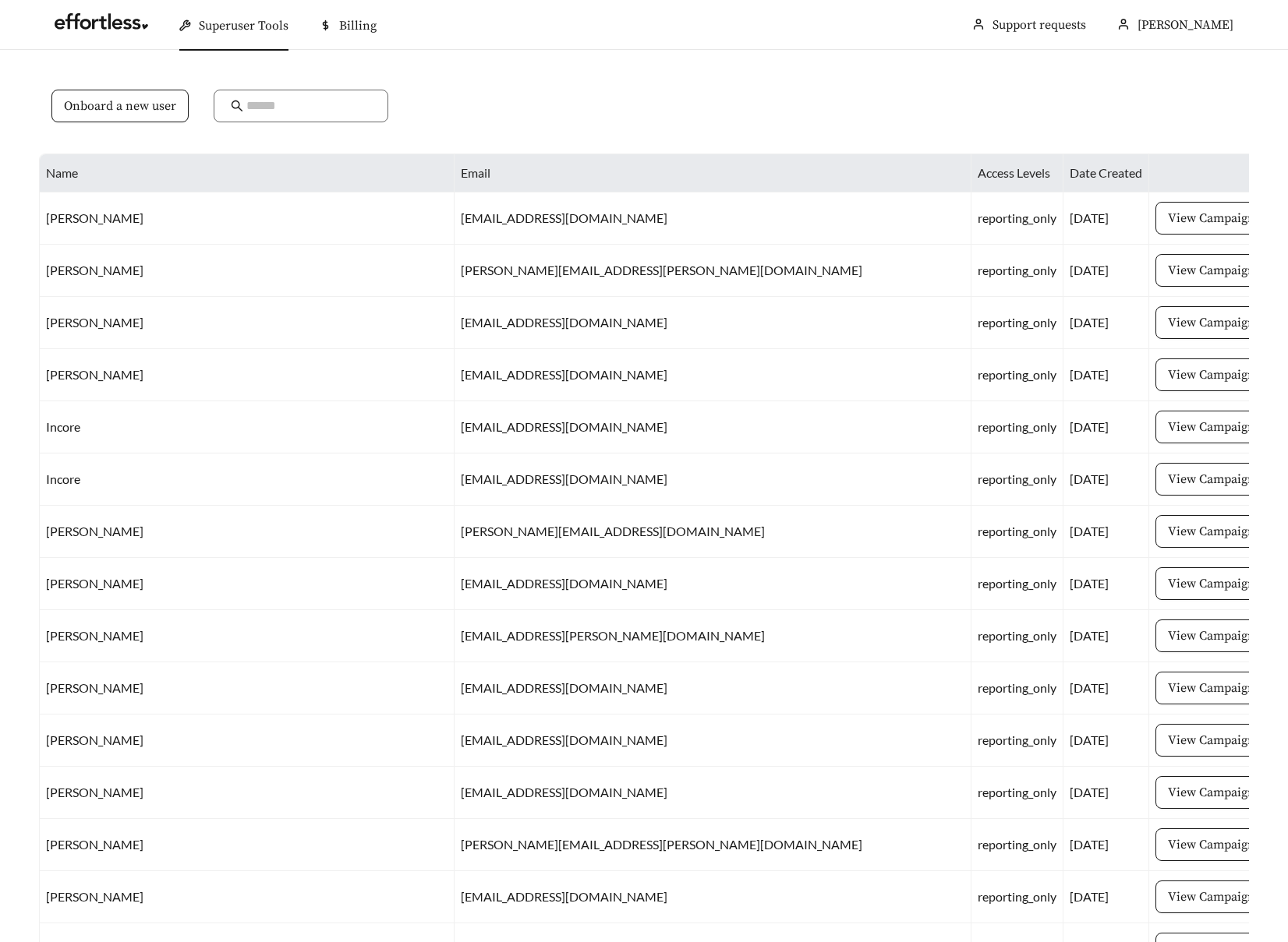
click at [242, 32] on span "Superuser Tools" at bounding box center [243, 26] width 89 height 16
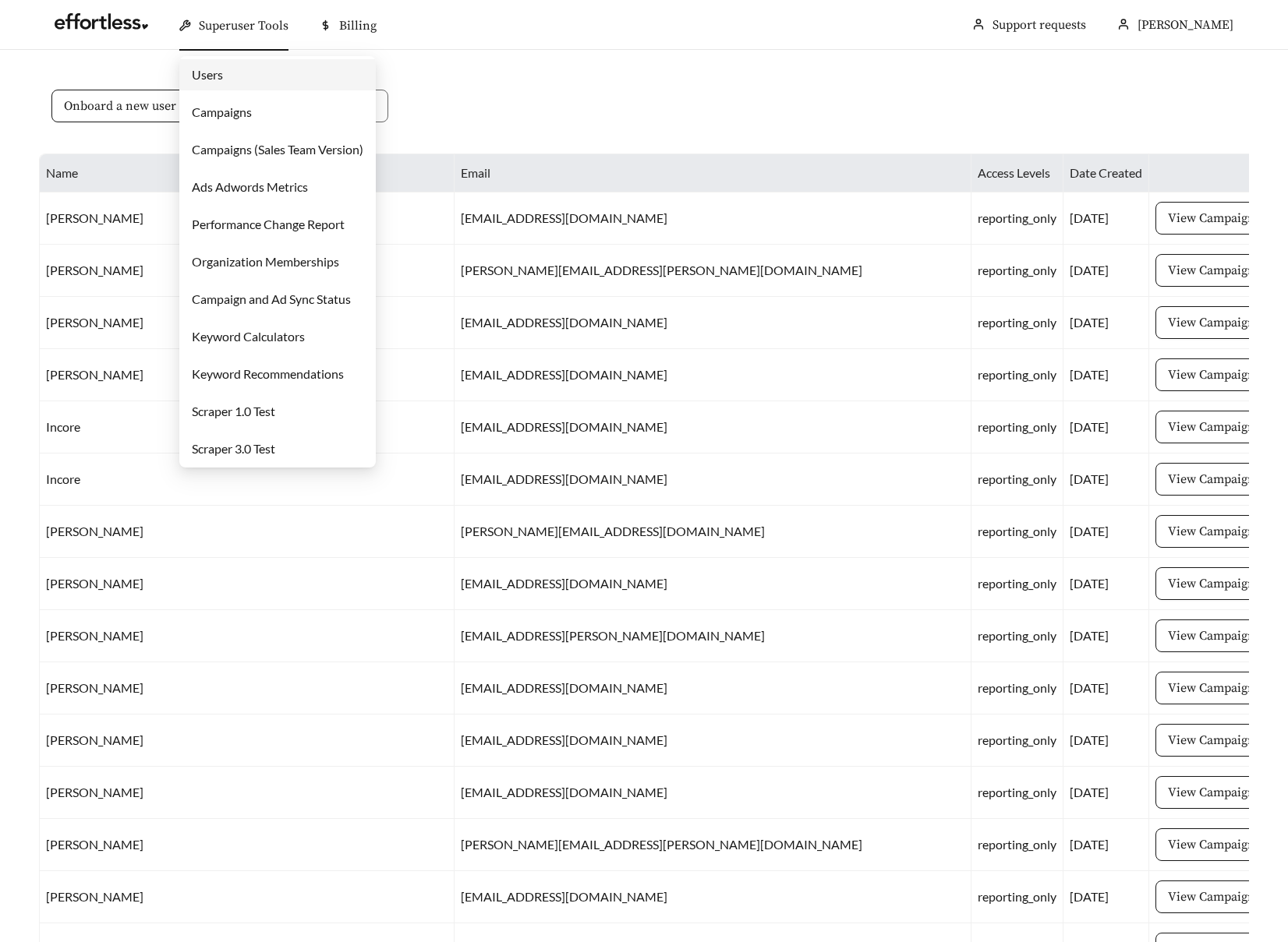
click at [210, 112] on link "Campaigns" at bounding box center [221, 111] width 60 height 15
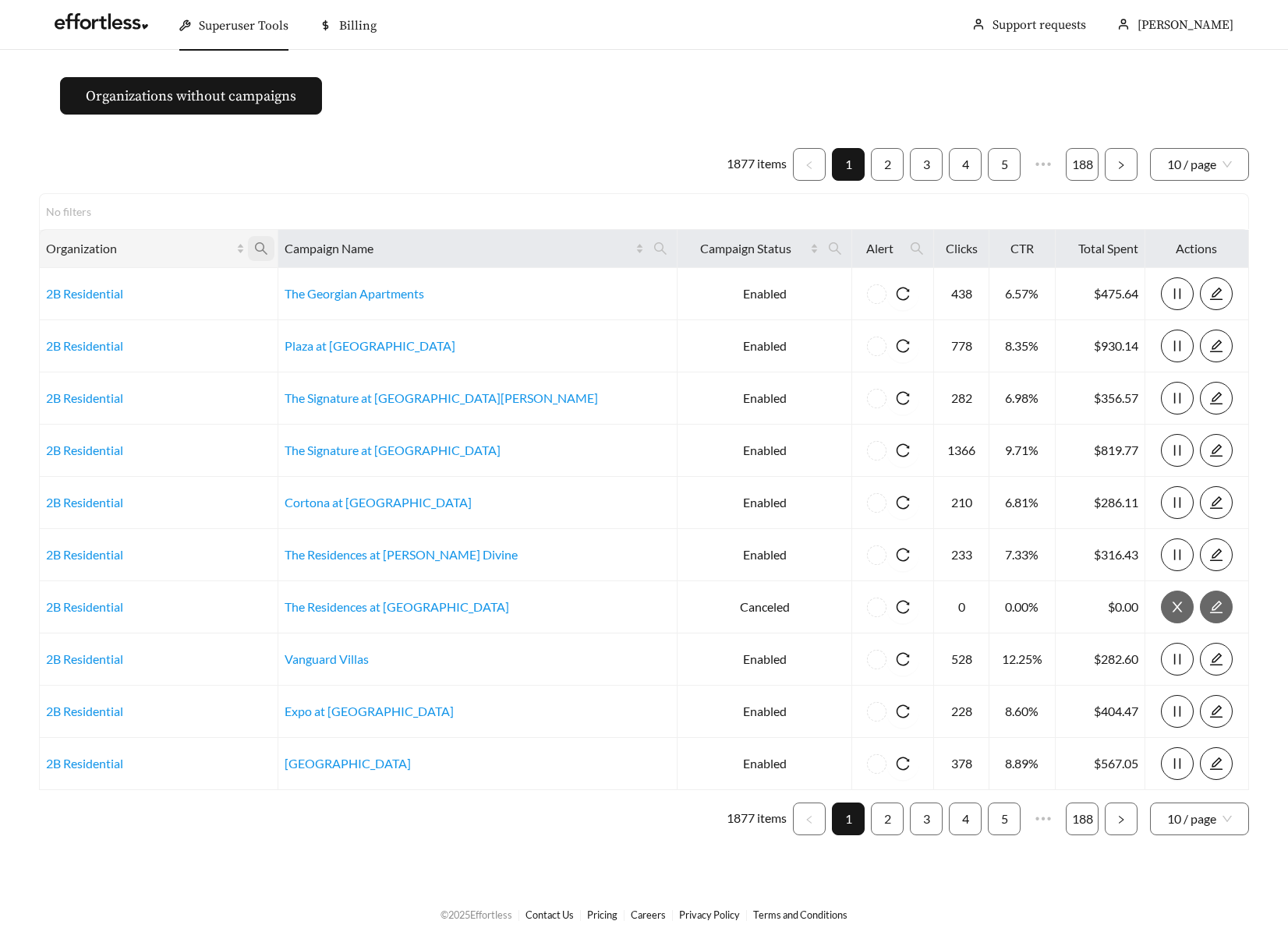
click at [268, 254] on icon "search" at bounding box center [261, 248] width 14 height 14
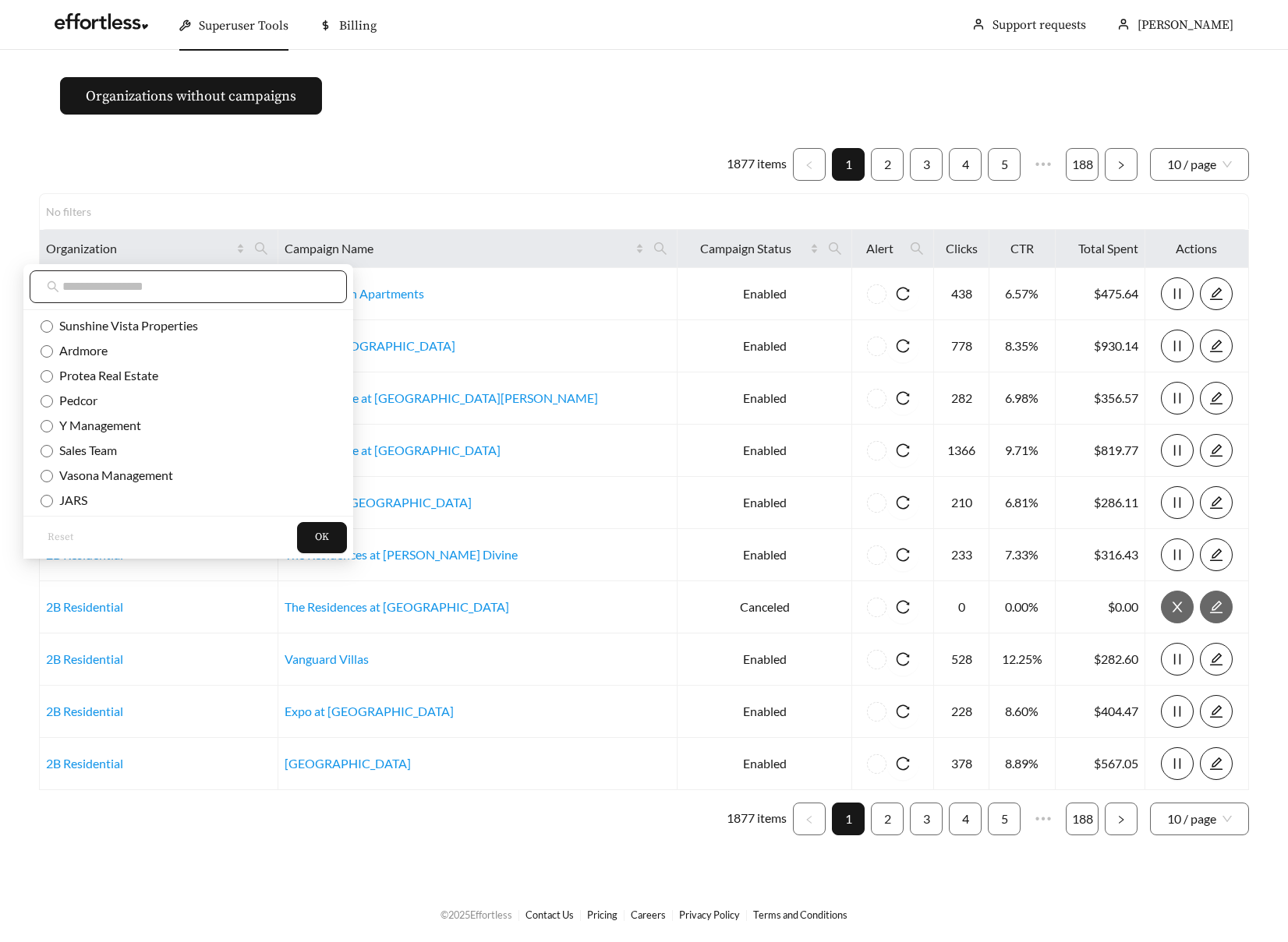
click at [150, 273] on span at bounding box center [188, 287] width 317 height 32
click at [144, 288] on input "text" at bounding box center [196, 287] width 267 height 19
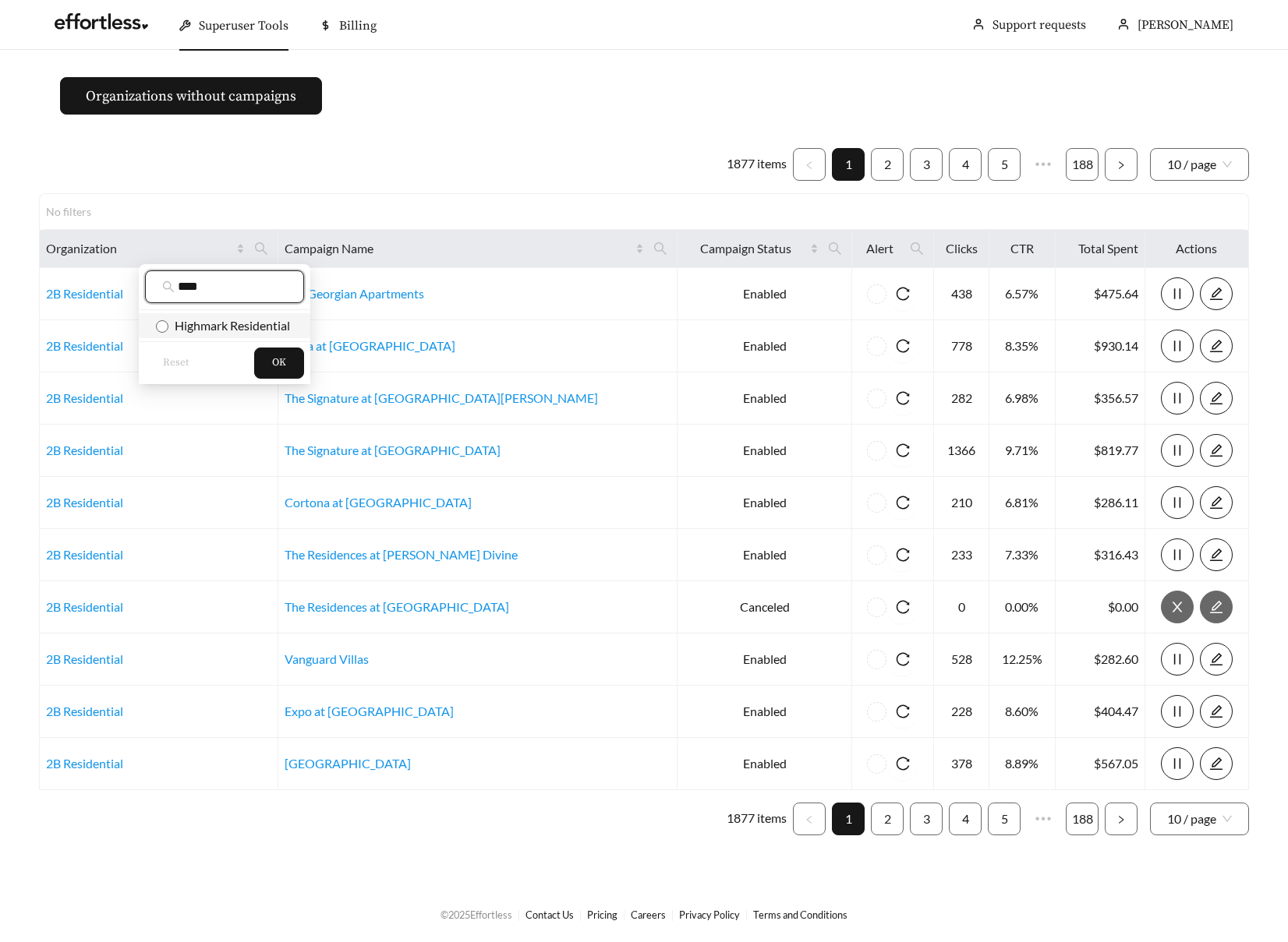
type input "****"
click at [188, 319] on span "Highmark Residential" at bounding box center [230, 325] width 122 height 15
click at [278, 355] on span "OK" at bounding box center [279, 363] width 14 height 16
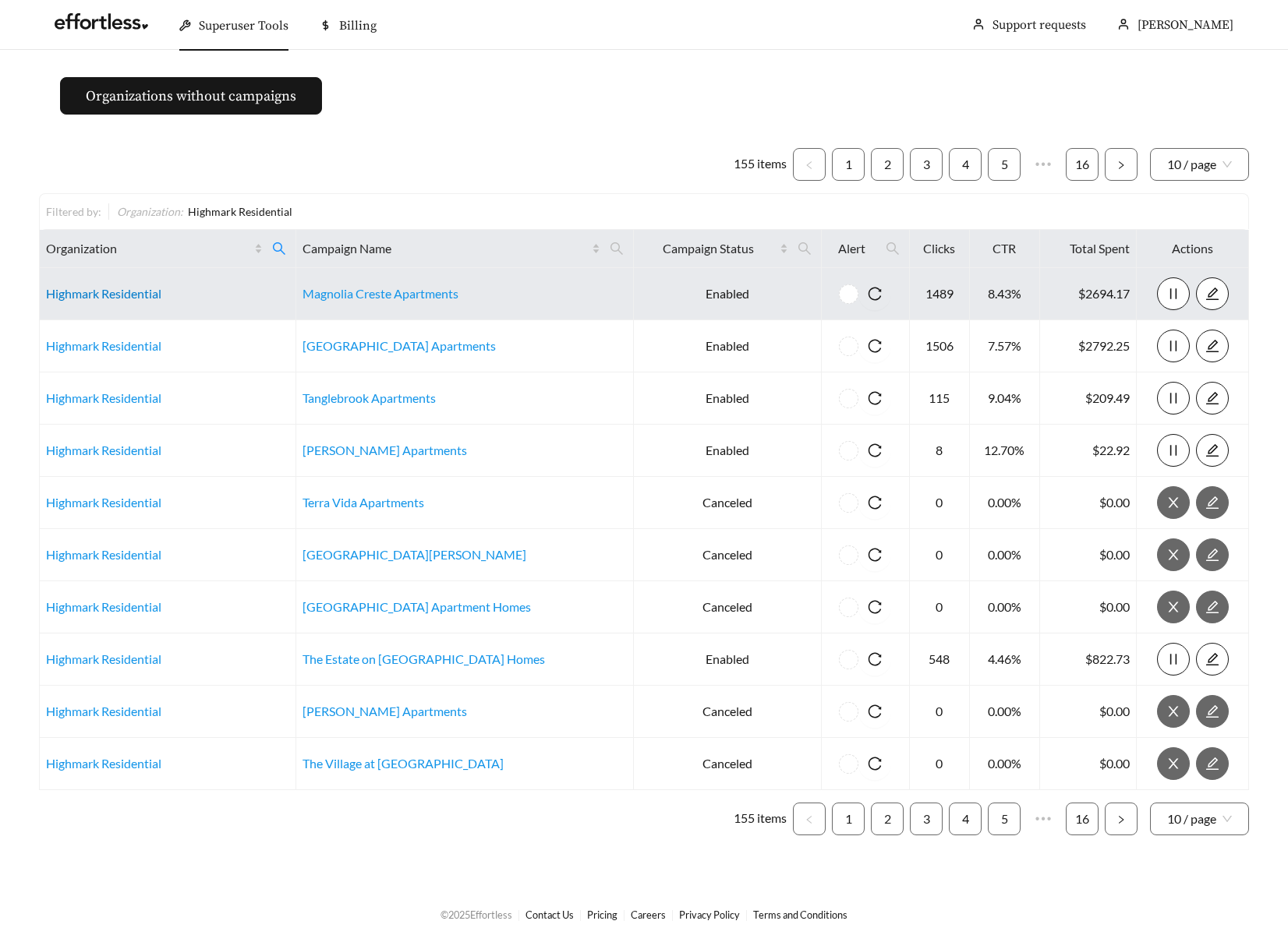
click at [106, 293] on link "Highmark Residential" at bounding box center [104, 293] width 116 height 15
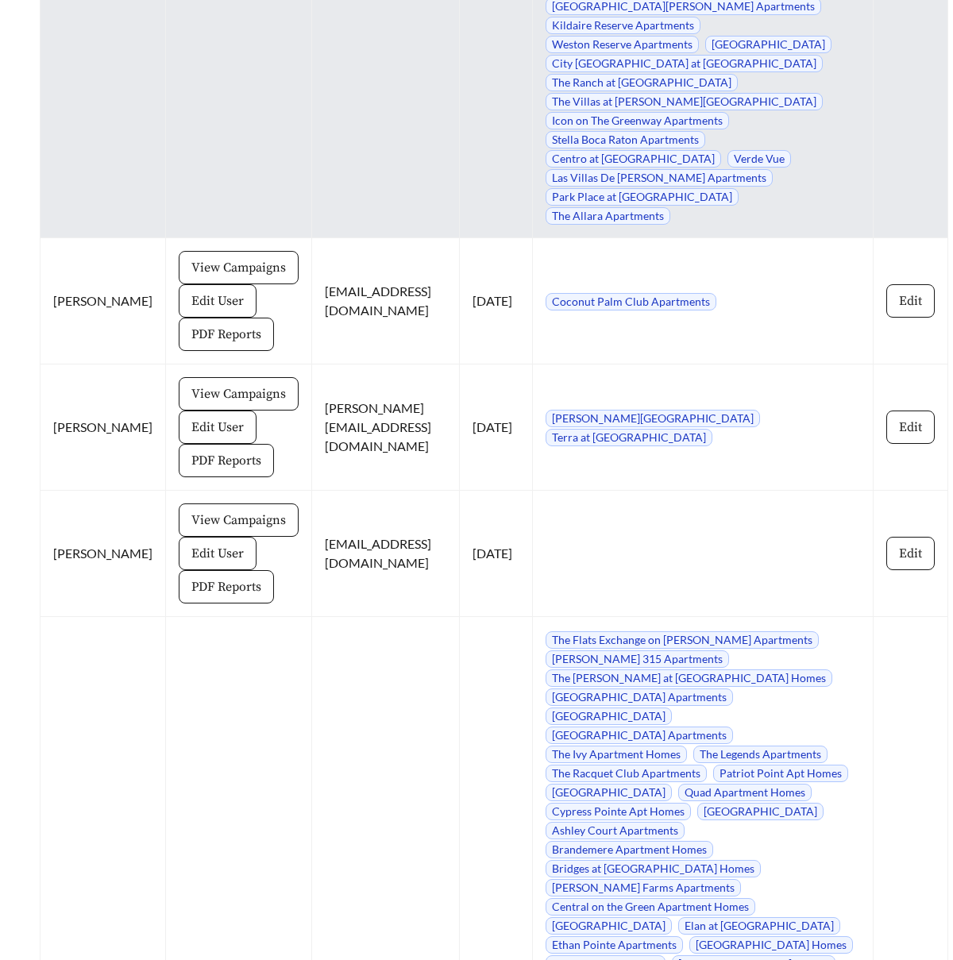
scroll to position [17565, 0]
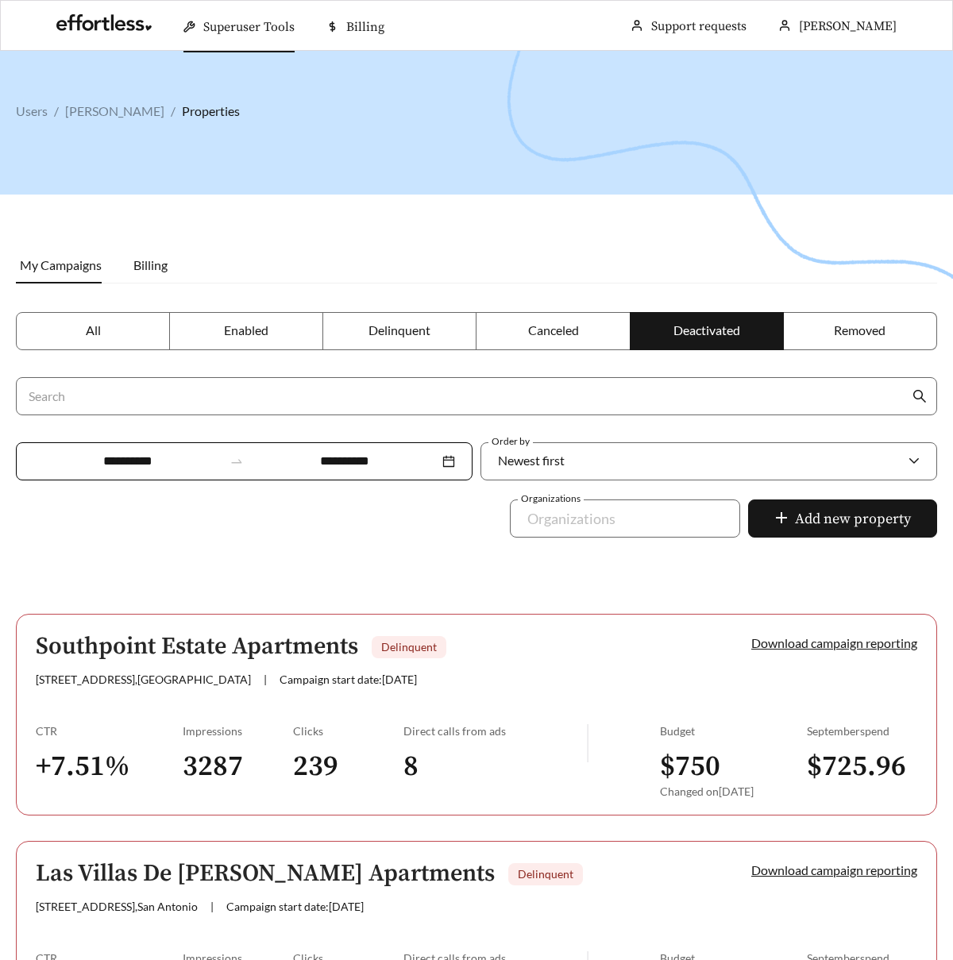
click at [117, 347] on label "All" at bounding box center [93, 331] width 154 height 38
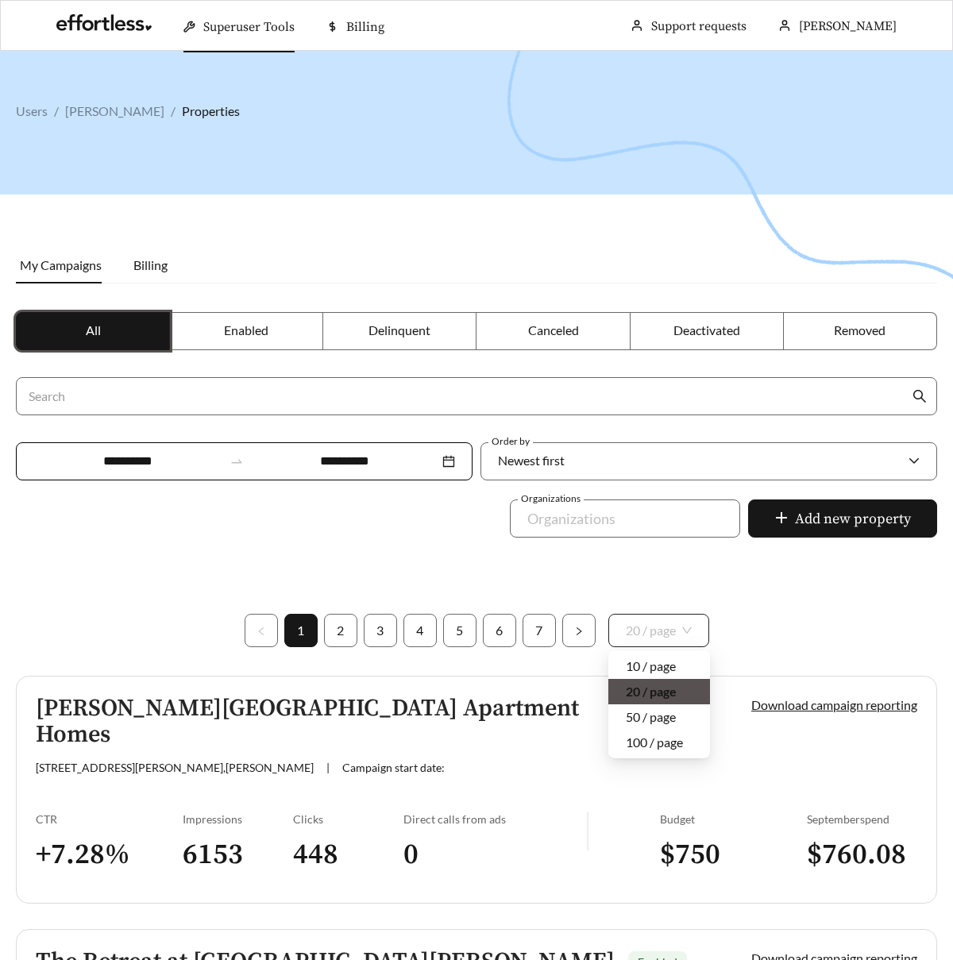
click at [681, 625] on span "20 / page" at bounding box center [659, 631] width 66 height 32
click at [658, 751] on div "100 / page" at bounding box center [659, 742] width 67 height 17
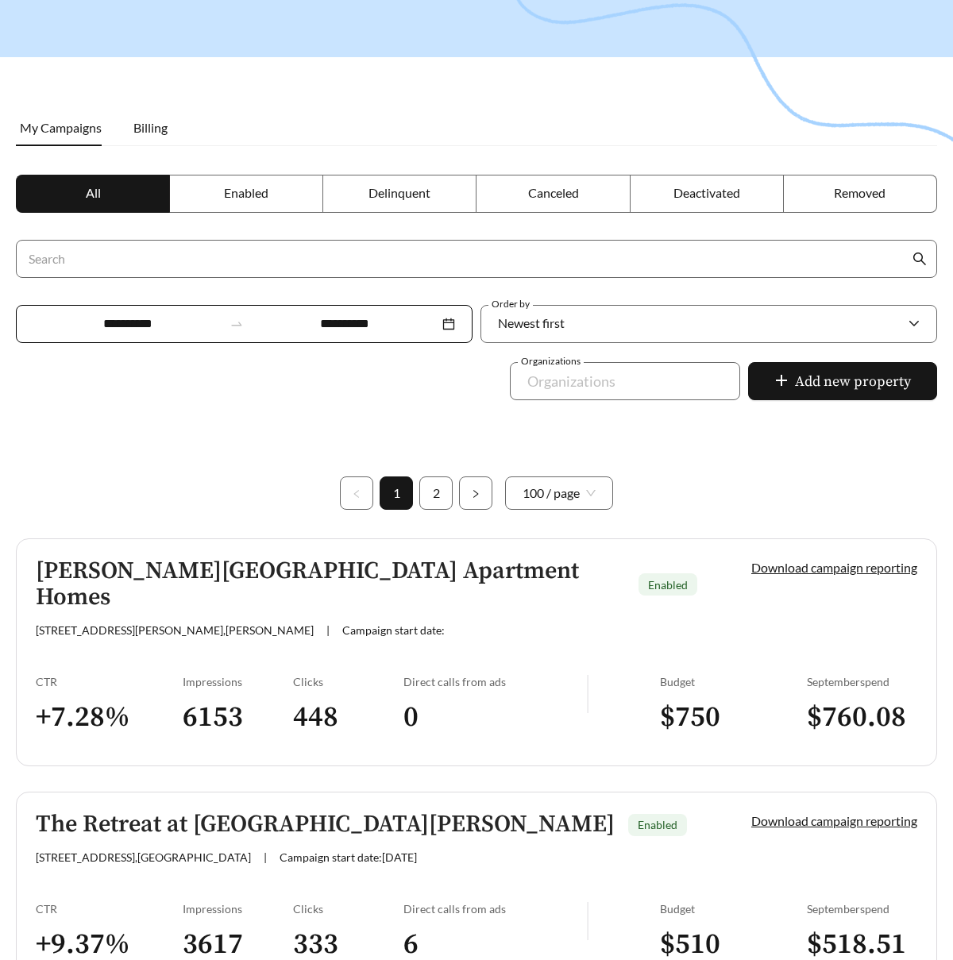
scroll to position [138, 0]
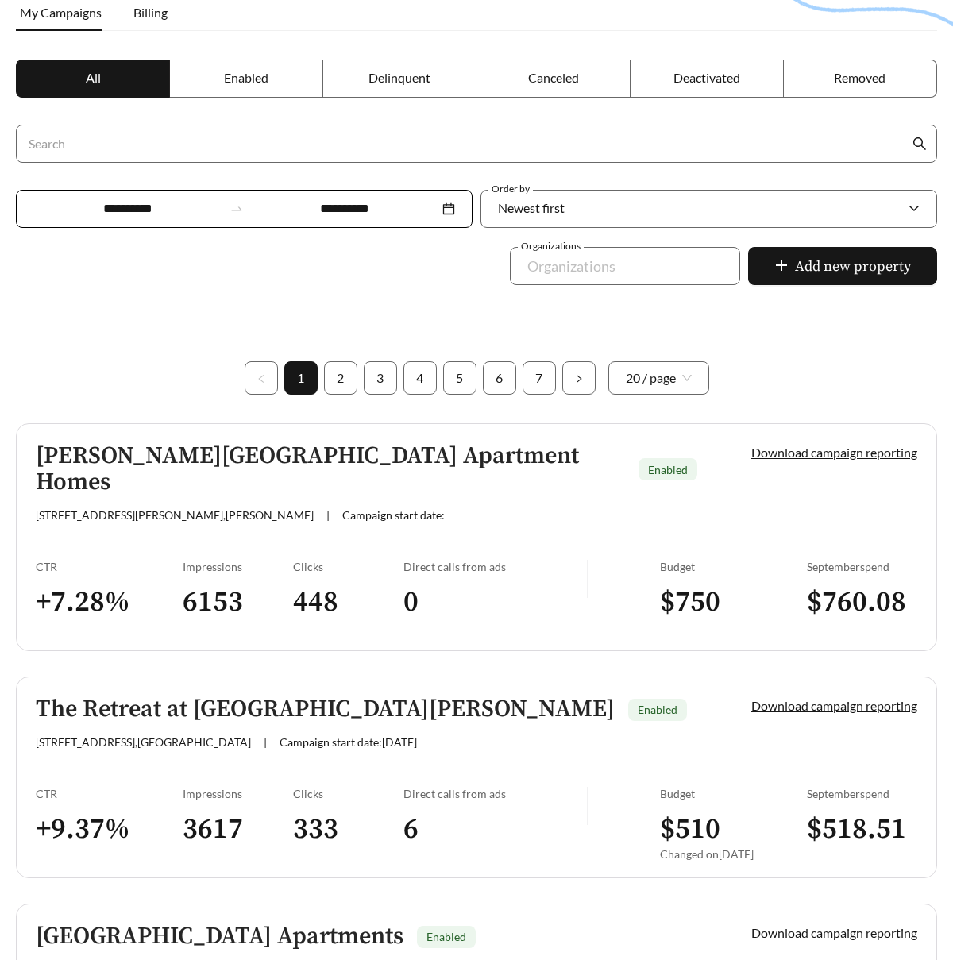
scroll to position [240, 0]
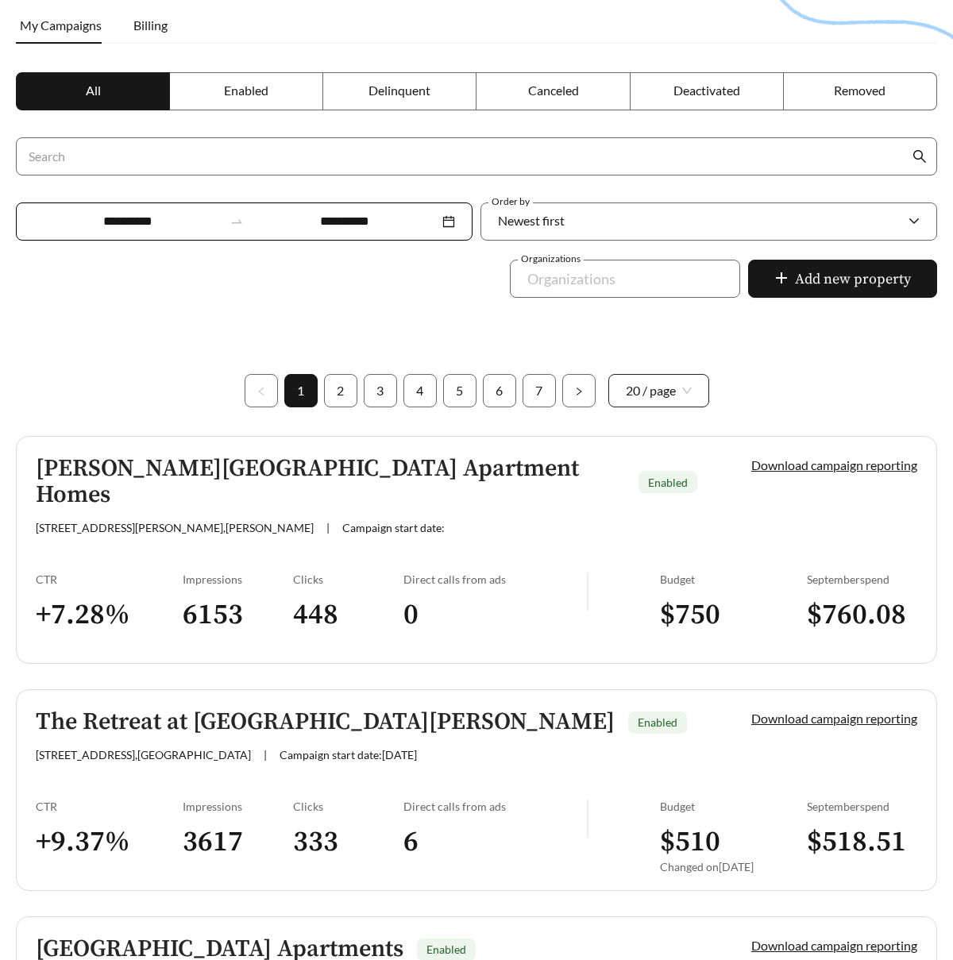
click at [647, 400] on span "20 / page" at bounding box center [659, 391] width 66 height 32
click at [655, 499] on div "100 / page" at bounding box center [659, 502] width 67 height 17
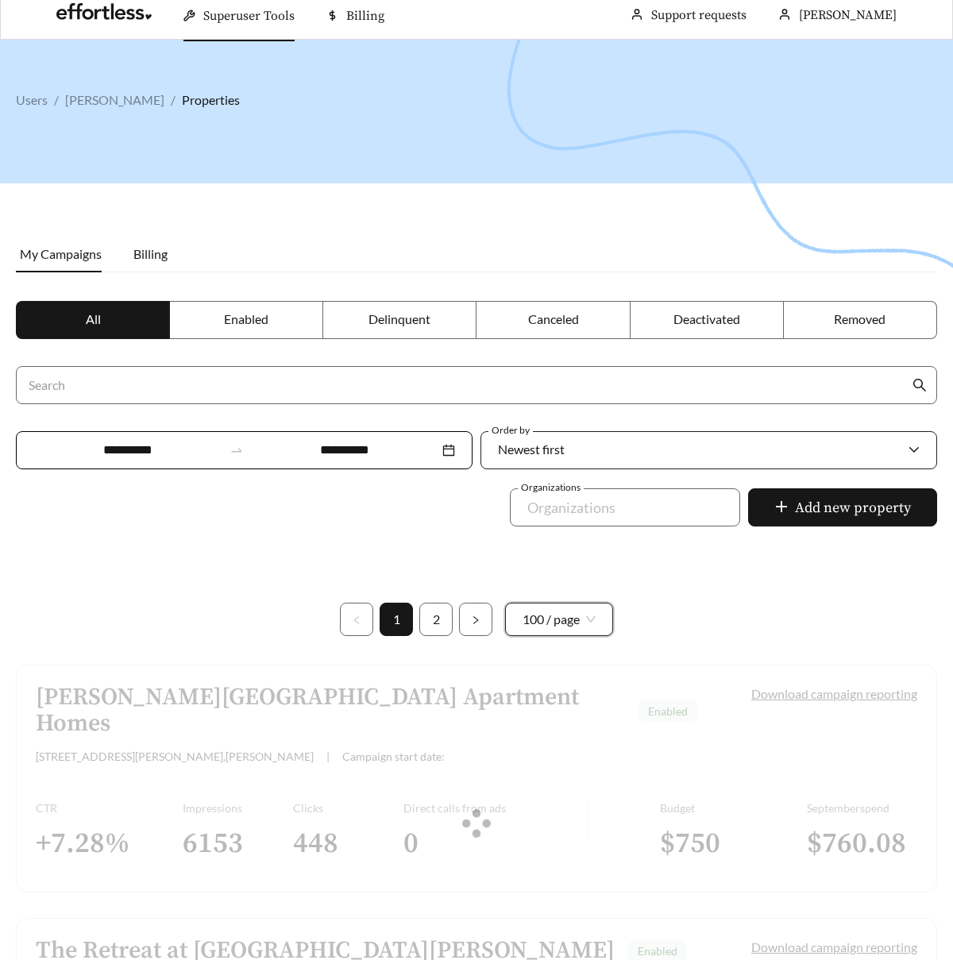
scroll to position [0, 0]
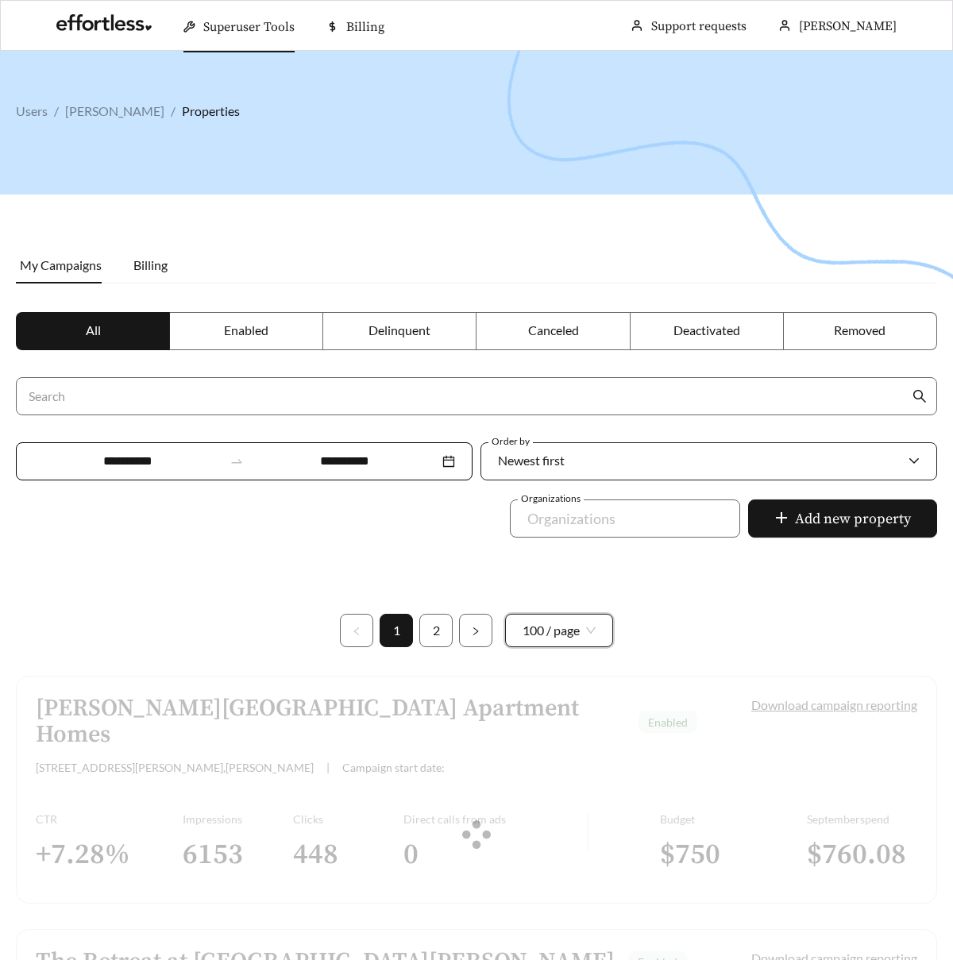
click at [693, 459] on div "Newest first" at bounding box center [701, 460] width 406 height 33
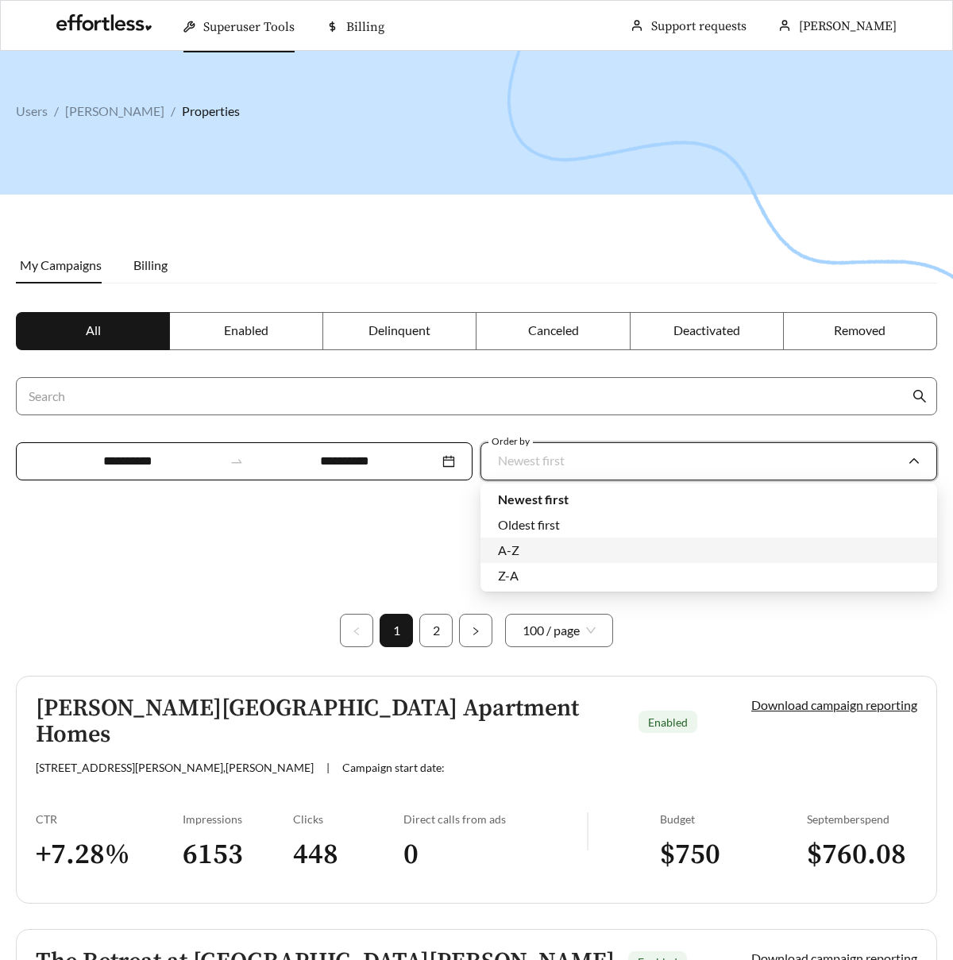
click at [627, 556] on div "A-Z" at bounding box center [709, 550] width 422 height 17
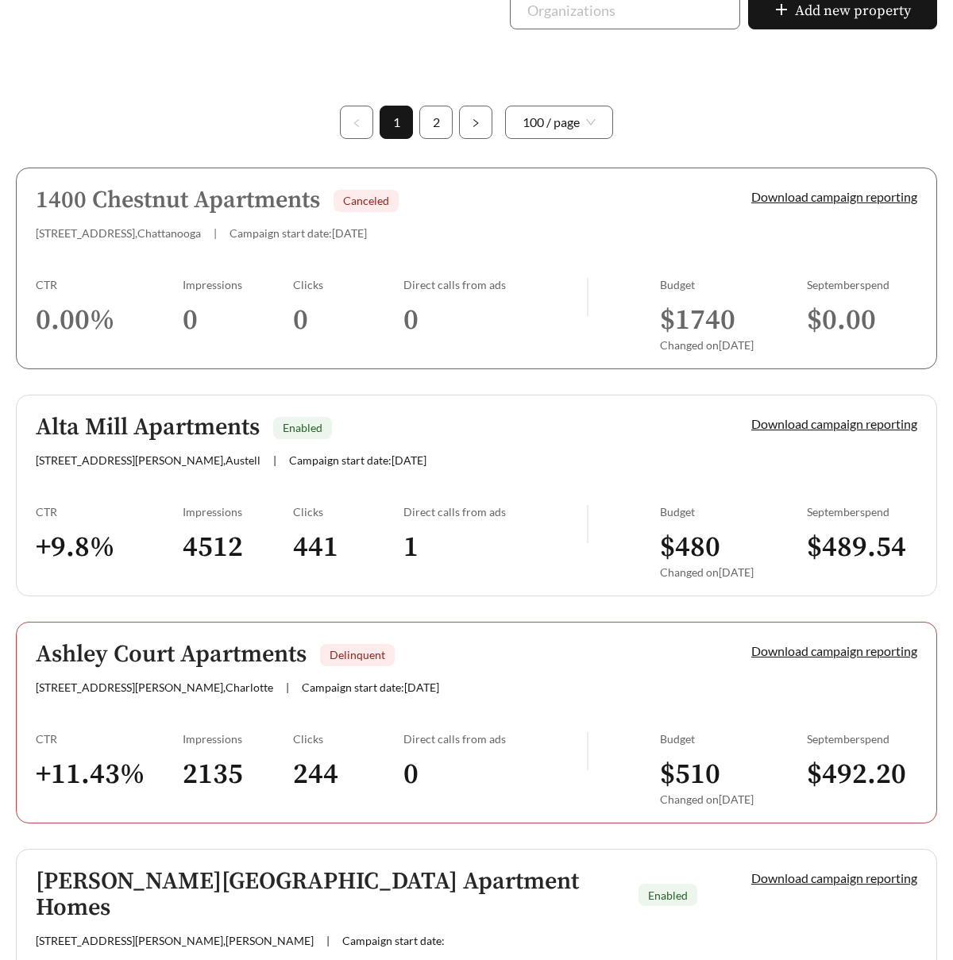
scroll to position [512, 0]
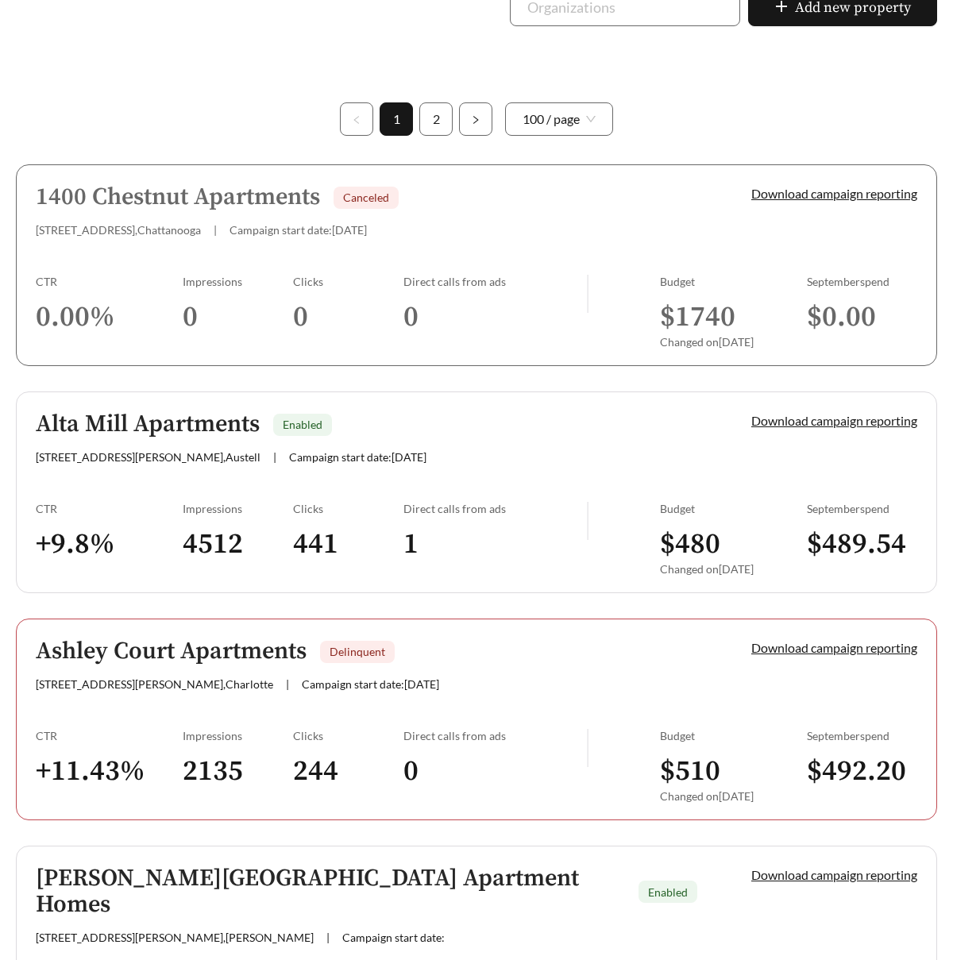
click at [561, 672] on div "Ashley Court Apartments Delinquent [STREET_ADDRESS][PERSON_NAME][PERSON_NAME] |…" at bounding box center [367, 665] width 662 height 52
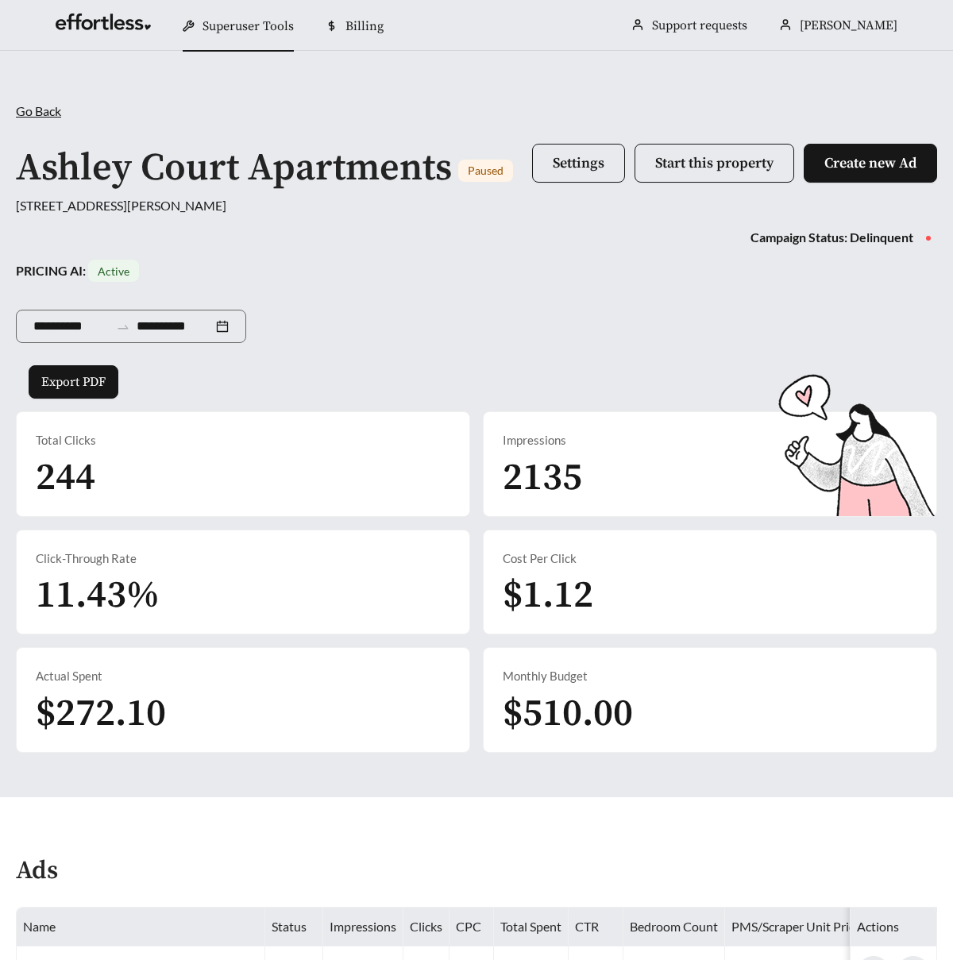
click at [566, 308] on div "**********" at bounding box center [476, 323] width 921 height 83
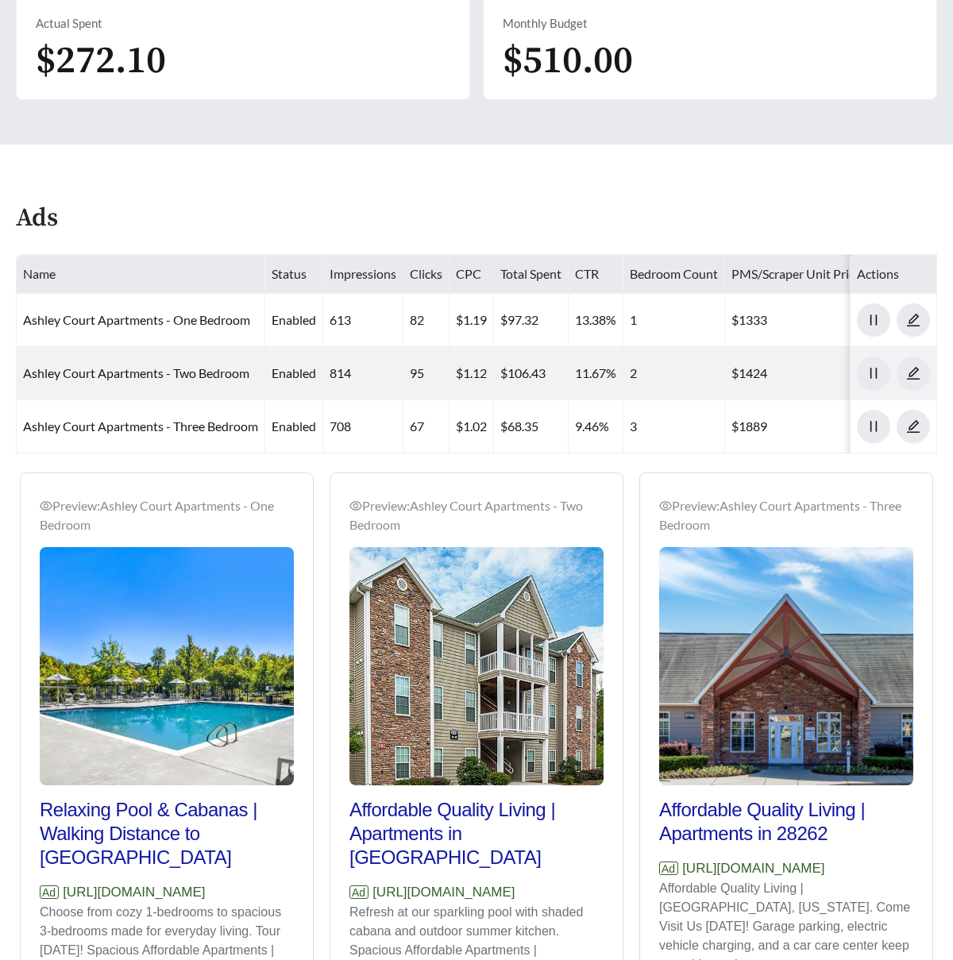
scroll to position [690, 0]
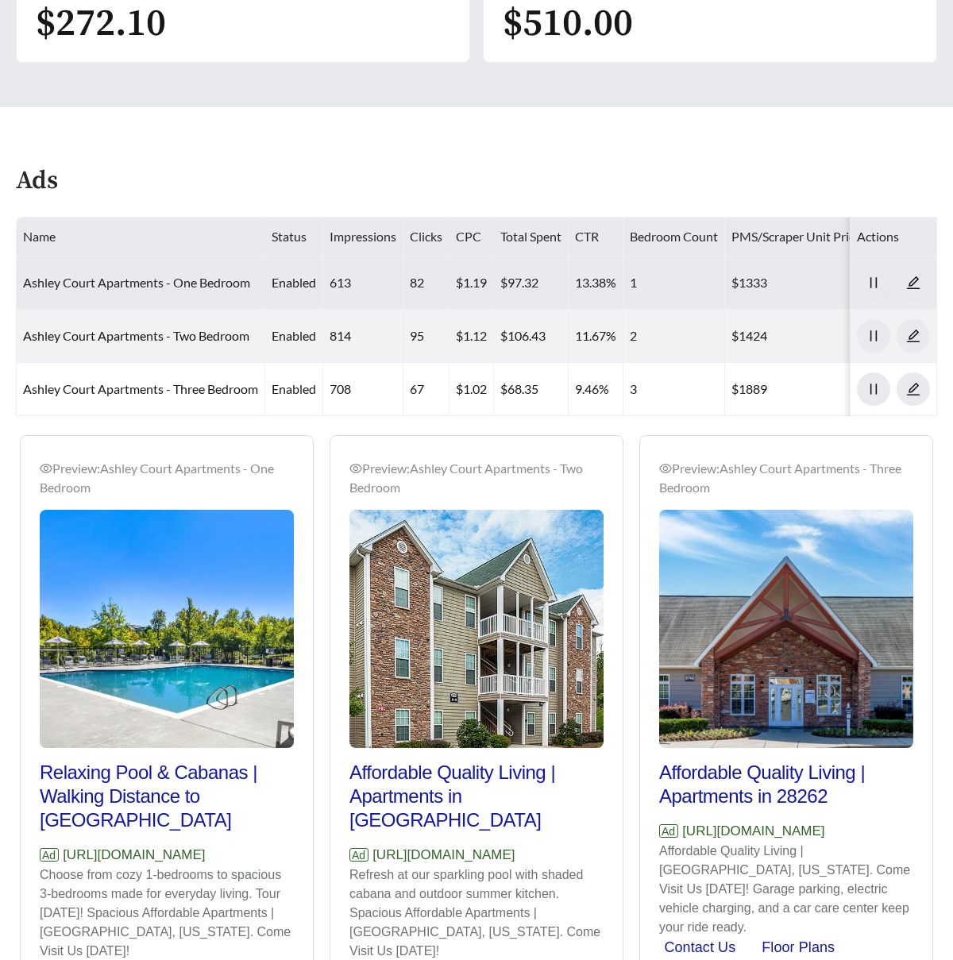
click at [167, 275] on link "Ashley Court Apartments - One Bedroom" at bounding box center [136, 282] width 227 height 15
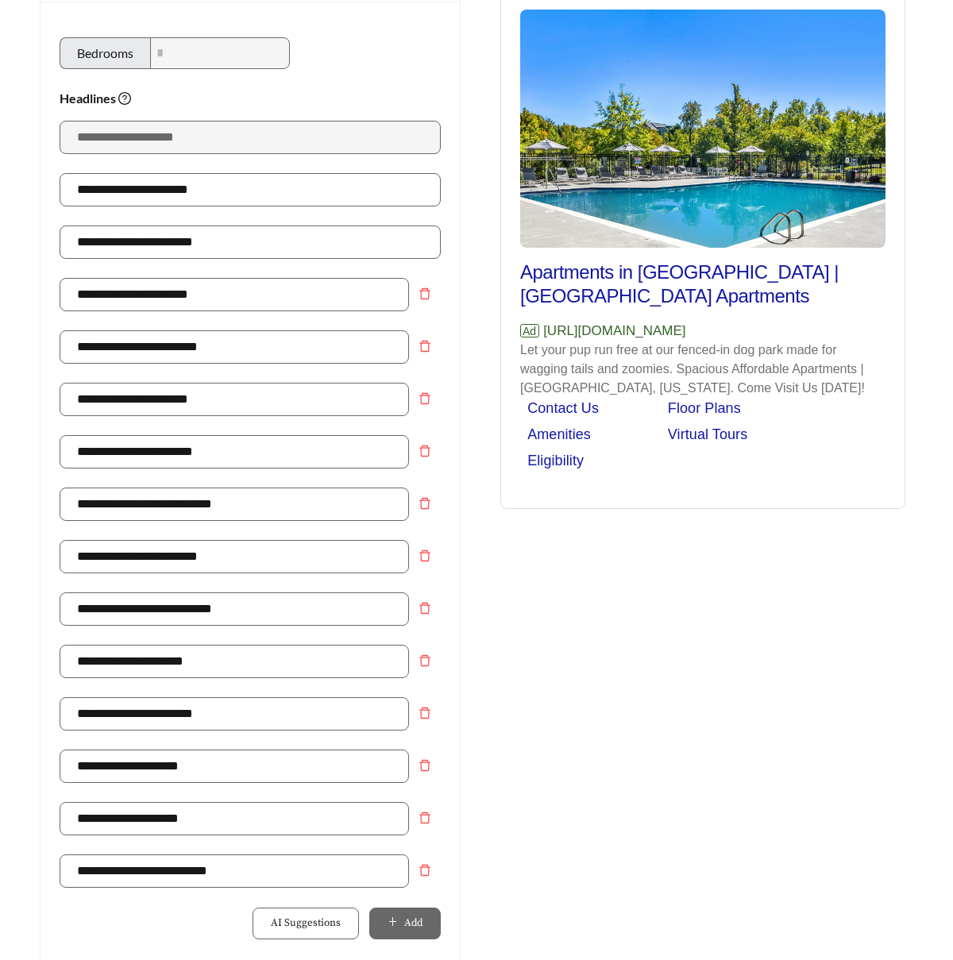
scroll to position [79, 0]
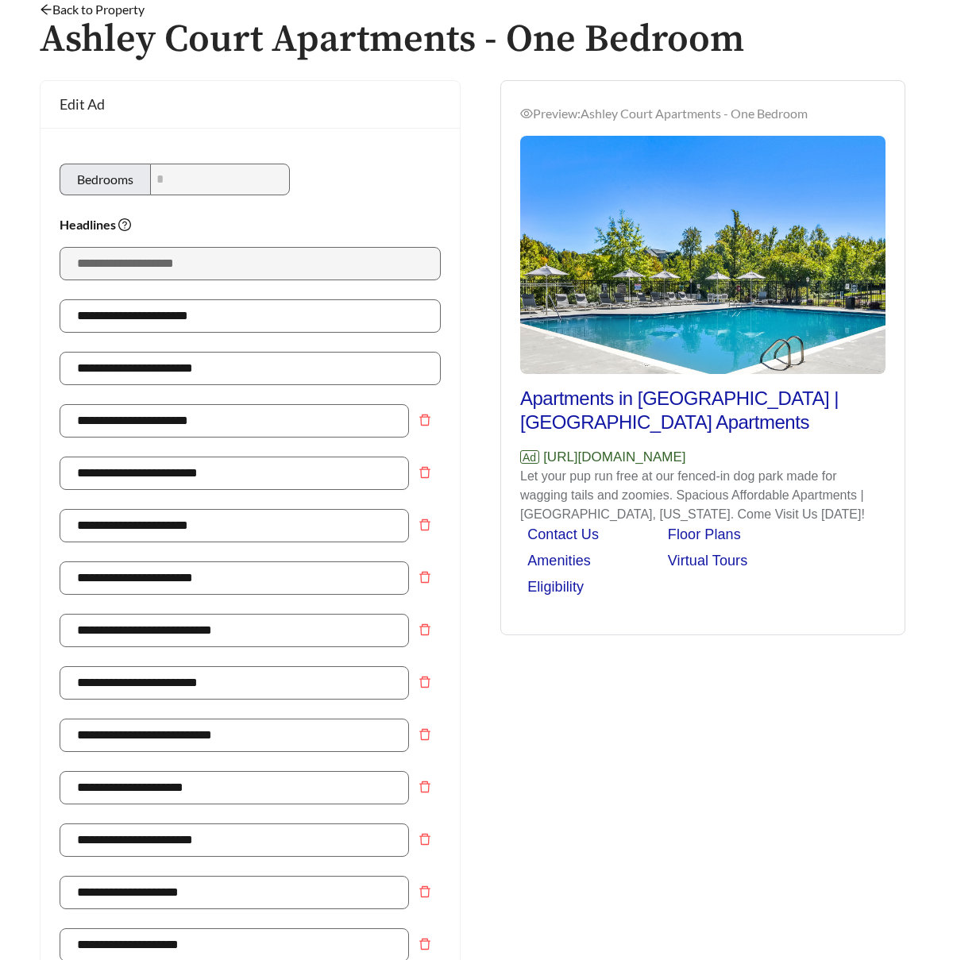
click at [81, 7] on link "Back to Property" at bounding box center [92, 9] width 105 height 15
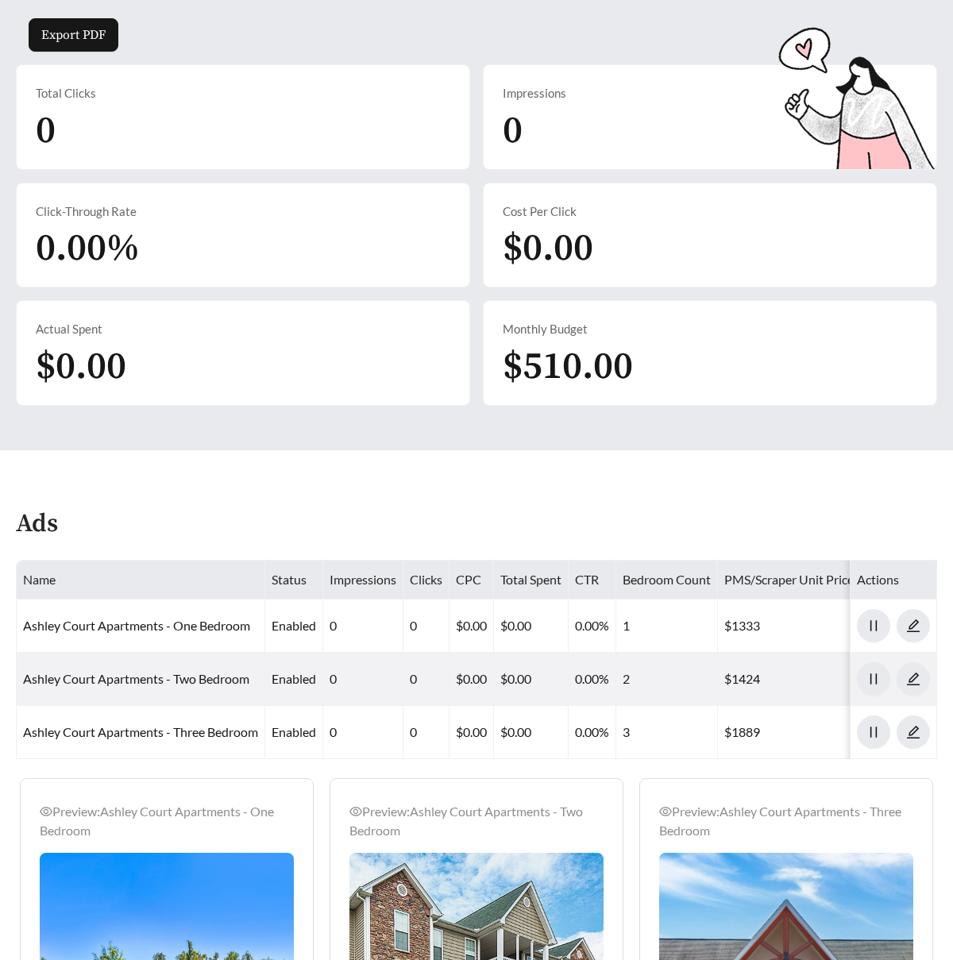
scroll to position [512, 0]
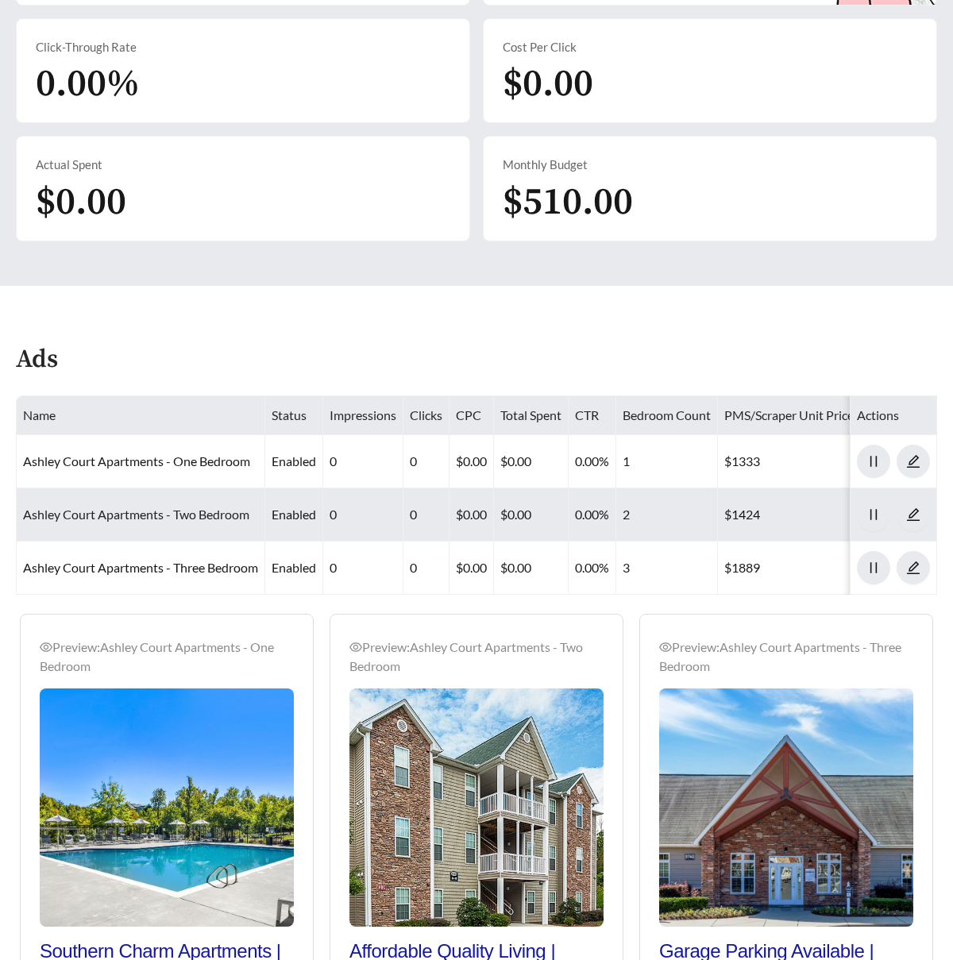
click at [203, 514] on link "Ashley Court Apartments - Two Bedroom" at bounding box center [136, 514] width 226 height 15
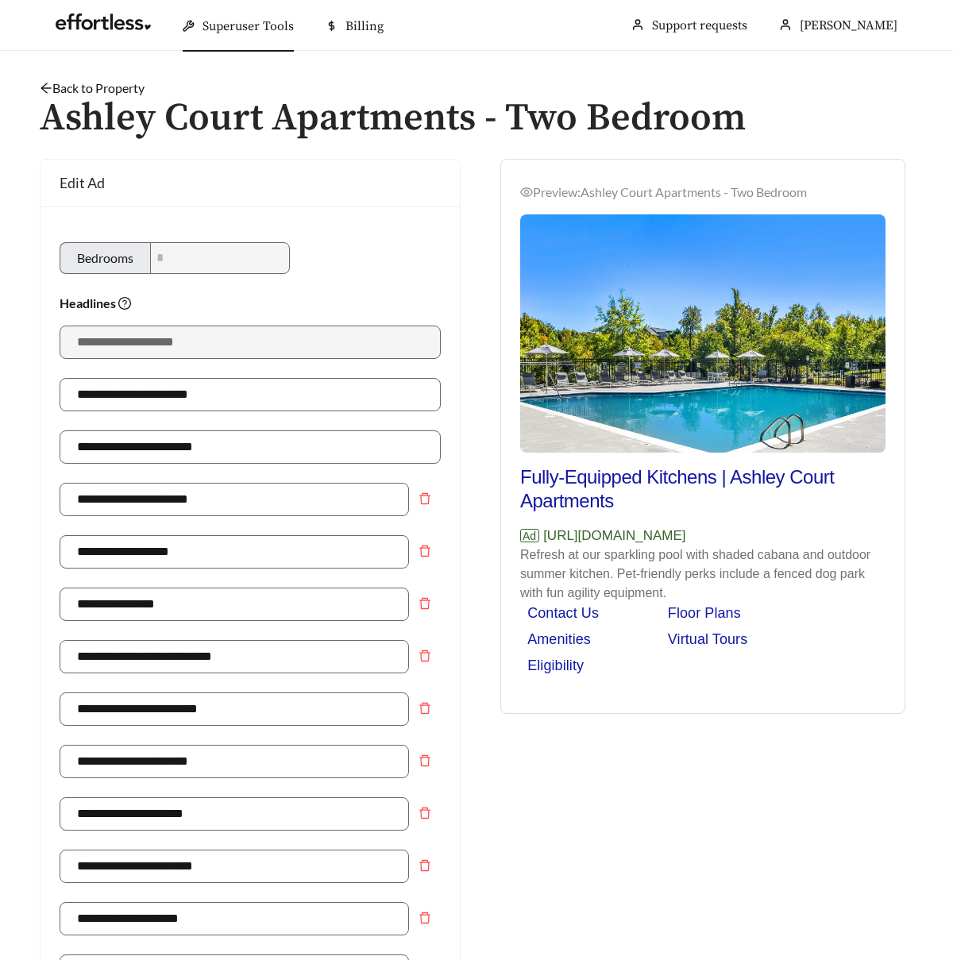
click at [110, 81] on link "Back to Property" at bounding box center [92, 87] width 105 height 15
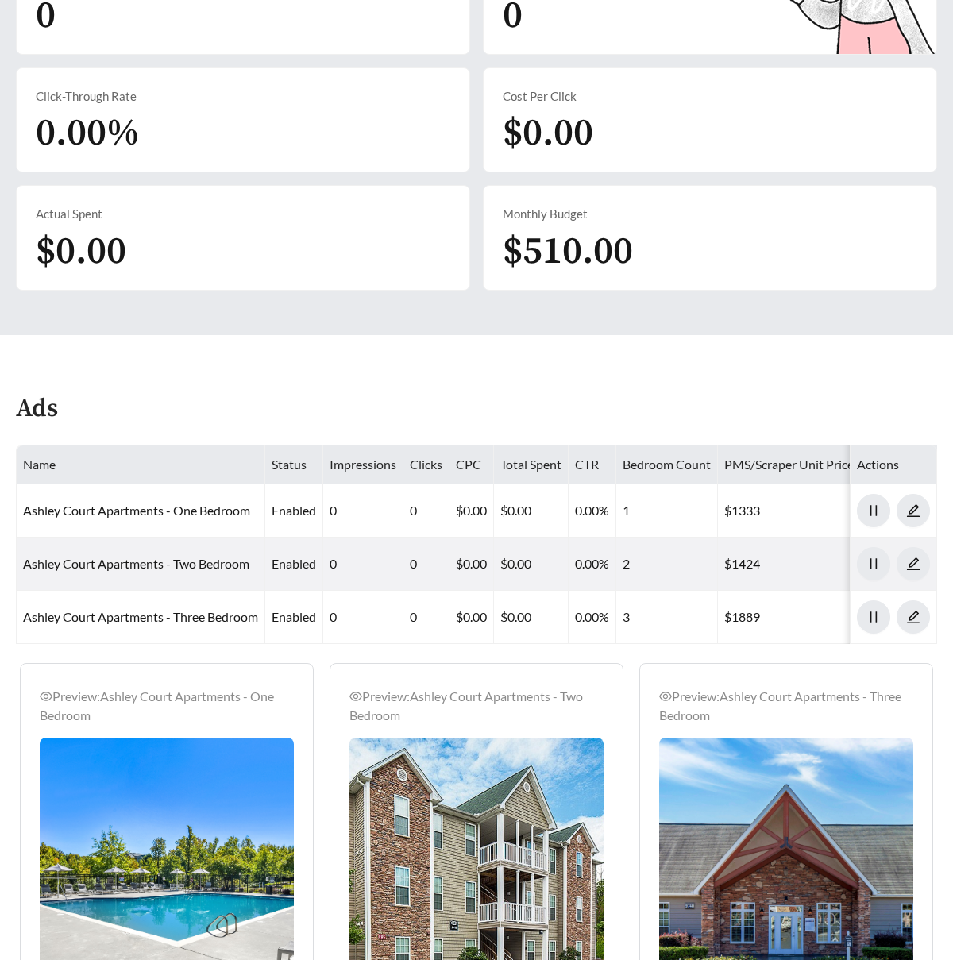
scroll to position [569, 0]
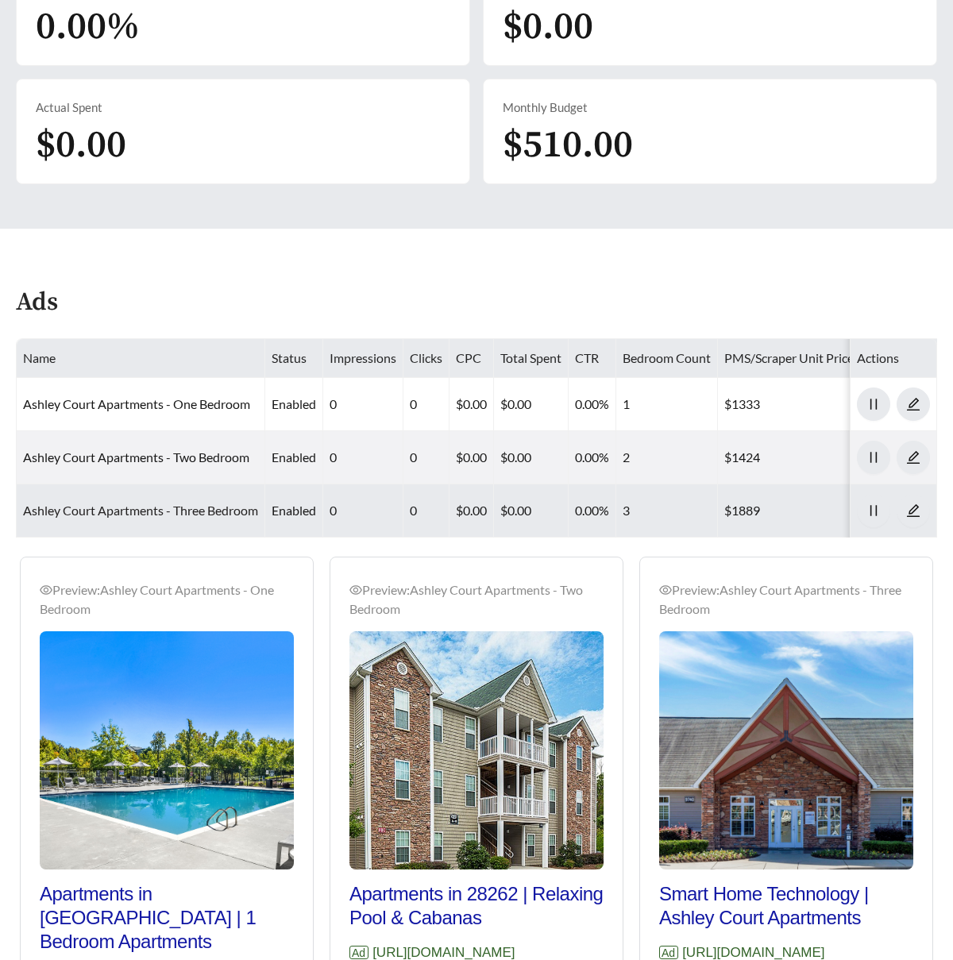
click at [175, 509] on link "Ashley Court Apartments - Three Bedroom" at bounding box center [140, 510] width 235 height 15
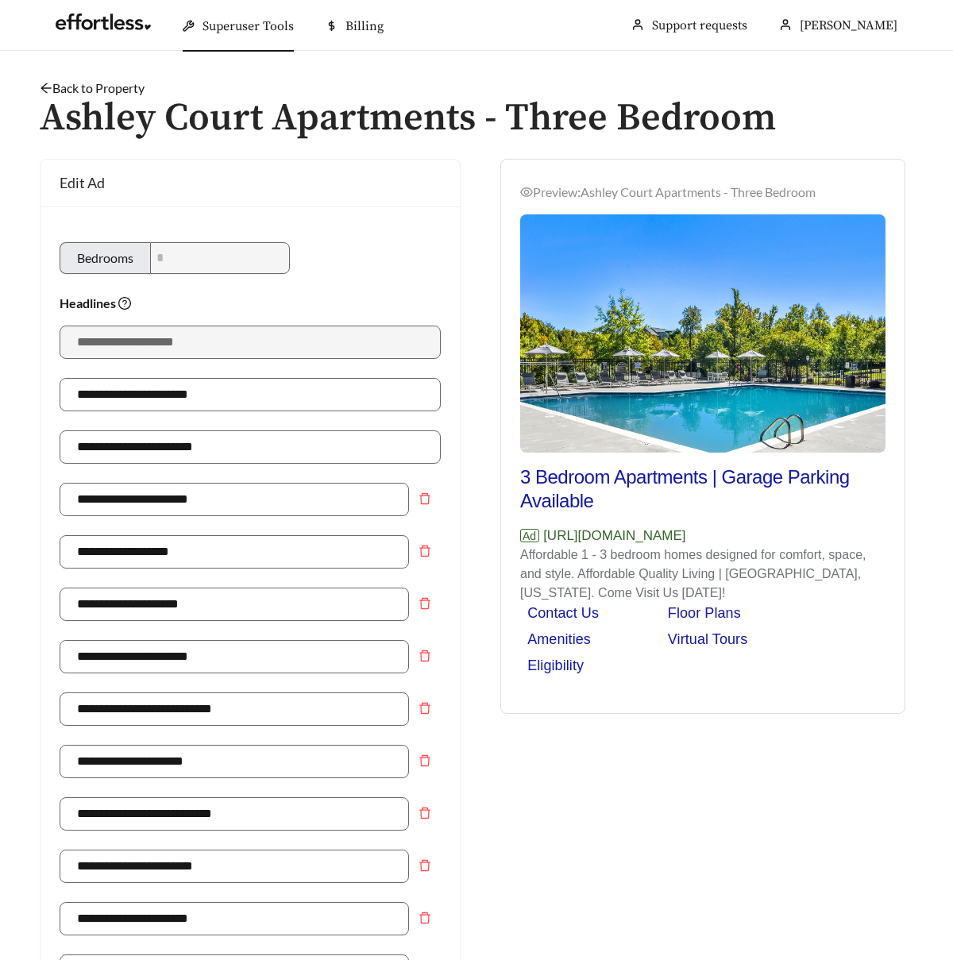
click at [110, 90] on link "Back to Property" at bounding box center [92, 87] width 105 height 15
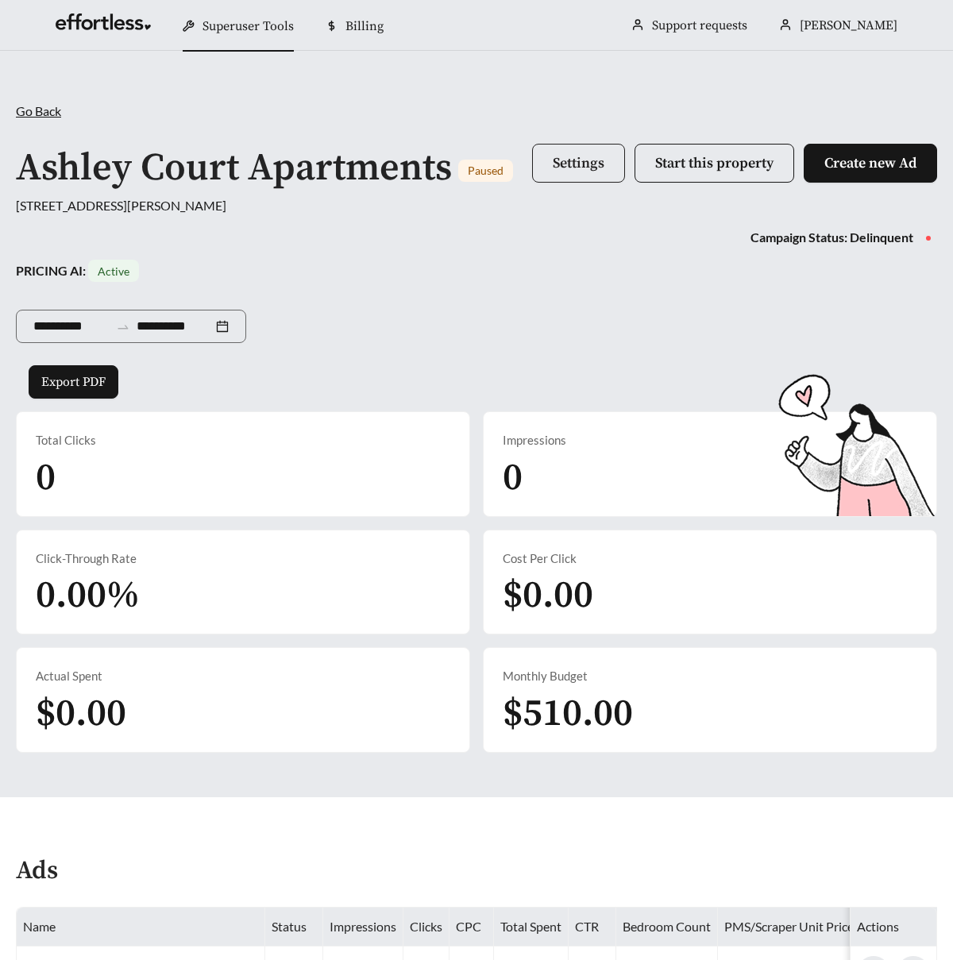
click at [554, 174] on button "Settings" at bounding box center [578, 163] width 93 height 39
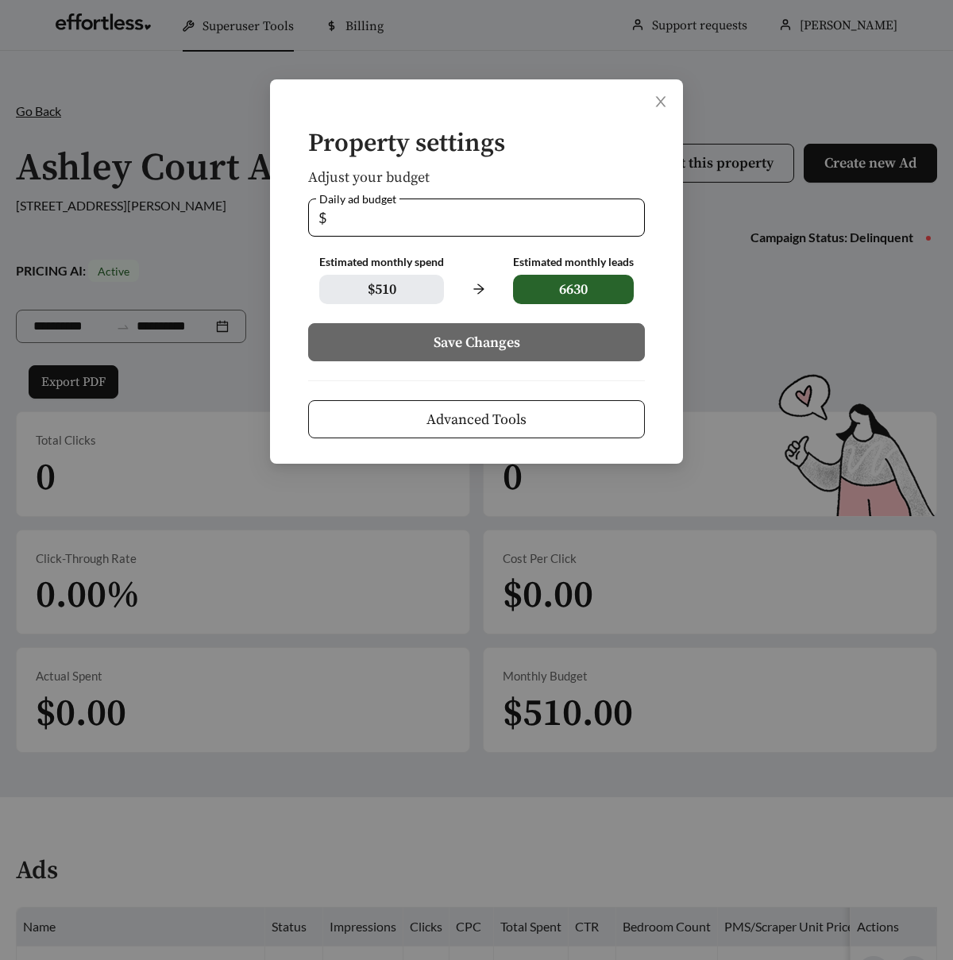
click at [489, 420] on span "Advanced Tools" at bounding box center [477, 419] width 100 height 21
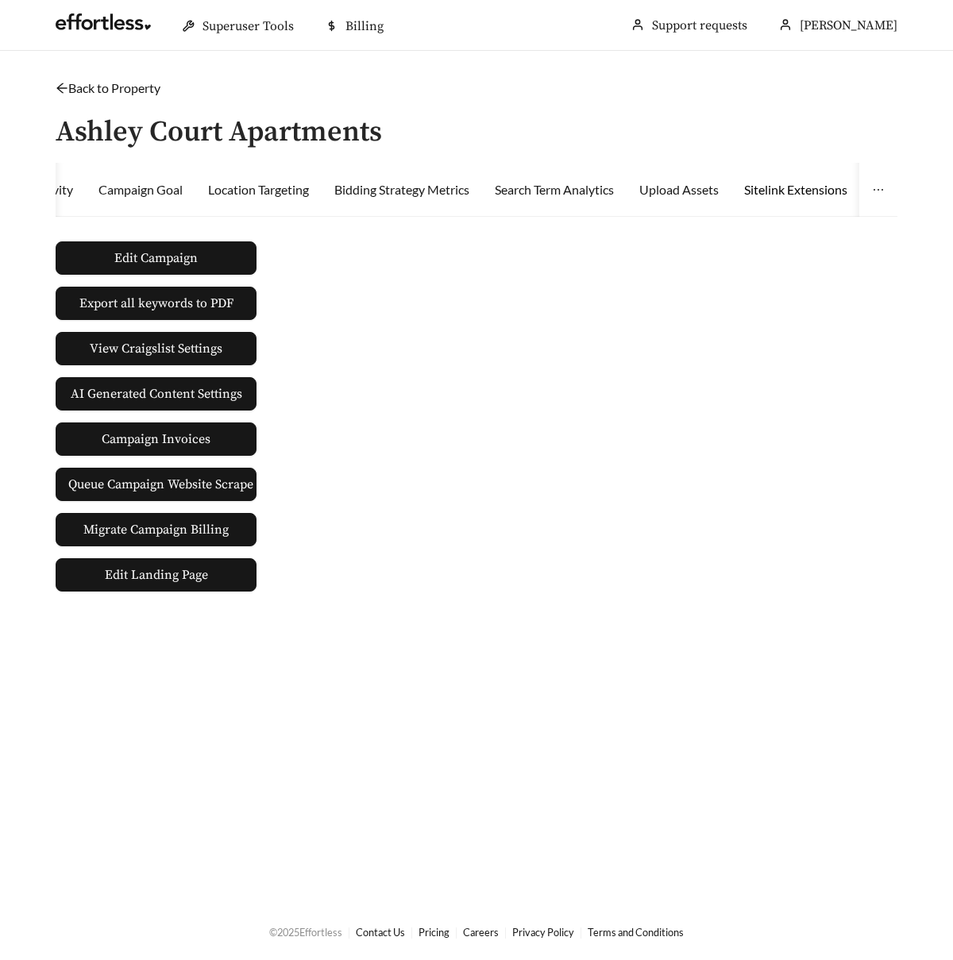
click at [837, 185] on div "Sitelink Extensions" at bounding box center [795, 189] width 103 height 19
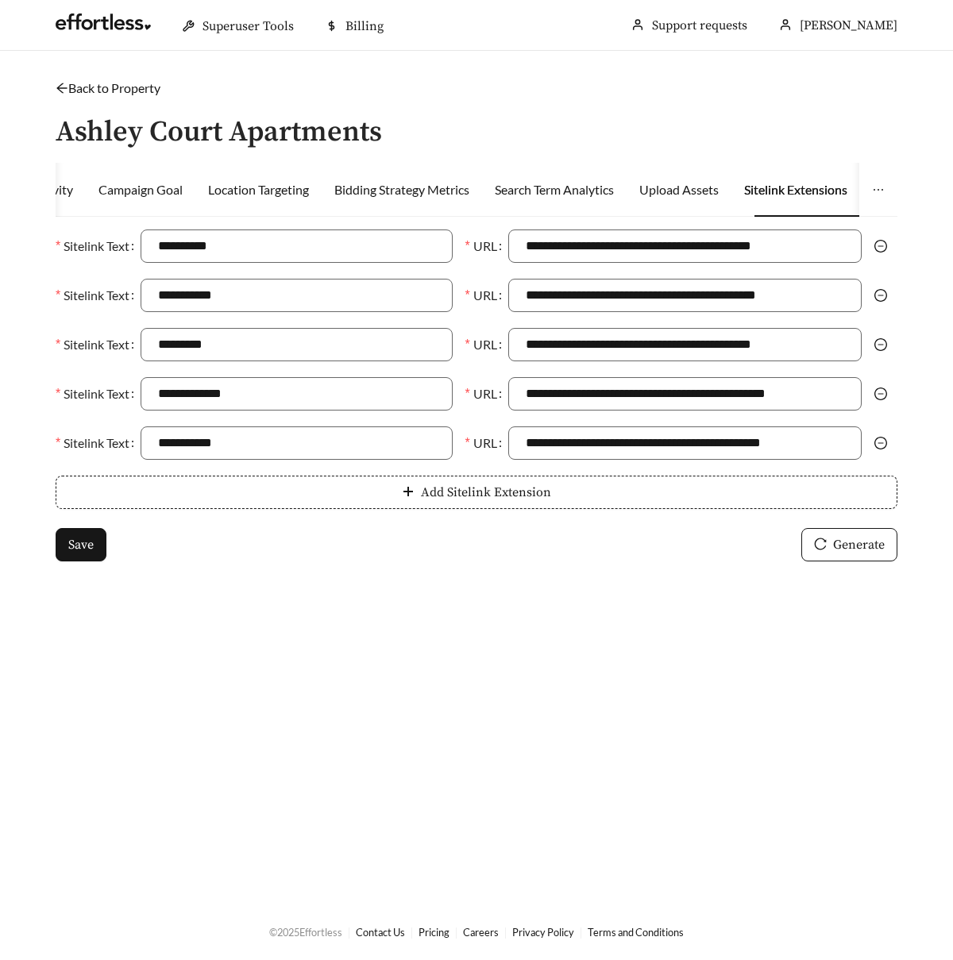
click at [135, 80] on link "Back to Property" at bounding box center [108, 87] width 105 height 15
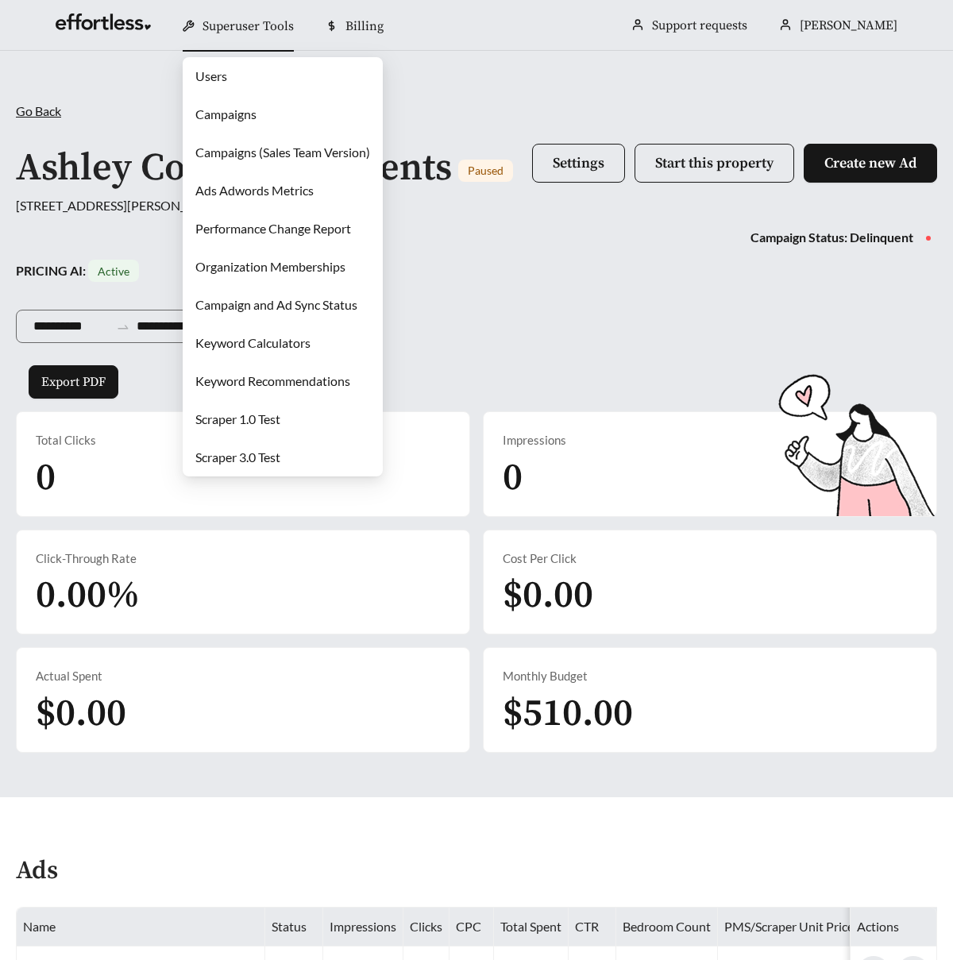
click at [234, 31] on span "Superuser Tools" at bounding box center [248, 26] width 91 height 16
click at [214, 77] on link "Users" at bounding box center [211, 75] width 32 height 15
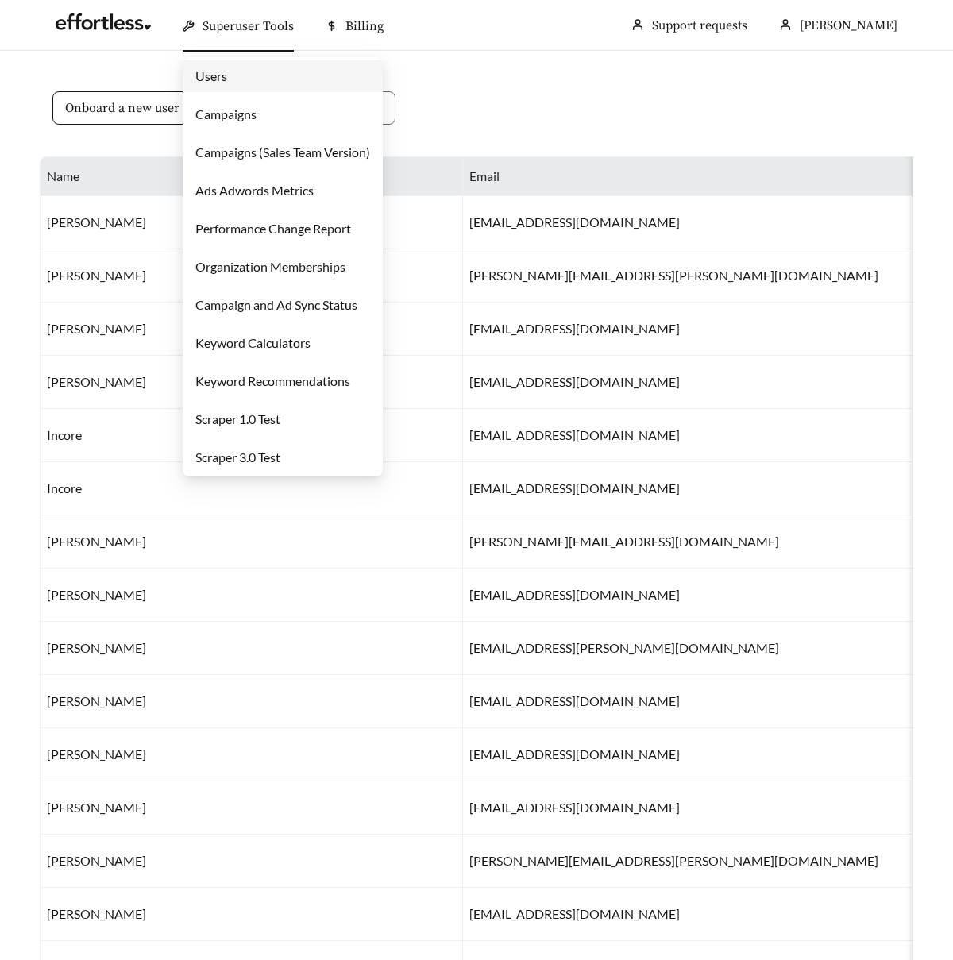
click at [241, 25] on span "Superuser Tools" at bounding box center [248, 26] width 91 height 16
click at [240, 122] on link "Campaigns" at bounding box center [225, 113] width 61 height 15
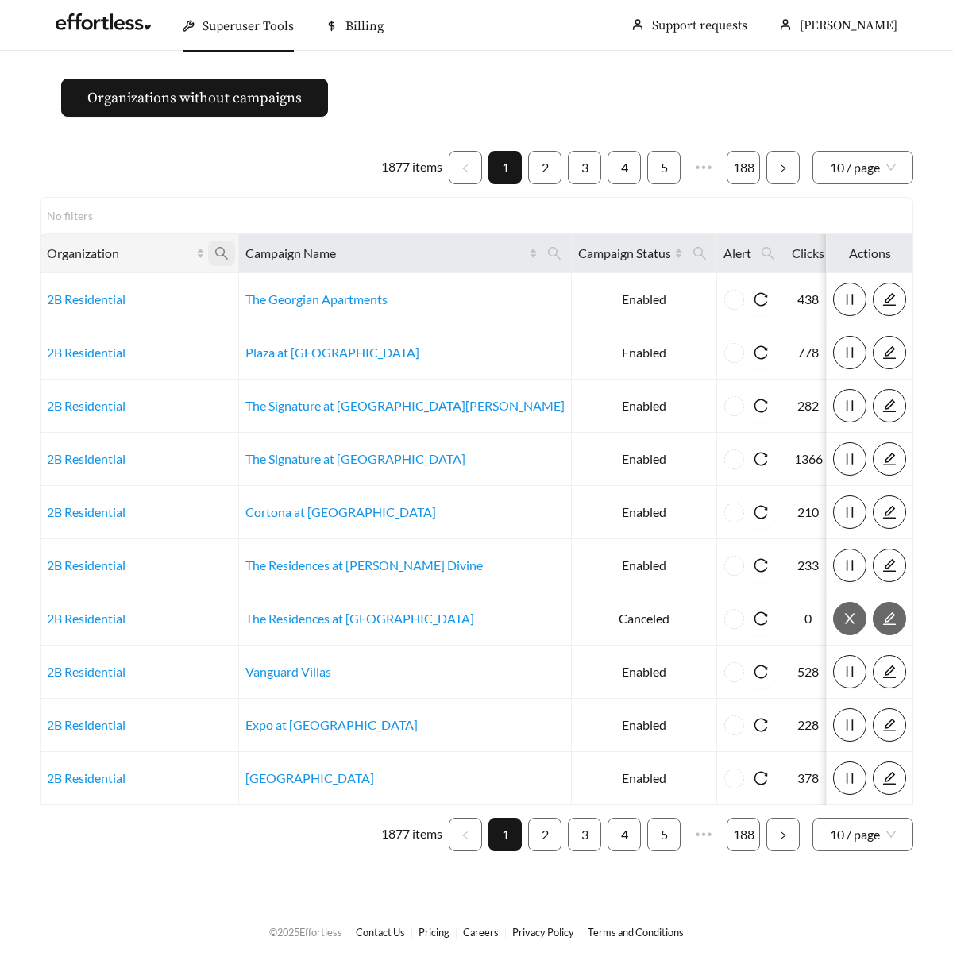
click at [231, 249] on span at bounding box center [221, 253] width 27 height 25
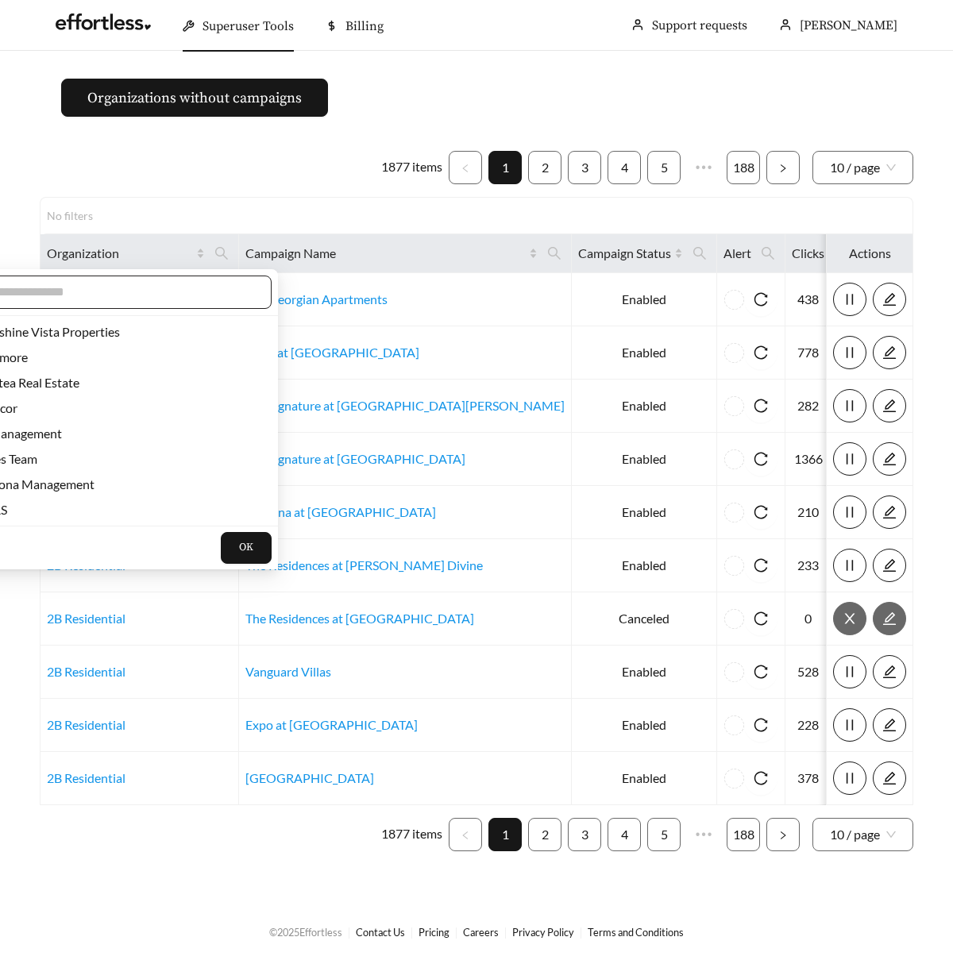
click at [175, 287] on input "text" at bounding box center [118, 292] width 272 height 19
click at [145, 300] on input "text" at bounding box center [118, 292] width 272 height 19
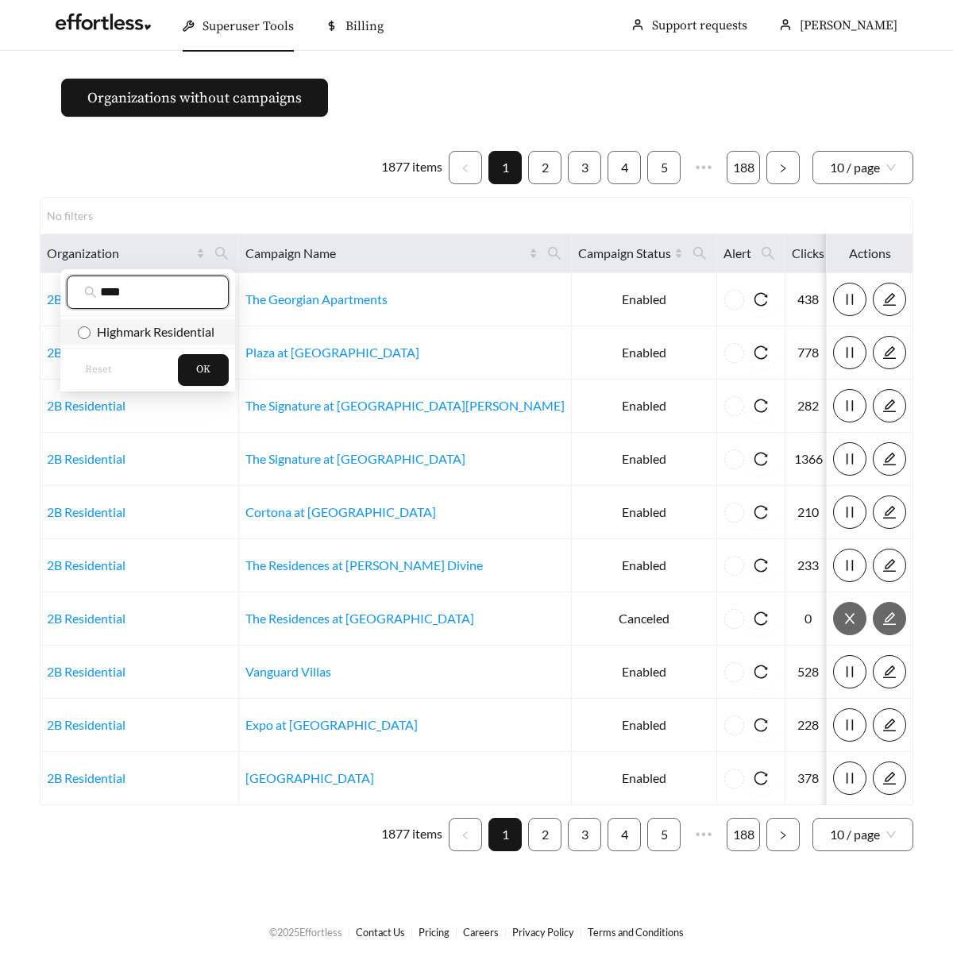
type input "****"
click at [142, 326] on span "Highmark Residential" at bounding box center [153, 331] width 124 height 15
click at [217, 369] on button "OK" at bounding box center [203, 370] width 51 height 32
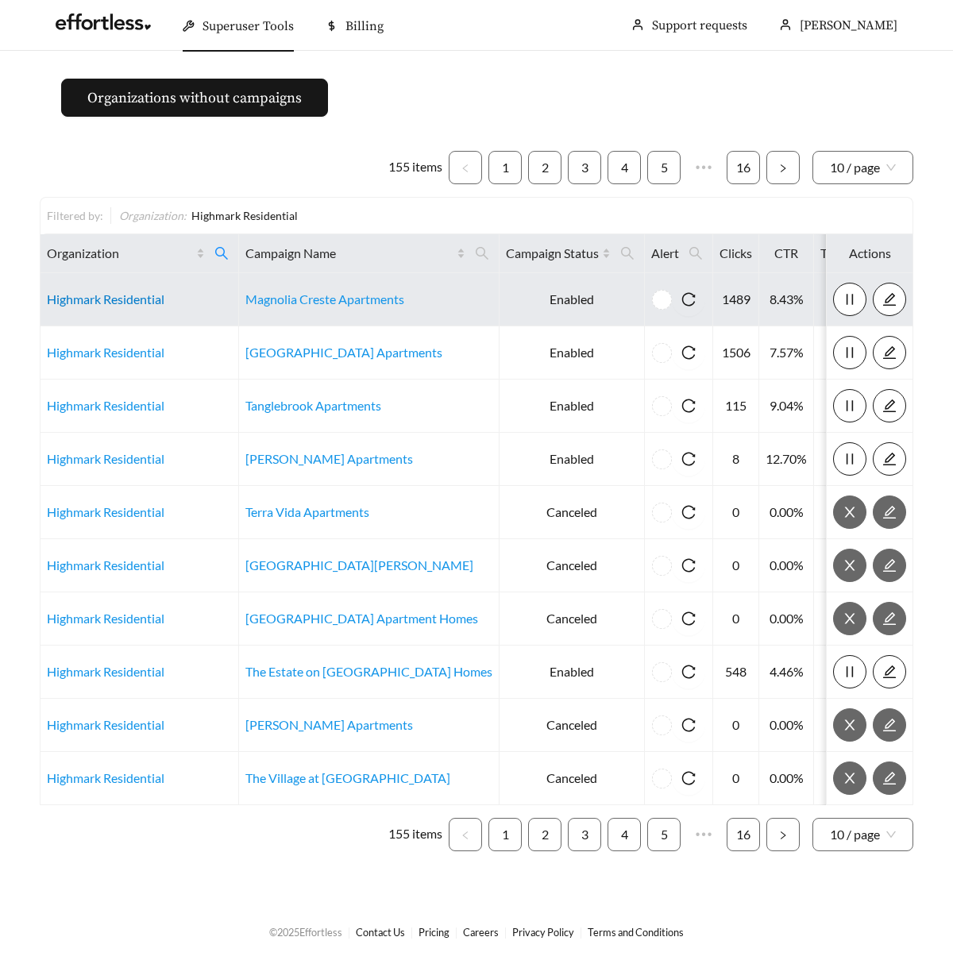
click at [136, 299] on link "Highmark Residential" at bounding box center [106, 299] width 118 height 15
click at [155, 302] on link "Highmark Residential" at bounding box center [106, 299] width 118 height 15
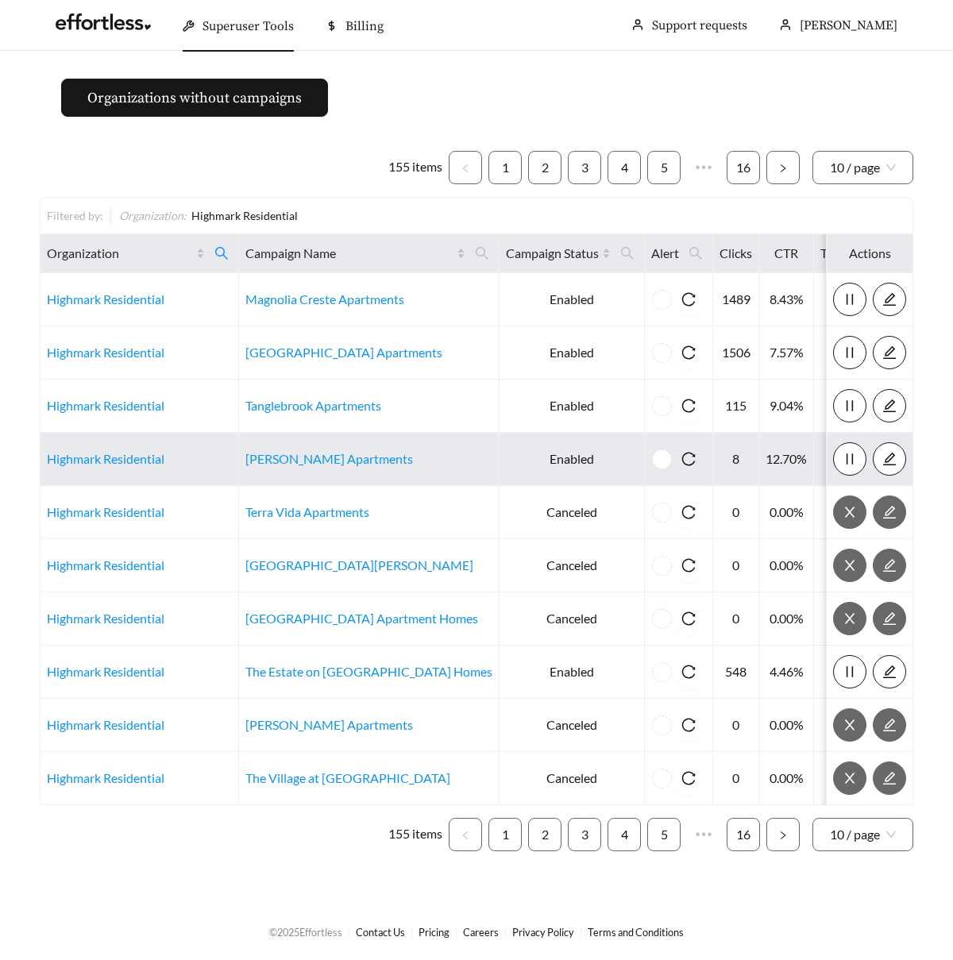
click at [75, 472] on td "Highmark Residential" at bounding box center [140, 459] width 199 height 53
click at [75, 458] on link "Highmark Residential" at bounding box center [106, 458] width 118 height 15
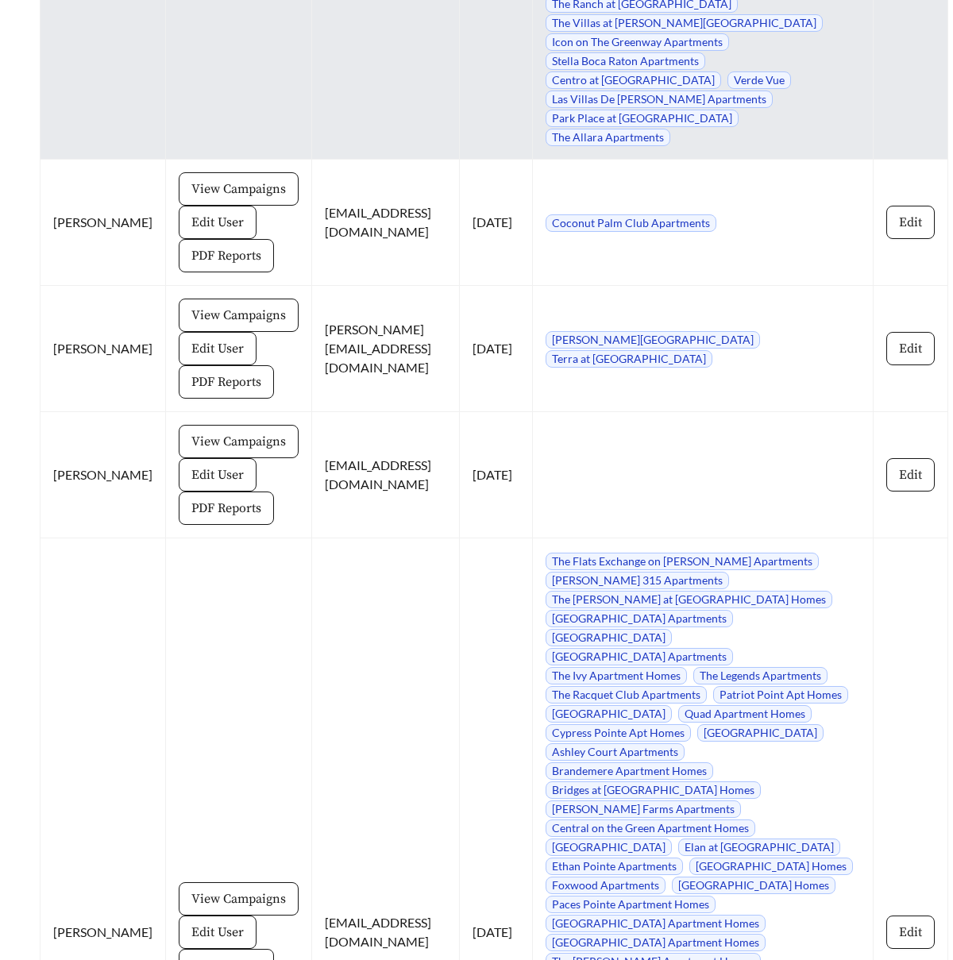
scroll to position [17642, 0]
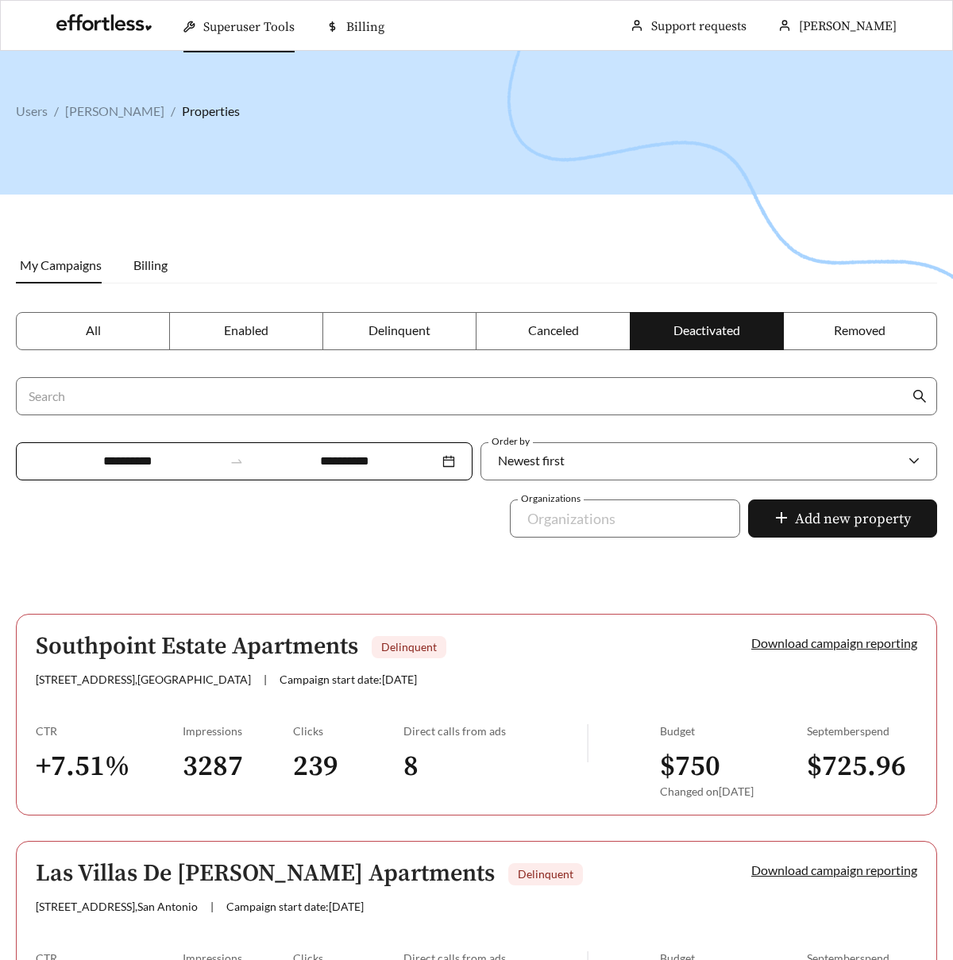
click at [68, 339] on label "All" at bounding box center [93, 331] width 154 height 38
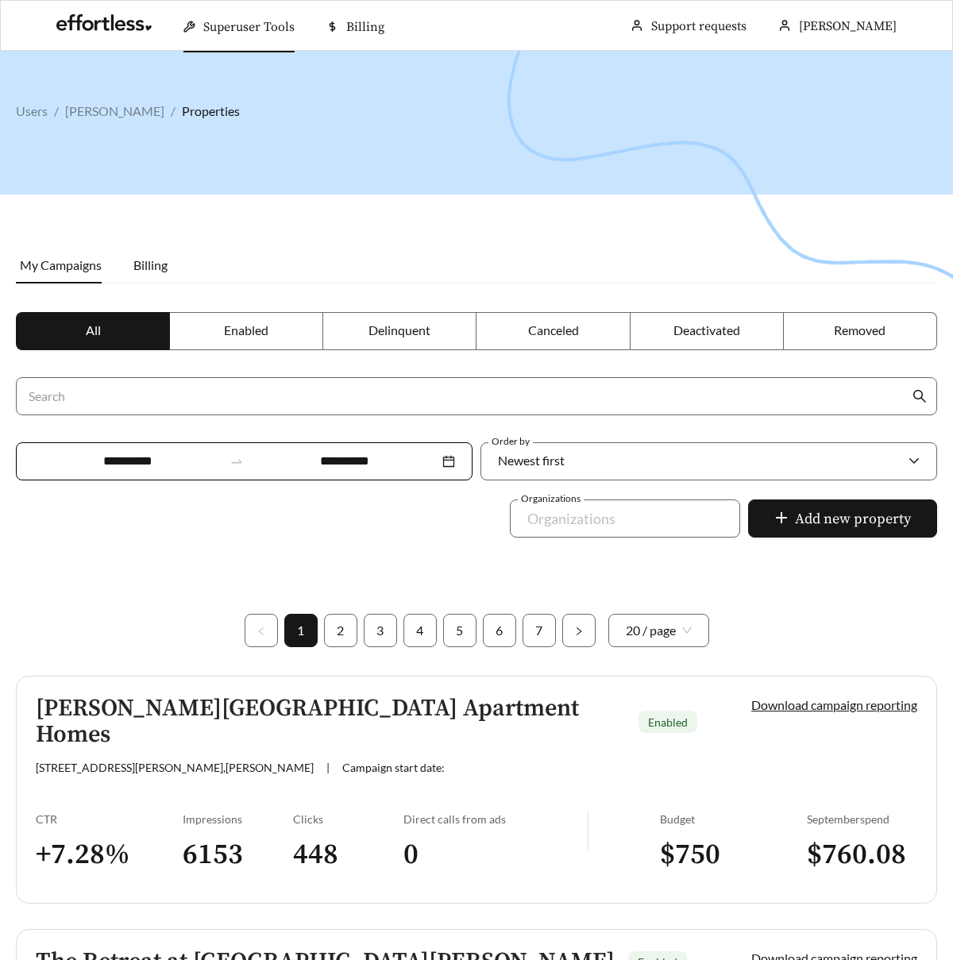
click at [649, 651] on div at bounding box center [476, 531] width 953 height 960
click at [649, 640] on span "20 / page" at bounding box center [659, 631] width 66 height 32
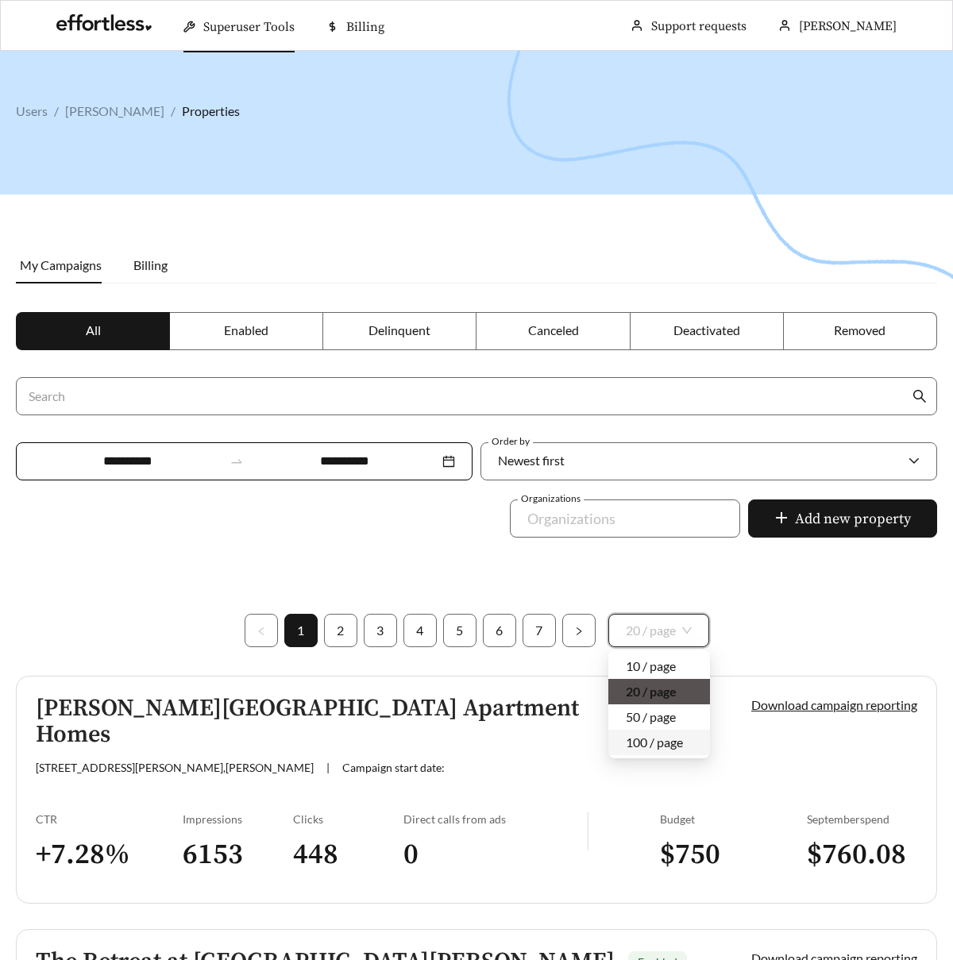
click at [652, 738] on div "100 / page" at bounding box center [659, 742] width 67 height 17
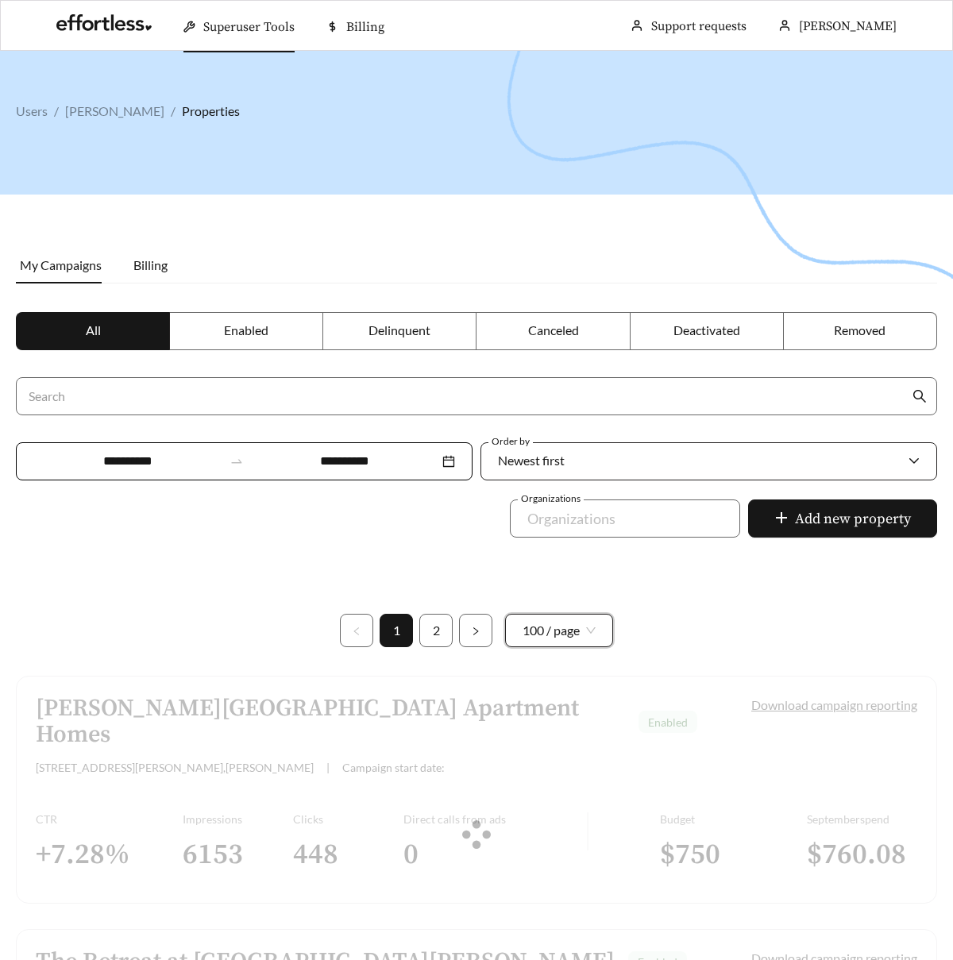
click at [628, 458] on div "Newest first" at bounding box center [701, 460] width 406 height 33
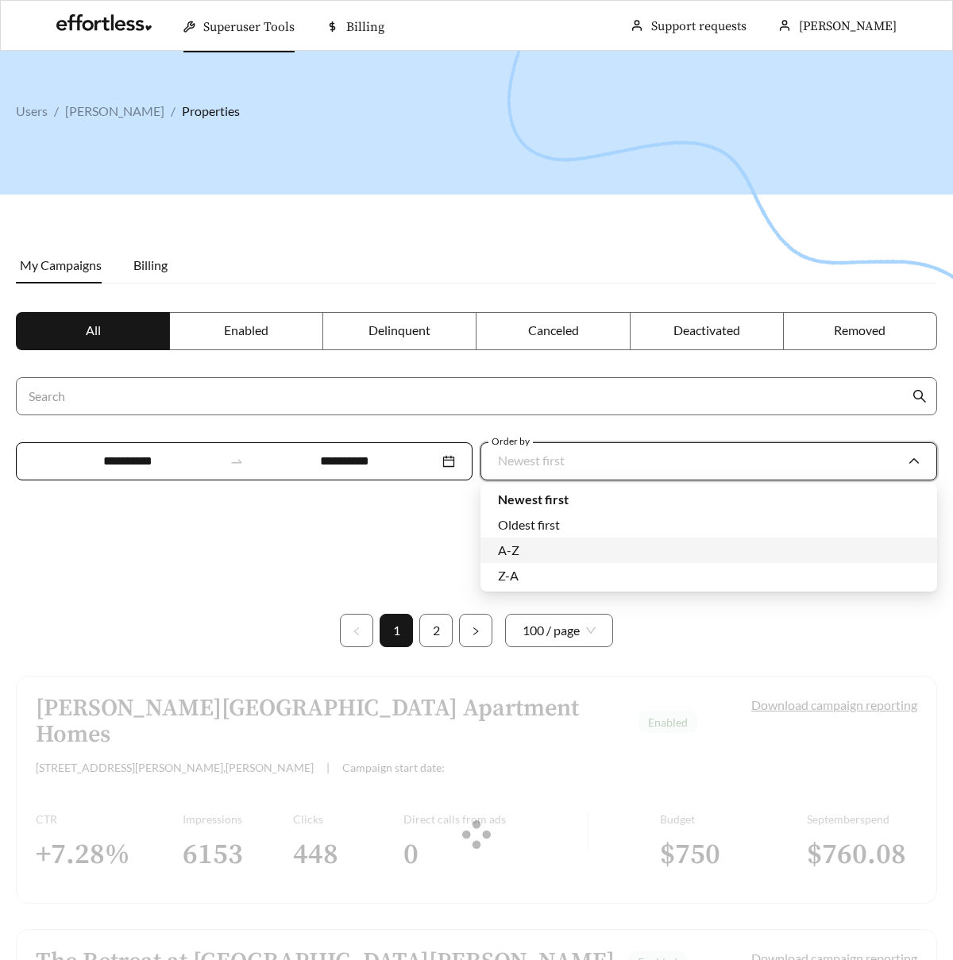
click at [589, 550] on div "A-Z" at bounding box center [709, 550] width 422 height 17
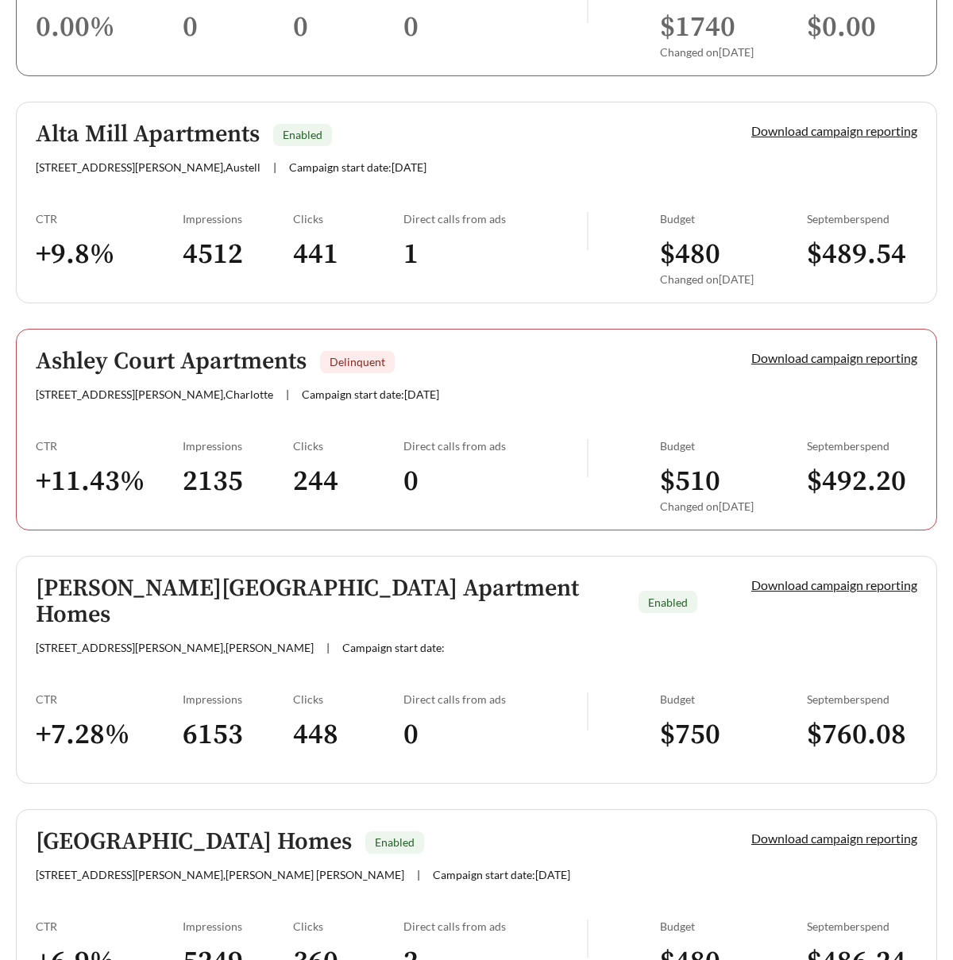
scroll to position [801, 0]
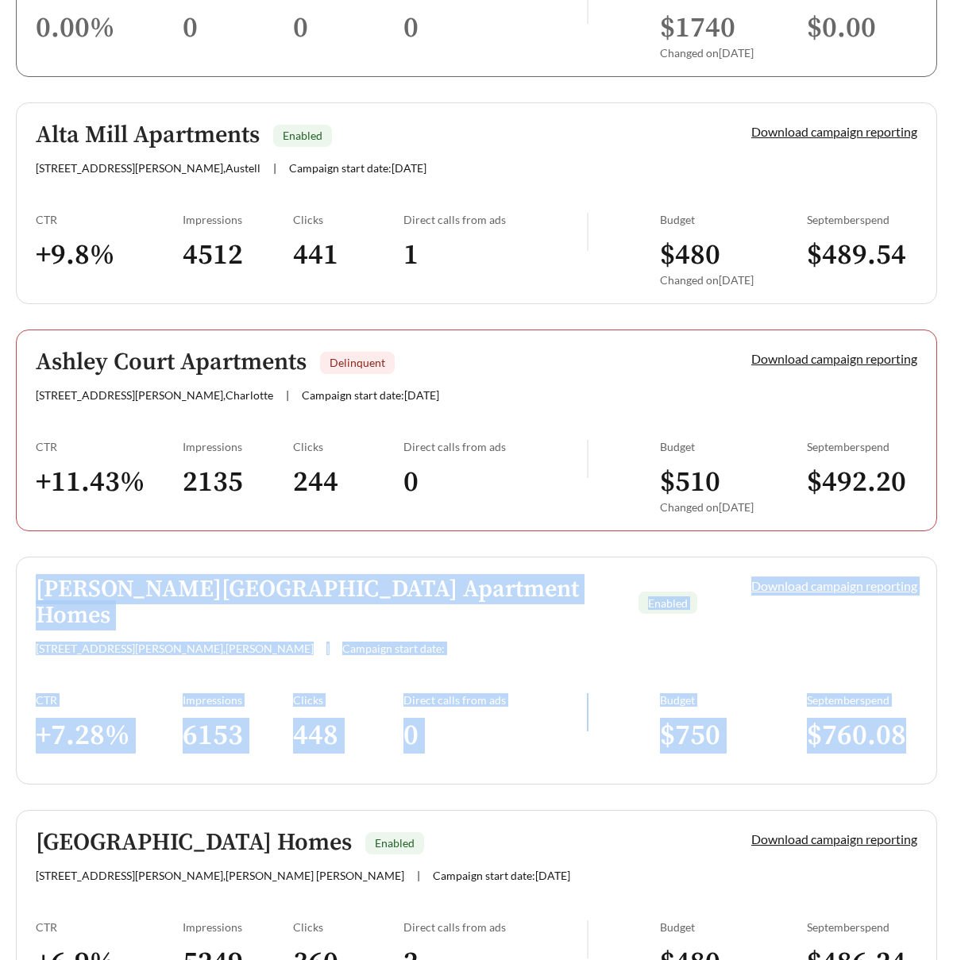
click at [423, 572] on link "Ashmore Bridge Estates Apartment Homes Enabled 423 W Butler Rd , Mauldin | Camp…" at bounding box center [476, 671] width 921 height 228
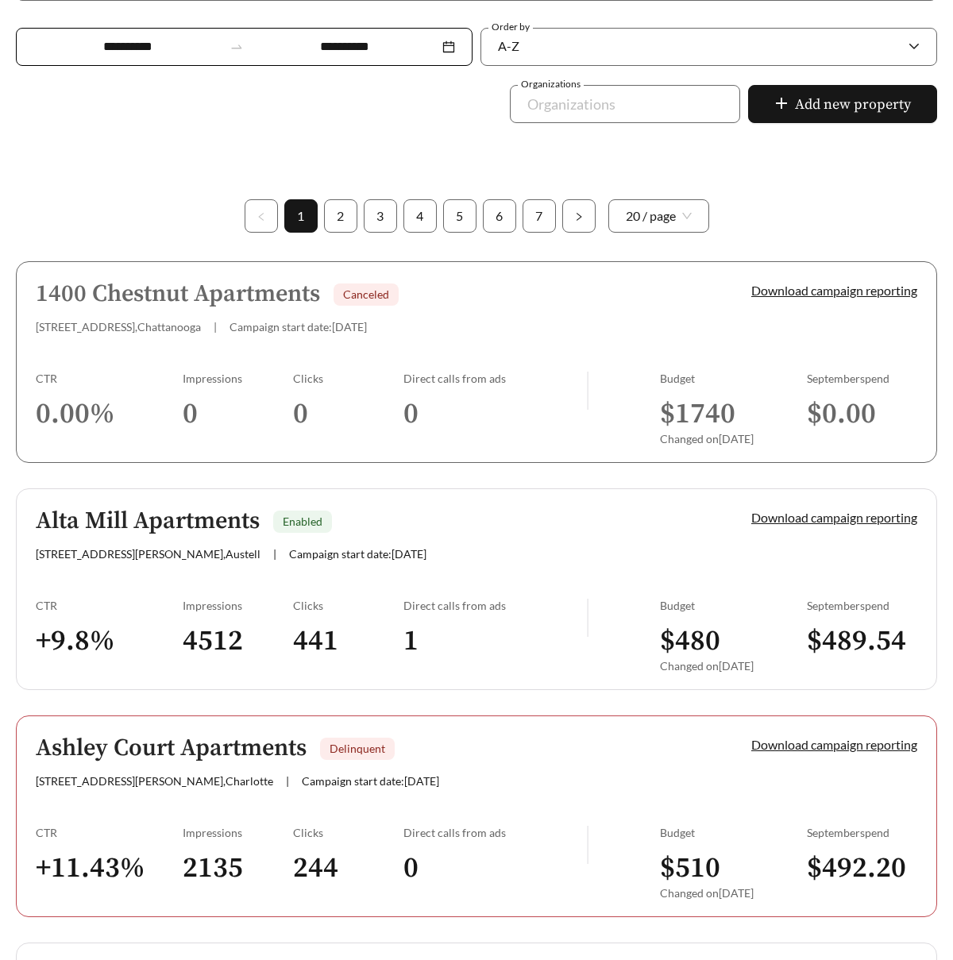
scroll to position [404, 0]
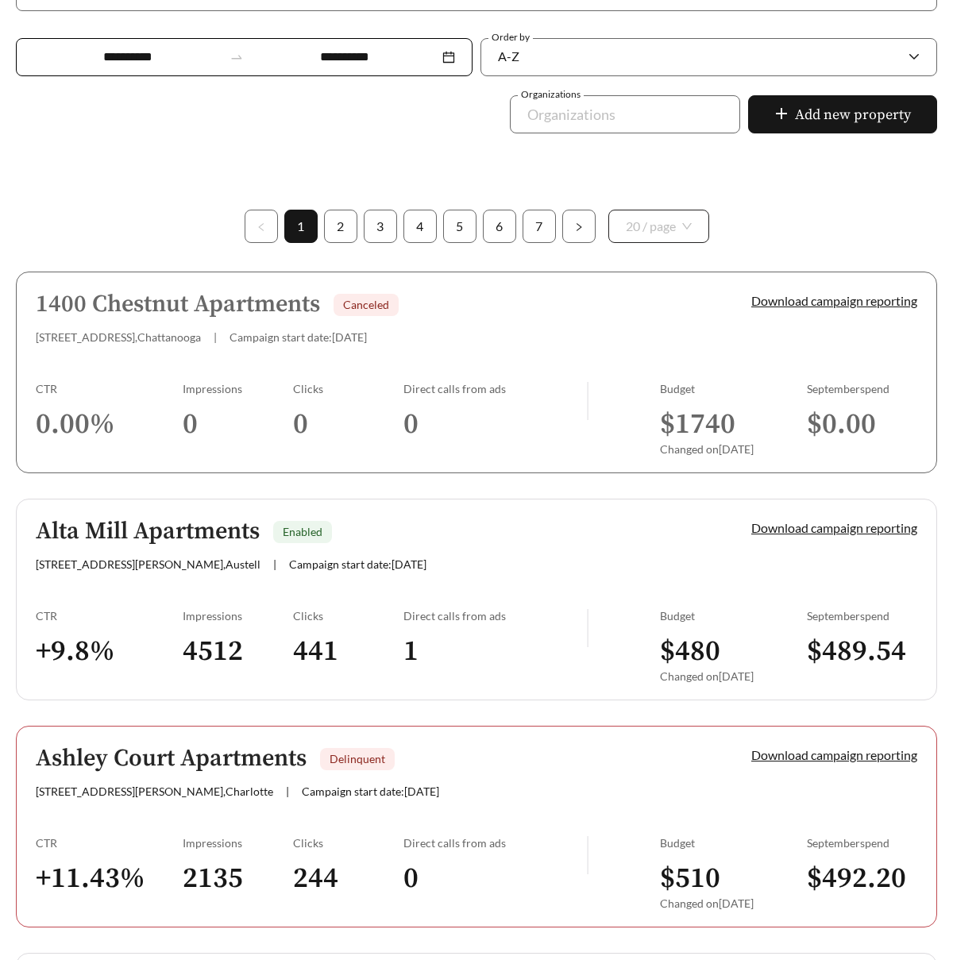
click at [678, 224] on span "20 / page" at bounding box center [659, 226] width 66 height 32
click at [659, 330] on div "100 / page" at bounding box center [659, 338] width 67 height 17
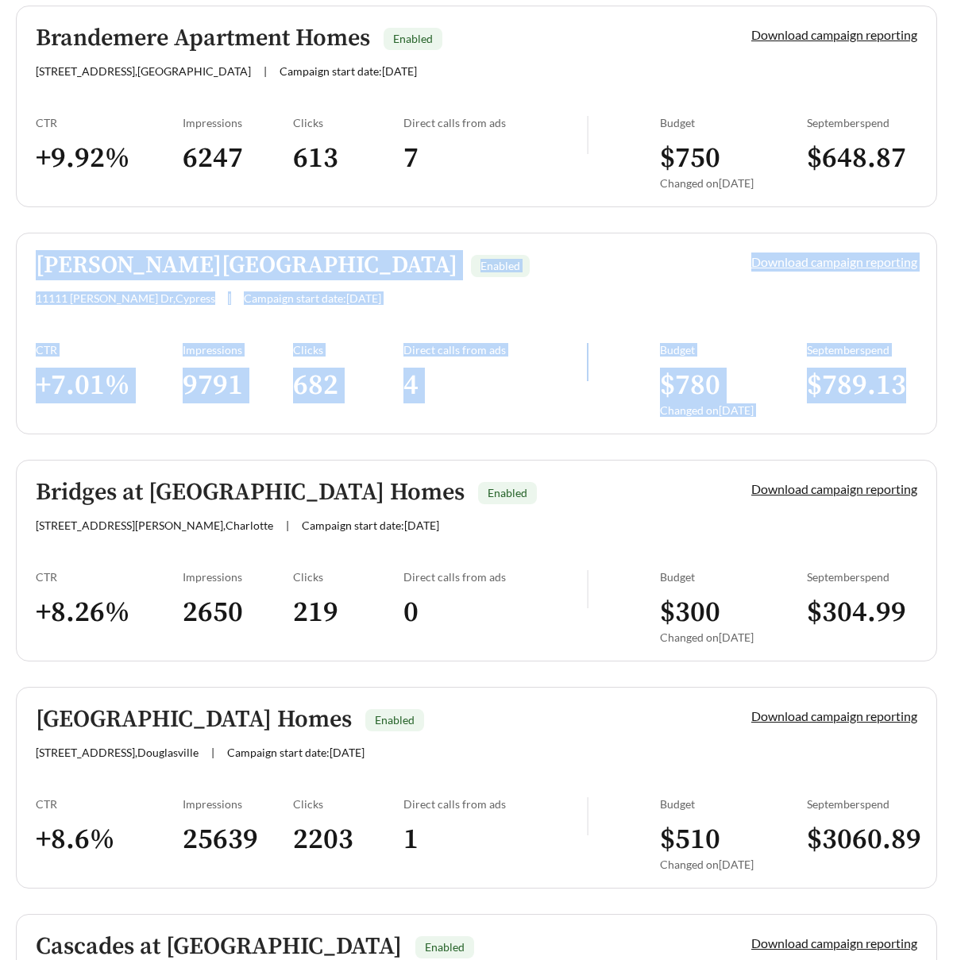
scroll to position [1847, 0]
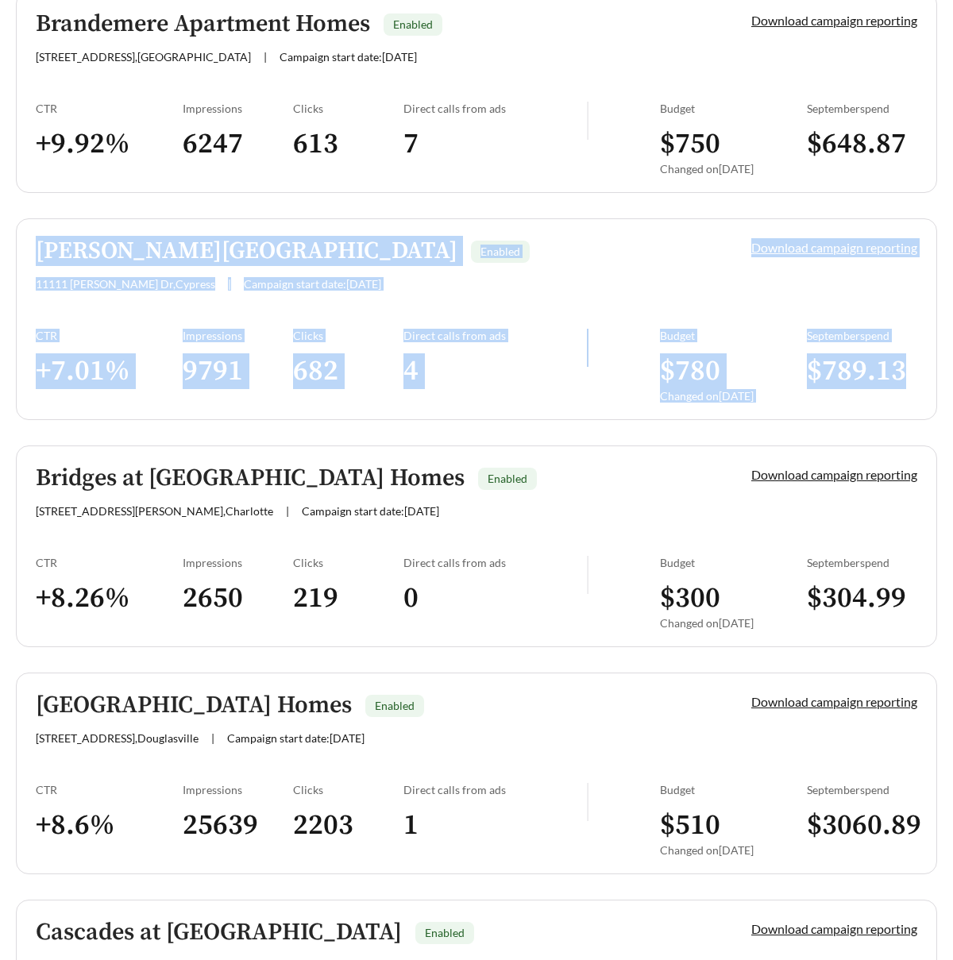
click at [260, 732] on span "Campaign start date: 2023-06-29" at bounding box center [295, 739] width 137 height 14
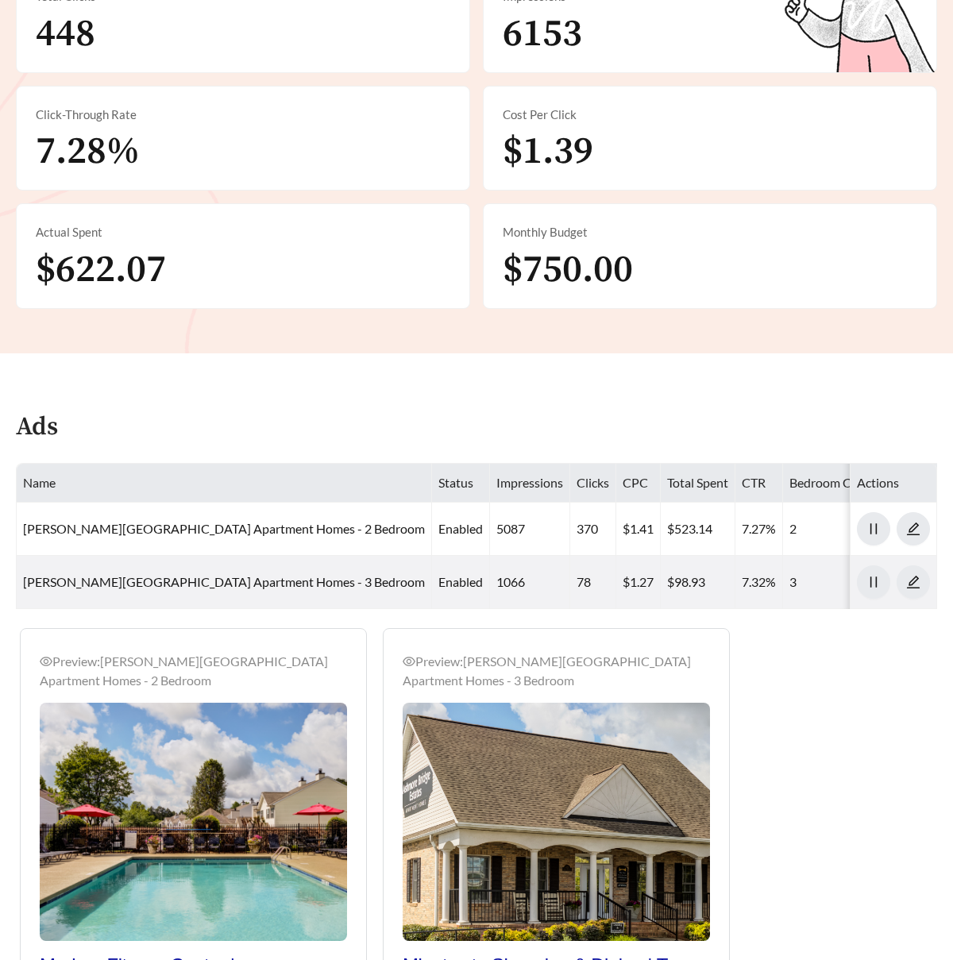
scroll to position [511, 0]
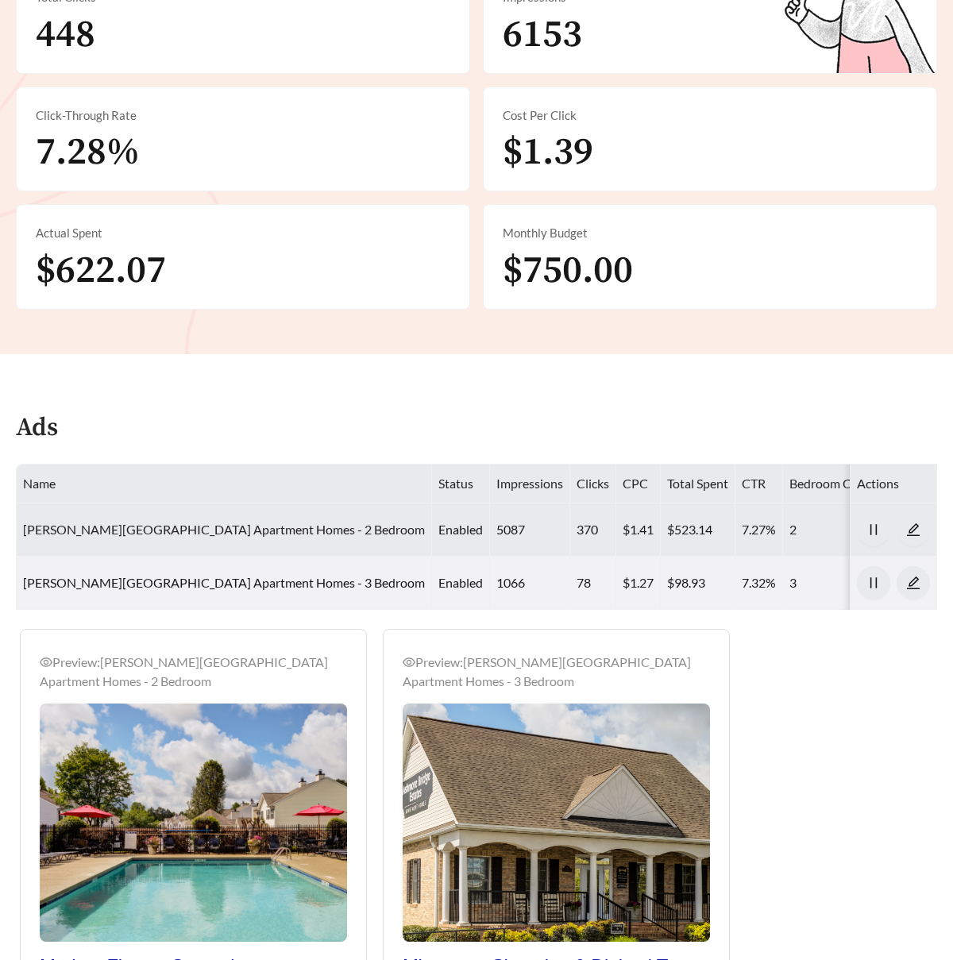
click at [264, 522] on link "[PERSON_NAME][GEOGRAPHIC_DATA] Apartment Homes - 2 Bedroom" at bounding box center [224, 529] width 402 height 15
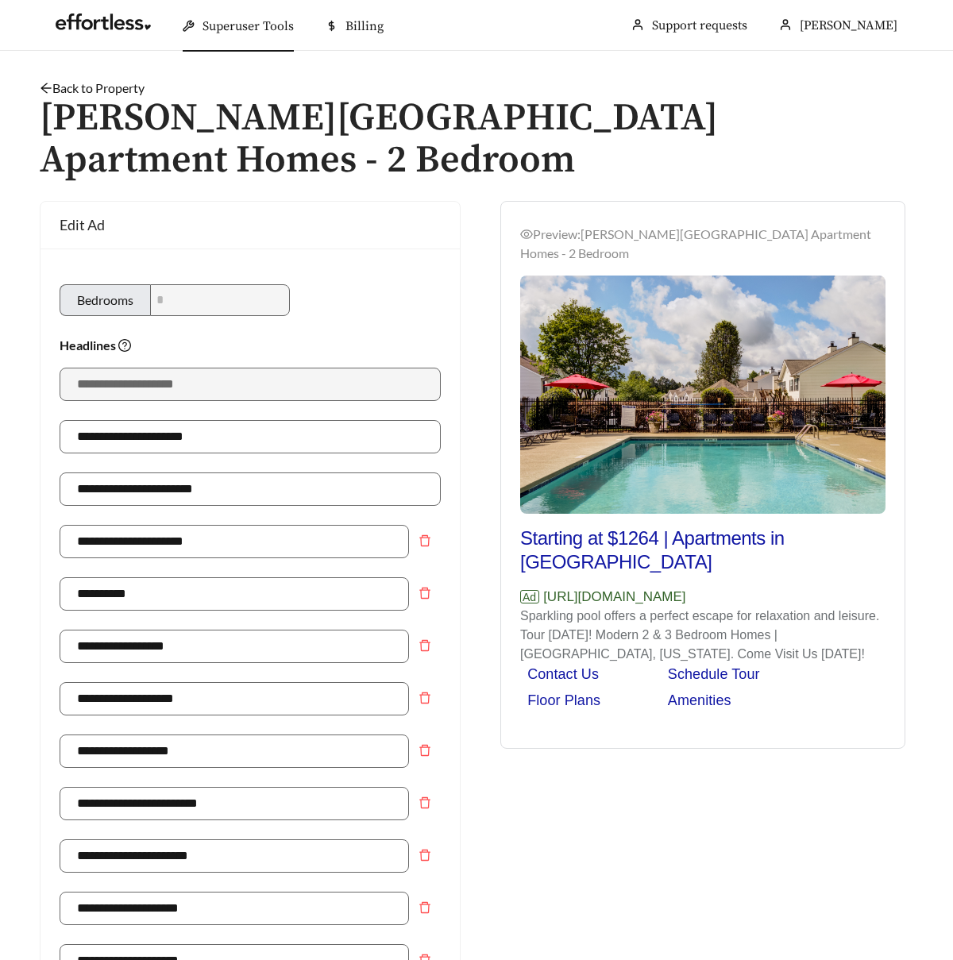
click at [102, 83] on link "Back to Property" at bounding box center [92, 87] width 105 height 15
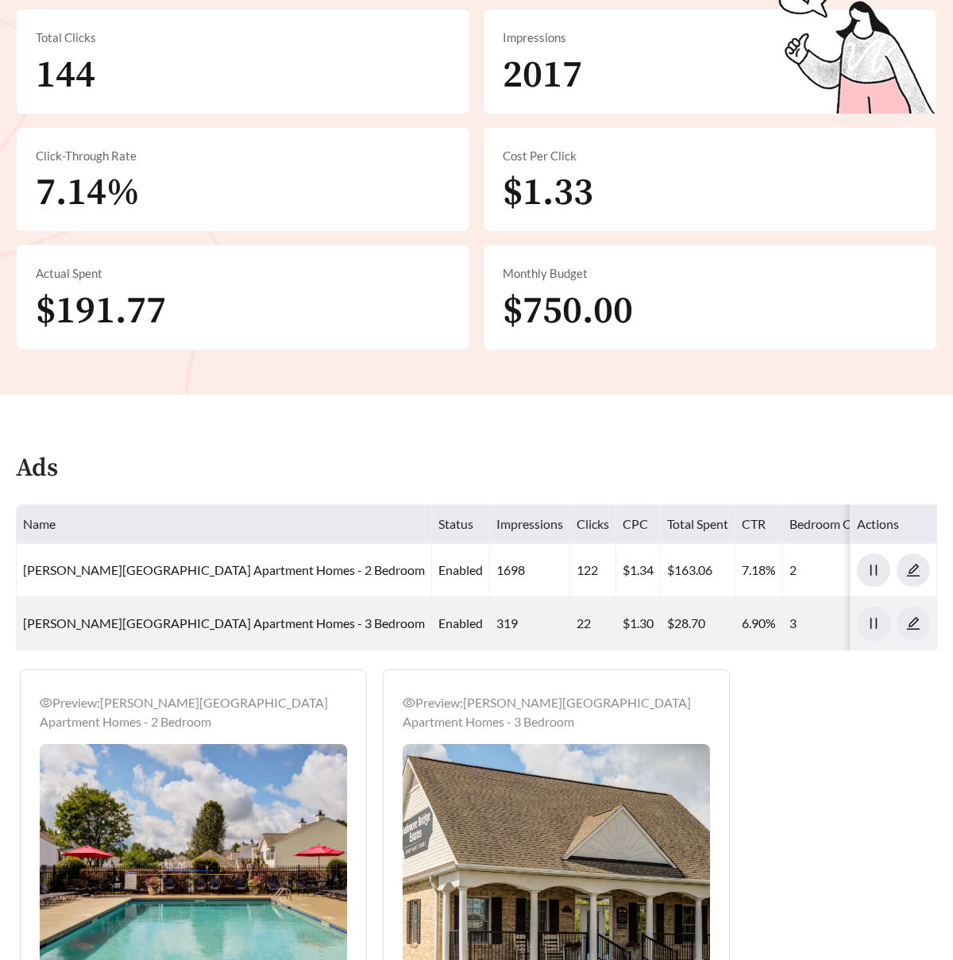
scroll to position [600, 0]
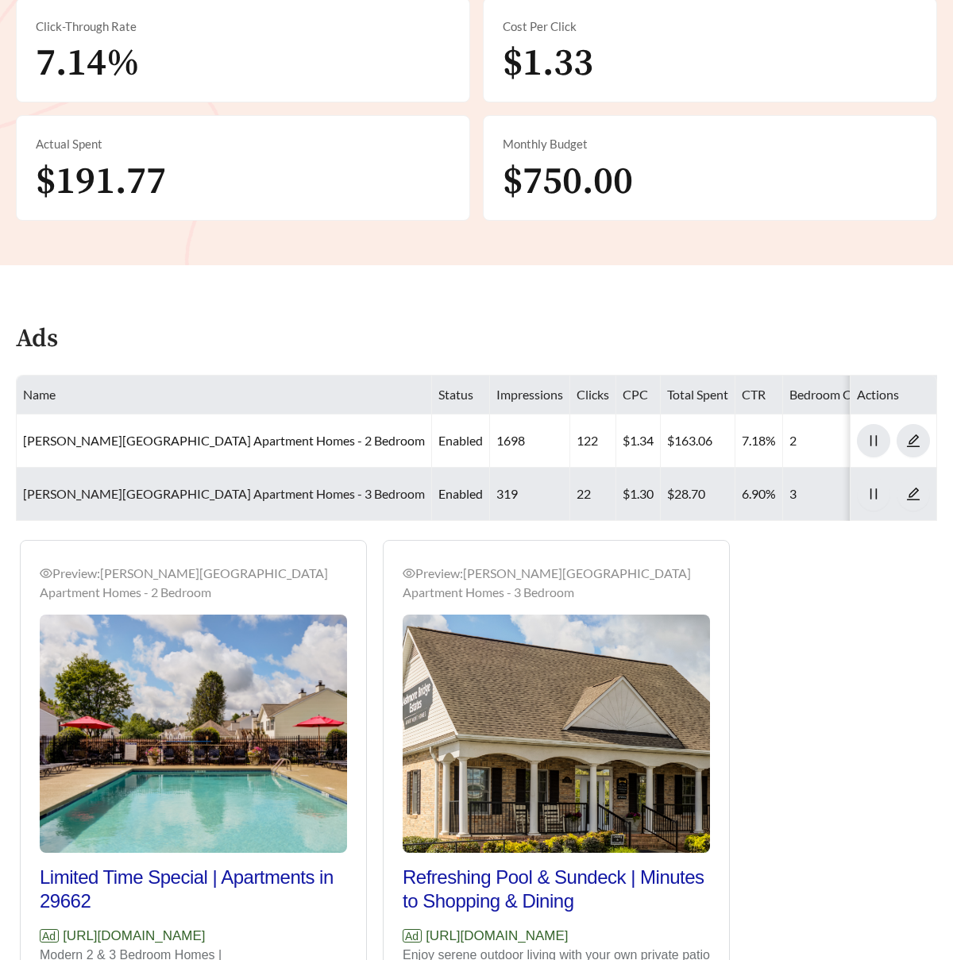
click at [232, 486] on link "[PERSON_NAME][GEOGRAPHIC_DATA] Apartment Homes - 3 Bedroom" at bounding box center [224, 493] width 402 height 15
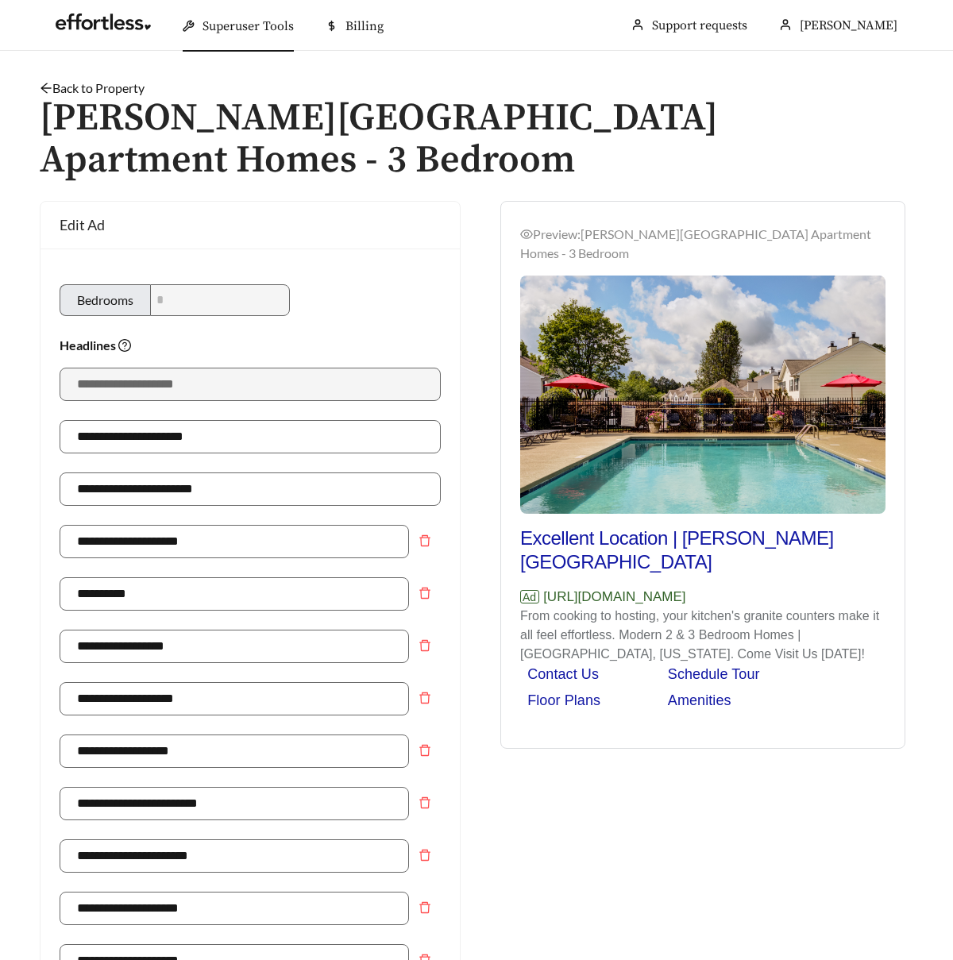
click at [113, 81] on link "Back to Property" at bounding box center [92, 87] width 105 height 15
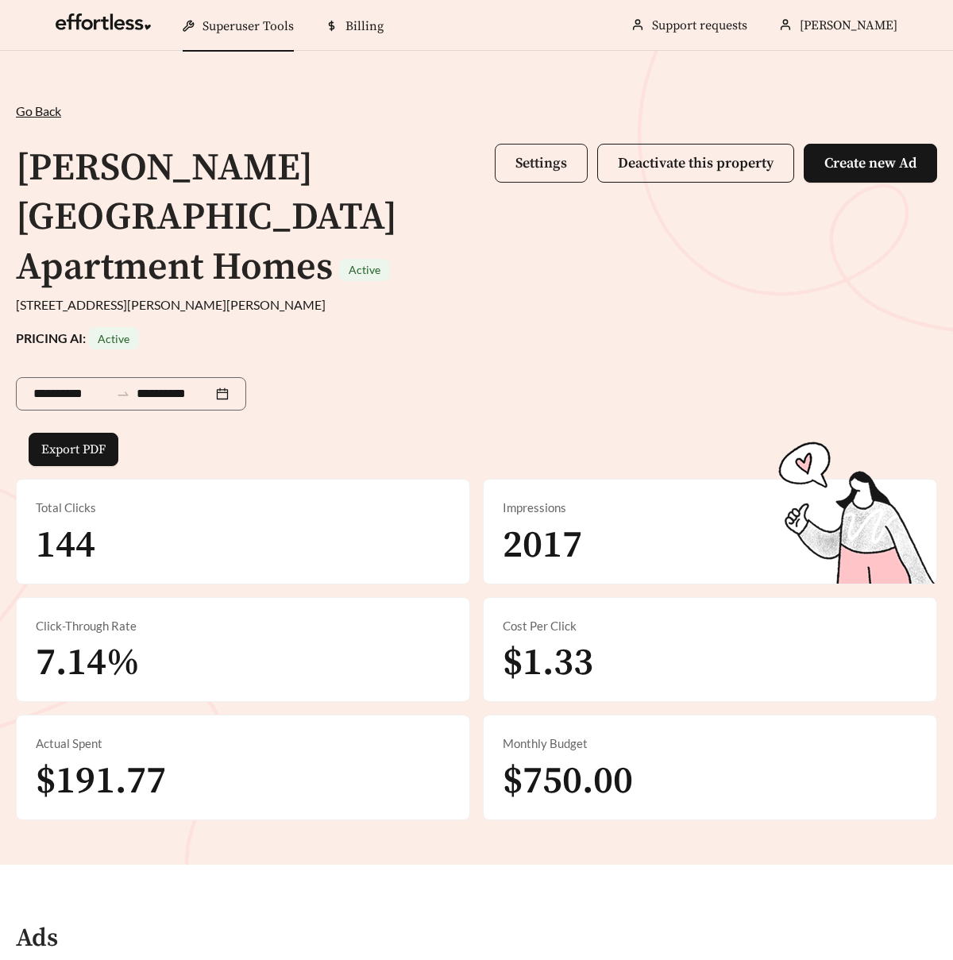
click at [548, 154] on span "Settings" at bounding box center [542, 163] width 52 height 18
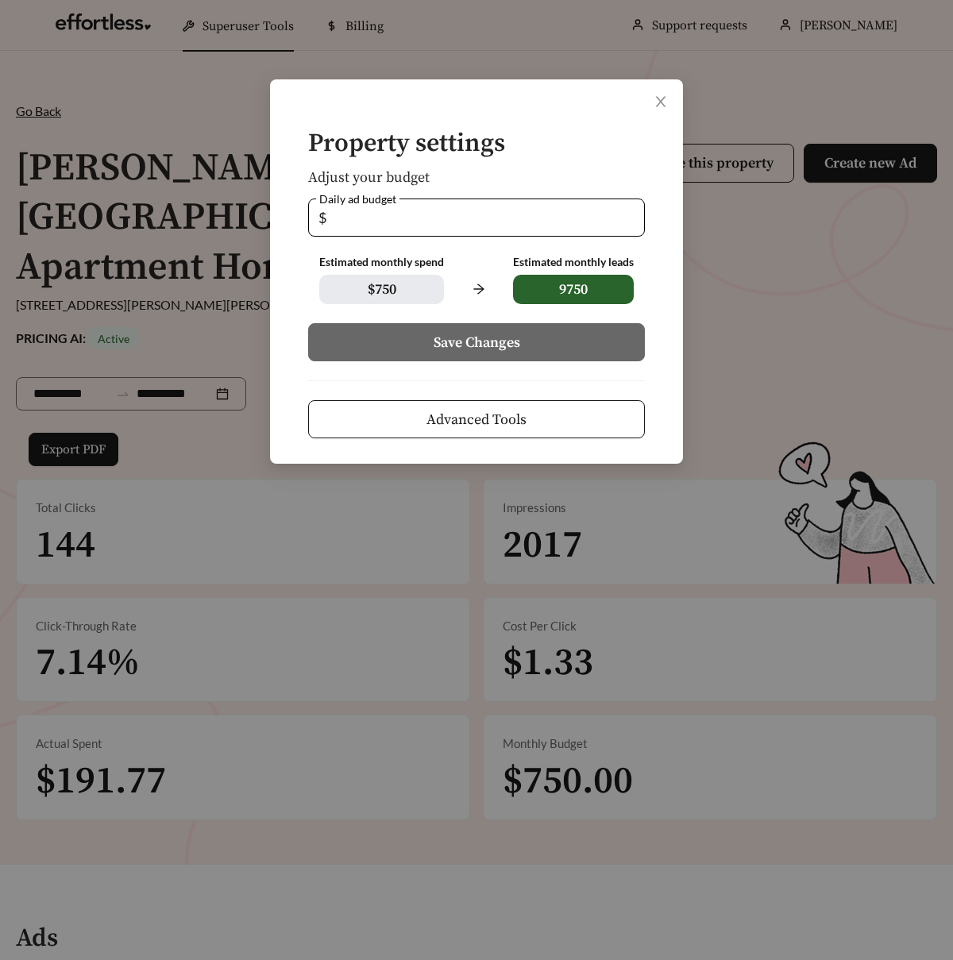
click at [522, 412] on span "Advanced Tools" at bounding box center [477, 419] width 100 height 21
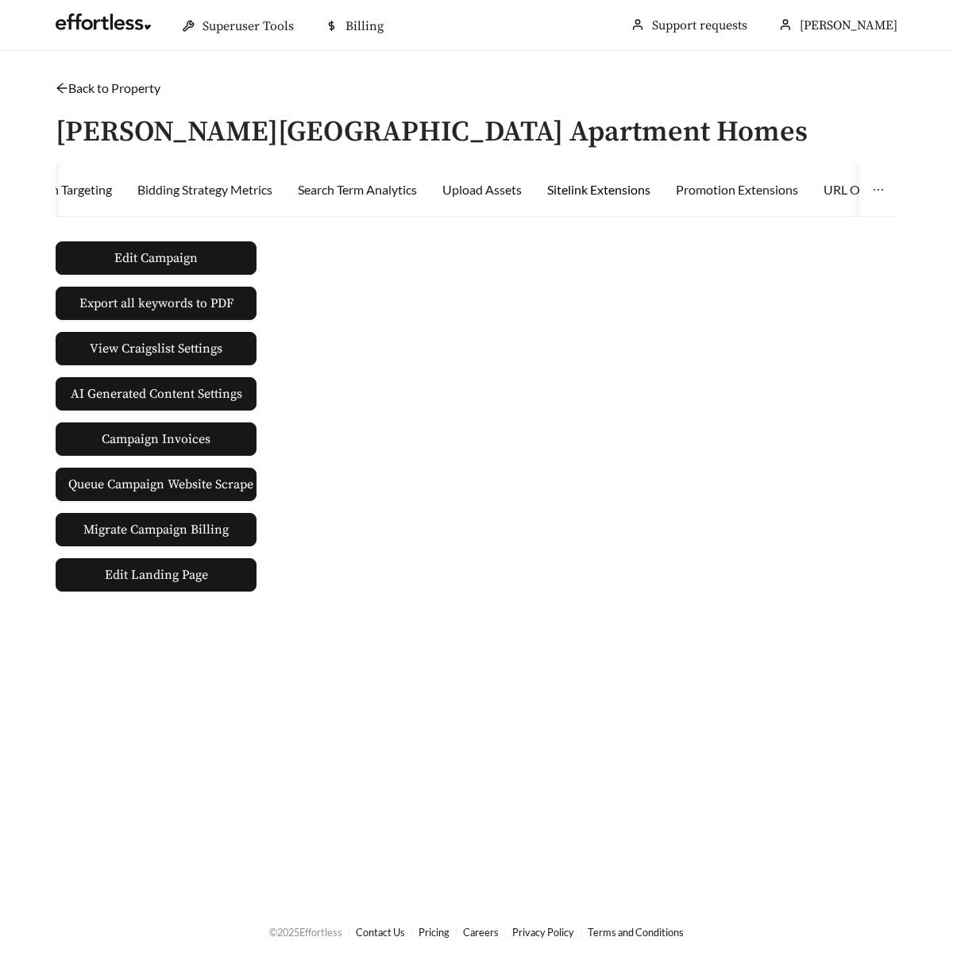
click at [619, 188] on div "Sitelink Extensions" at bounding box center [598, 189] width 103 height 19
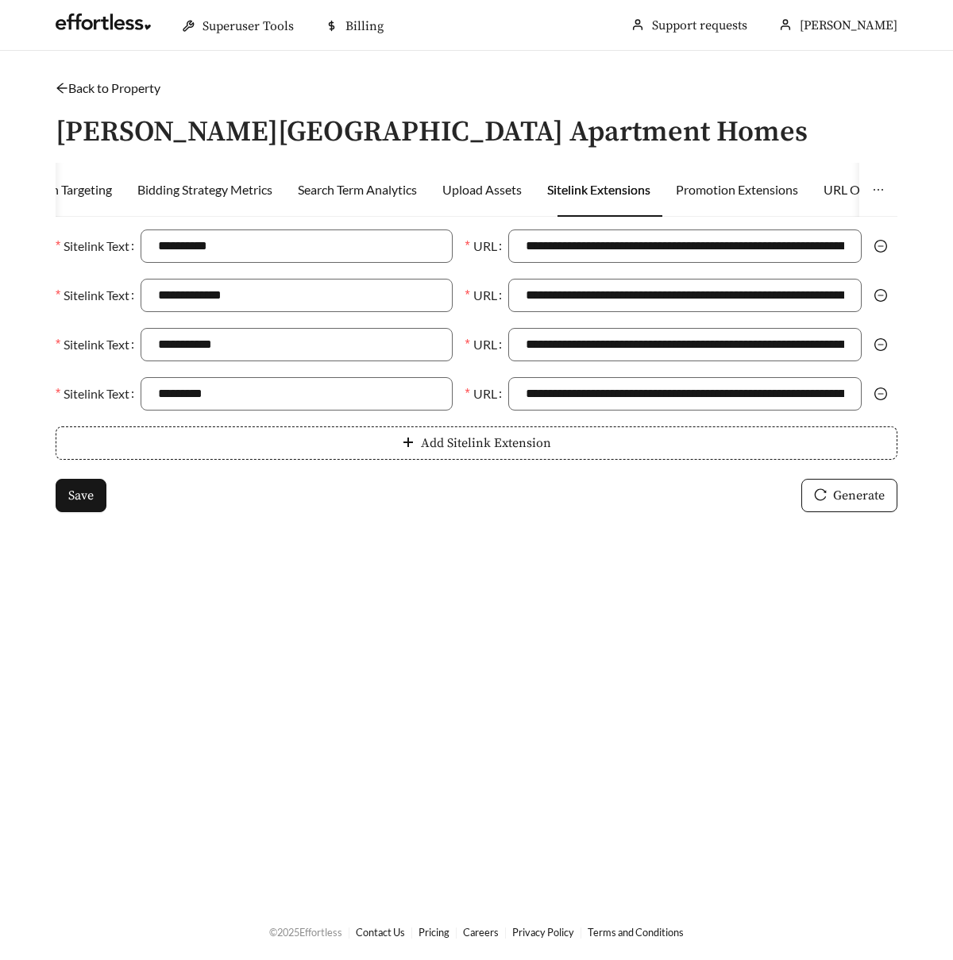
click at [129, 75] on main "**********" at bounding box center [476, 477] width 953 height 852
click at [129, 83] on link "Back to Property" at bounding box center [108, 87] width 105 height 15
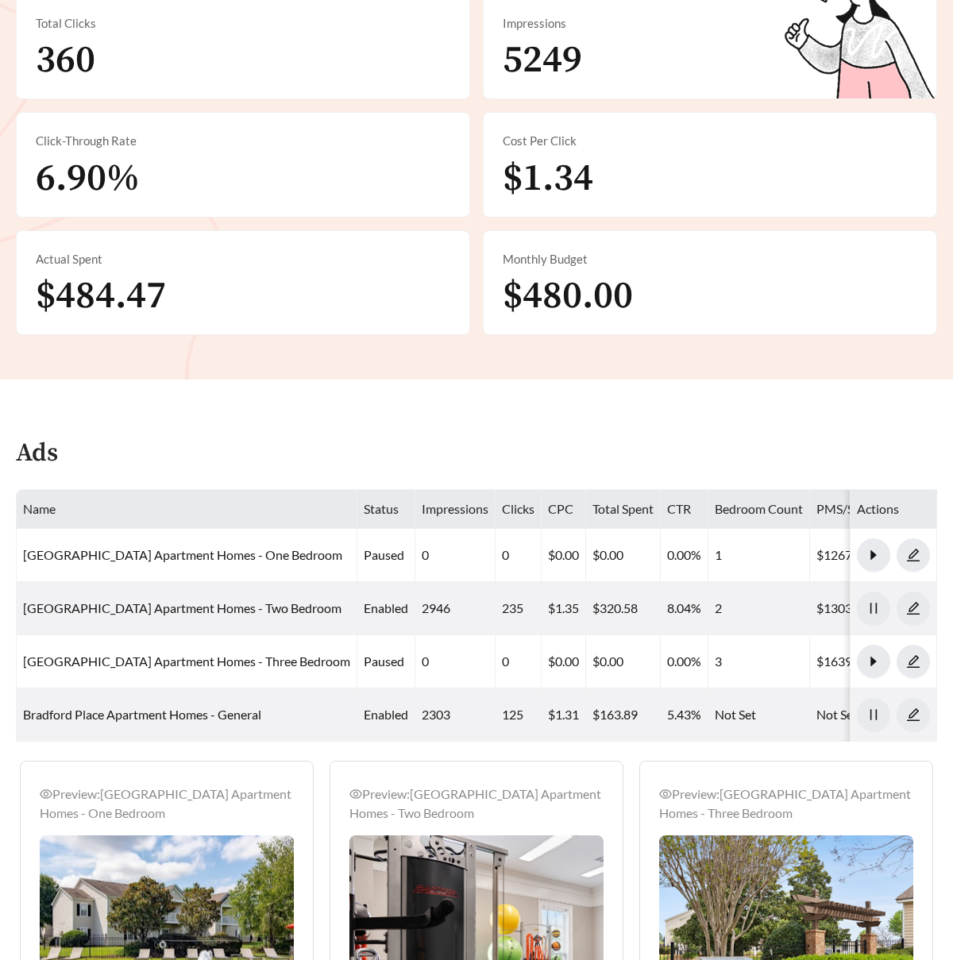
scroll to position [535, 0]
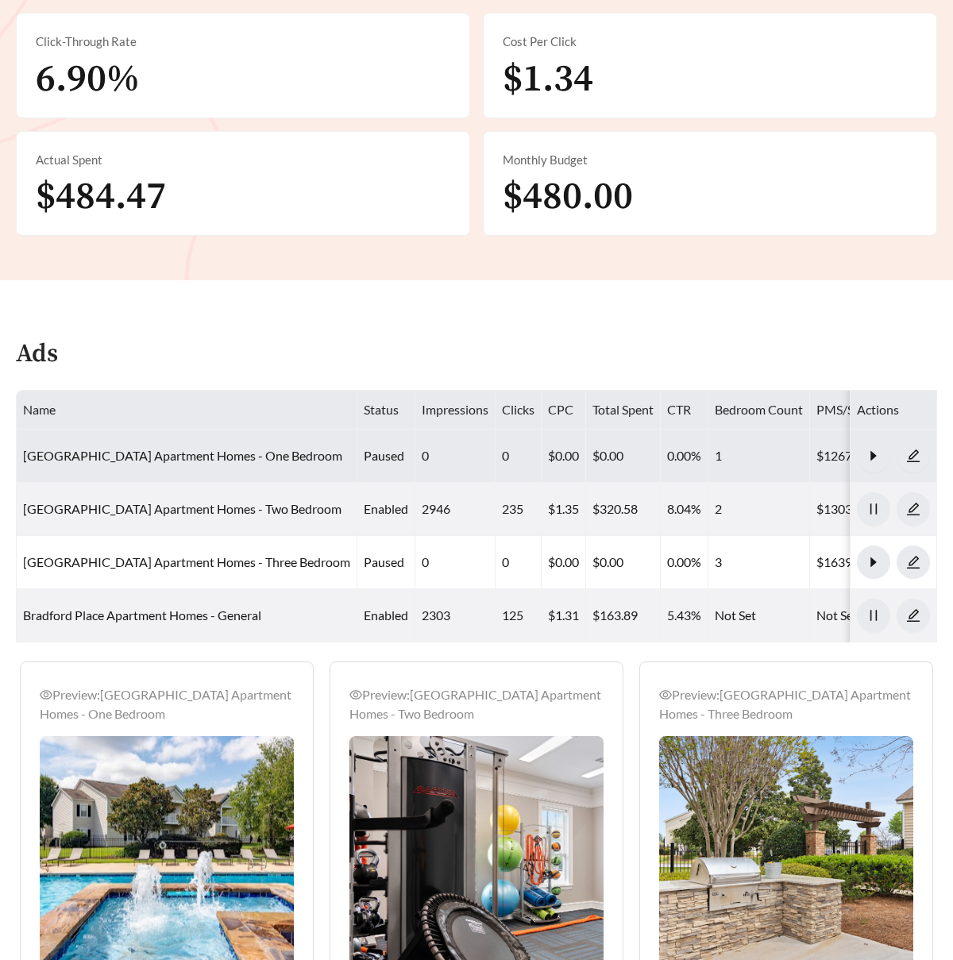
click at [223, 446] on td "[GEOGRAPHIC_DATA] Apartment Homes - One Bedroom" at bounding box center [187, 456] width 341 height 53
click at [221, 461] on link "[GEOGRAPHIC_DATA] Apartment Homes - One Bedroom" at bounding box center [182, 455] width 319 height 15
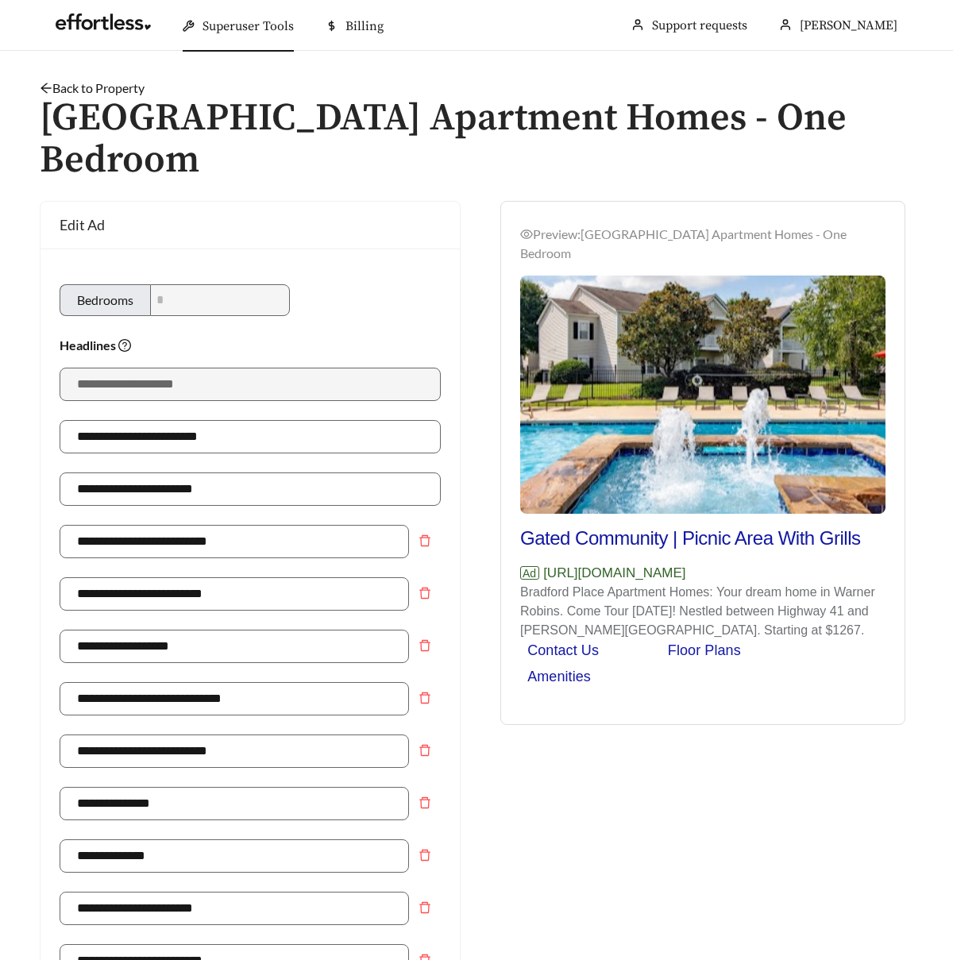
click at [110, 87] on link "Back to Property" at bounding box center [92, 87] width 105 height 15
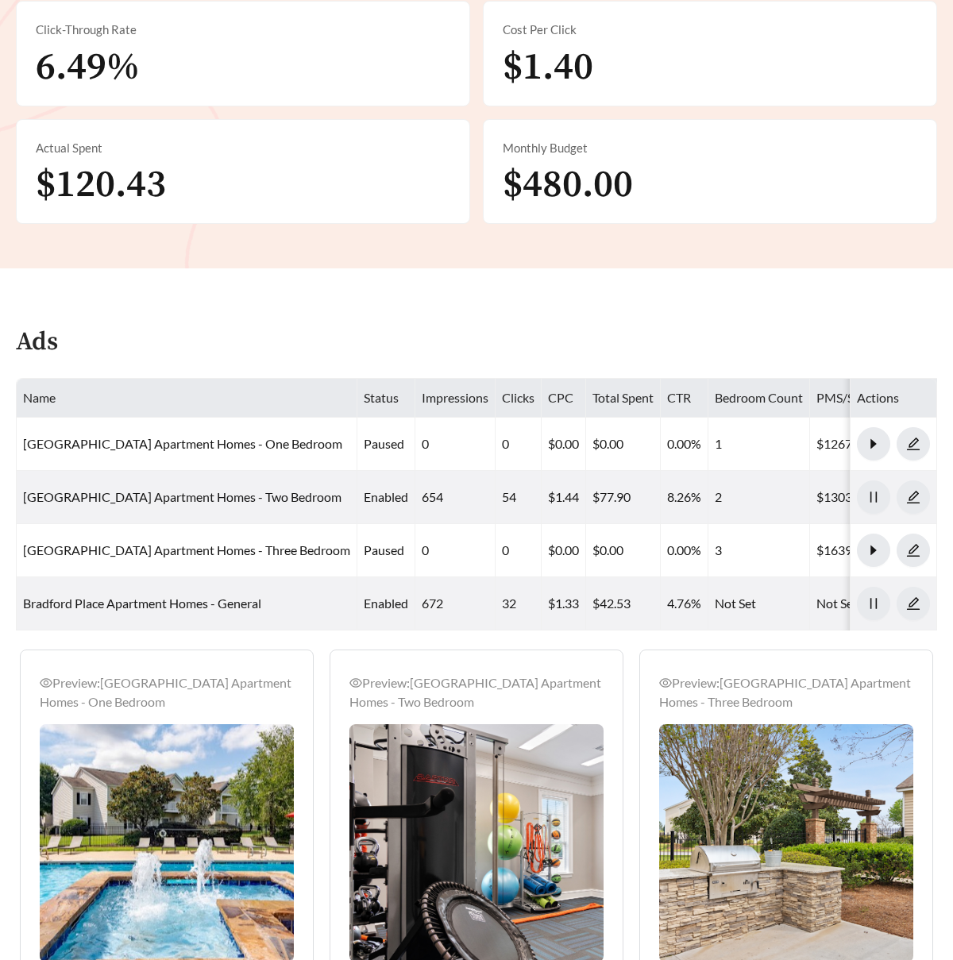
scroll to position [674, 0]
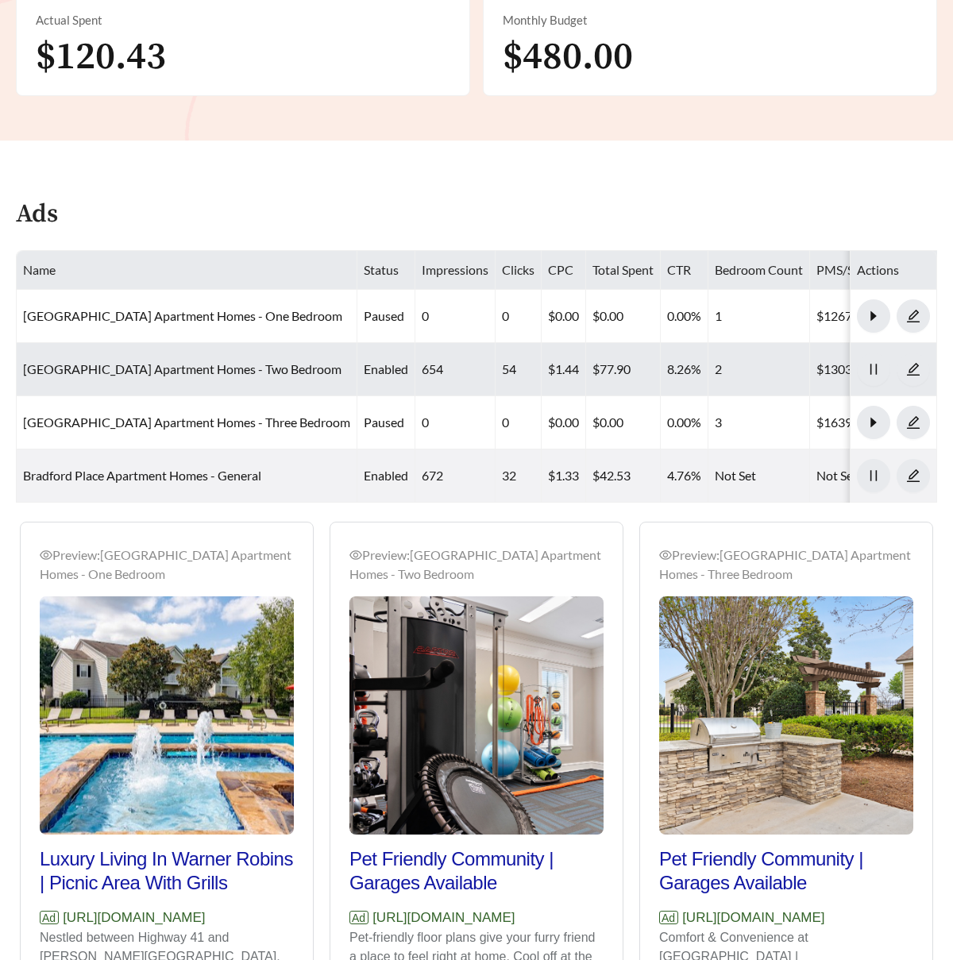
click at [262, 359] on td "[GEOGRAPHIC_DATA] Apartment Homes - Two Bedroom" at bounding box center [187, 369] width 341 height 53
click at [262, 362] on link "[GEOGRAPHIC_DATA] Apartment Homes - Two Bedroom" at bounding box center [182, 368] width 319 height 15
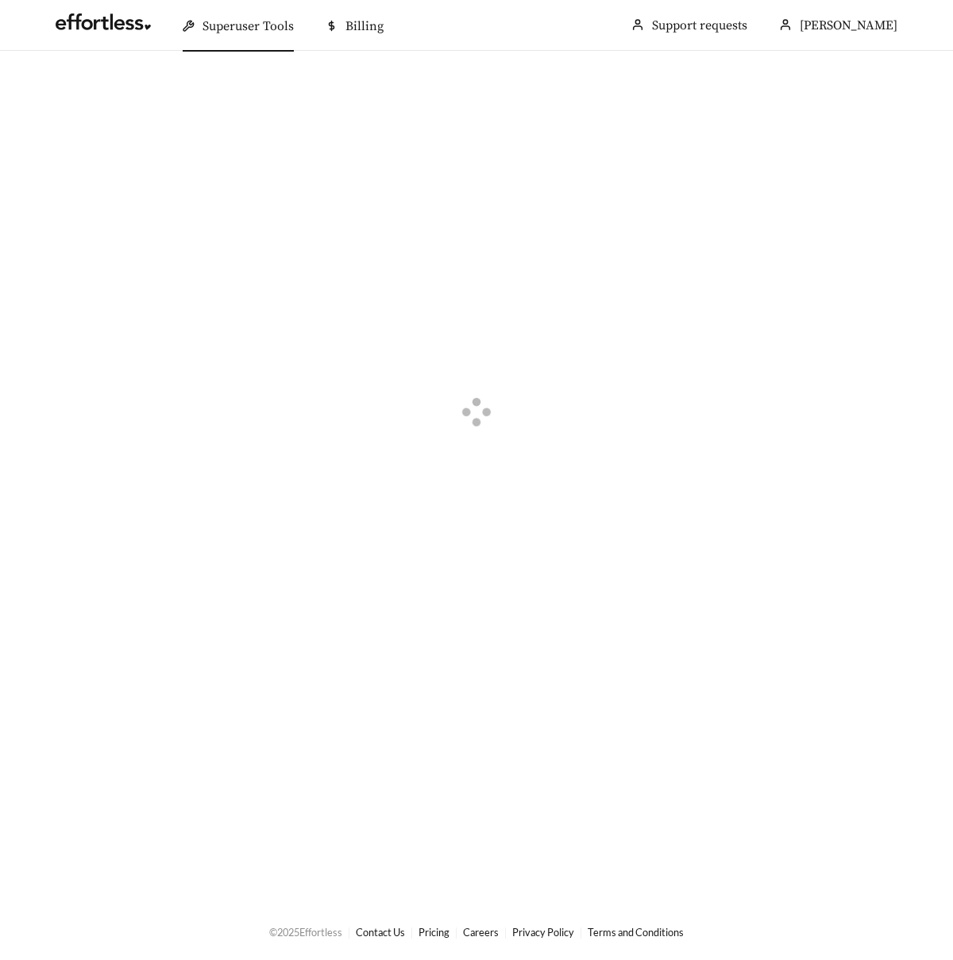
click at [262, 362] on div at bounding box center [477, 415] width 874 height 672
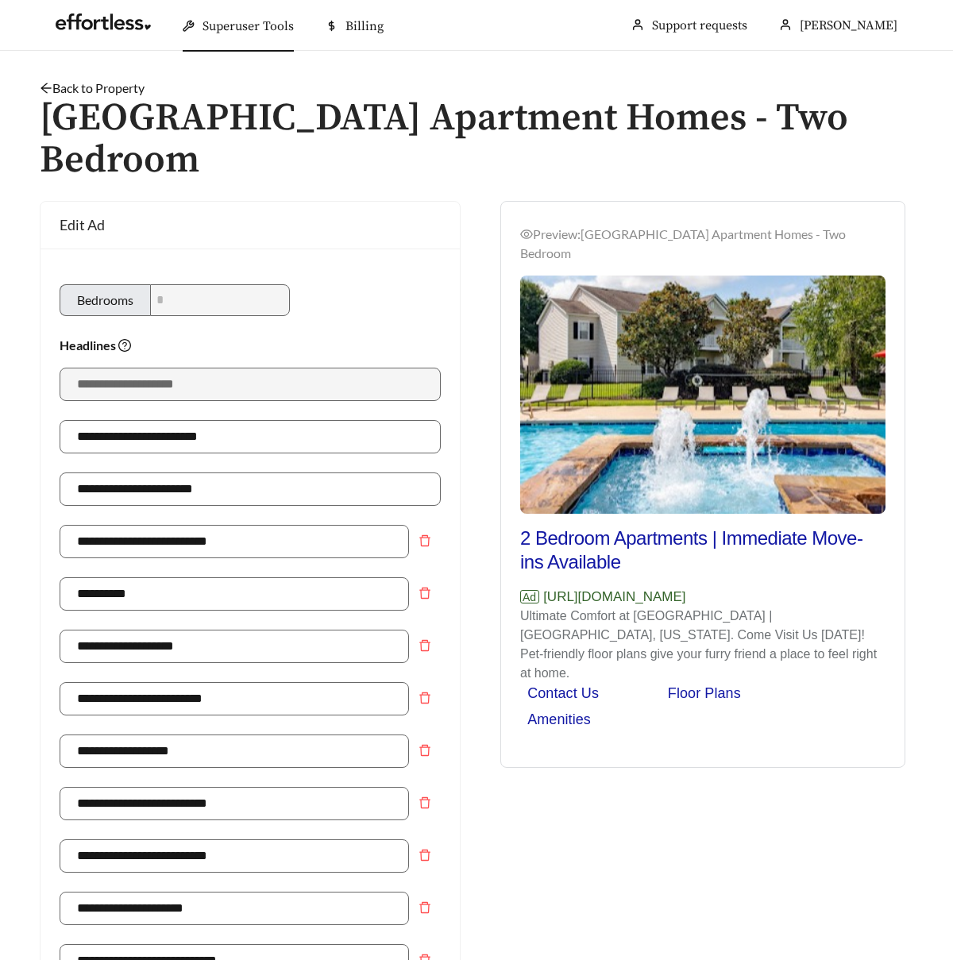
click at [120, 85] on link "Back to Property" at bounding box center [92, 87] width 105 height 15
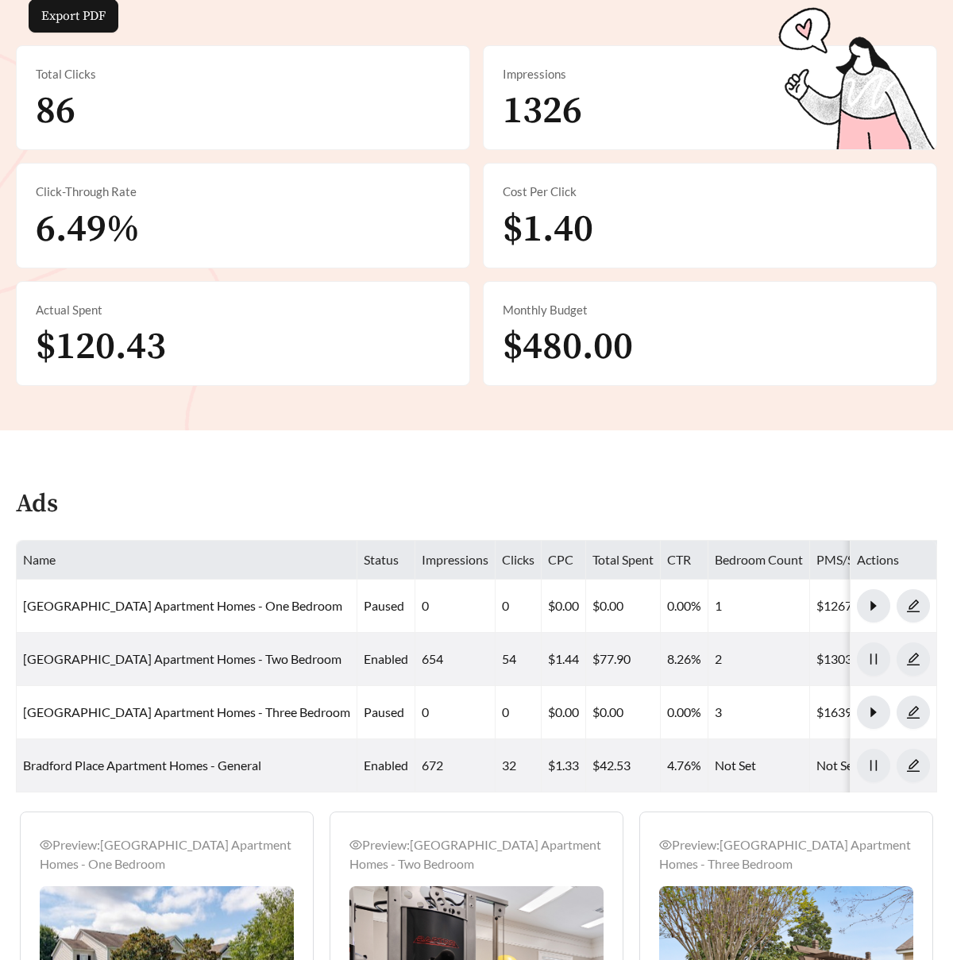
scroll to position [508, 0]
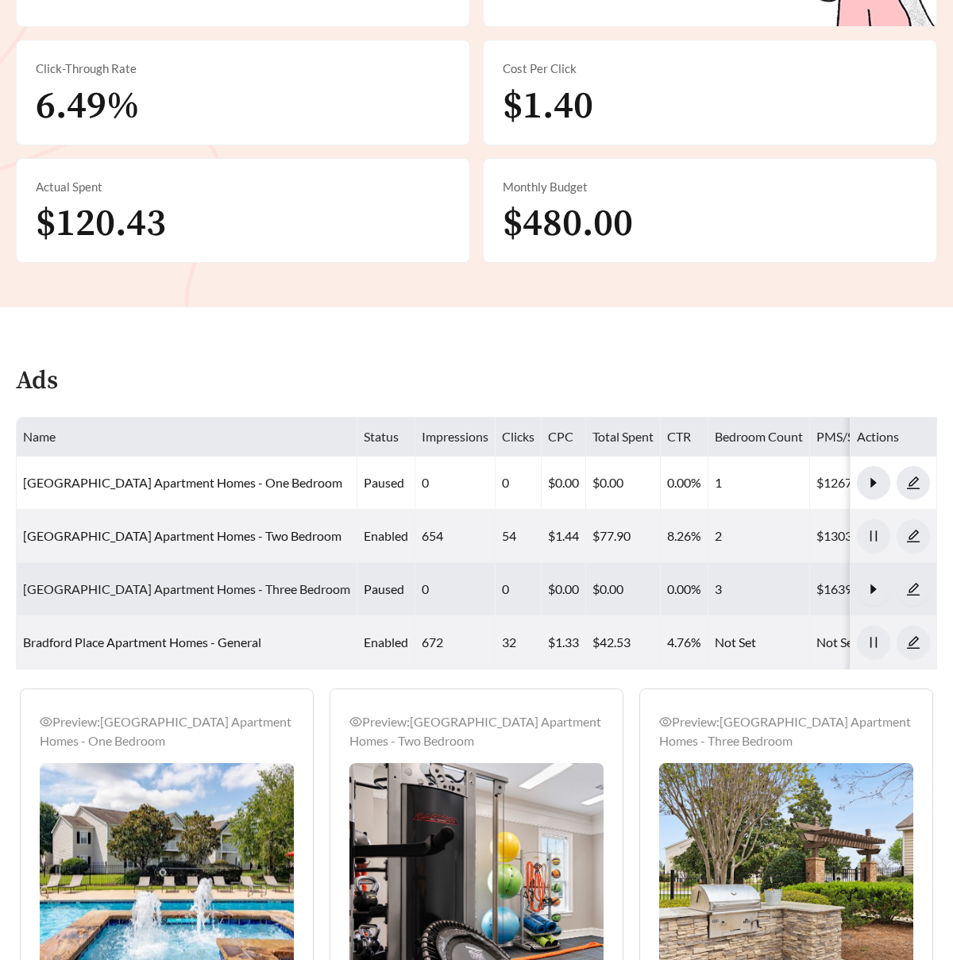
click at [191, 586] on link "[GEOGRAPHIC_DATA] Apartment Homes - Three Bedroom" at bounding box center [186, 588] width 327 height 15
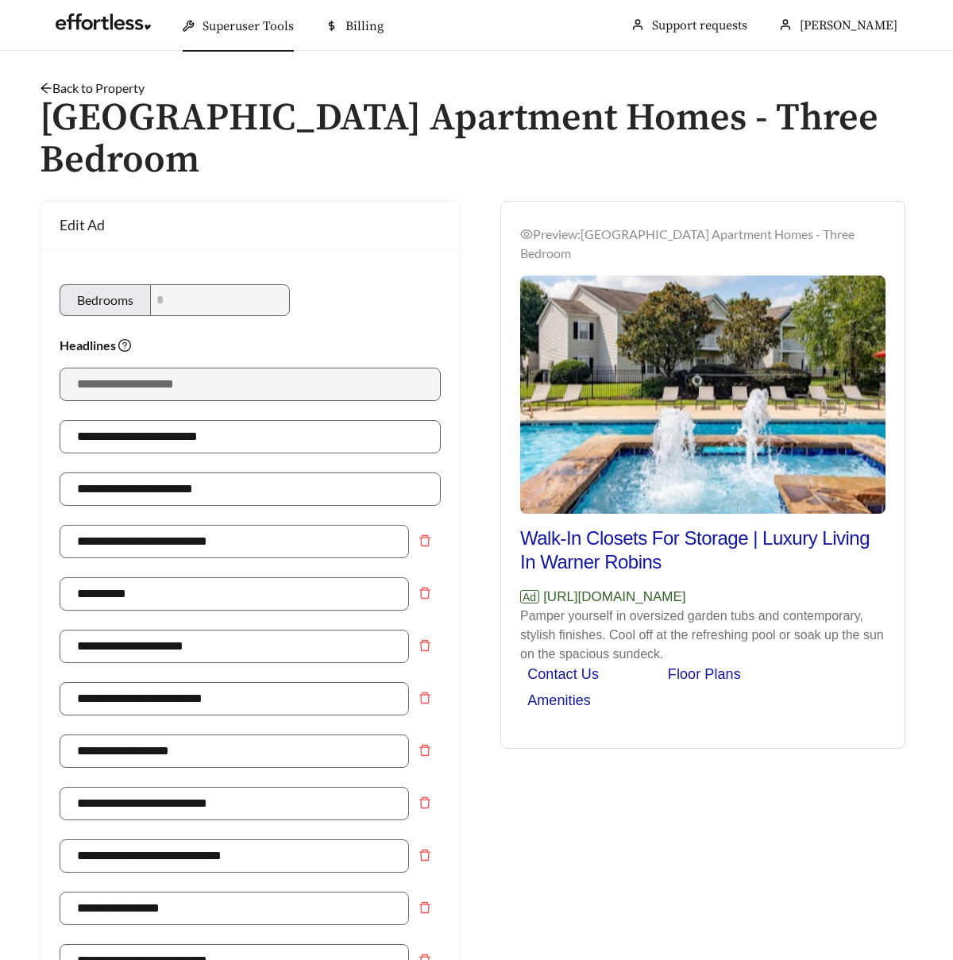
click at [134, 82] on link "Back to Property" at bounding box center [92, 87] width 105 height 15
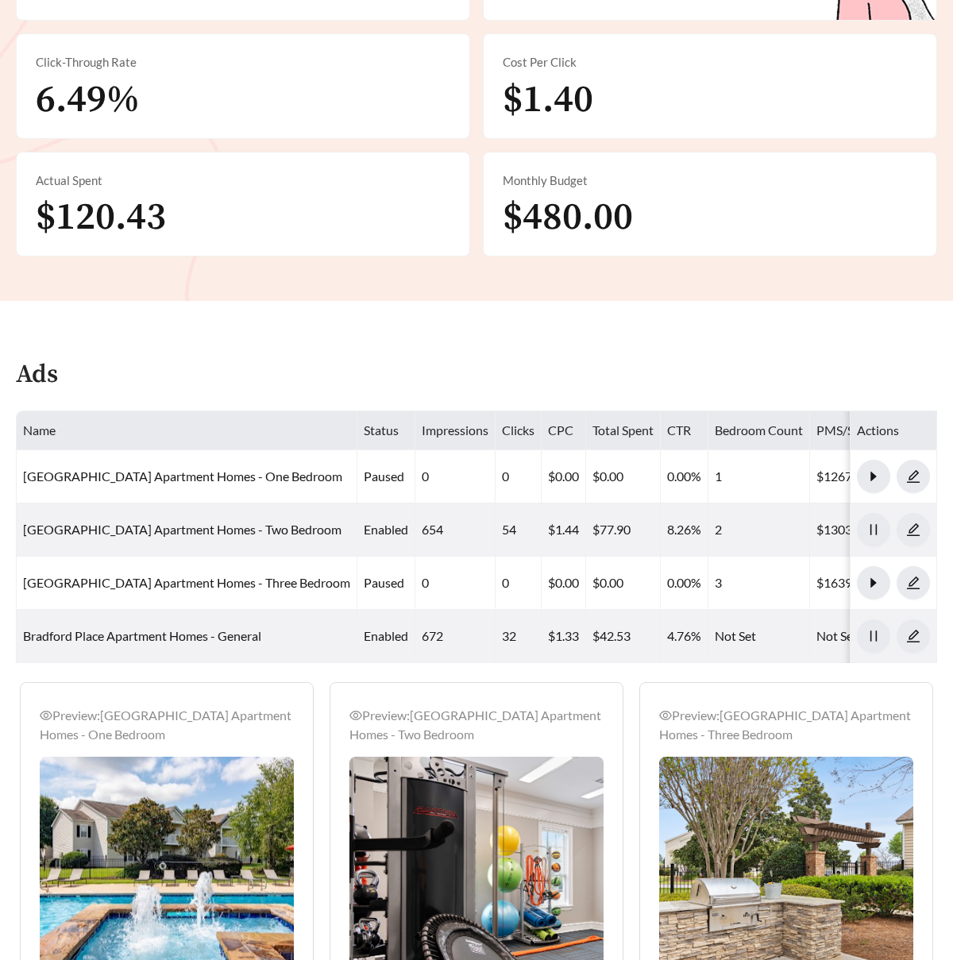
scroll to position [543, 0]
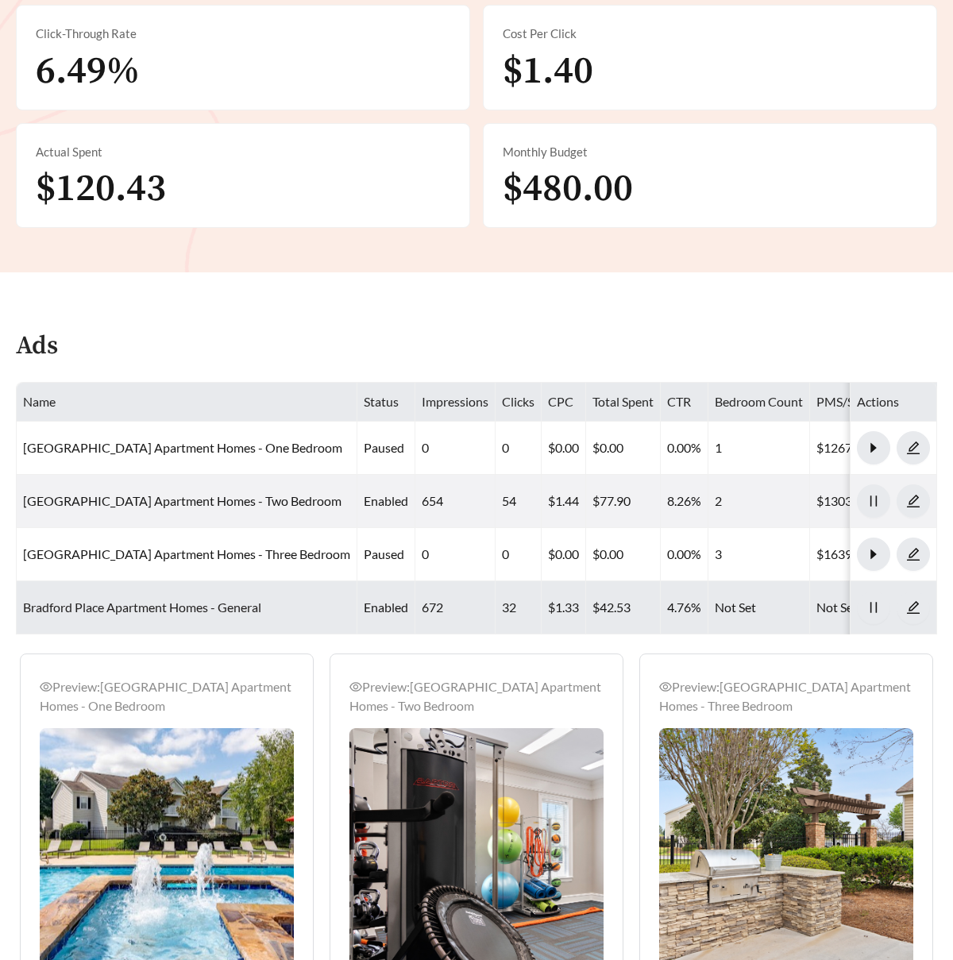
click at [173, 608] on link "Bradford Place Apartment Homes - General" at bounding box center [142, 607] width 238 height 15
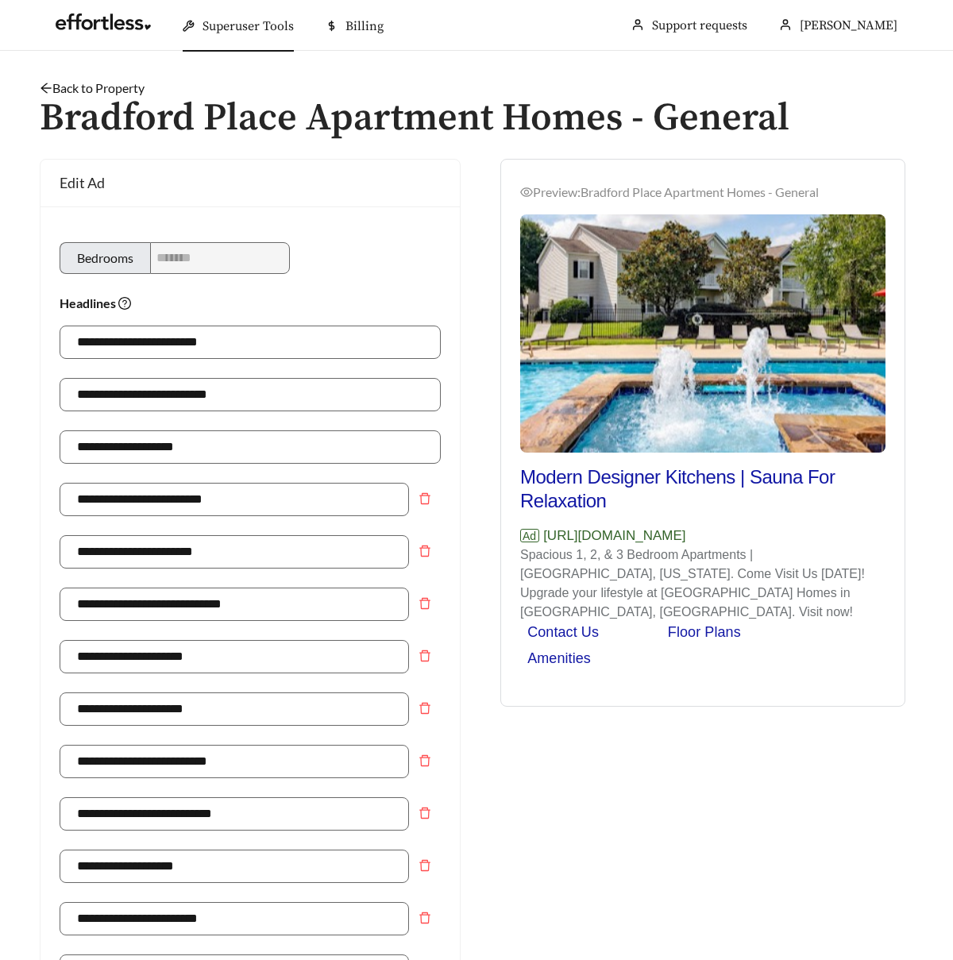
click at [114, 83] on link "Back to Property" at bounding box center [92, 87] width 105 height 15
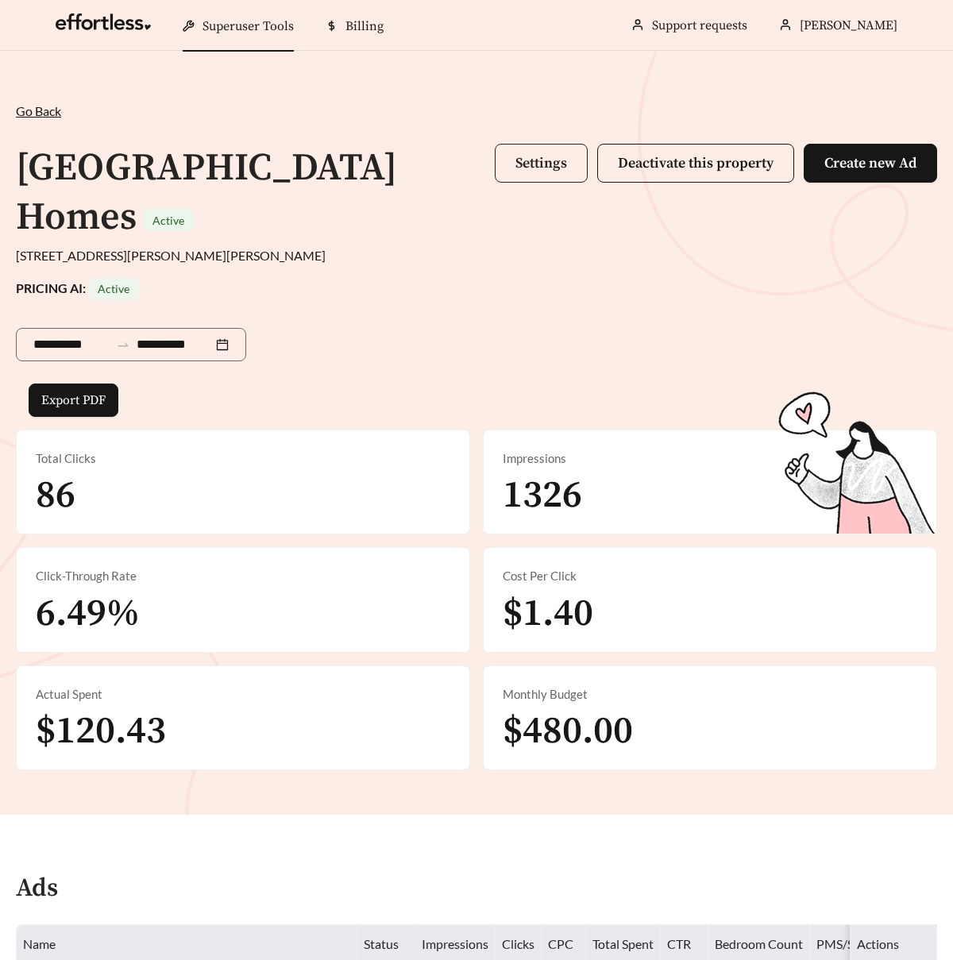
click at [558, 150] on button "Settings" at bounding box center [541, 163] width 93 height 39
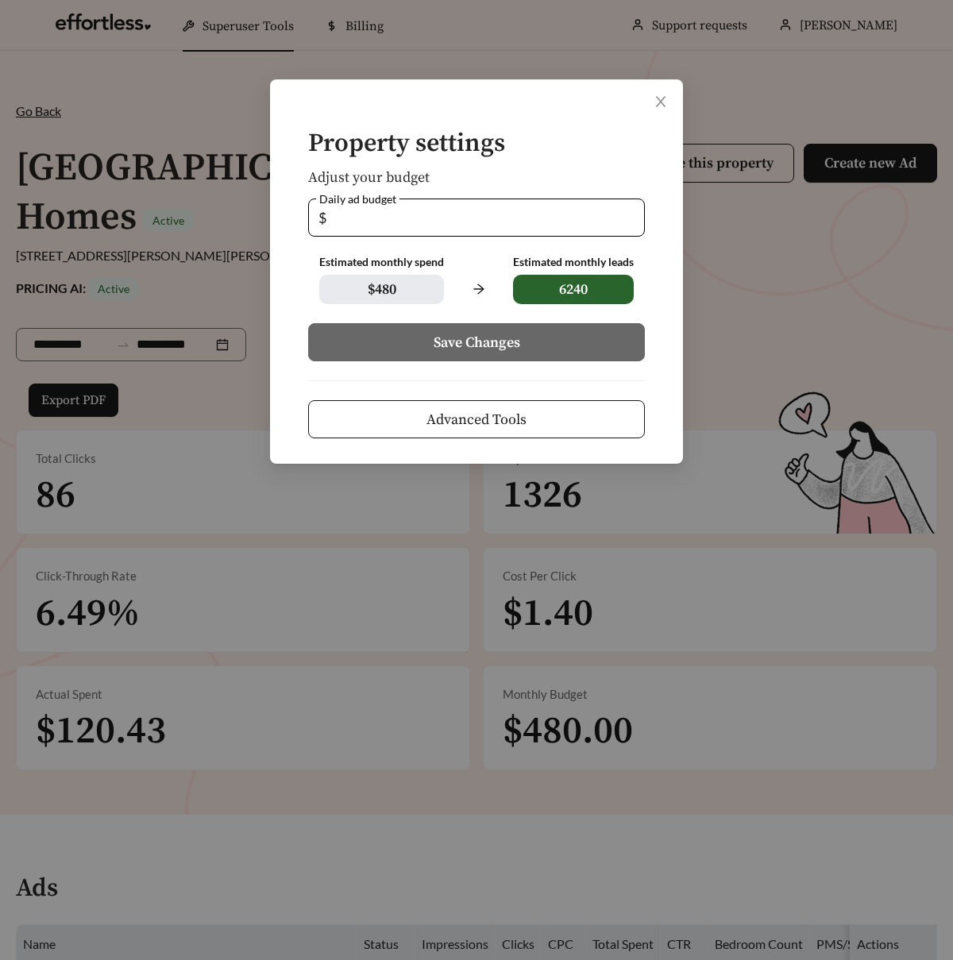
click at [467, 413] on span "Advanced Tools" at bounding box center [477, 419] width 100 height 21
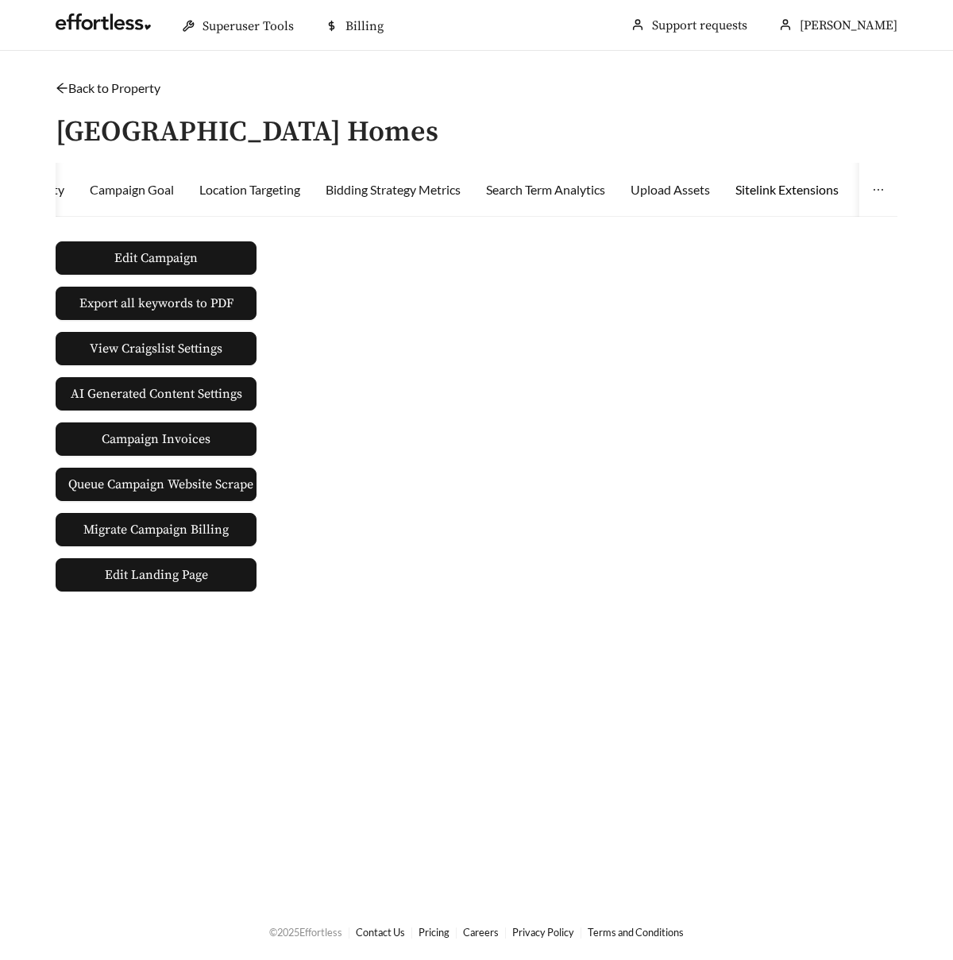
click at [785, 187] on div "Sitelink Extensions" at bounding box center [787, 189] width 103 height 19
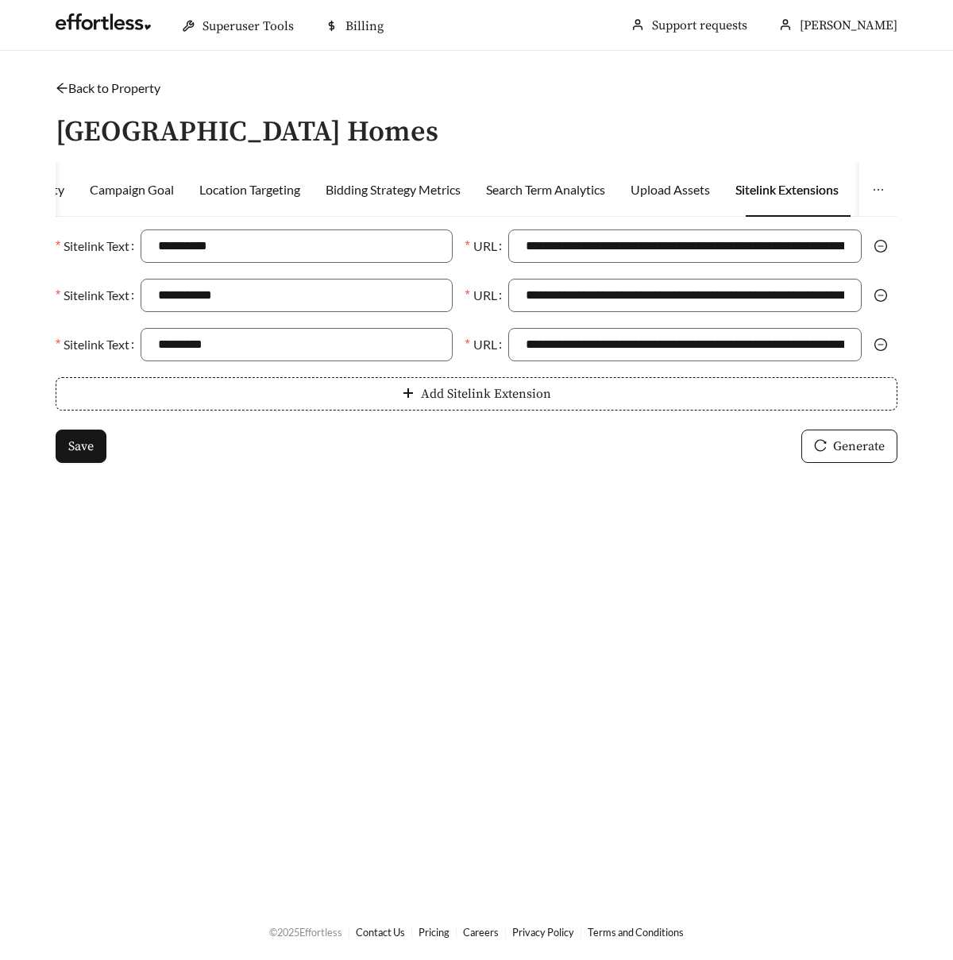
click at [99, 76] on main "**********" at bounding box center [476, 477] width 953 height 852
click at [99, 89] on link "Back to Property" at bounding box center [108, 87] width 105 height 15
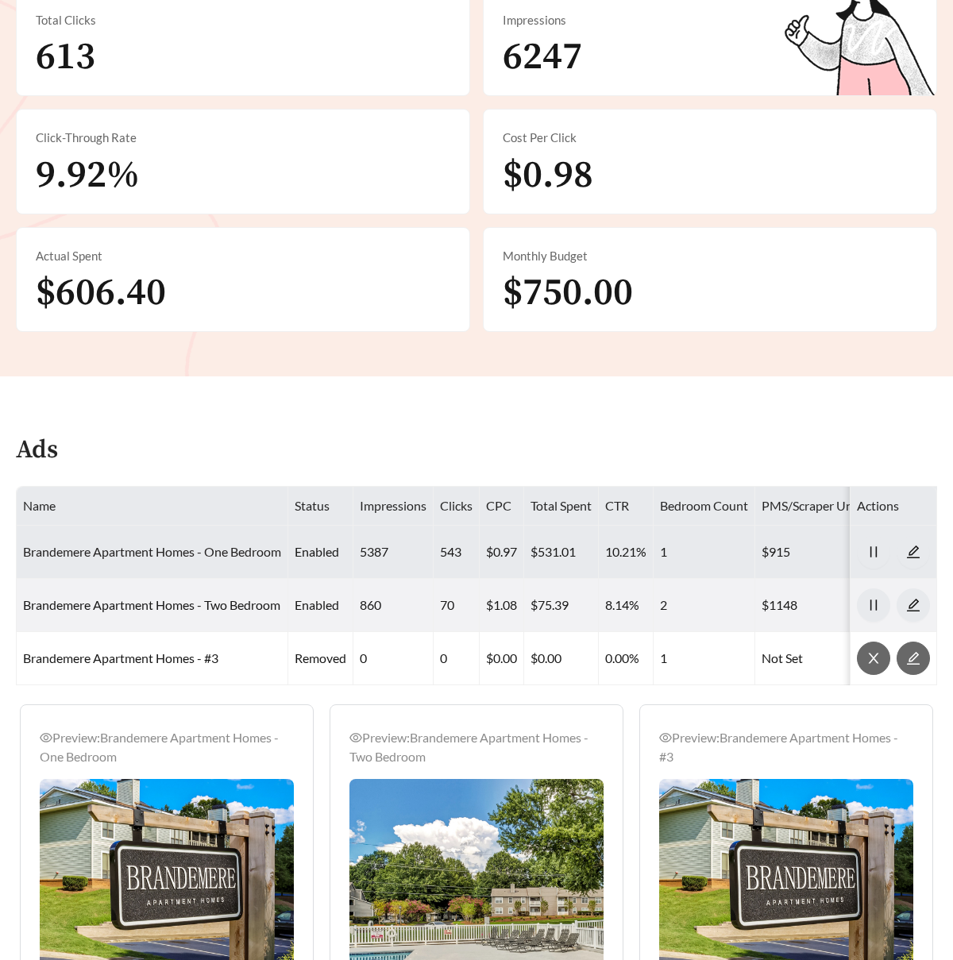
scroll to position [445, 0]
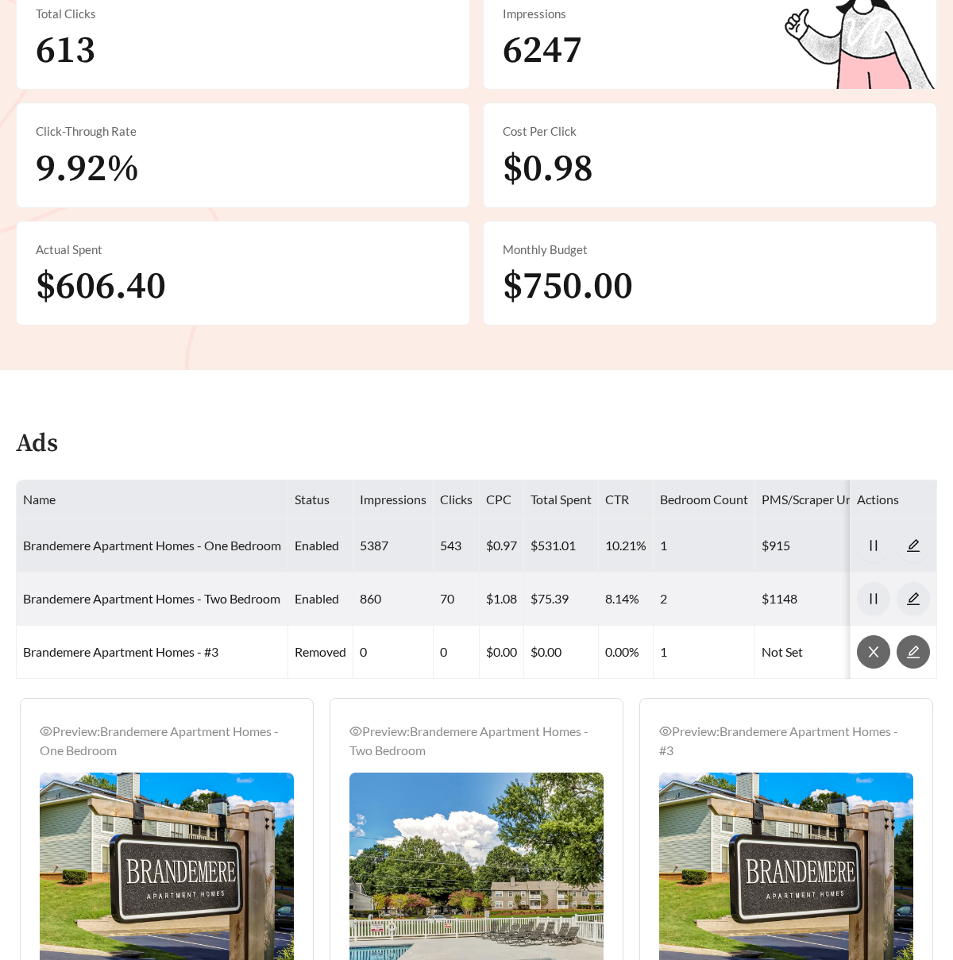
click at [180, 543] on link "Brandemere Apartment Homes - One Bedroom" at bounding box center [152, 545] width 258 height 15
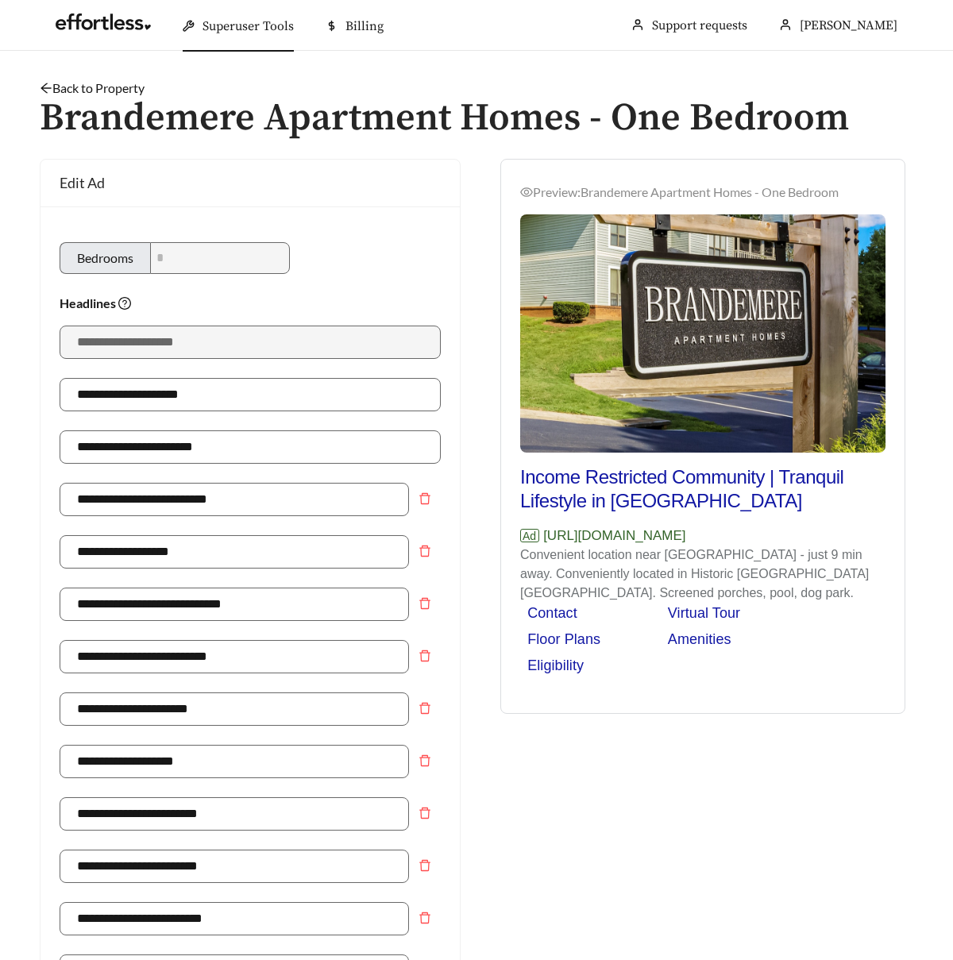
click at [95, 84] on link "Back to Property" at bounding box center [92, 87] width 105 height 15
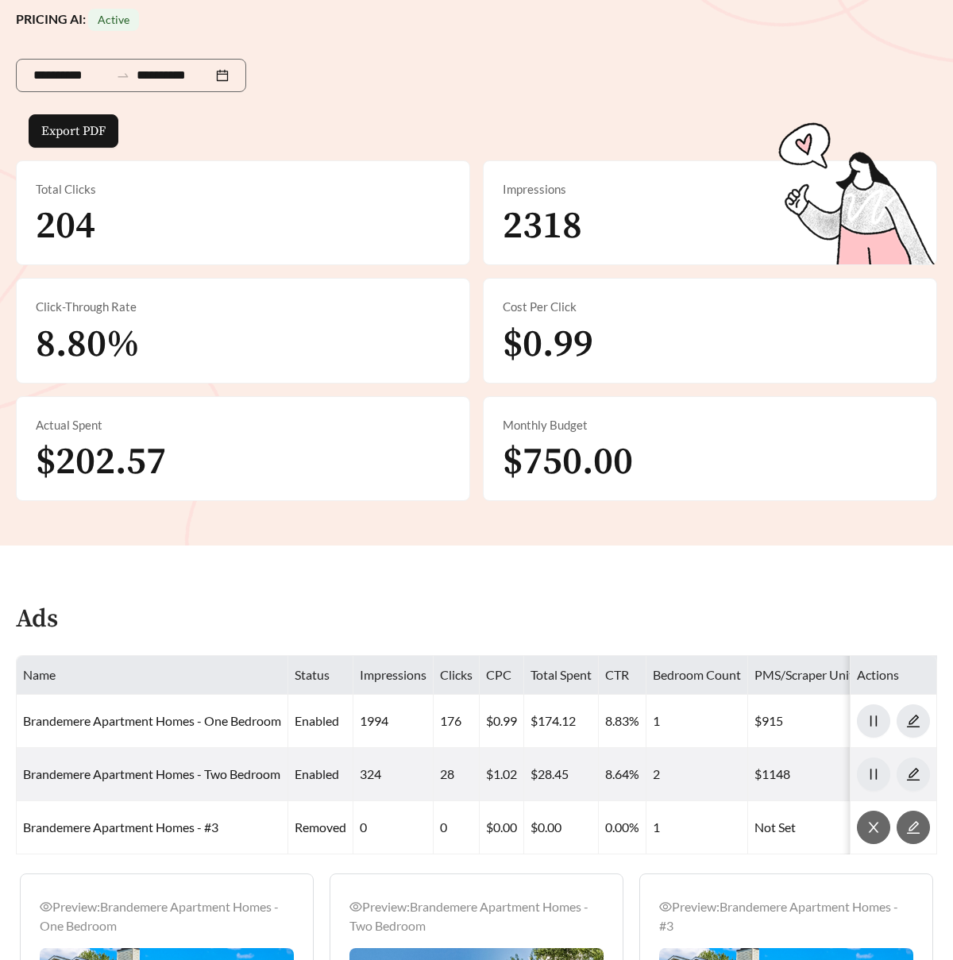
scroll to position [369, 0]
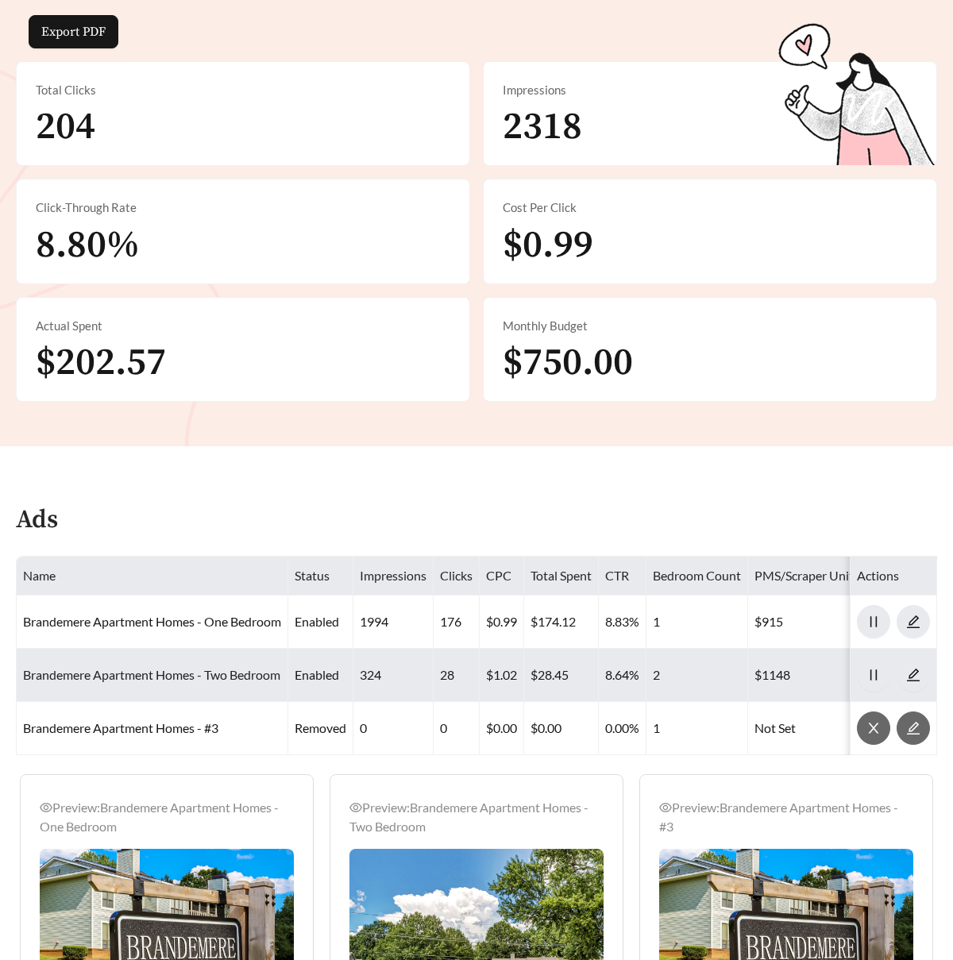
click at [199, 667] on link "Brandemere Apartment Homes - Two Bedroom" at bounding box center [151, 674] width 257 height 15
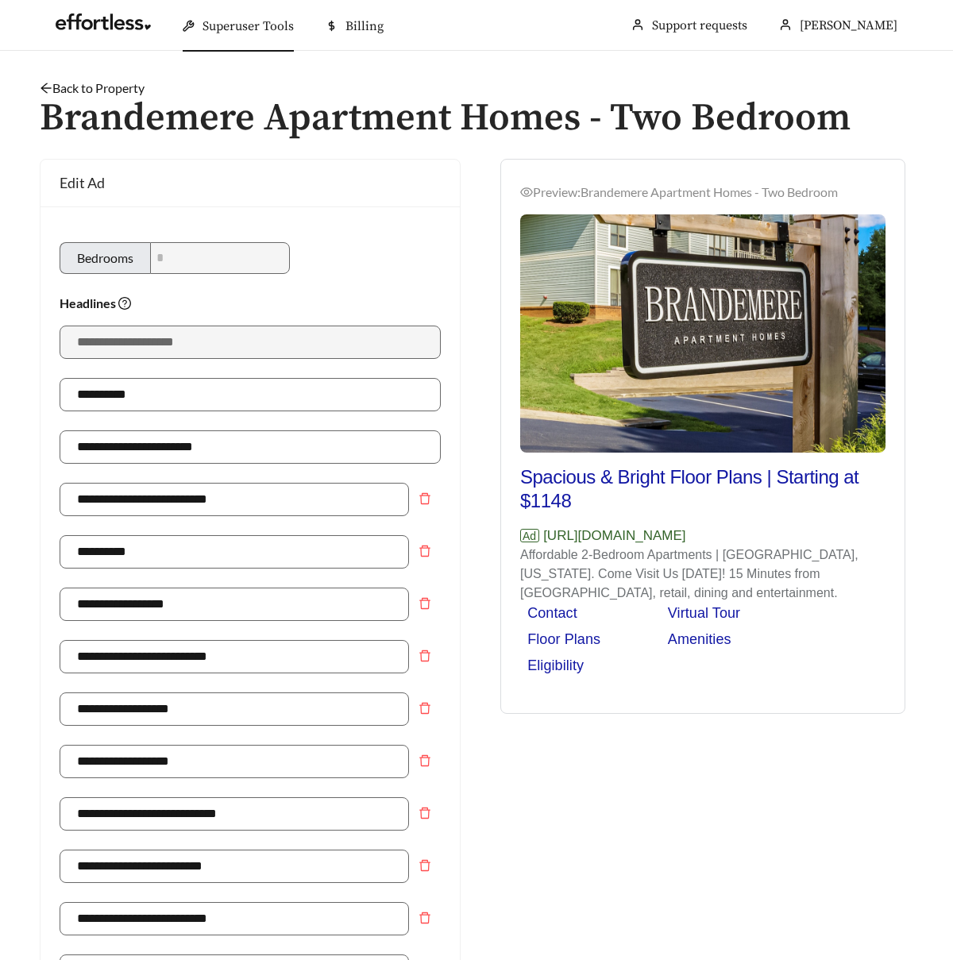
click at [114, 98] on h1 "Brandemere Apartment Homes - Two Bedroom" at bounding box center [477, 119] width 874 height 42
click at [115, 91] on link "Back to Property" at bounding box center [92, 87] width 105 height 15
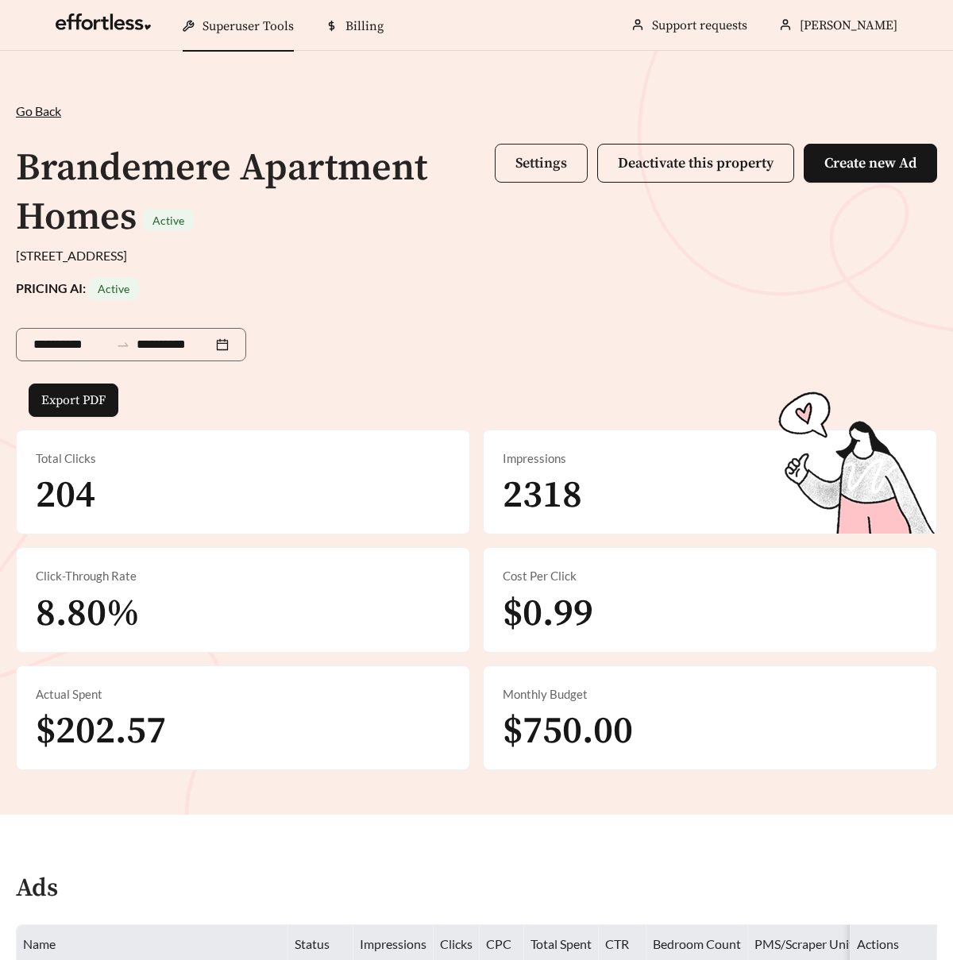
click at [522, 168] on span "Settings" at bounding box center [542, 163] width 52 height 18
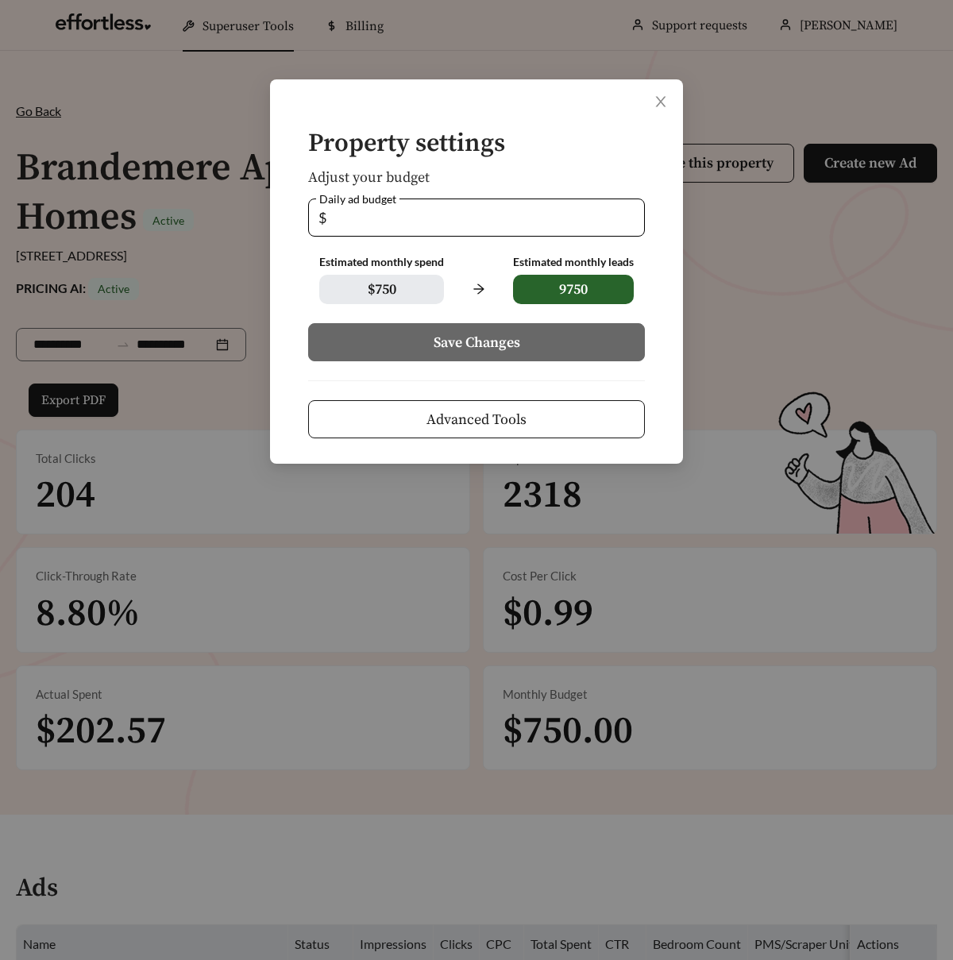
click at [508, 416] on span "Advanced Tools" at bounding box center [477, 419] width 100 height 21
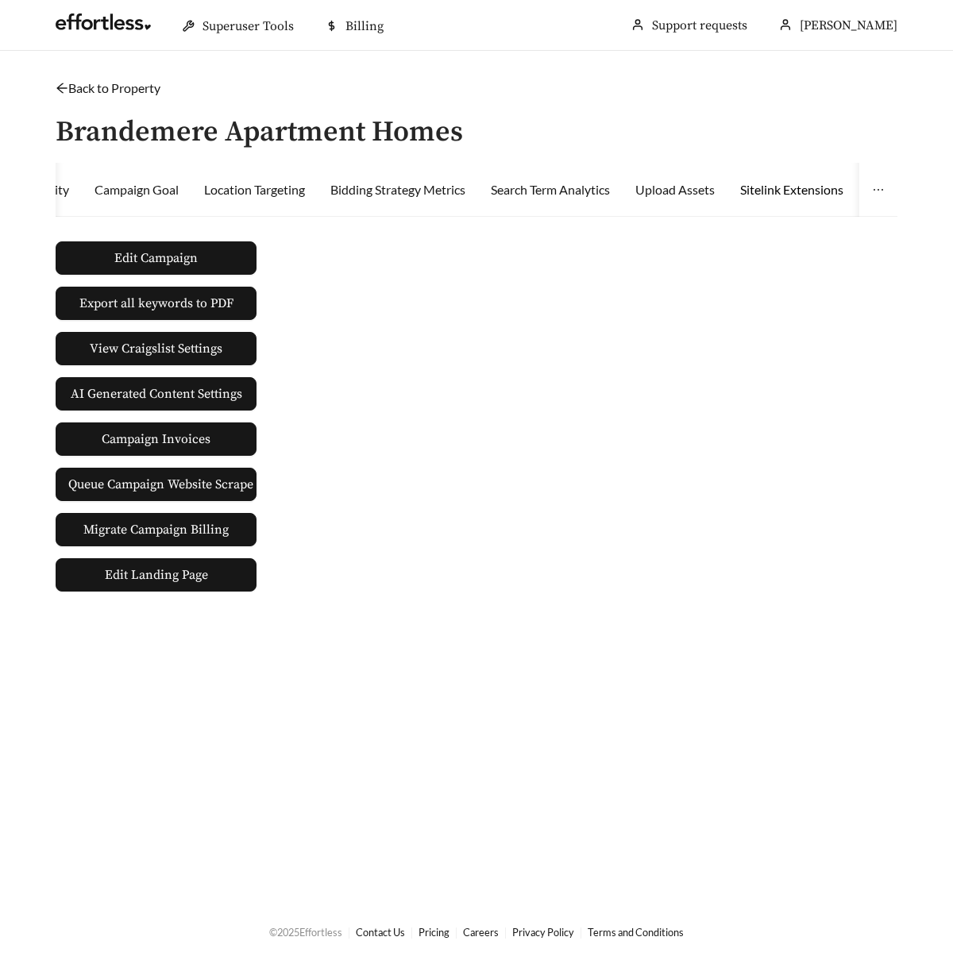
click at [795, 186] on div "Sitelink Extensions" at bounding box center [791, 189] width 103 height 19
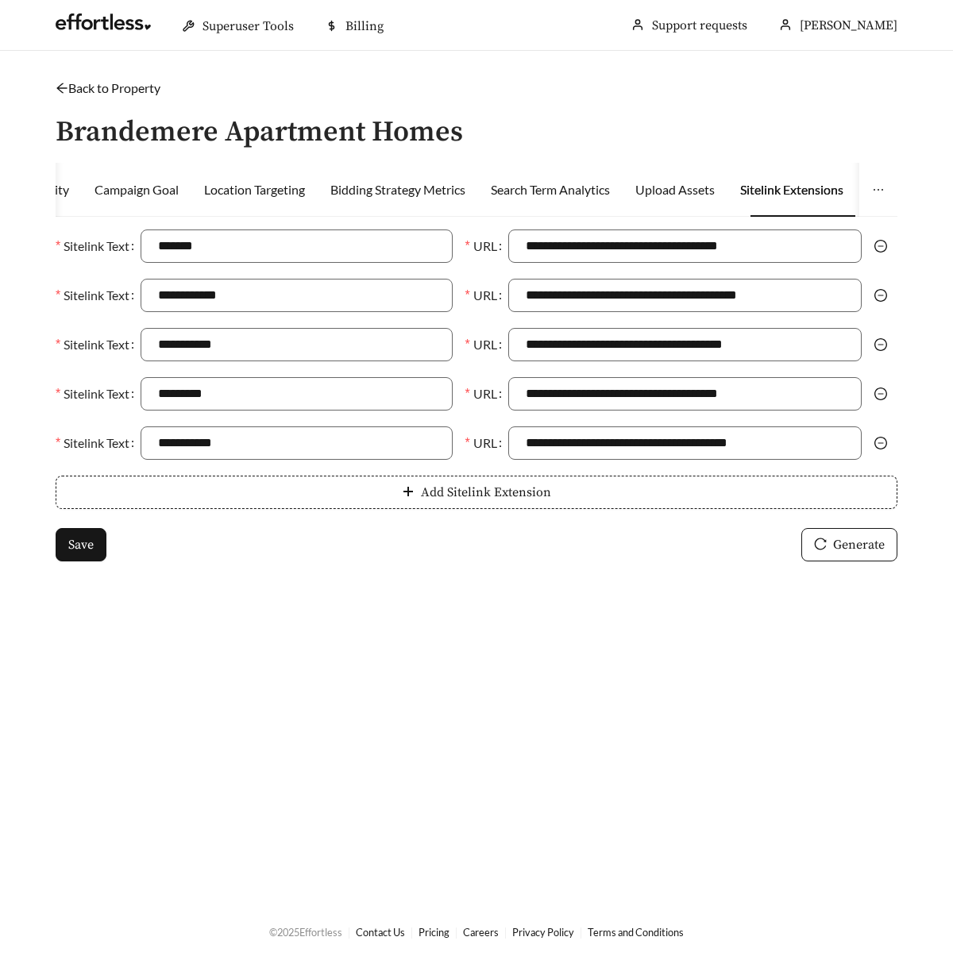
click at [70, 89] on link "Back to Property" at bounding box center [108, 87] width 105 height 15
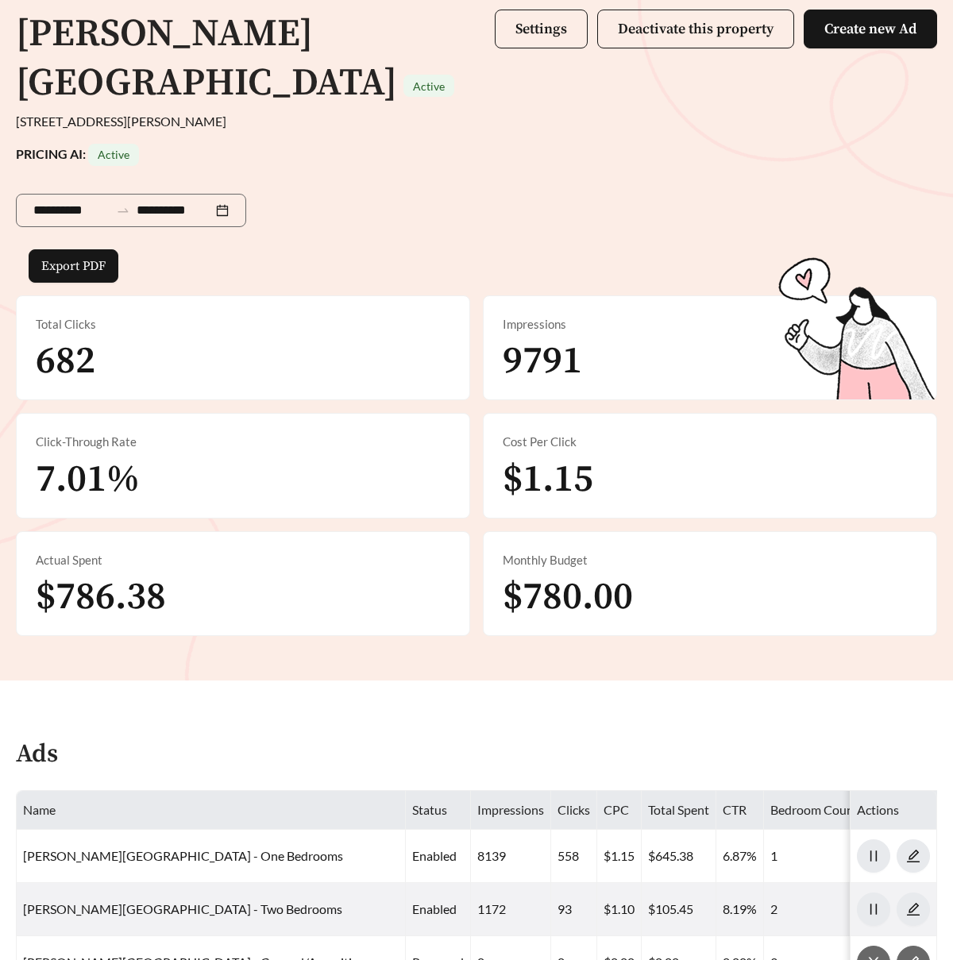
scroll to position [545, 0]
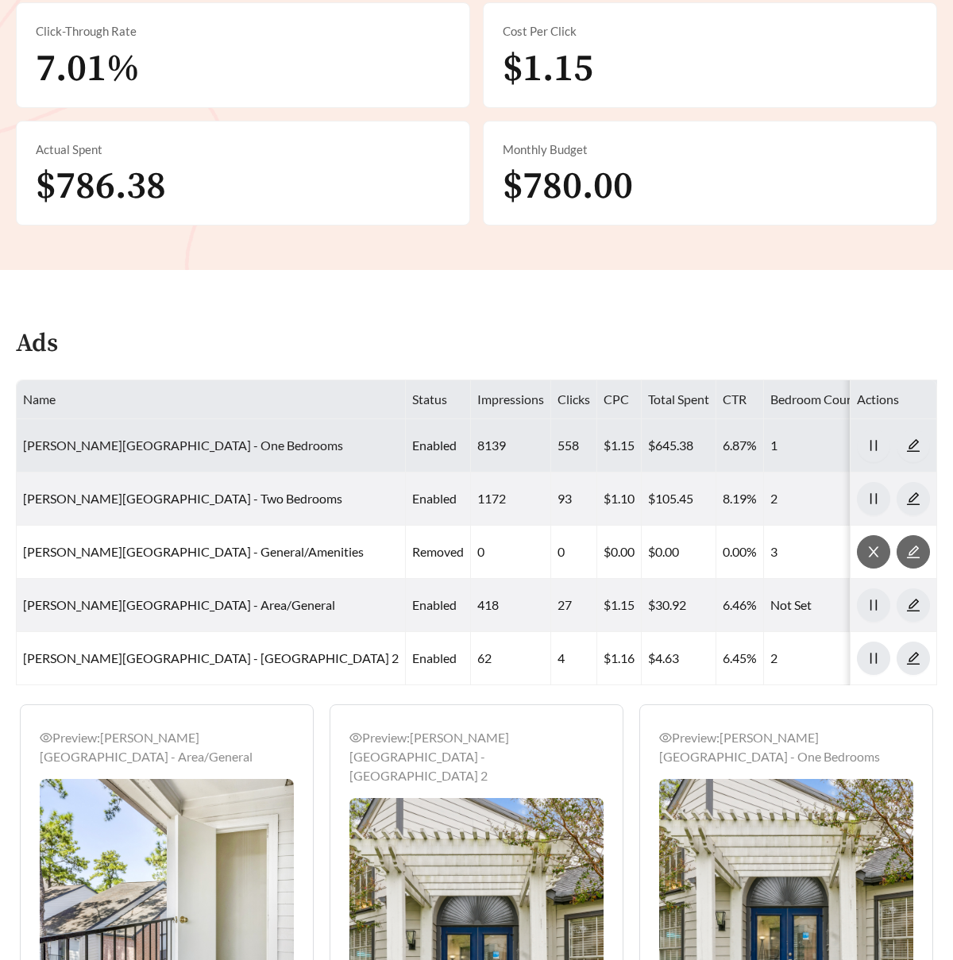
click at [200, 450] on link "[PERSON_NAME][GEOGRAPHIC_DATA] - One Bedrooms" at bounding box center [183, 445] width 320 height 15
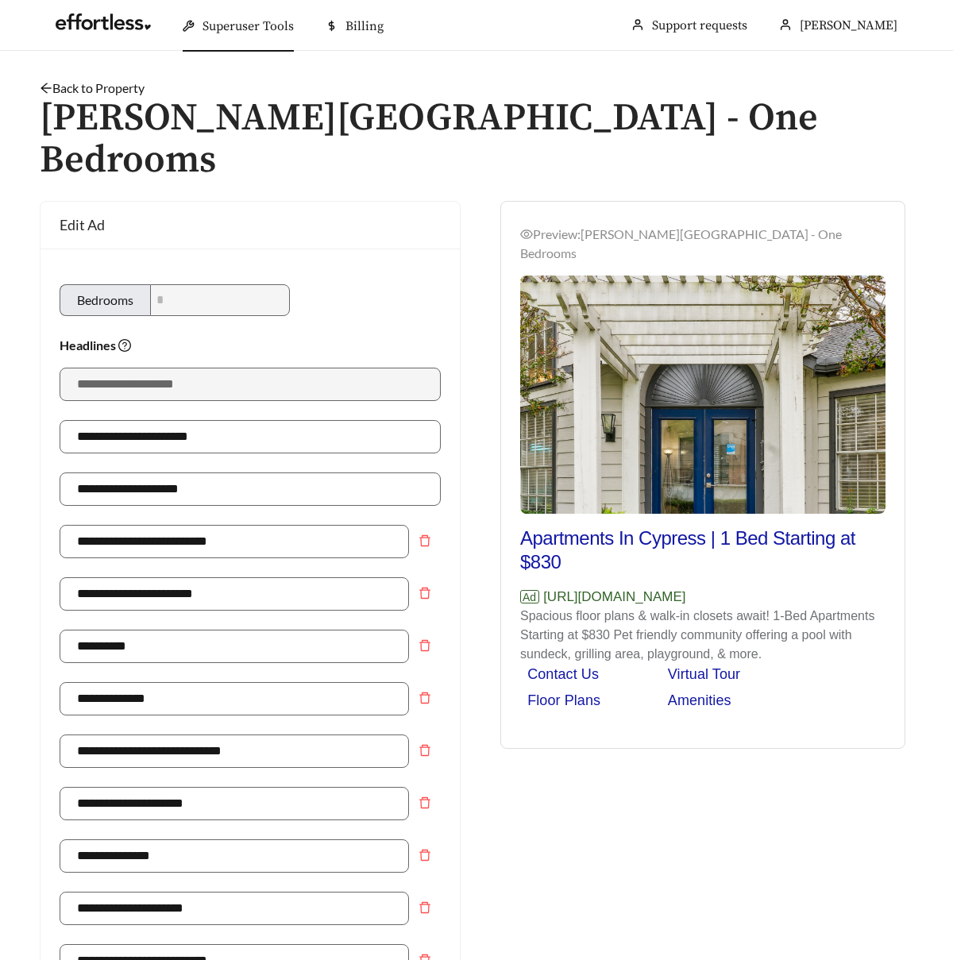
click at [104, 87] on link "Back to Property" at bounding box center [92, 87] width 105 height 15
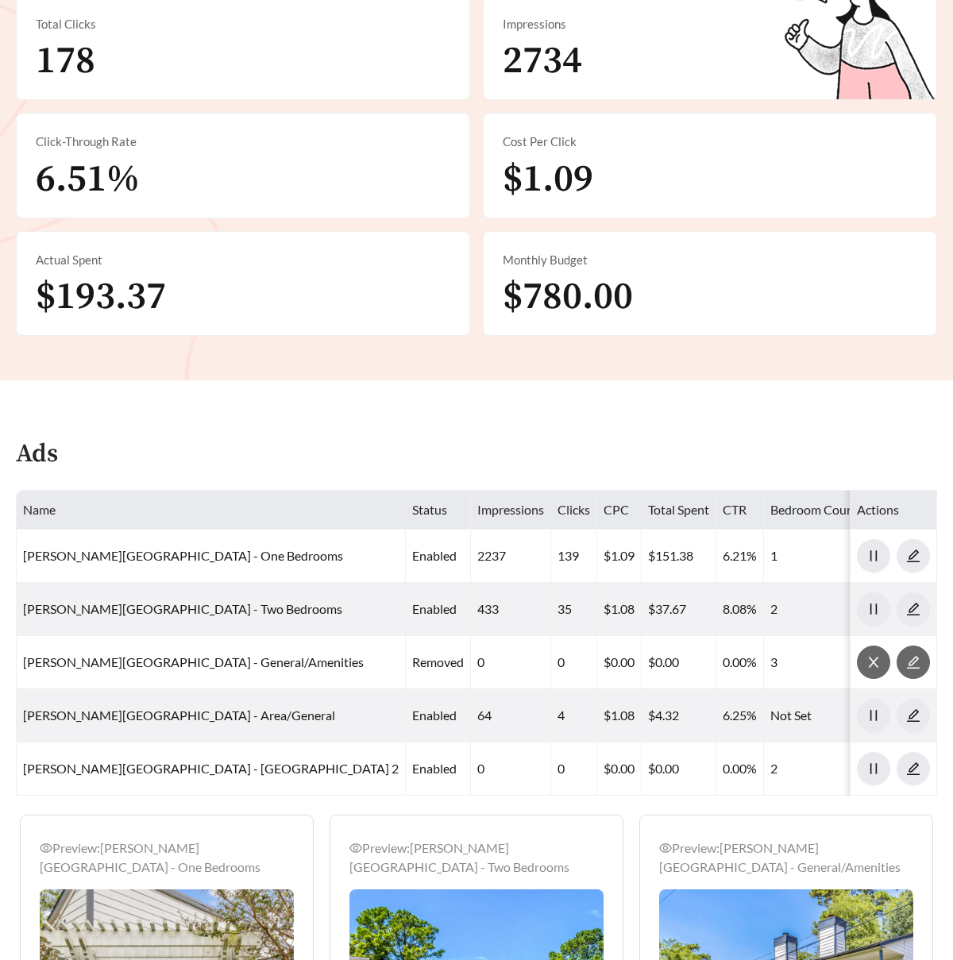
scroll to position [635, 0]
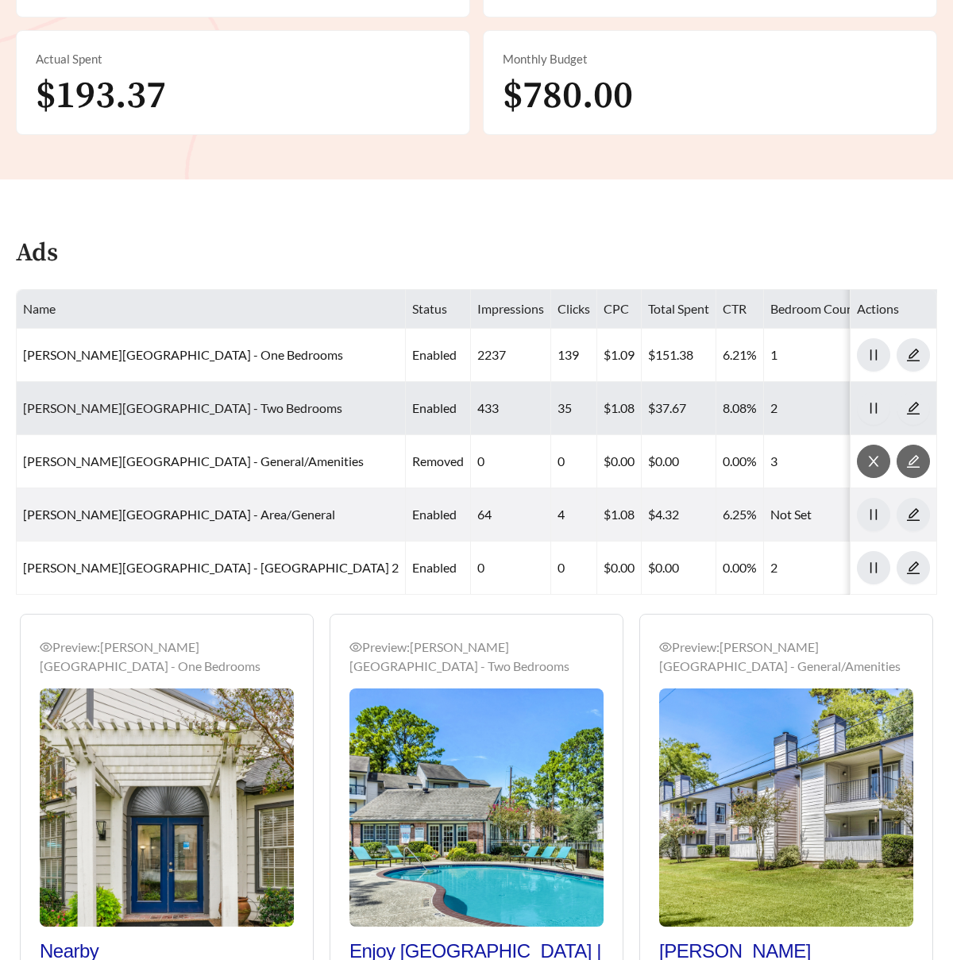
click at [222, 414] on link "[PERSON_NAME][GEOGRAPHIC_DATA] - Two Bedrooms" at bounding box center [182, 407] width 319 height 15
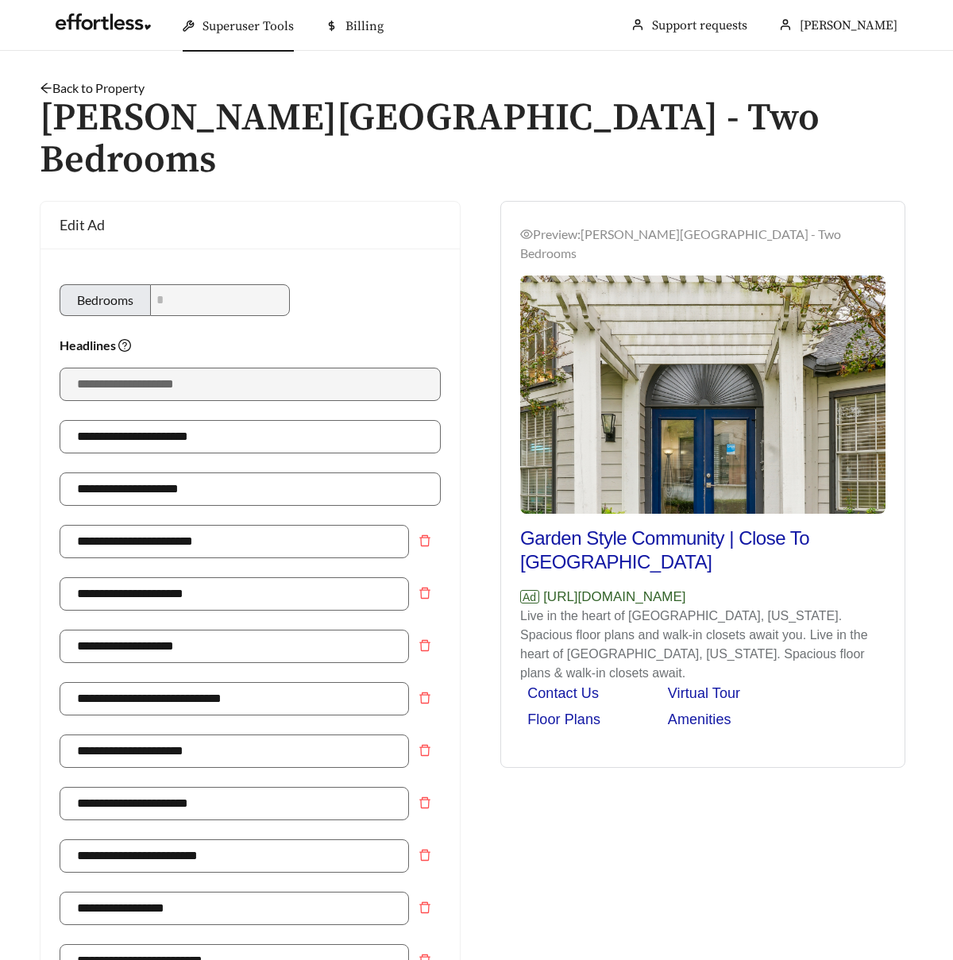
click at [121, 87] on link "Back to Property" at bounding box center [92, 87] width 105 height 15
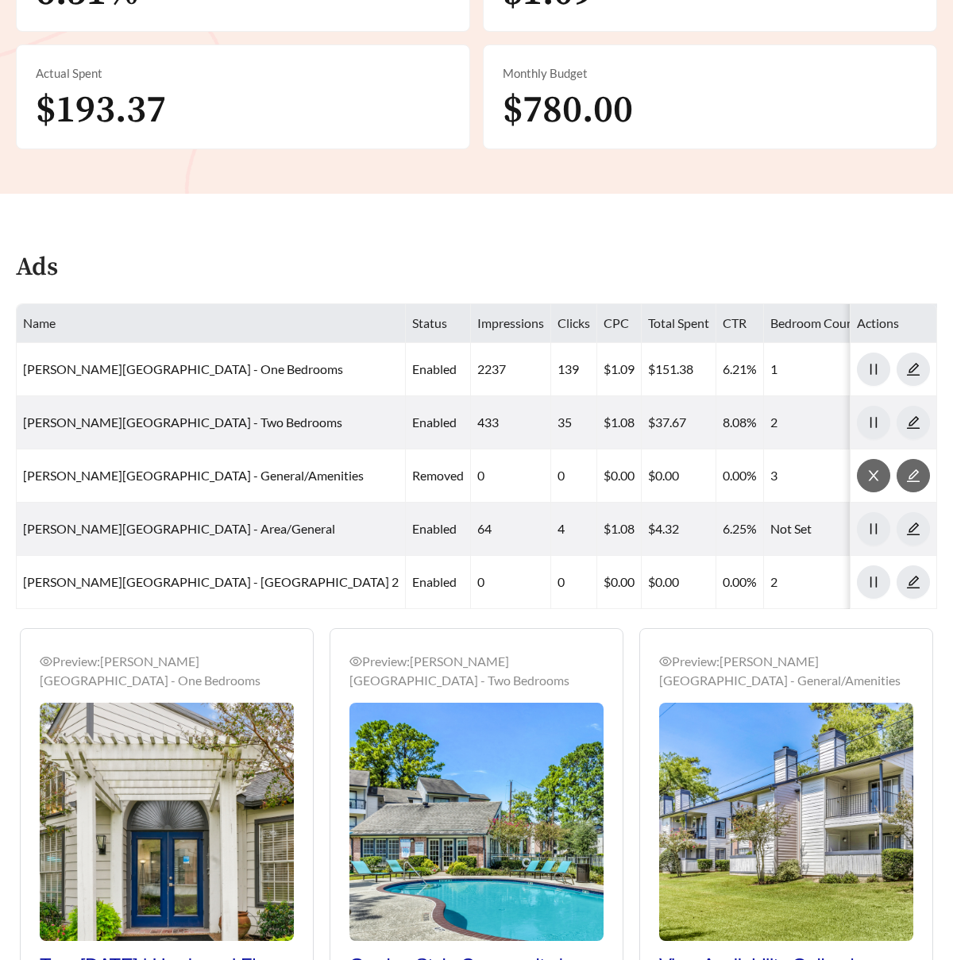
scroll to position [655, 0]
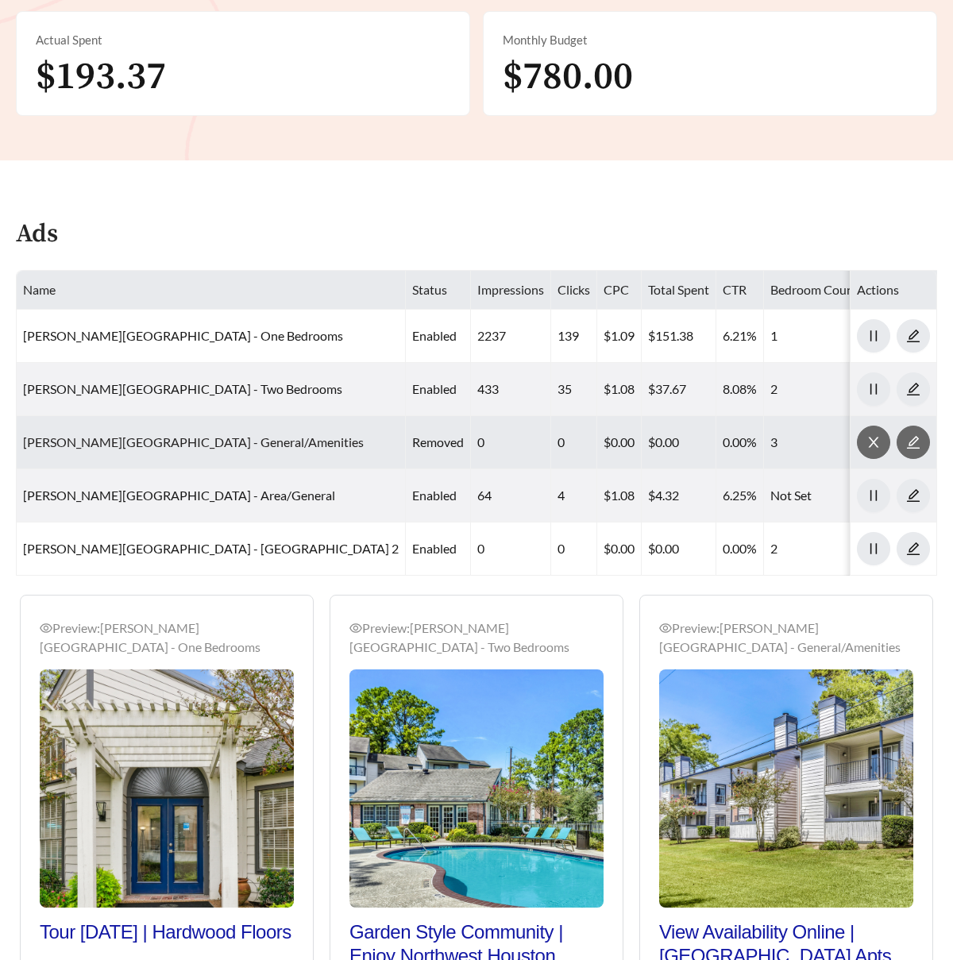
click at [211, 440] on link "Brandon Oaks Apartments - General/Amenities" at bounding box center [193, 441] width 341 height 15
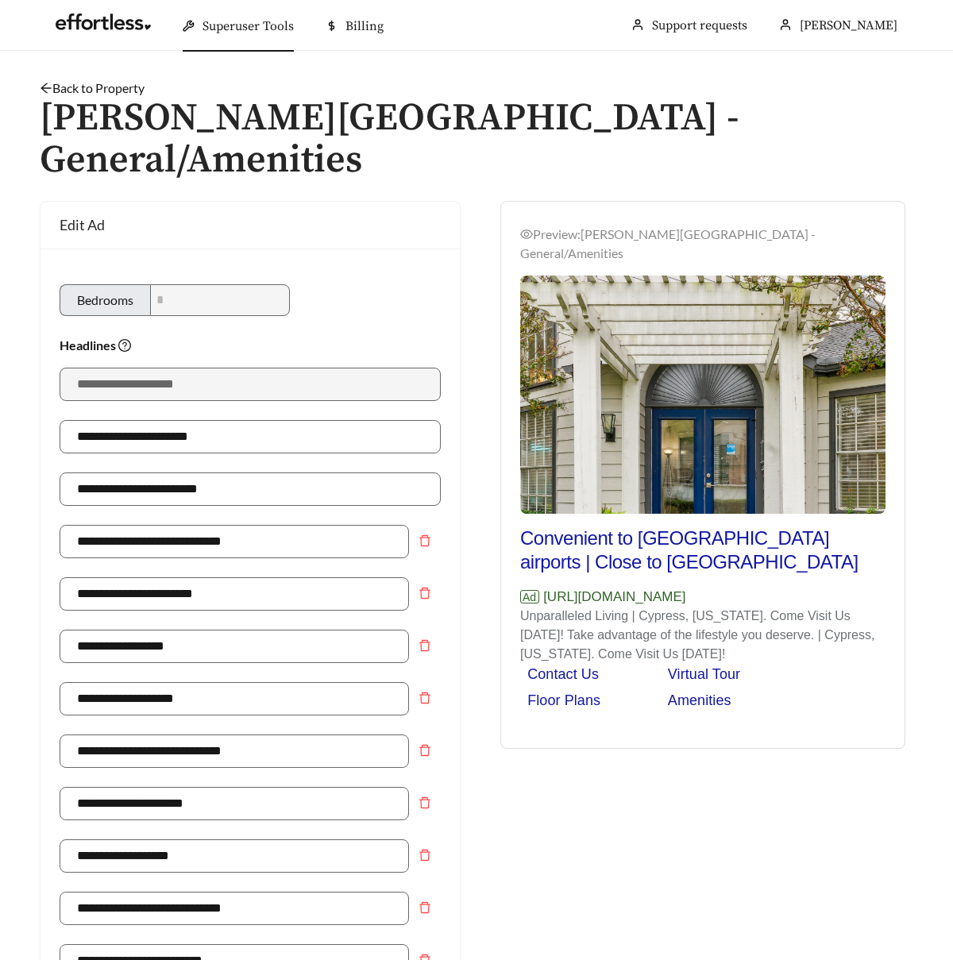
click at [110, 82] on link "Back to Property" at bounding box center [92, 87] width 105 height 15
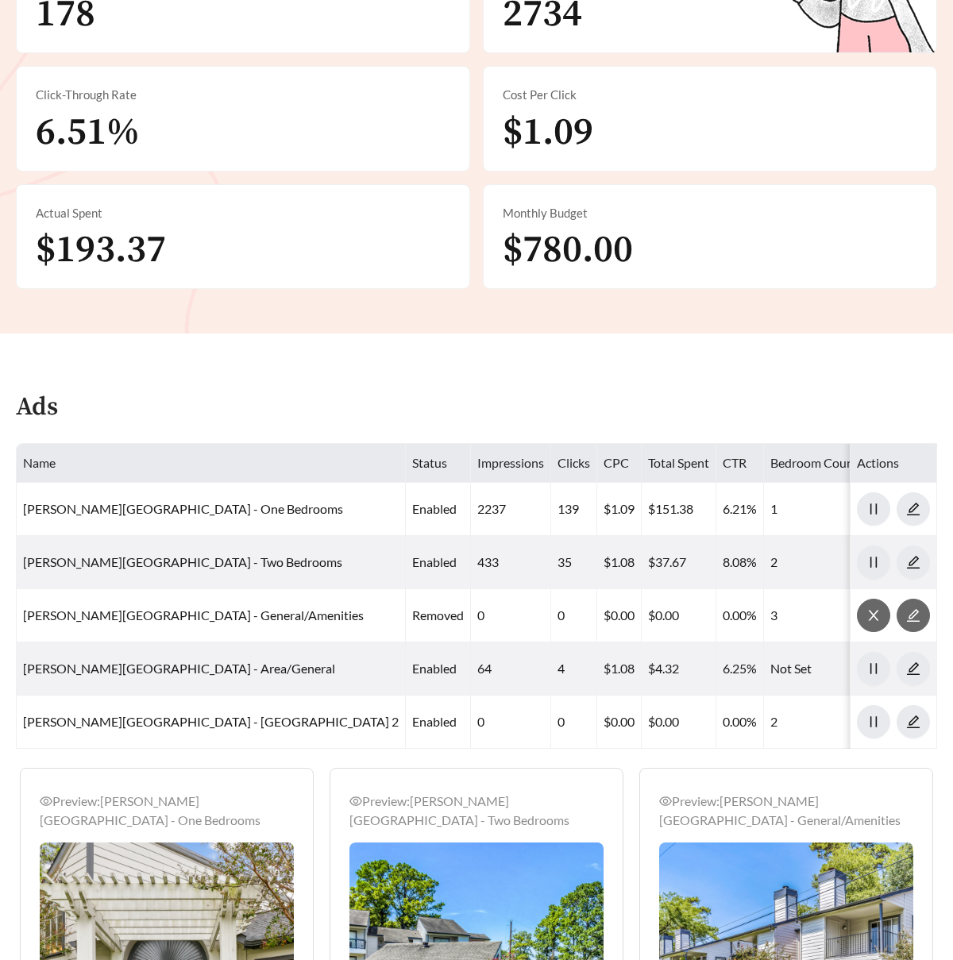
scroll to position [510, 0]
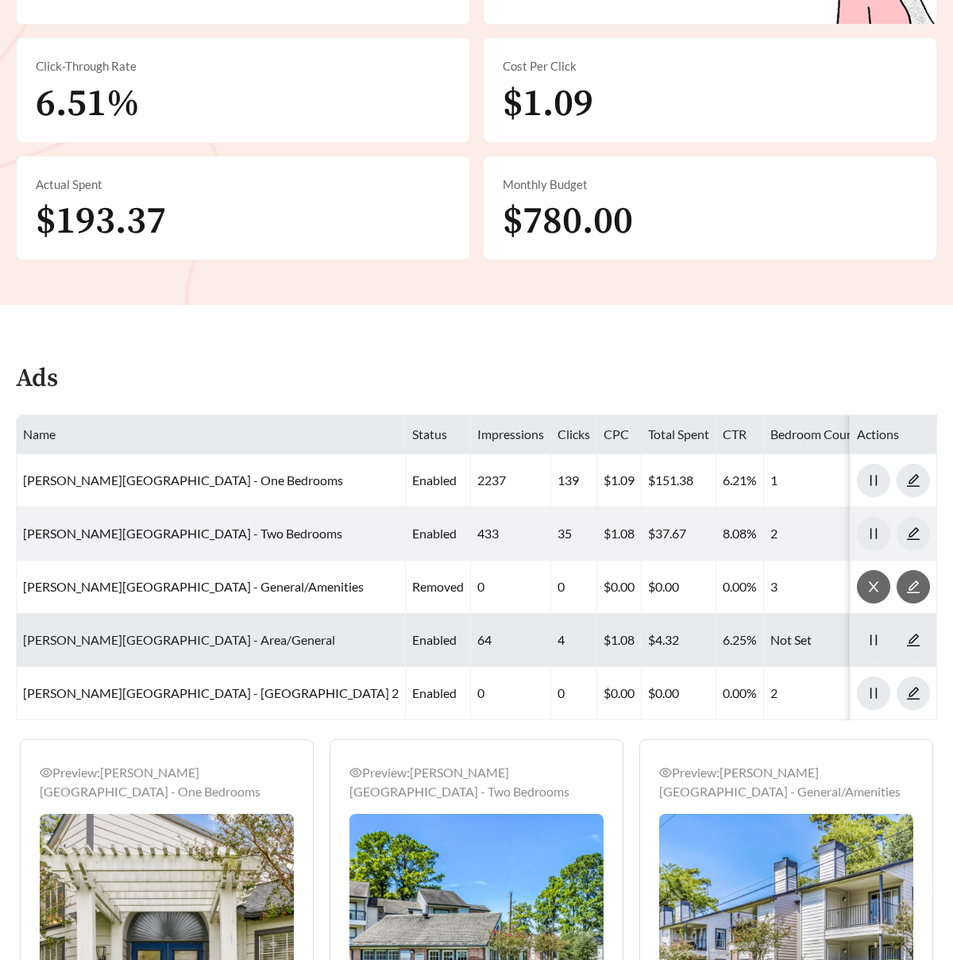
click at [168, 641] on link "Brandon Oaks Apartments - Area/General" at bounding box center [179, 639] width 312 height 15
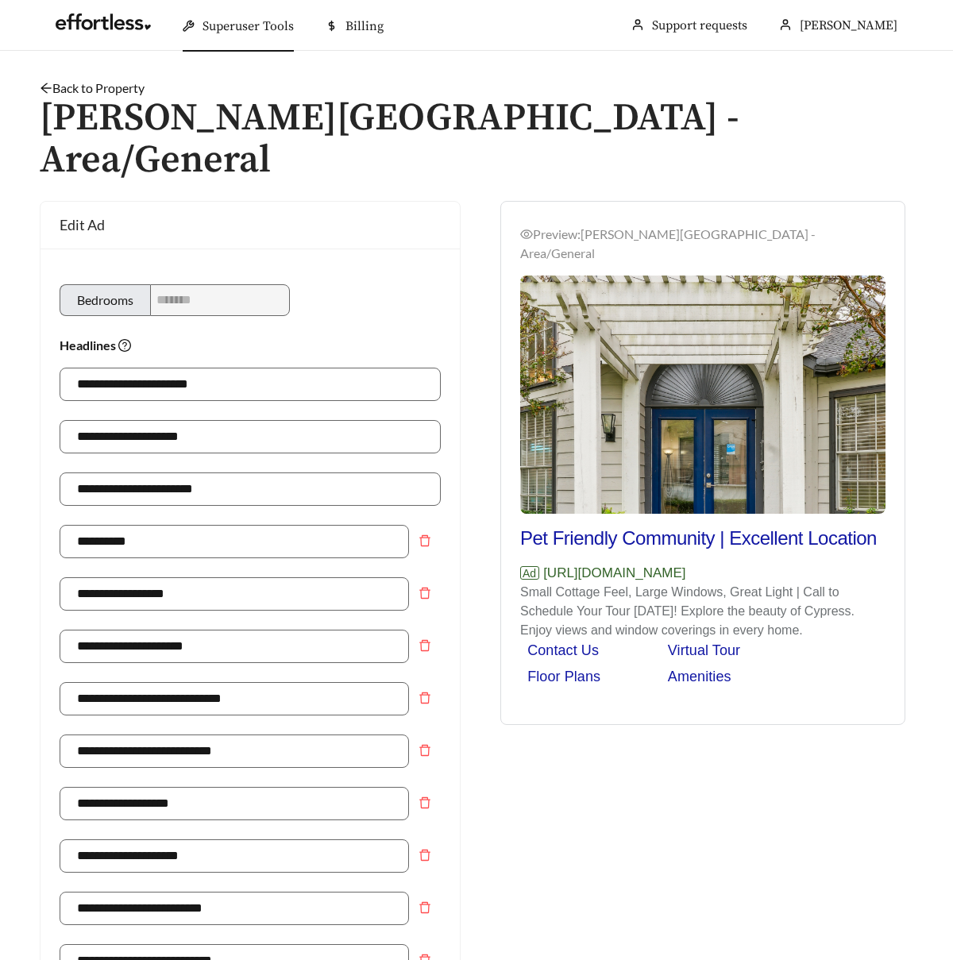
click at [79, 79] on div "Back to Property /" at bounding box center [477, 88] width 874 height 19
click at [83, 83] on link "Back to Property" at bounding box center [92, 87] width 105 height 15
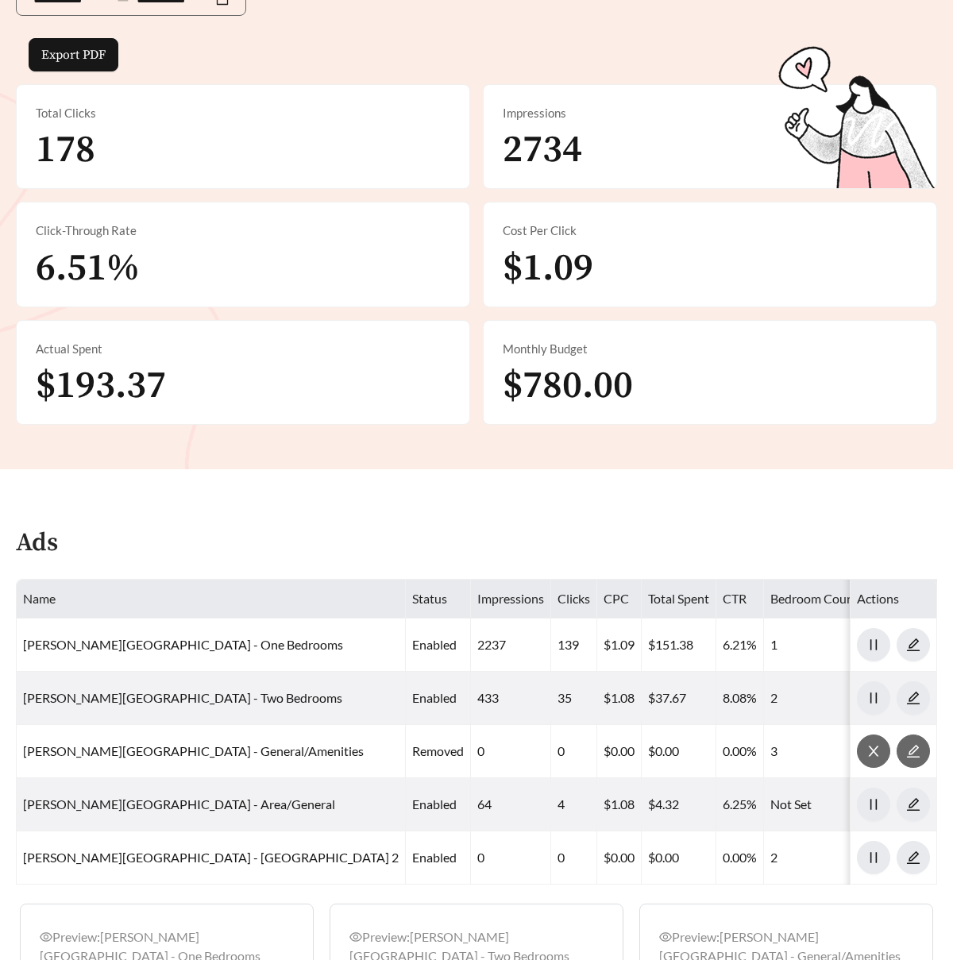
scroll to position [426, 0]
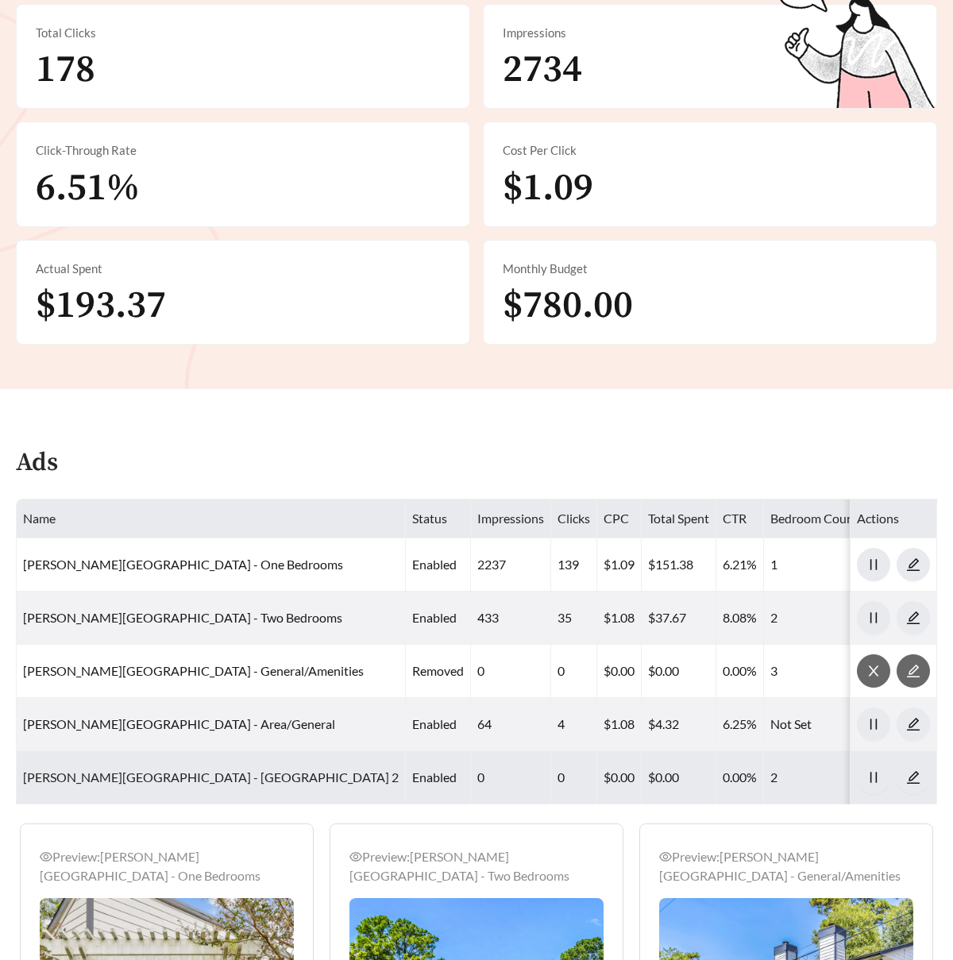
click at [165, 778] on link "Brandon Oaks Apartments - Two Bedroom 2" at bounding box center [211, 777] width 376 height 15
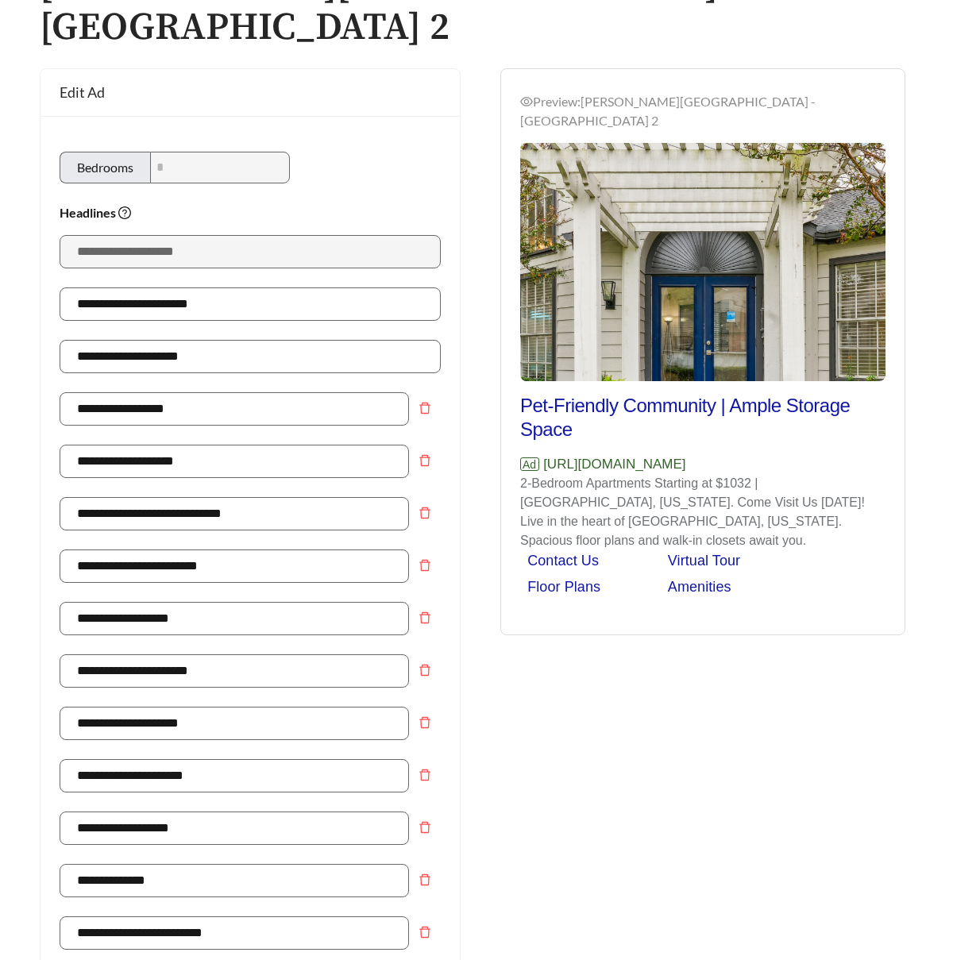
scroll to position [12, 0]
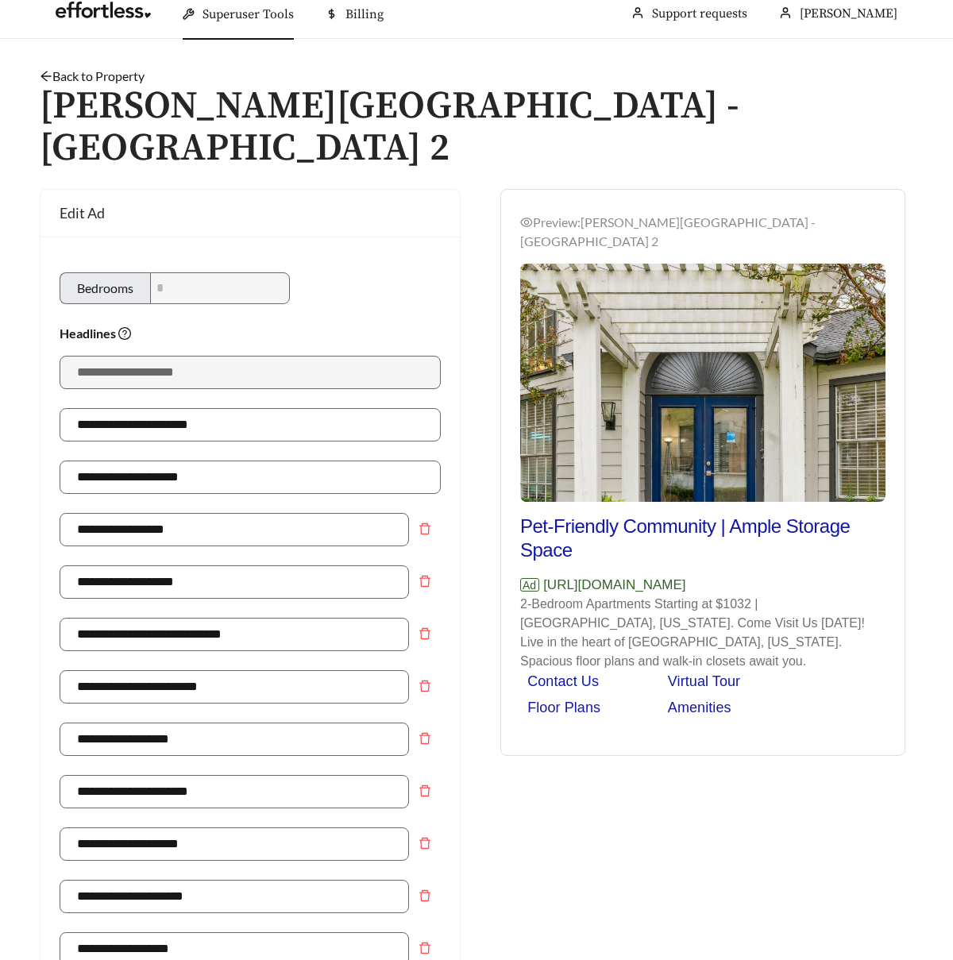
click at [79, 75] on link "Back to Property" at bounding box center [92, 75] width 105 height 15
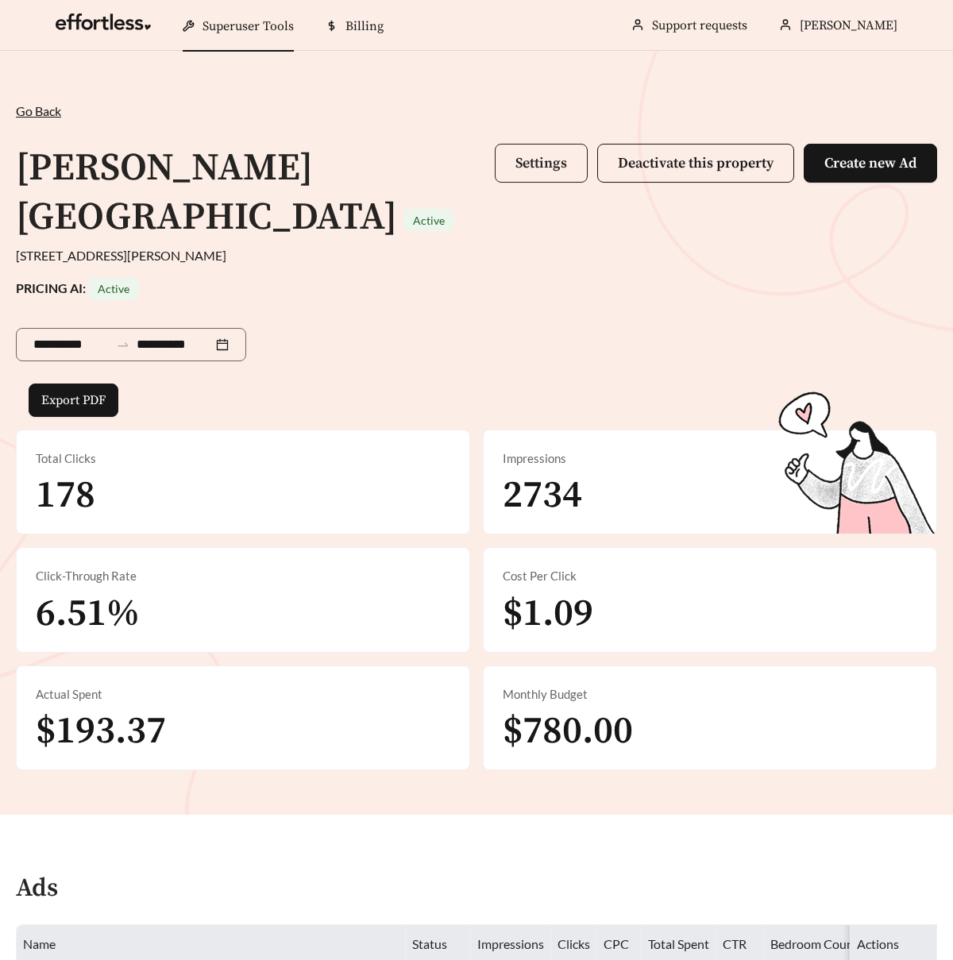
click at [559, 158] on span "Settings" at bounding box center [542, 163] width 52 height 18
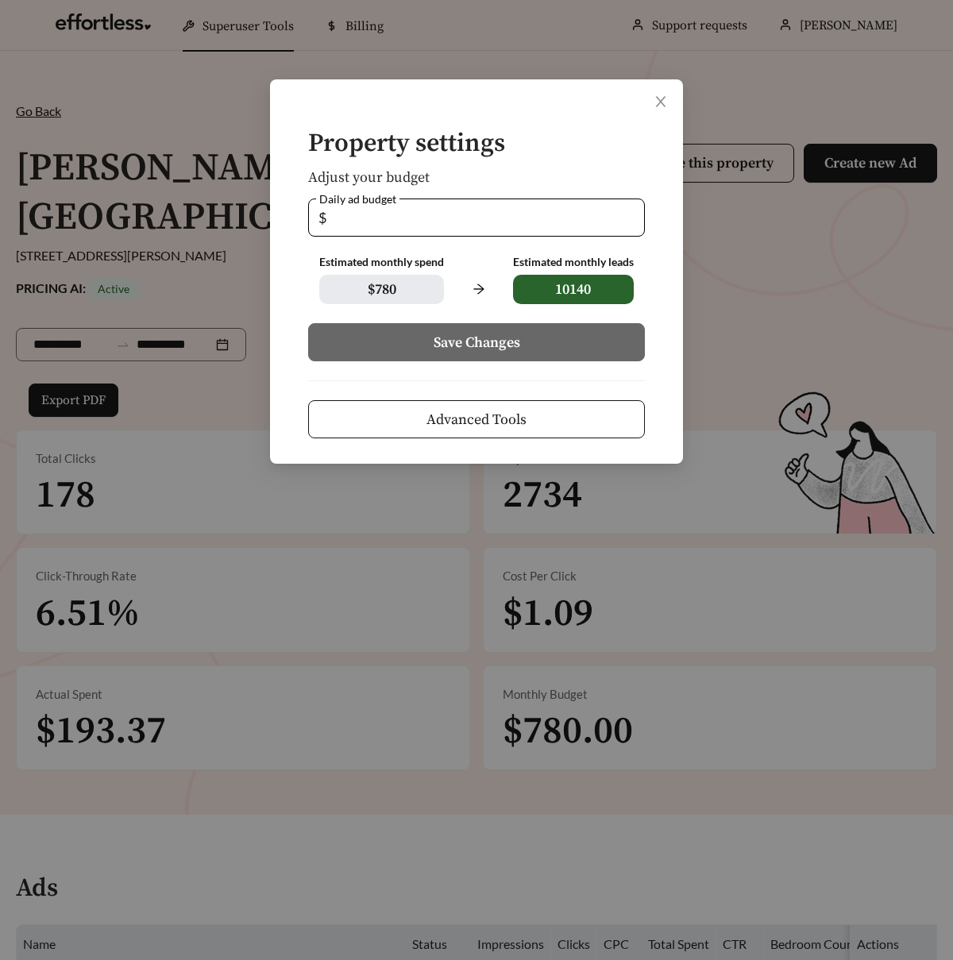
click at [545, 412] on button "Advanced Tools" at bounding box center [476, 419] width 337 height 38
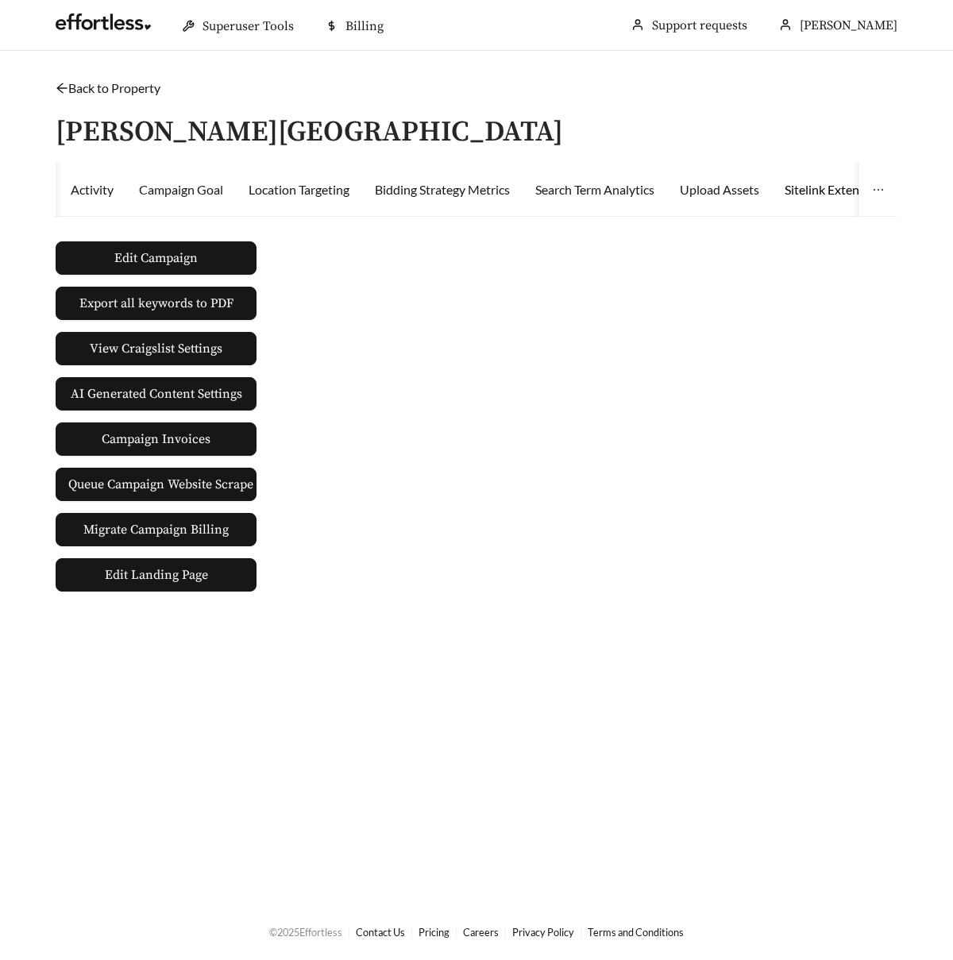
click at [827, 181] on div "Sitelink Extensions" at bounding box center [836, 189] width 103 height 19
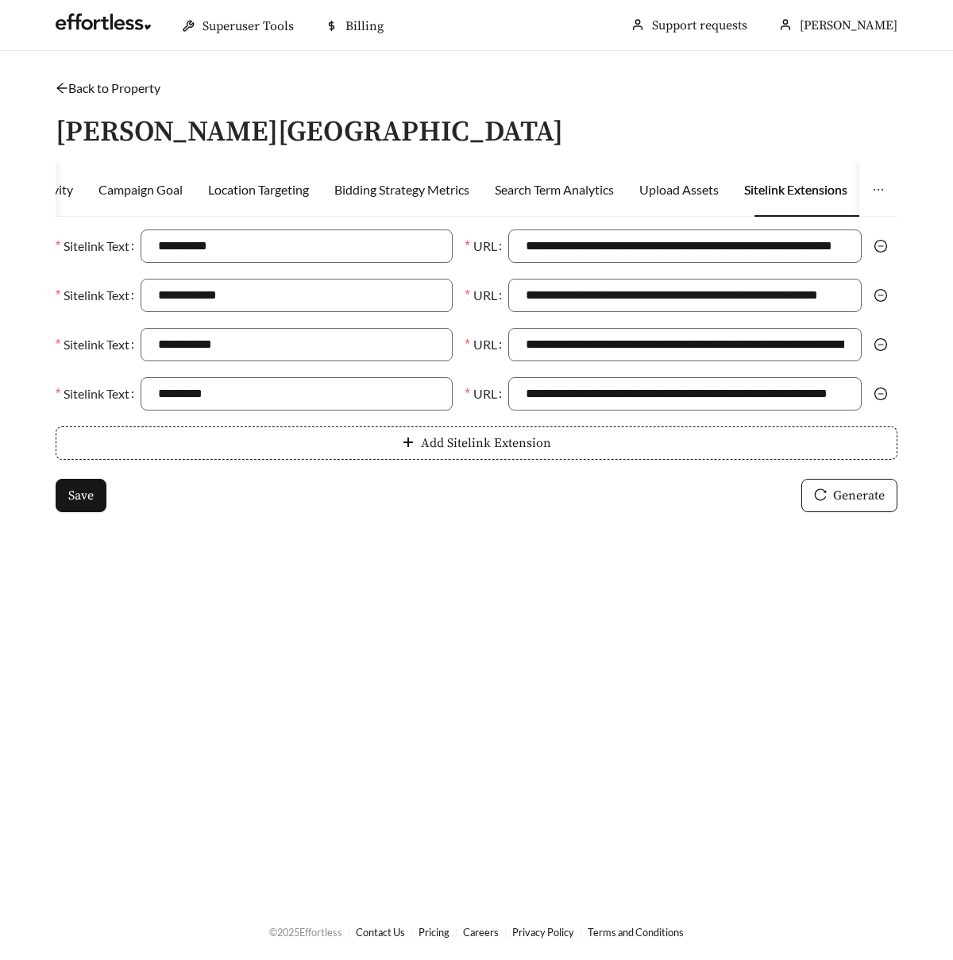
click at [117, 82] on link "Back to Property" at bounding box center [108, 87] width 105 height 15
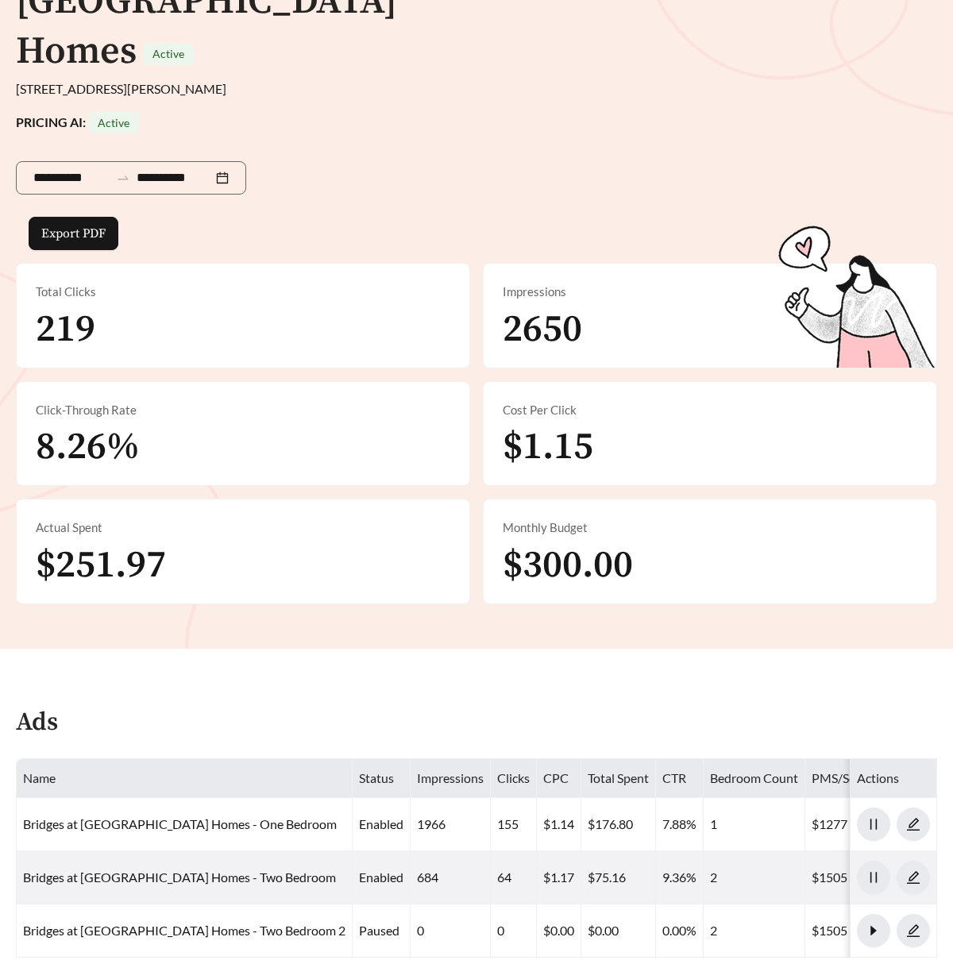
scroll to position [463, 0]
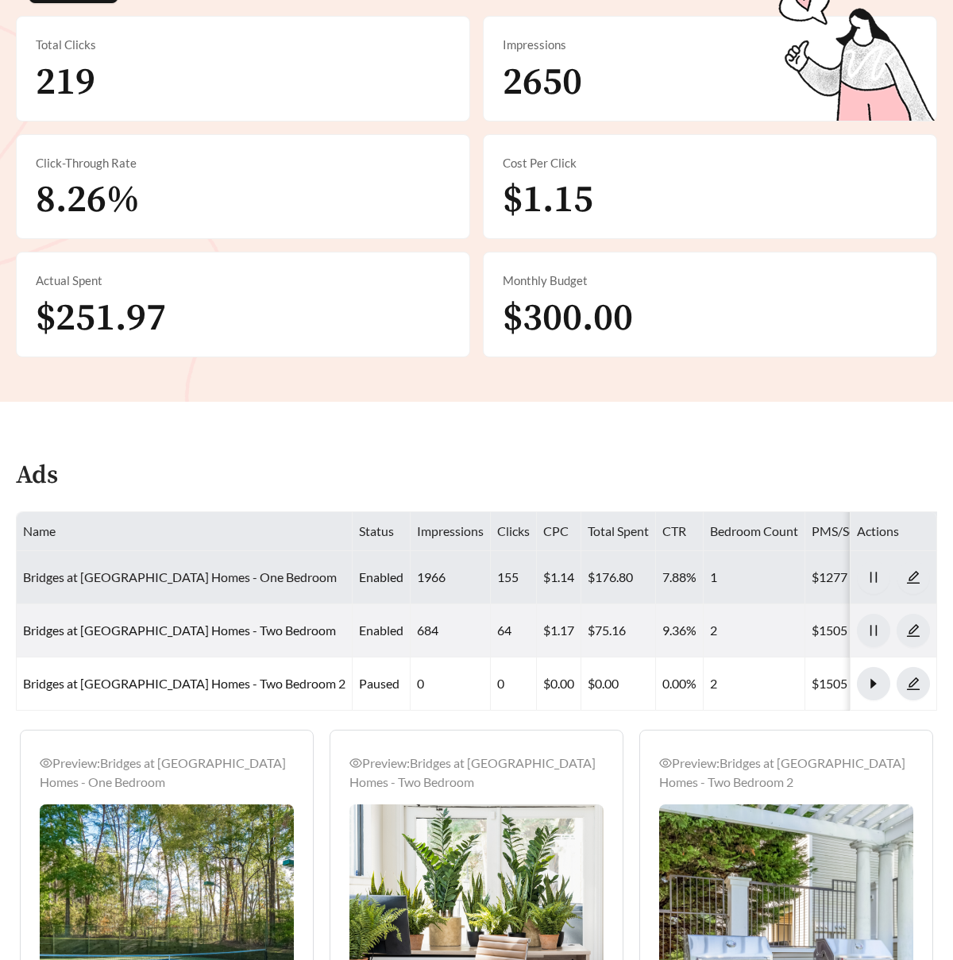
click at [231, 570] on link "Bridges at [GEOGRAPHIC_DATA] Homes - One Bedroom" at bounding box center [180, 577] width 314 height 15
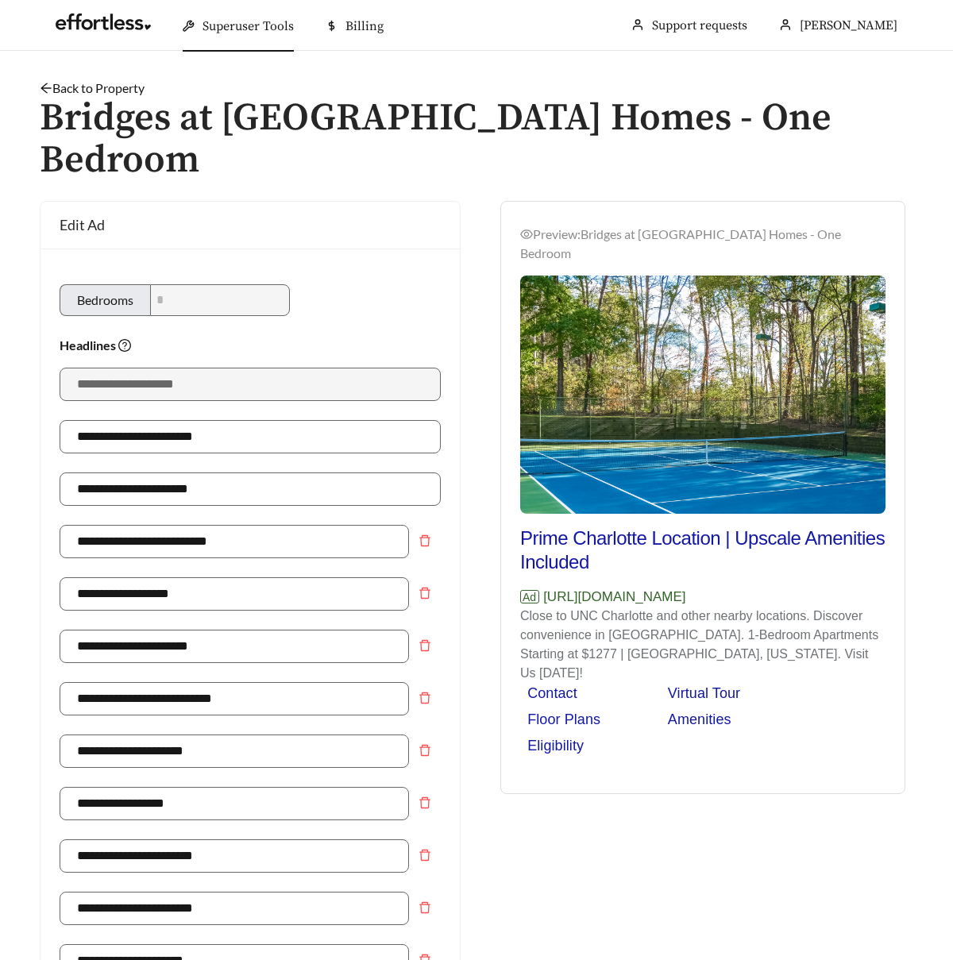
click at [96, 87] on link "Back to Property" at bounding box center [92, 87] width 105 height 15
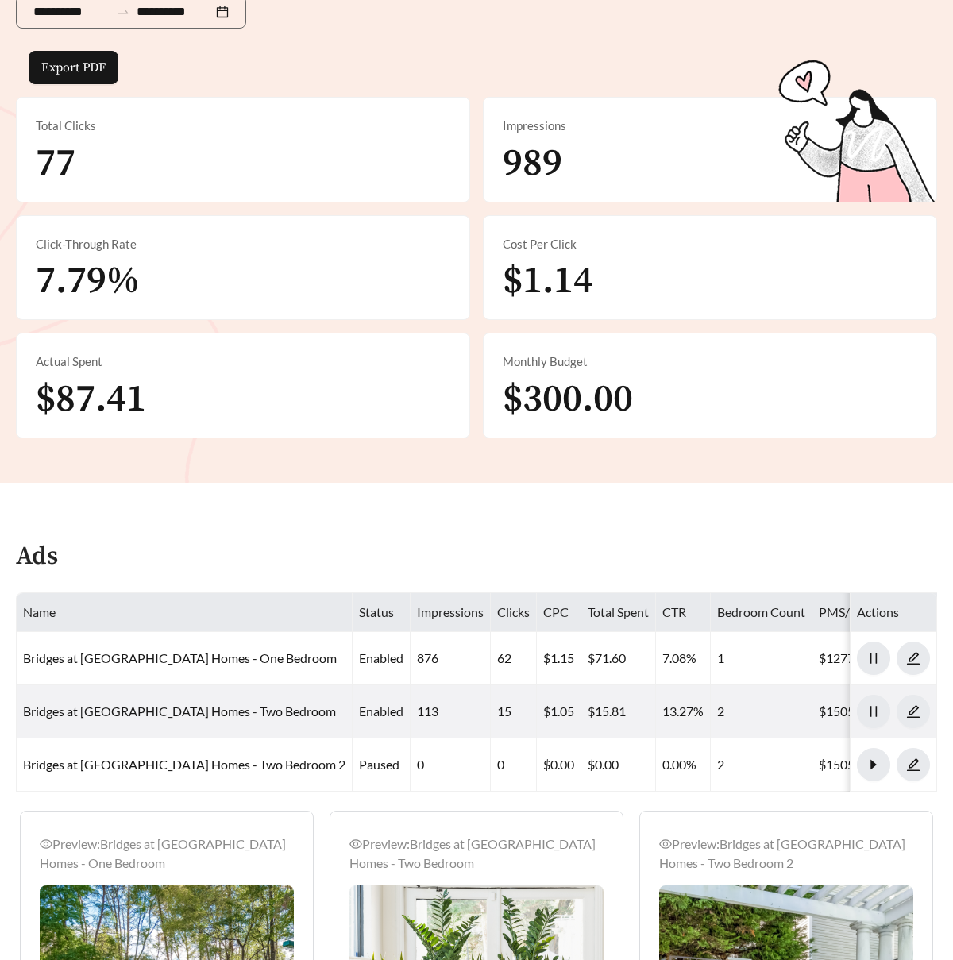
scroll to position [581, 0]
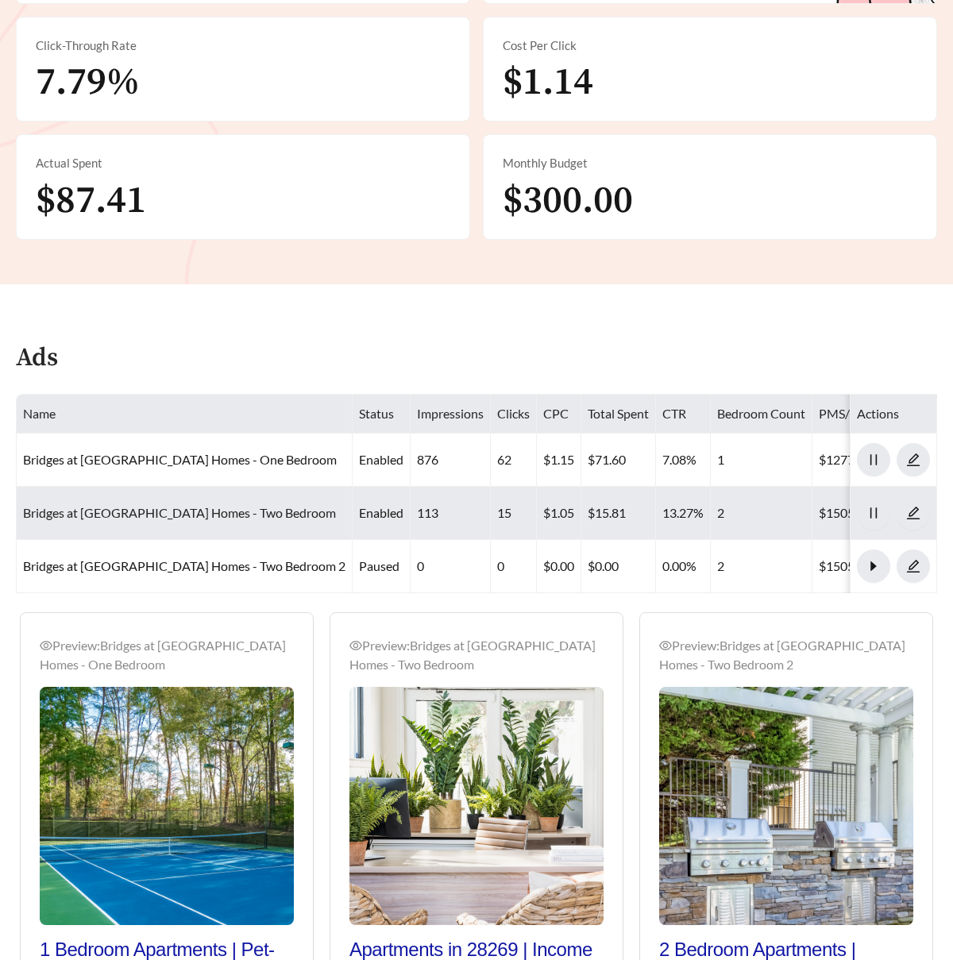
click at [175, 505] on link "Bridges at Mallard Creek Apartment Homes - Two Bedroom" at bounding box center [179, 512] width 313 height 15
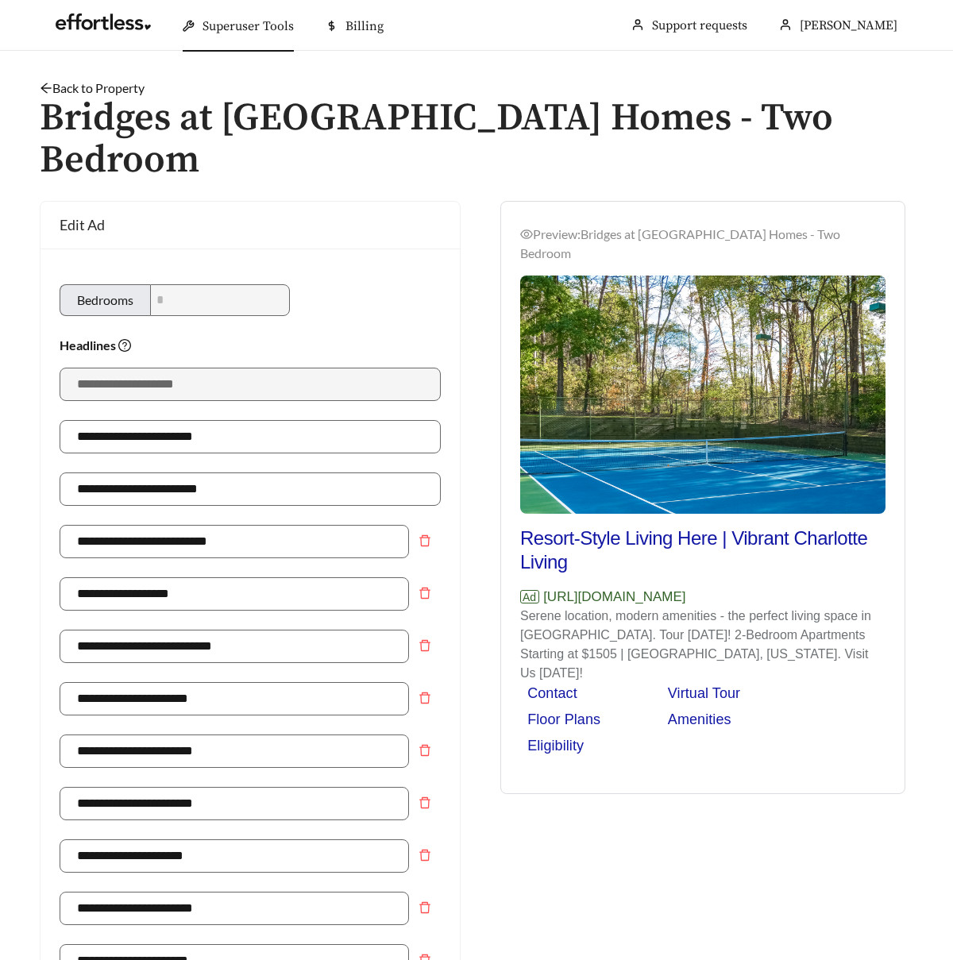
click at [118, 98] on h1 "Bridges at Mallard Creek Apartment Homes - Two Bedroom" at bounding box center [477, 140] width 874 height 84
click at [118, 88] on link "Back to Property" at bounding box center [92, 87] width 105 height 15
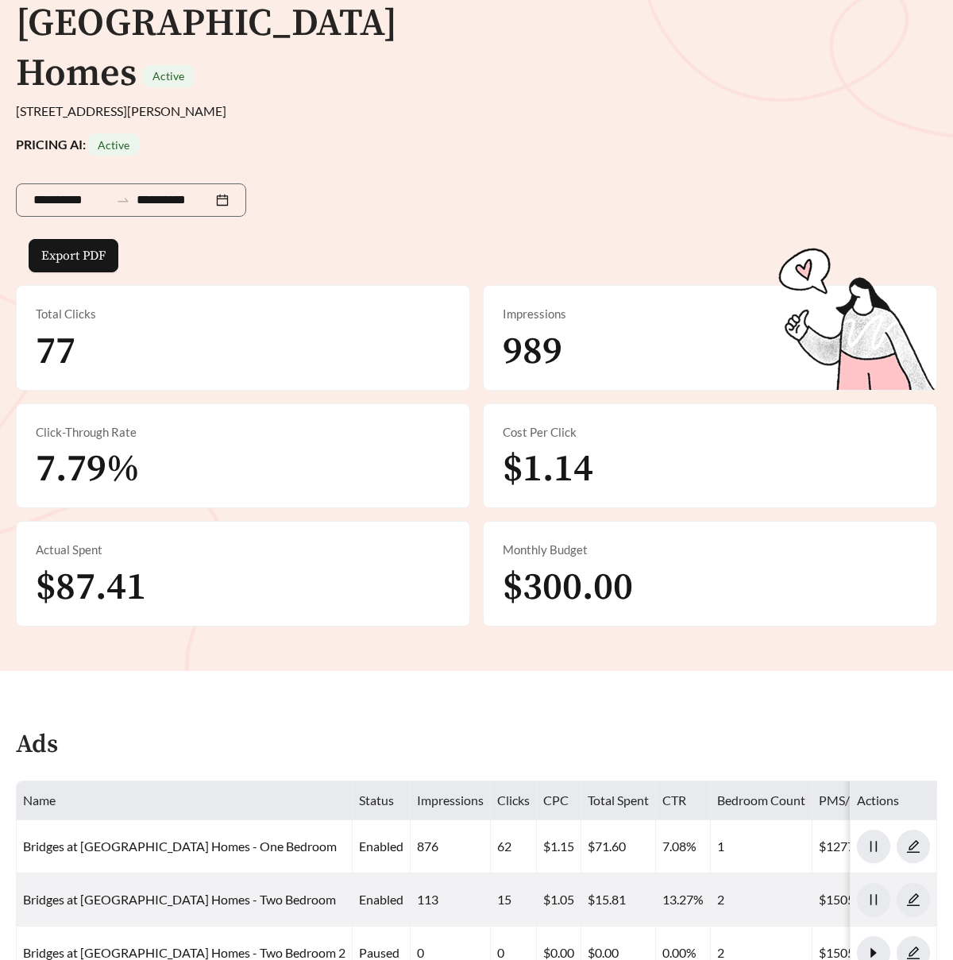
scroll to position [533, 0]
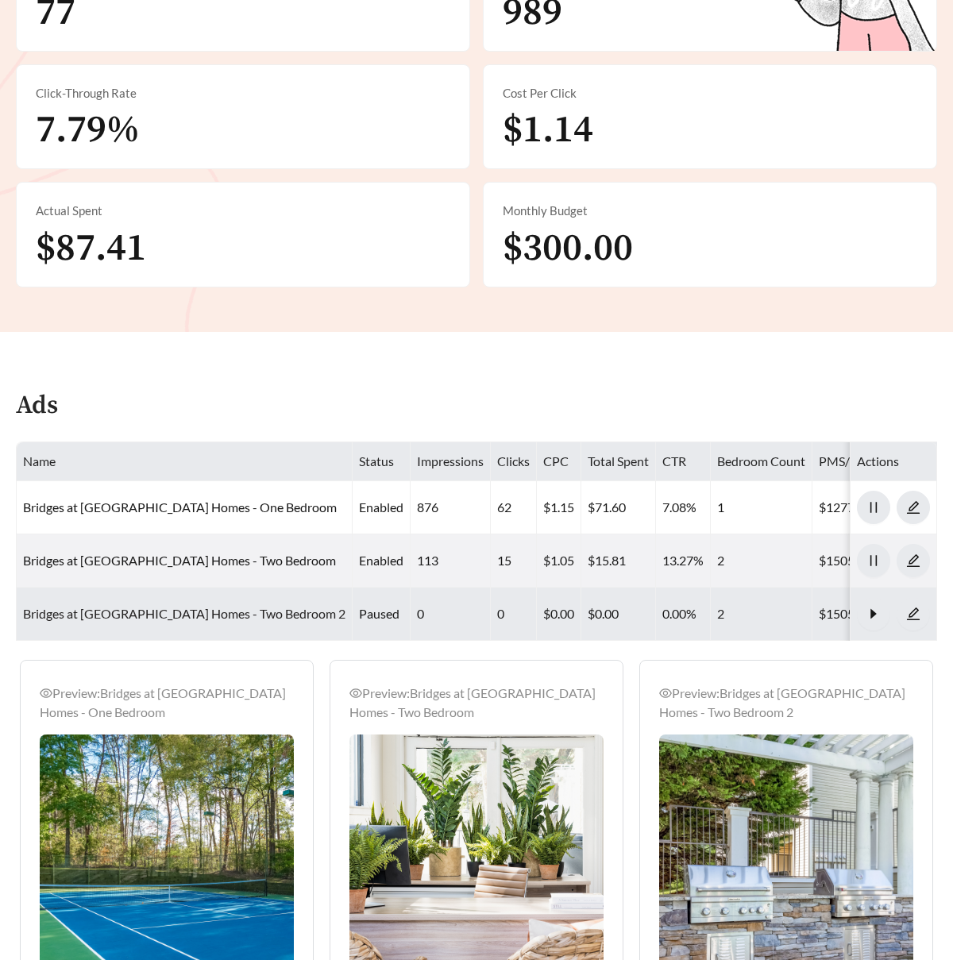
click at [191, 606] on link "Bridges at Mallard Creek Apartment Homes - Two Bedroom 2" at bounding box center [184, 613] width 322 height 15
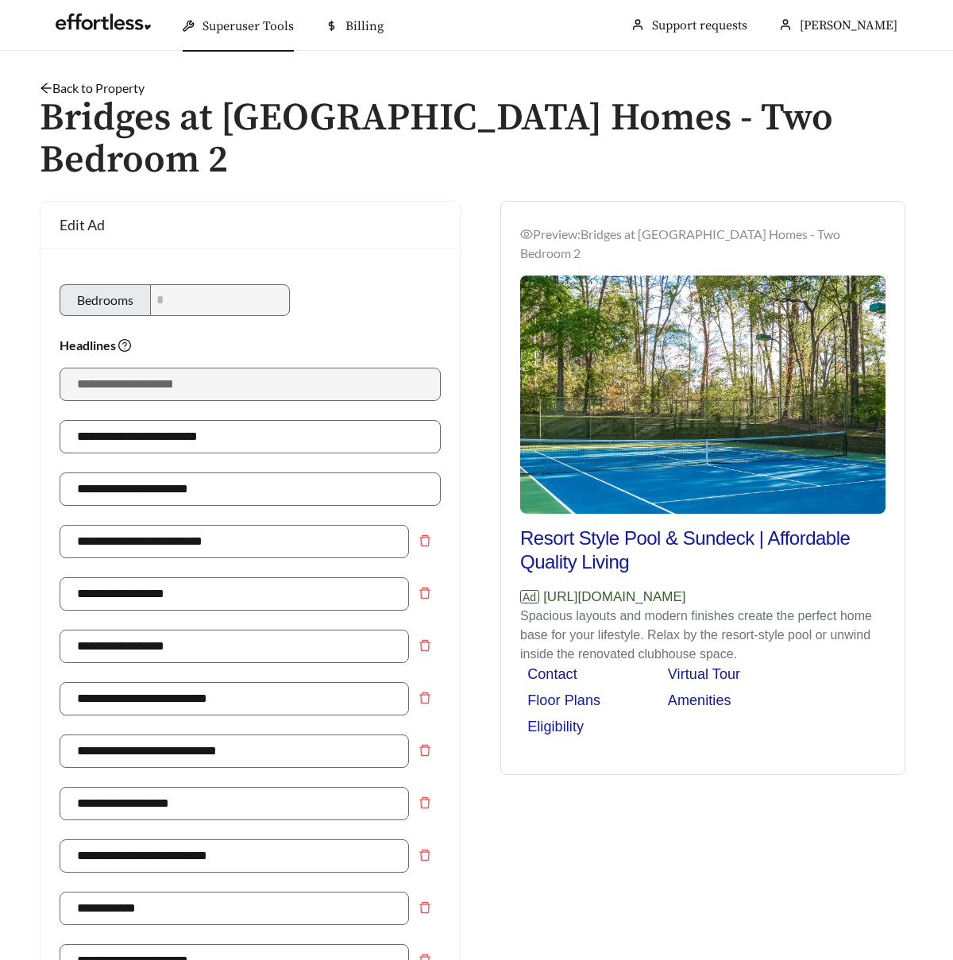
click at [111, 86] on link "Back to Property" at bounding box center [92, 87] width 105 height 15
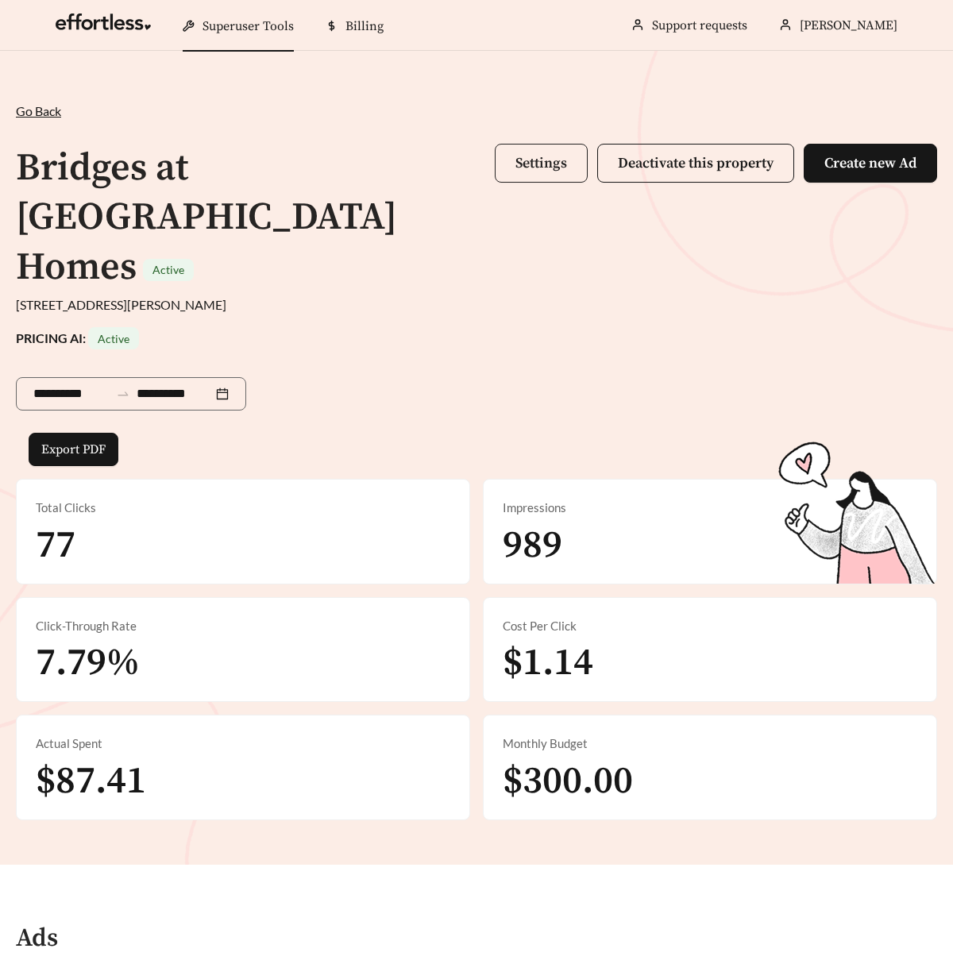
click at [563, 147] on button "Settings" at bounding box center [541, 163] width 93 height 39
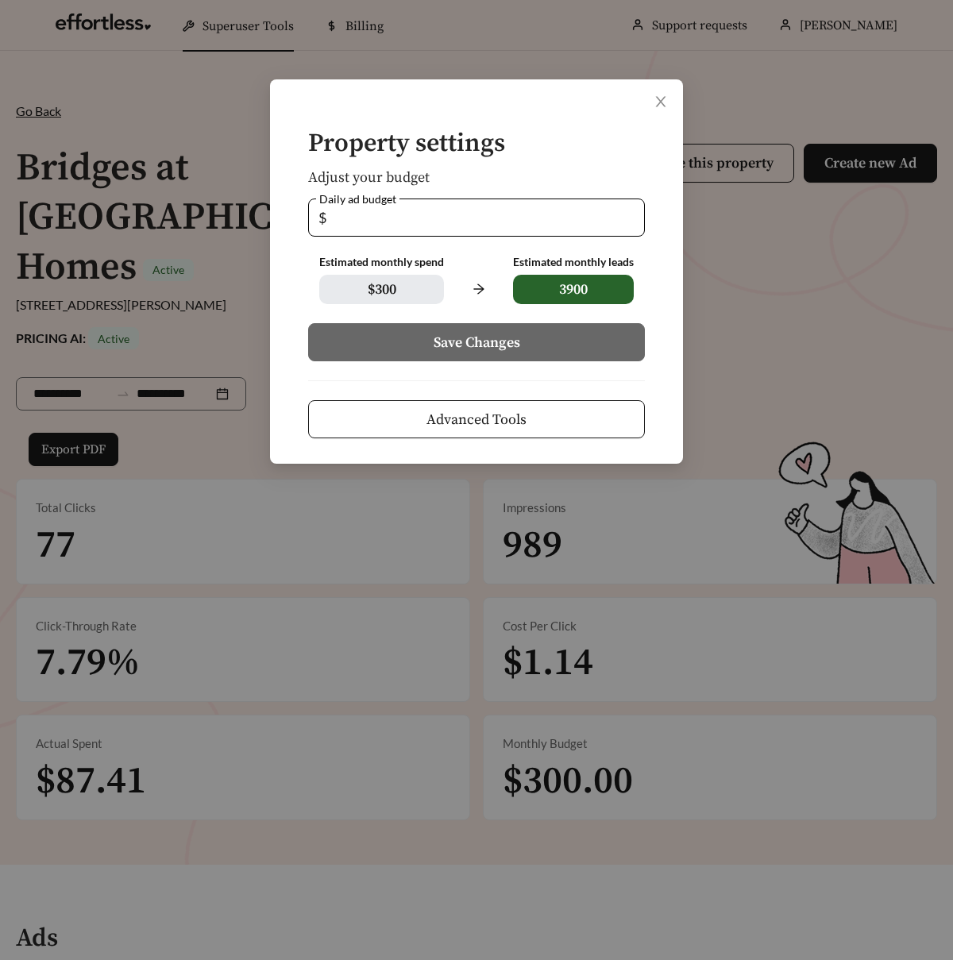
click at [465, 419] on span "Advanced Tools" at bounding box center [477, 419] width 100 height 21
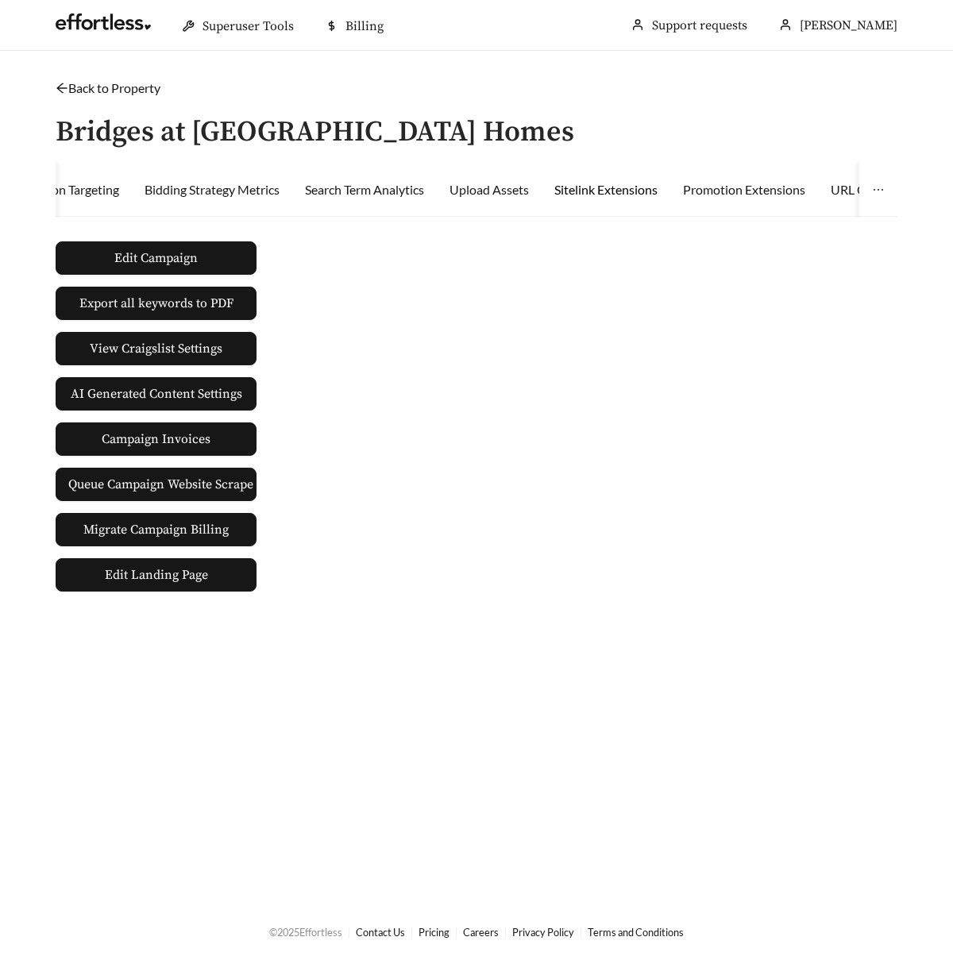
click at [594, 198] on div "Sitelink Extensions" at bounding box center [605, 189] width 103 height 19
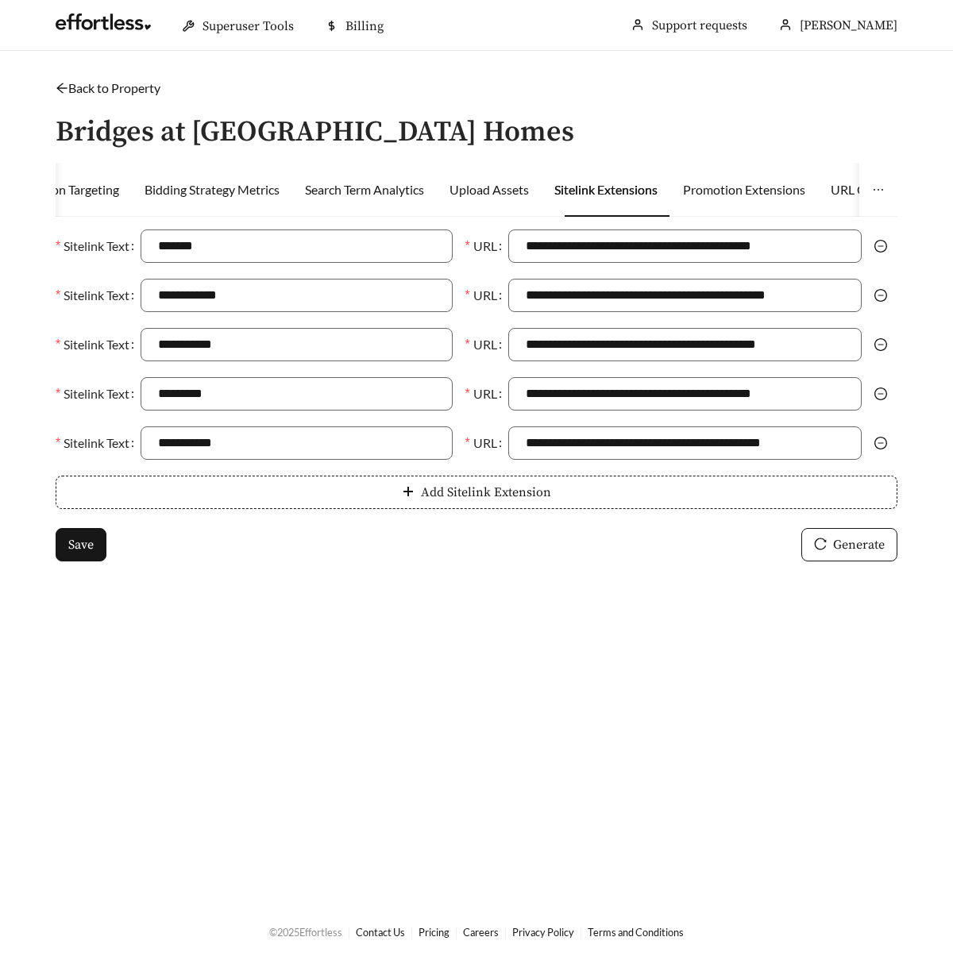
click at [153, 91] on link "Back to Property" at bounding box center [108, 87] width 105 height 15
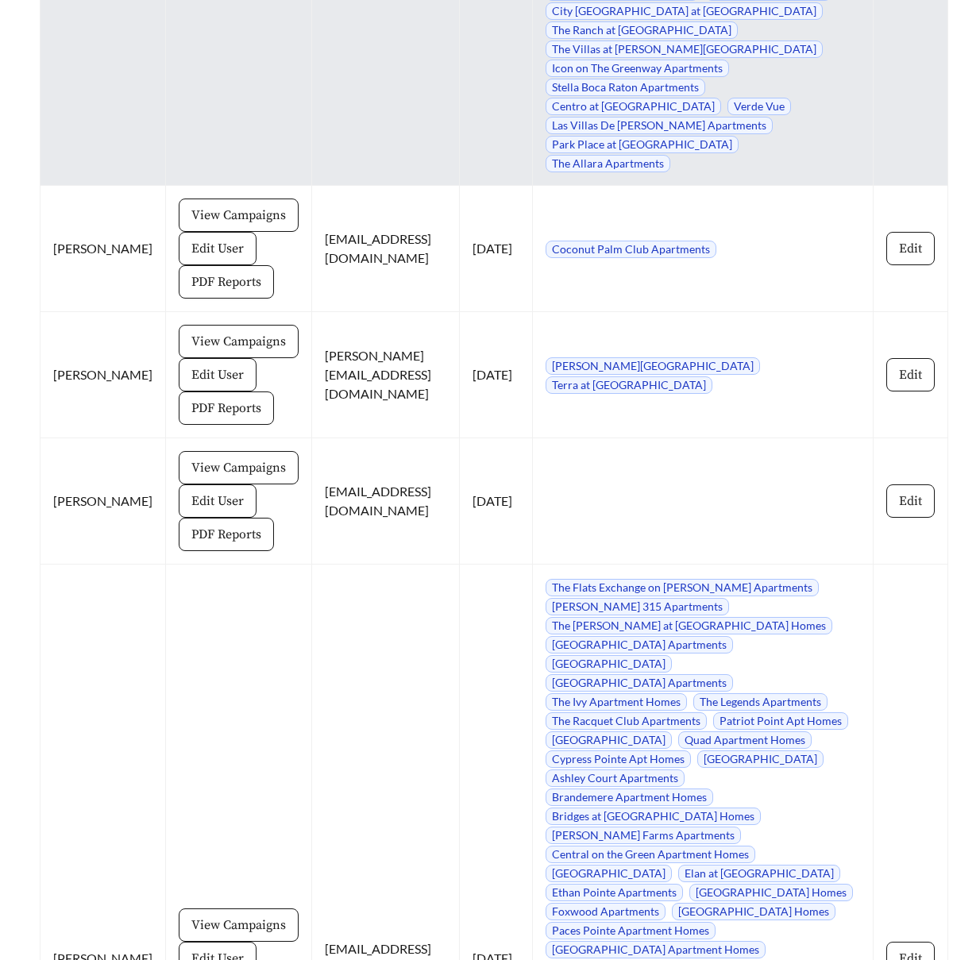
scroll to position [17789, 0]
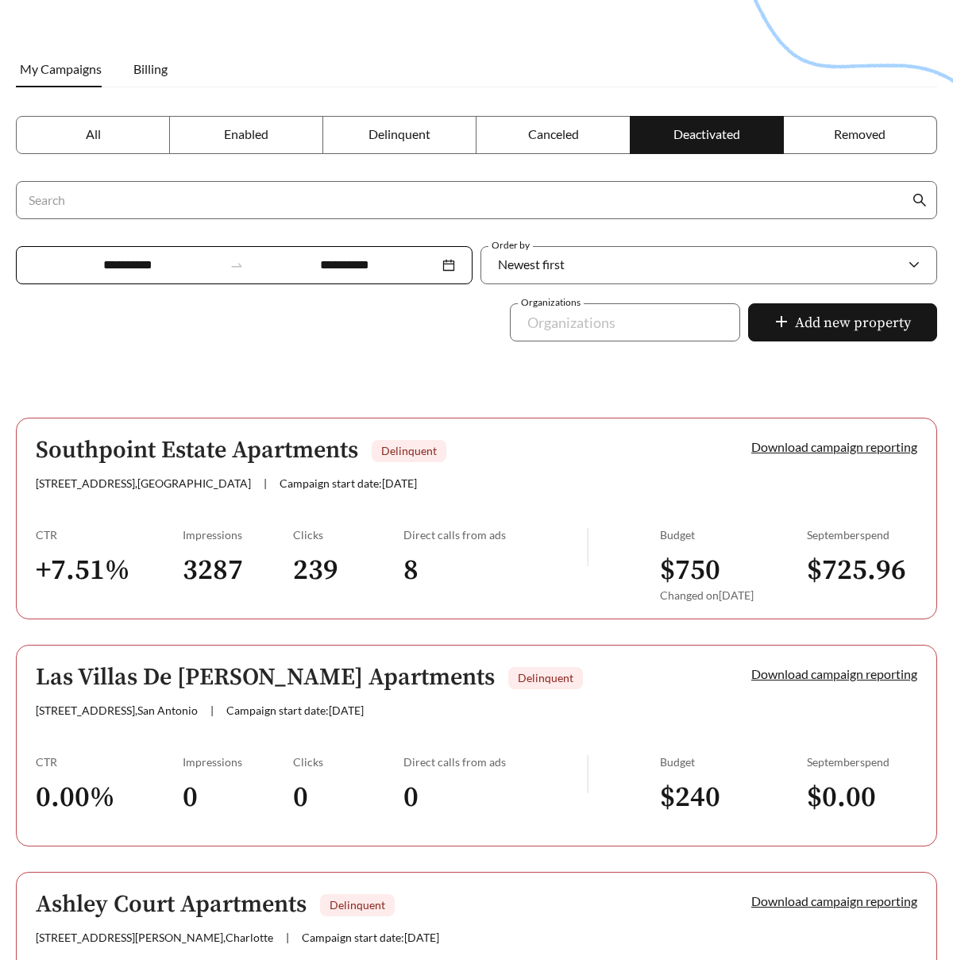
scroll to position [180, 0]
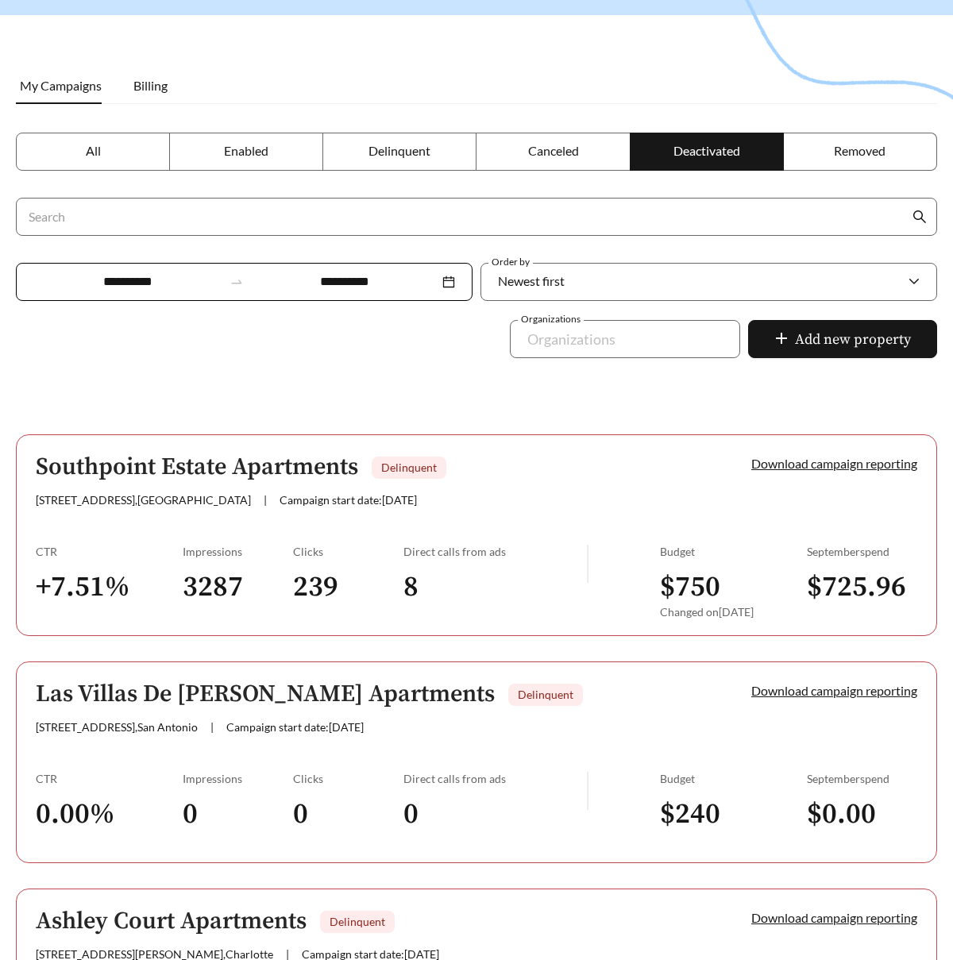
click at [138, 139] on label "All" at bounding box center [93, 152] width 154 height 38
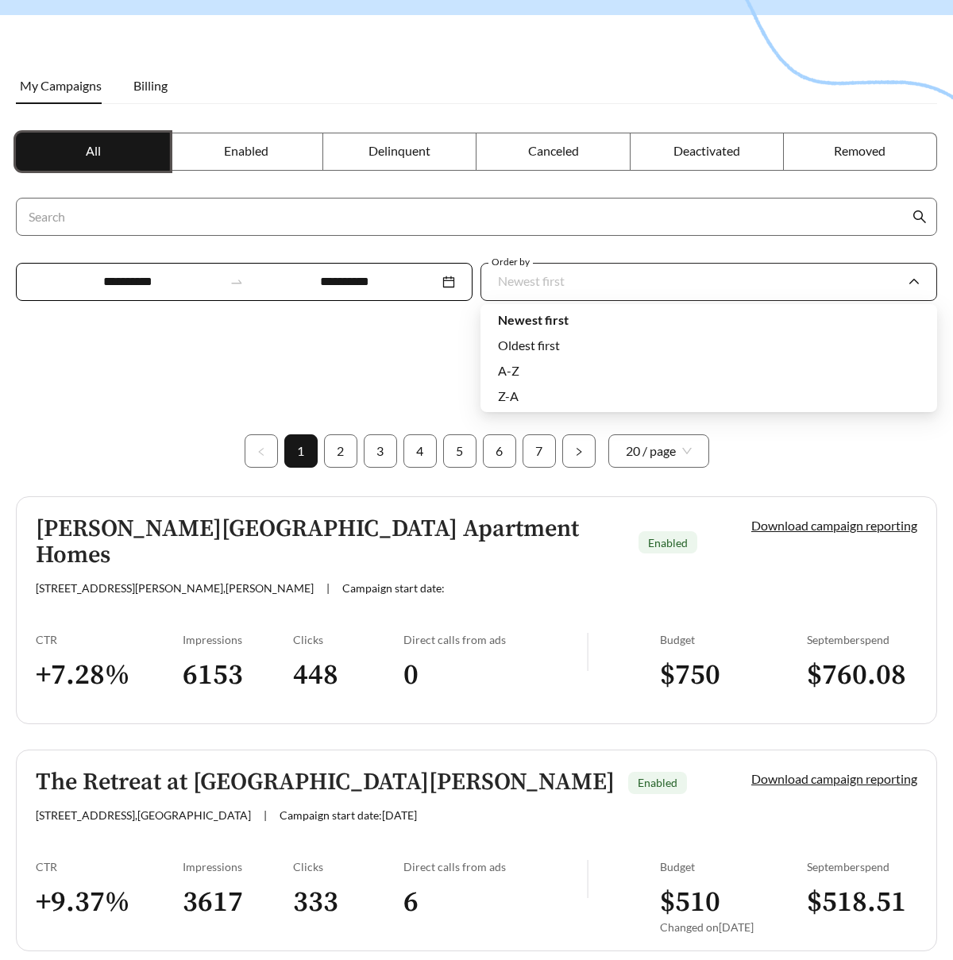
click at [627, 285] on div "Newest first" at bounding box center [701, 281] width 406 height 33
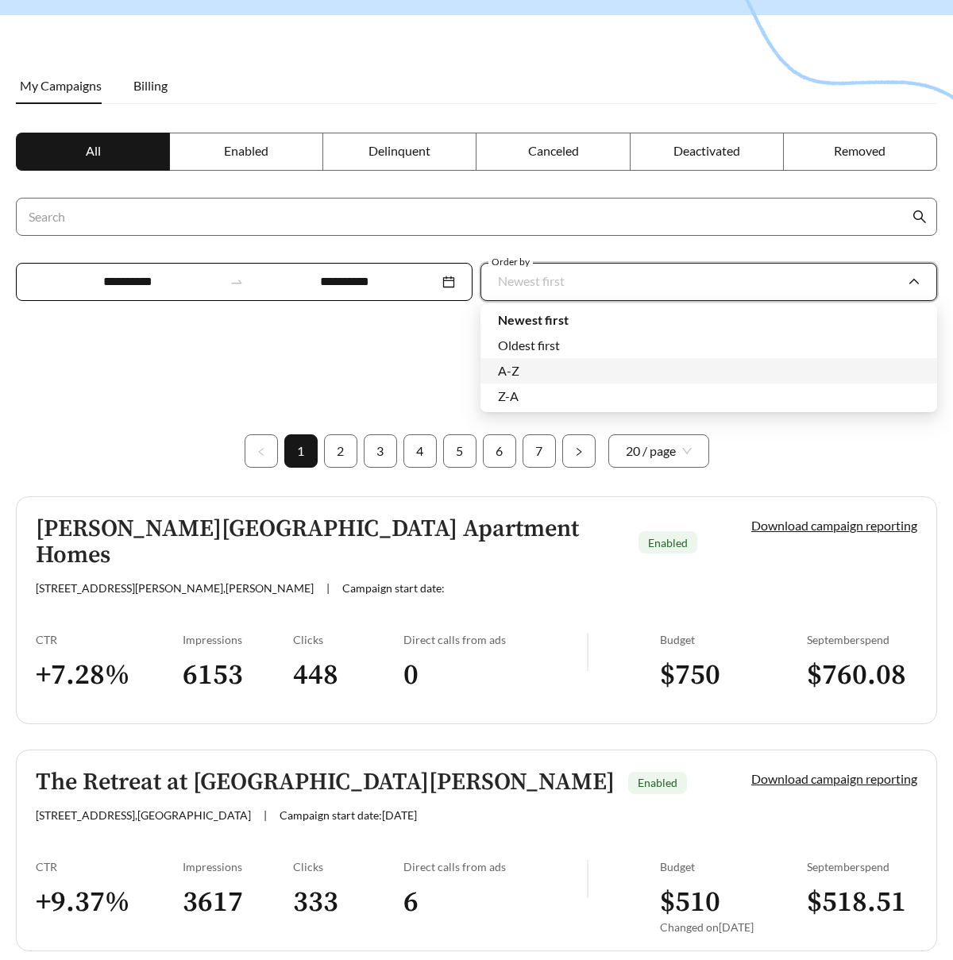
click at [602, 366] on div "A-Z" at bounding box center [709, 370] width 422 height 17
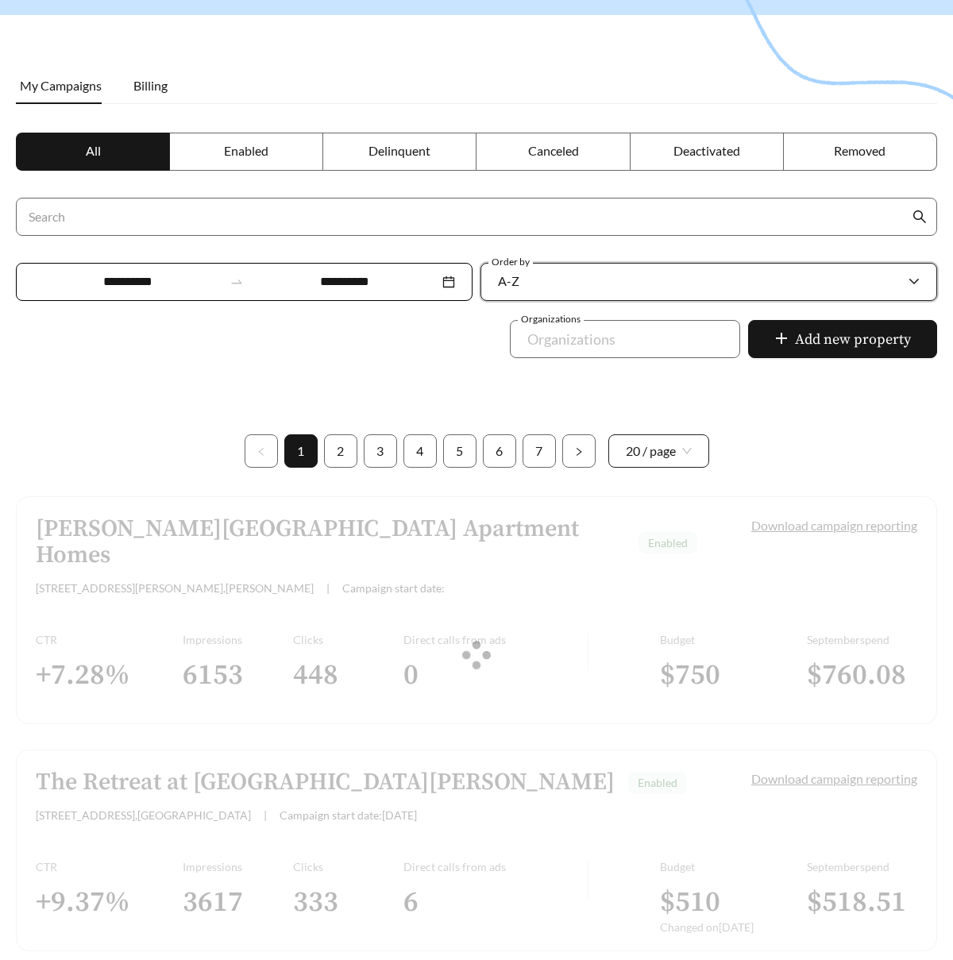
click at [659, 448] on span "20 / page" at bounding box center [659, 451] width 66 height 32
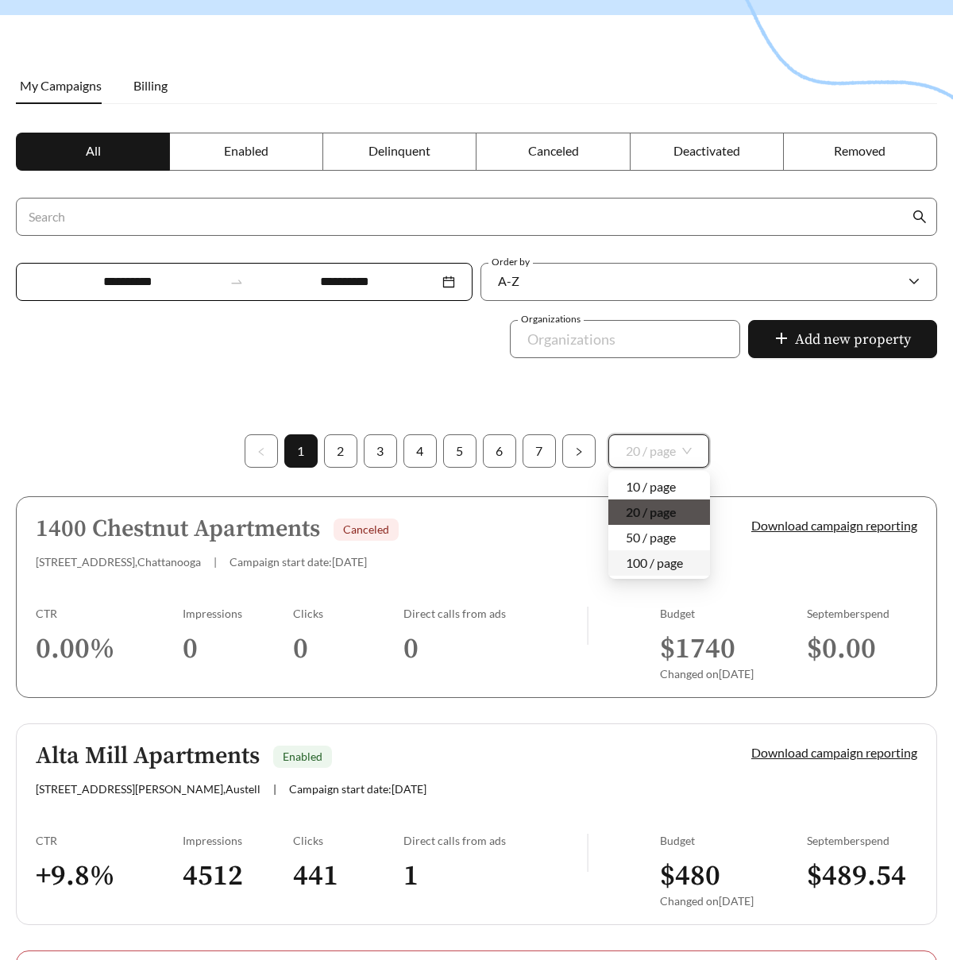
click at [656, 566] on div "100 / page" at bounding box center [659, 562] width 67 height 17
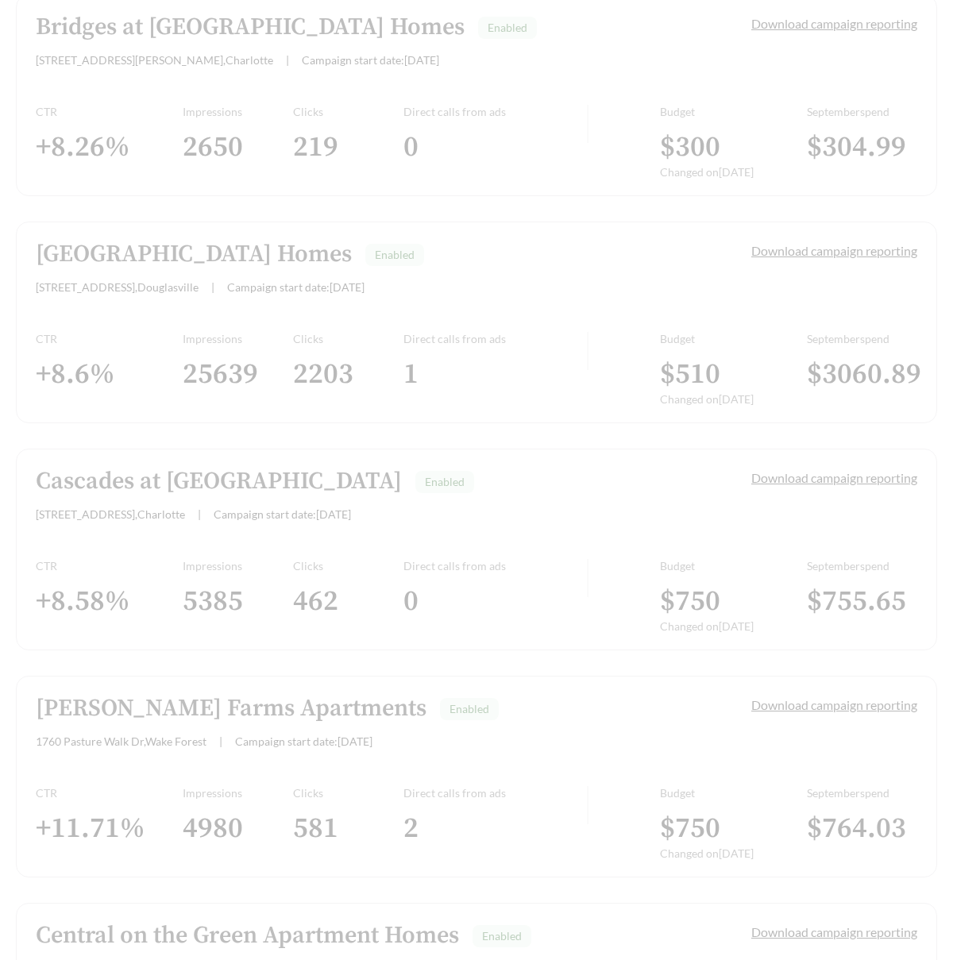
scroll to position [2300, 0]
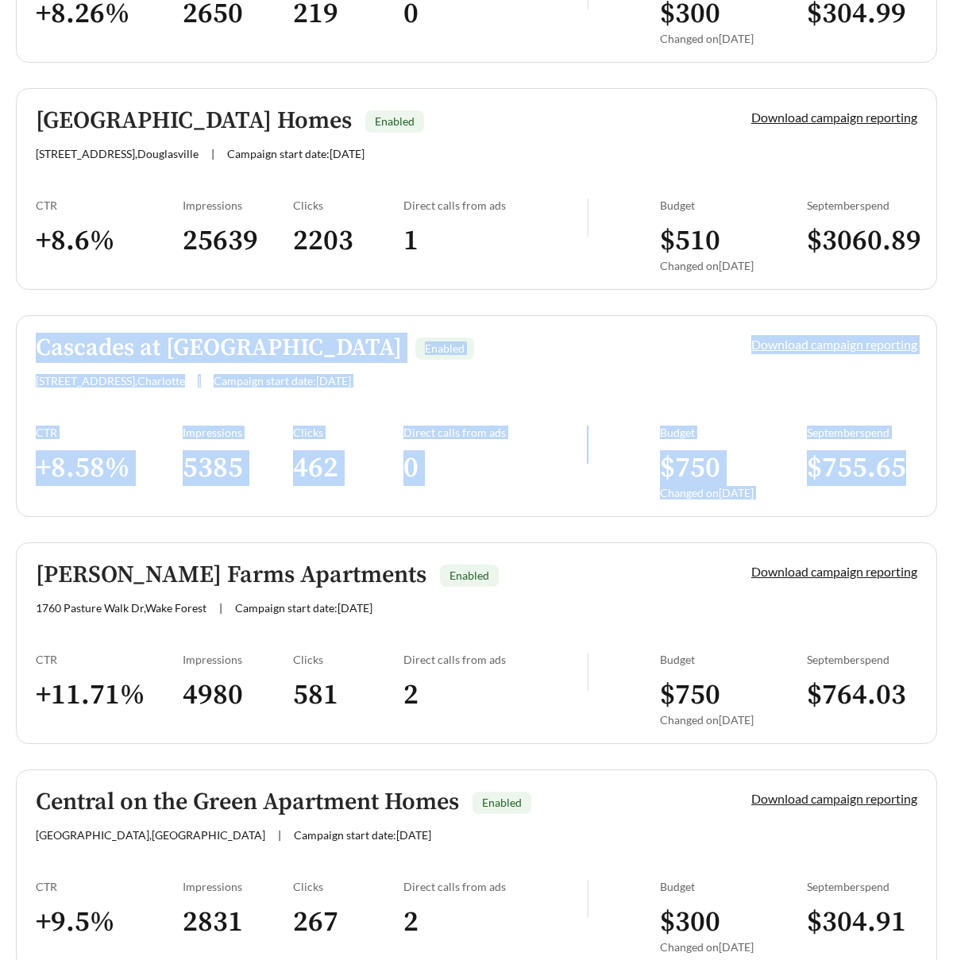
scroll to position [2433, 0]
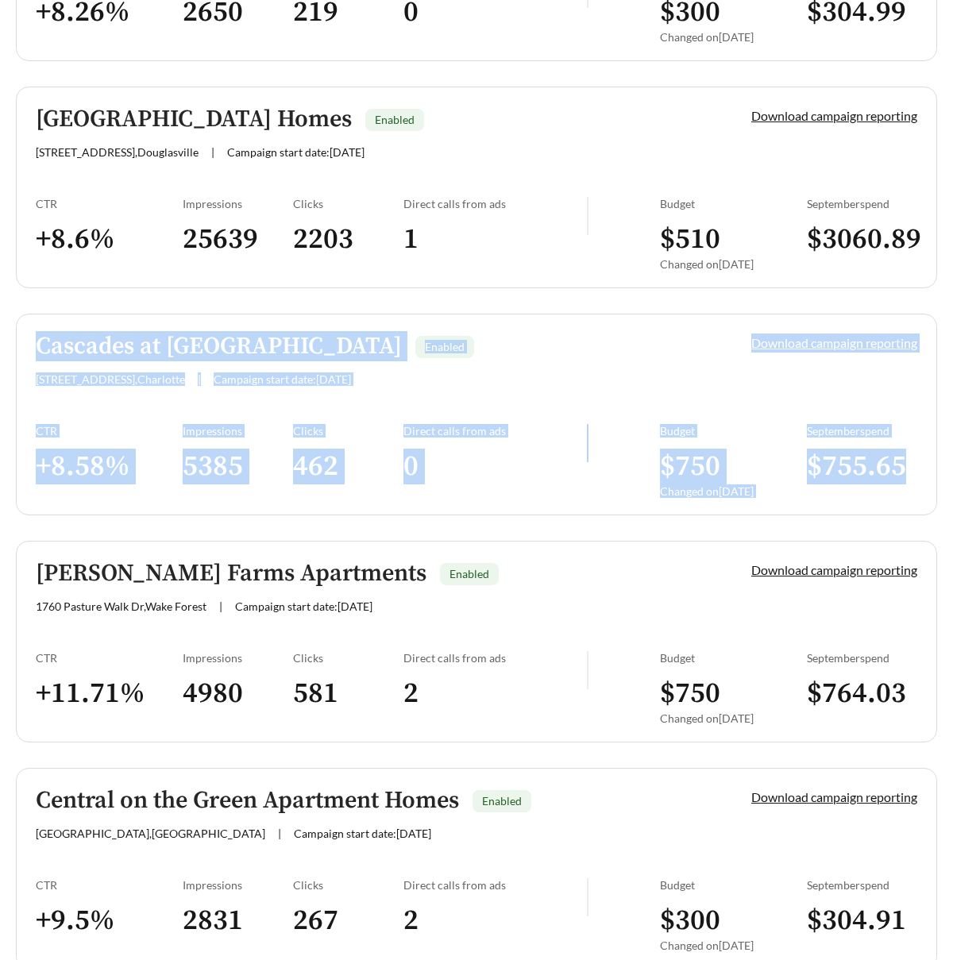
click at [195, 651] on div "Impressions 4980" at bounding box center [238, 693] width 110 height 85
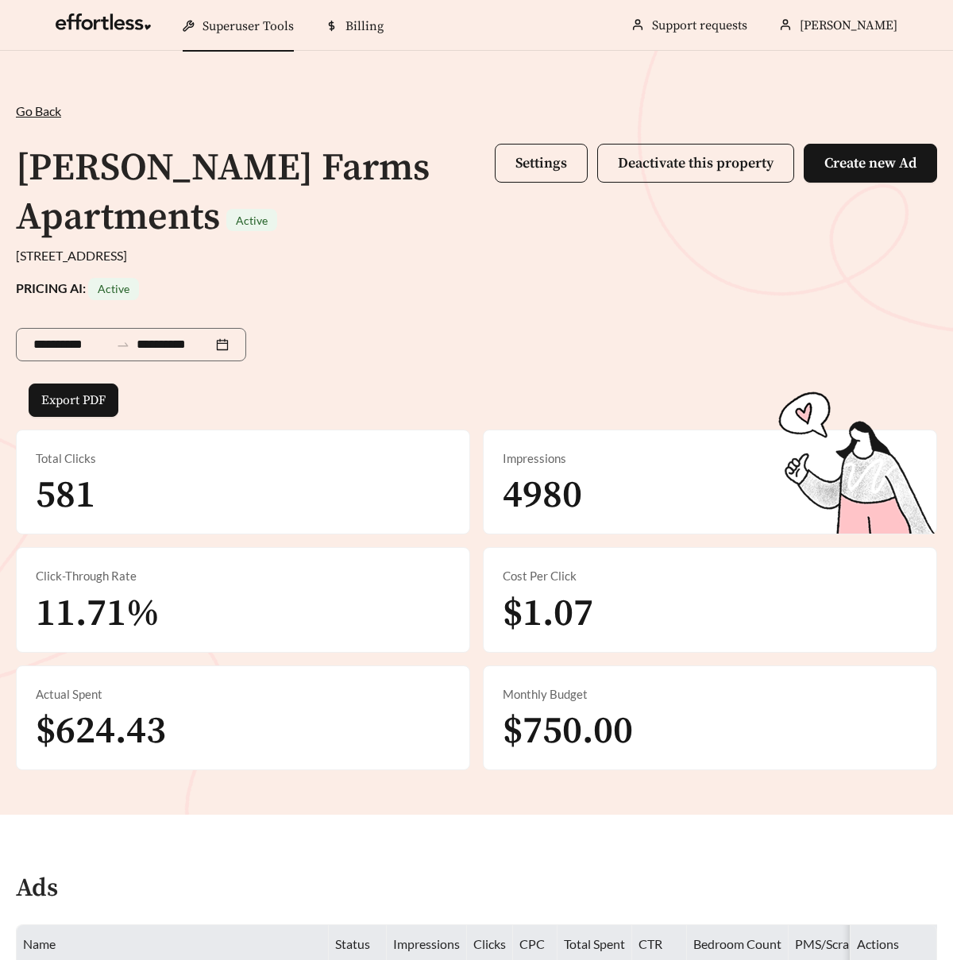
click at [231, 48] on div "Superuser Tools" at bounding box center [238, 26] width 111 height 51
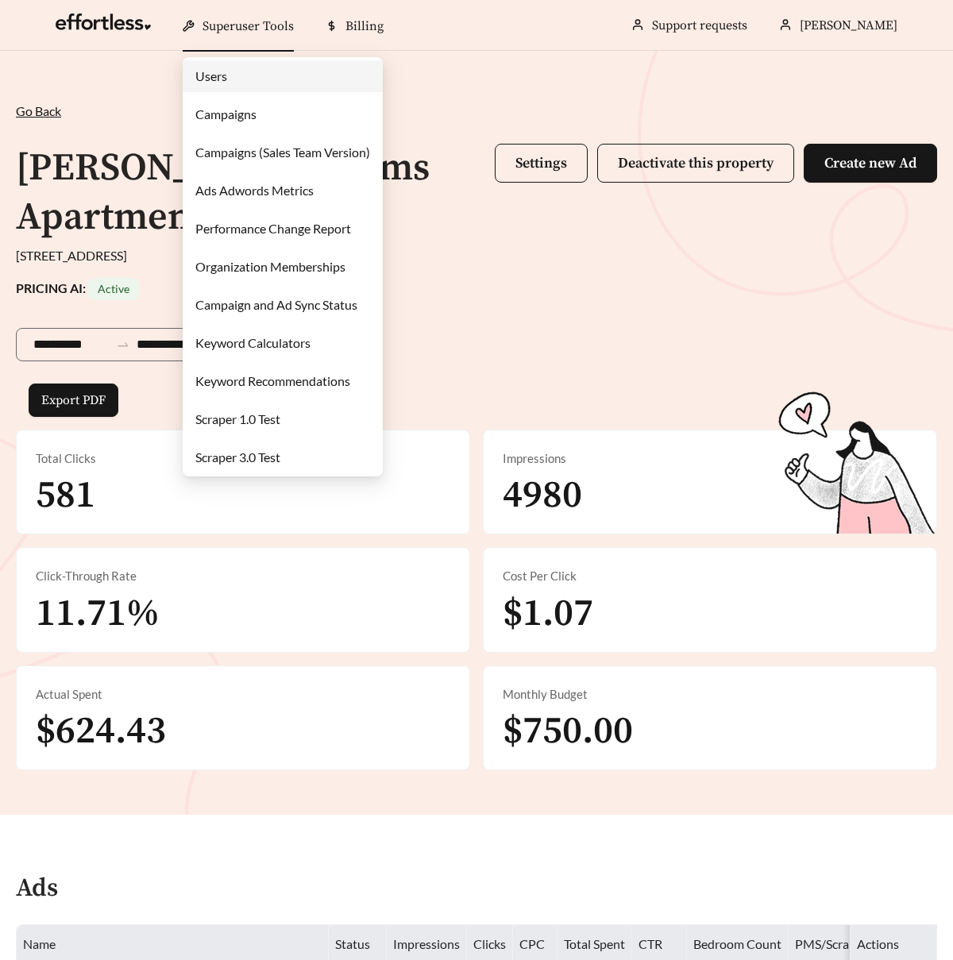
click at [214, 70] on link "Users" at bounding box center [211, 75] width 32 height 15
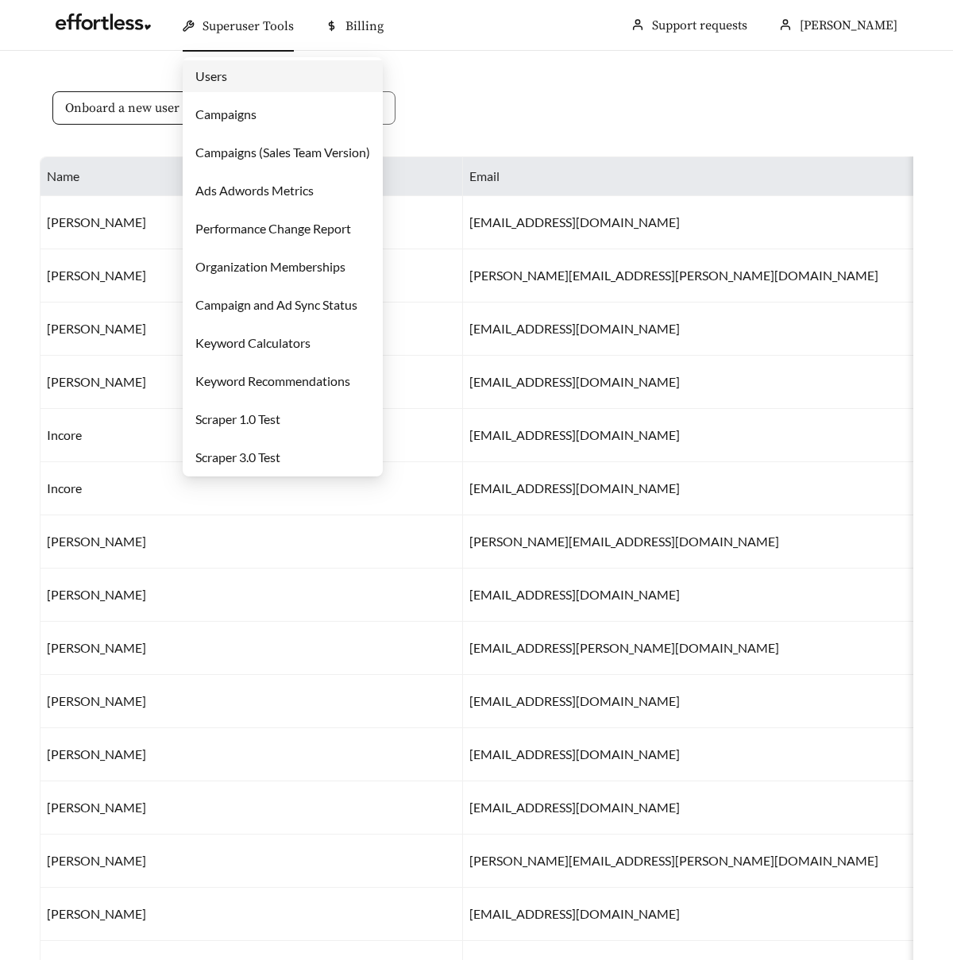
click at [224, 27] on span "Superuser Tools" at bounding box center [248, 26] width 91 height 16
click at [224, 114] on link "Campaigns" at bounding box center [225, 113] width 61 height 15
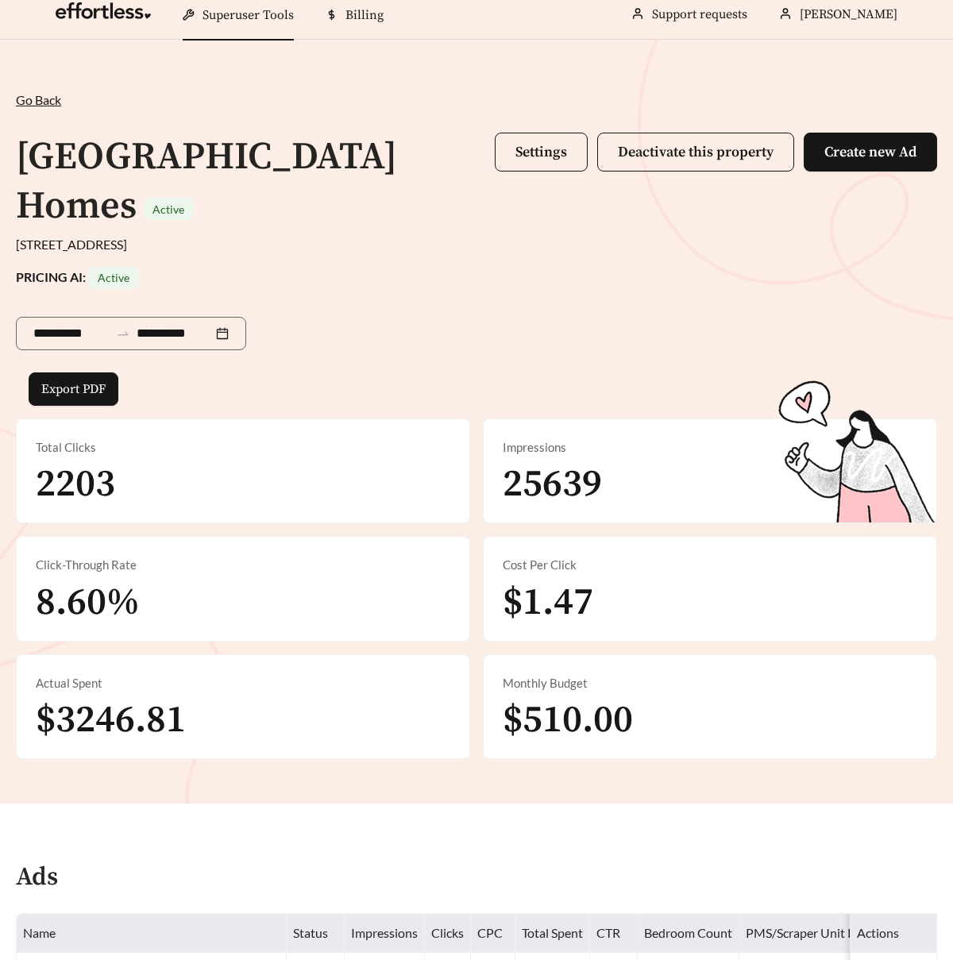
scroll to position [2, 0]
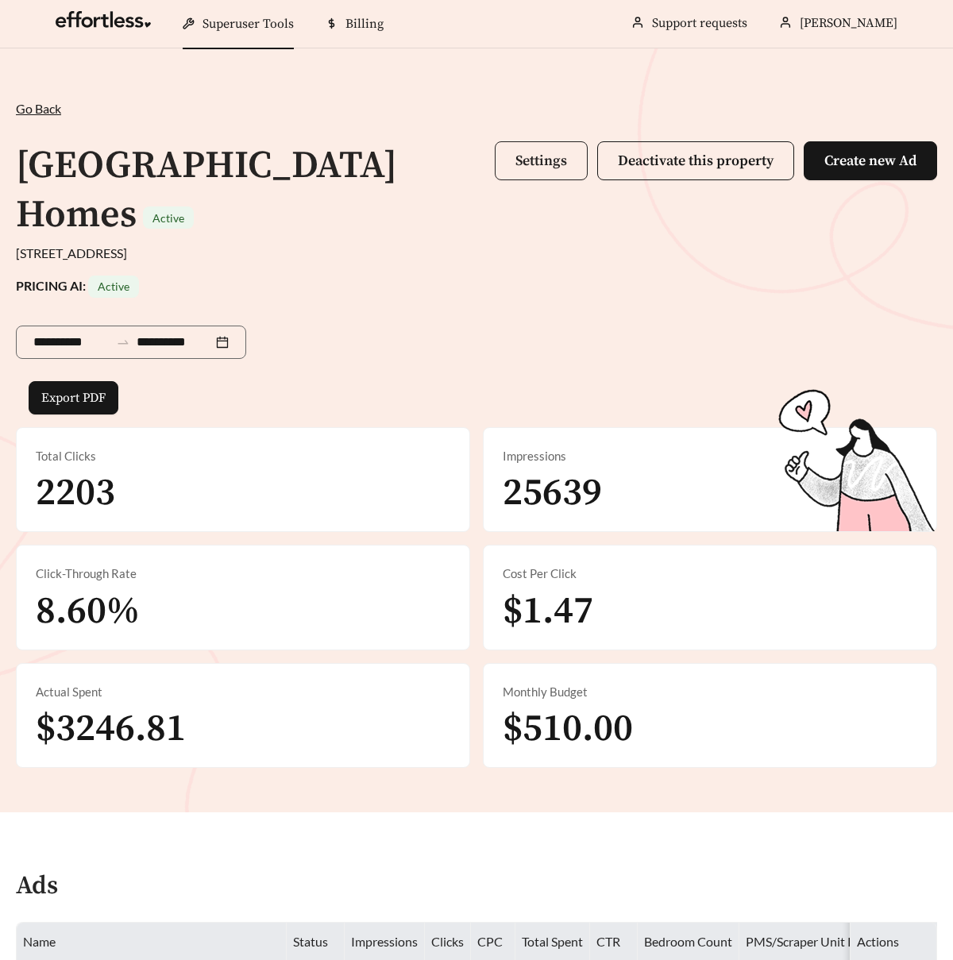
click at [519, 168] on span "Settings" at bounding box center [542, 161] width 52 height 18
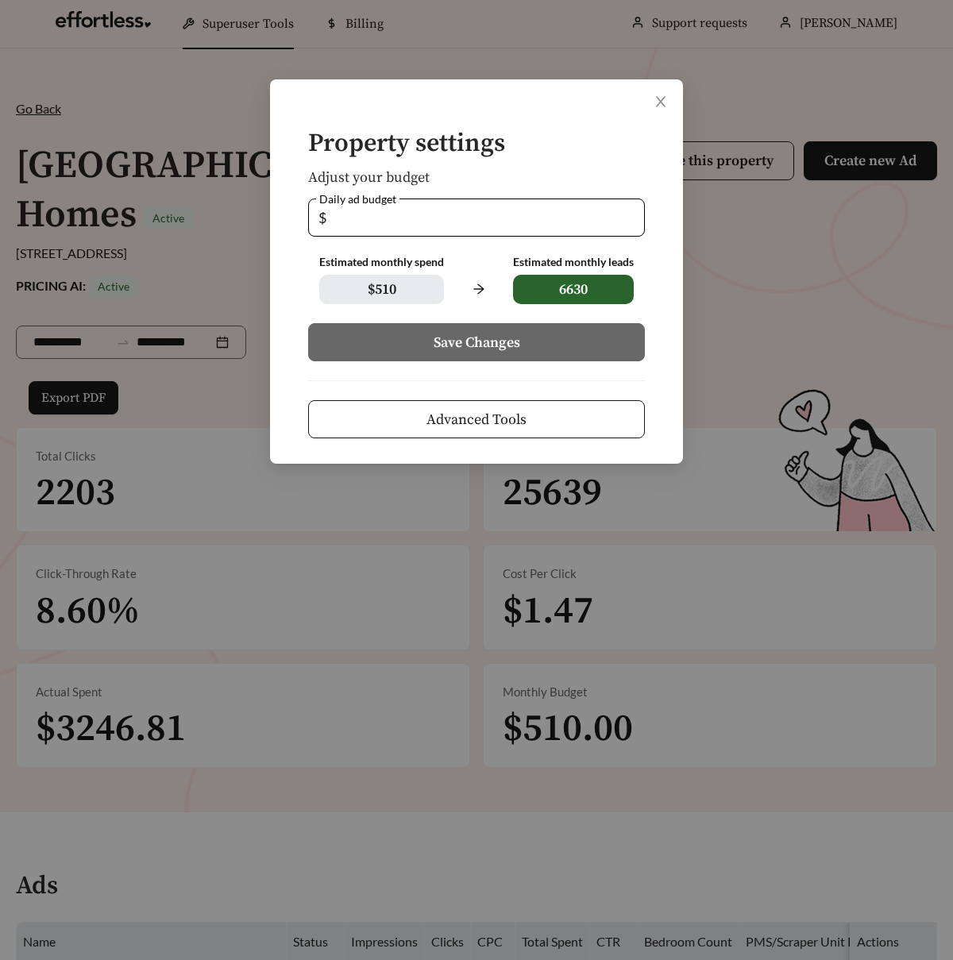
click at [458, 425] on span "Advanced Tools" at bounding box center [477, 419] width 100 height 21
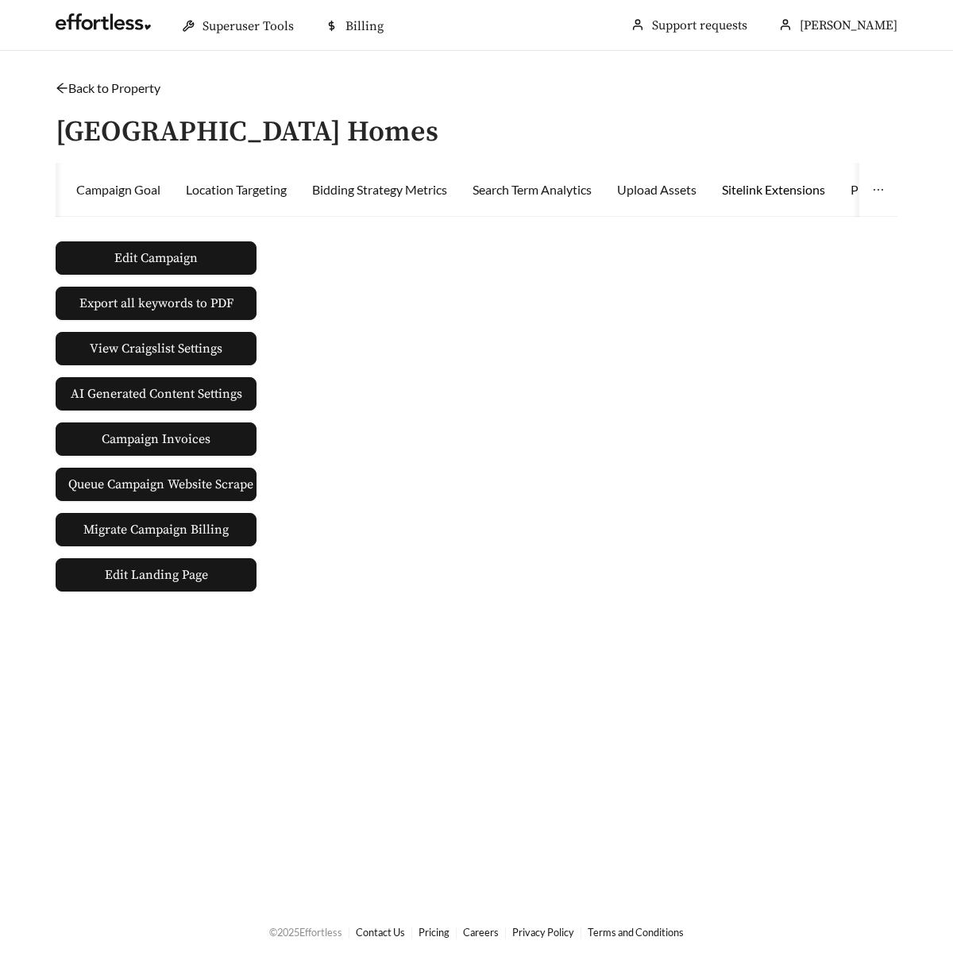
click at [789, 183] on div "Sitelink Extensions" at bounding box center [773, 189] width 103 height 19
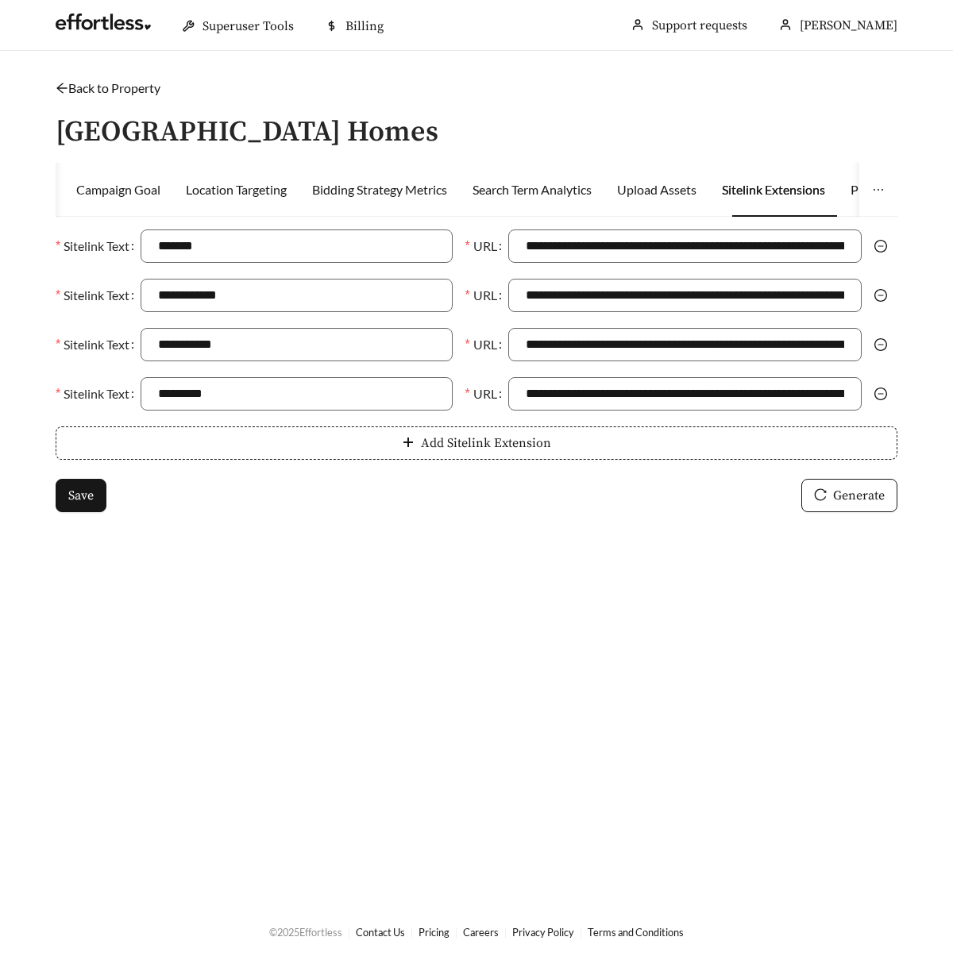
click at [104, 81] on link "Back to Property" at bounding box center [108, 87] width 105 height 15
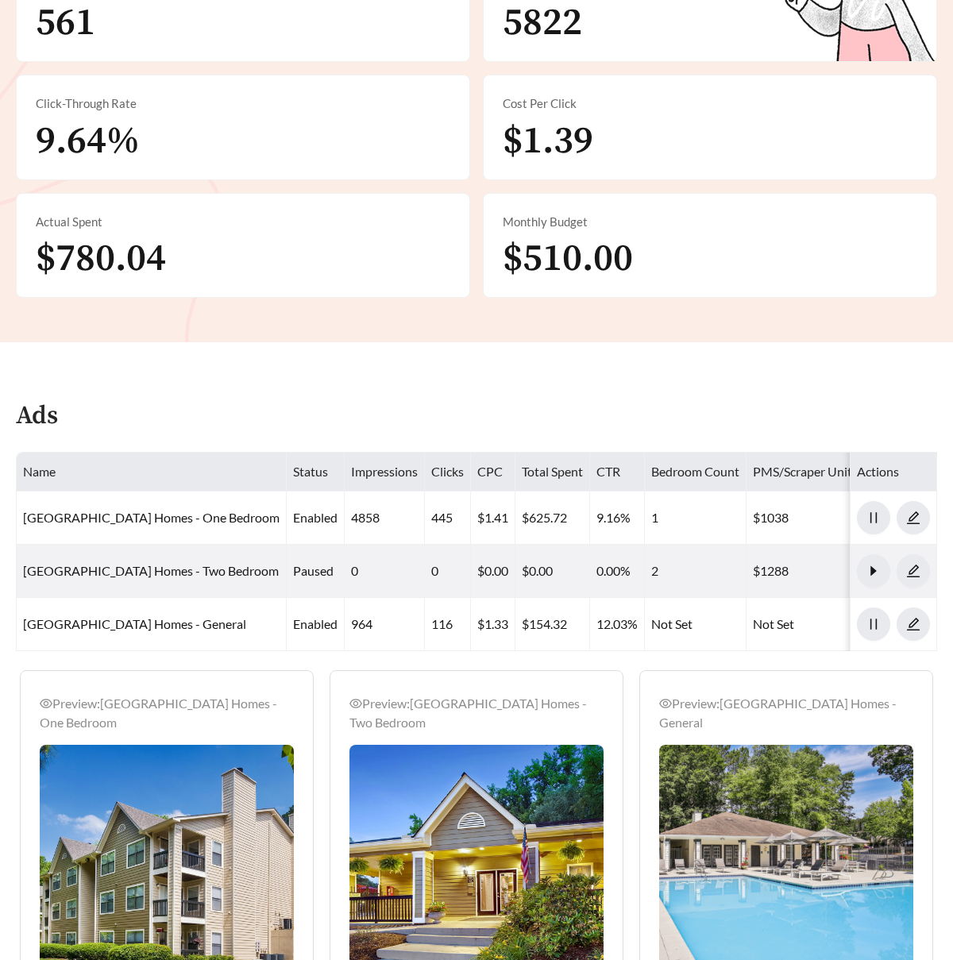
scroll to position [760, 0]
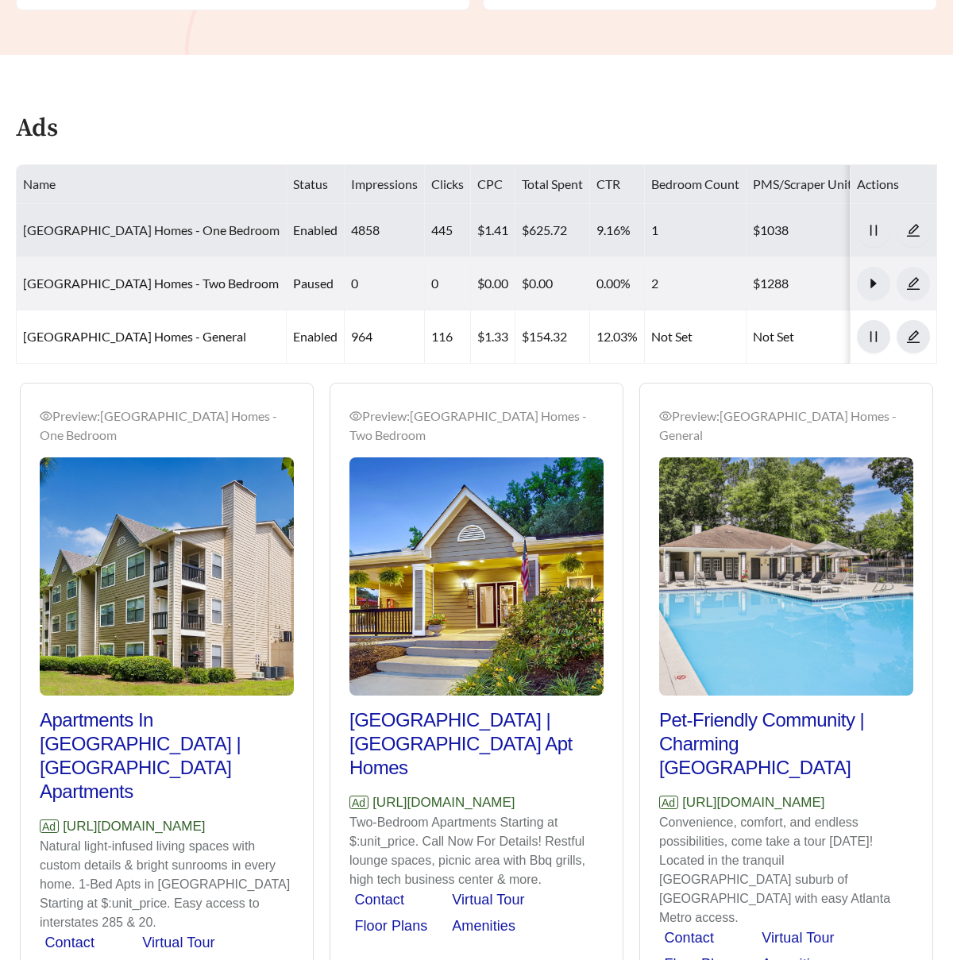
click at [183, 234] on link "[GEOGRAPHIC_DATA] Homes - One Bedroom" at bounding box center [151, 229] width 257 height 15
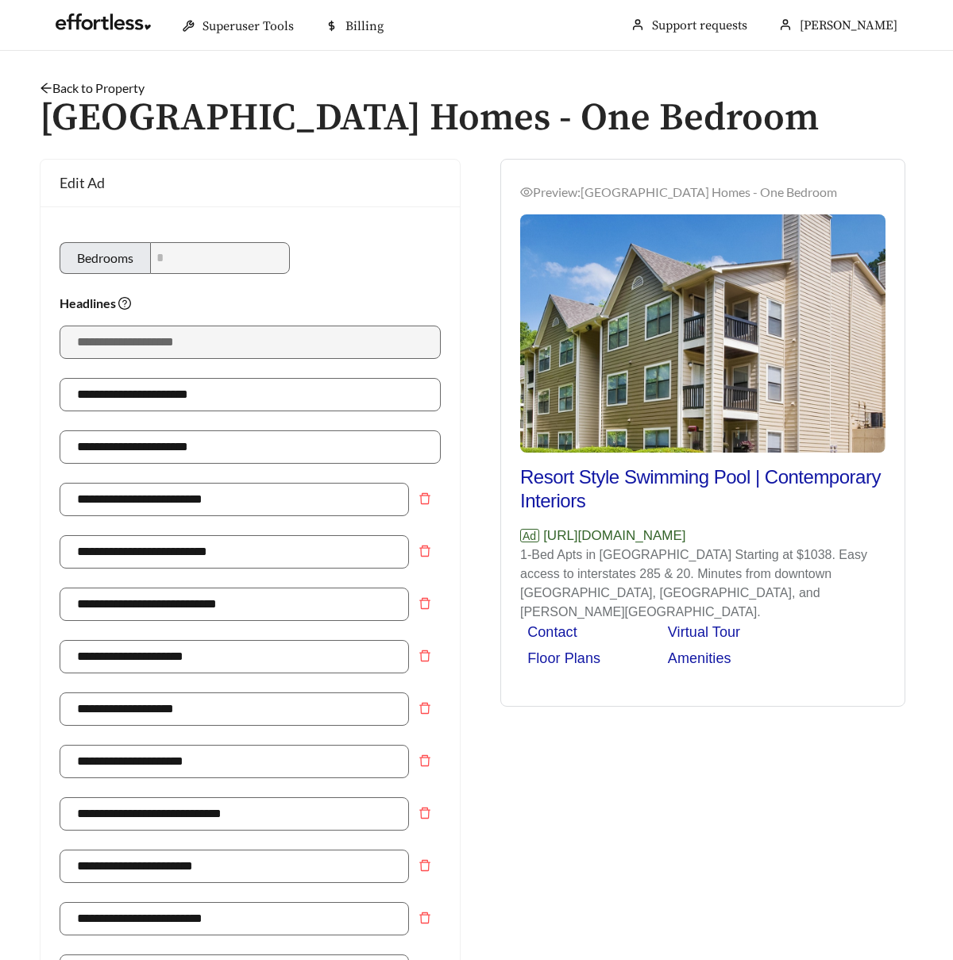
scroll to position [1, 0]
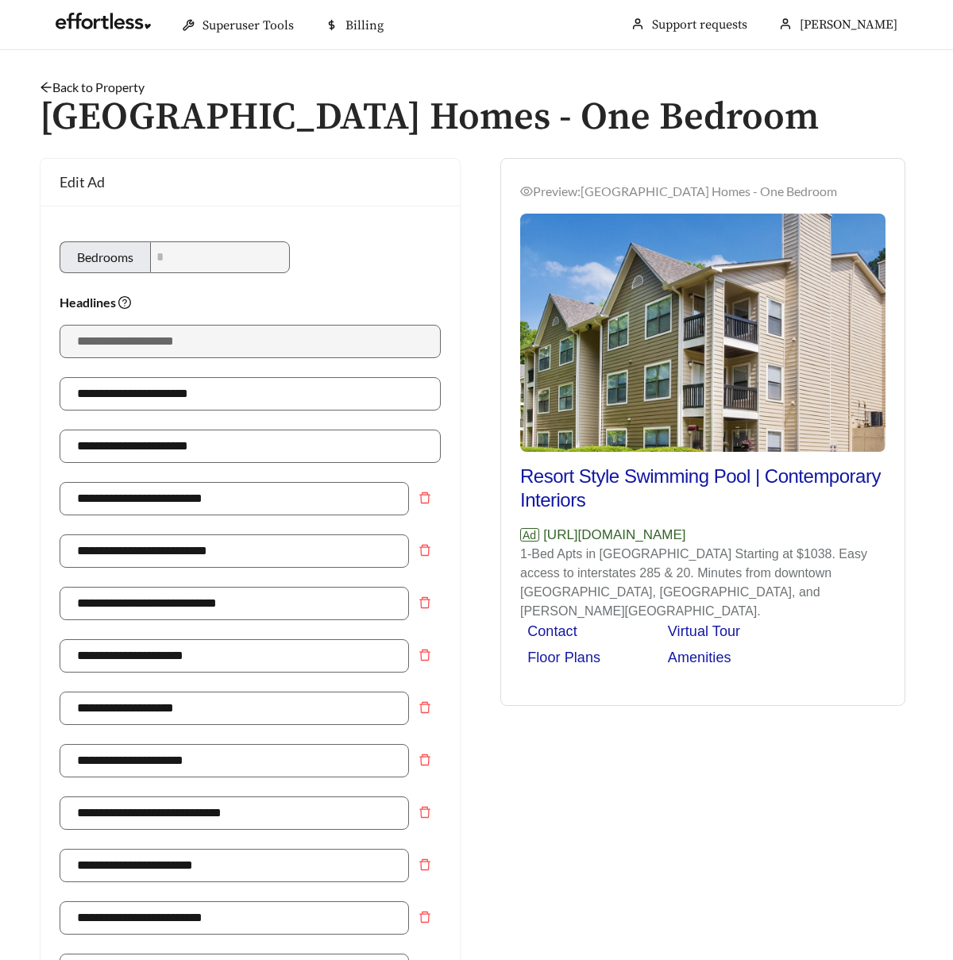
click at [89, 87] on link "Back to Property" at bounding box center [92, 86] width 105 height 15
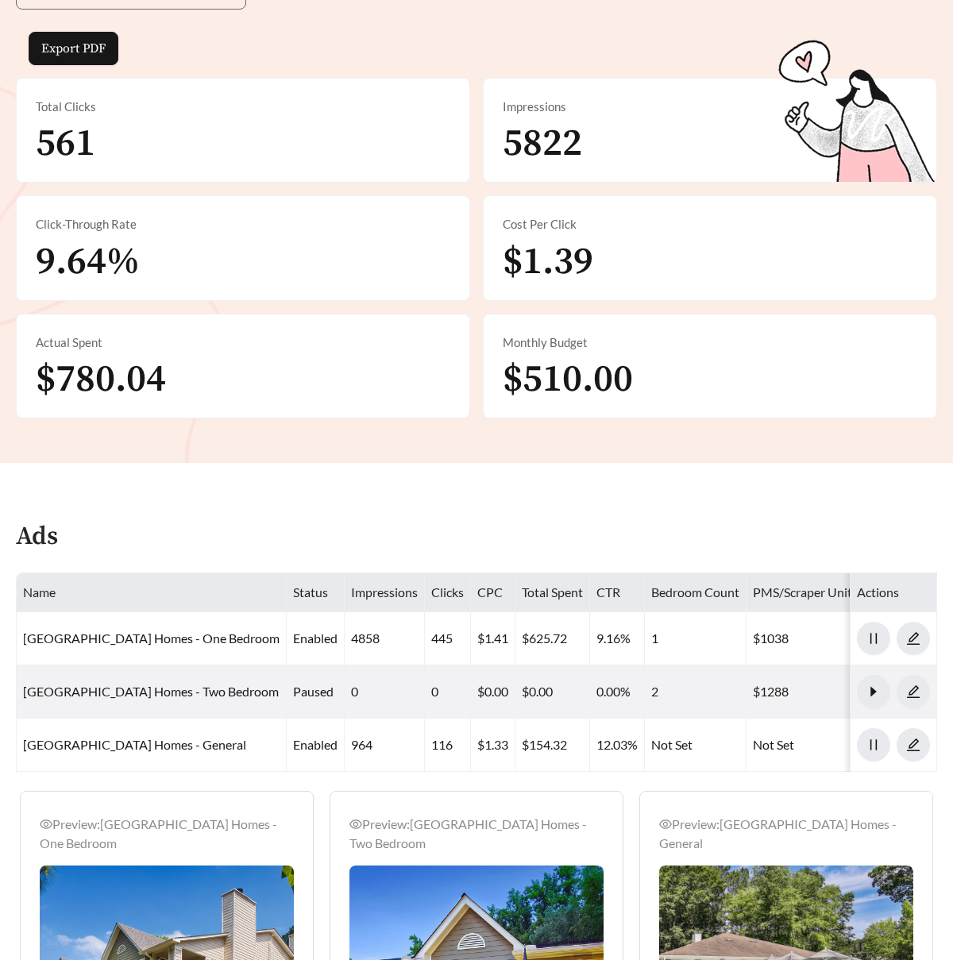
scroll to position [549, 0]
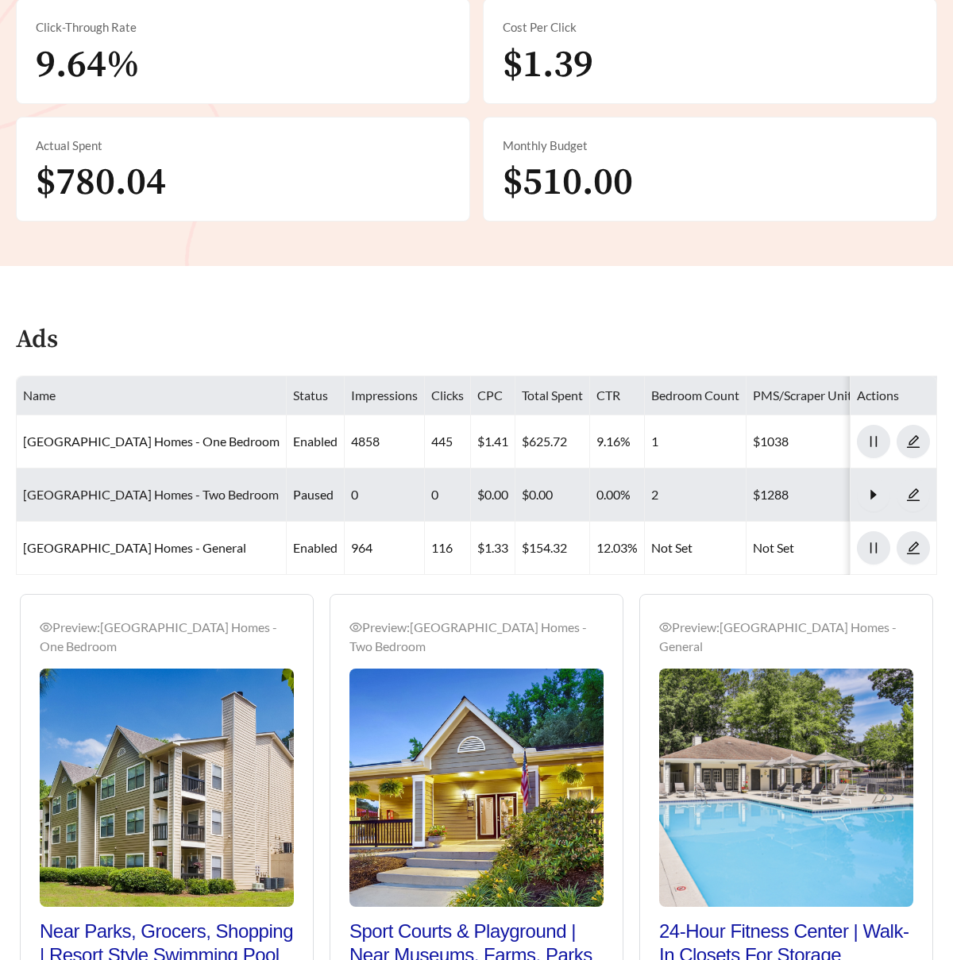
click at [126, 497] on link "[GEOGRAPHIC_DATA] Homes - Two Bedroom" at bounding box center [151, 494] width 256 height 15
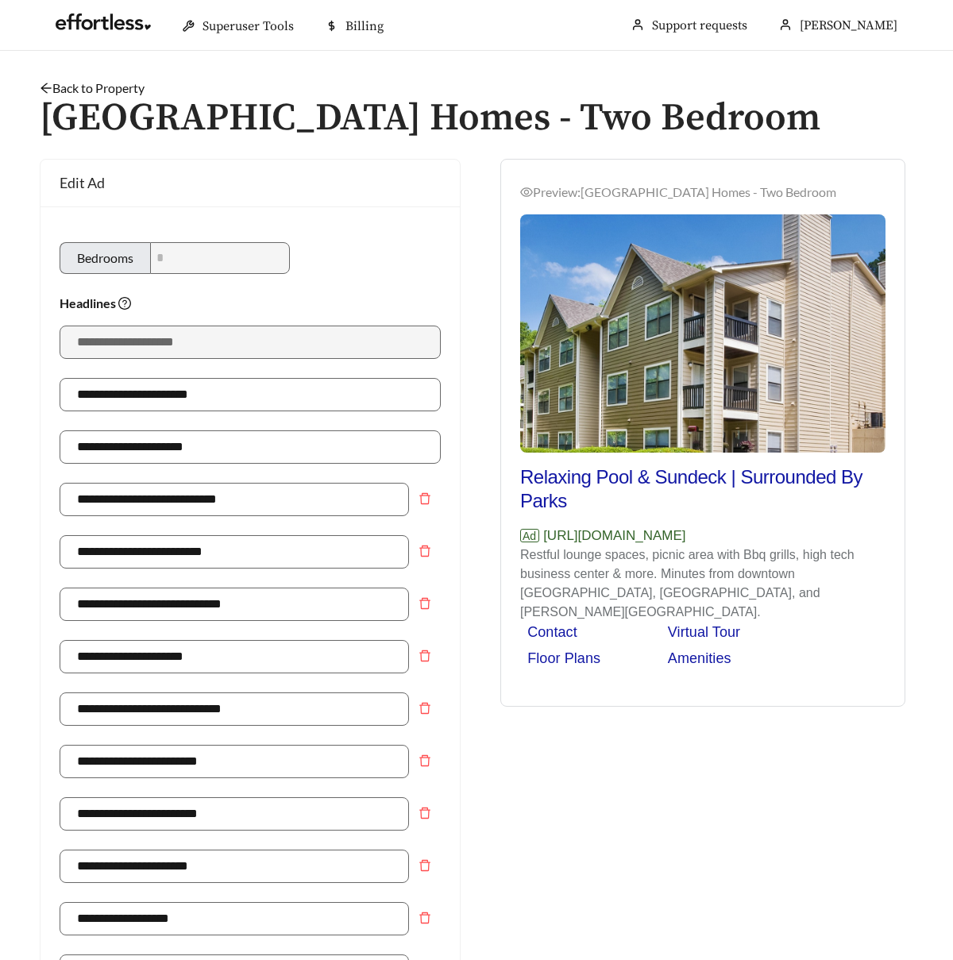
click at [100, 85] on link "Back to Property" at bounding box center [92, 87] width 105 height 15
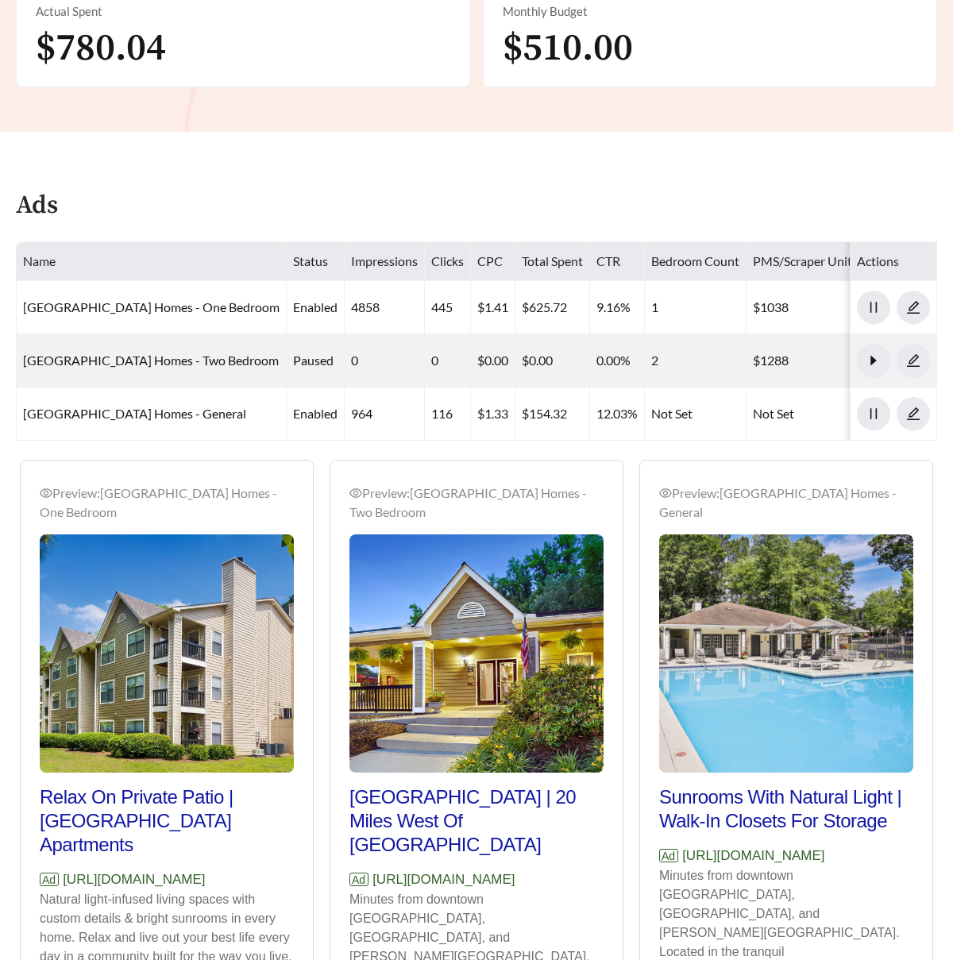
scroll to position [724, 0]
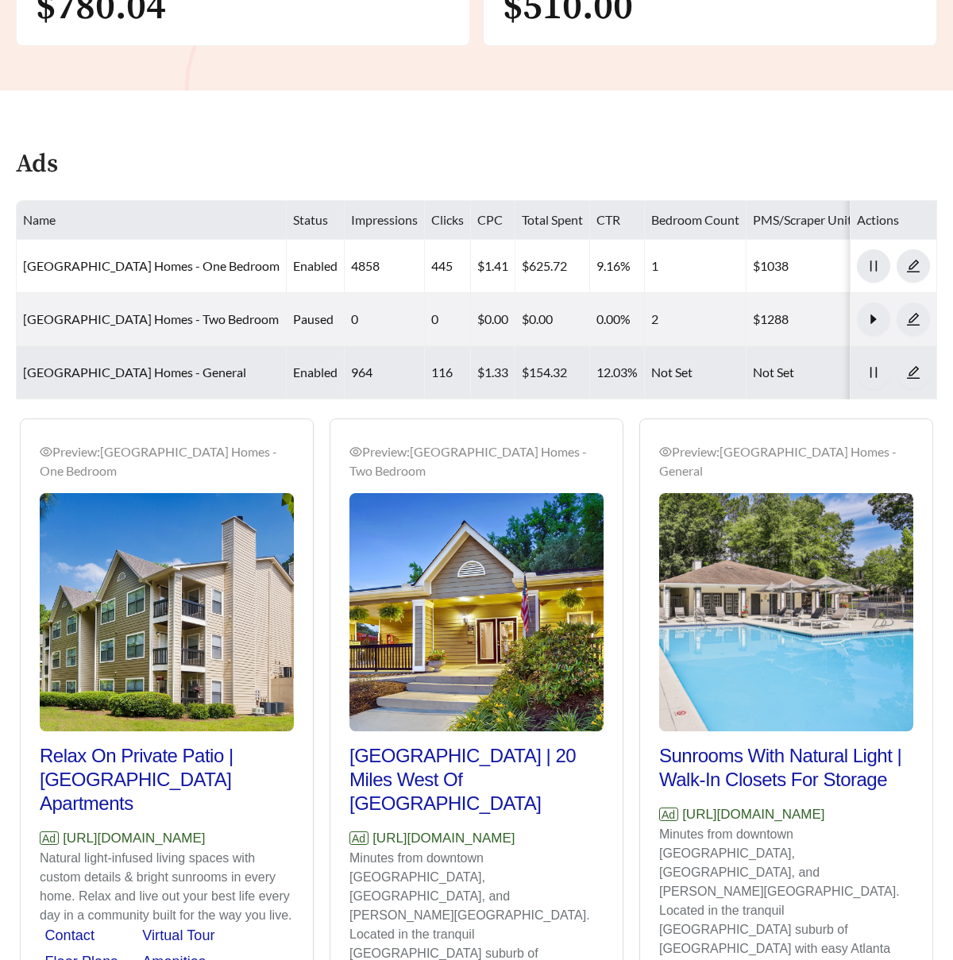
click at [141, 361] on td "[GEOGRAPHIC_DATA] Homes - General" at bounding box center [152, 372] width 270 height 53
click at [141, 368] on link "[GEOGRAPHIC_DATA] Homes - General" at bounding box center [134, 372] width 223 height 15
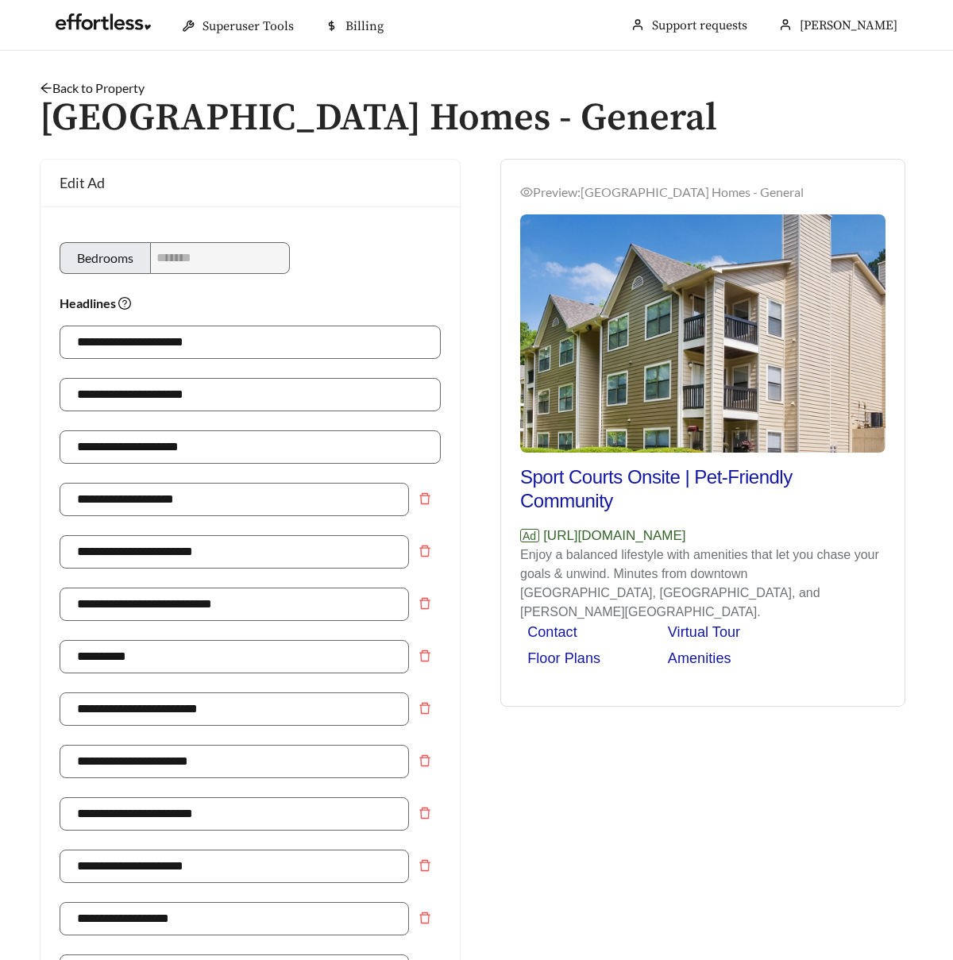
click at [118, 87] on link "Back to Property" at bounding box center [92, 87] width 105 height 15
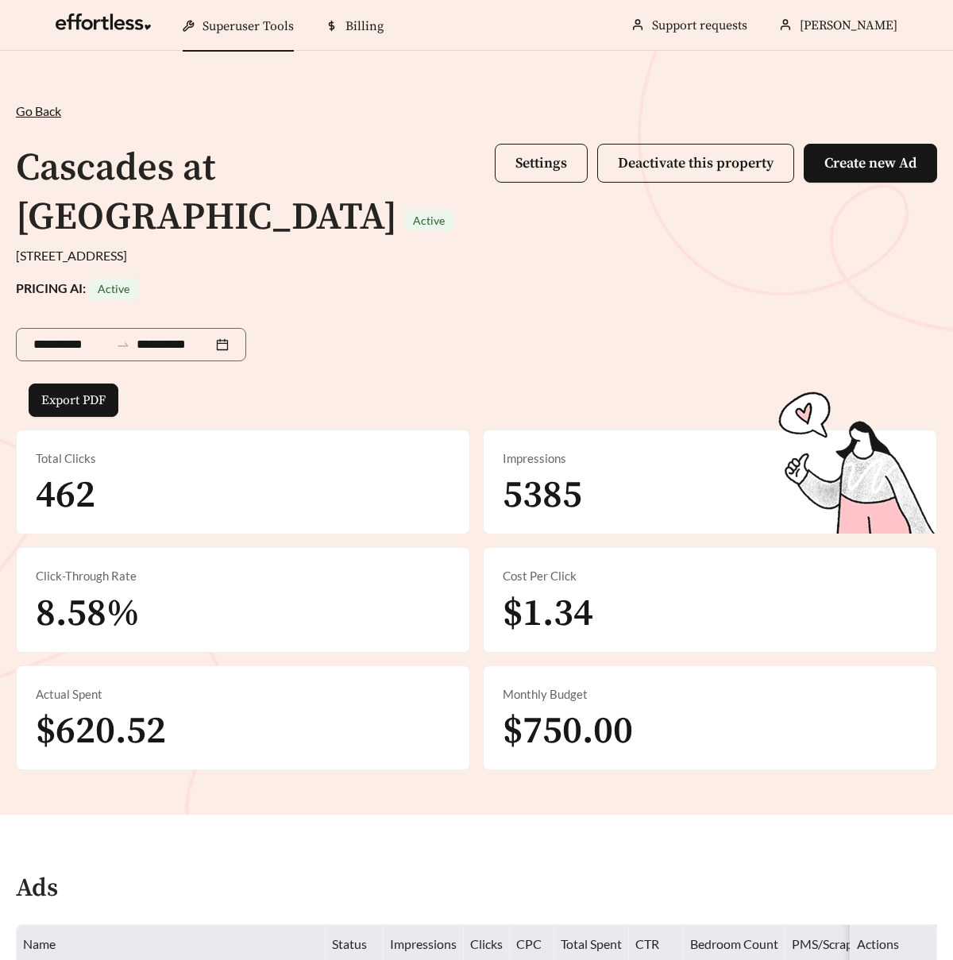
scroll to position [33, 0]
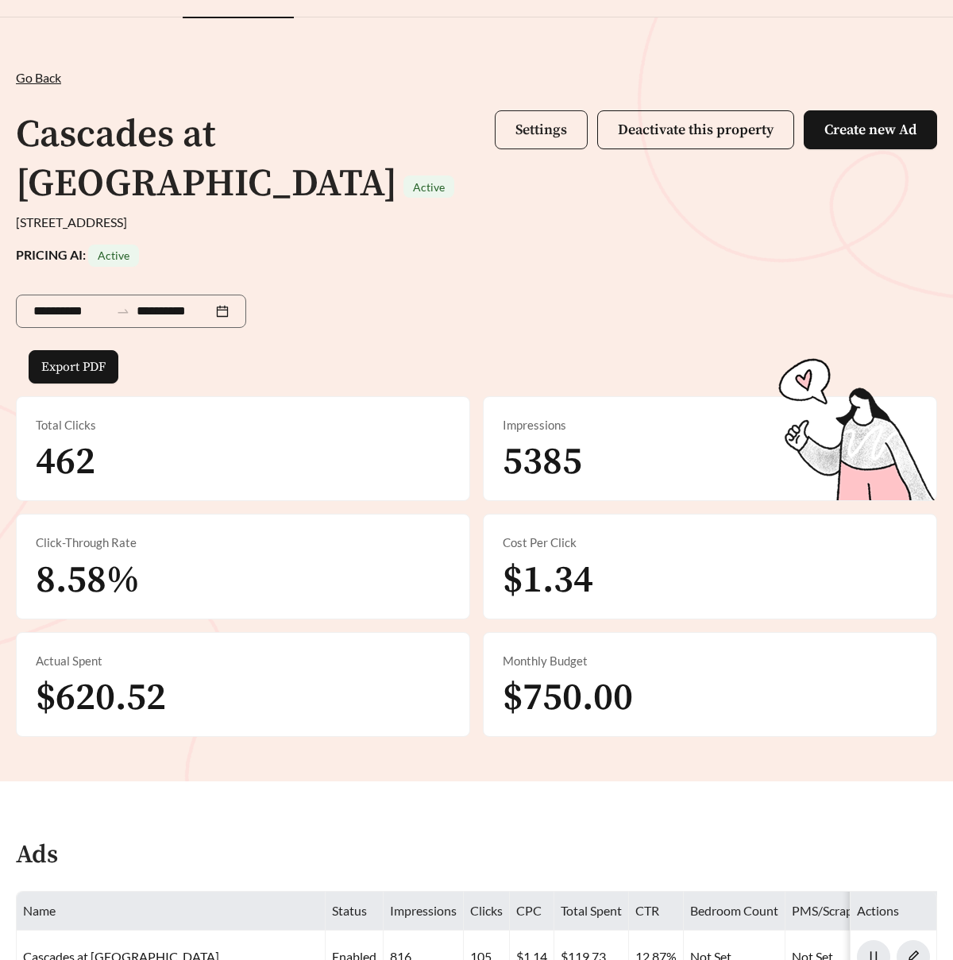
click at [504, 141] on button "Settings" at bounding box center [541, 129] width 93 height 39
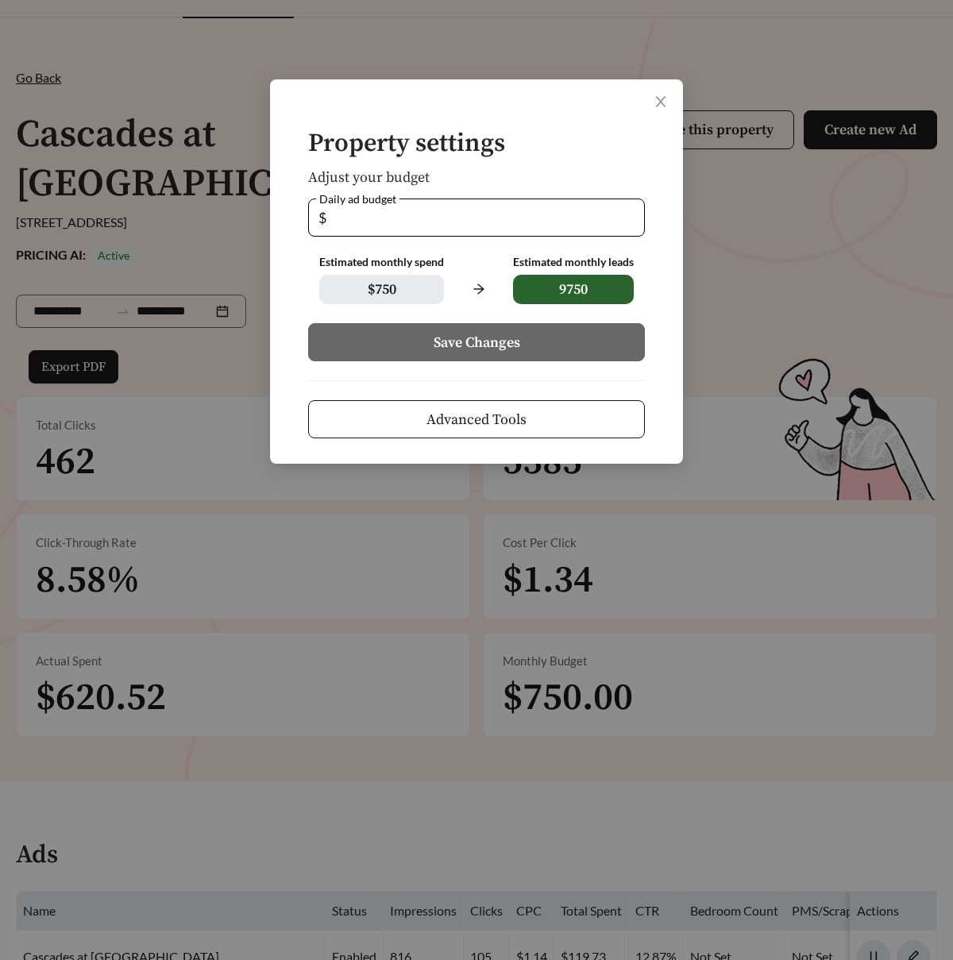
click at [473, 424] on span "Advanced Tools" at bounding box center [477, 419] width 100 height 21
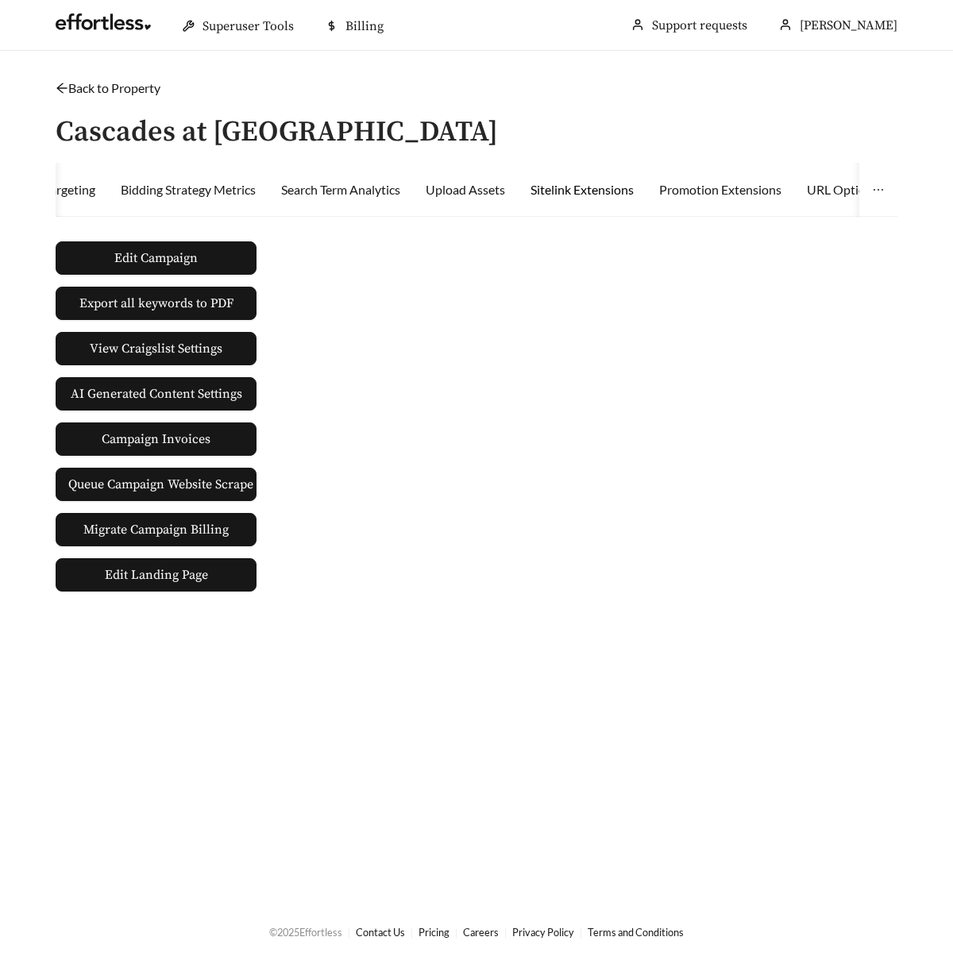
click at [632, 190] on div "Sitelink Extensions" at bounding box center [582, 189] width 103 height 19
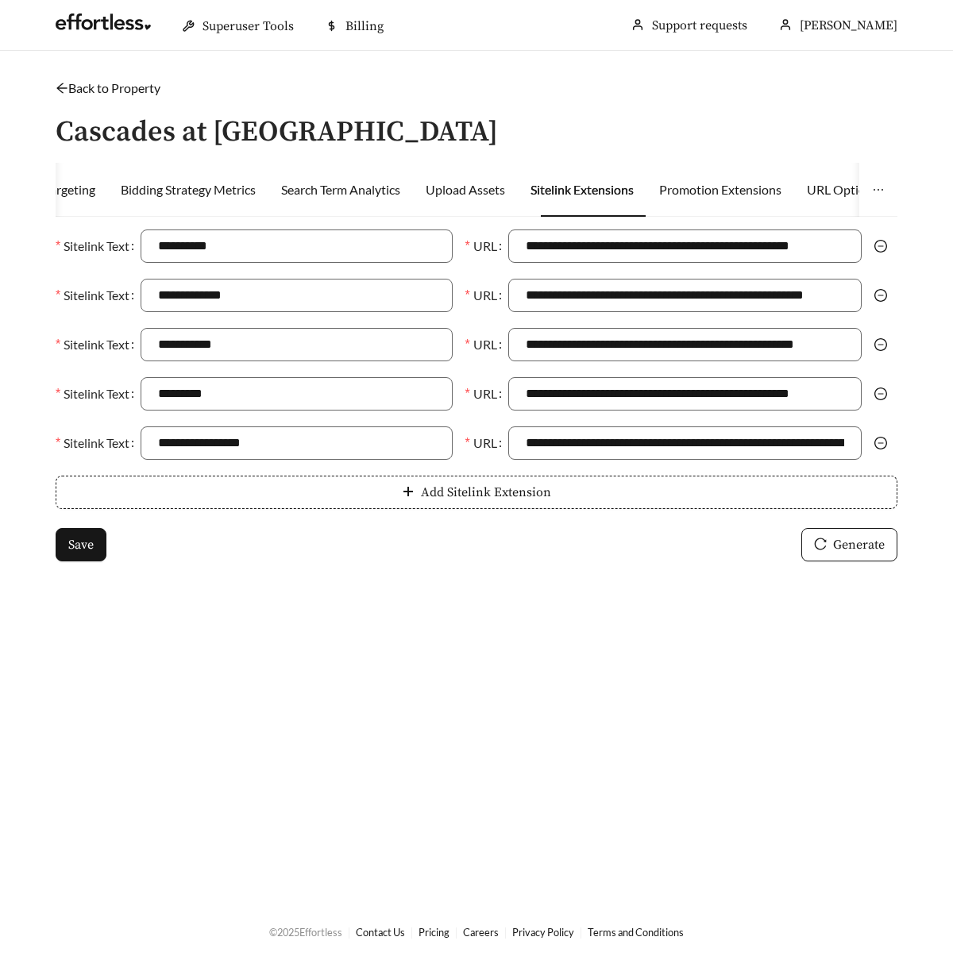
click at [128, 86] on link "Back to Property" at bounding box center [108, 87] width 105 height 15
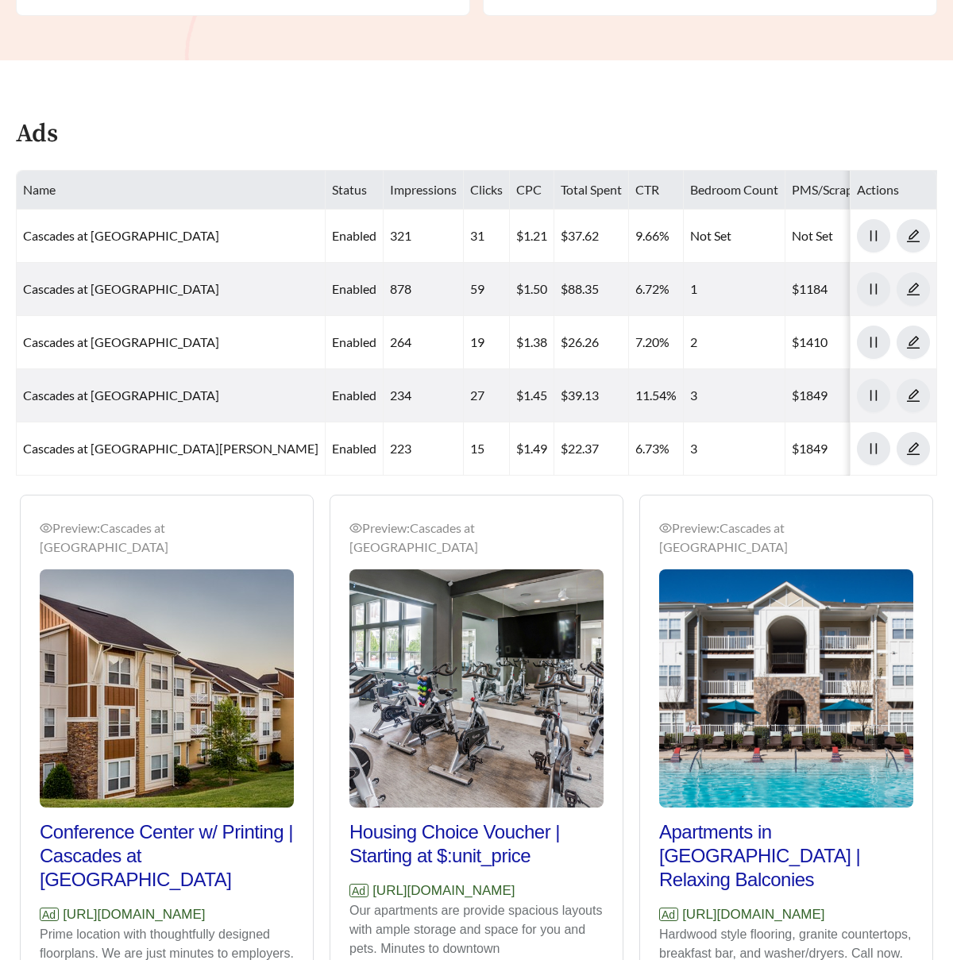
scroll to position [844, 0]
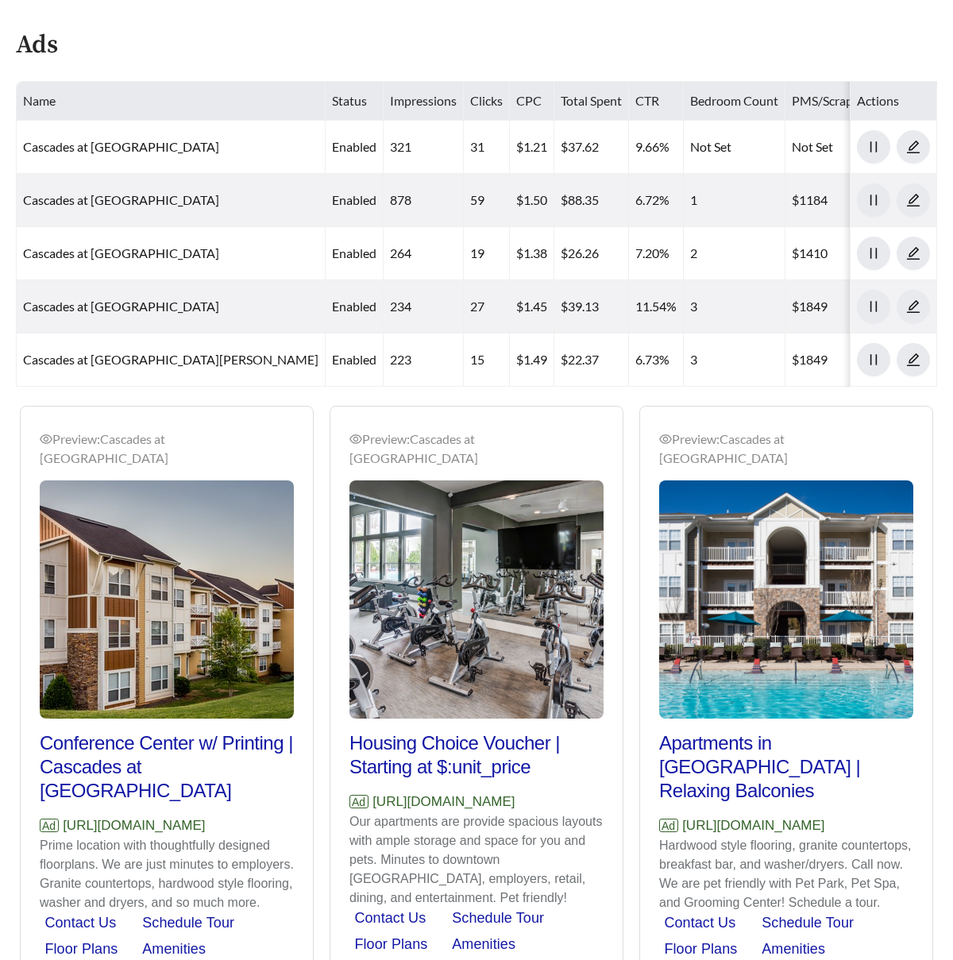
drag, startPoint x: 152, startPoint y: 775, endPoint x: 21, endPoint y: 760, distance: 131.9
click at [21, 760] on div "Preview: Cascades at [GEOGRAPHIC_DATA] w/ Printing | Cascades at [GEOGRAPHIC_DA…" at bounding box center [167, 724] width 292 height 627
copy p "[URL][DOMAIN_NAME]"
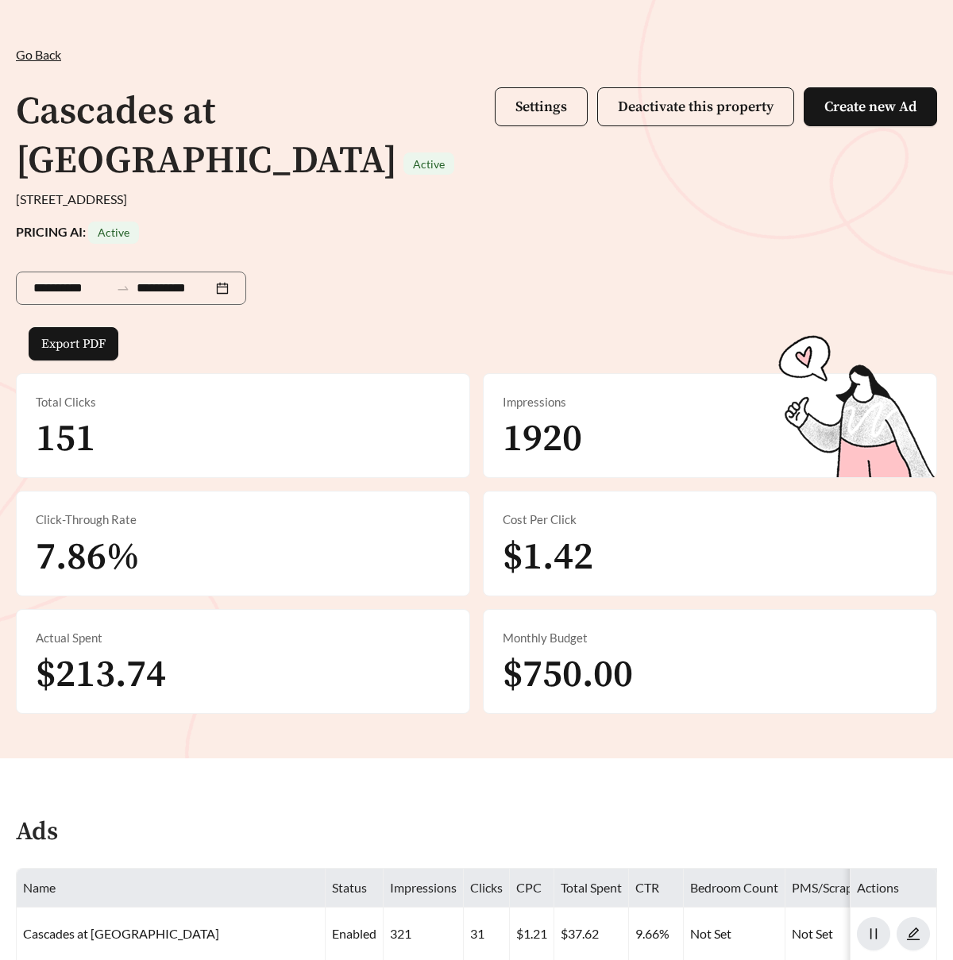
scroll to position [0, 0]
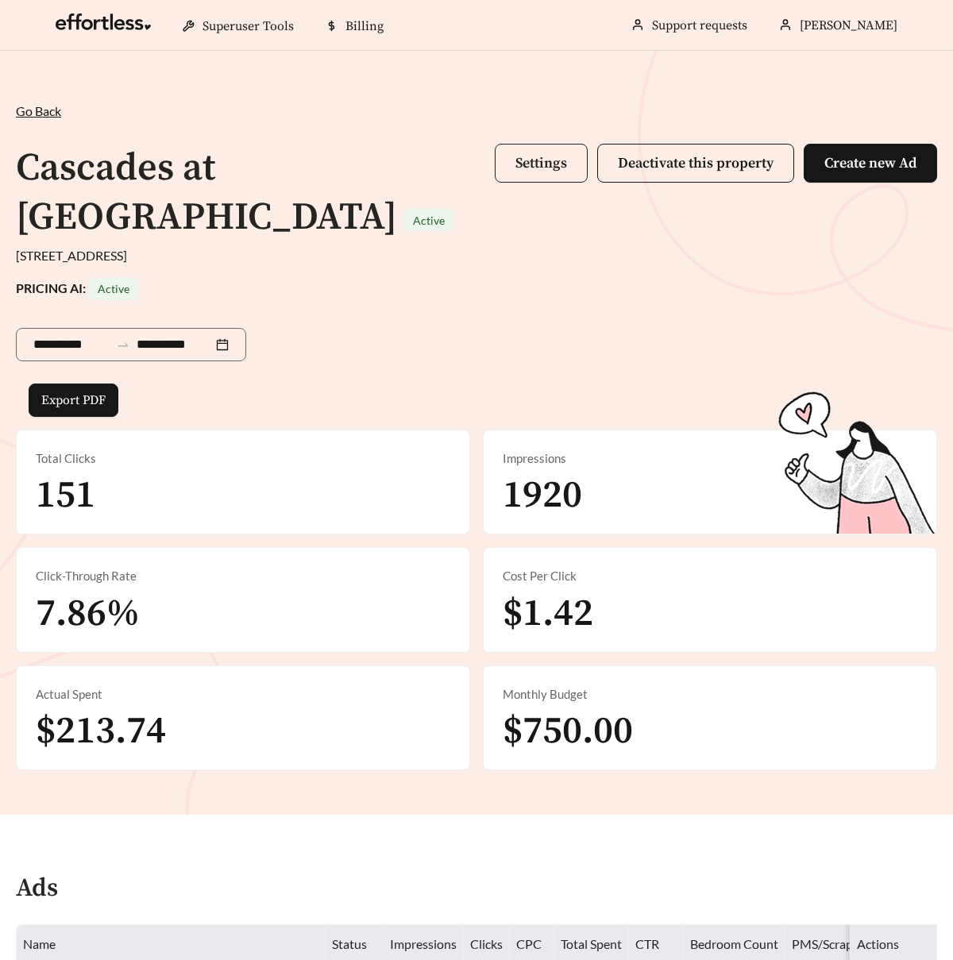
click at [506, 174] on button "Settings" at bounding box center [541, 163] width 93 height 39
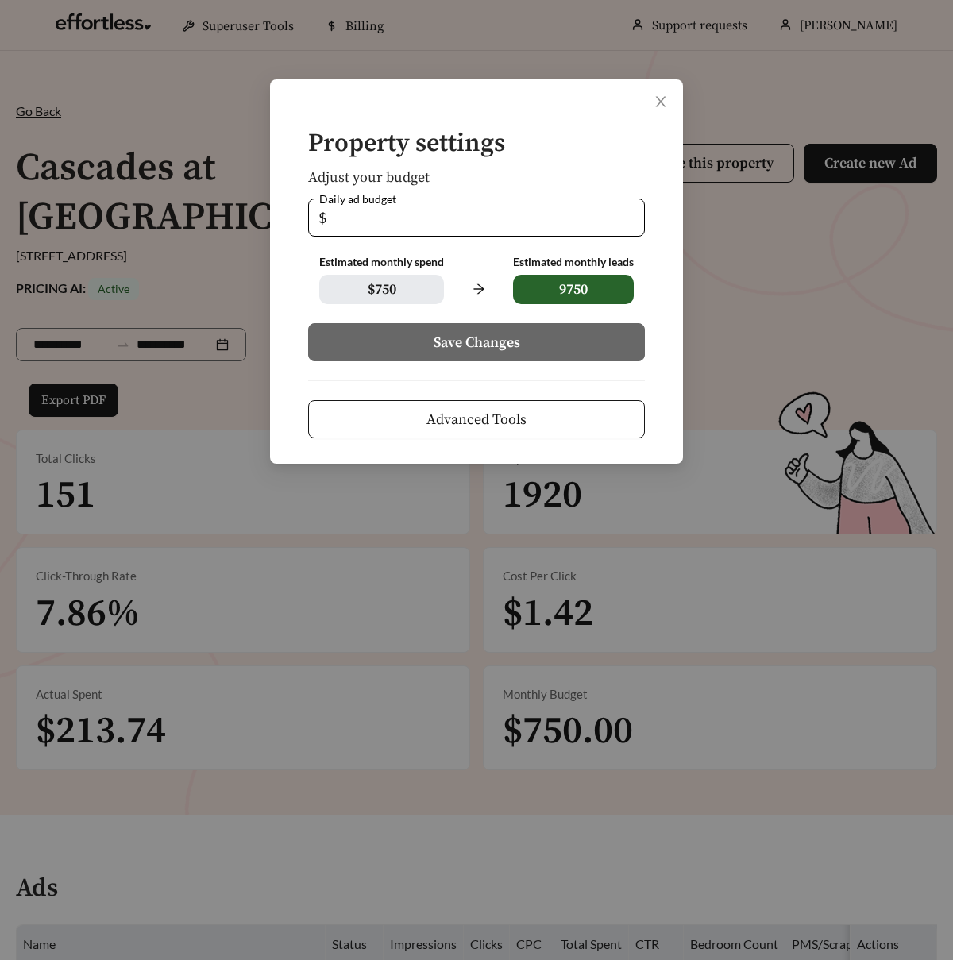
click at [461, 412] on span "Advanced Tools" at bounding box center [477, 419] width 100 height 21
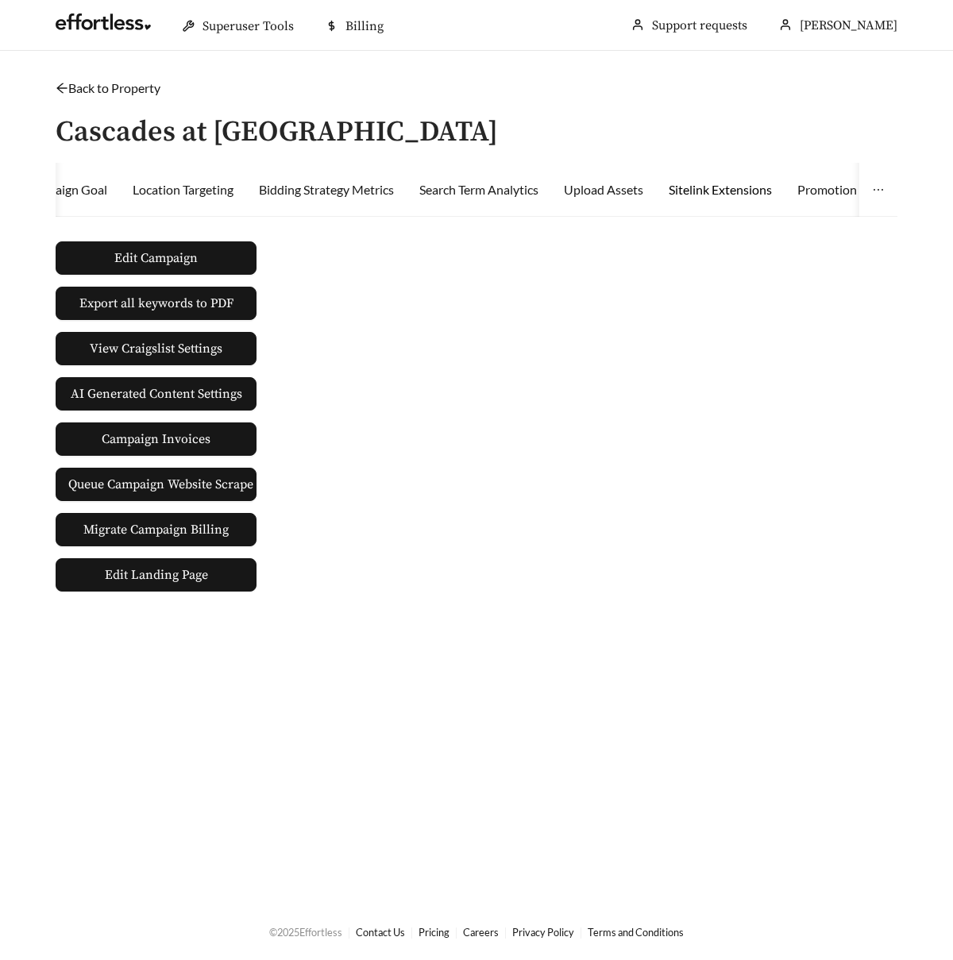
click at [707, 192] on div "Sitelink Extensions" at bounding box center [720, 189] width 103 height 19
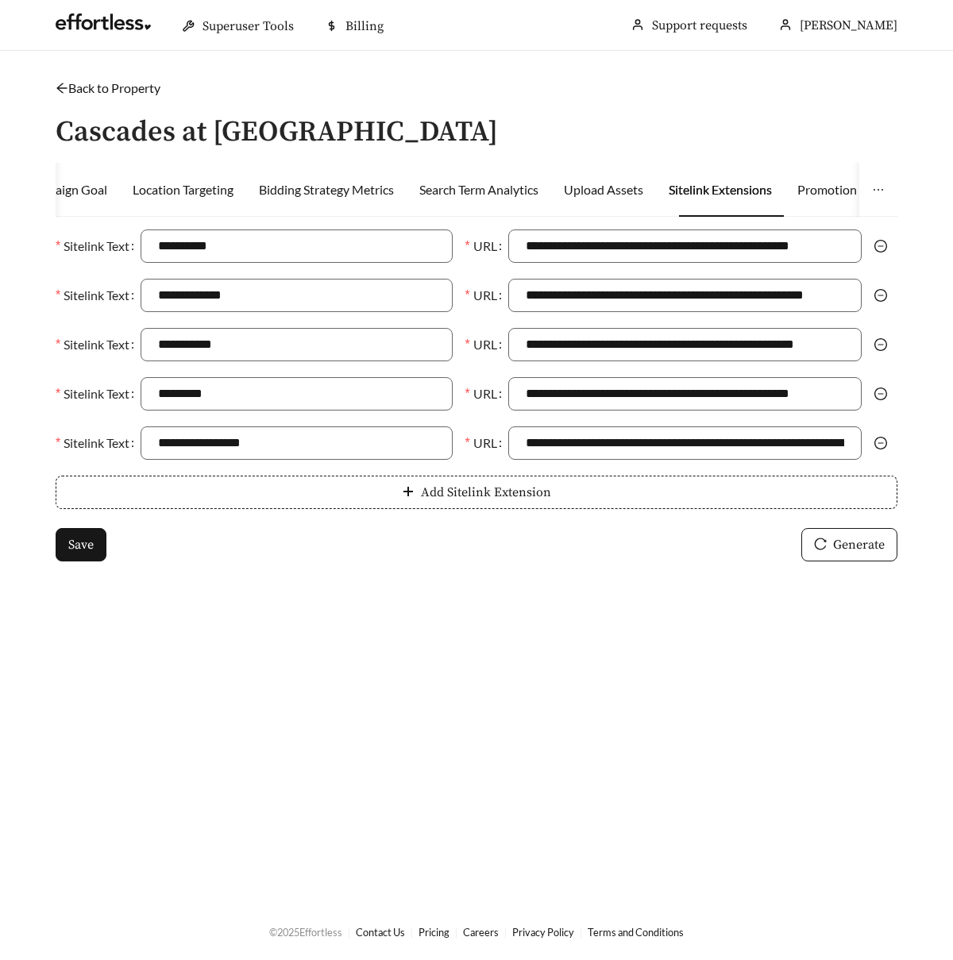
click at [877, 439] on icon "minus-circle" at bounding box center [881, 443] width 13 height 13
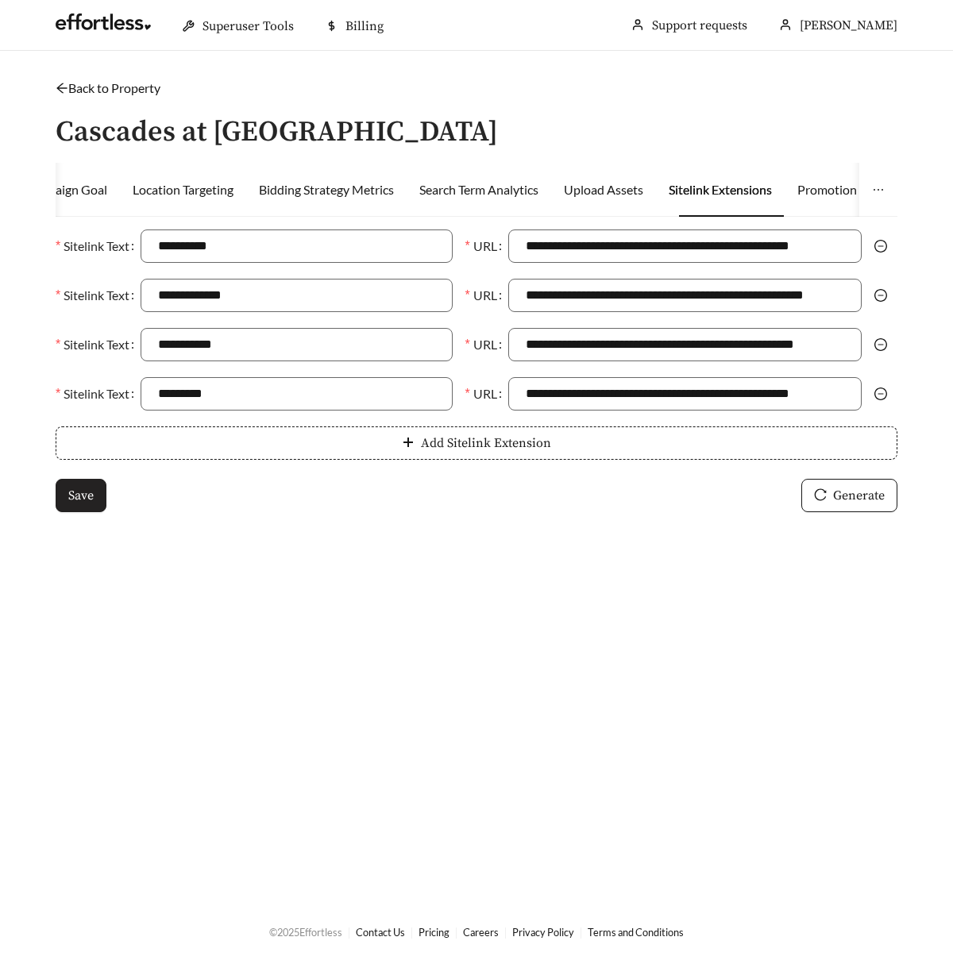
click at [84, 488] on span "Save" at bounding box center [80, 495] width 25 height 19
click at [133, 84] on link "Back to Property" at bounding box center [108, 87] width 105 height 15
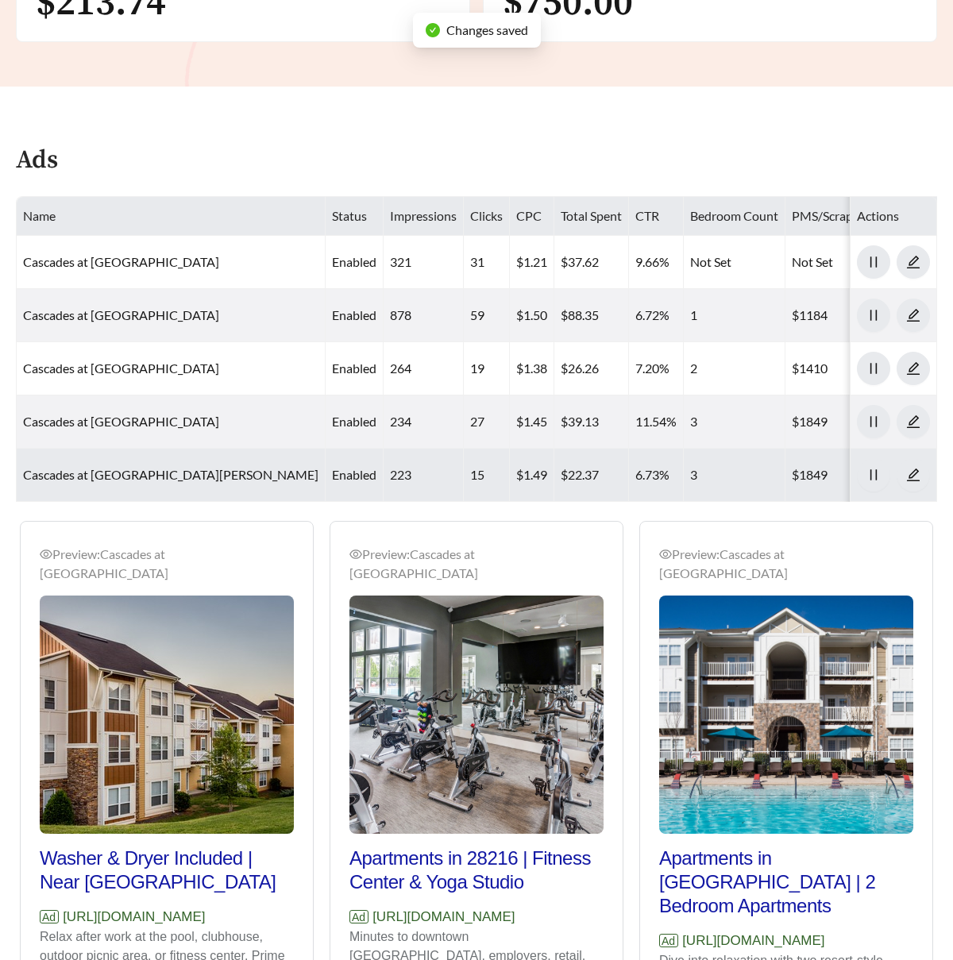
scroll to position [733, 0]
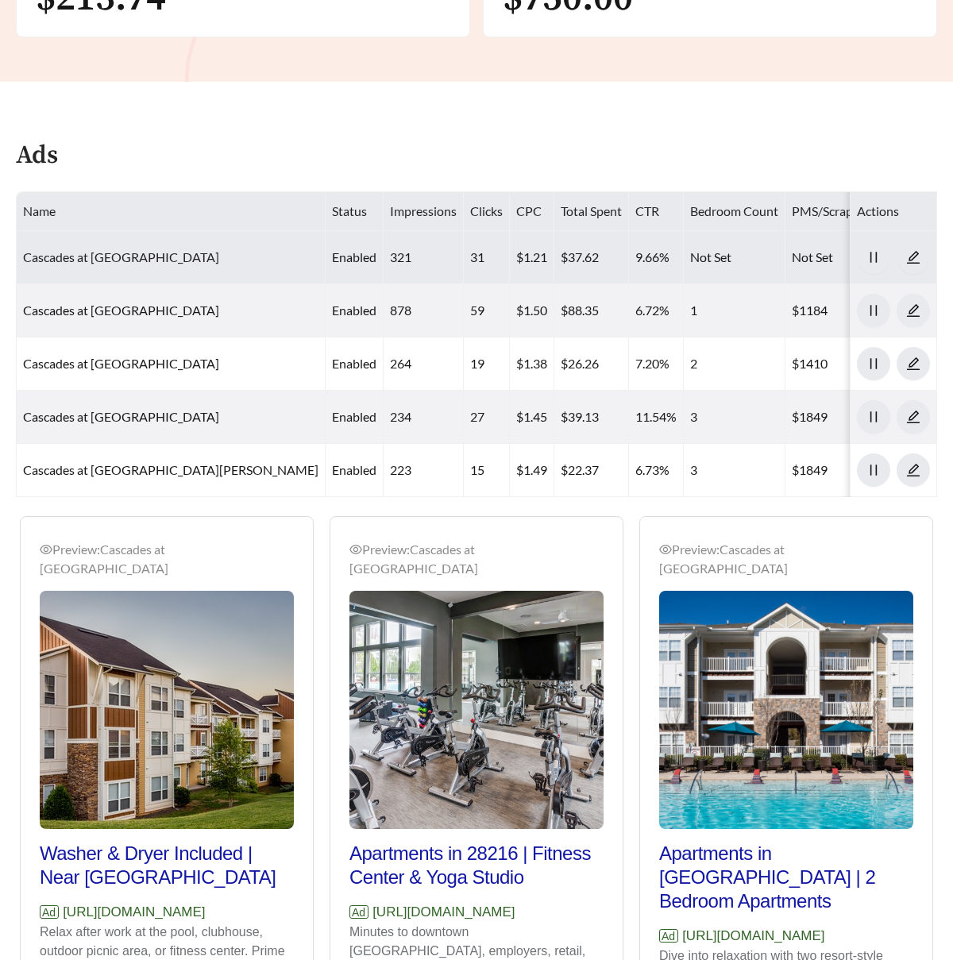
click at [146, 249] on link "Cascades at [GEOGRAPHIC_DATA]" at bounding box center [121, 256] width 196 height 15
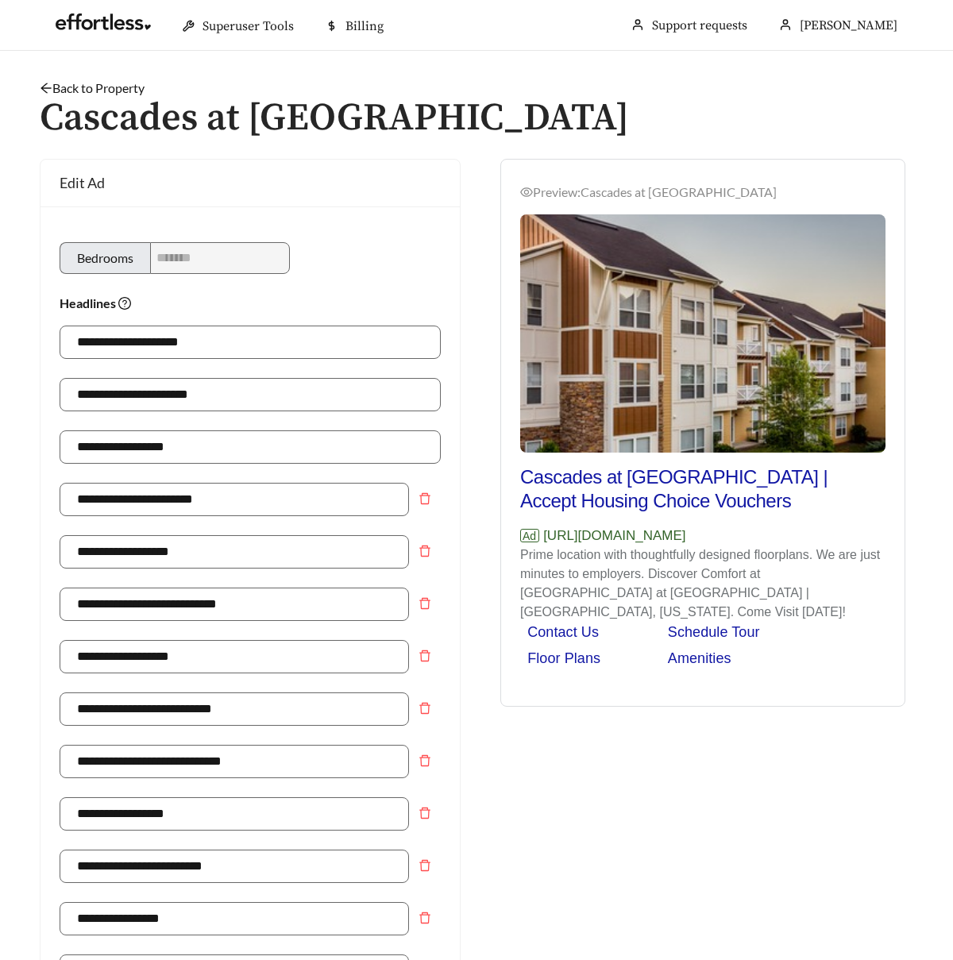
click at [121, 85] on link "Back to Property" at bounding box center [92, 87] width 105 height 15
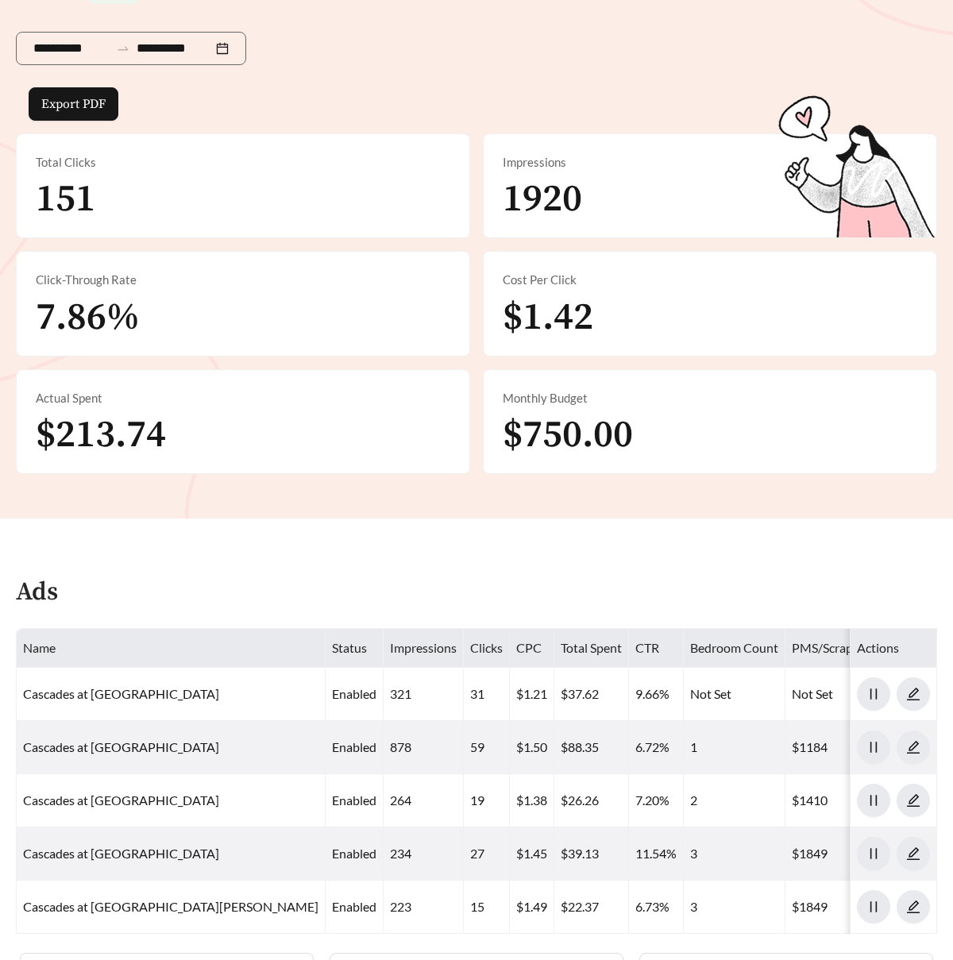
scroll to position [337, 0]
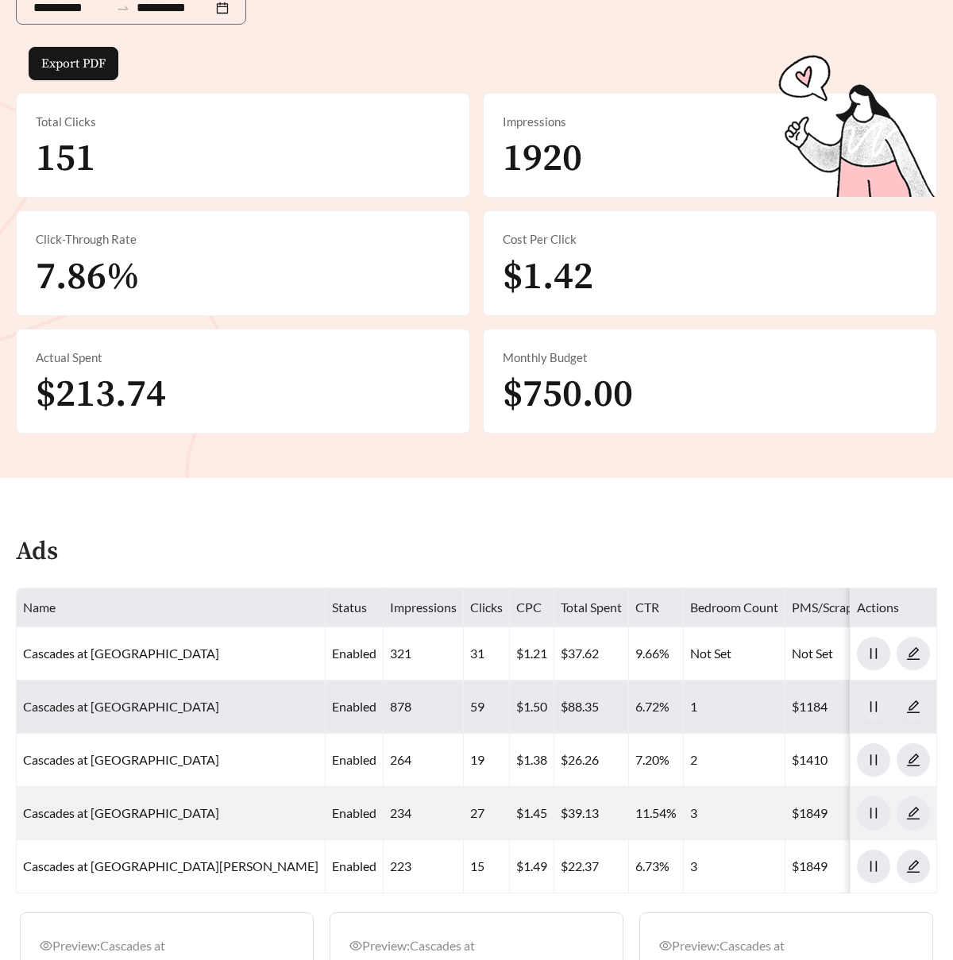
click at [186, 699] on link "Cascades at Northlake - One Bedroom" at bounding box center [121, 706] width 196 height 15
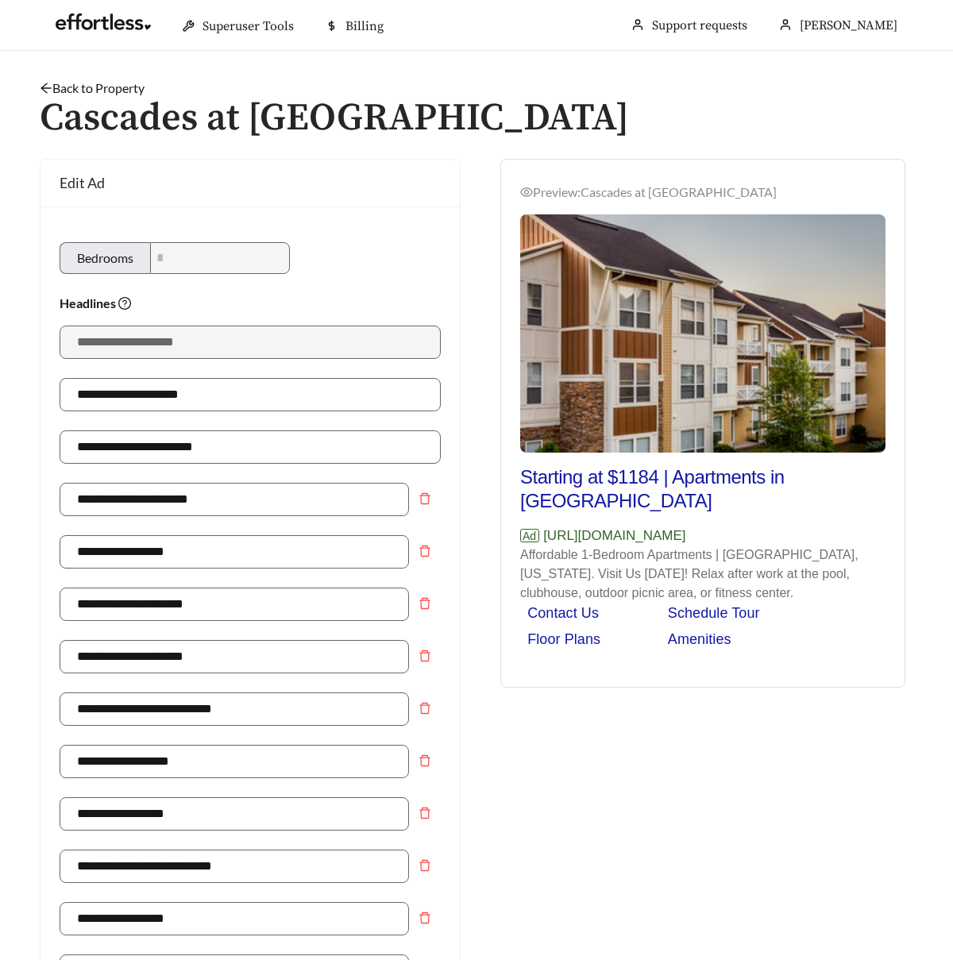
click at [133, 83] on link "Back to Property" at bounding box center [92, 87] width 105 height 15
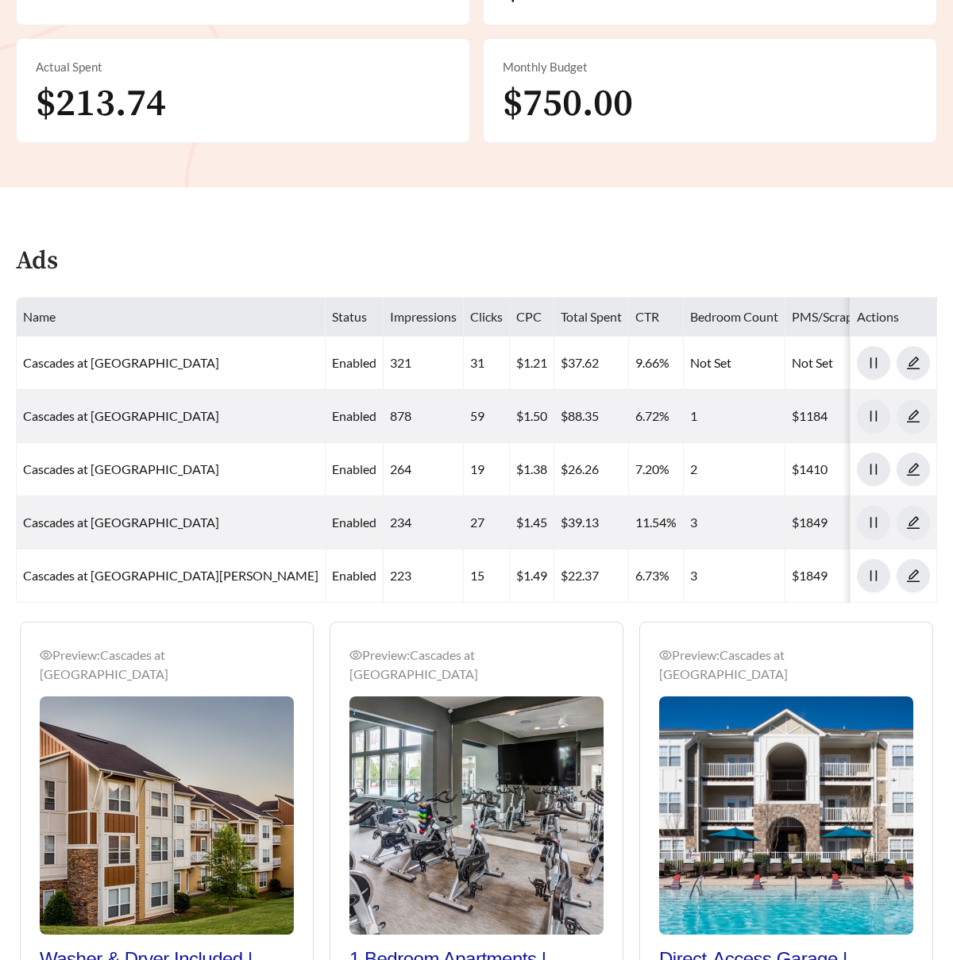
scroll to position [785, 0]
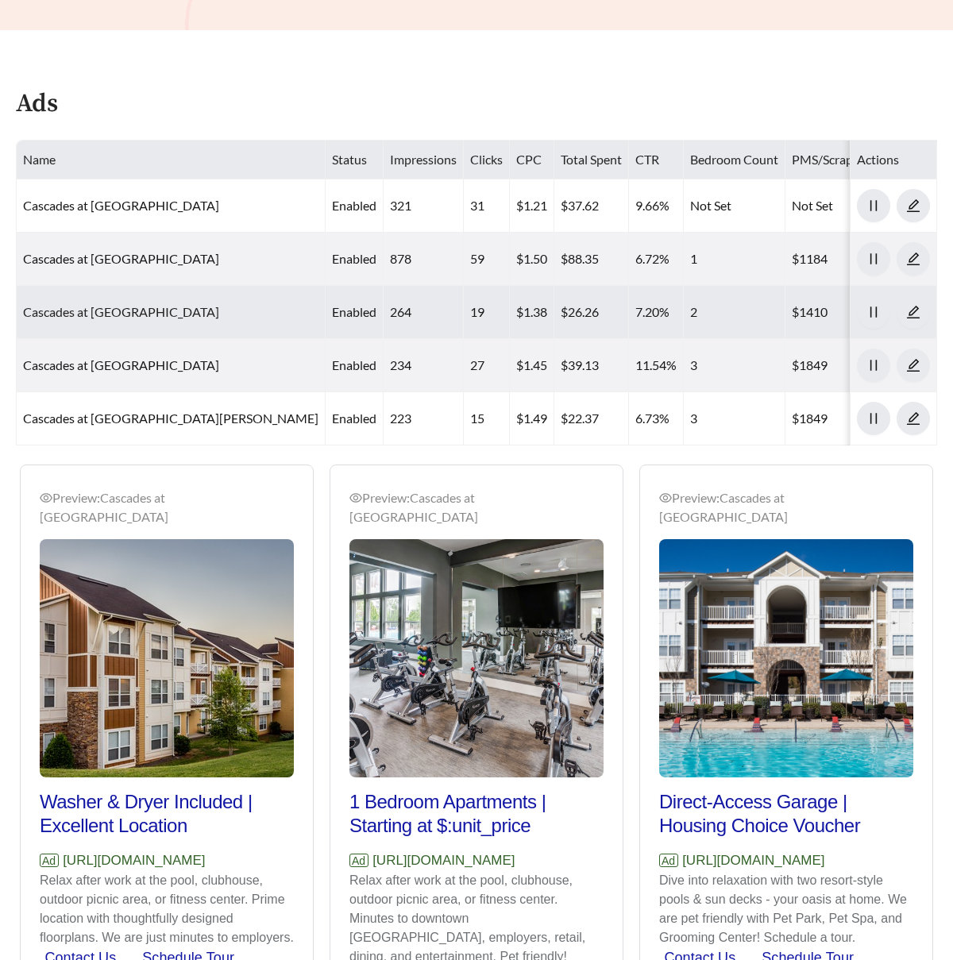
click at [156, 304] on link "Cascades at Northlake - Two Bedroom" at bounding box center [121, 311] width 196 height 15
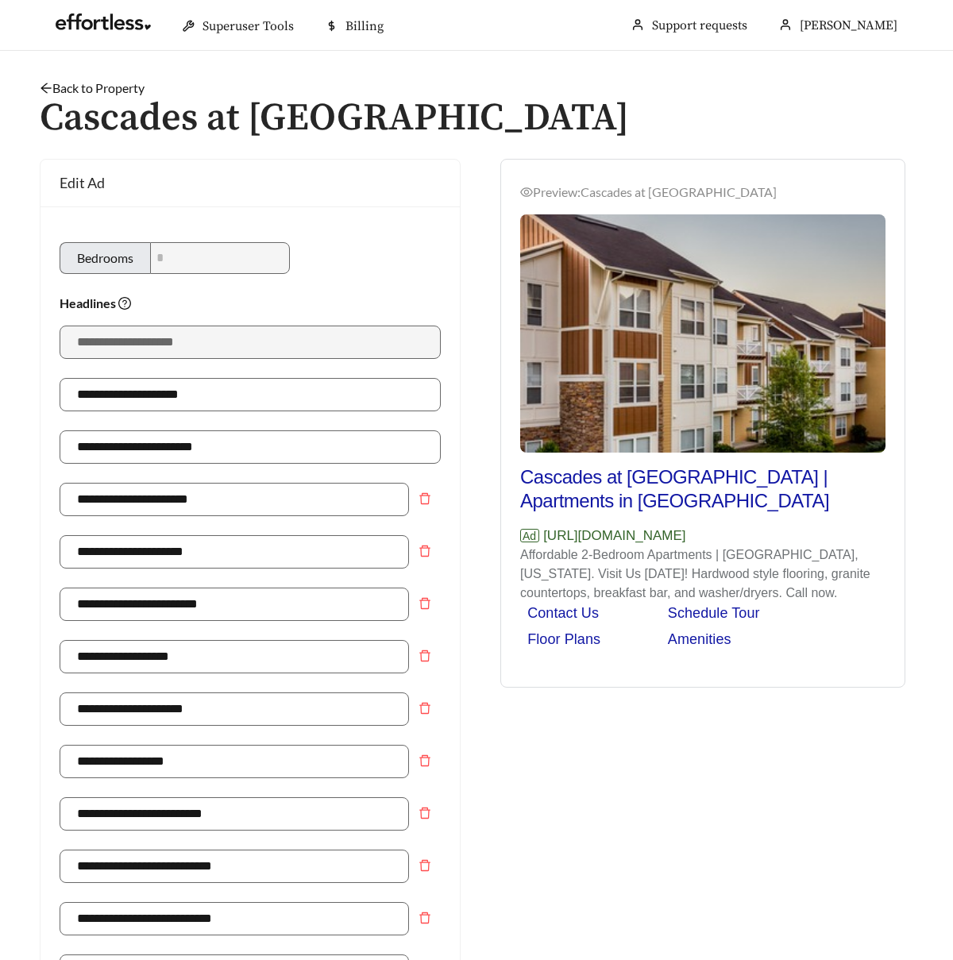
click at [121, 87] on link "Back to Property" at bounding box center [92, 87] width 105 height 15
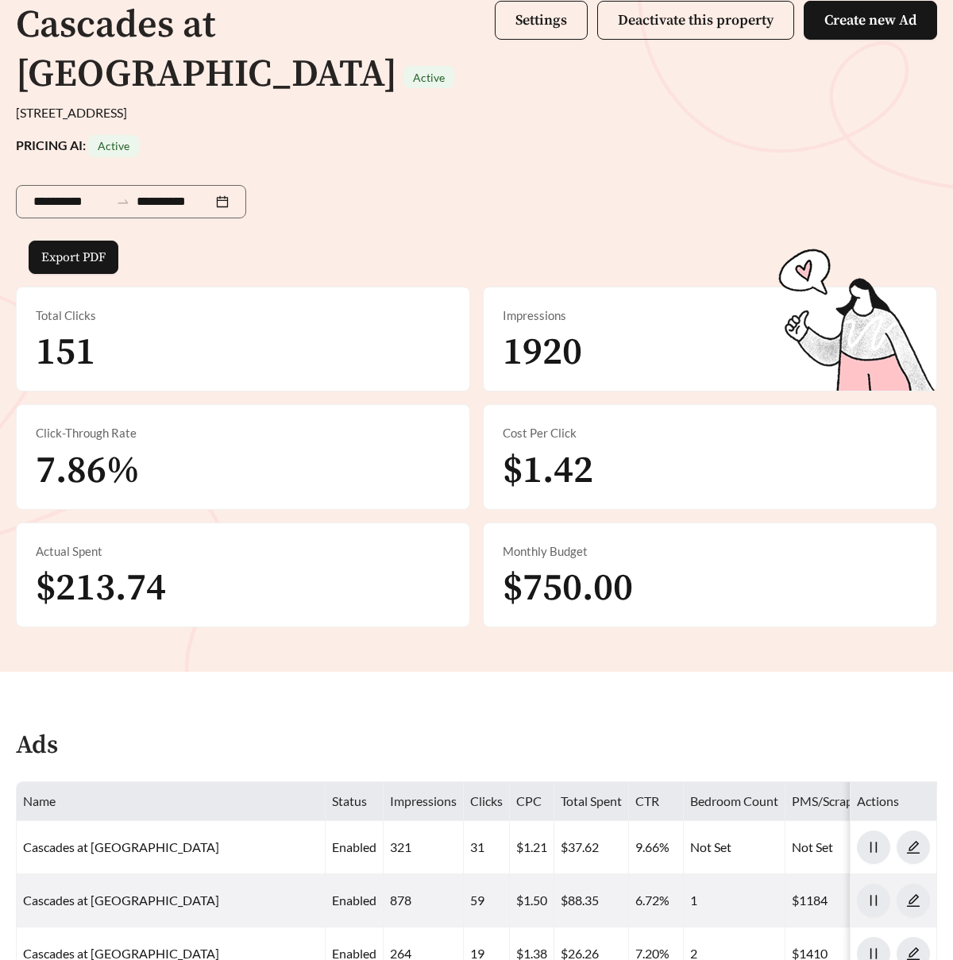
scroll to position [421, 0]
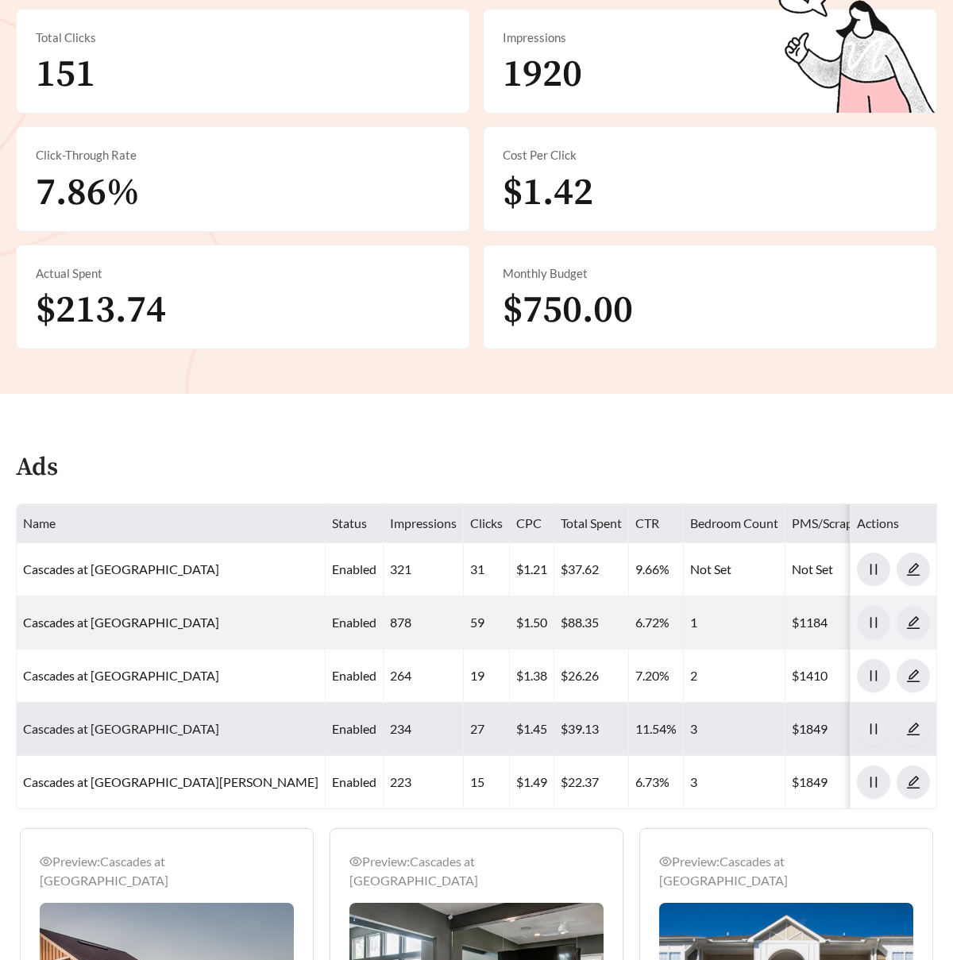
click at [147, 721] on link "Cascades at Northlake - Three Bedroom" at bounding box center [121, 728] width 196 height 15
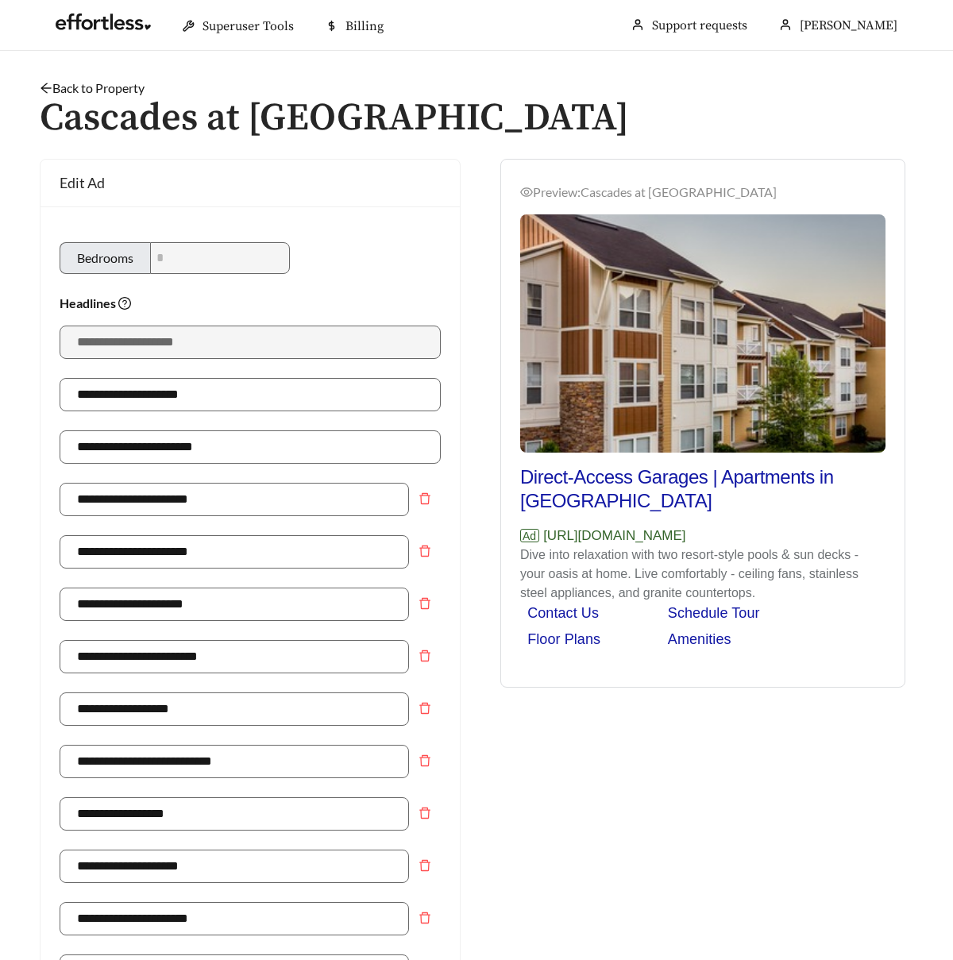
click at [114, 85] on link "Back to Property" at bounding box center [92, 87] width 105 height 15
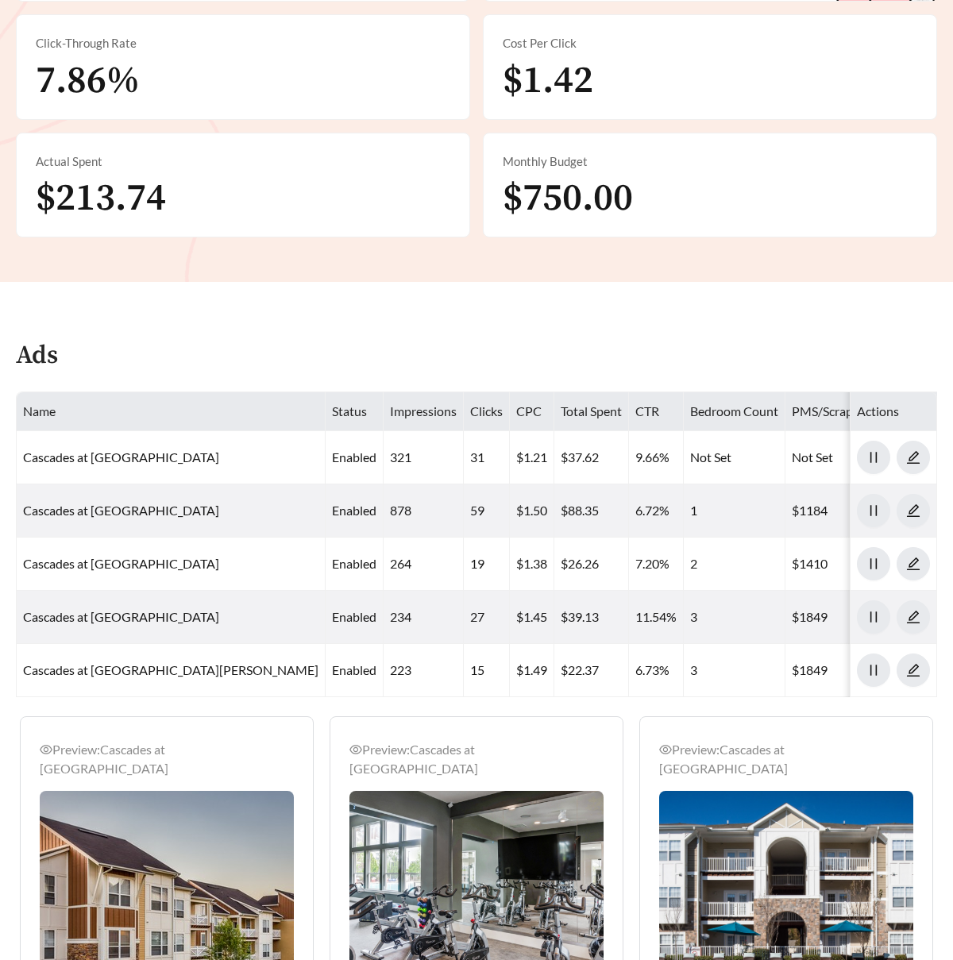
scroll to position [759, 0]
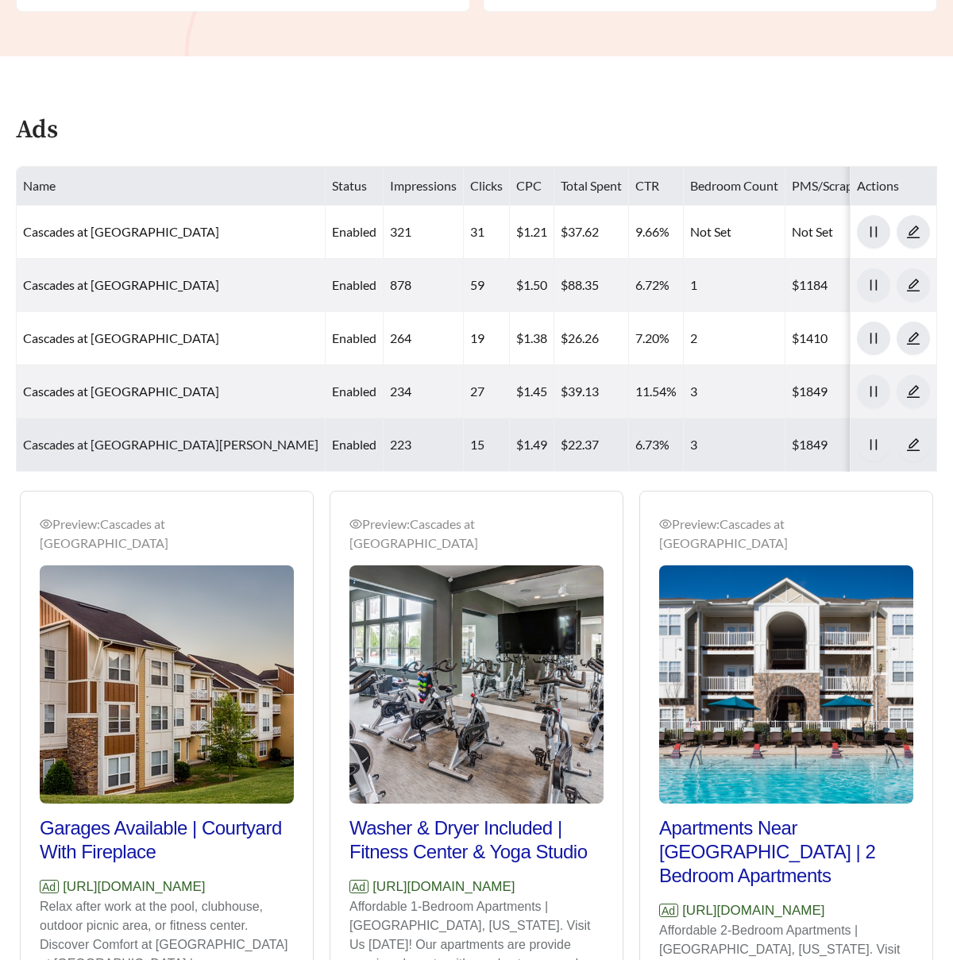
click at [160, 437] on link "Cascades at Northlake - Mt Holly" at bounding box center [170, 444] width 295 height 15
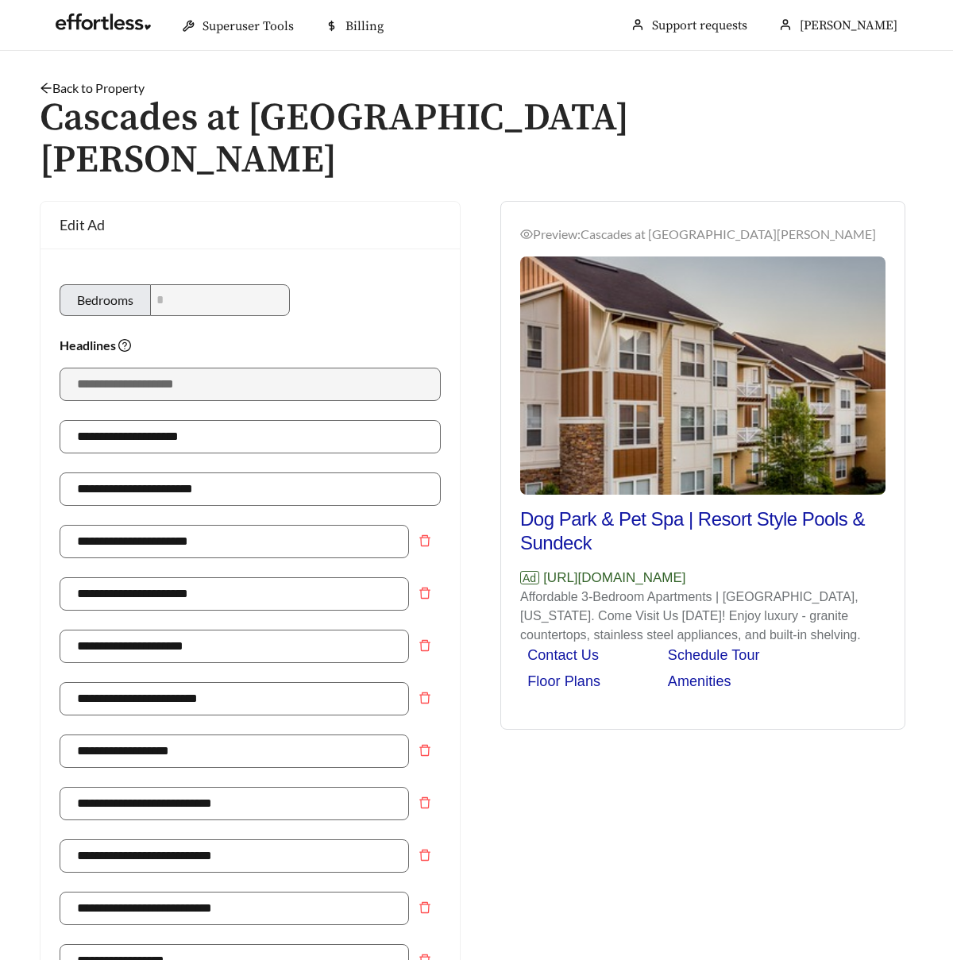
click at [110, 83] on link "Back to Property" at bounding box center [92, 87] width 105 height 15
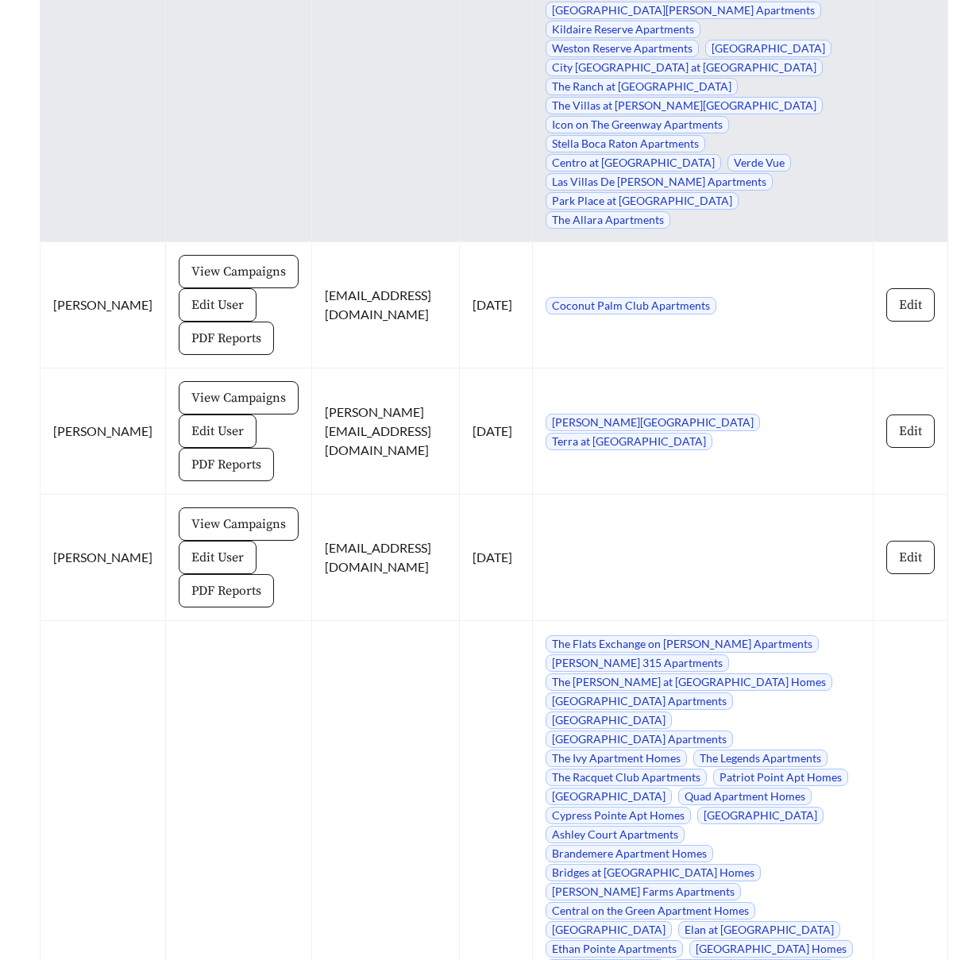
scroll to position [17608, 0]
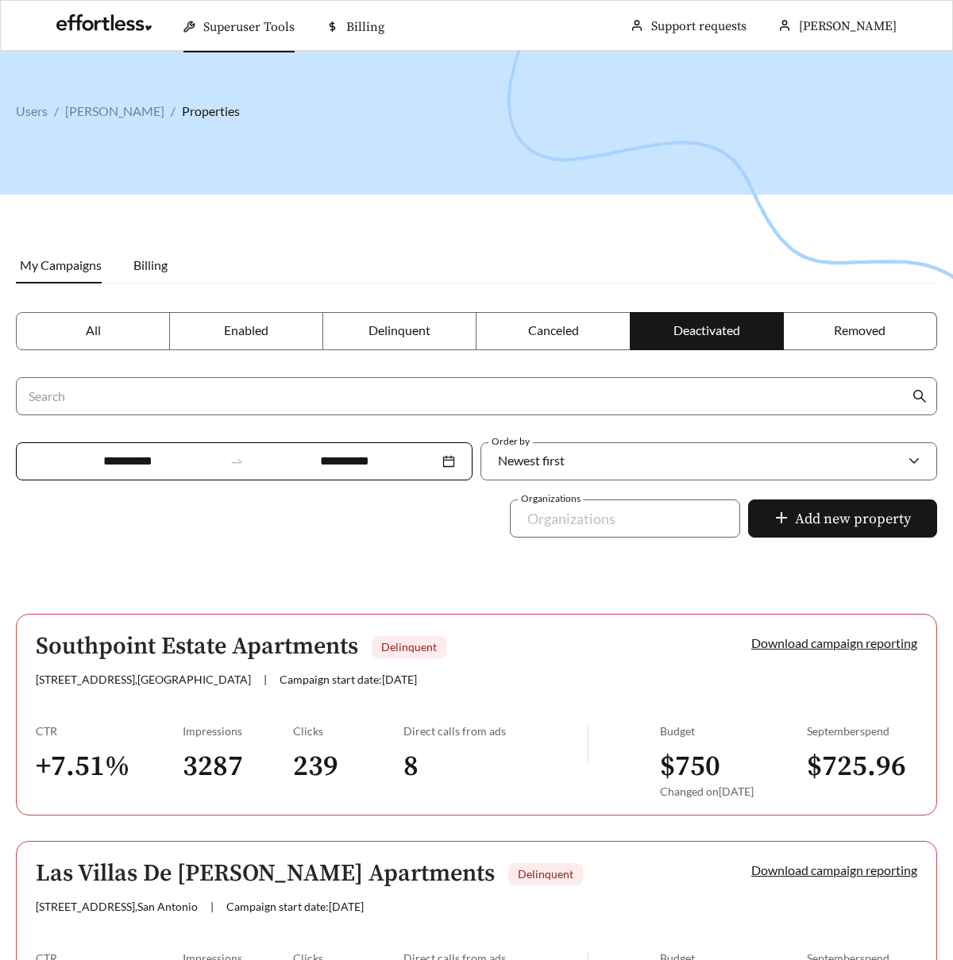
click at [132, 331] on label "All" at bounding box center [93, 331] width 154 height 38
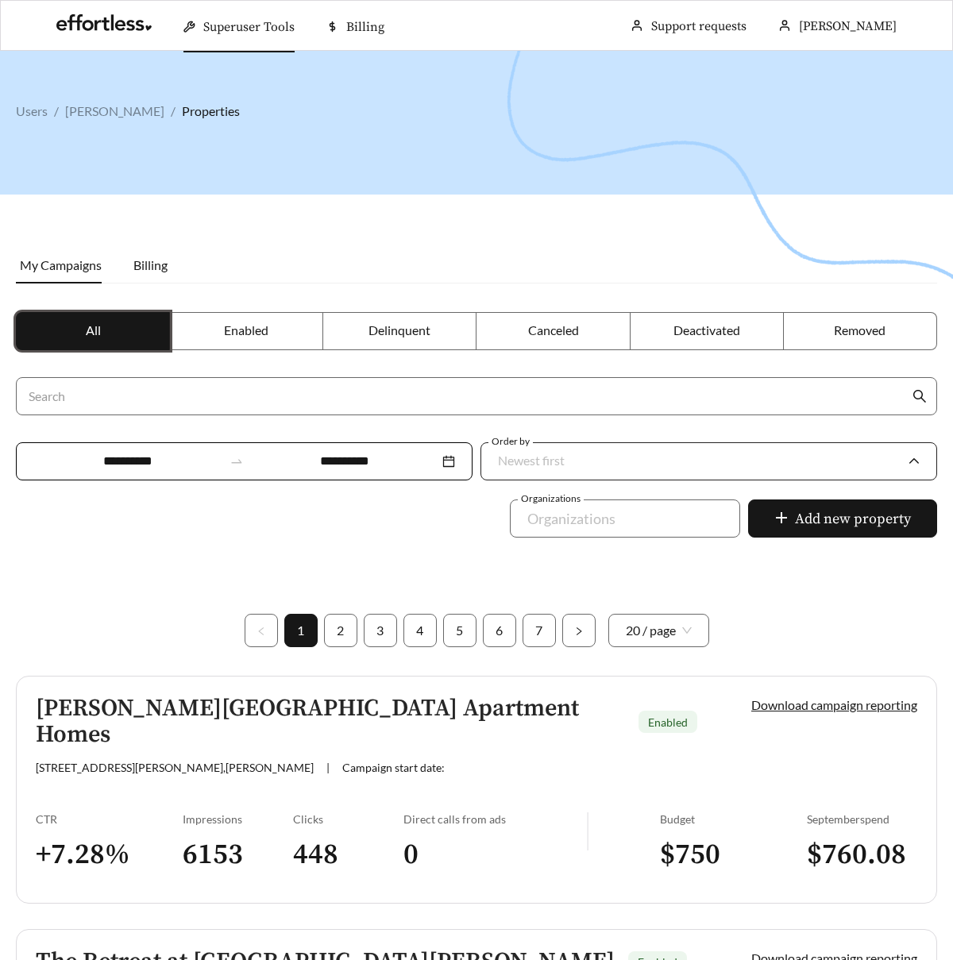
click at [610, 461] on div "Newest first" at bounding box center [701, 460] width 406 height 33
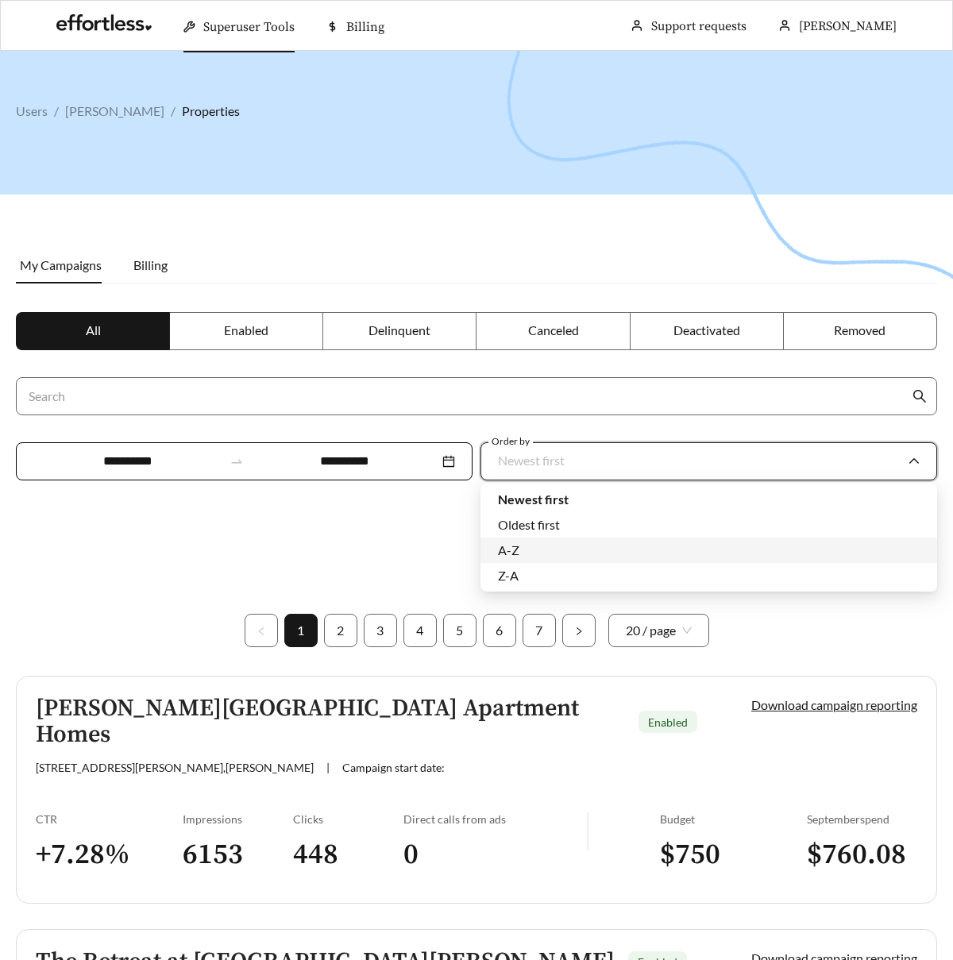
click at [588, 543] on div "A-Z" at bounding box center [709, 550] width 422 height 17
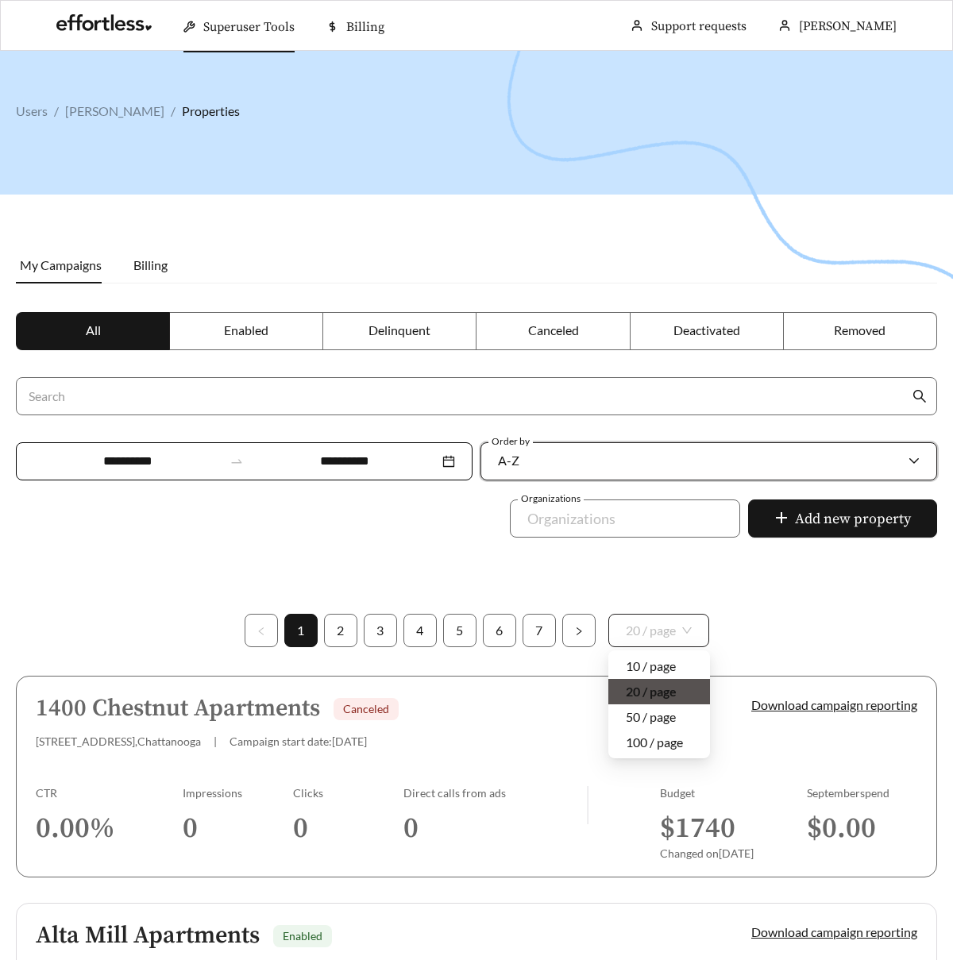
click at [626, 615] on span "20 / page" at bounding box center [659, 631] width 66 height 32
click at [648, 743] on div "100 / page" at bounding box center [659, 742] width 67 height 17
click at [662, 631] on span "20 / page" at bounding box center [659, 631] width 66 height 32
click at [648, 745] on div "100 / page" at bounding box center [659, 742] width 67 height 17
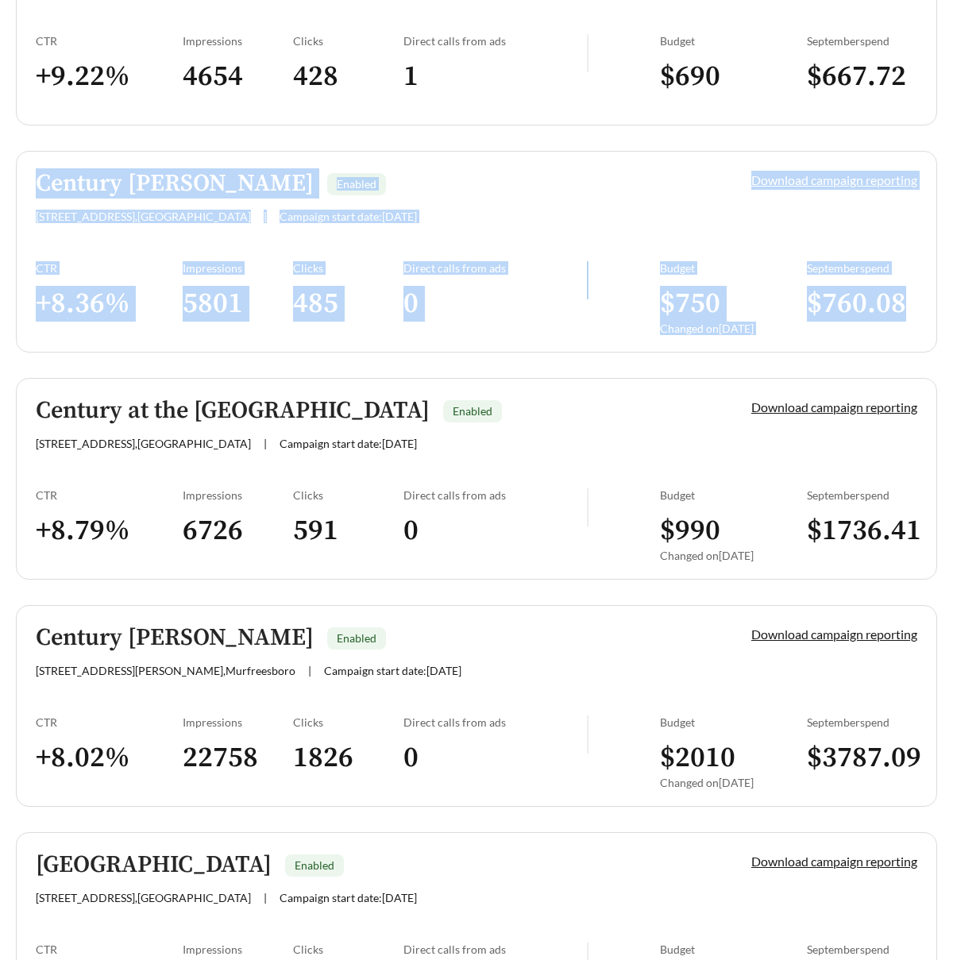
scroll to position [3514, 0]
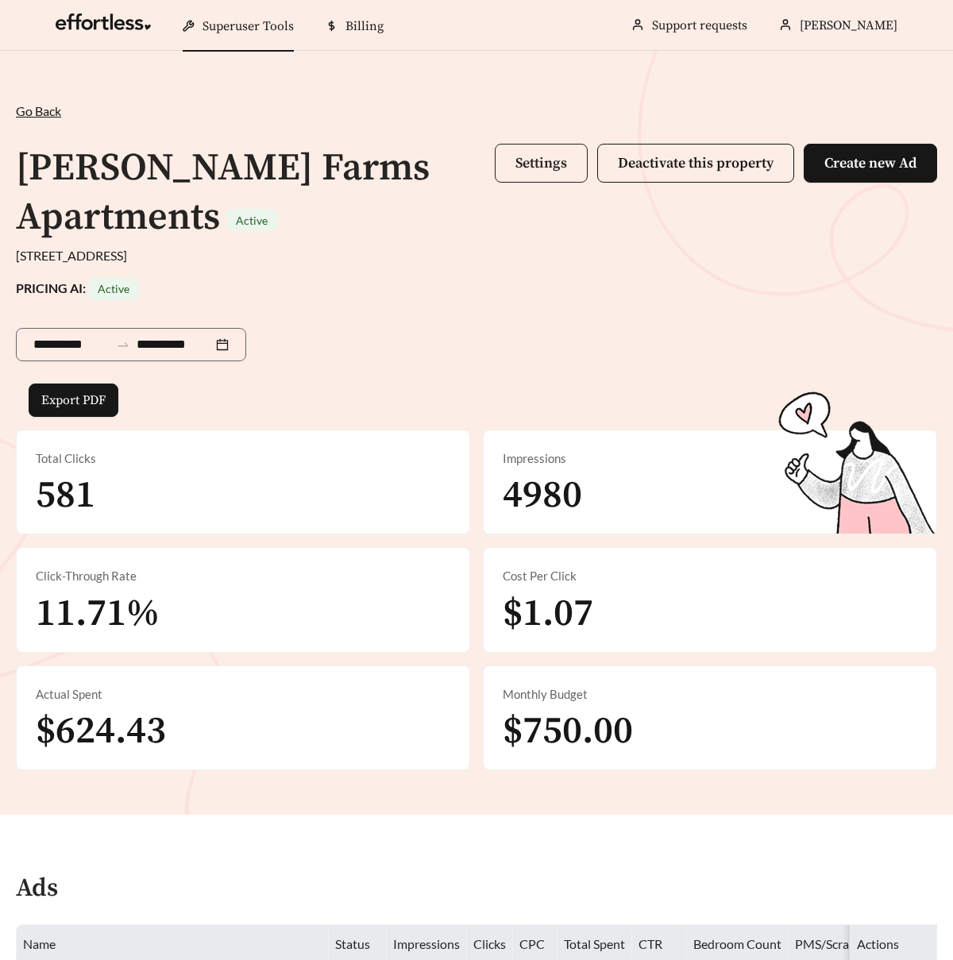
click at [536, 158] on span "Settings" at bounding box center [542, 163] width 52 height 18
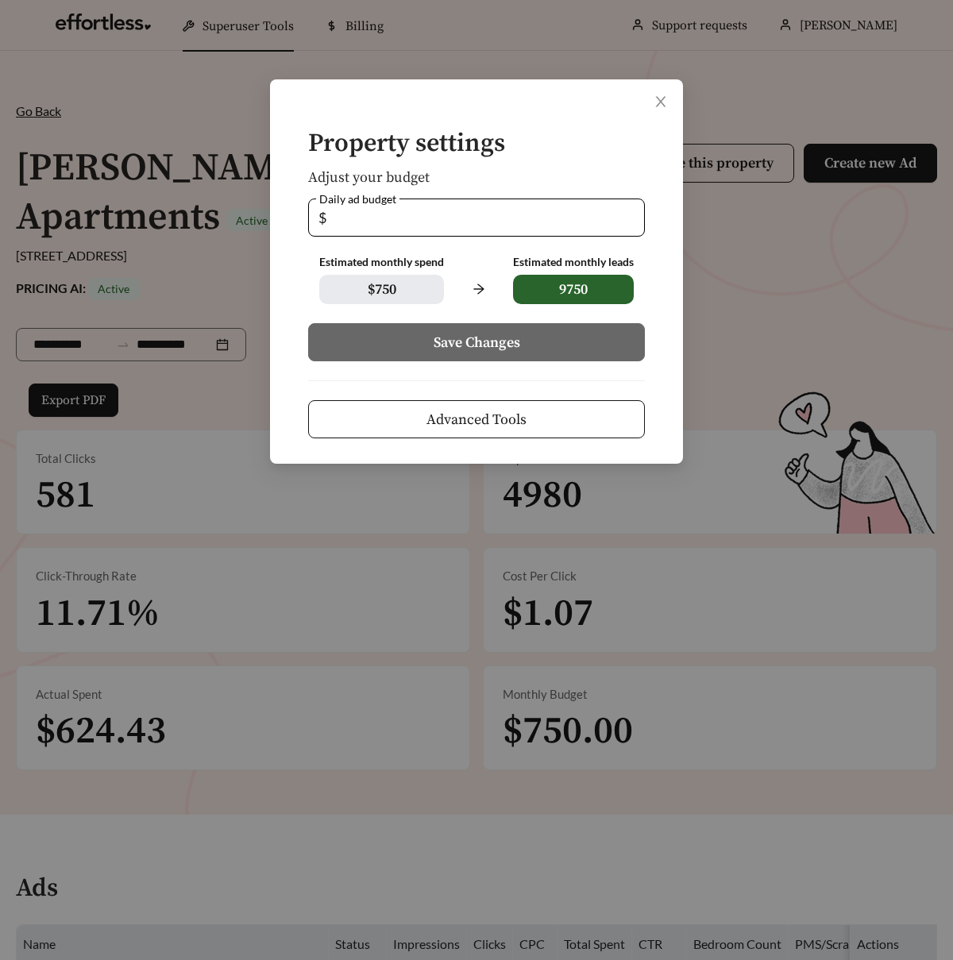
click at [477, 411] on span "Advanced Tools" at bounding box center [477, 419] width 100 height 21
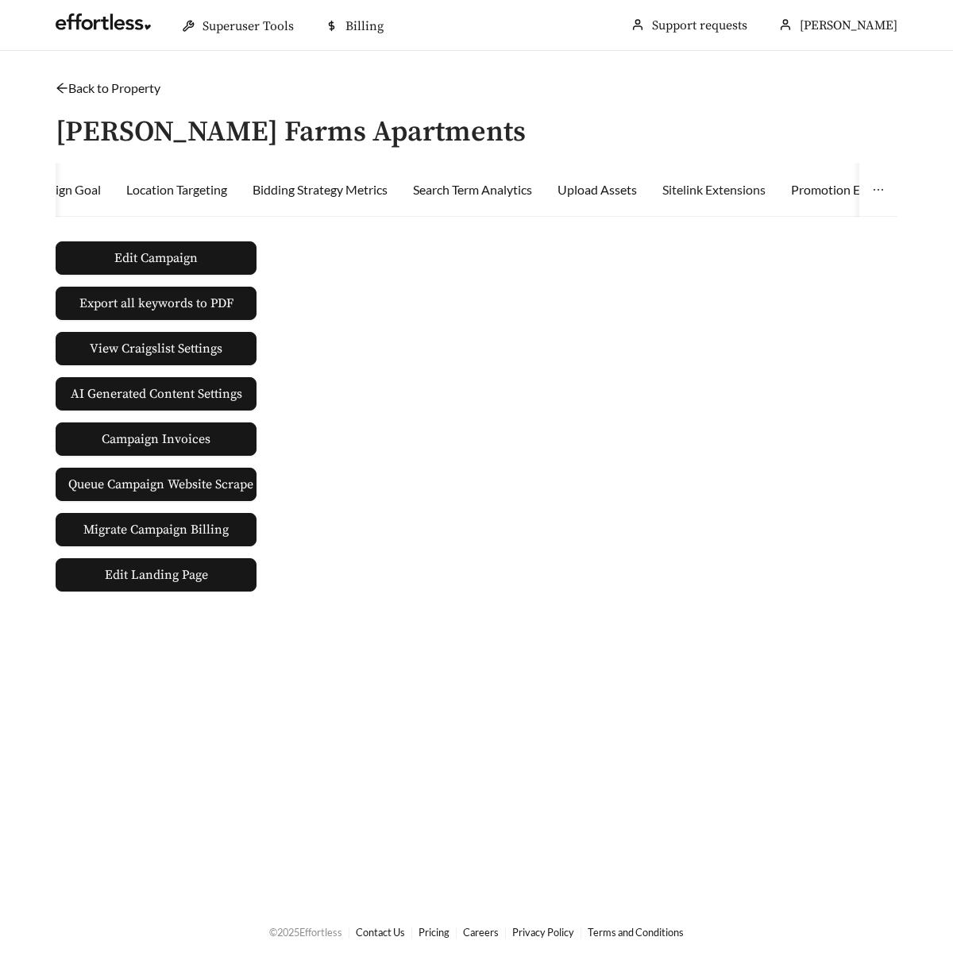
click at [700, 204] on div "Sitelink Extensions" at bounding box center [713, 190] width 103 height 54
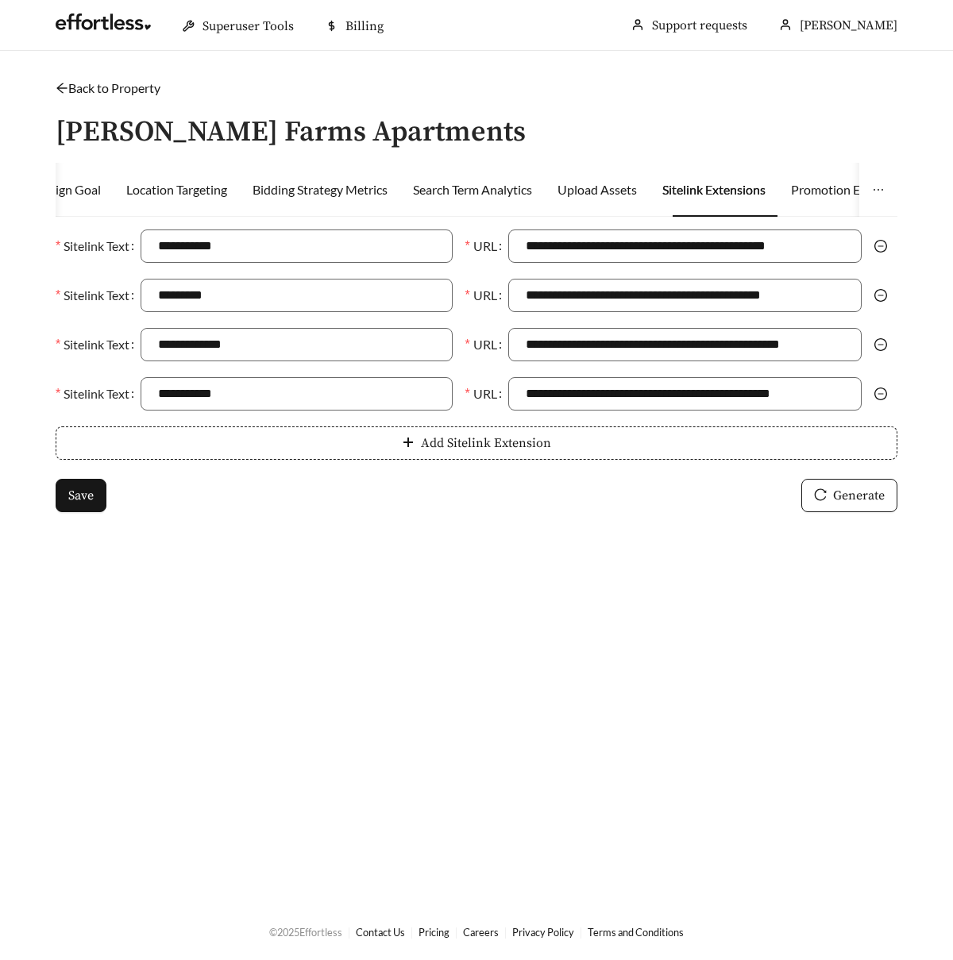
click at [119, 90] on link "Back to Property" at bounding box center [108, 87] width 105 height 15
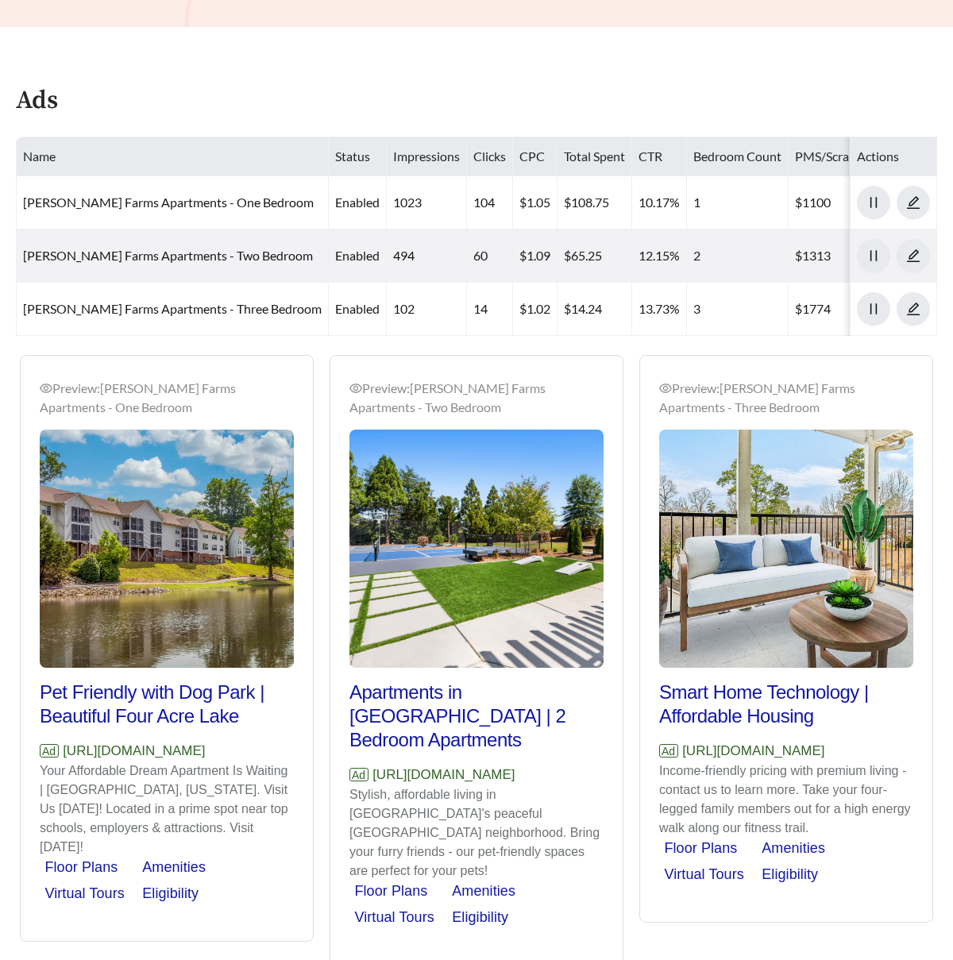
scroll to position [794, 0]
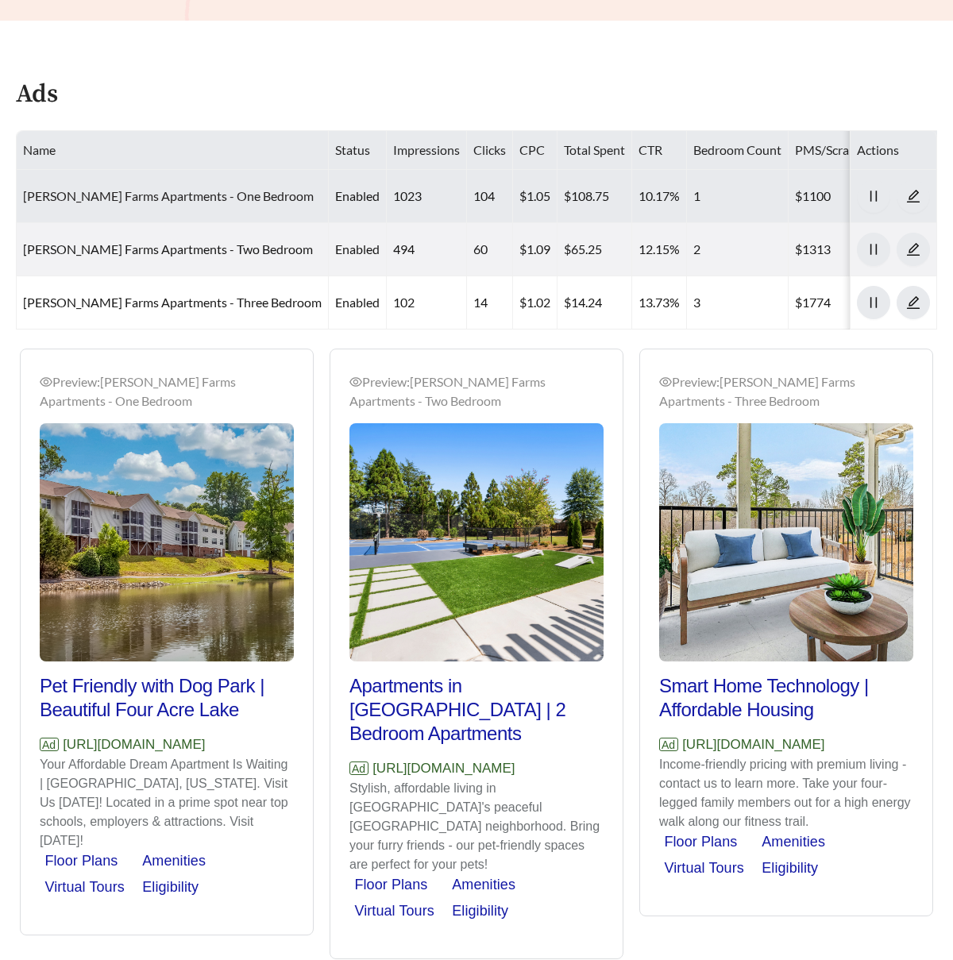
click at [138, 202] on link "[PERSON_NAME] Farms Apartments - One Bedroom" at bounding box center [168, 195] width 291 height 15
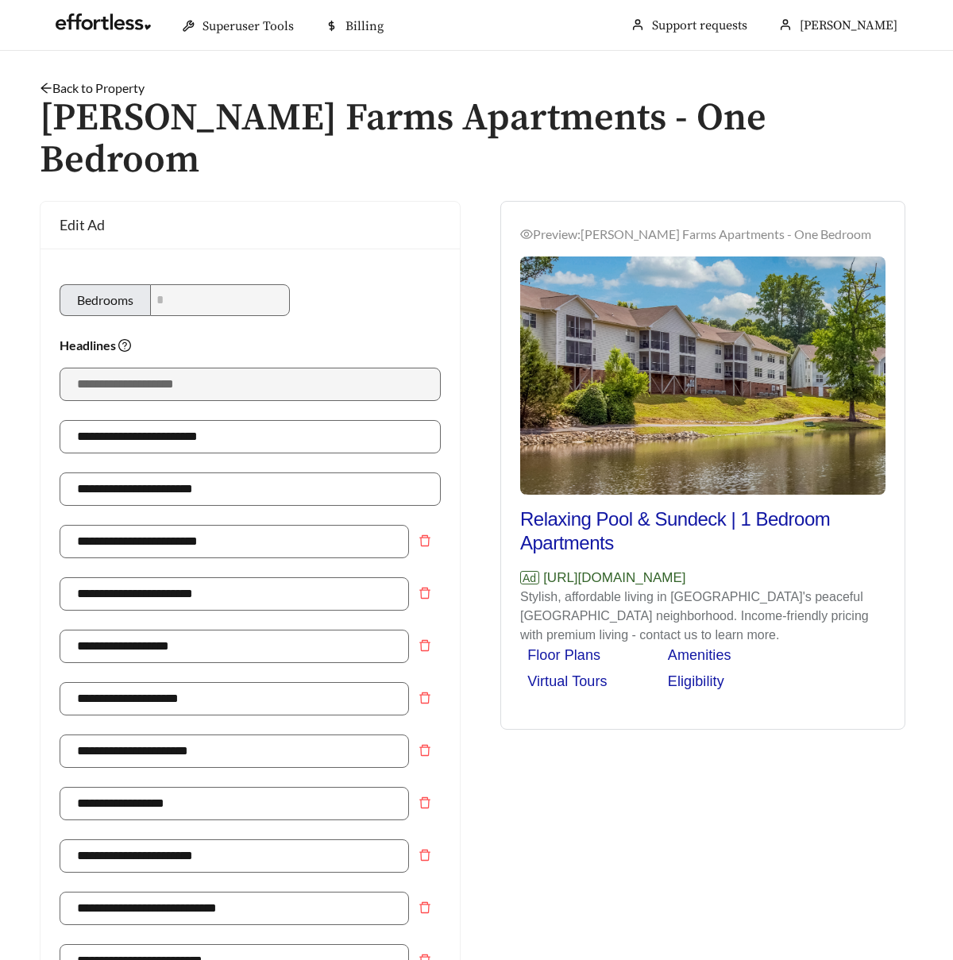
click at [110, 85] on link "Back to Property" at bounding box center [92, 87] width 105 height 15
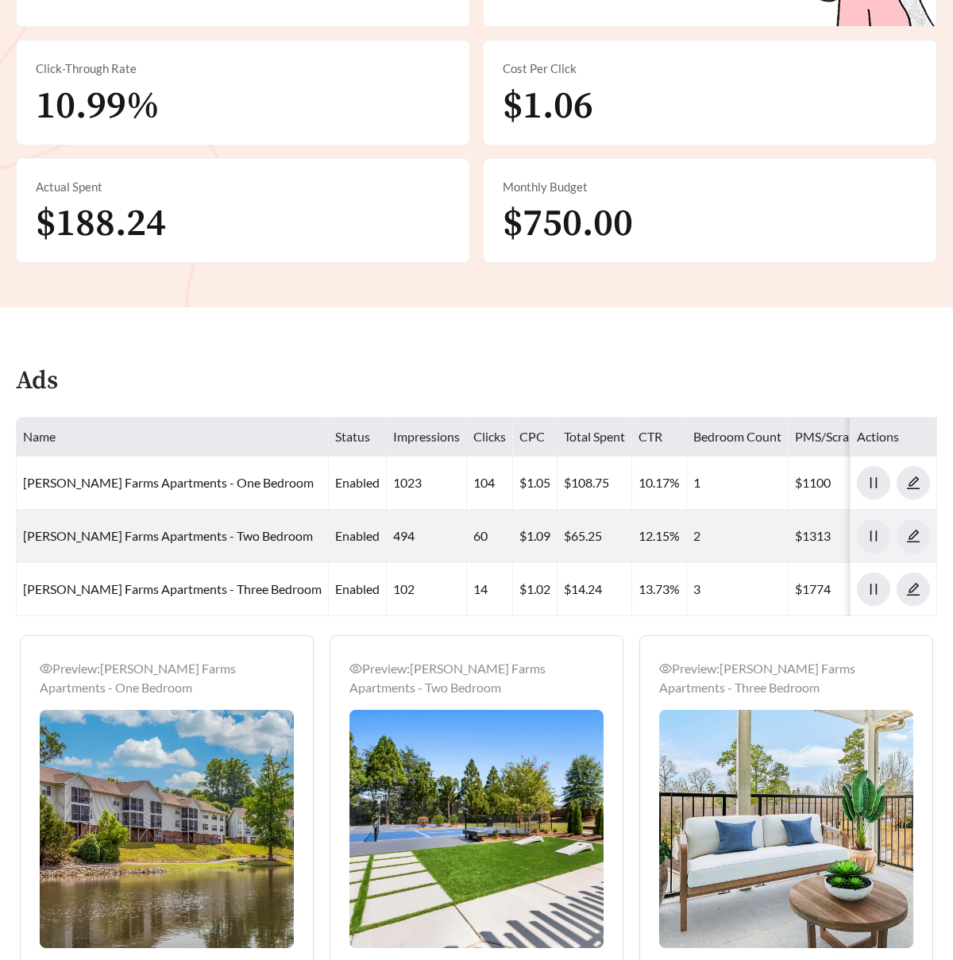
scroll to position [485, 0]
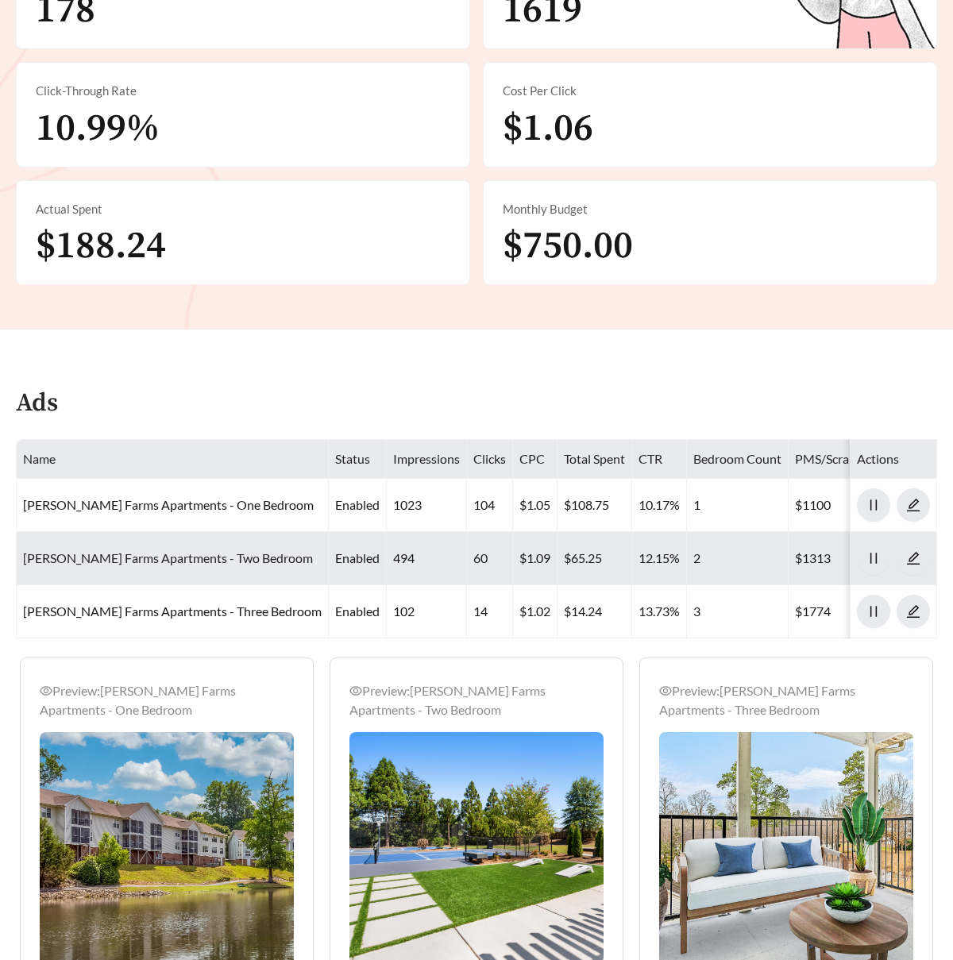
click at [211, 562] on link "[PERSON_NAME] Farms Apartments - Two Bedroom" at bounding box center [168, 557] width 290 height 15
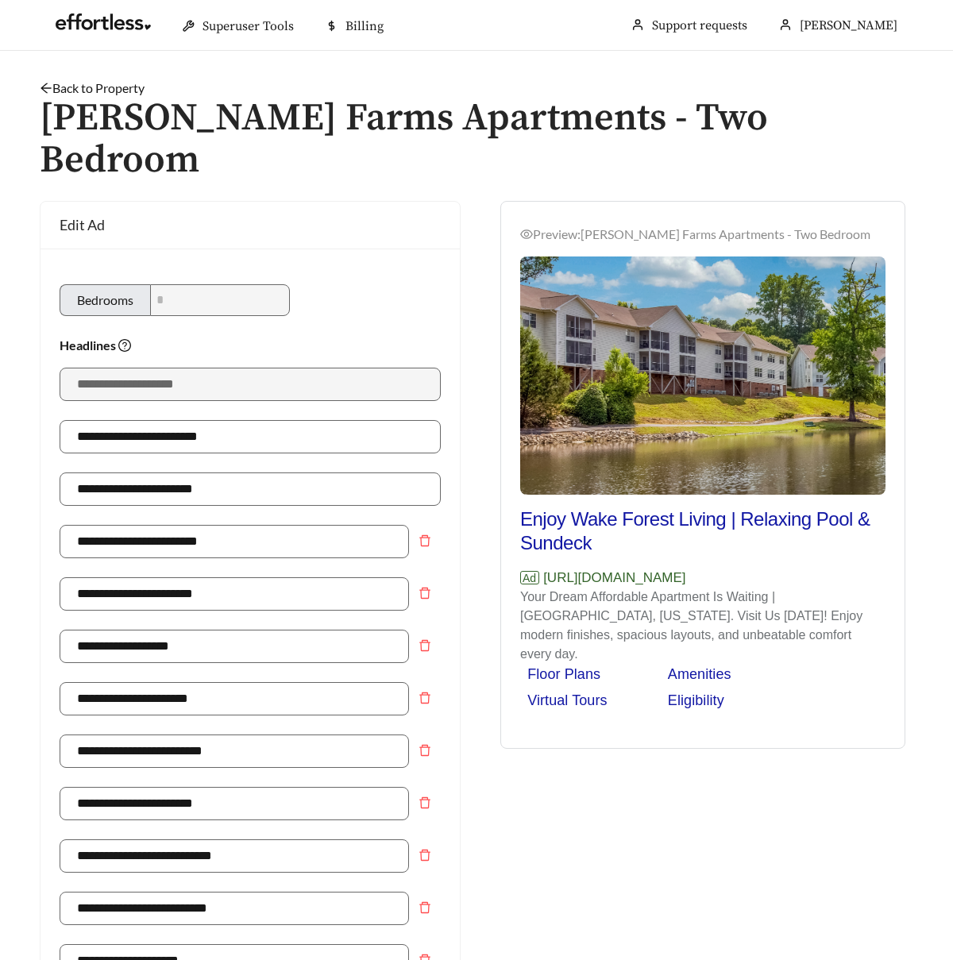
click at [137, 92] on link "Back to Property" at bounding box center [92, 87] width 105 height 15
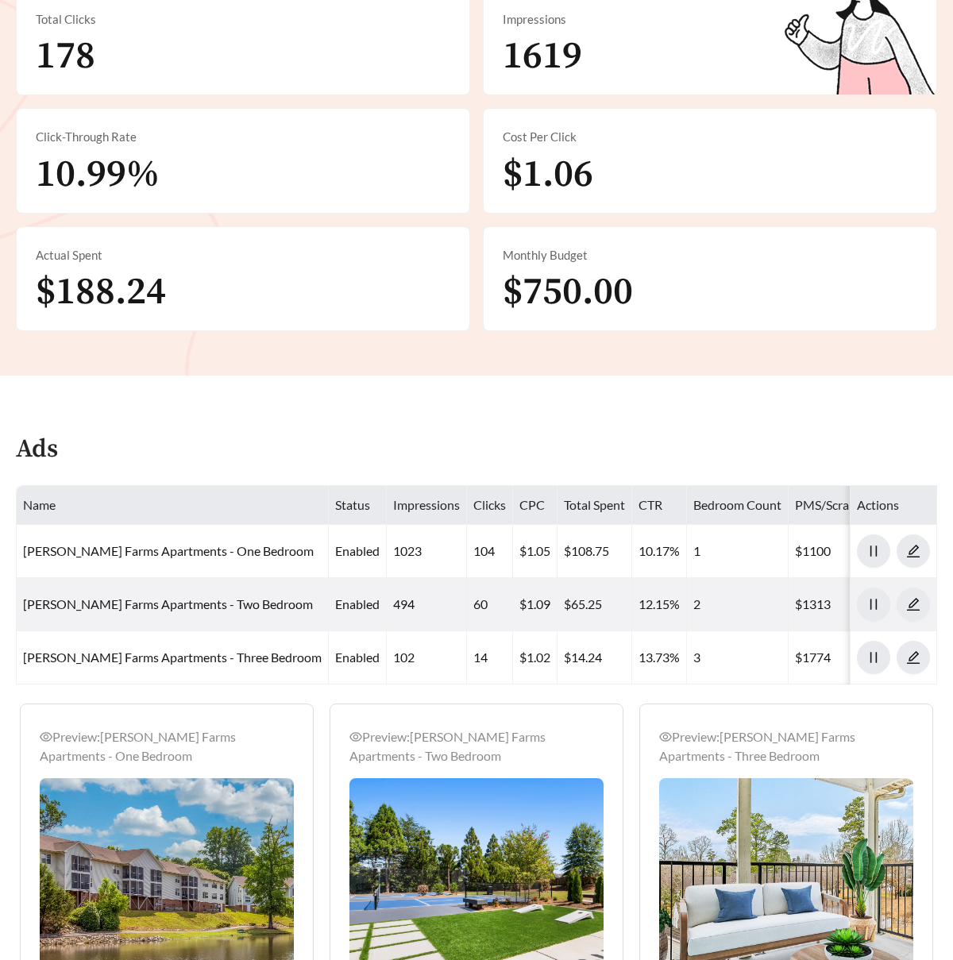
scroll to position [527, 0]
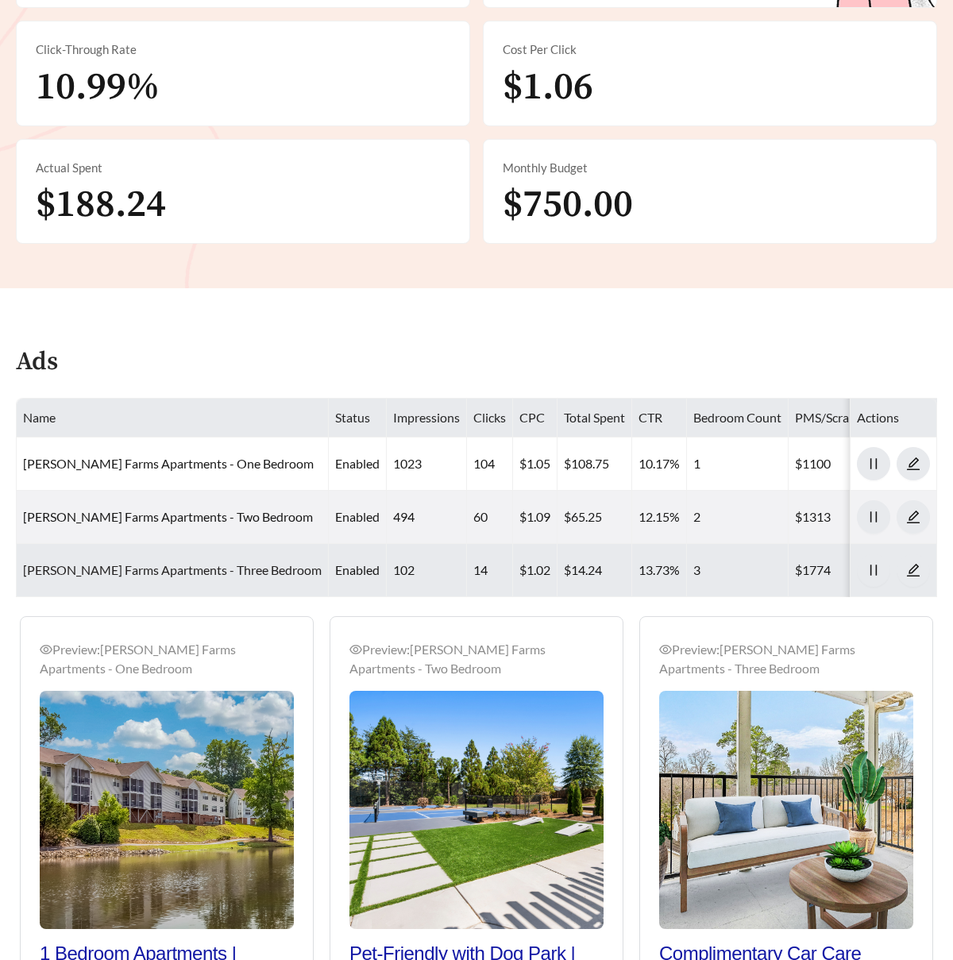
click at [207, 567] on link "[PERSON_NAME] Farms Apartments - Three Bedroom" at bounding box center [172, 569] width 299 height 15
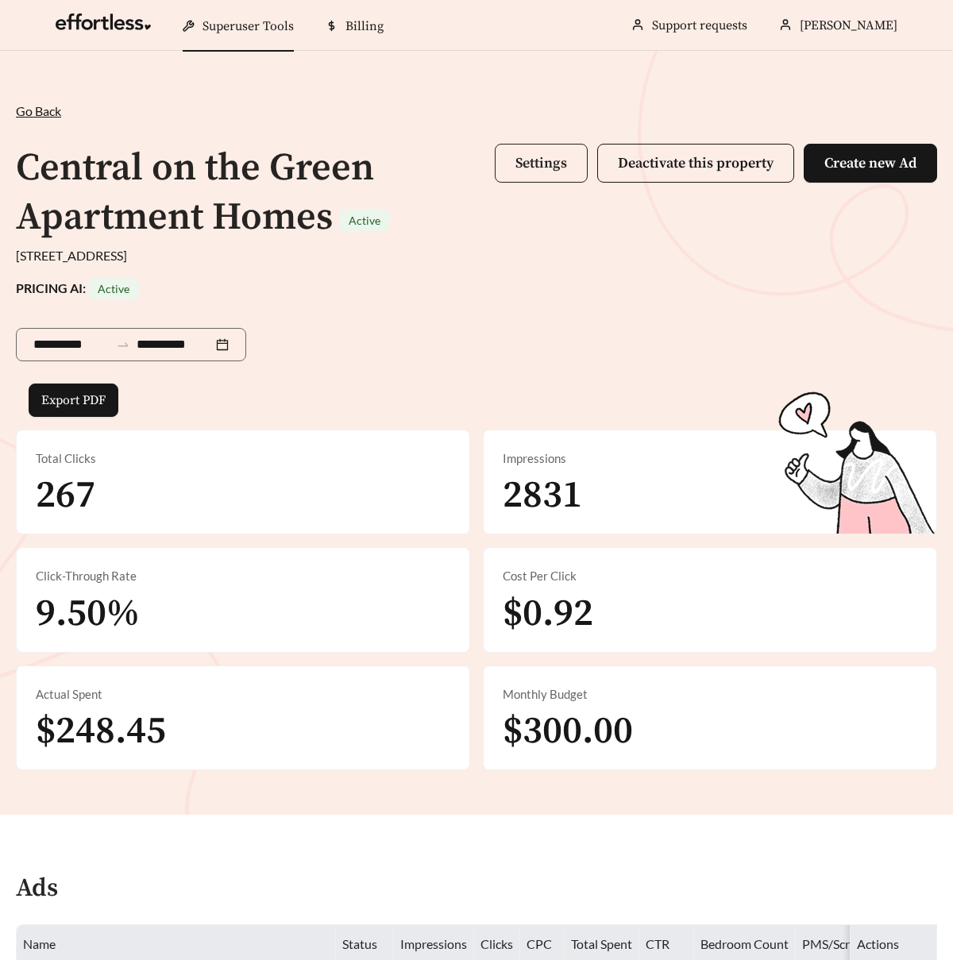
click at [513, 166] on button "Settings" at bounding box center [541, 163] width 93 height 39
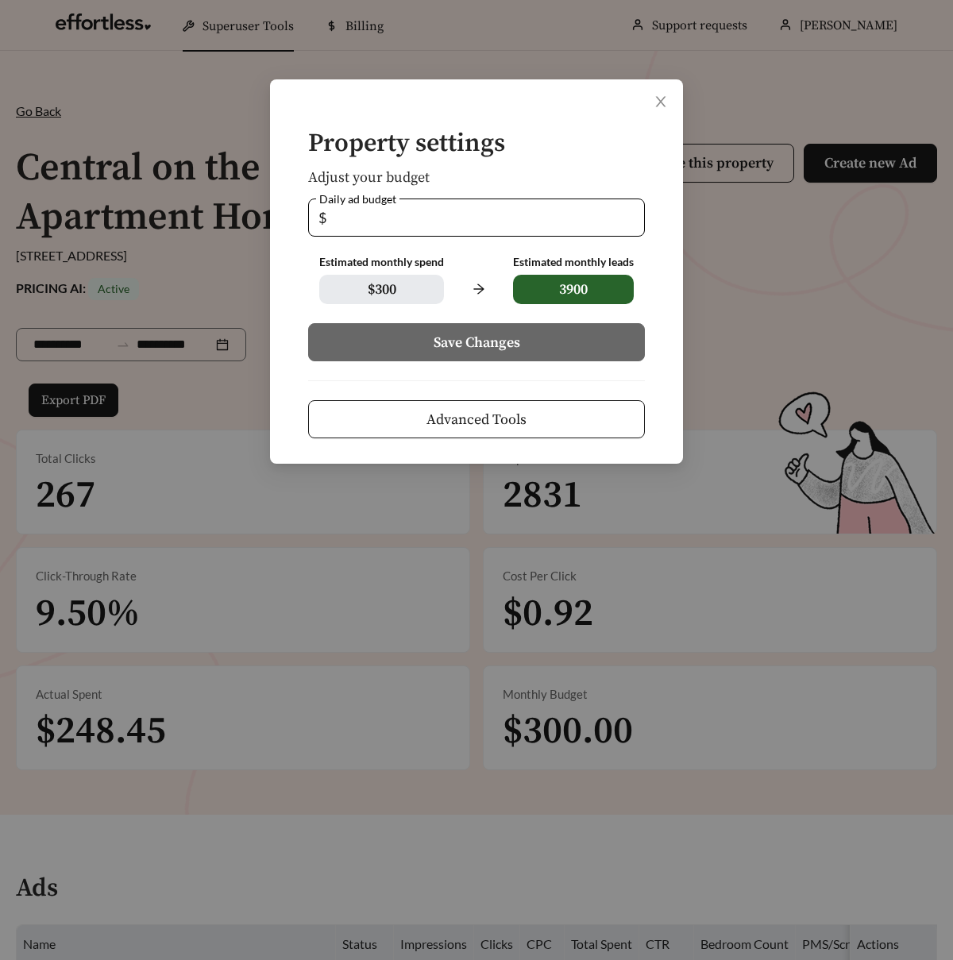
click at [462, 431] on button "Advanced Tools" at bounding box center [476, 419] width 337 height 38
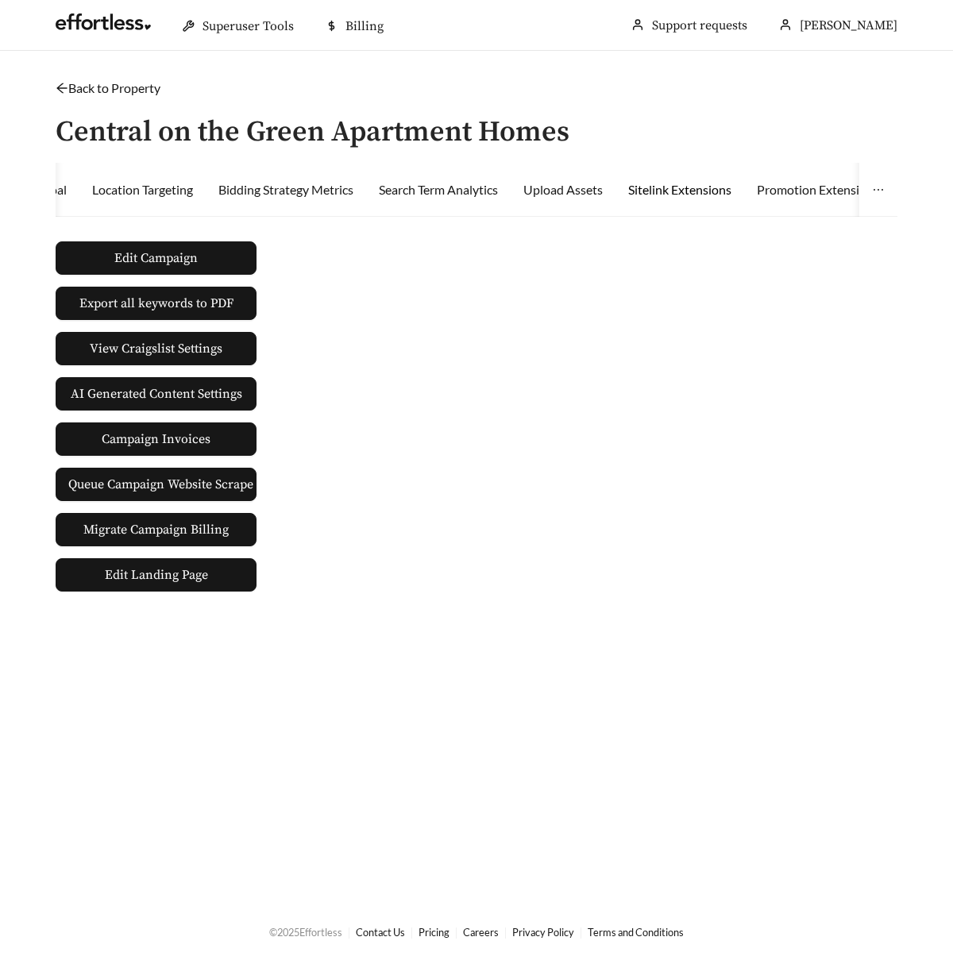
click at [724, 192] on div "Sitelink Extensions" at bounding box center [679, 189] width 103 height 19
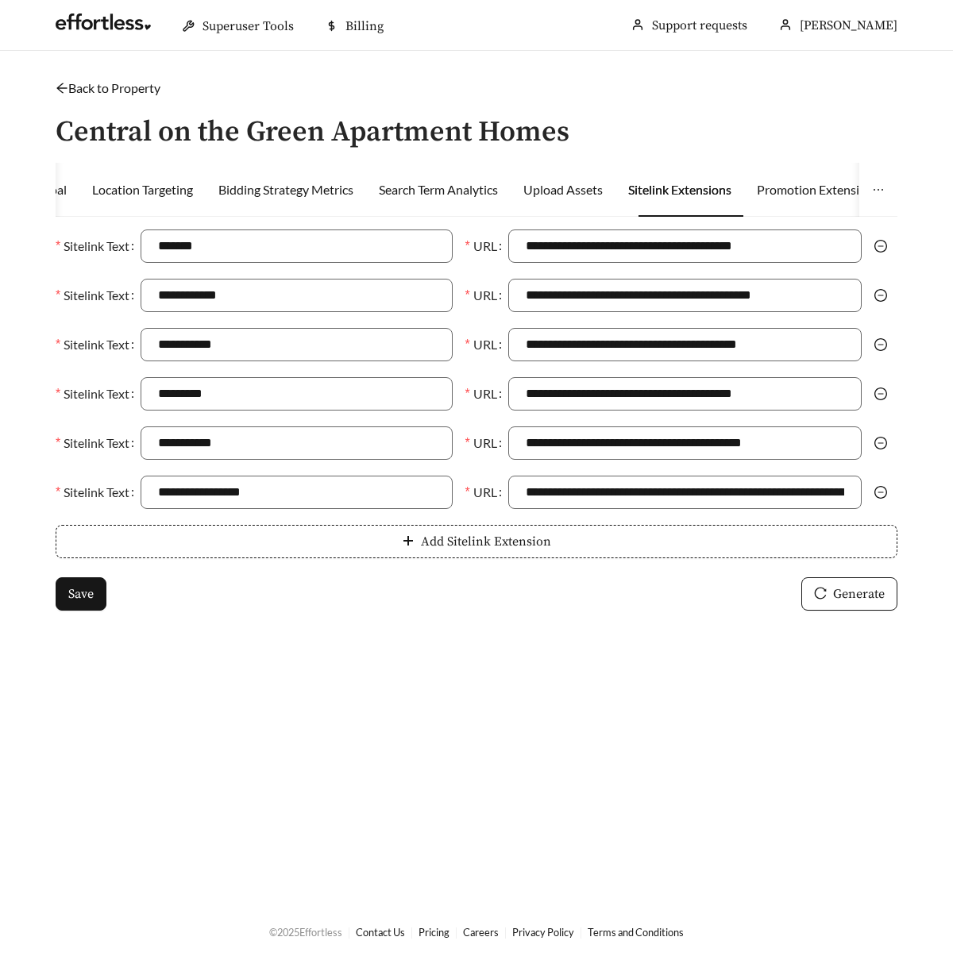
click at [879, 489] on icon "minus-circle" at bounding box center [881, 492] width 13 height 13
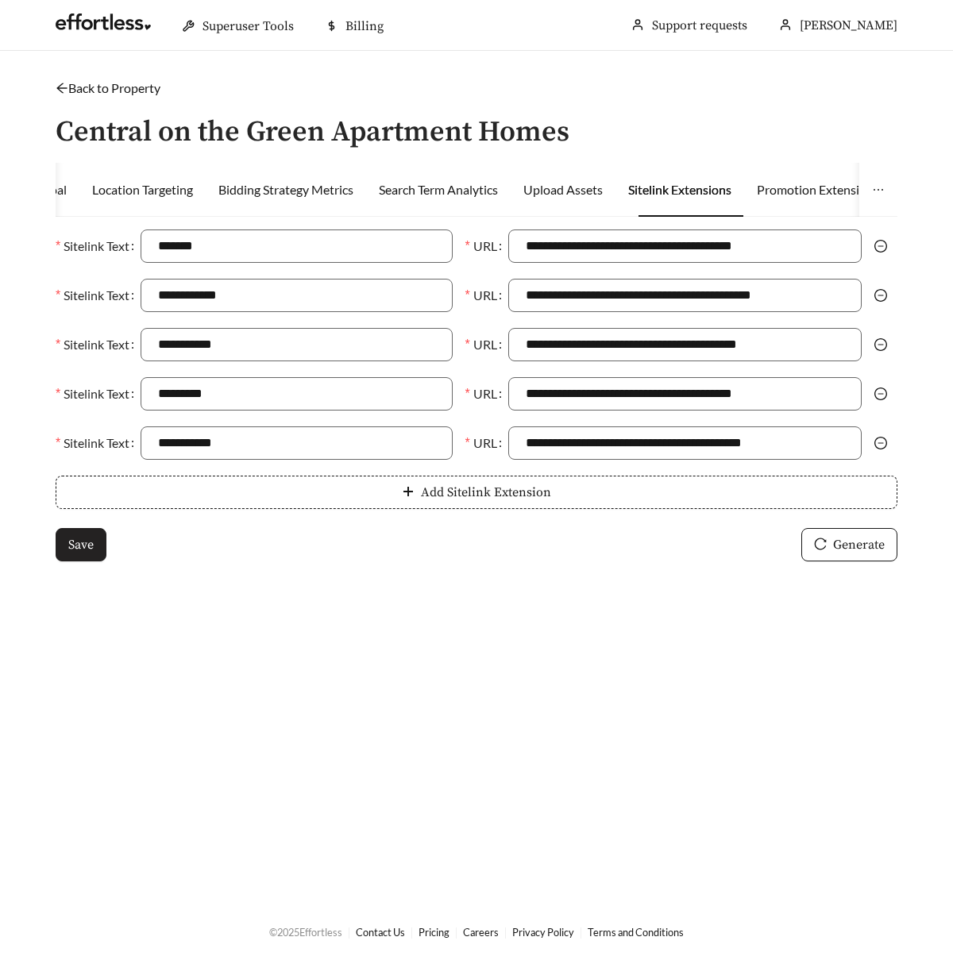
click at [71, 537] on span "Save" at bounding box center [80, 544] width 25 height 19
click at [144, 86] on link "Back to Property" at bounding box center [108, 87] width 105 height 15
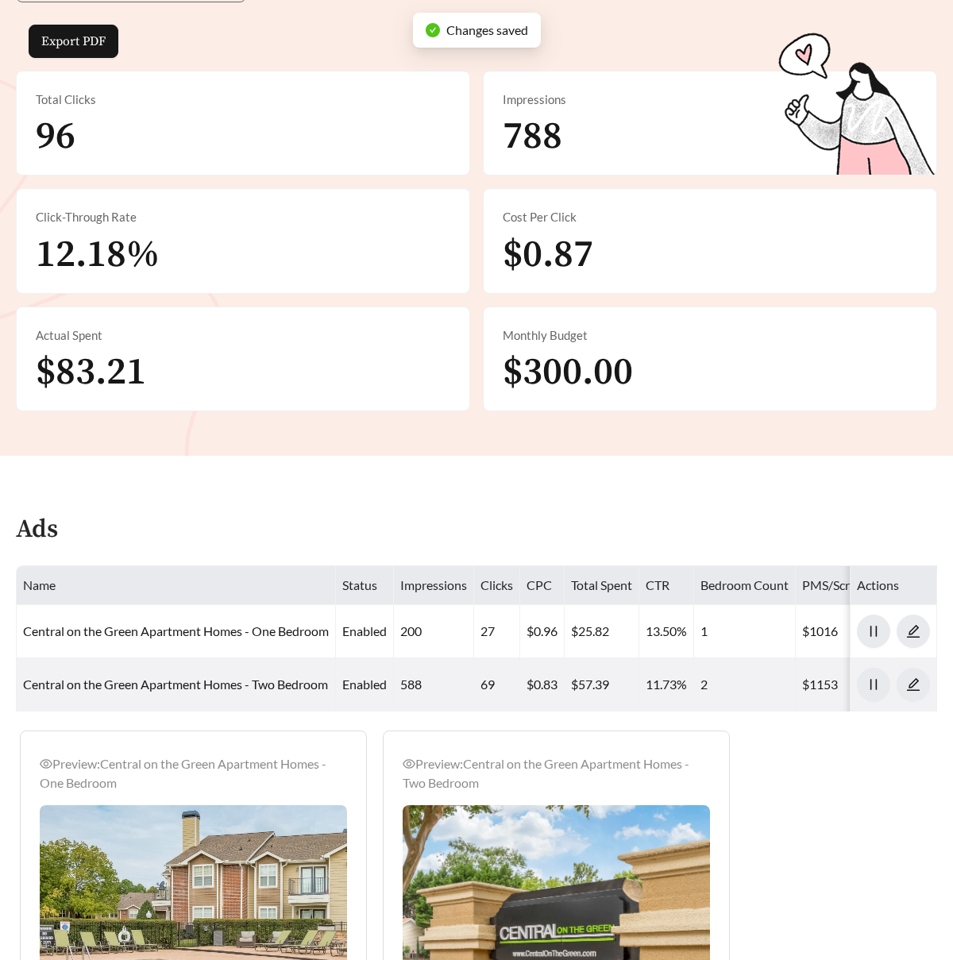
scroll to position [508, 0]
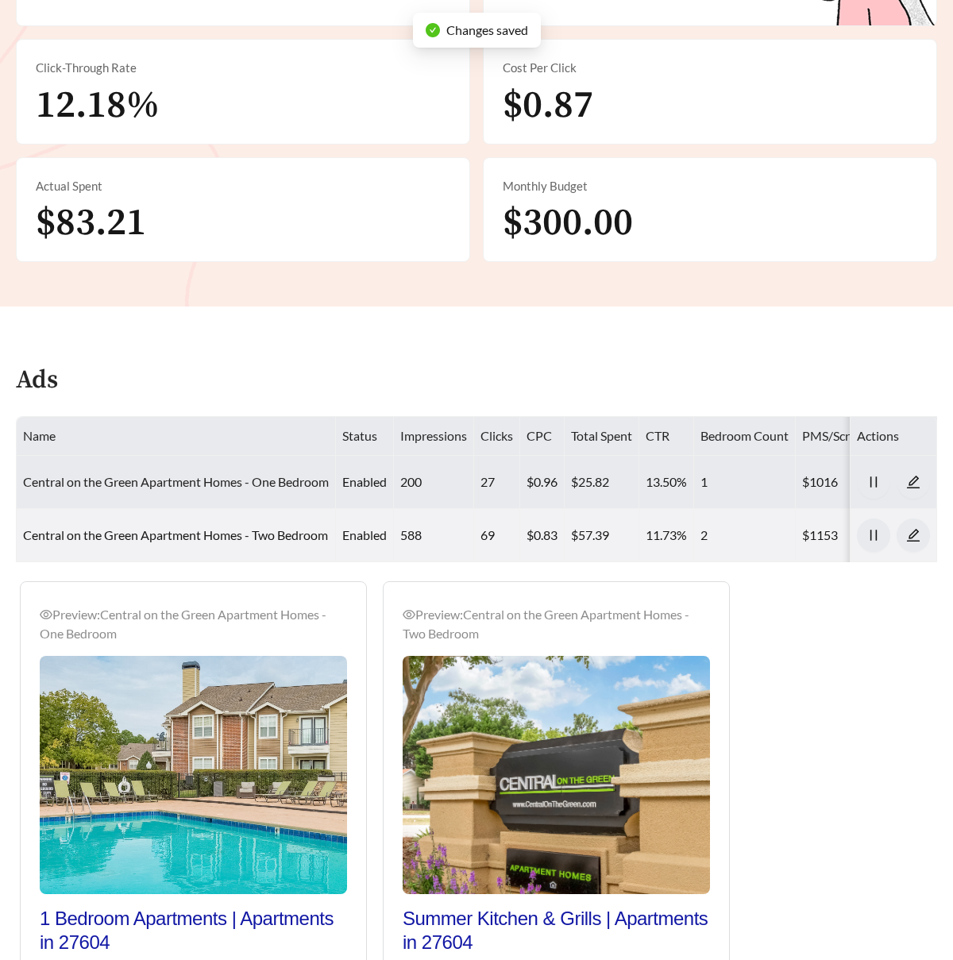
click at [207, 477] on link "Central on the Green Apartment Homes - One Bedroom" at bounding box center [176, 481] width 306 height 15
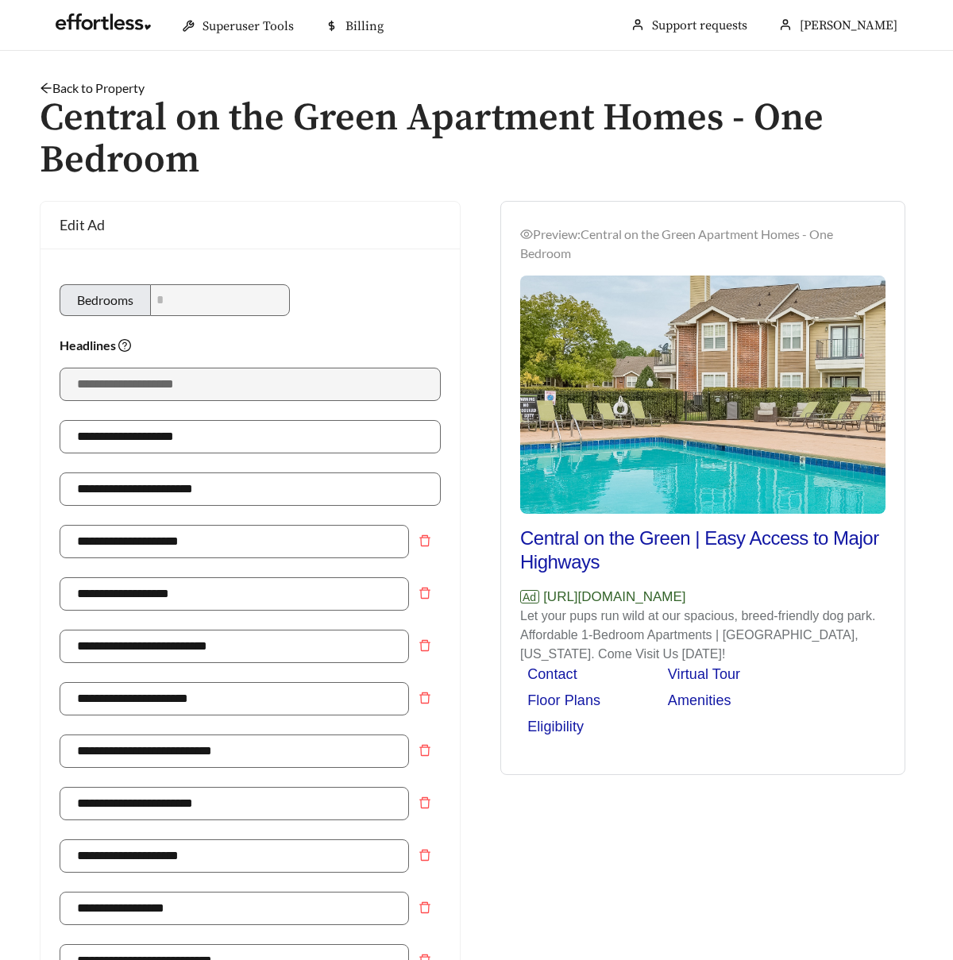
click at [103, 89] on link "Back to Property" at bounding box center [92, 87] width 105 height 15
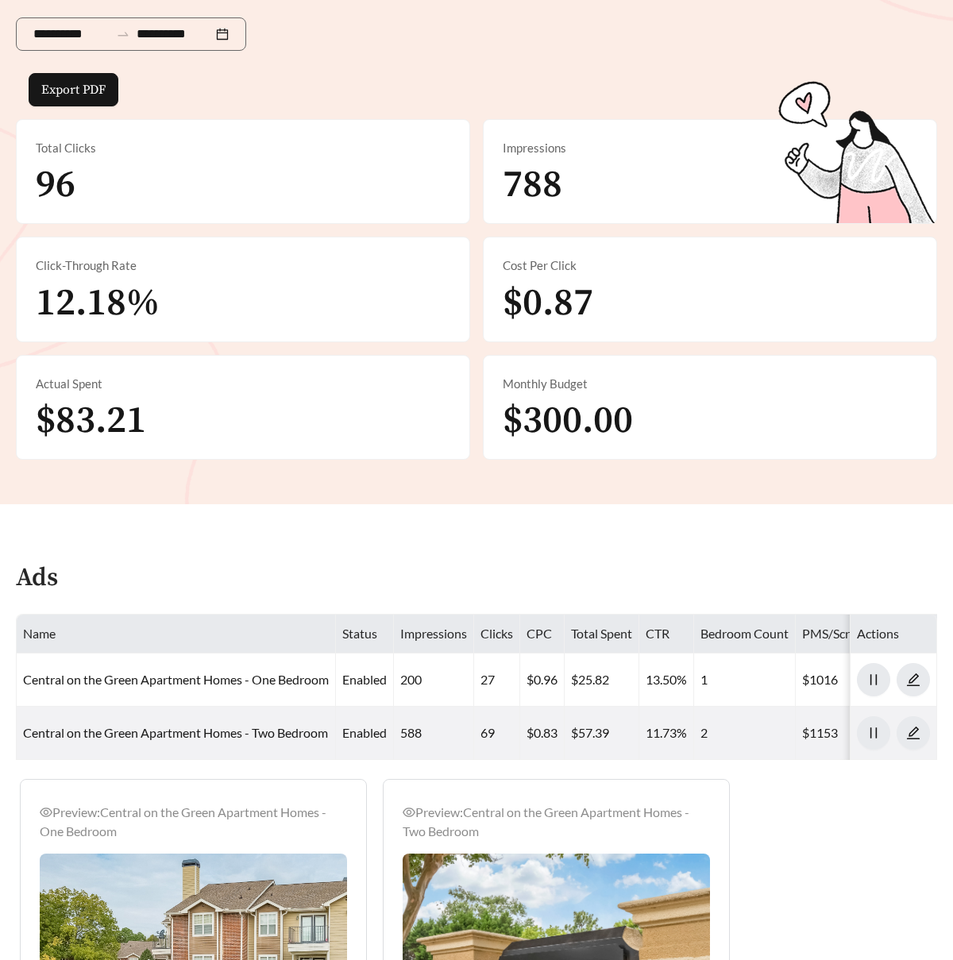
scroll to position [528, 0]
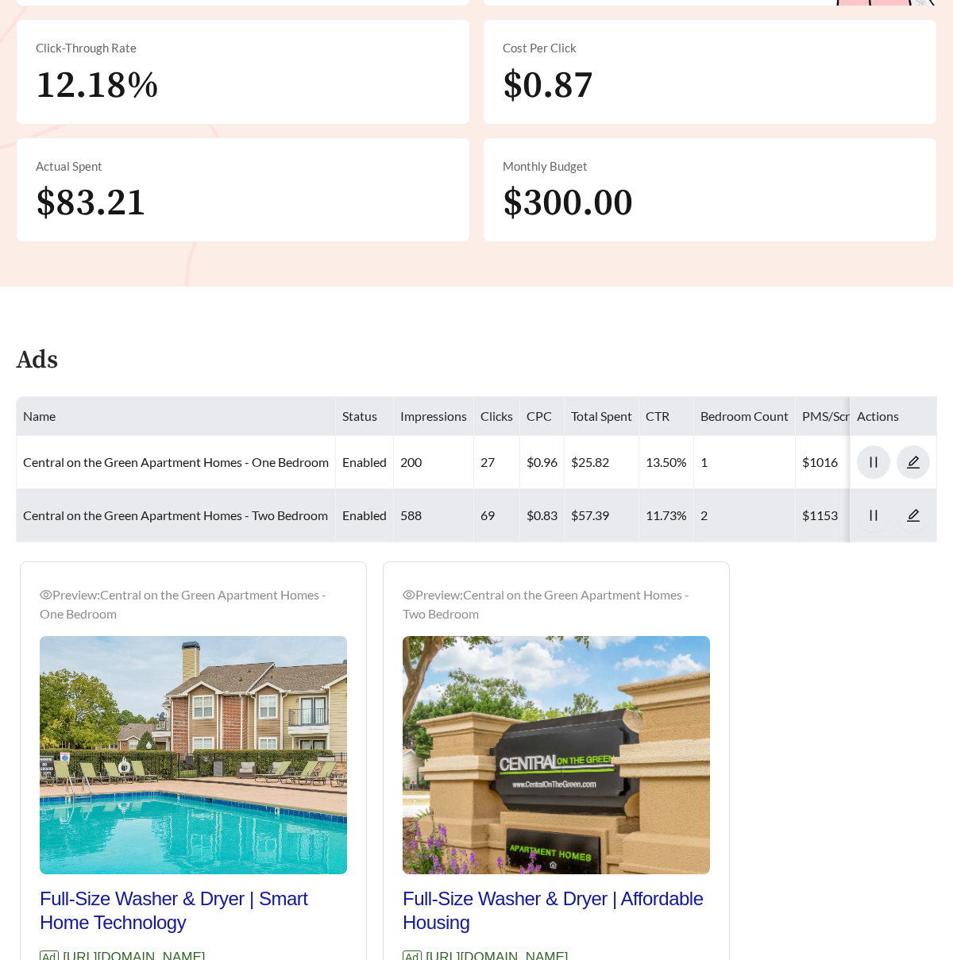
click at [194, 509] on link "Central on the Green Apartment Homes - Two Bedroom" at bounding box center [175, 515] width 305 height 15
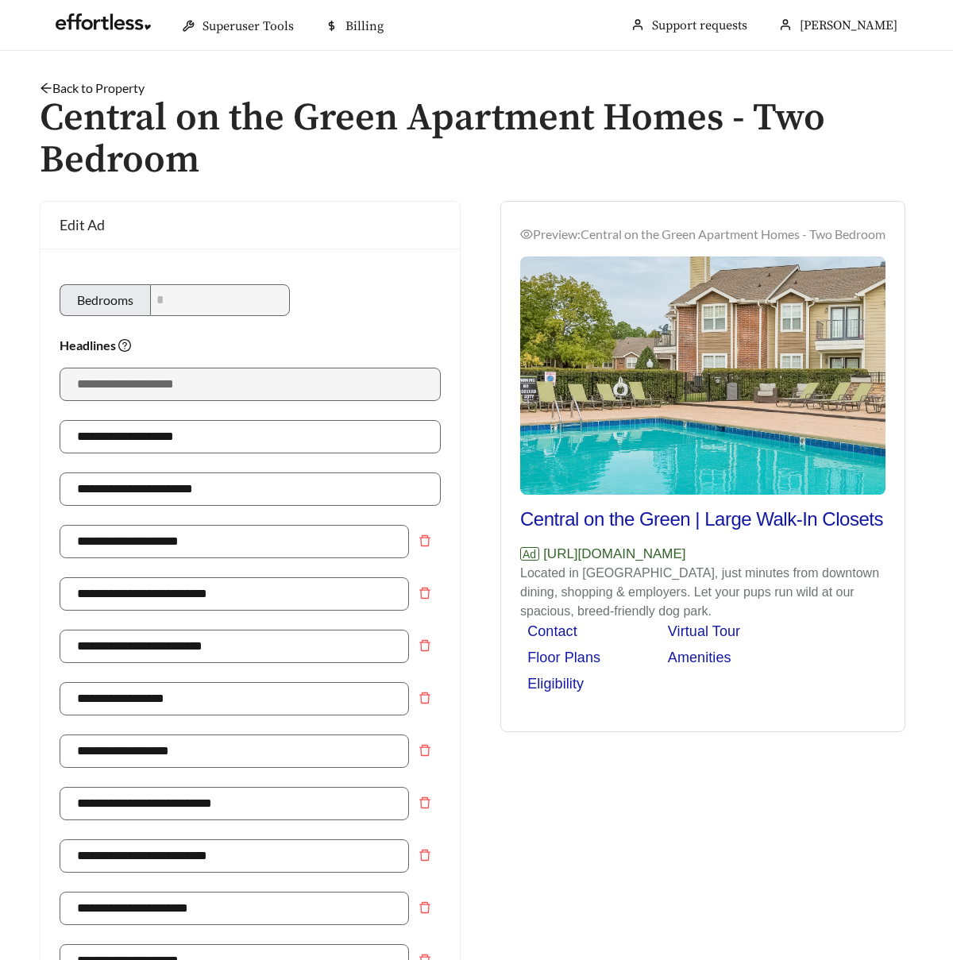
click at [116, 84] on link "Back to Property" at bounding box center [92, 87] width 105 height 15
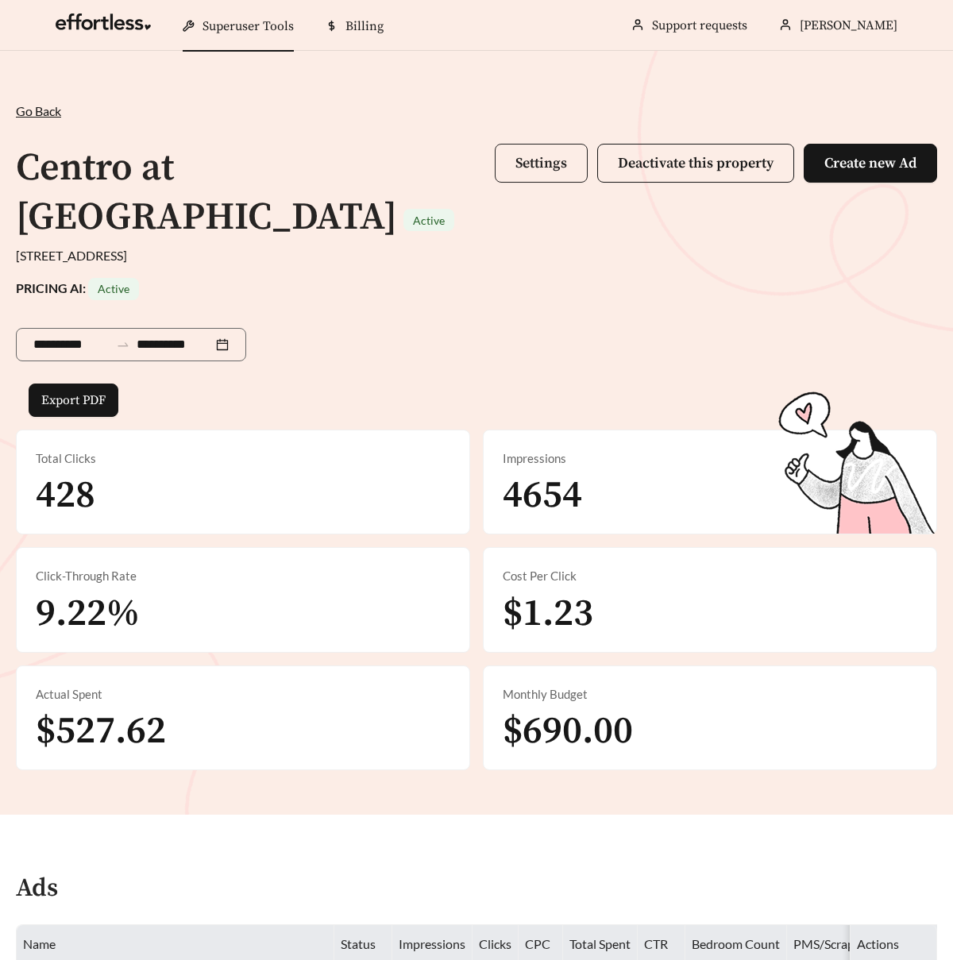
click at [510, 161] on button "Settings" at bounding box center [541, 163] width 93 height 39
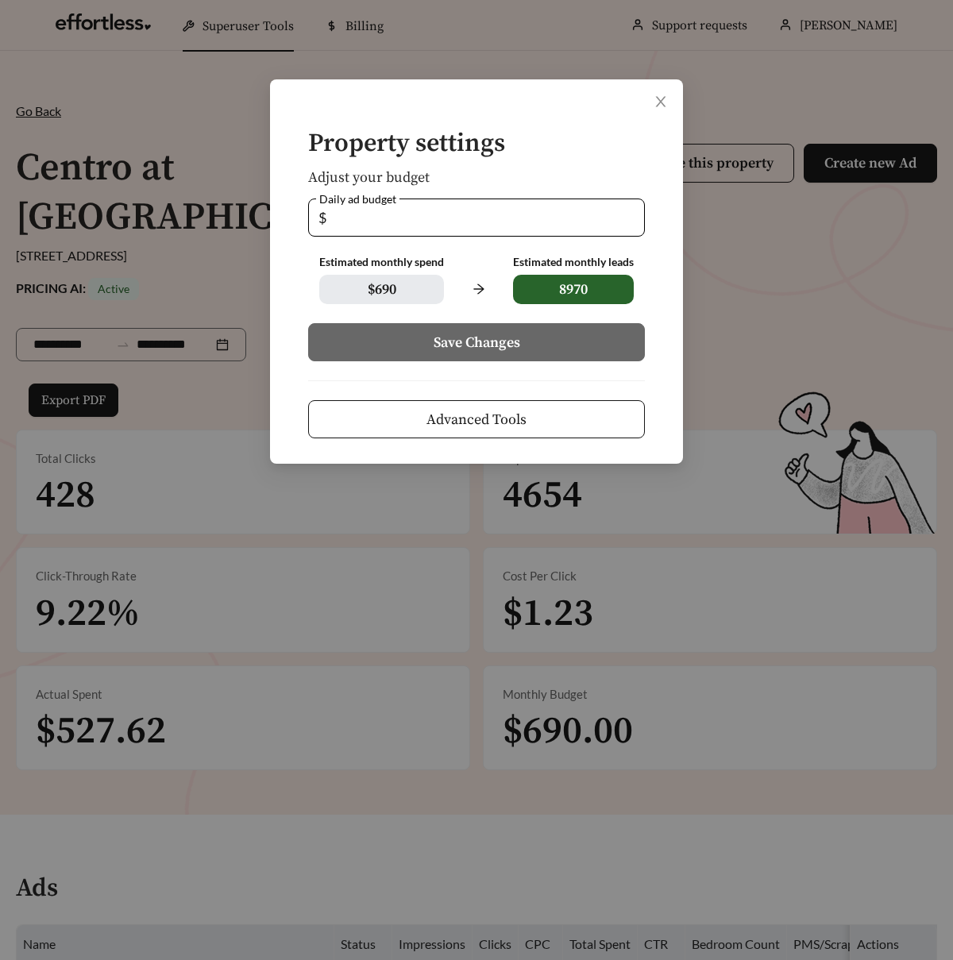
click at [505, 407] on button "Advanced Tools" at bounding box center [476, 419] width 337 height 38
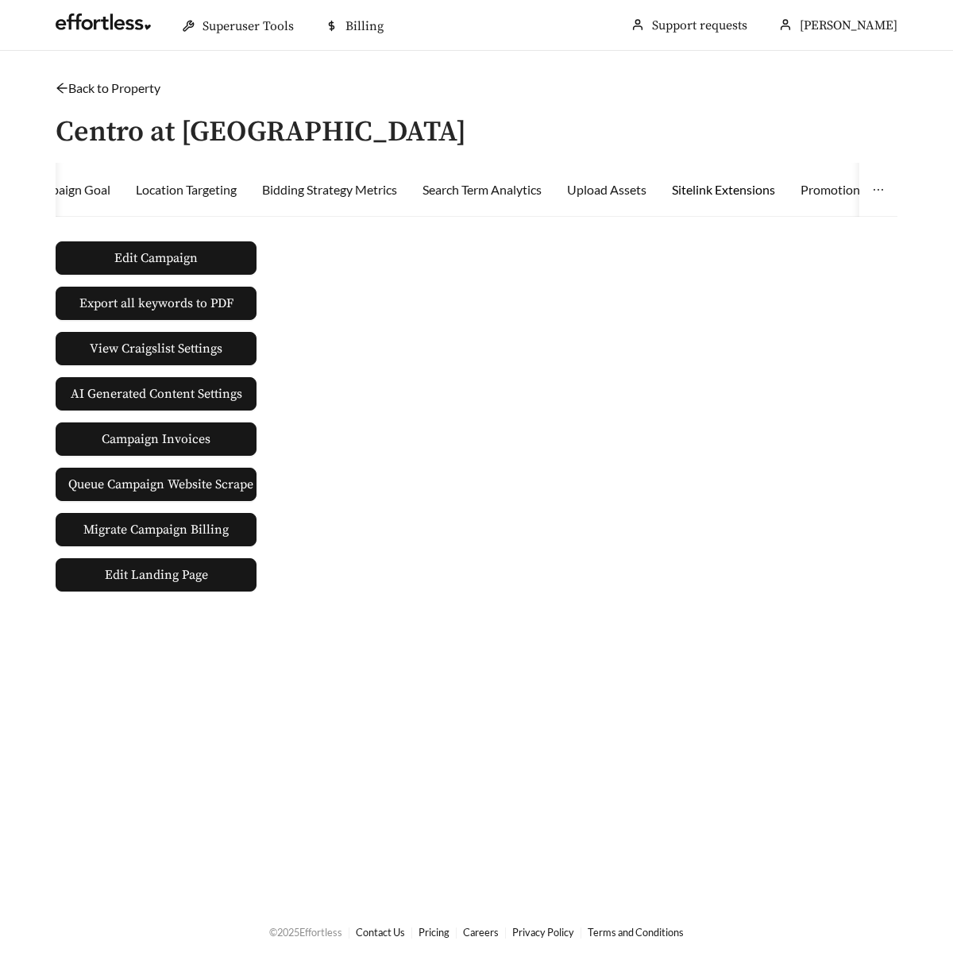
click at [693, 191] on div "Sitelink Extensions" at bounding box center [723, 189] width 103 height 19
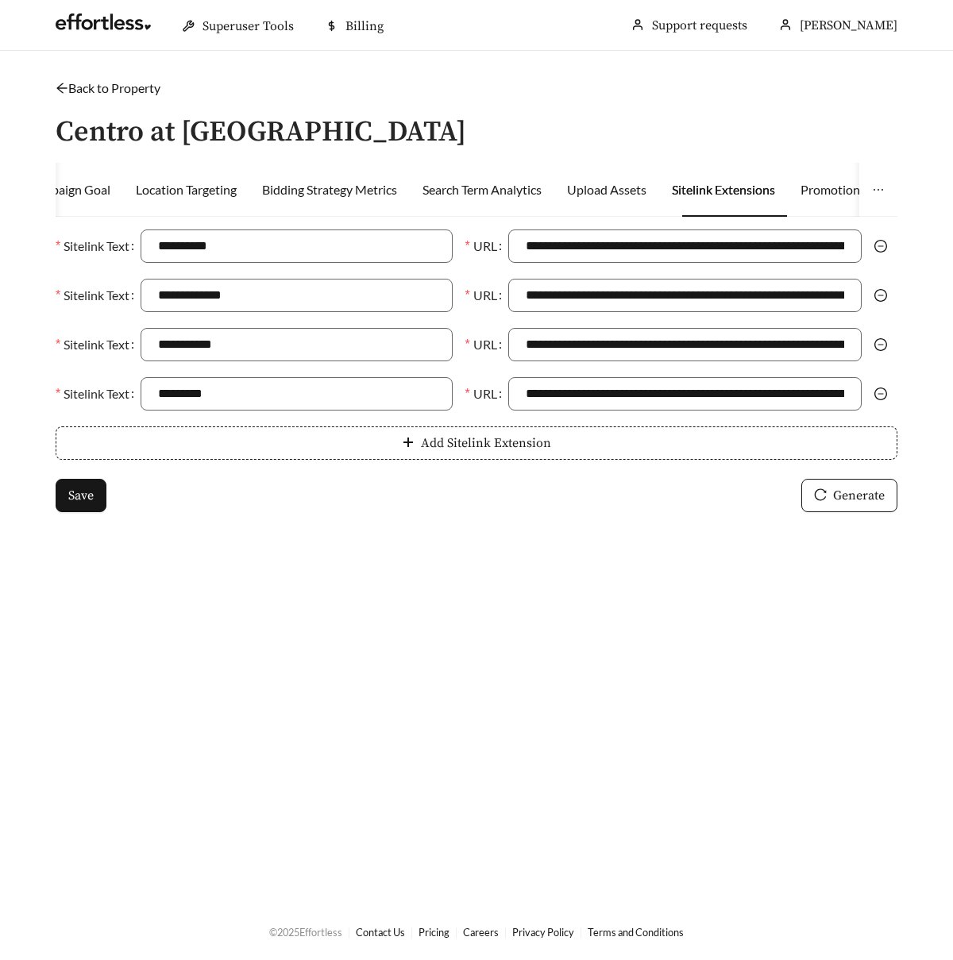
click at [134, 82] on link "Back to Property" at bounding box center [108, 87] width 105 height 15
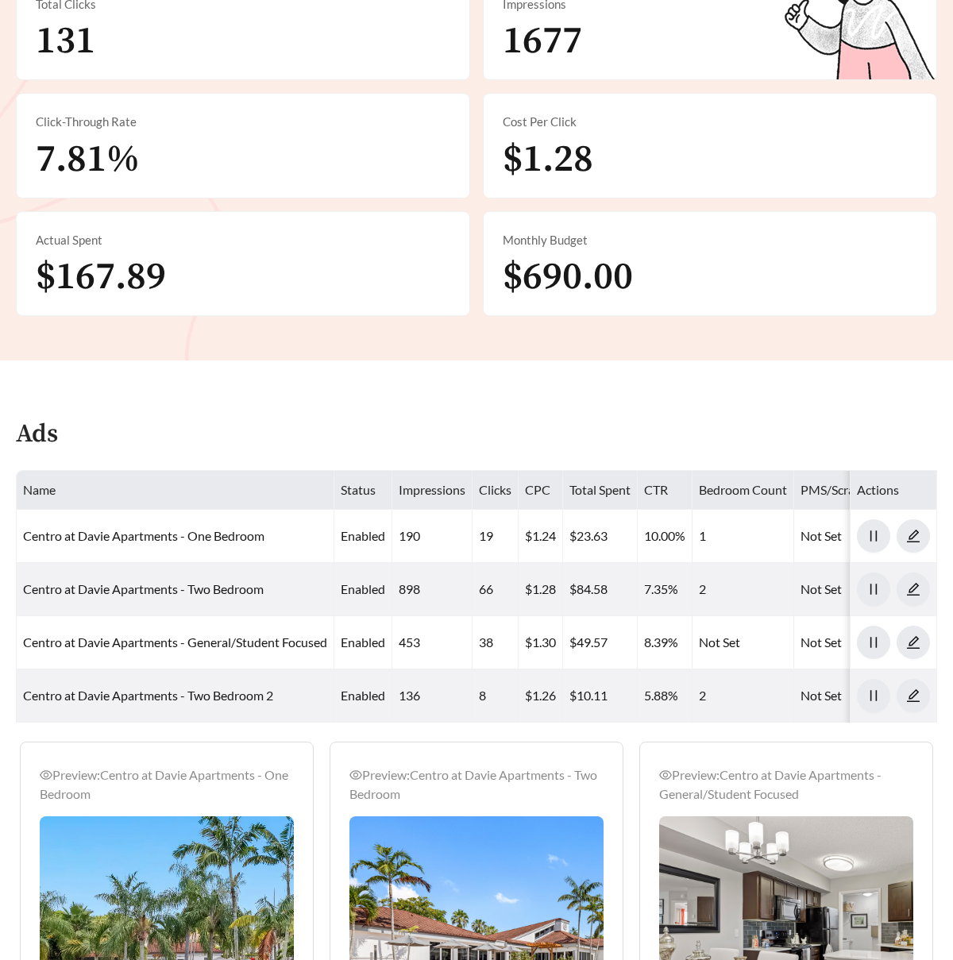
scroll to position [520, 0]
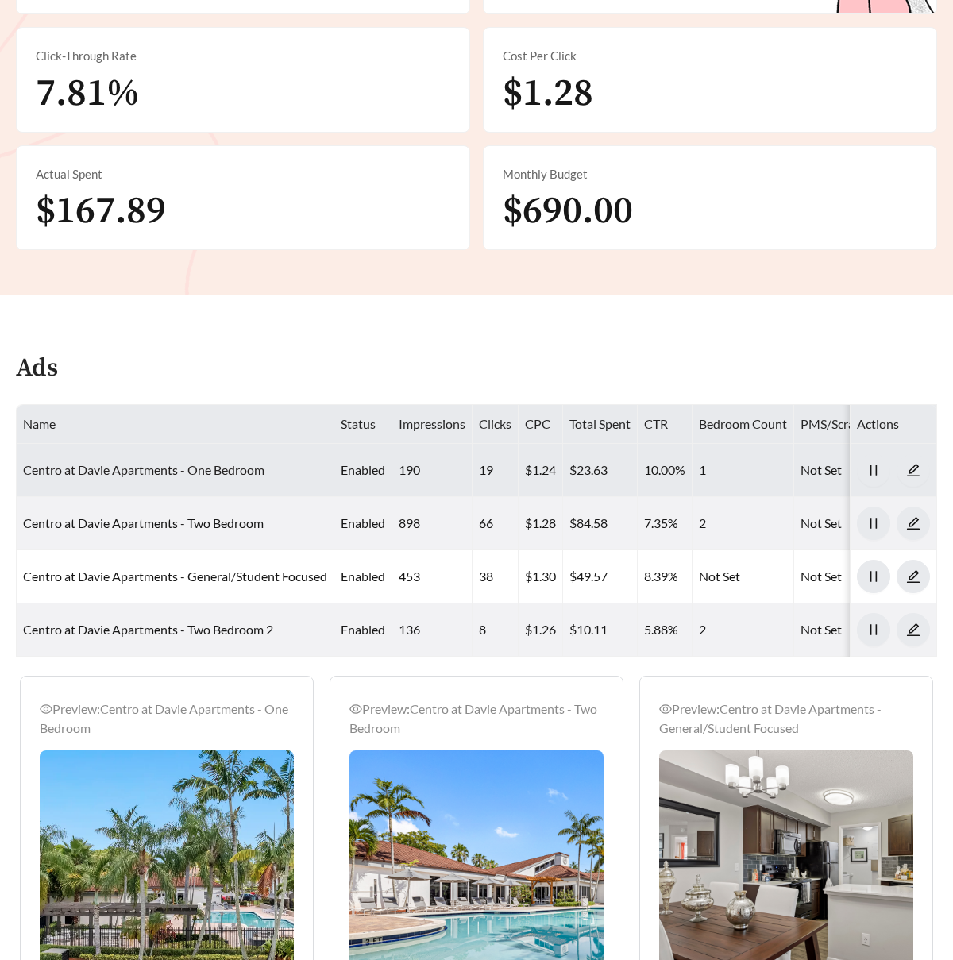
click at [214, 474] on link "Centro at Davie Apartments - One Bedroom" at bounding box center [143, 469] width 241 height 15
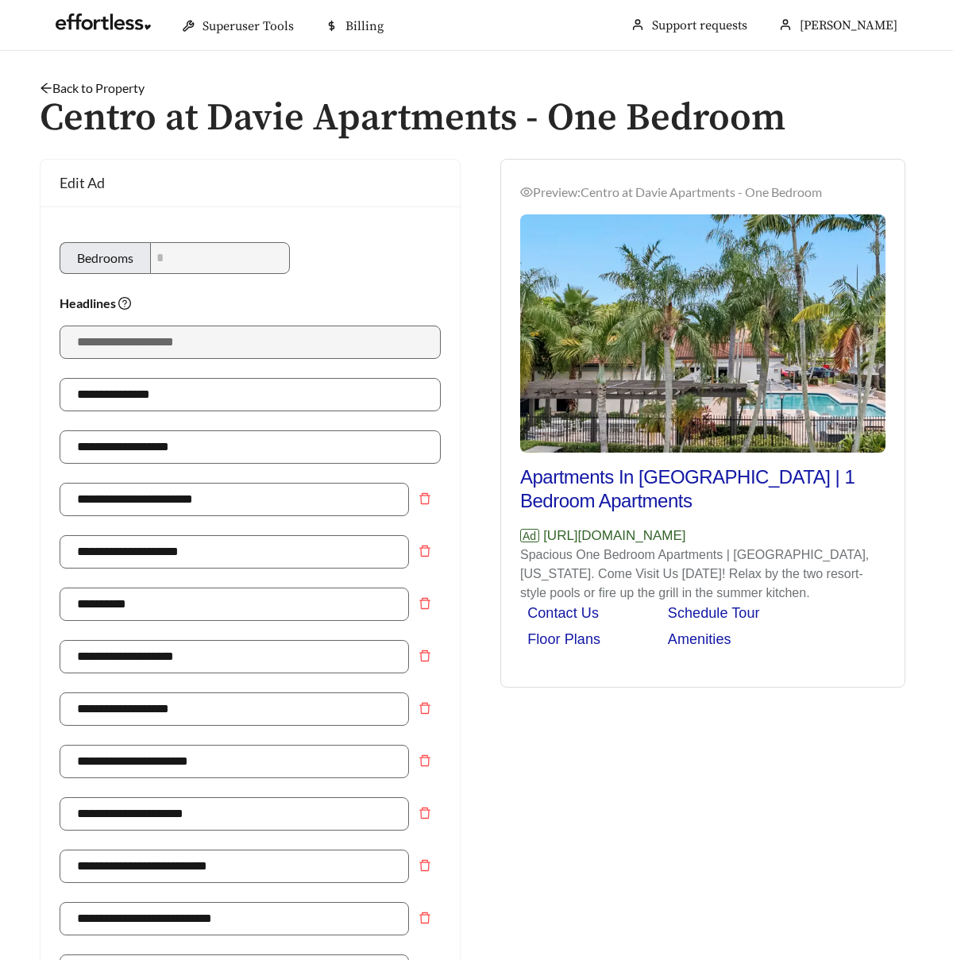
click at [133, 98] on h1 "Centro at Davie Apartments - One Bedroom" at bounding box center [477, 119] width 874 height 42
click at [133, 88] on link "Back to Property" at bounding box center [92, 87] width 105 height 15
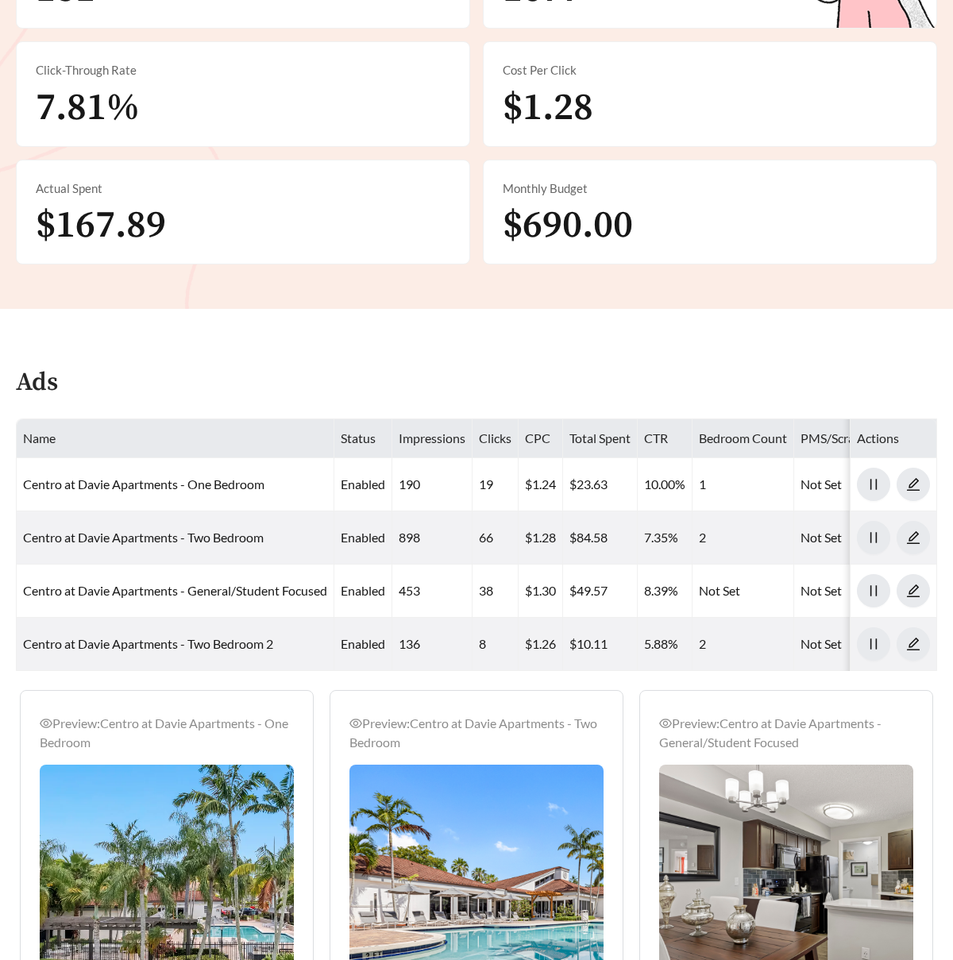
scroll to position [562, 0]
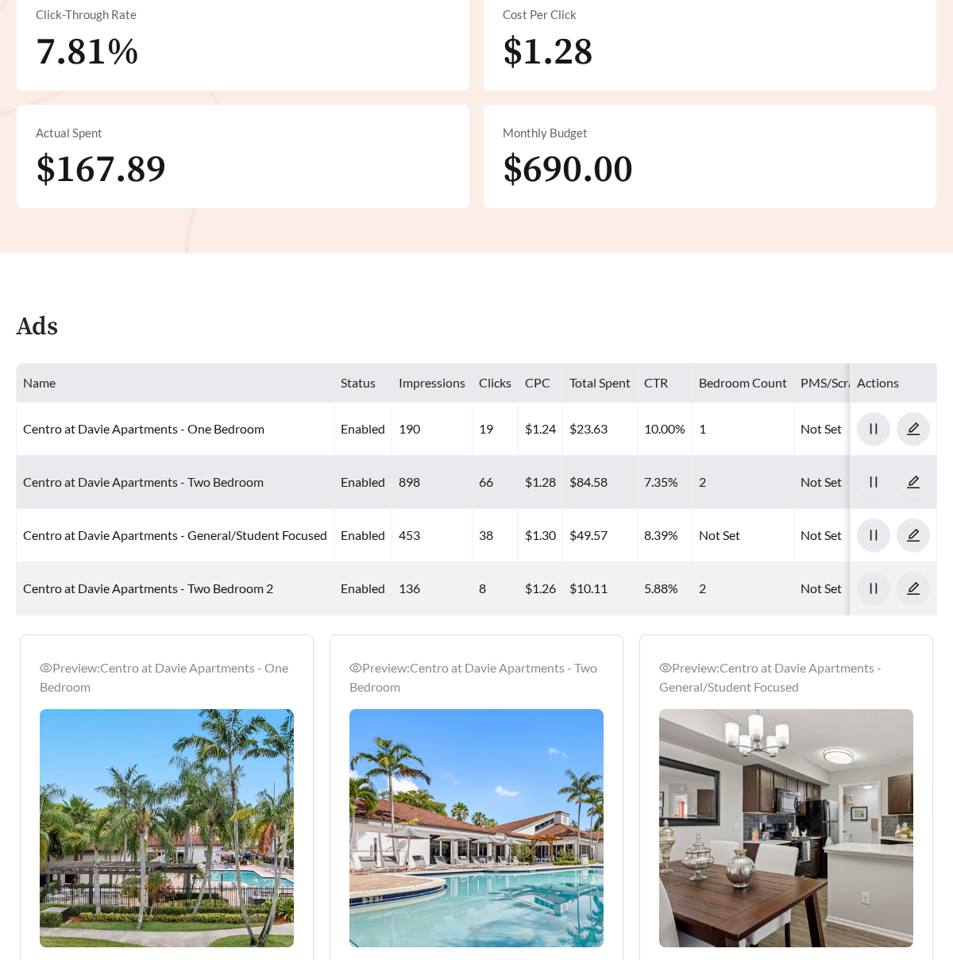
click at [229, 484] on link "Centro at Davie Apartments - Two Bedroom" at bounding box center [143, 481] width 241 height 15
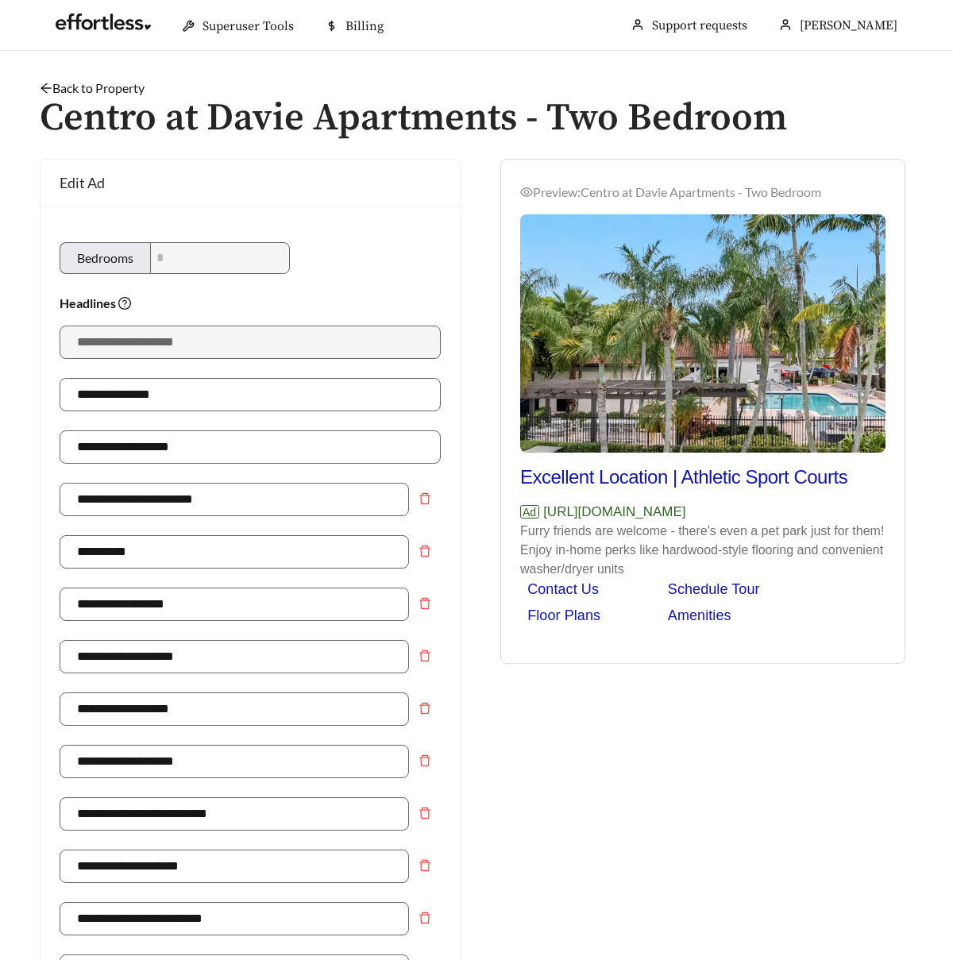
click at [128, 87] on link "Back to Property" at bounding box center [92, 87] width 105 height 15
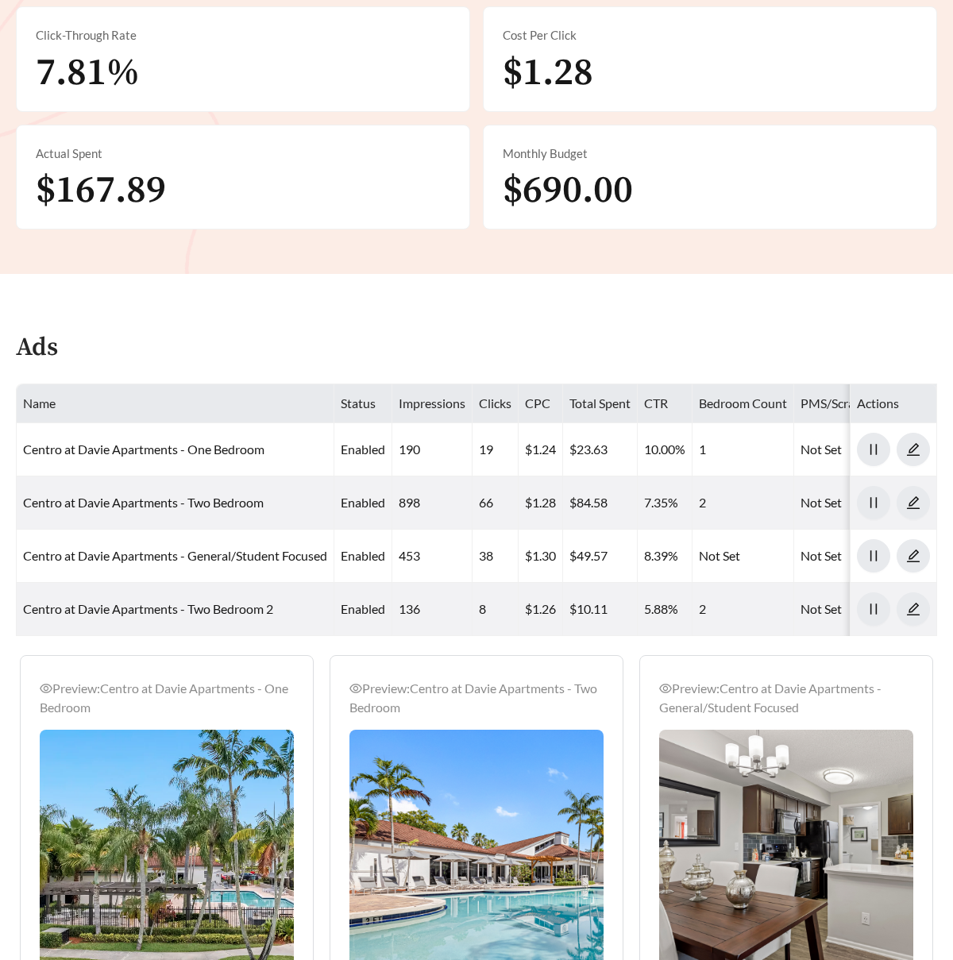
scroll to position [575, 0]
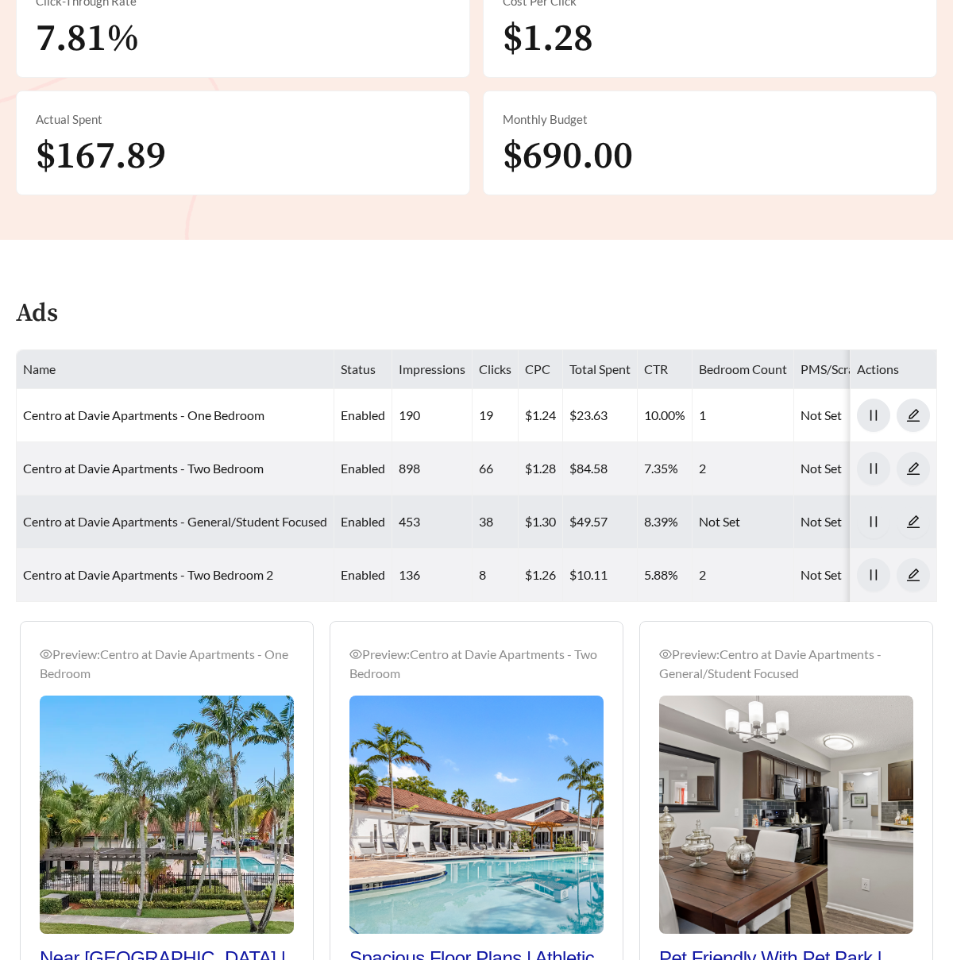
click at [244, 514] on link "Centro at Davie Apartments - General/Student Focused" at bounding box center [175, 521] width 304 height 15
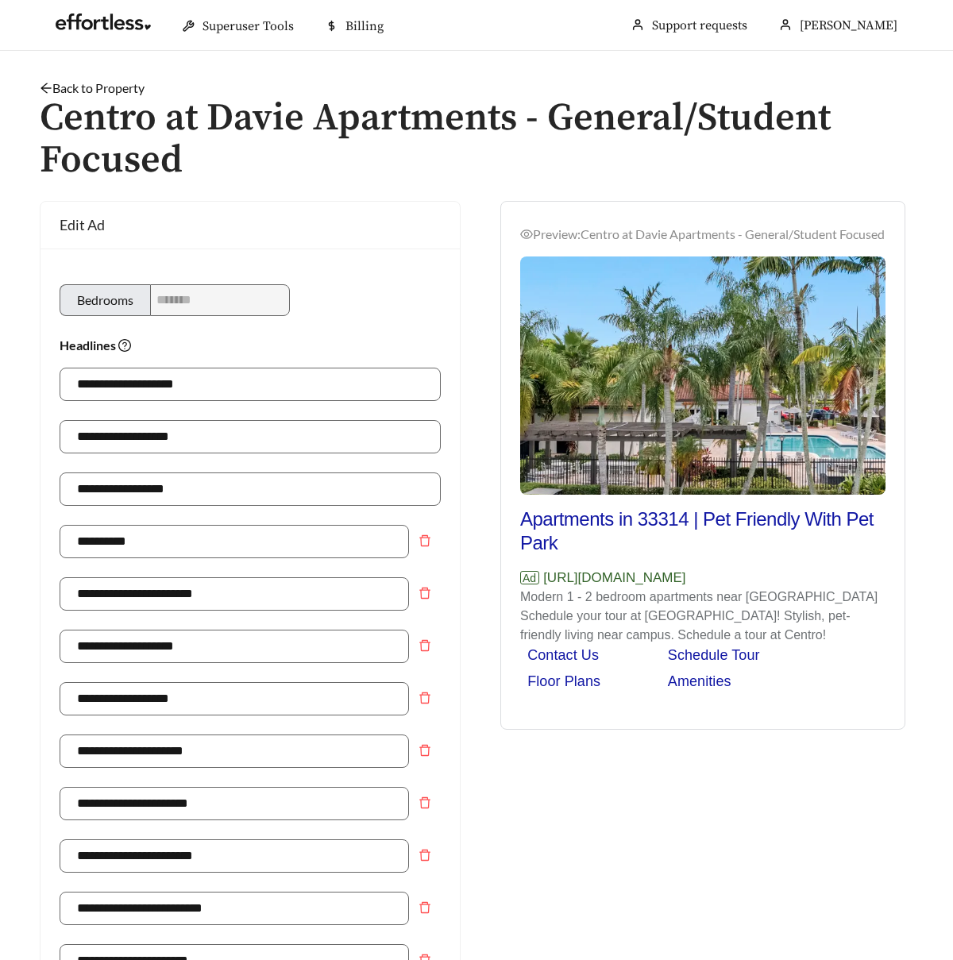
click at [124, 89] on link "Back to Property" at bounding box center [92, 87] width 105 height 15
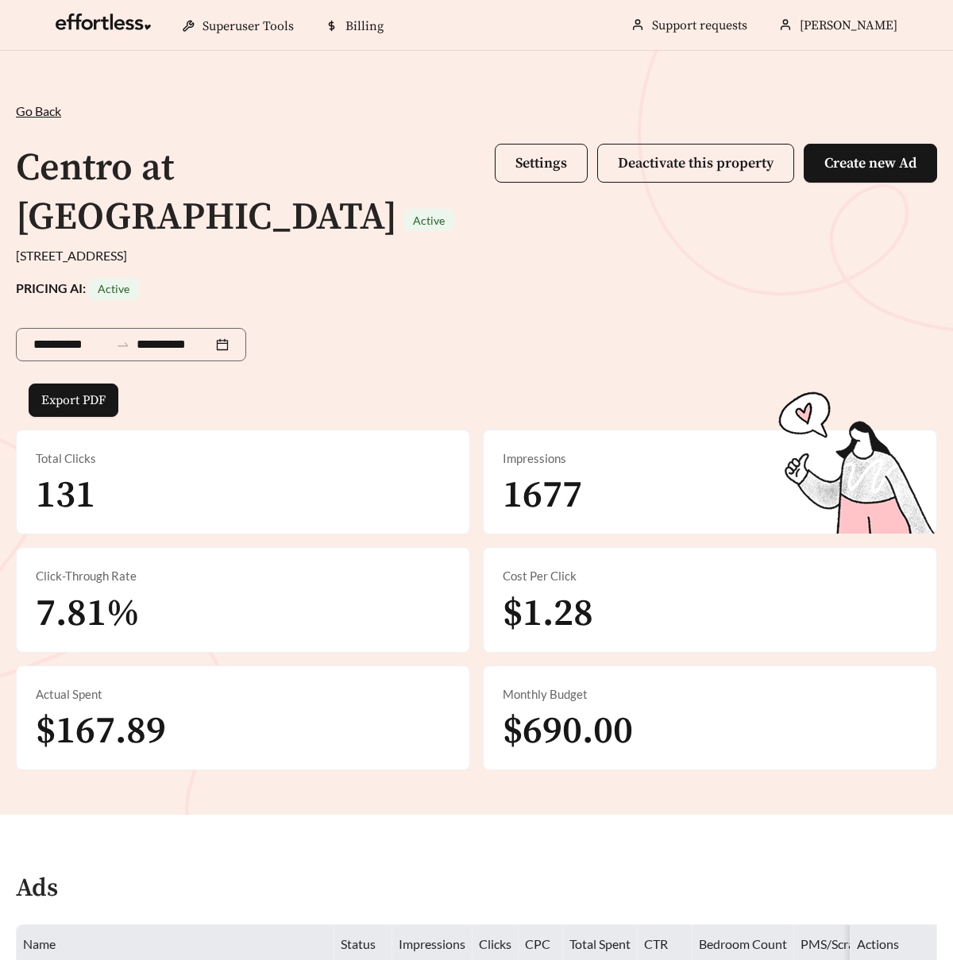
scroll to position [531, 0]
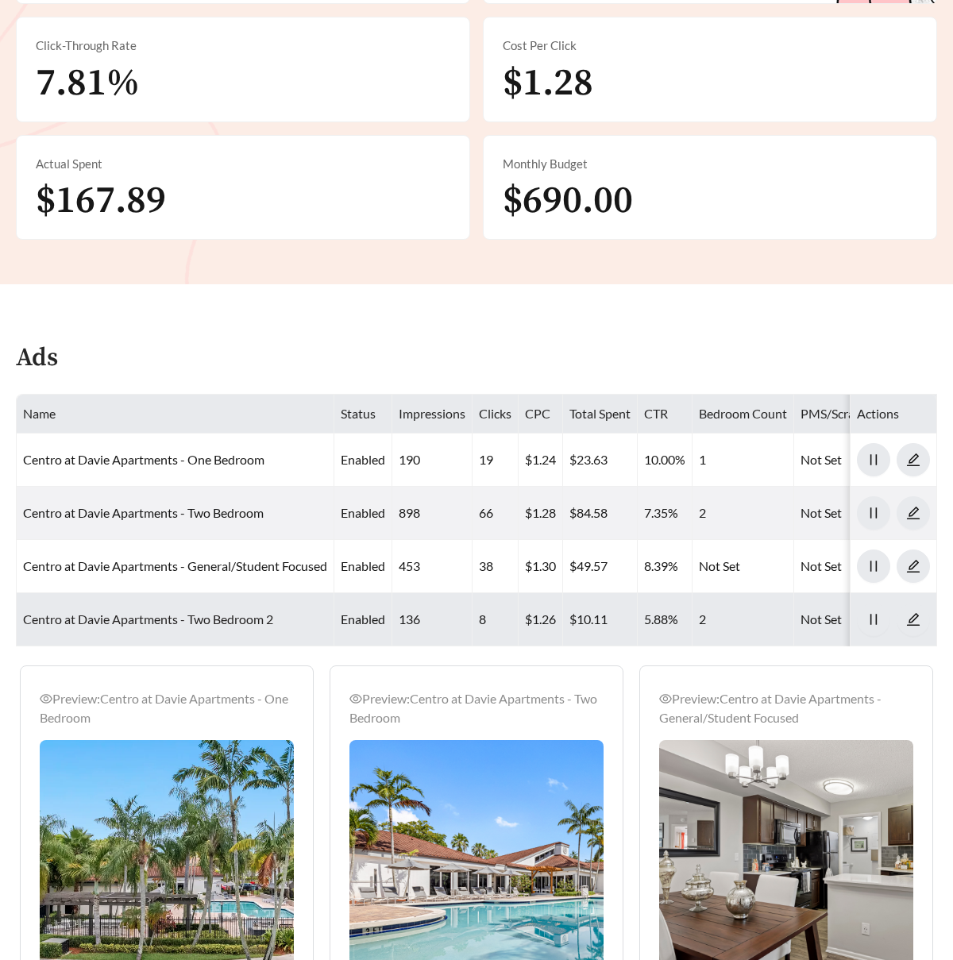
click at [191, 624] on link "Centro at Davie Apartments - Two Bedroom 2" at bounding box center [148, 619] width 250 height 15
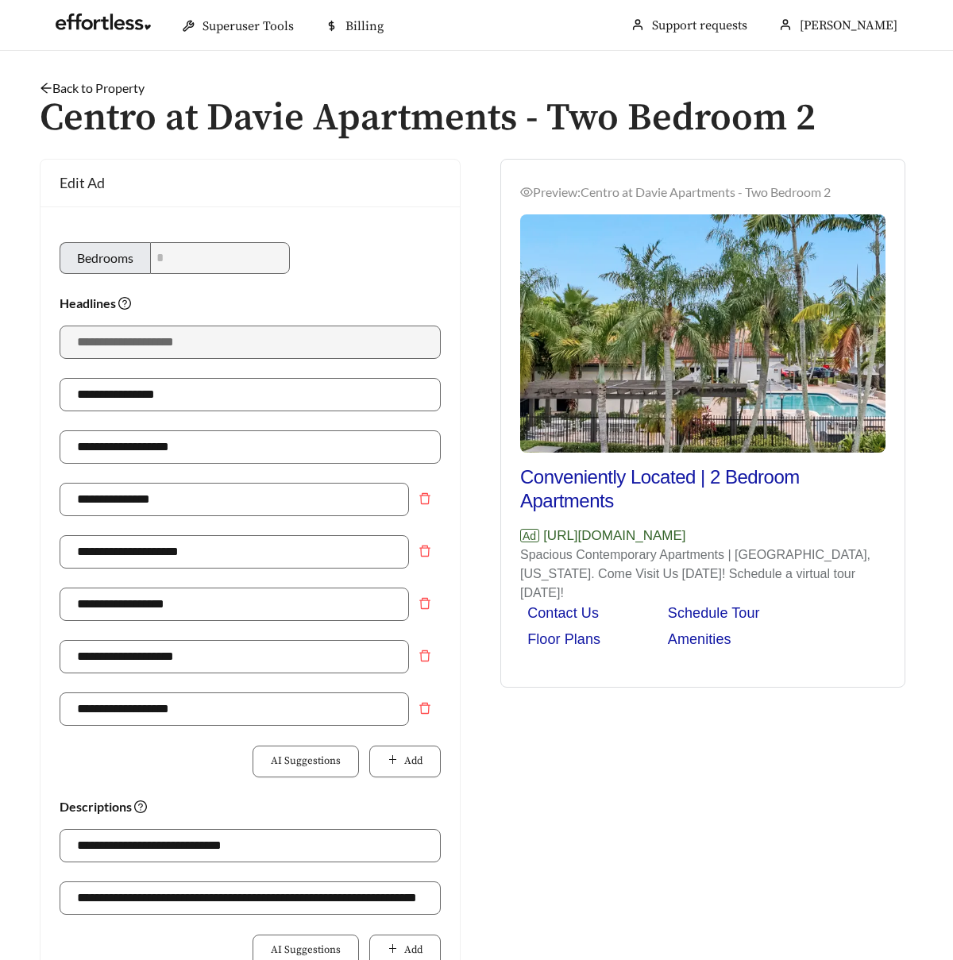
click at [106, 83] on link "Back to Property" at bounding box center [92, 87] width 105 height 15
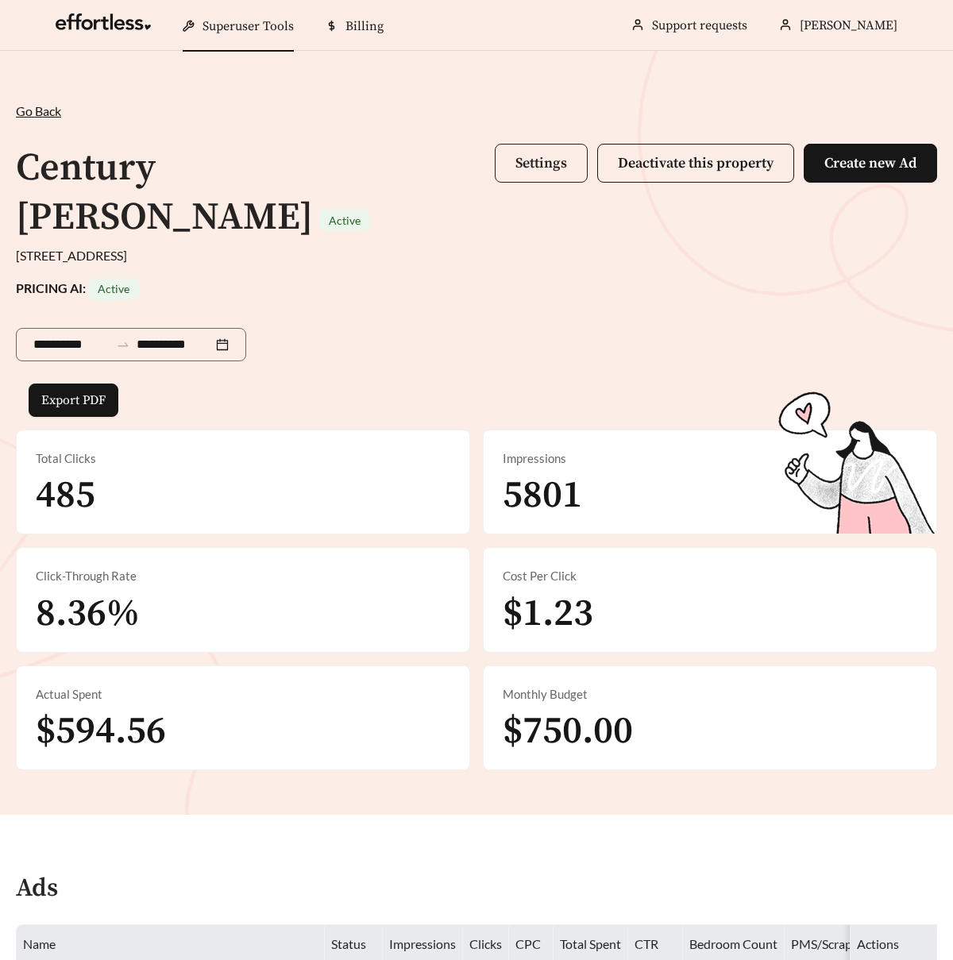
click at [546, 164] on span "Settings" at bounding box center [542, 163] width 52 height 18
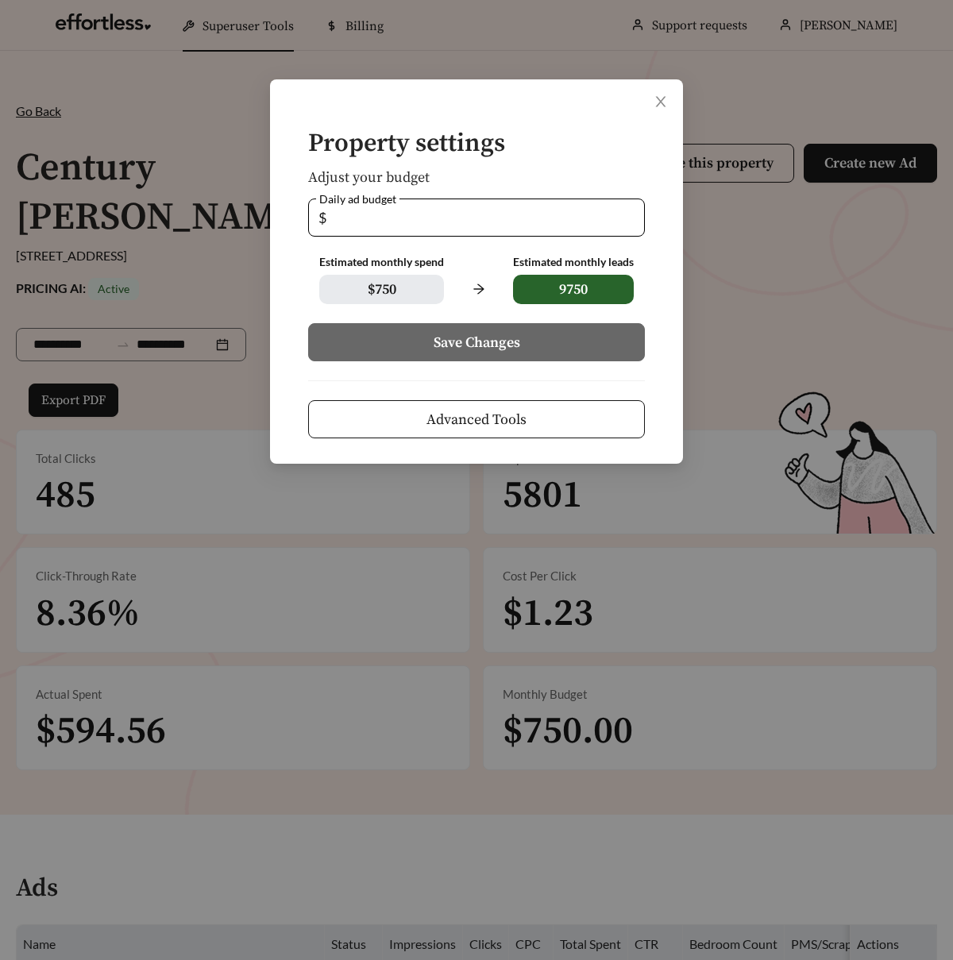
click at [535, 414] on button "Advanced Tools" at bounding box center [476, 419] width 337 height 38
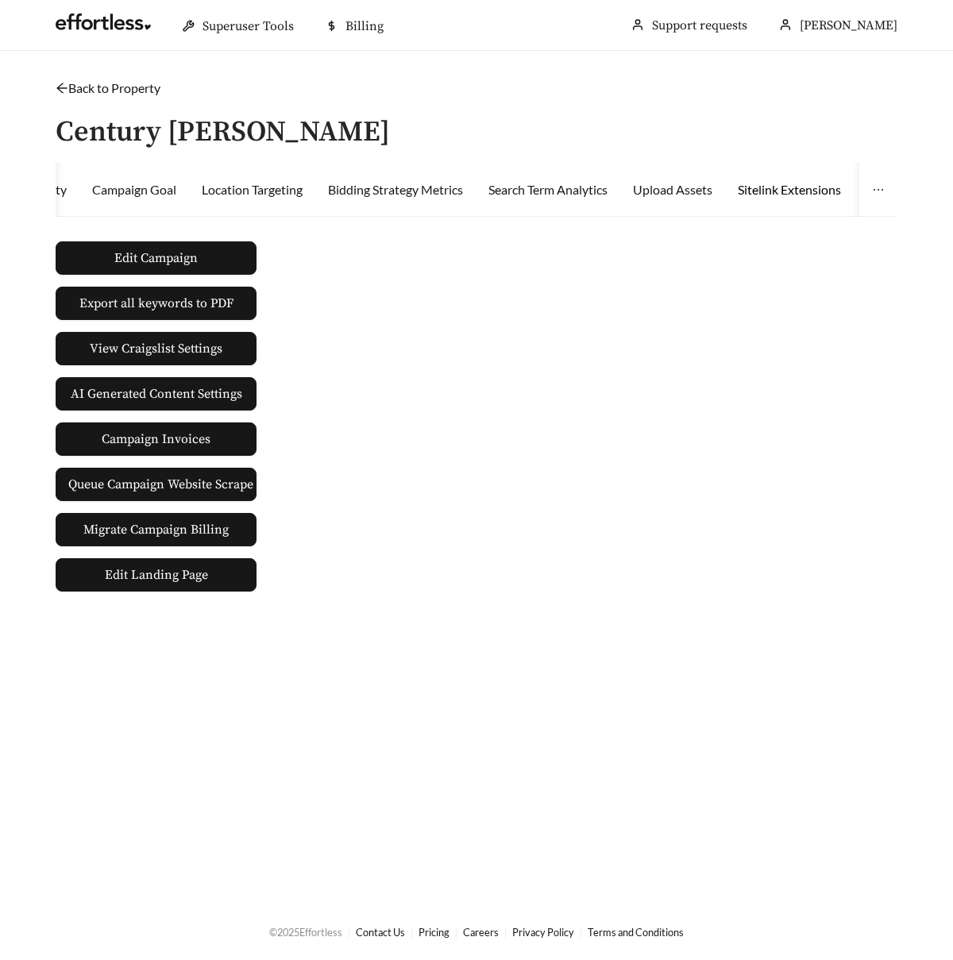
click at [771, 190] on div "Sitelink Extensions" at bounding box center [789, 189] width 103 height 19
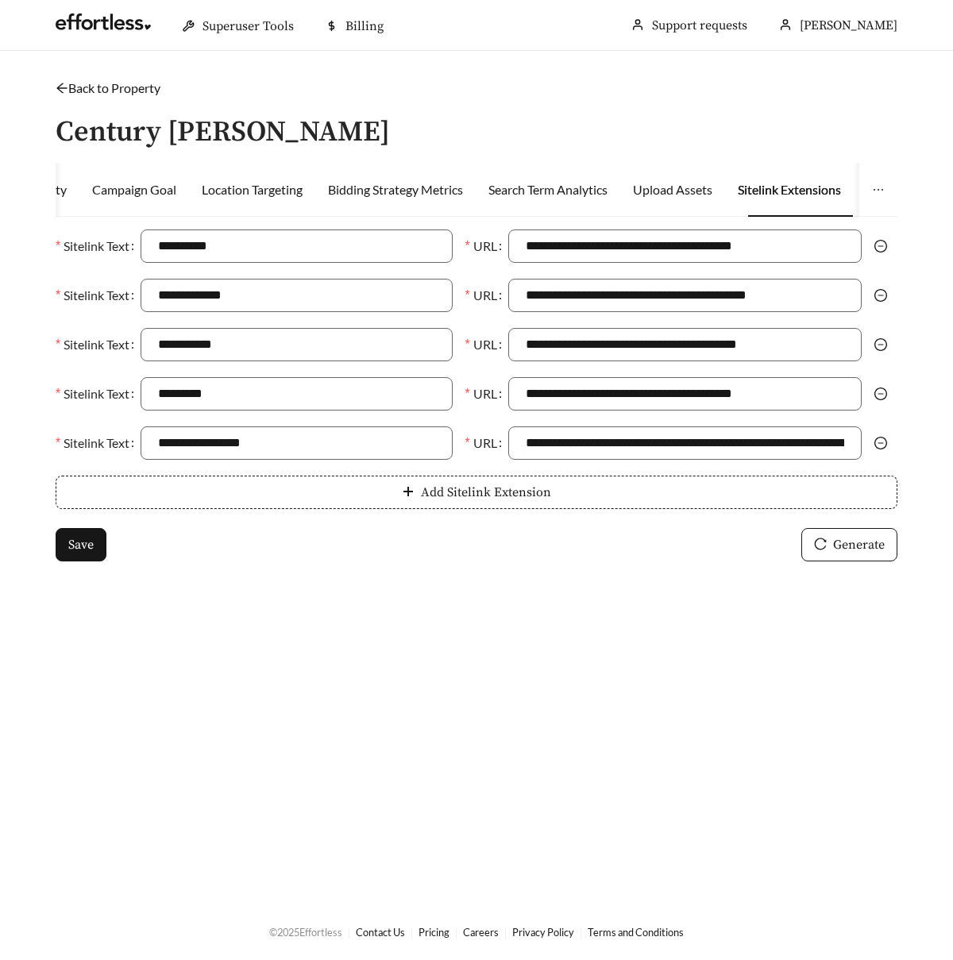
click at [879, 448] on icon "minus-circle" at bounding box center [881, 443] width 13 height 13
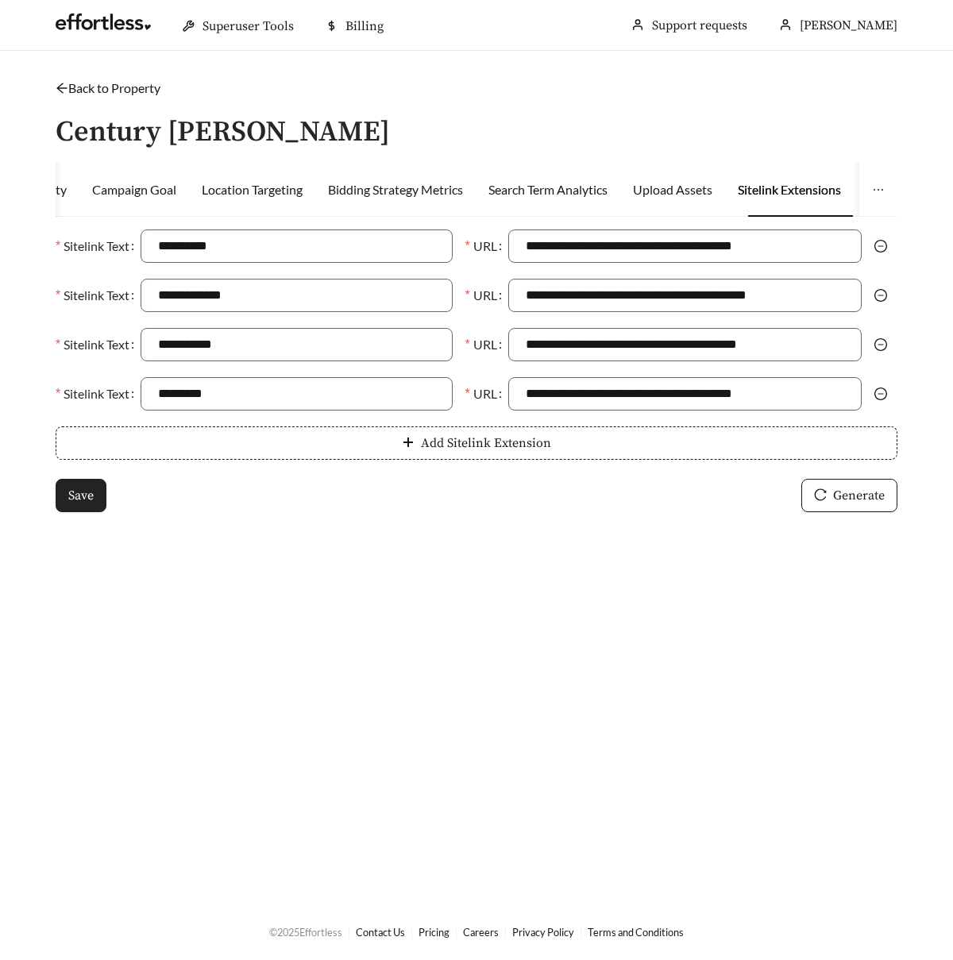
click at [68, 490] on span "Save" at bounding box center [80, 495] width 25 height 19
click at [146, 85] on link "Back to Property" at bounding box center [108, 87] width 105 height 15
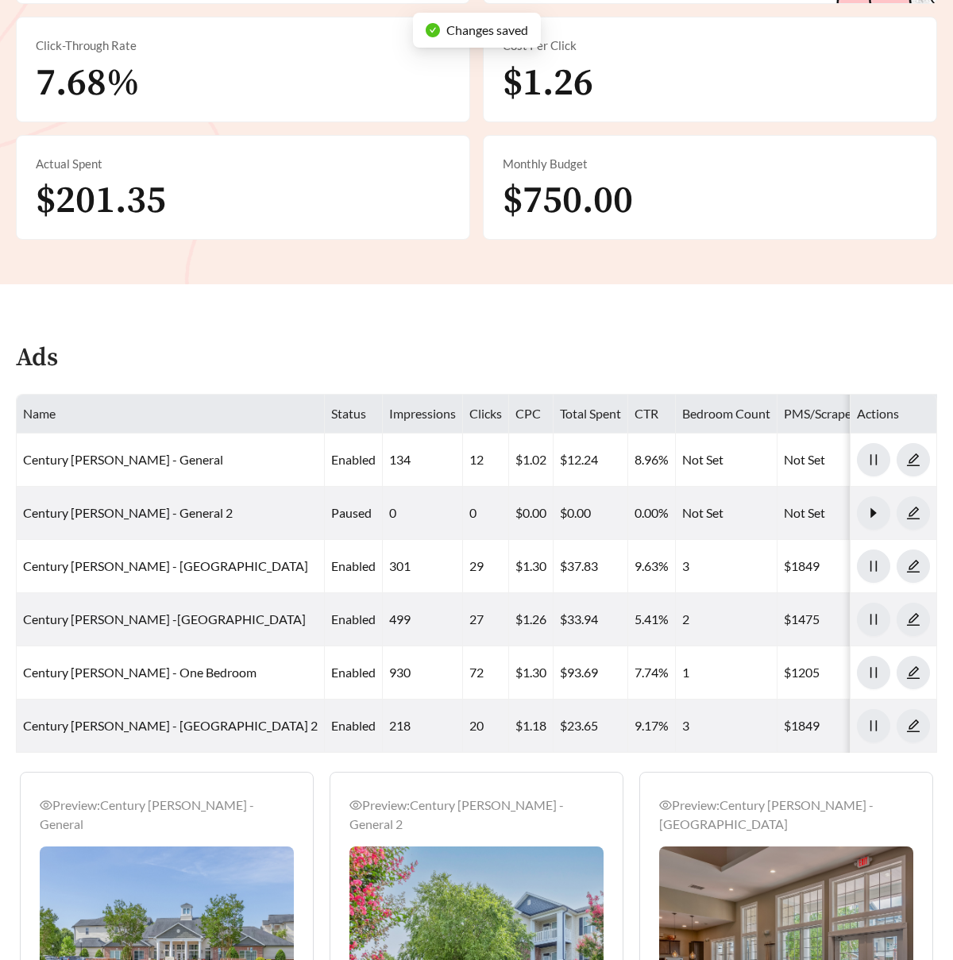
scroll to position [635, 0]
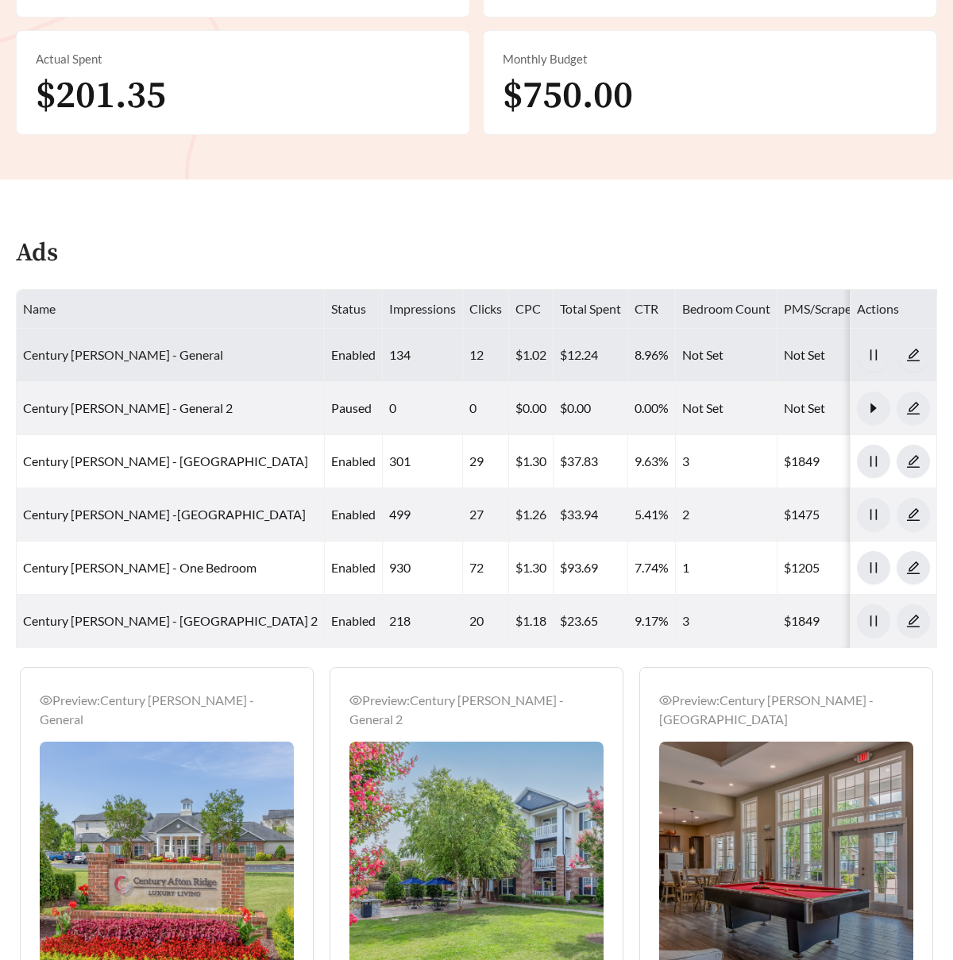
click at [167, 347] on link "Century Afton Ridge - General" at bounding box center [123, 354] width 200 height 15
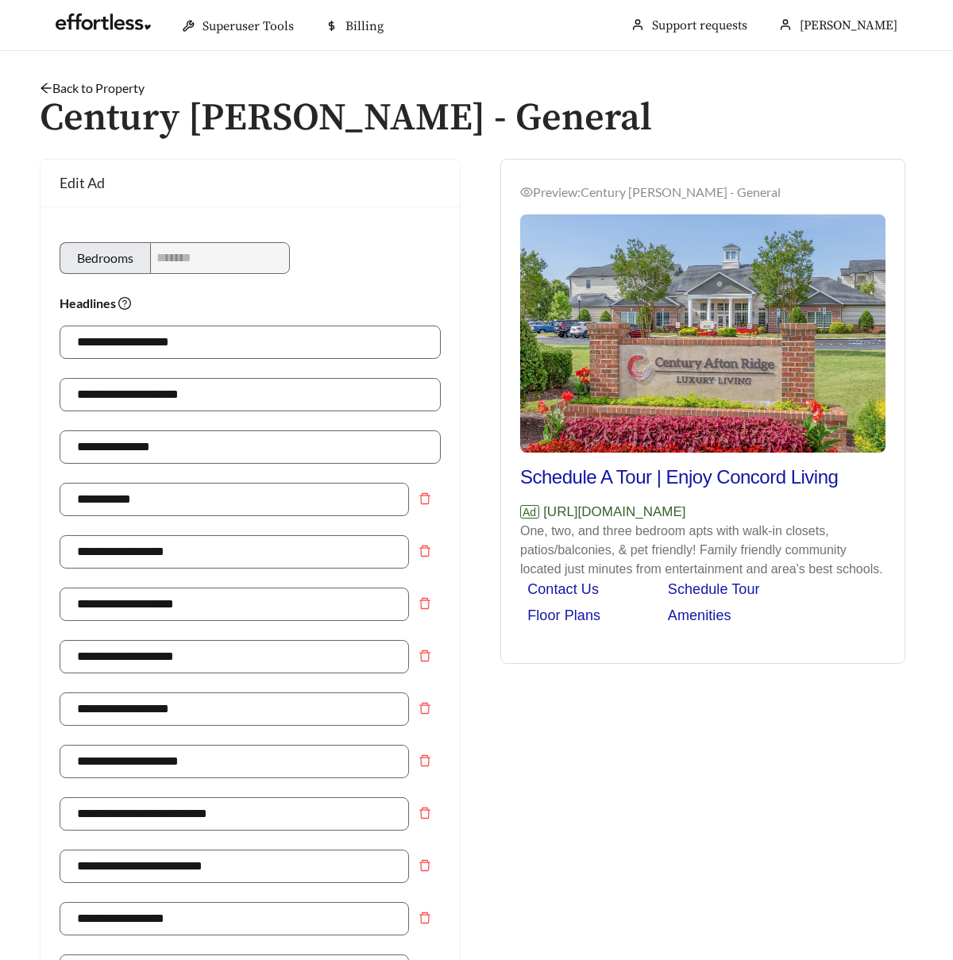
click at [114, 85] on link "Back to Property" at bounding box center [92, 87] width 105 height 15
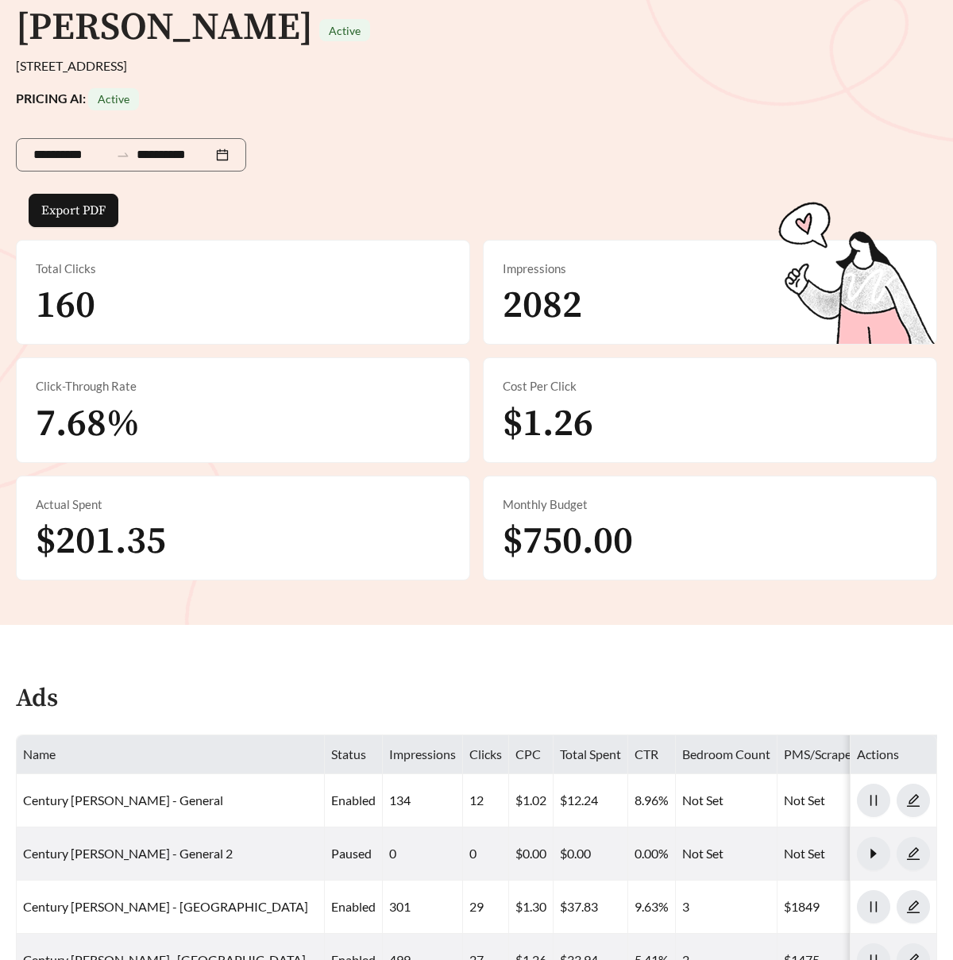
scroll to position [199, 0]
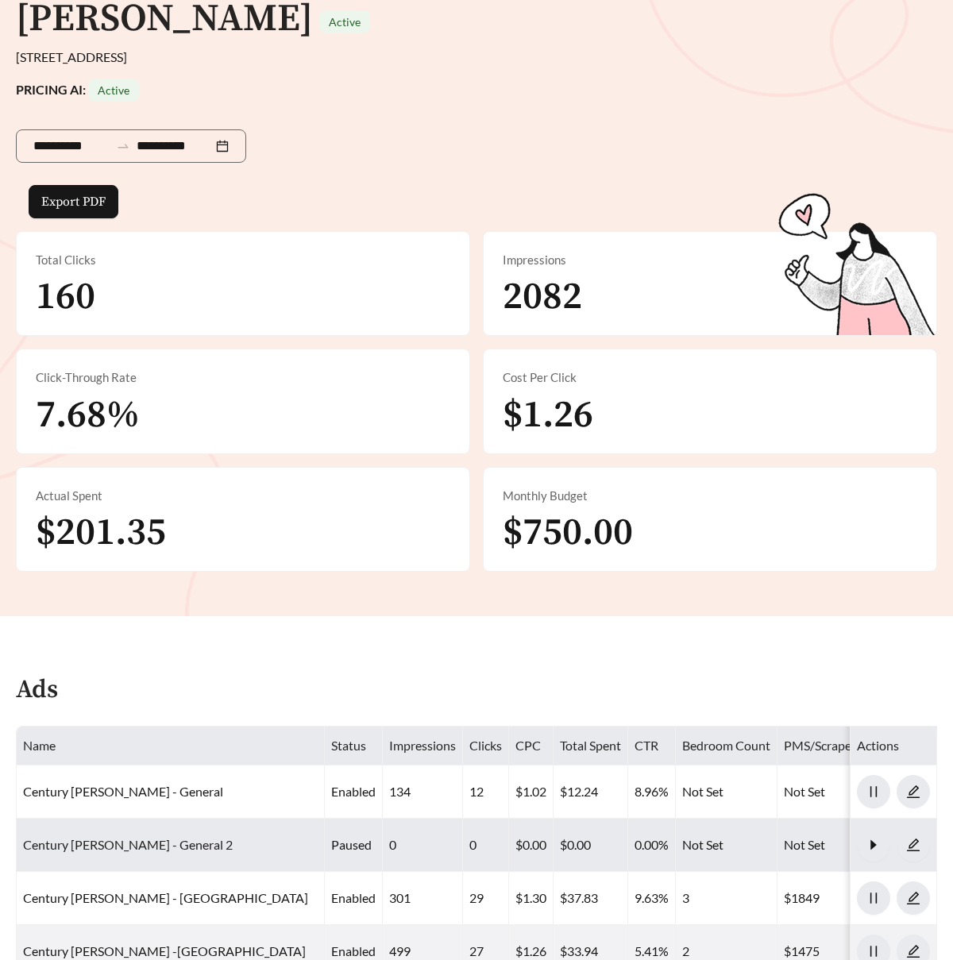
click at [159, 837] on link "Century Afton Ridge - General 2" at bounding box center [128, 844] width 210 height 15
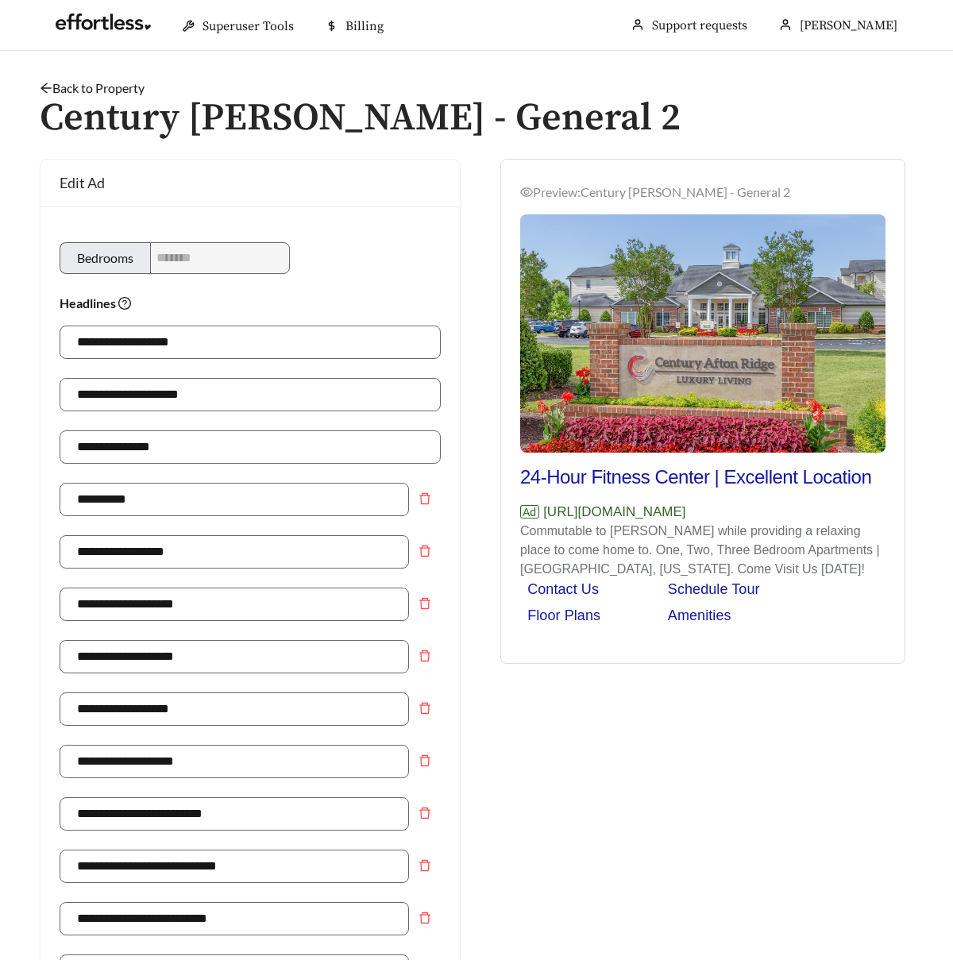
click at [126, 83] on link "Back to Property" at bounding box center [92, 87] width 105 height 15
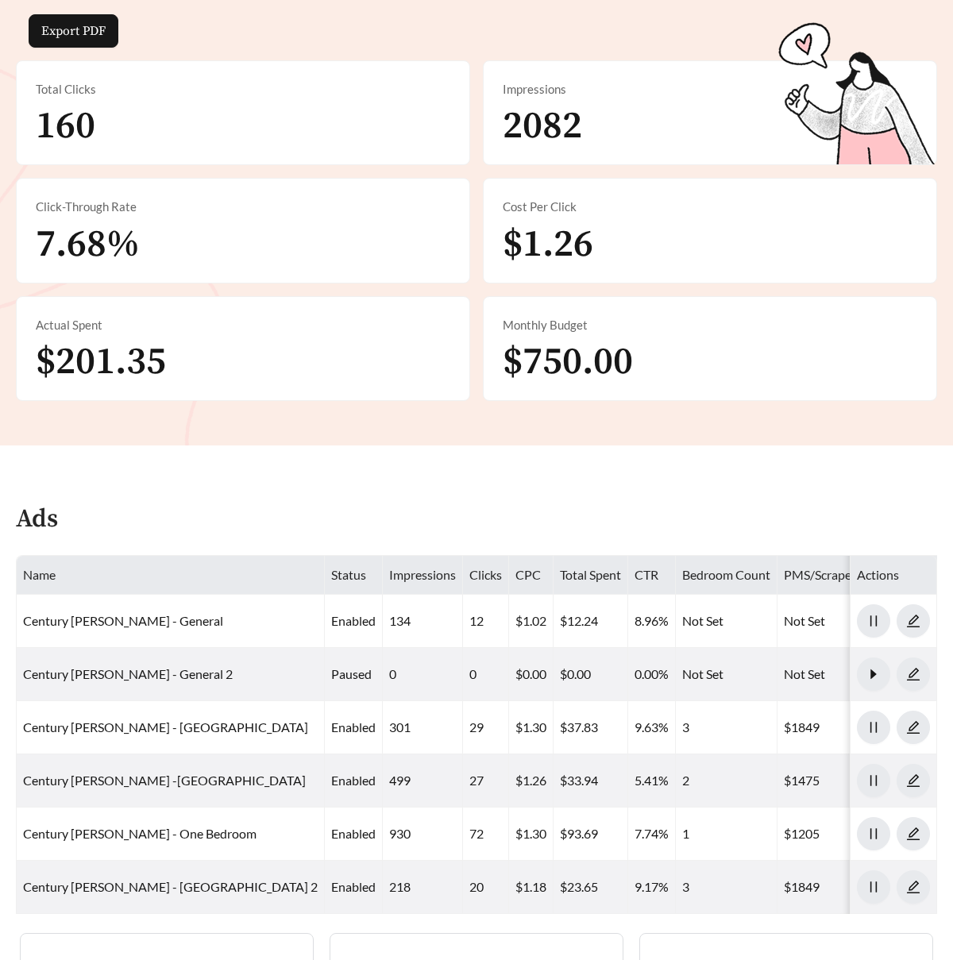
scroll to position [563, 0]
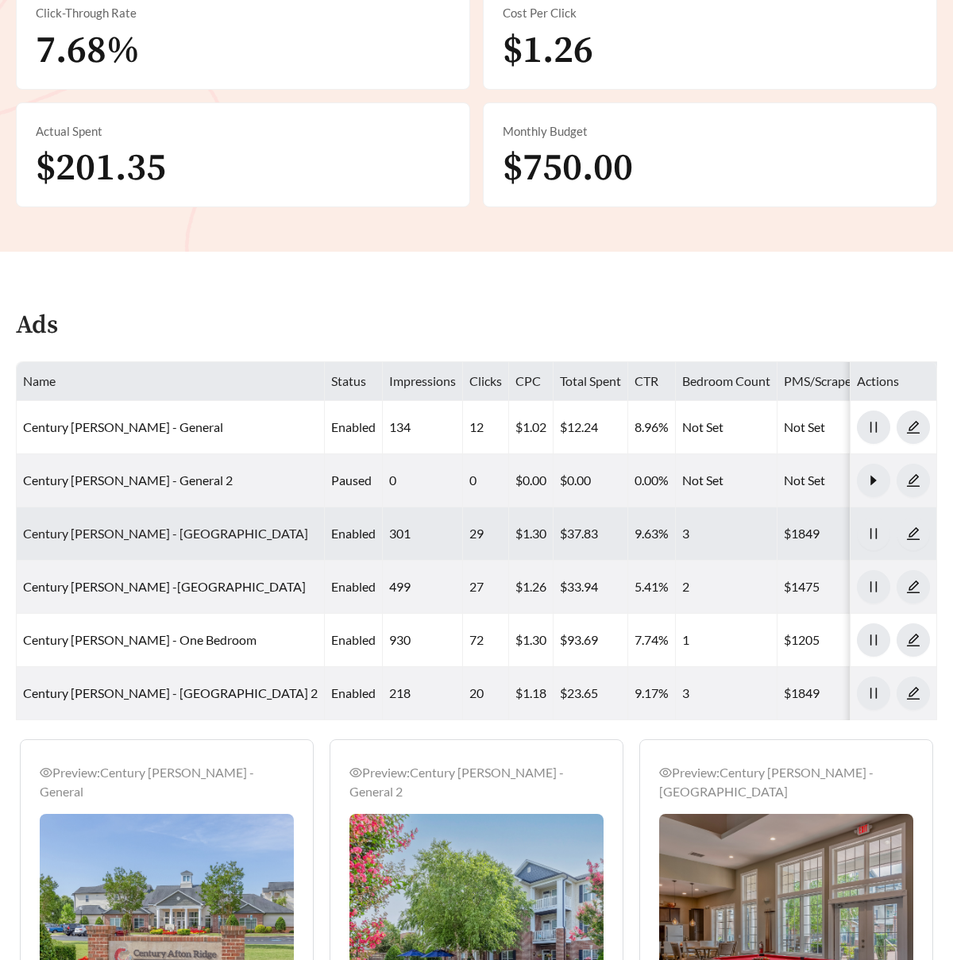
click at [181, 526] on link "Century Afton Ridge - Three Bedroom" at bounding box center [165, 533] width 285 height 15
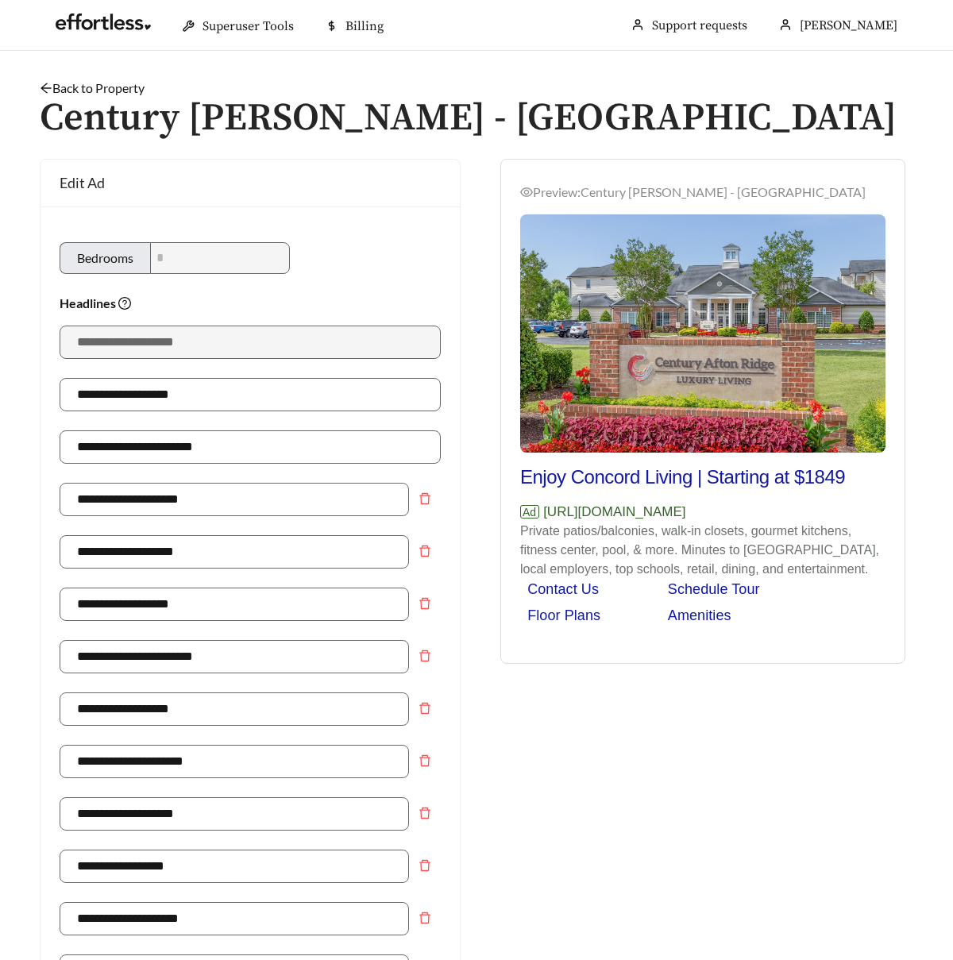
click at [141, 84] on link "Back to Property" at bounding box center [92, 87] width 105 height 15
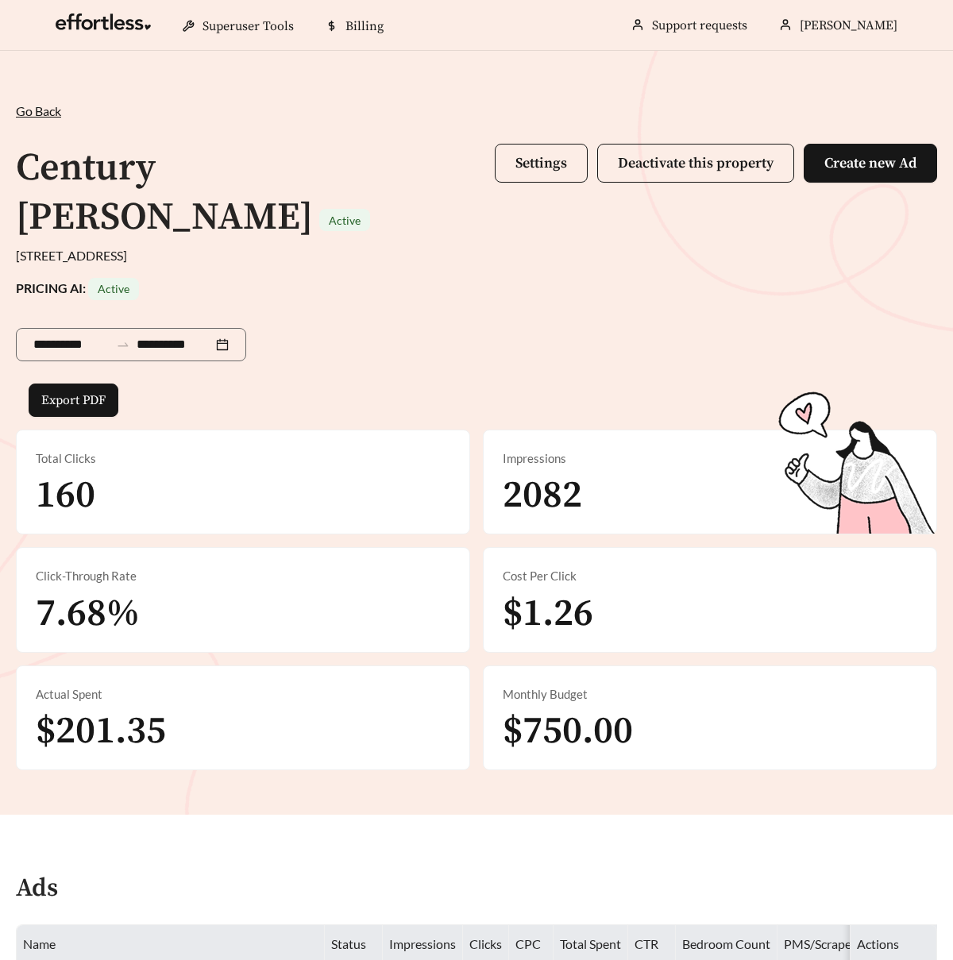
scroll to position [484, 0]
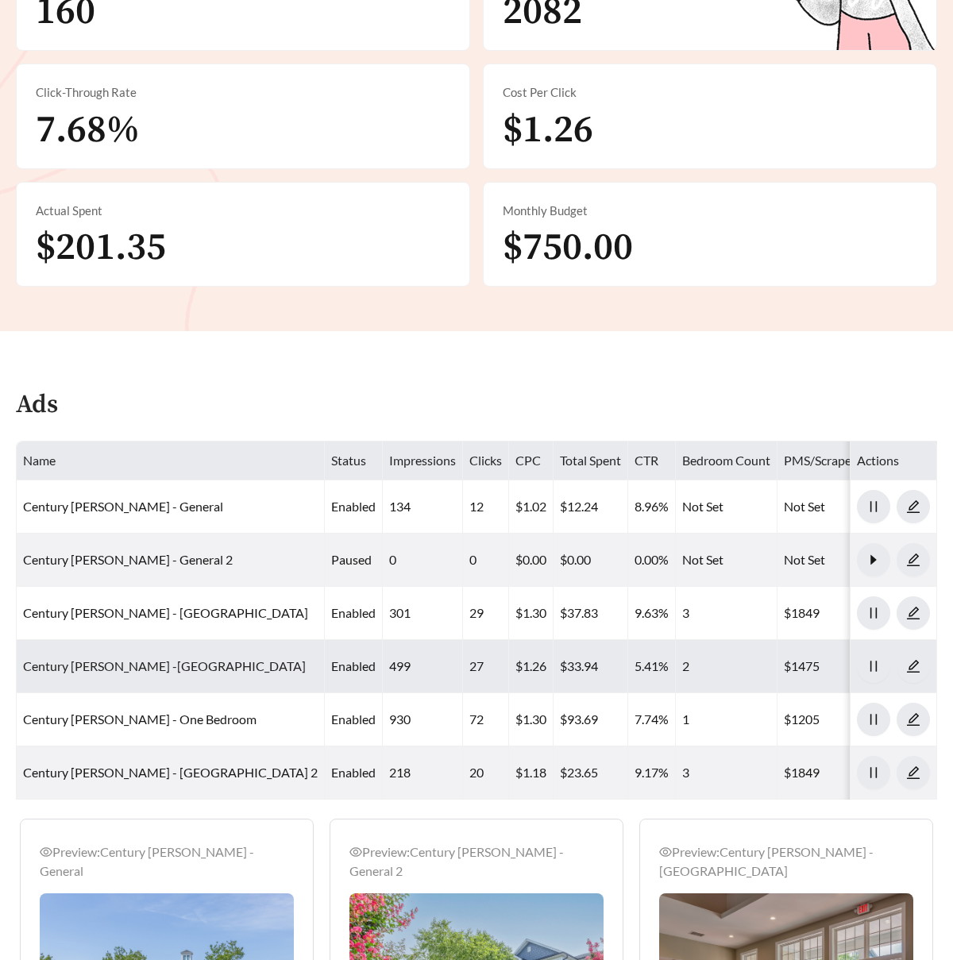
click at [168, 658] on link "Century Afton Ridge -Two Bedroom" at bounding box center [164, 665] width 283 height 15
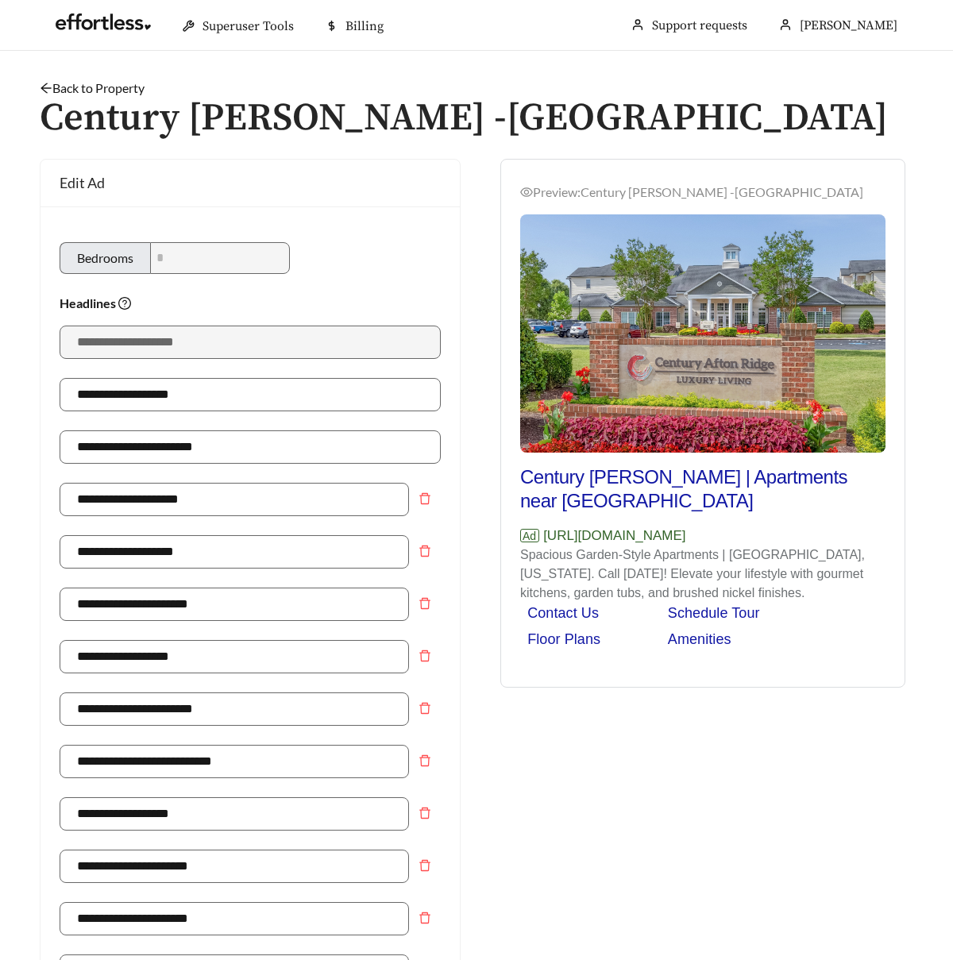
click at [118, 91] on link "Back to Property" at bounding box center [92, 87] width 105 height 15
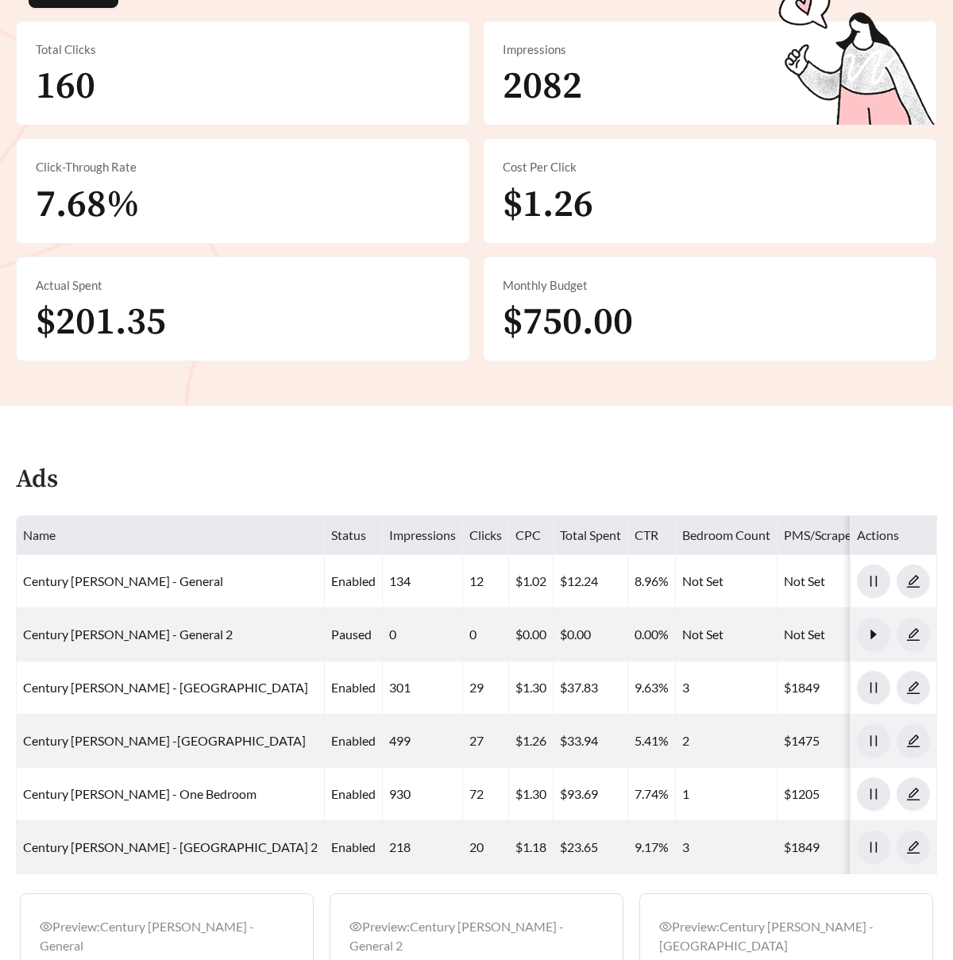
scroll to position [549, 0]
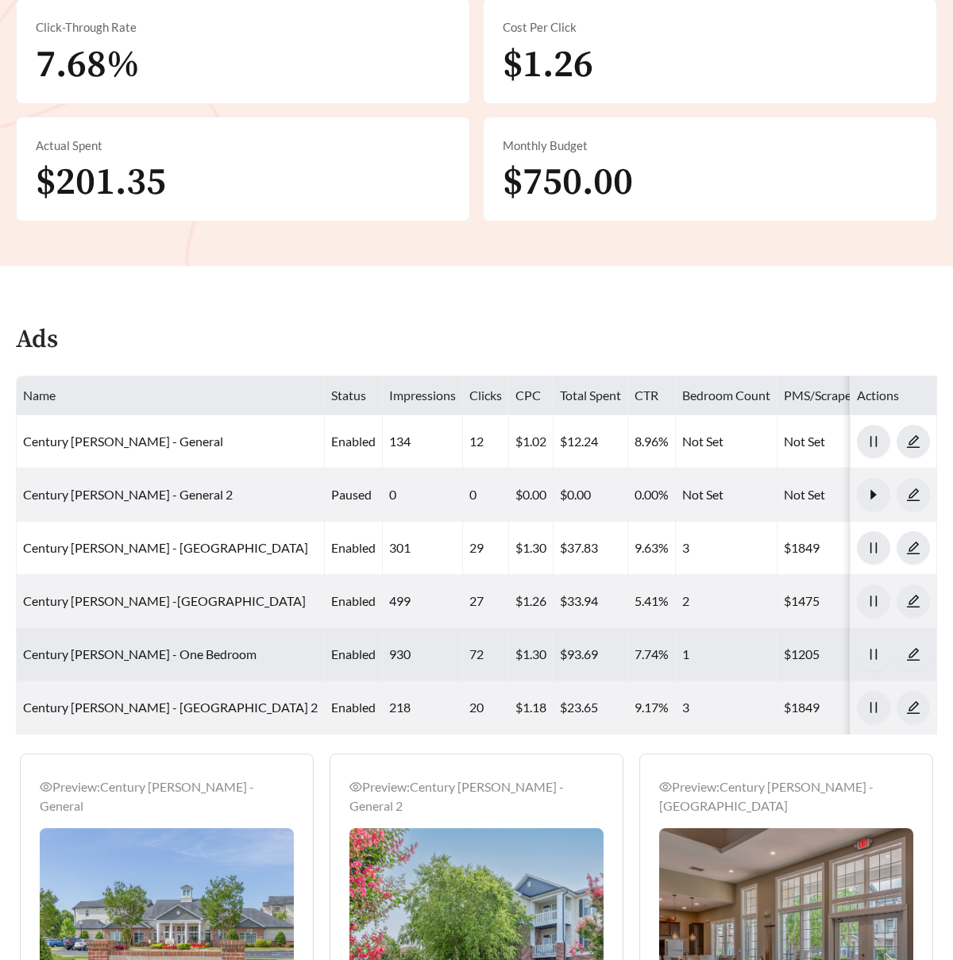
click at [192, 628] on td "Century Afton Ridge - One Bedroom" at bounding box center [171, 654] width 308 height 53
click at [191, 647] on link "Century Afton Ridge - One Bedroom" at bounding box center [140, 654] width 234 height 15
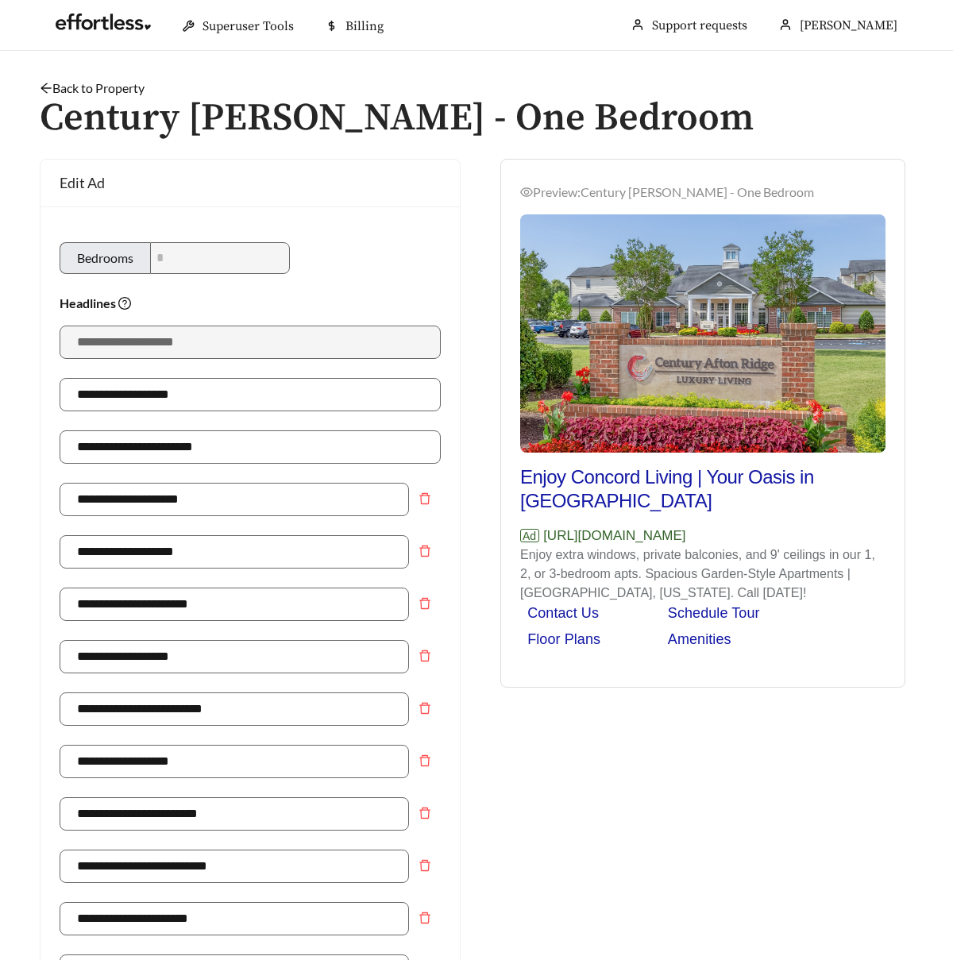
click at [123, 83] on link "Back to Property" at bounding box center [92, 87] width 105 height 15
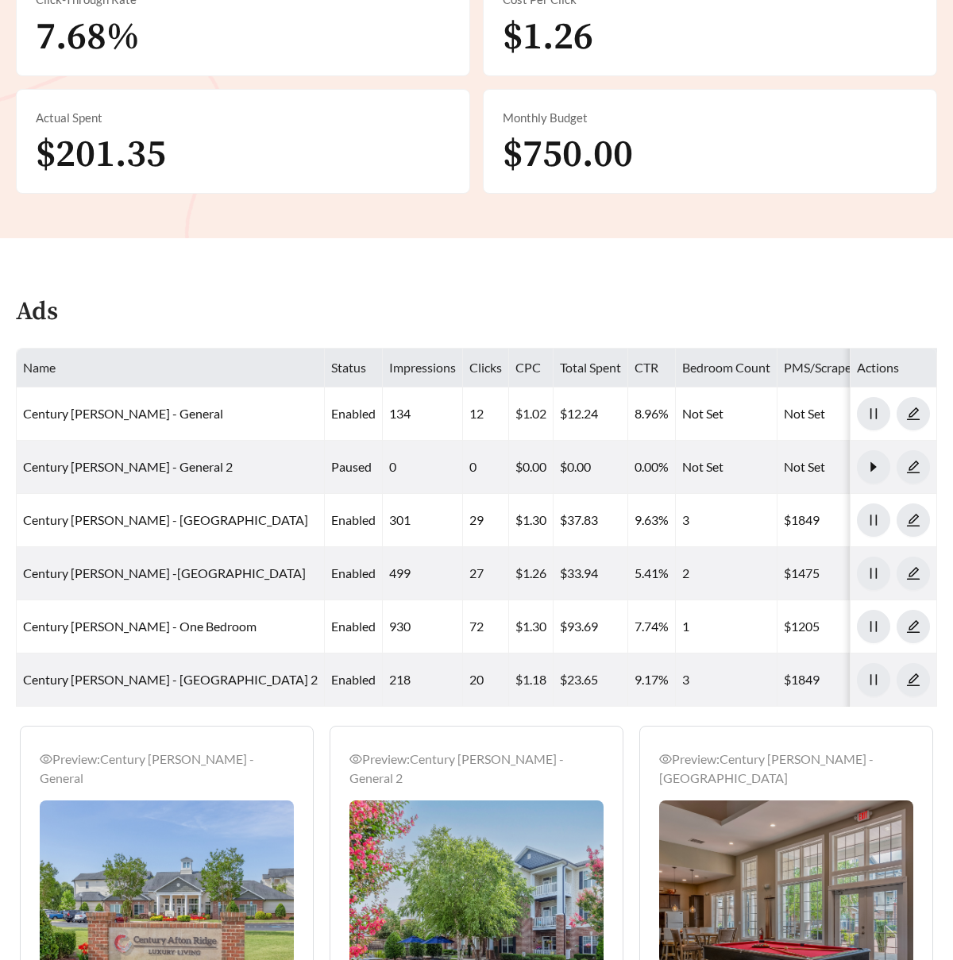
scroll to position [741, 0]
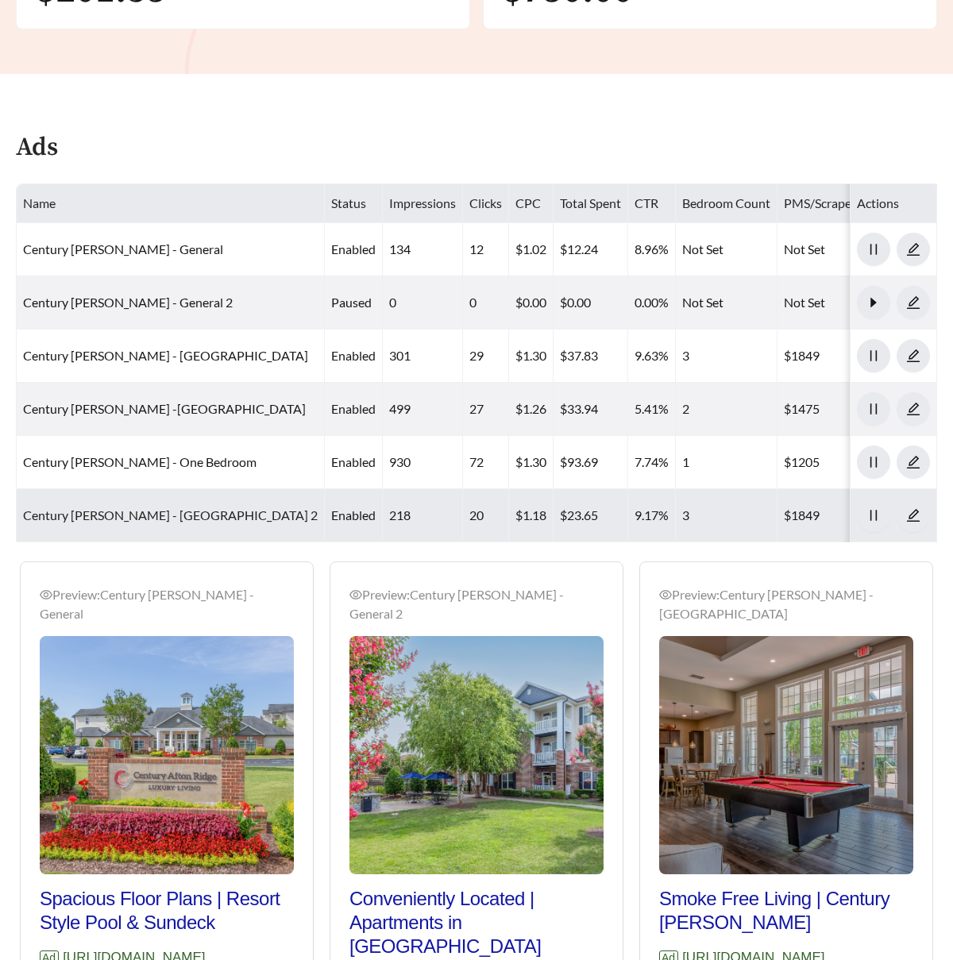
click at [161, 508] on link "Century Afton Ridge - Three Bedroom 2" at bounding box center [170, 515] width 295 height 15
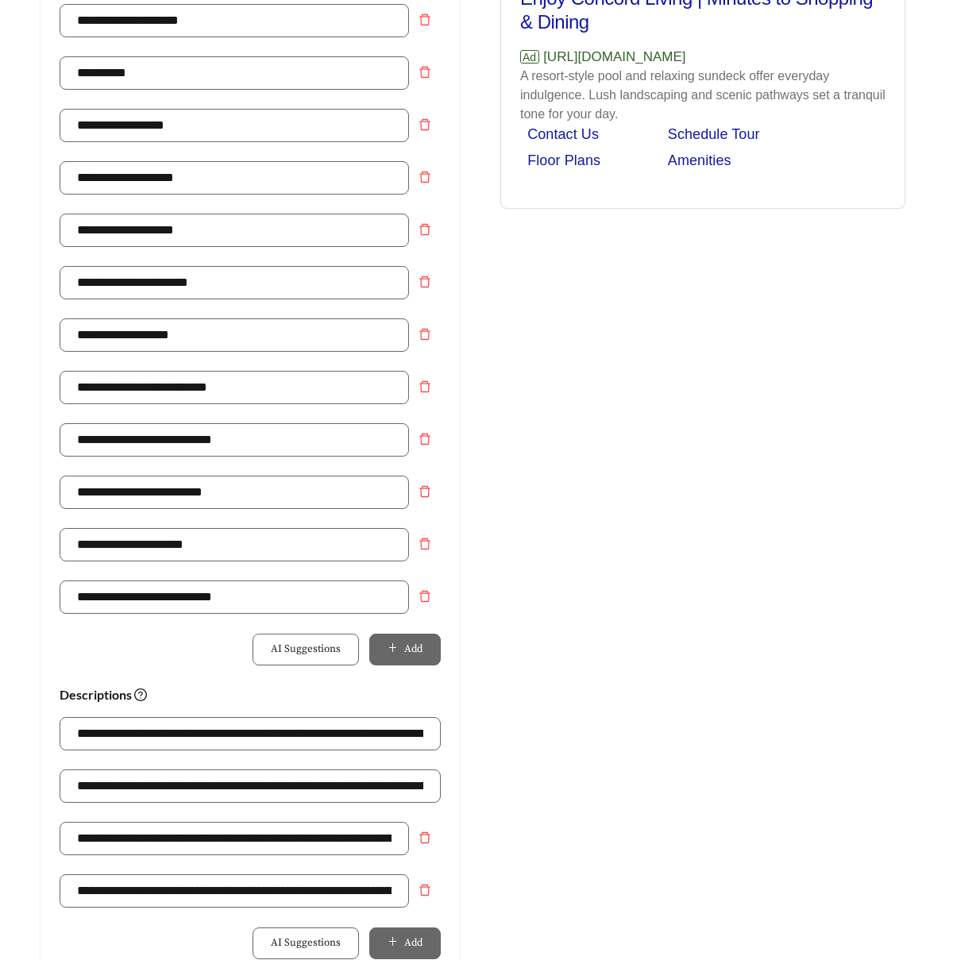
scroll to position [851, 0]
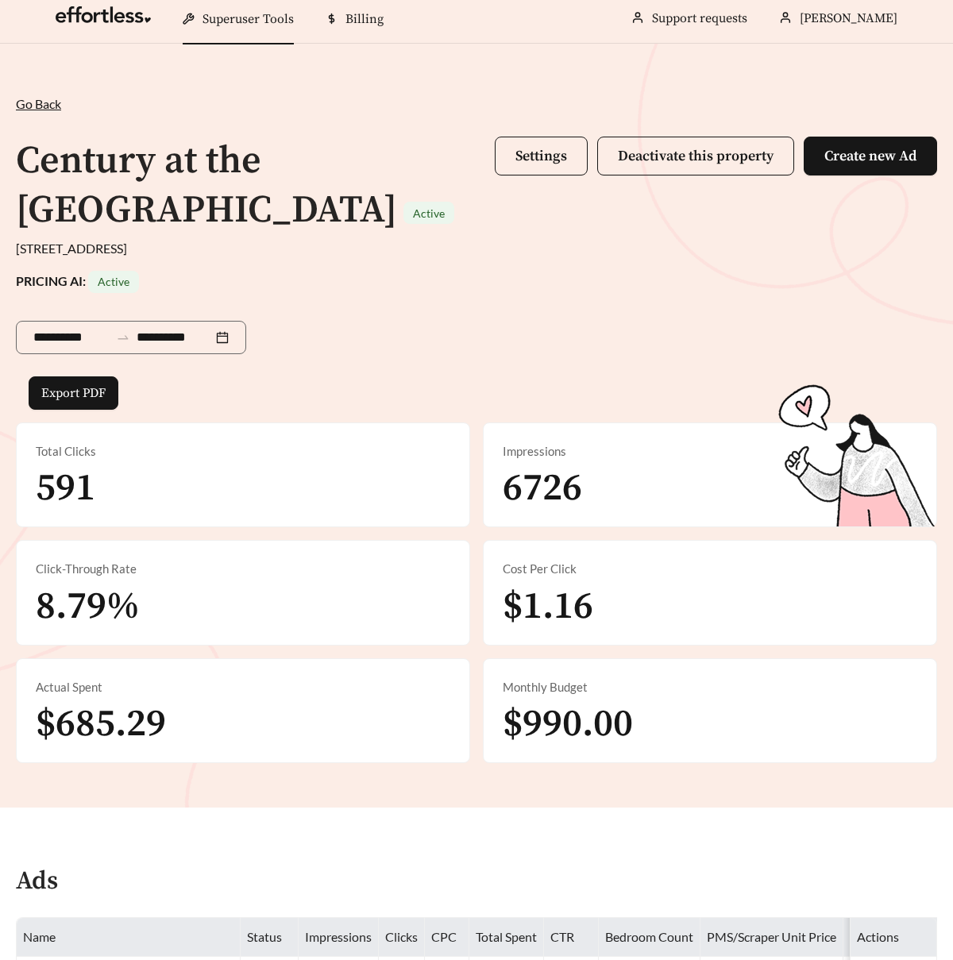
scroll to position [6, 0]
click at [530, 164] on span "Settings" at bounding box center [542, 157] width 52 height 18
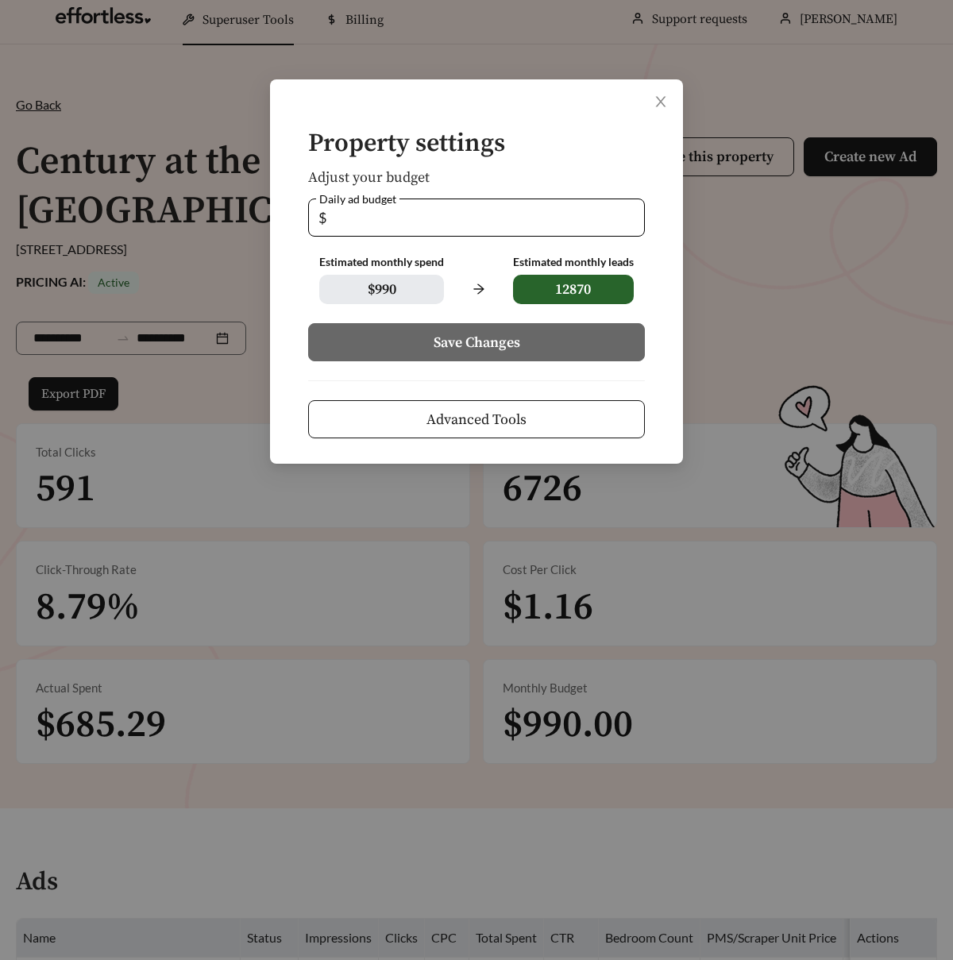
click at [495, 413] on span "Advanced Tools" at bounding box center [477, 419] width 100 height 21
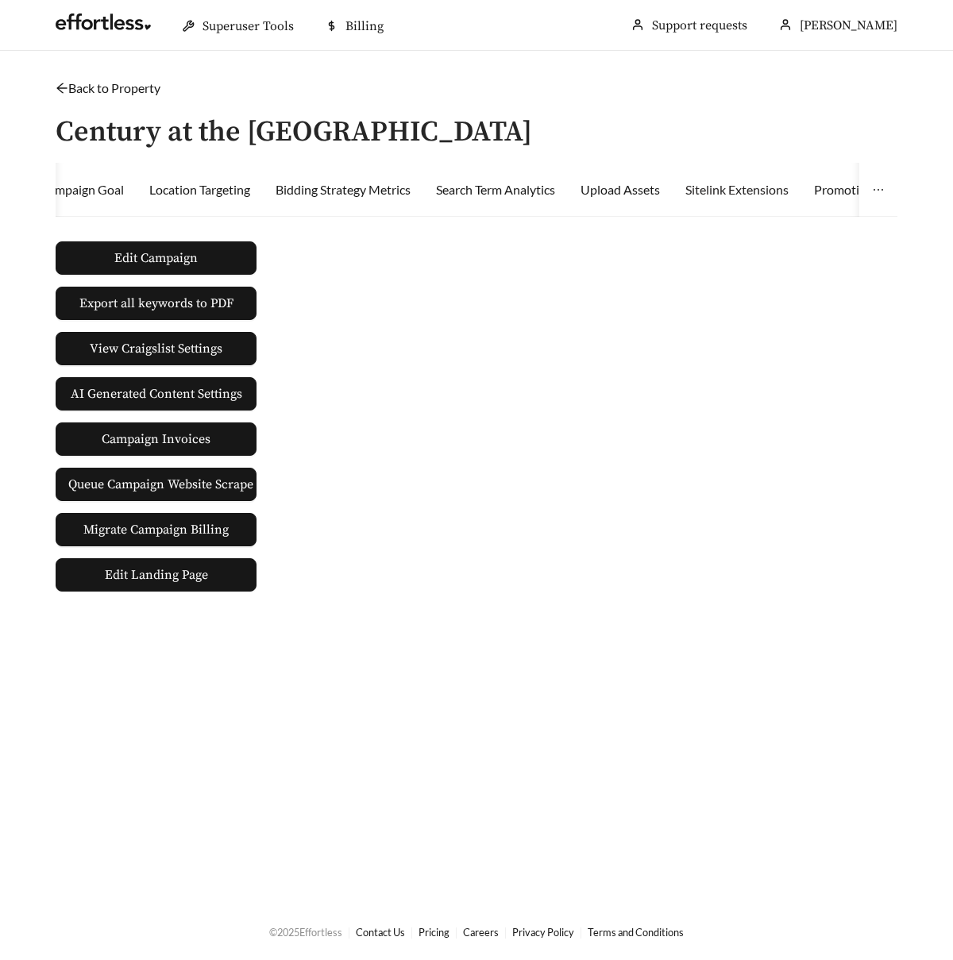
click at [751, 199] on div "Sitelink Extensions" at bounding box center [736, 190] width 103 height 54
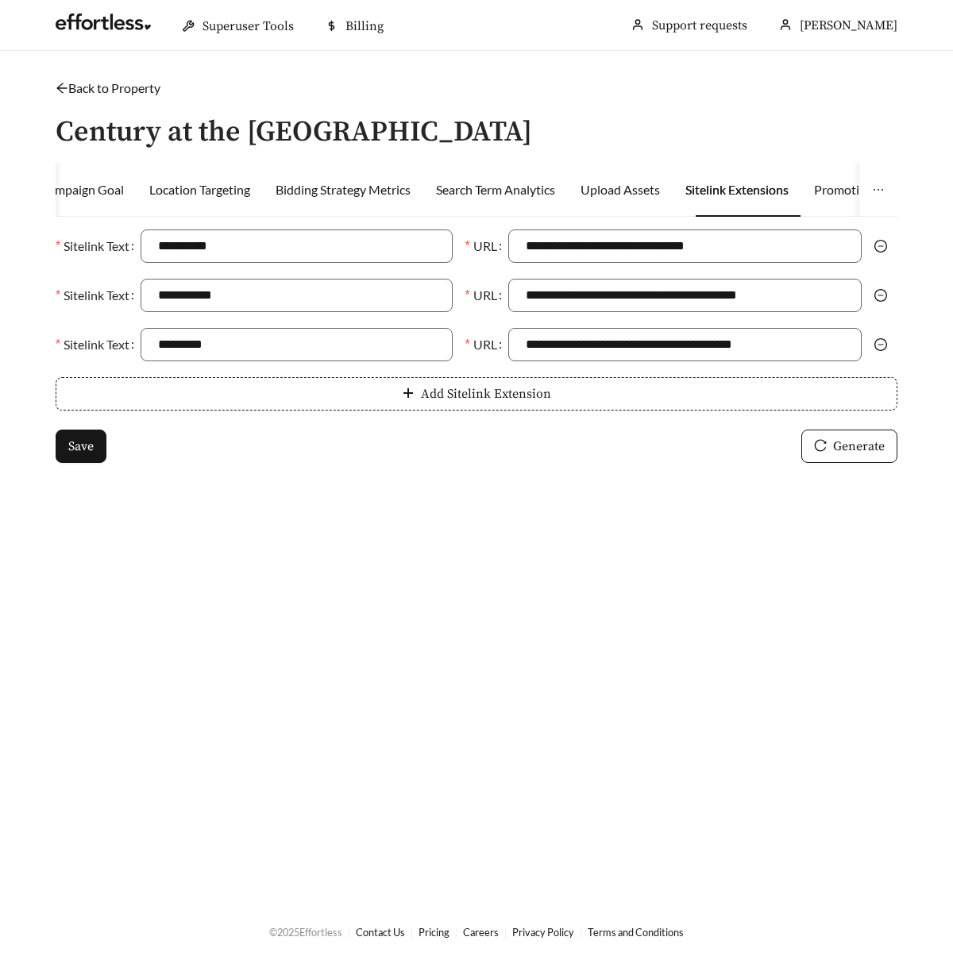
click at [105, 84] on link "Back to Property" at bounding box center [108, 87] width 105 height 15
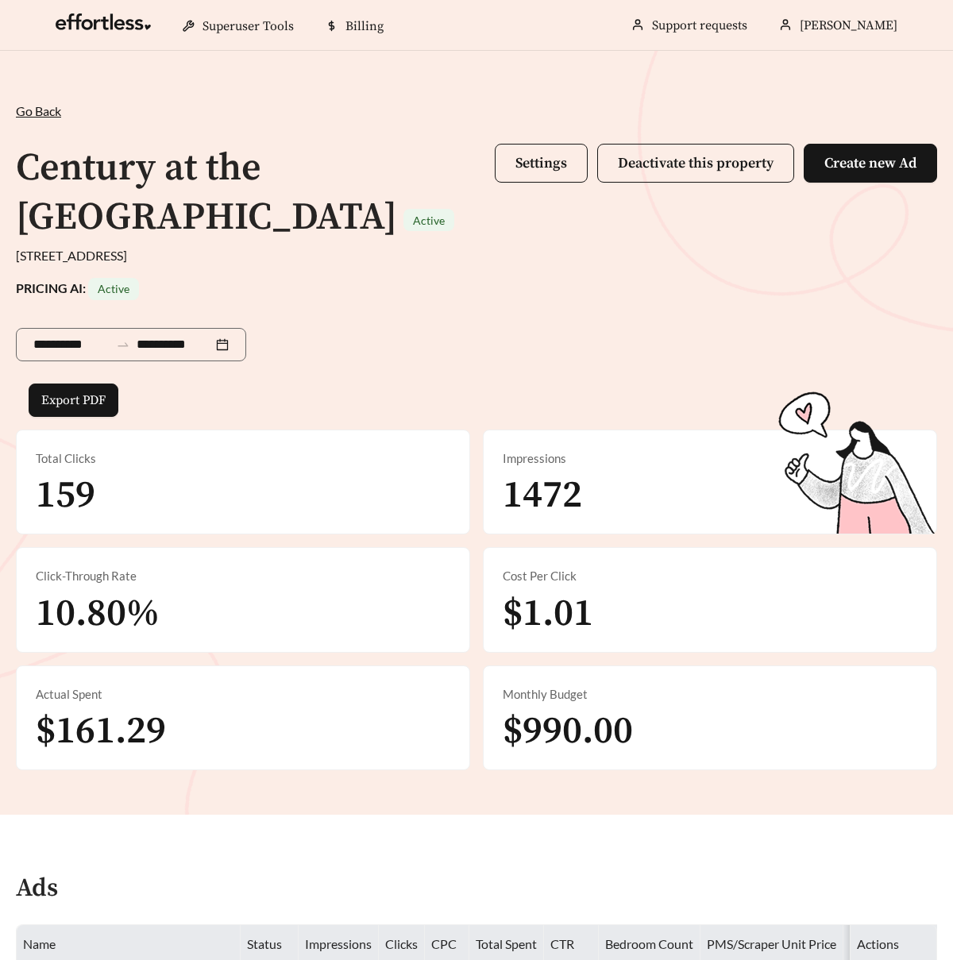
scroll to position [415, 0]
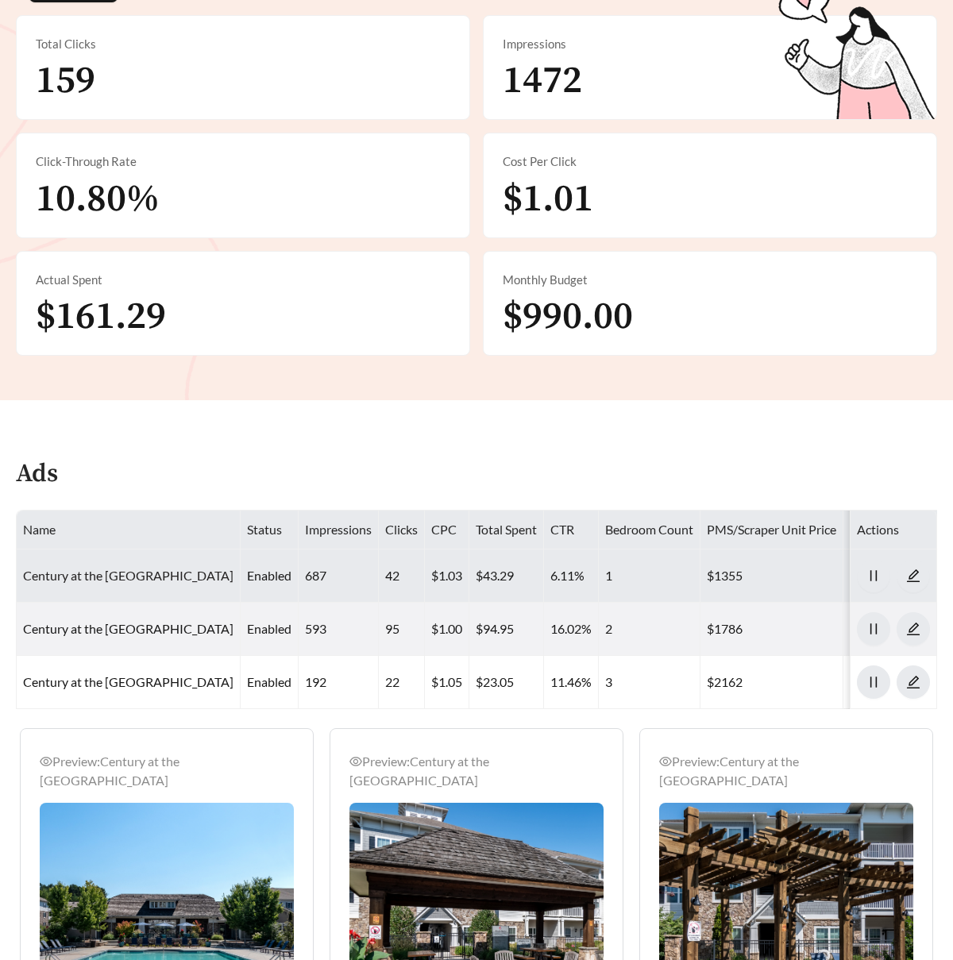
click at [203, 568] on link "Century at the [GEOGRAPHIC_DATA]" at bounding box center [128, 575] width 210 height 15
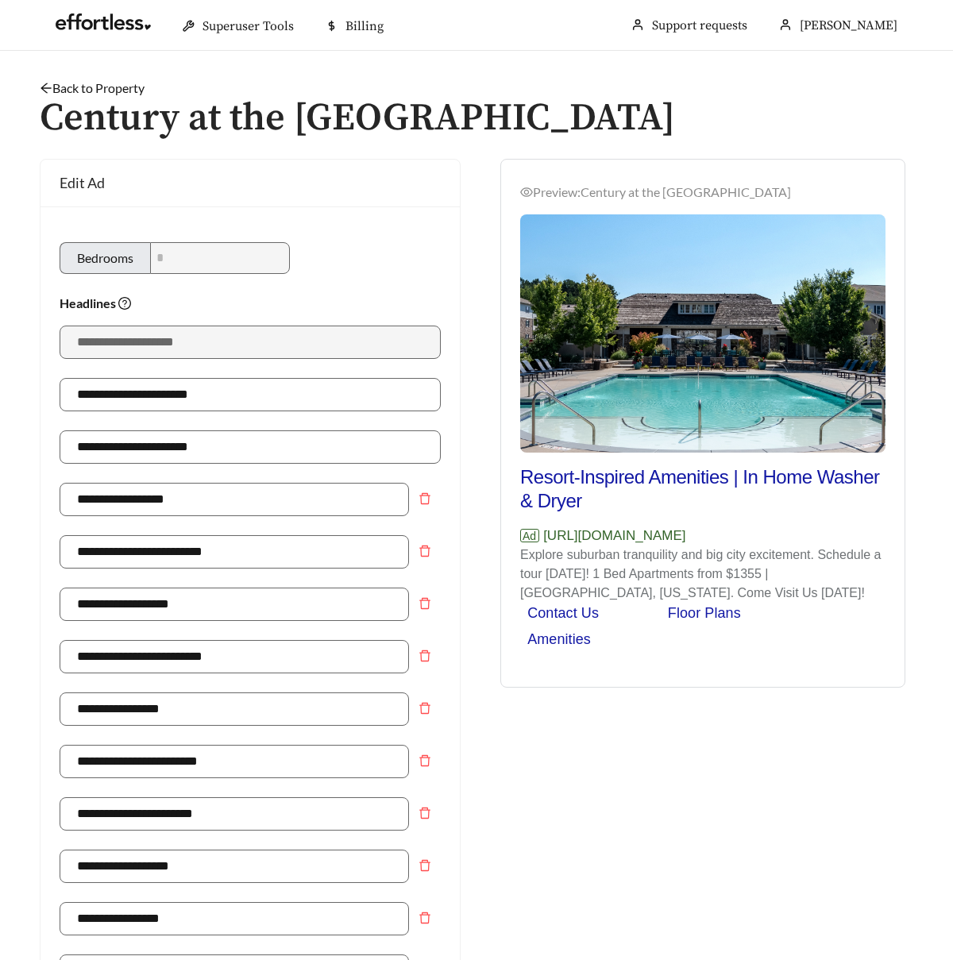
click at [133, 92] on link "Back to Property" at bounding box center [92, 87] width 105 height 15
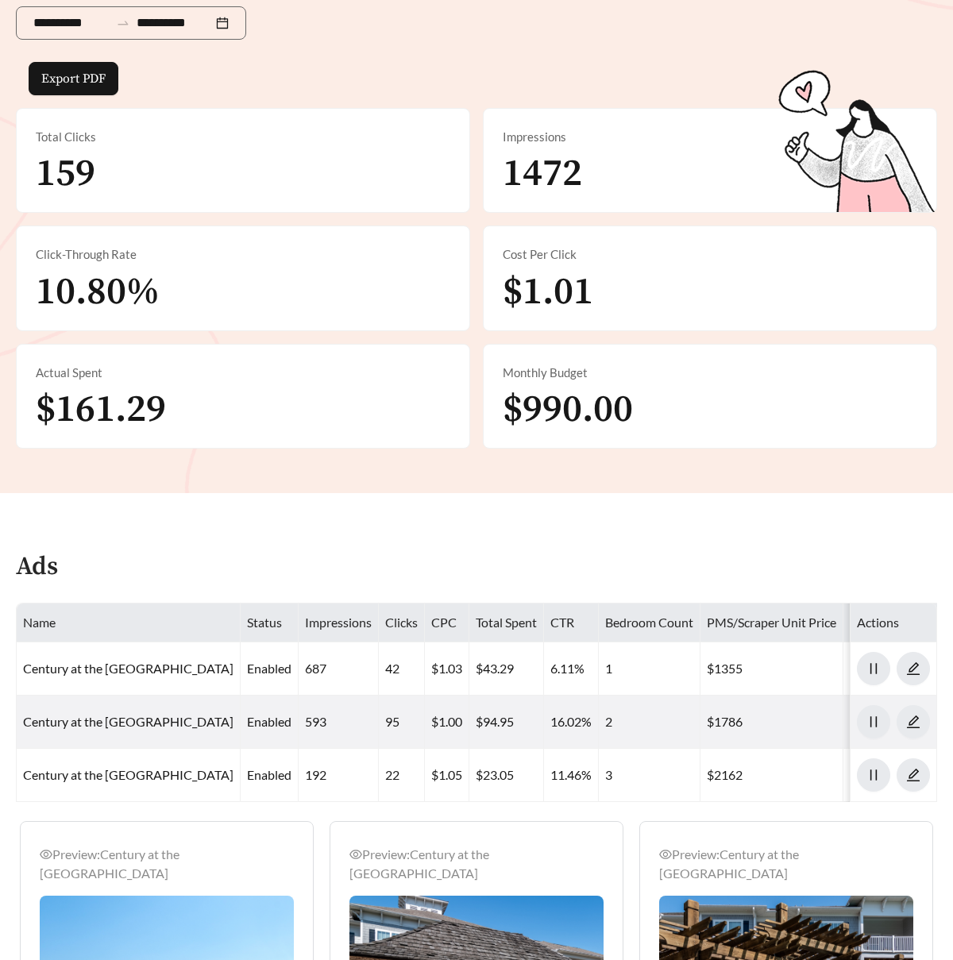
scroll to position [417, 0]
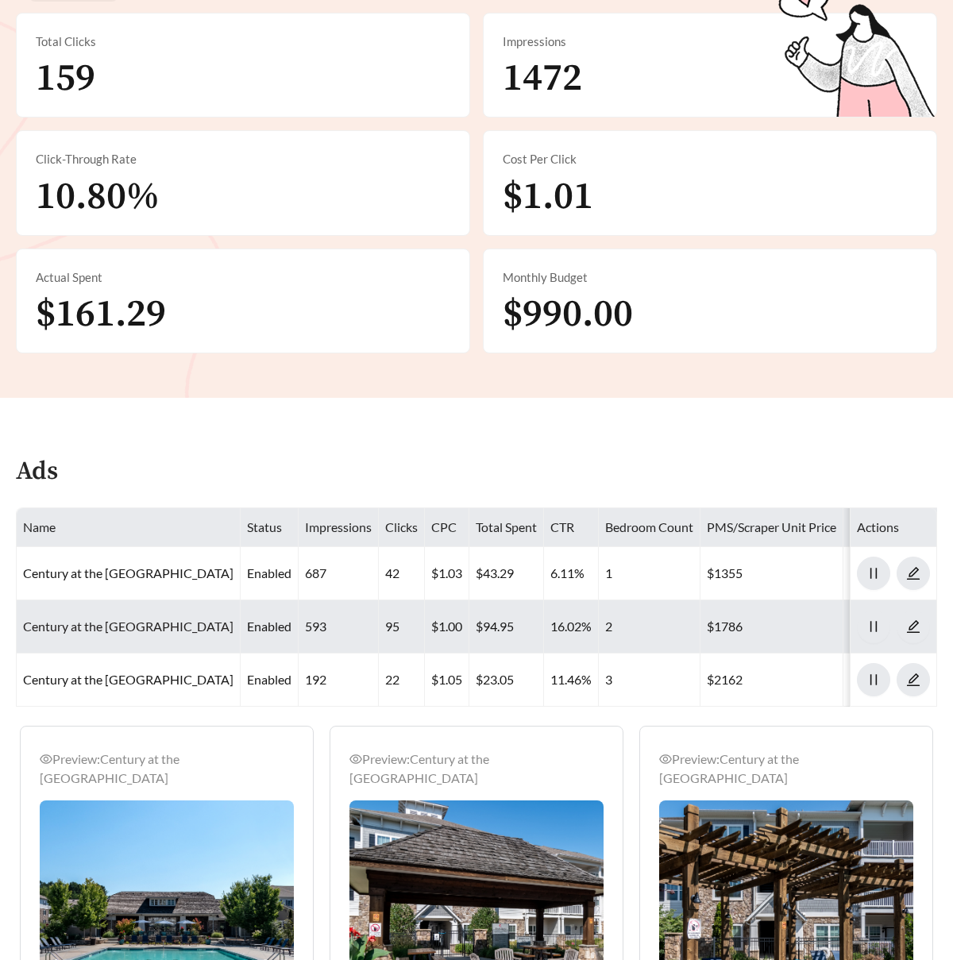
click at [202, 619] on link "Century at the [GEOGRAPHIC_DATA]" at bounding box center [128, 626] width 210 height 15
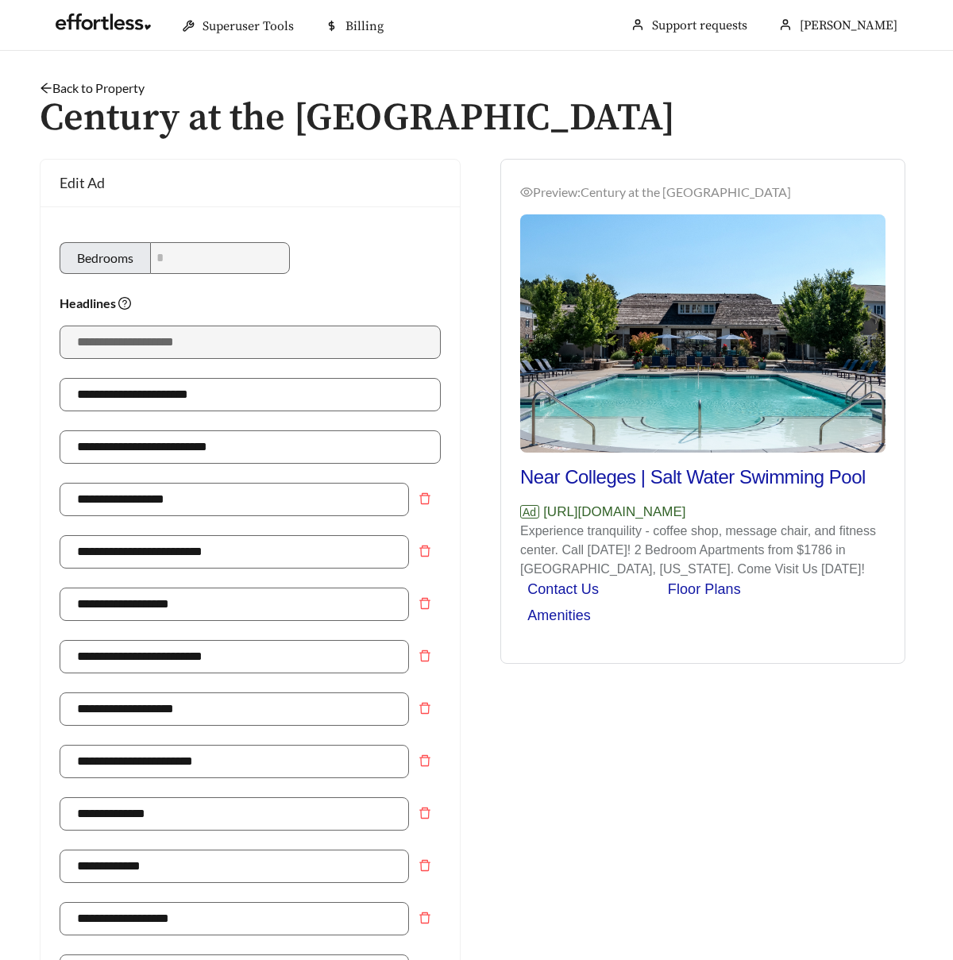
click at [114, 87] on link "Back to Property" at bounding box center [92, 87] width 105 height 15
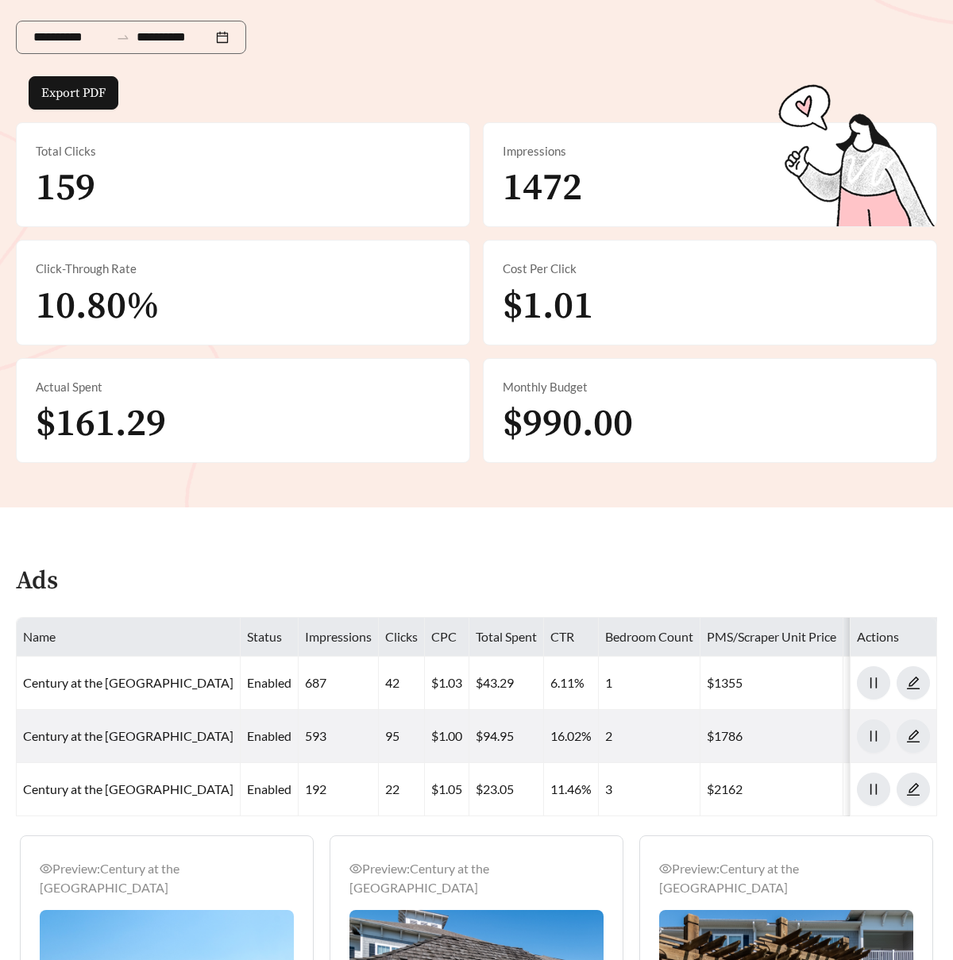
scroll to position [384, 0]
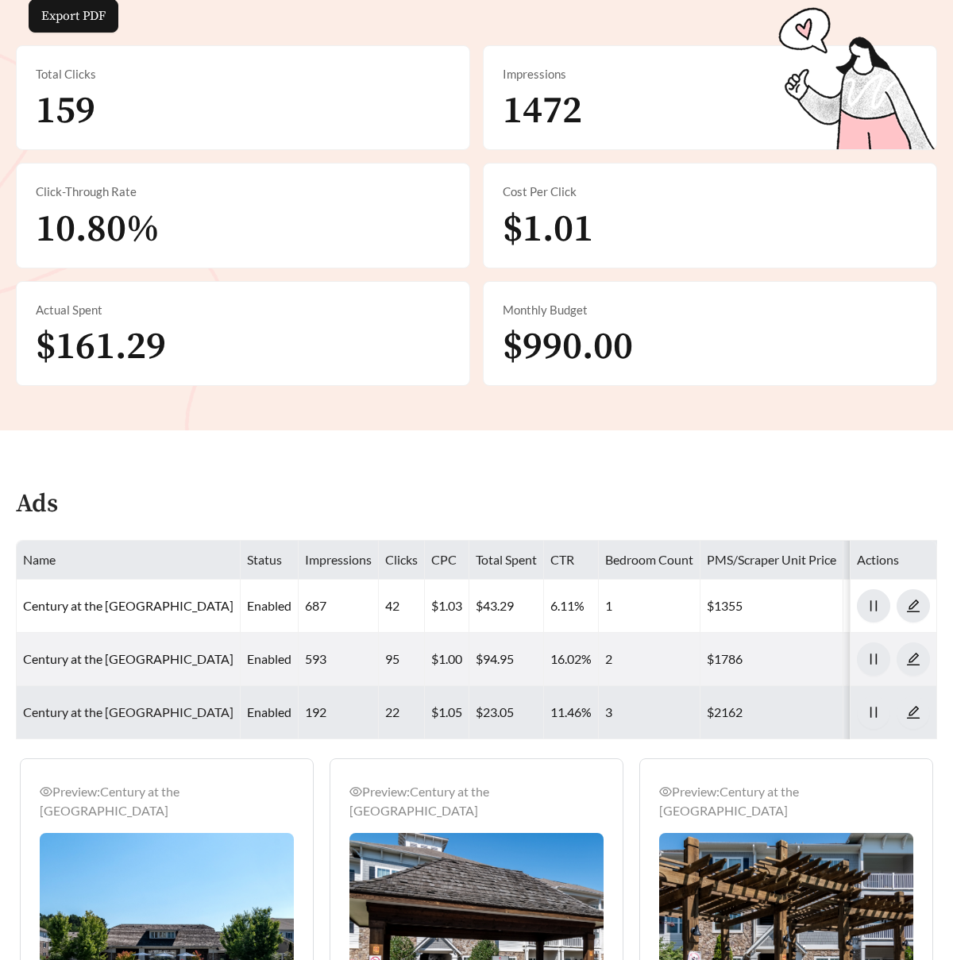
click at [190, 705] on link "Century at the [GEOGRAPHIC_DATA]" at bounding box center [128, 712] width 210 height 15
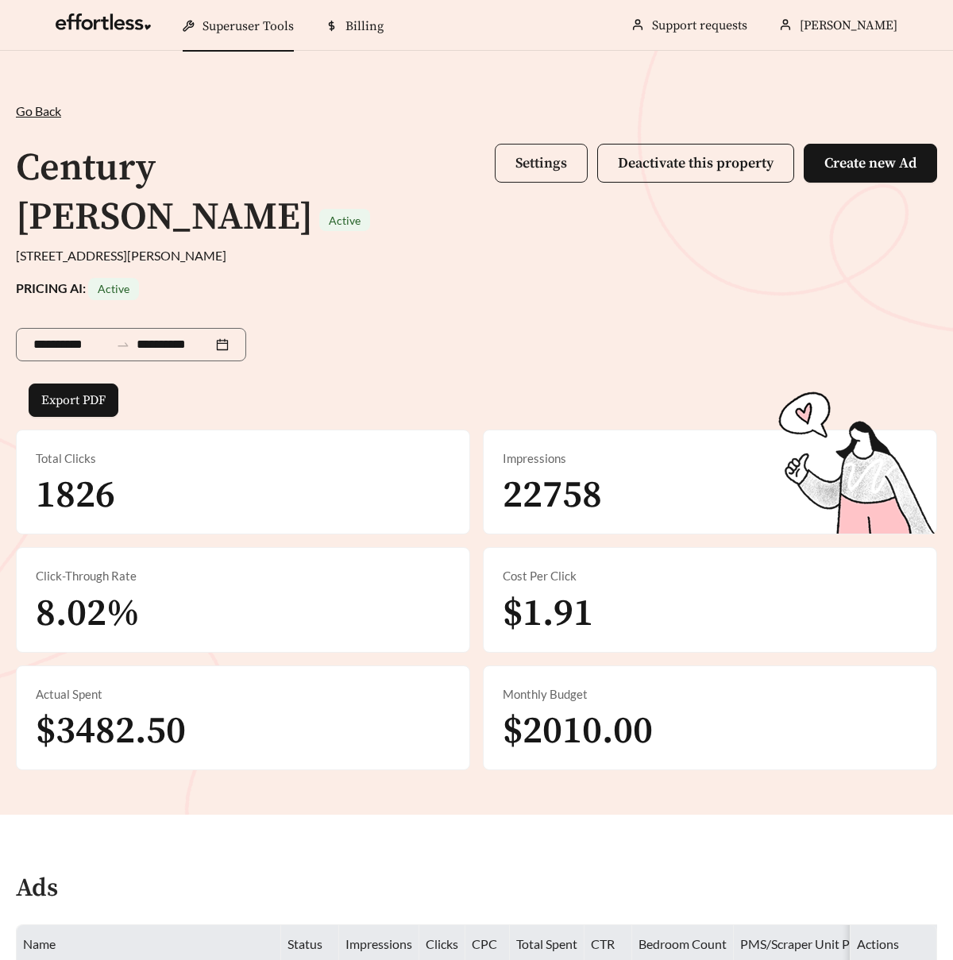
click at [523, 169] on span "Settings" at bounding box center [542, 163] width 52 height 18
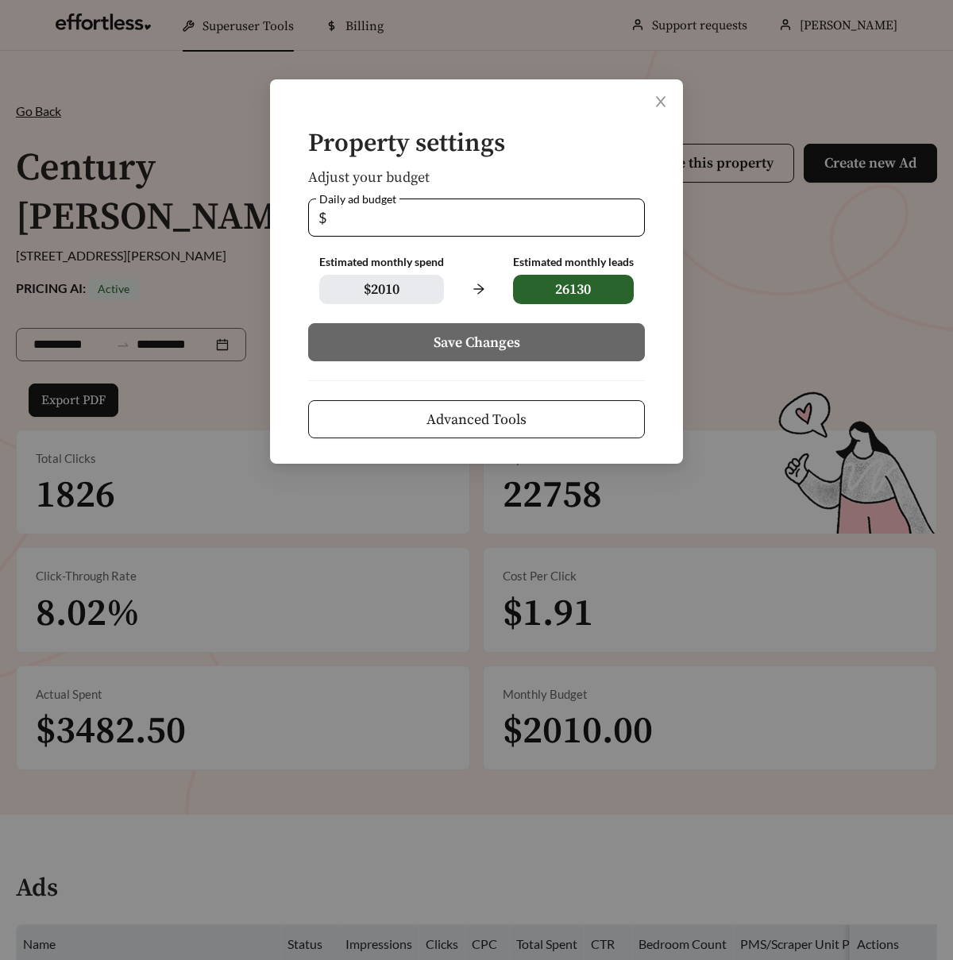
click at [469, 417] on span "Advanced Tools" at bounding box center [477, 419] width 100 height 21
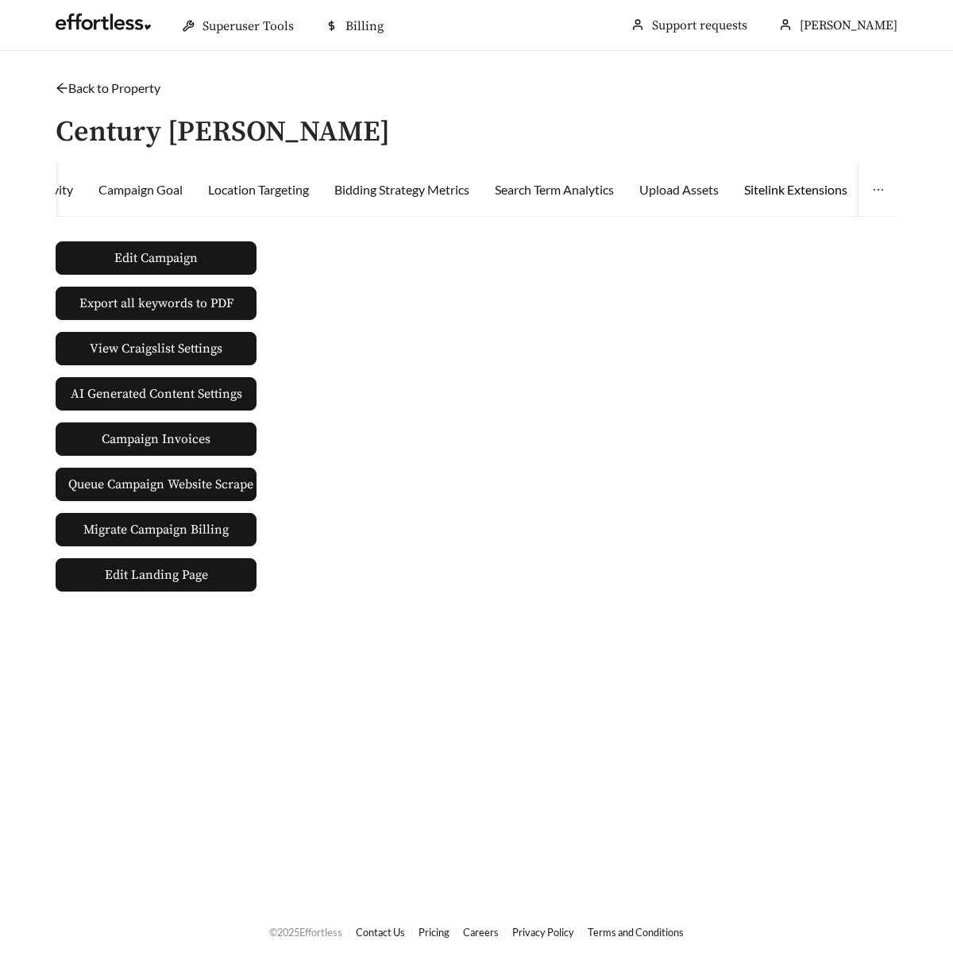
click at [848, 192] on div "Sitelink Extensions" at bounding box center [795, 189] width 103 height 19
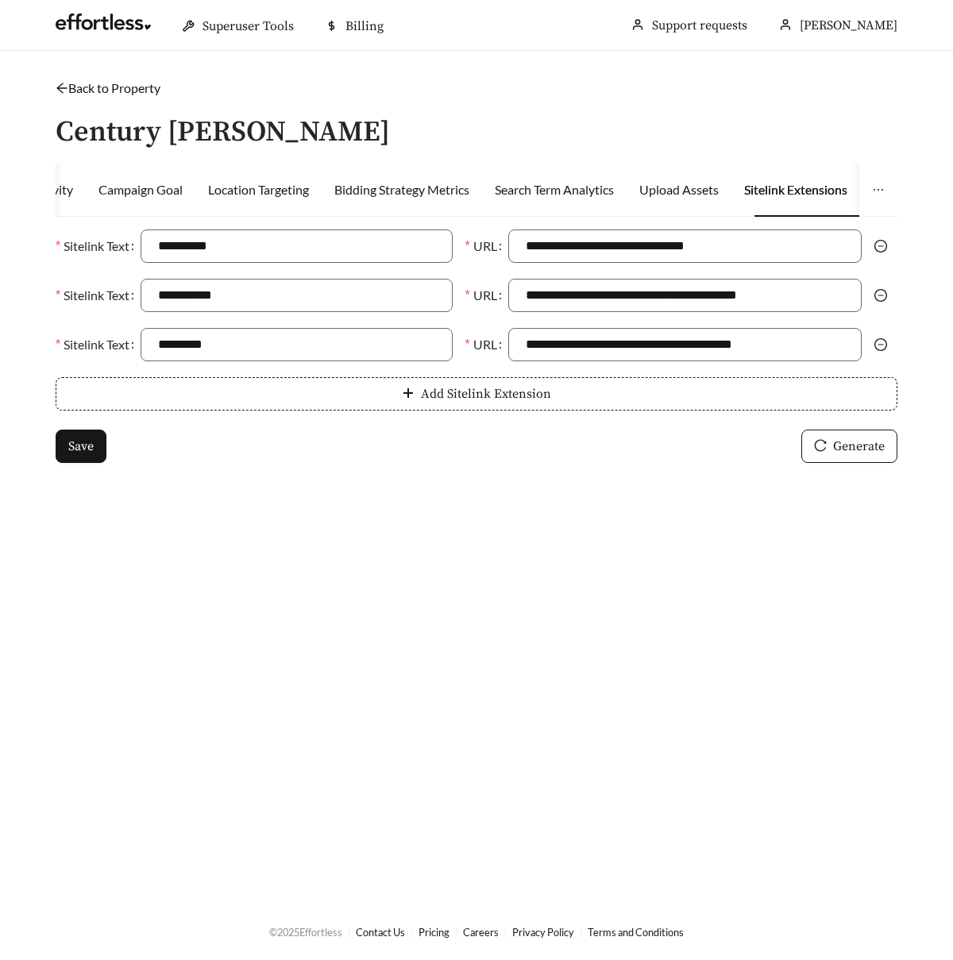
click at [98, 84] on link "Back to Property" at bounding box center [108, 87] width 105 height 15
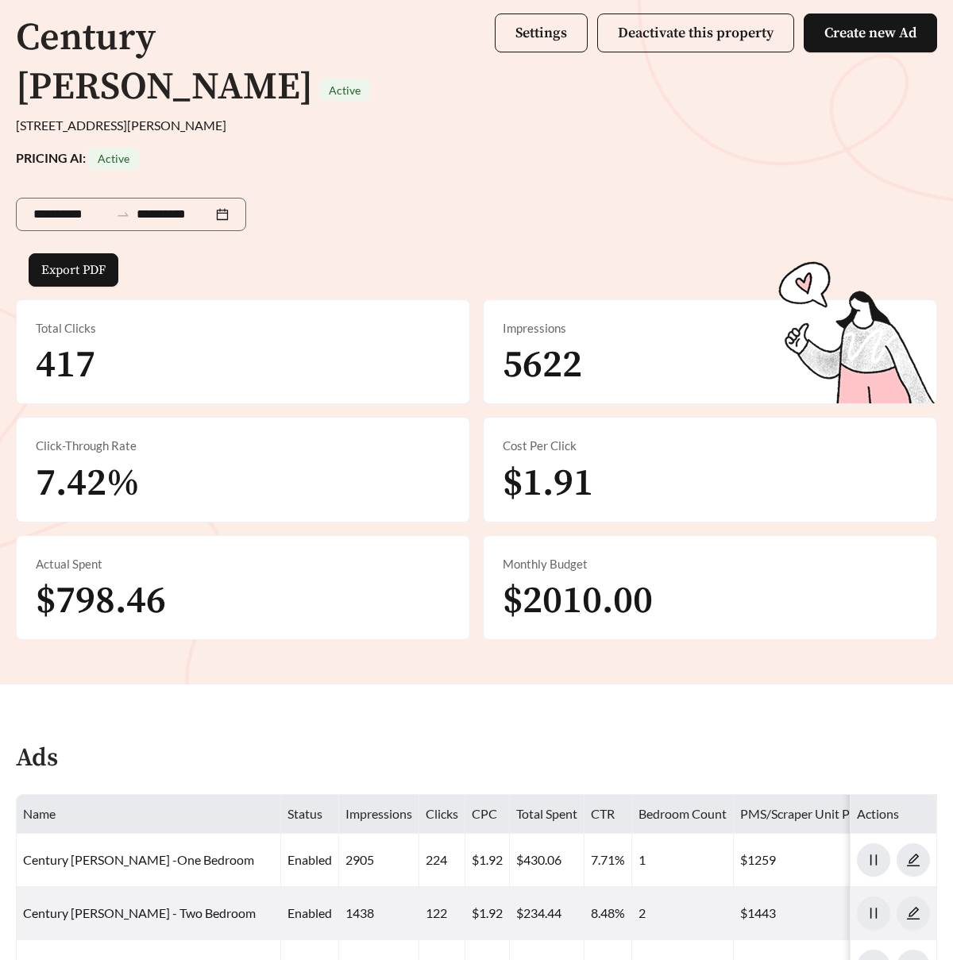
scroll to position [278, 0]
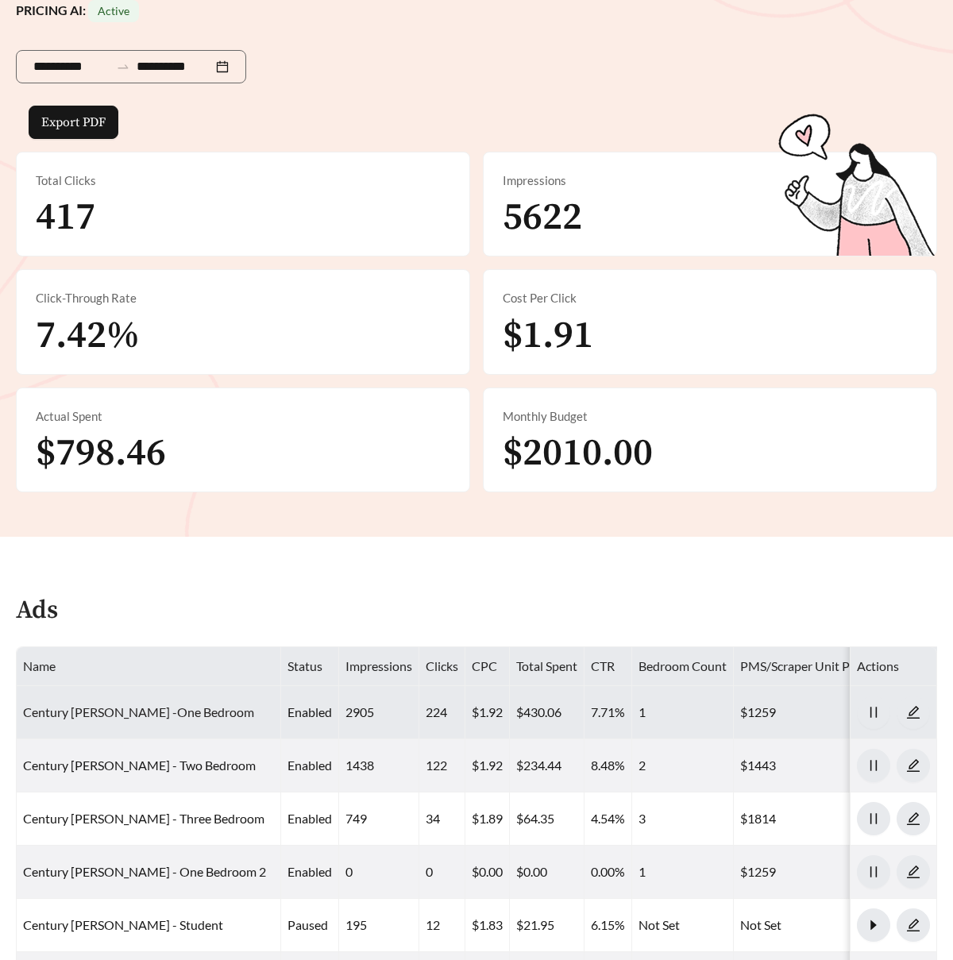
click at [199, 705] on link "Century [PERSON_NAME] -One Bedroom" at bounding box center [138, 712] width 231 height 15
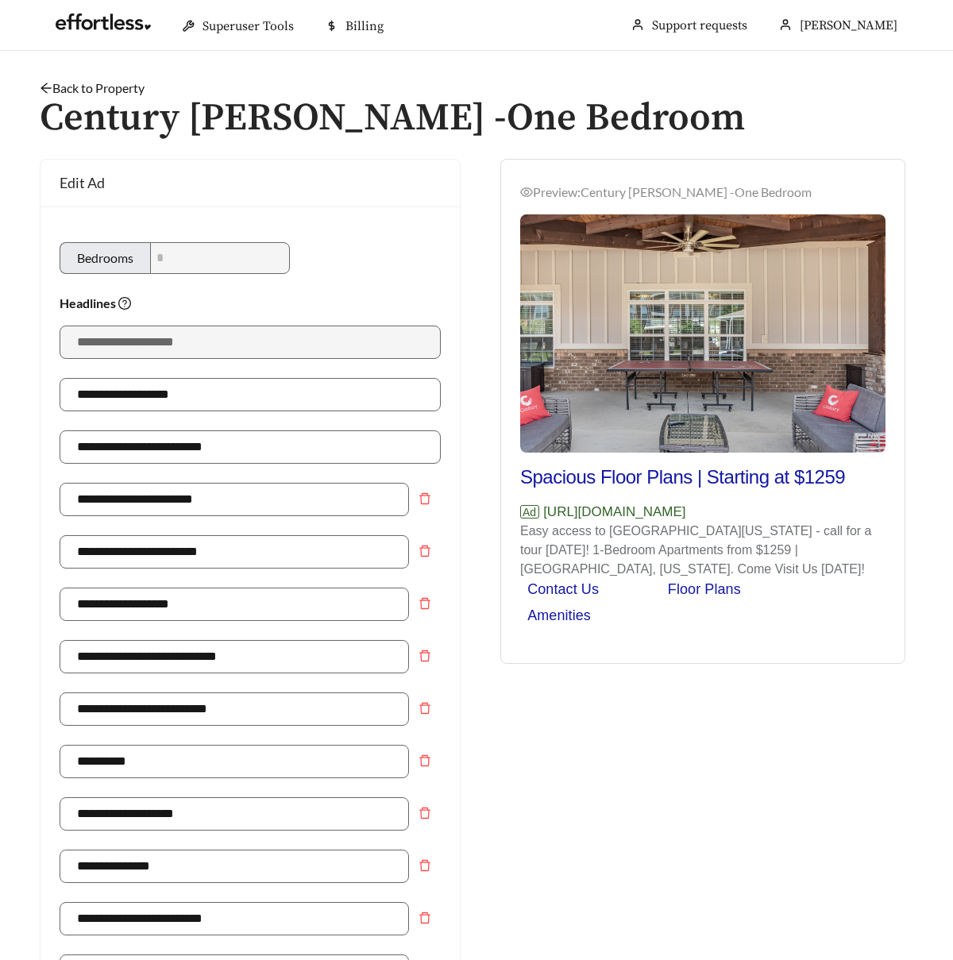
click at [98, 87] on link "Back to Property" at bounding box center [92, 87] width 105 height 15
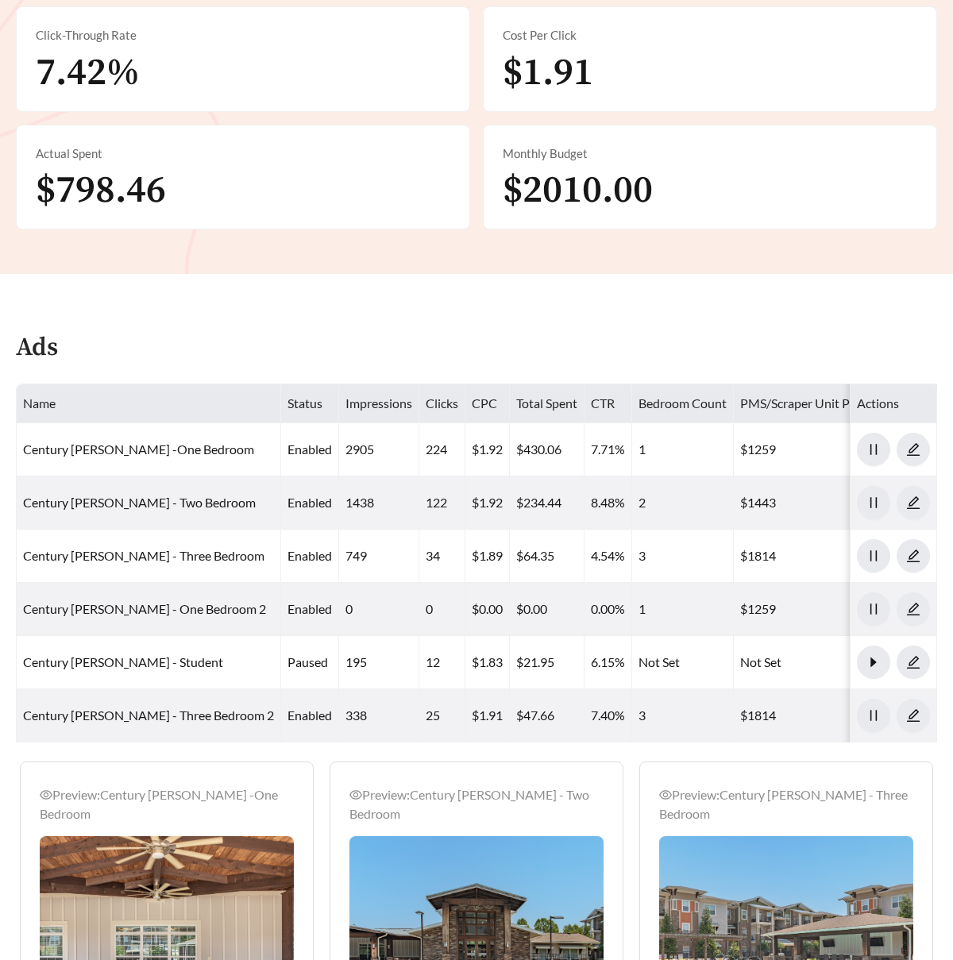
scroll to position [618, 0]
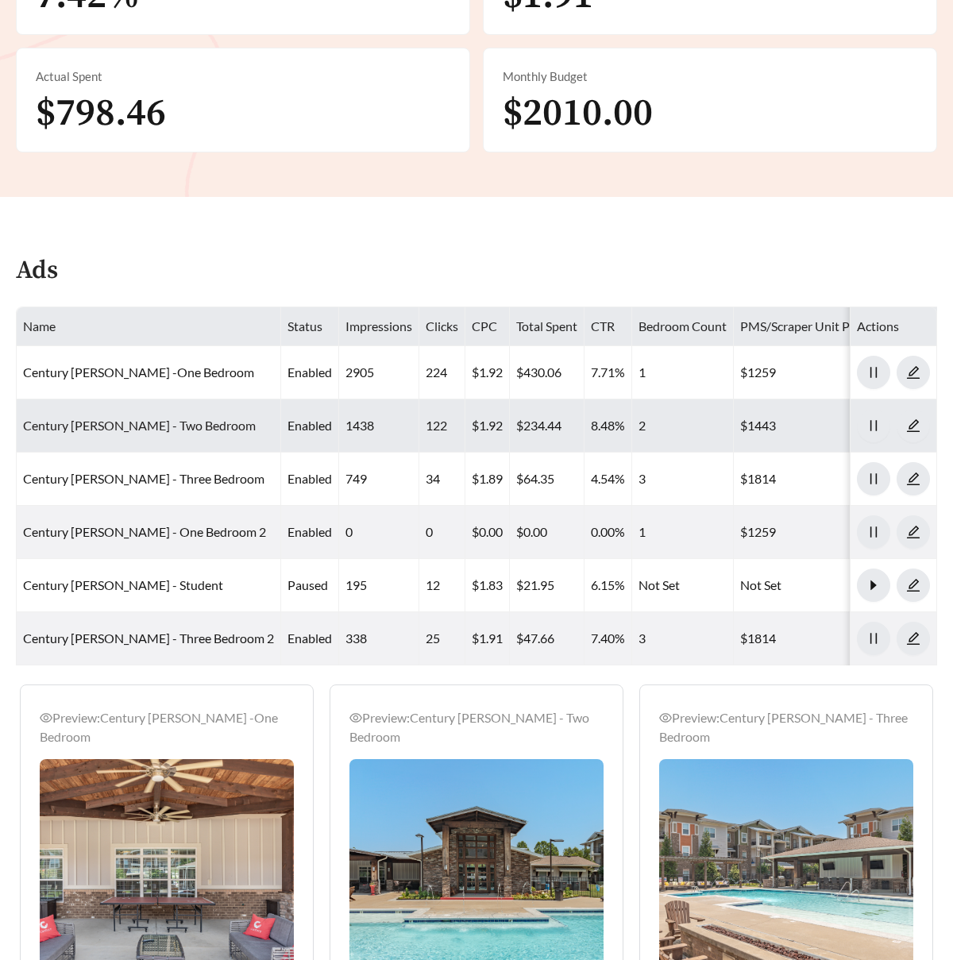
click at [201, 418] on link "Century [PERSON_NAME] - Two Bedroom" at bounding box center [139, 425] width 233 height 15
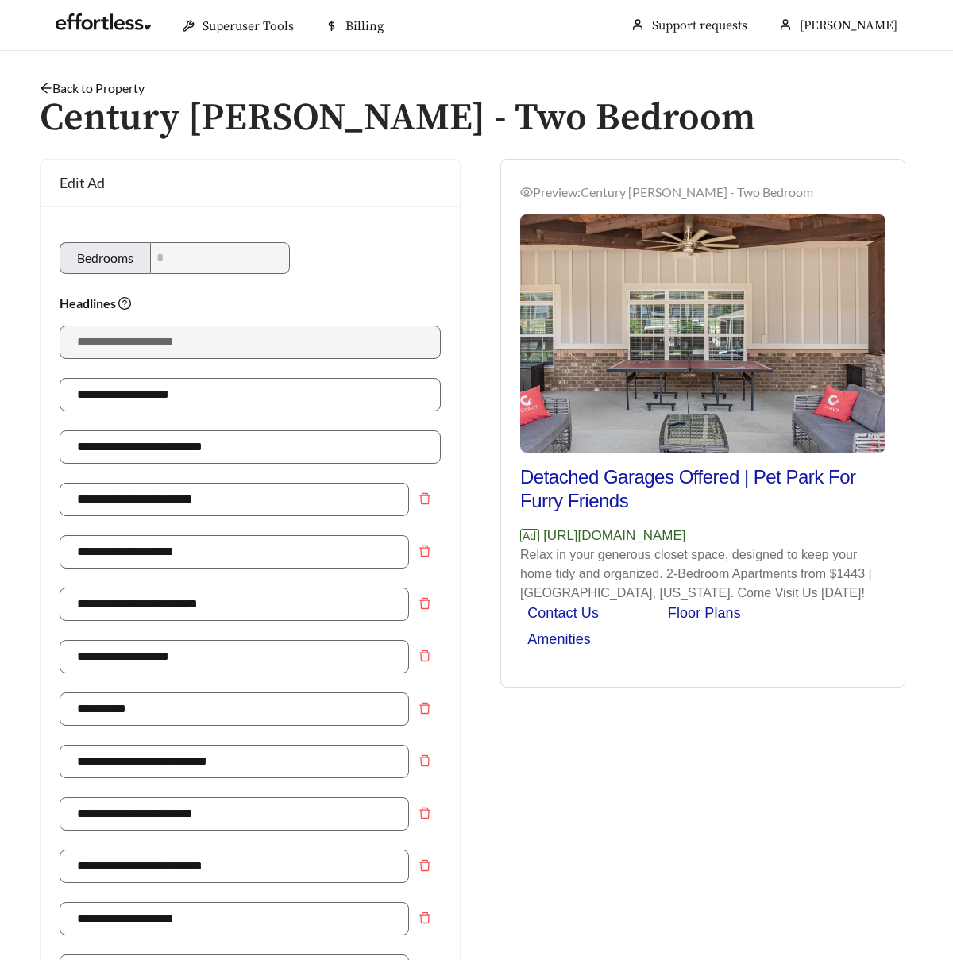
click at [111, 87] on link "Back to Property" at bounding box center [92, 87] width 105 height 15
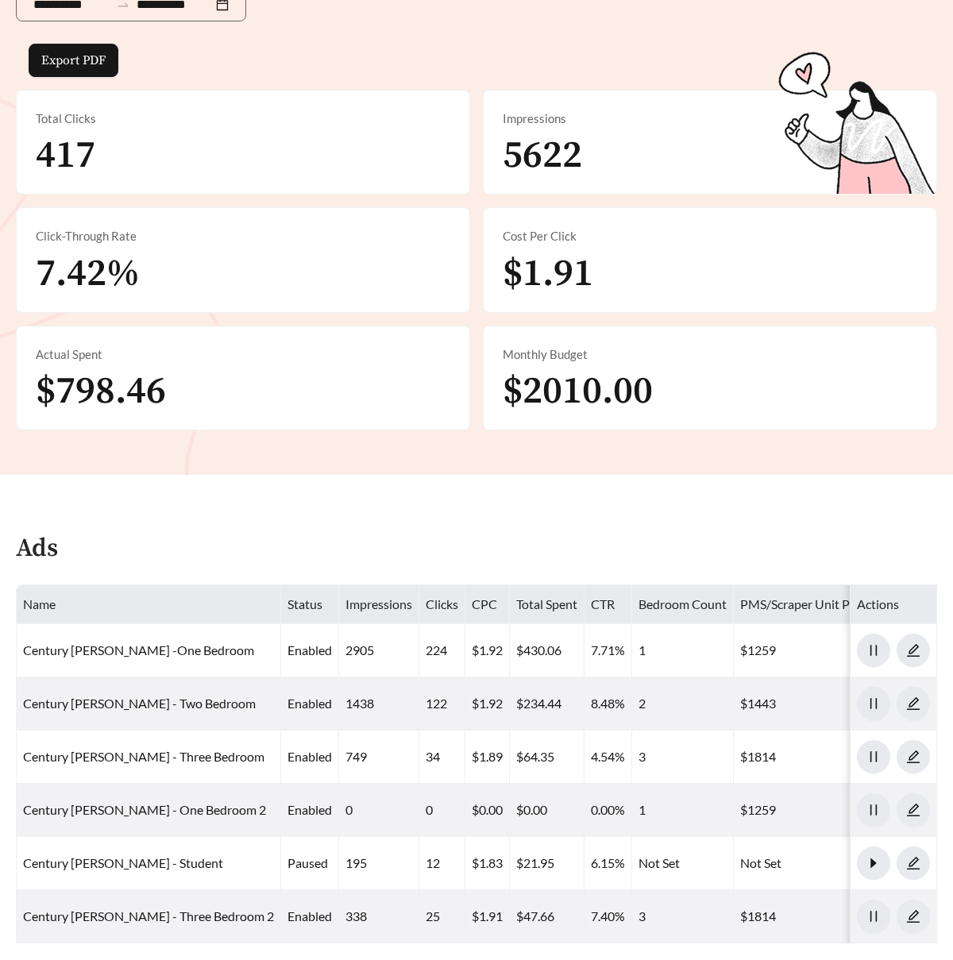
scroll to position [375, 0]
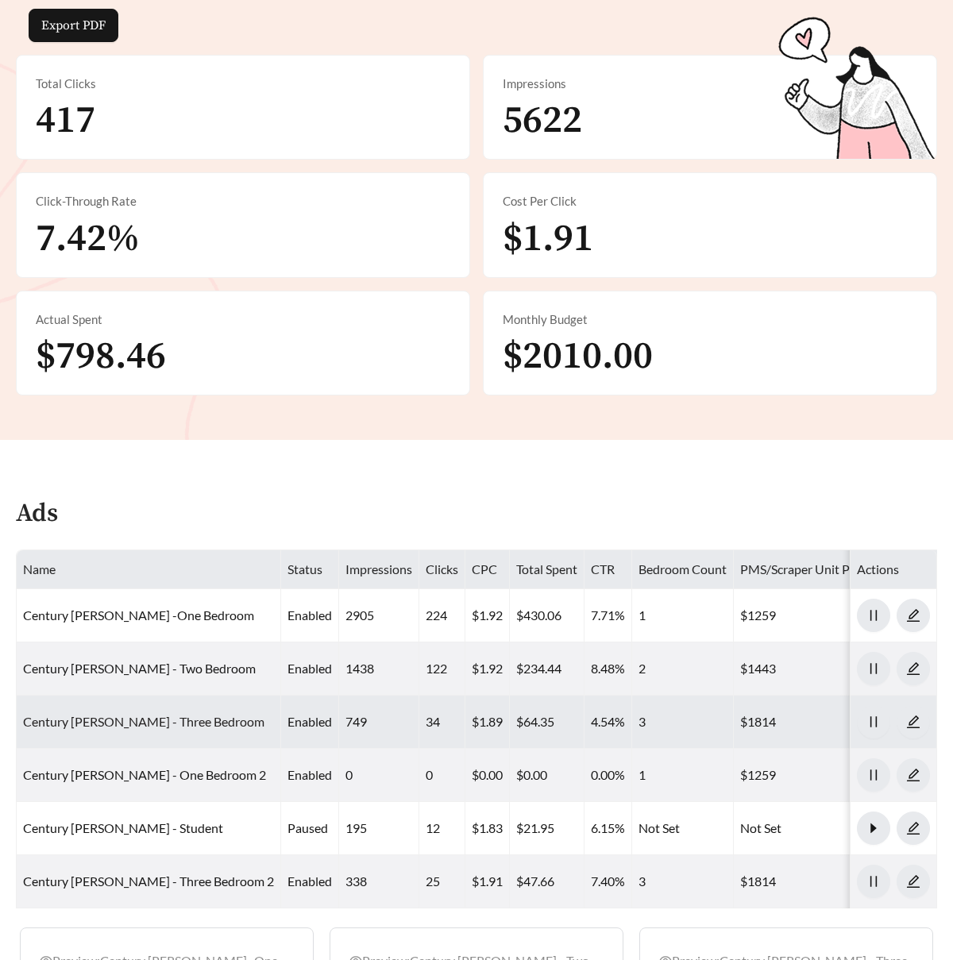
click at [176, 714] on link "Century [PERSON_NAME] - Three Bedroom" at bounding box center [143, 721] width 241 height 15
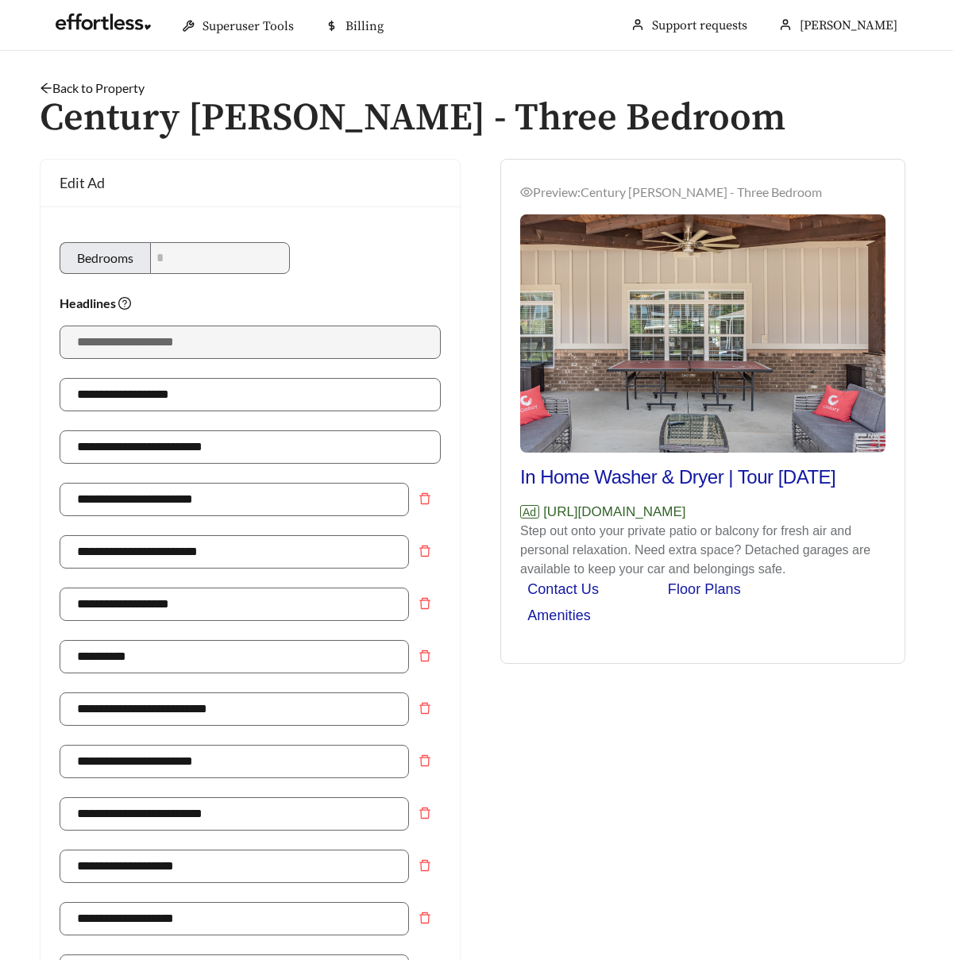
click at [131, 84] on link "Back to Property" at bounding box center [92, 87] width 105 height 15
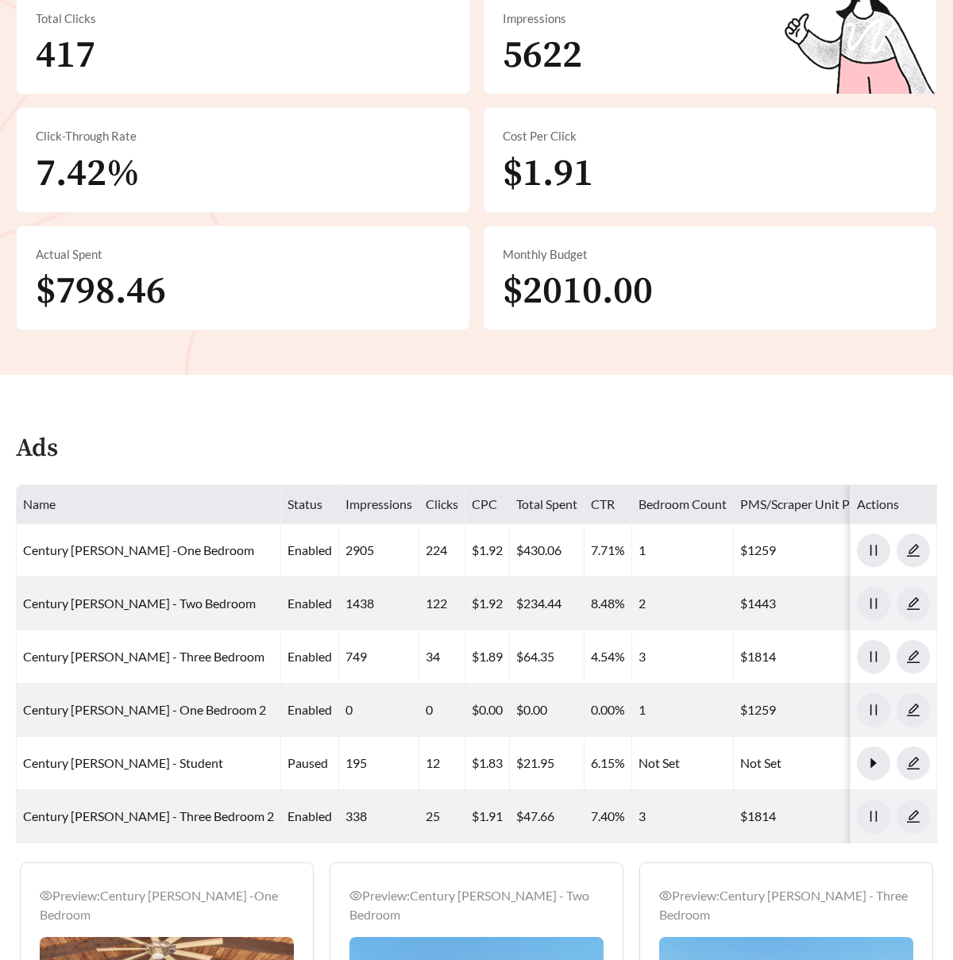
scroll to position [497, 0]
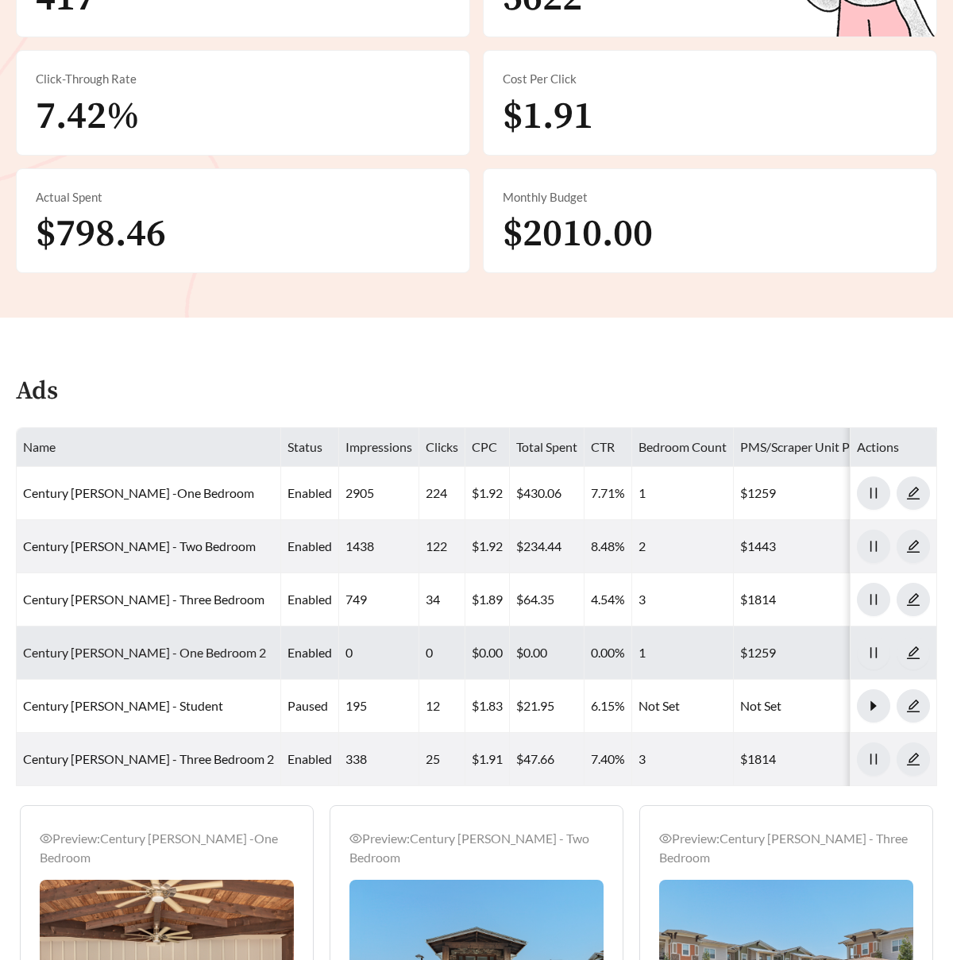
click at [199, 645] on link "Century [PERSON_NAME] - One Bedroom 2" at bounding box center [144, 652] width 243 height 15
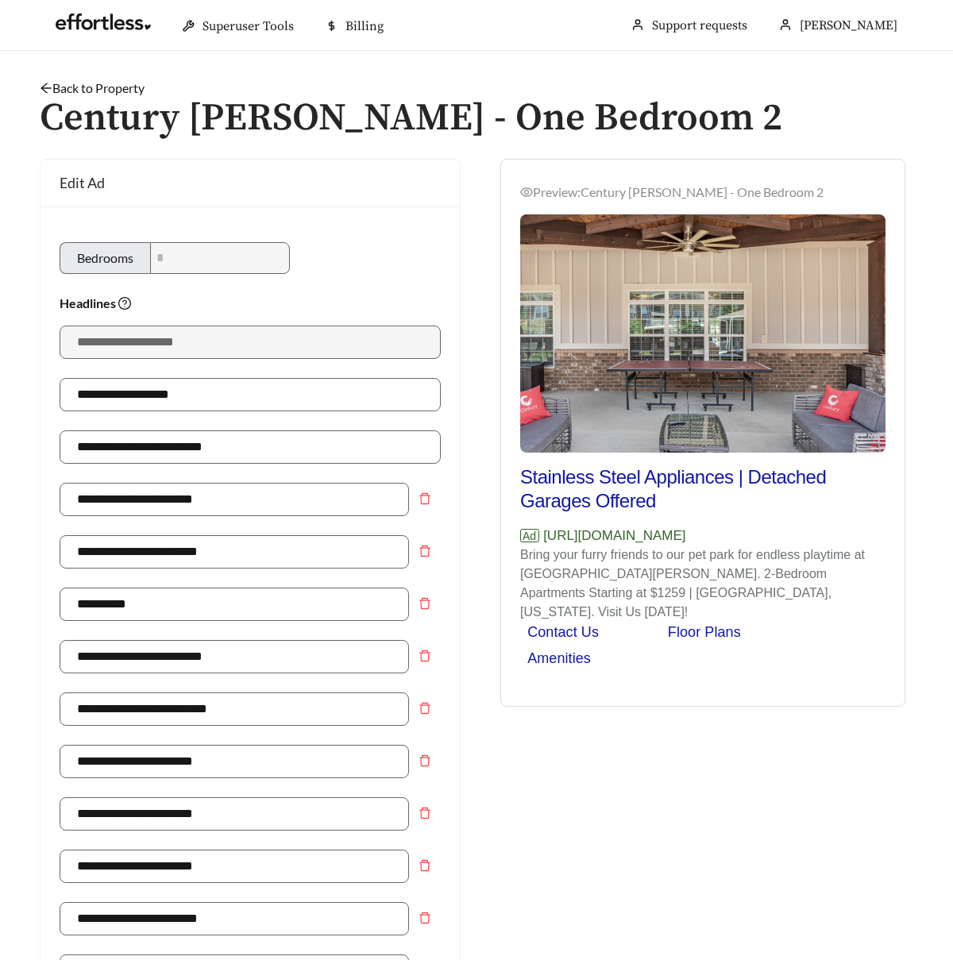
click at [141, 89] on link "Back to Property" at bounding box center [92, 87] width 105 height 15
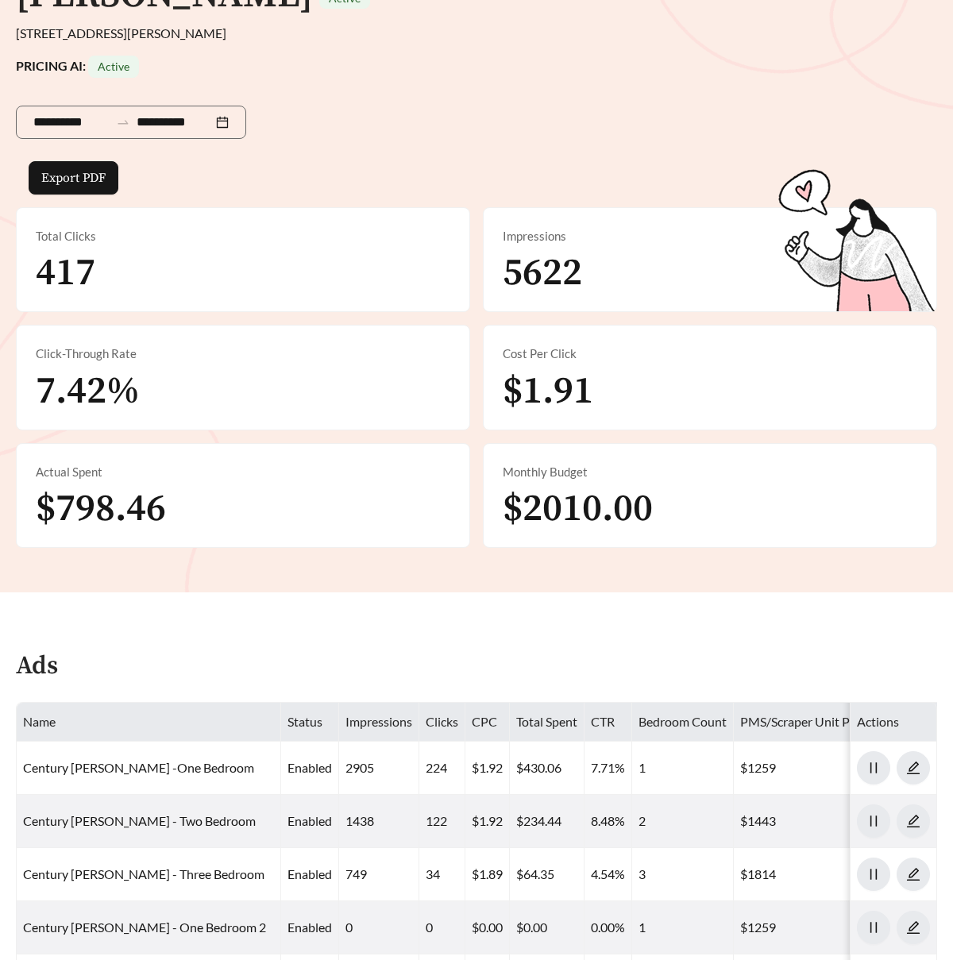
scroll to position [551, 0]
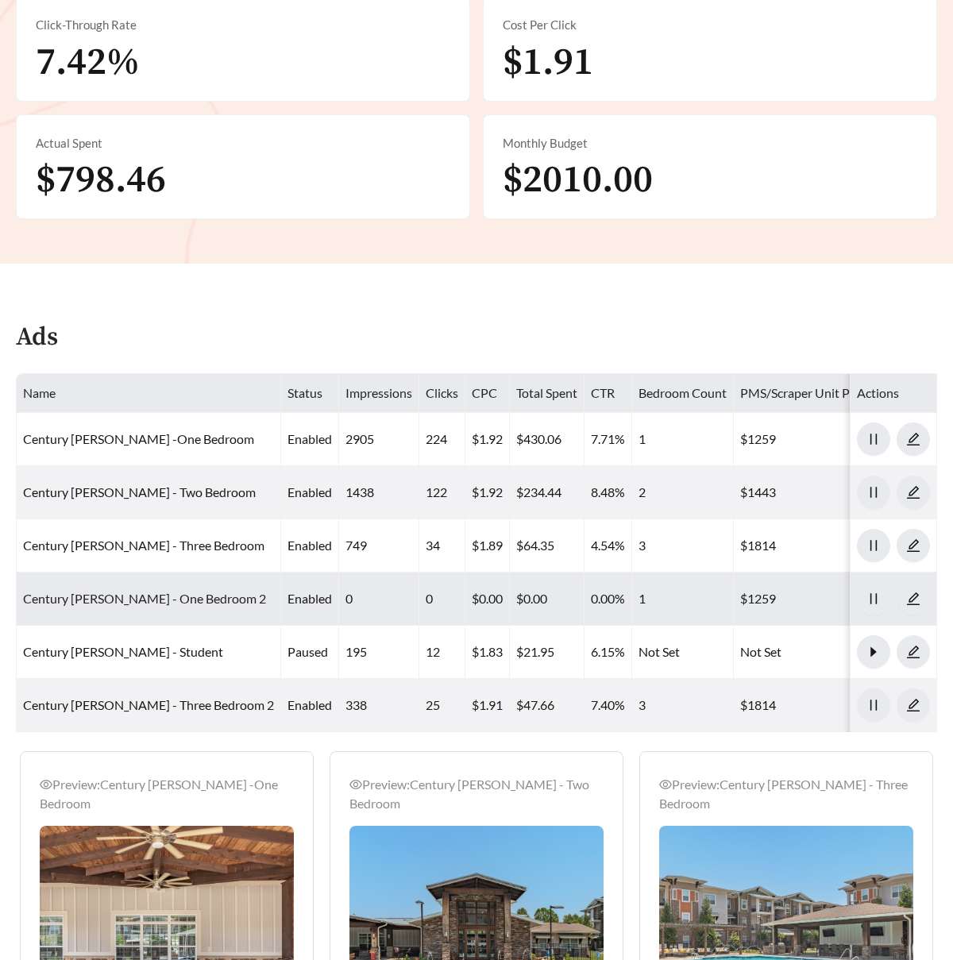
click at [168, 591] on link "Century [PERSON_NAME] - One Bedroom 2" at bounding box center [144, 598] width 243 height 15
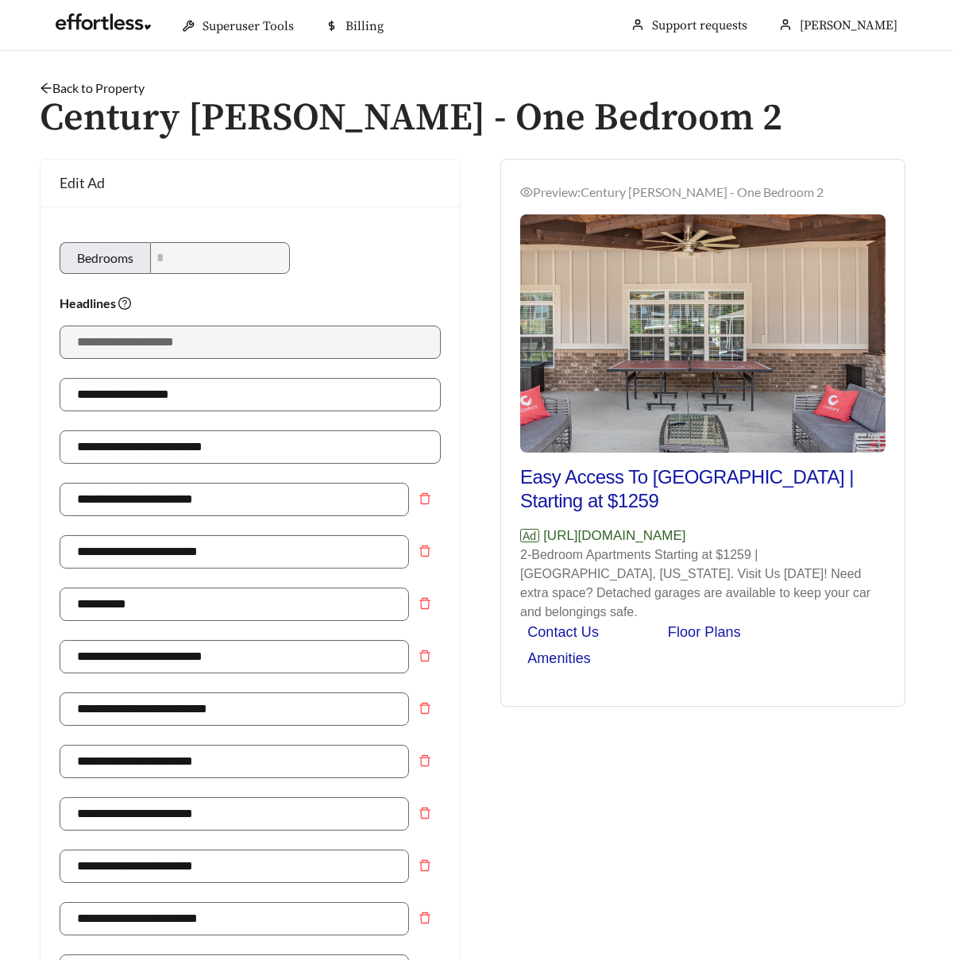
click at [87, 87] on link "Back to Property" at bounding box center [92, 87] width 105 height 15
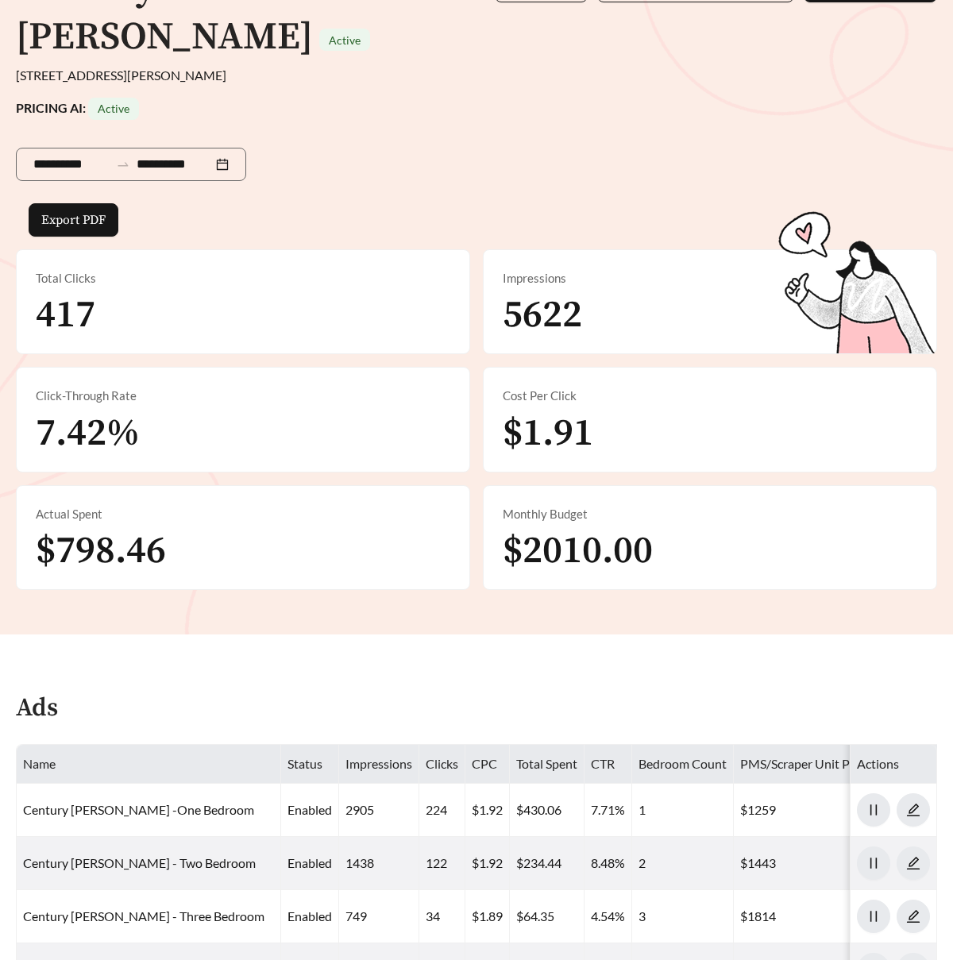
scroll to position [333, 0]
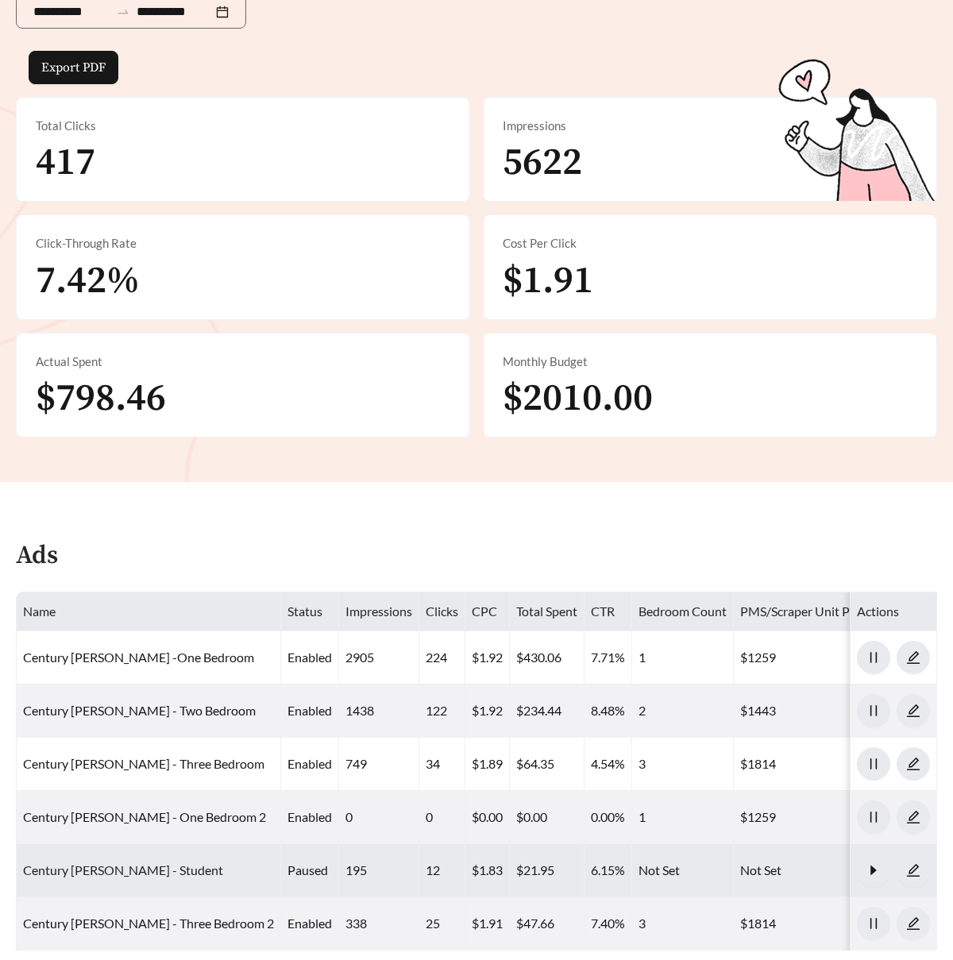
click at [179, 863] on link "Century [PERSON_NAME] - Student" at bounding box center [123, 870] width 200 height 15
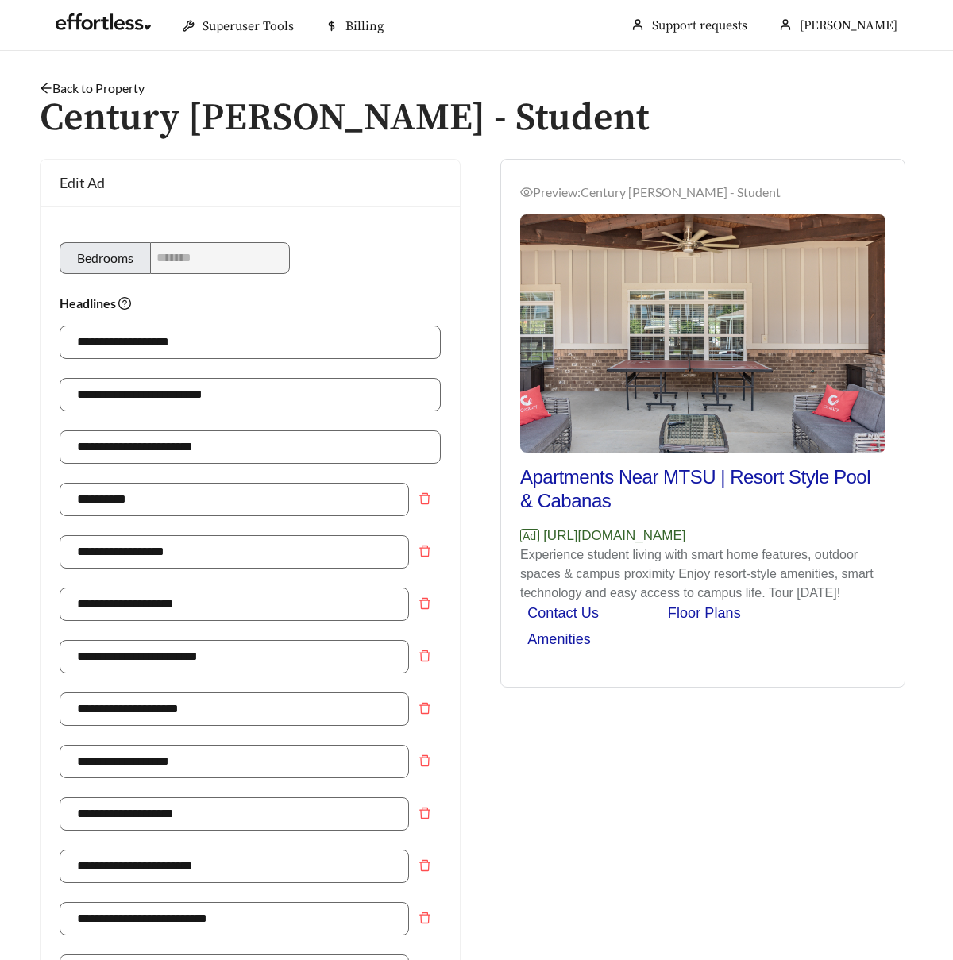
click at [110, 88] on link "Back to Property" at bounding box center [92, 87] width 105 height 15
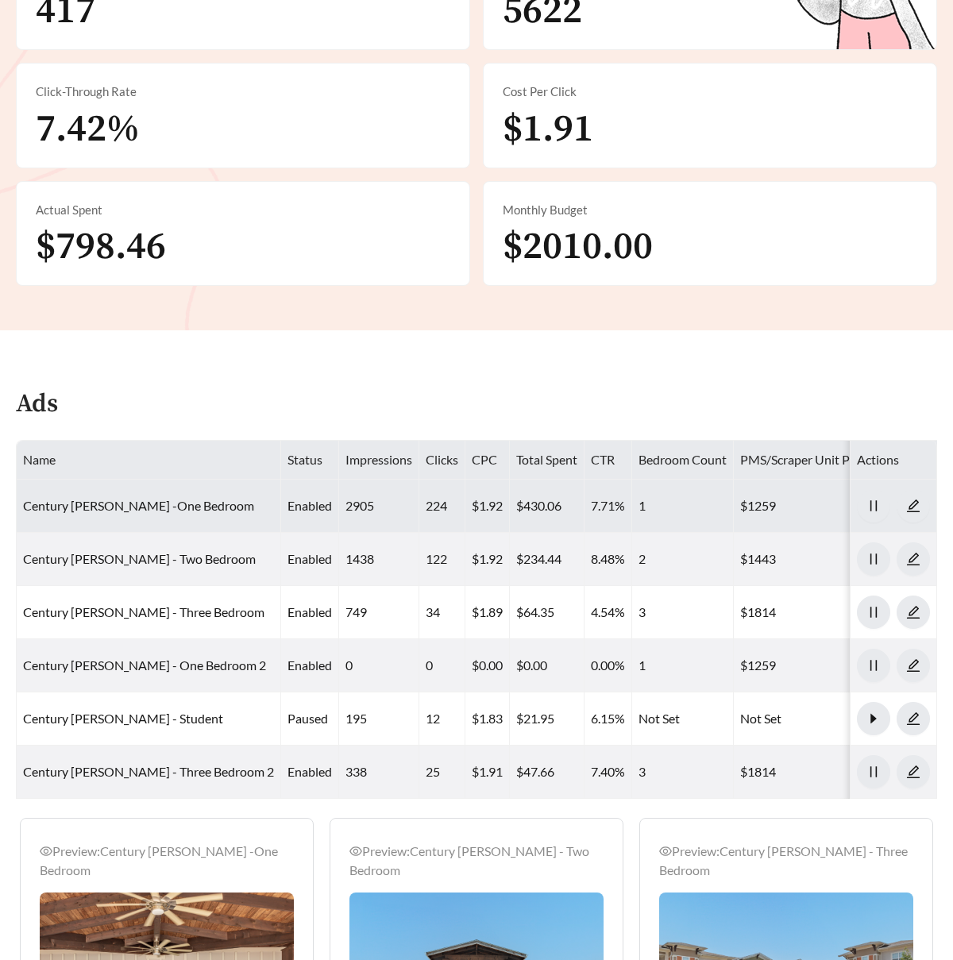
scroll to position [481, 0]
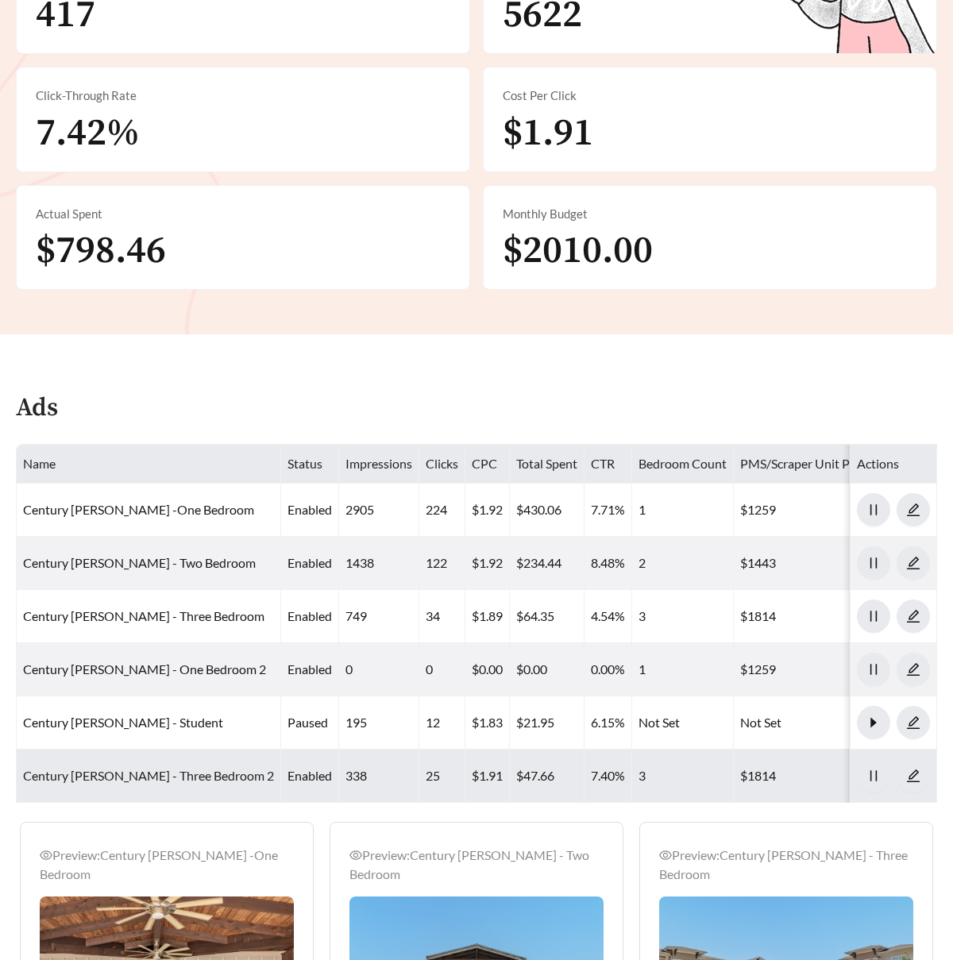
click at [191, 768] on link "Century [PERSON_NAME] - Three Bedroom 2" at bounding box center [148, 775] width 251 height 15
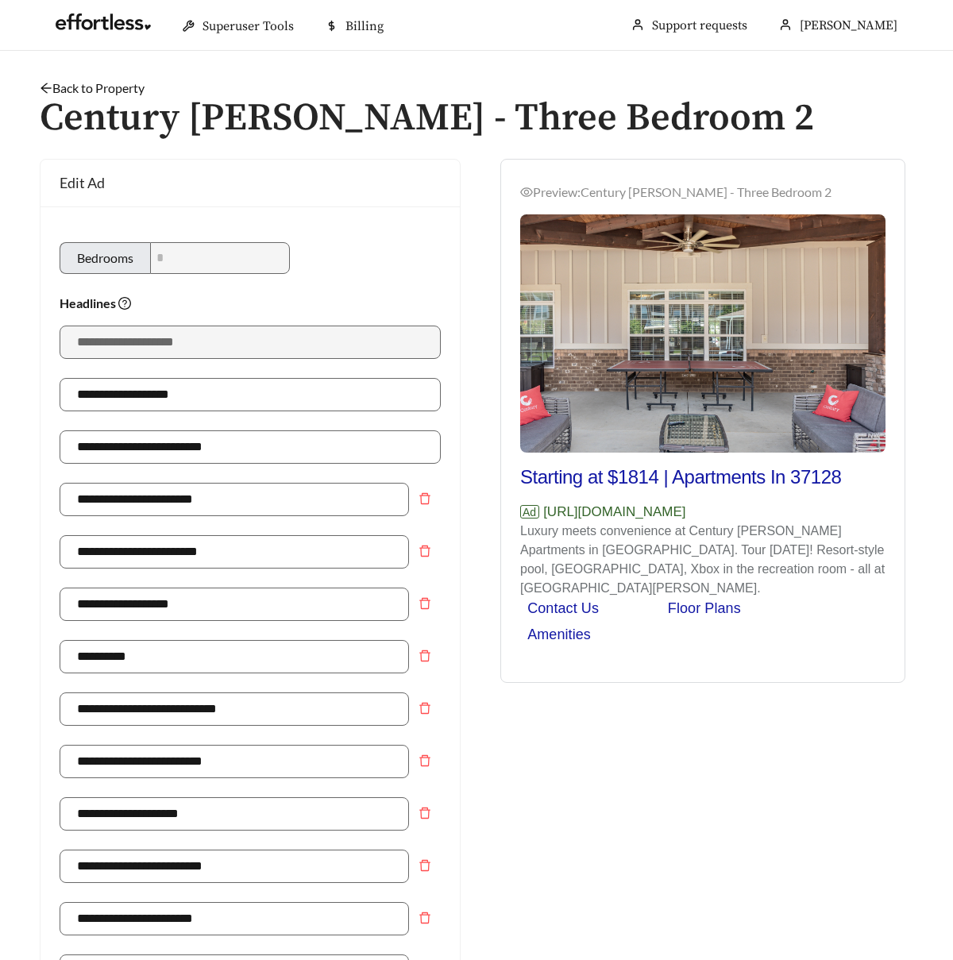
click at [123, 85] on link "Back to Property" at bounding box center [92, 87] width 105 height 15
